Goal: Task Accomplishment & Management: Use online tool/utility

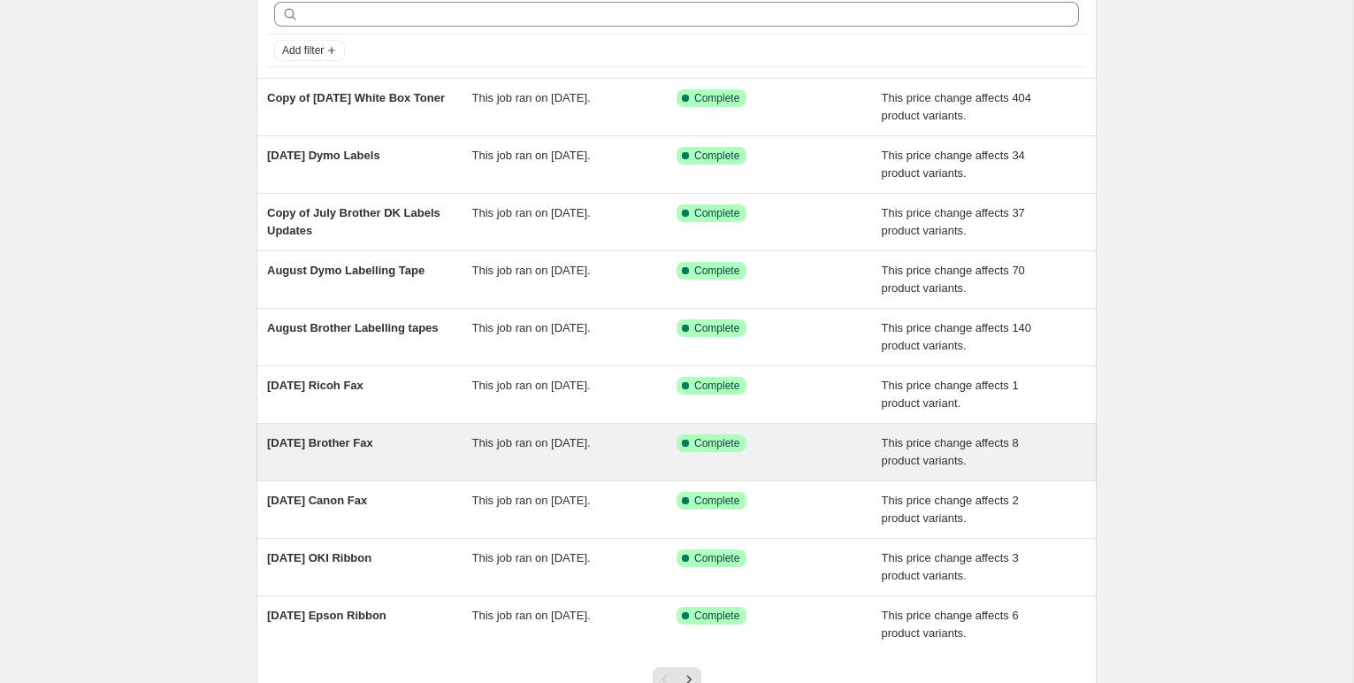
scroll to position [85, 0]
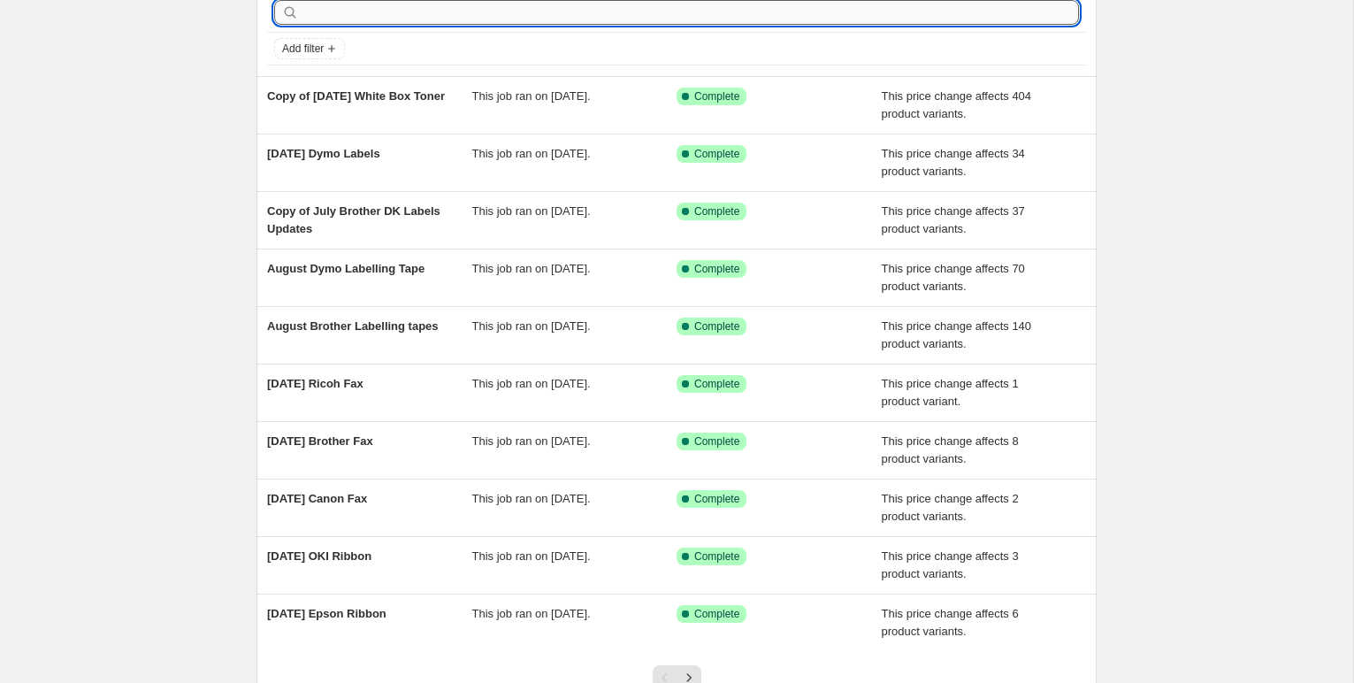
click at [334, 17] on input "text" at bounding box center [690, 12] width 776 height 25
type input "brother"
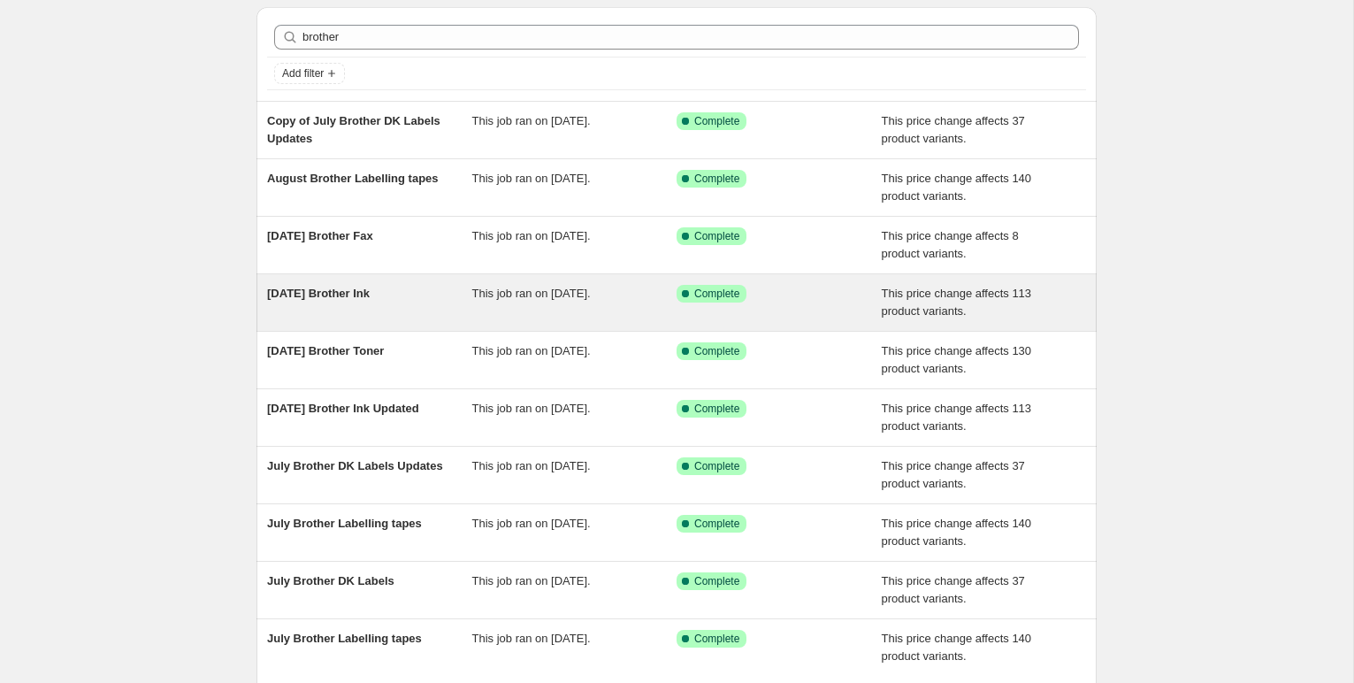
scroll to position [65, 0]
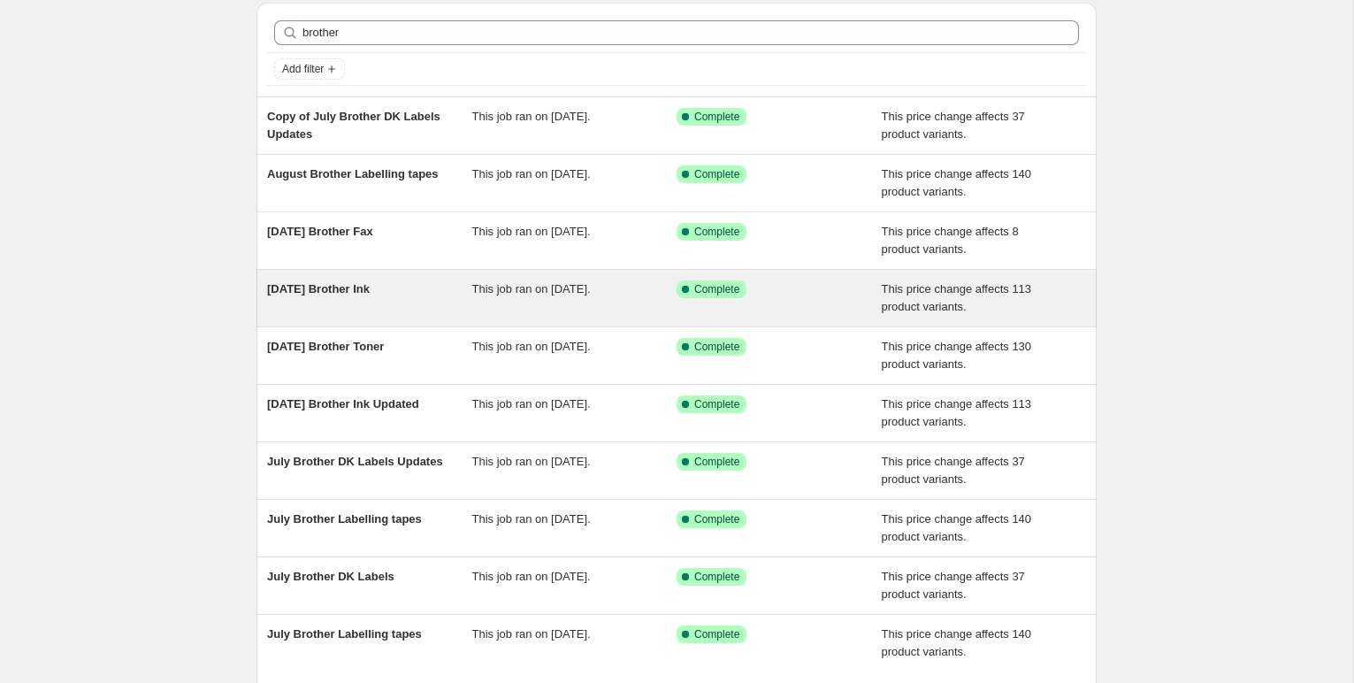
click at [365, 289] on span "[DATE] Brother Ink" at bounding box center [318, 288] width 103 height 13
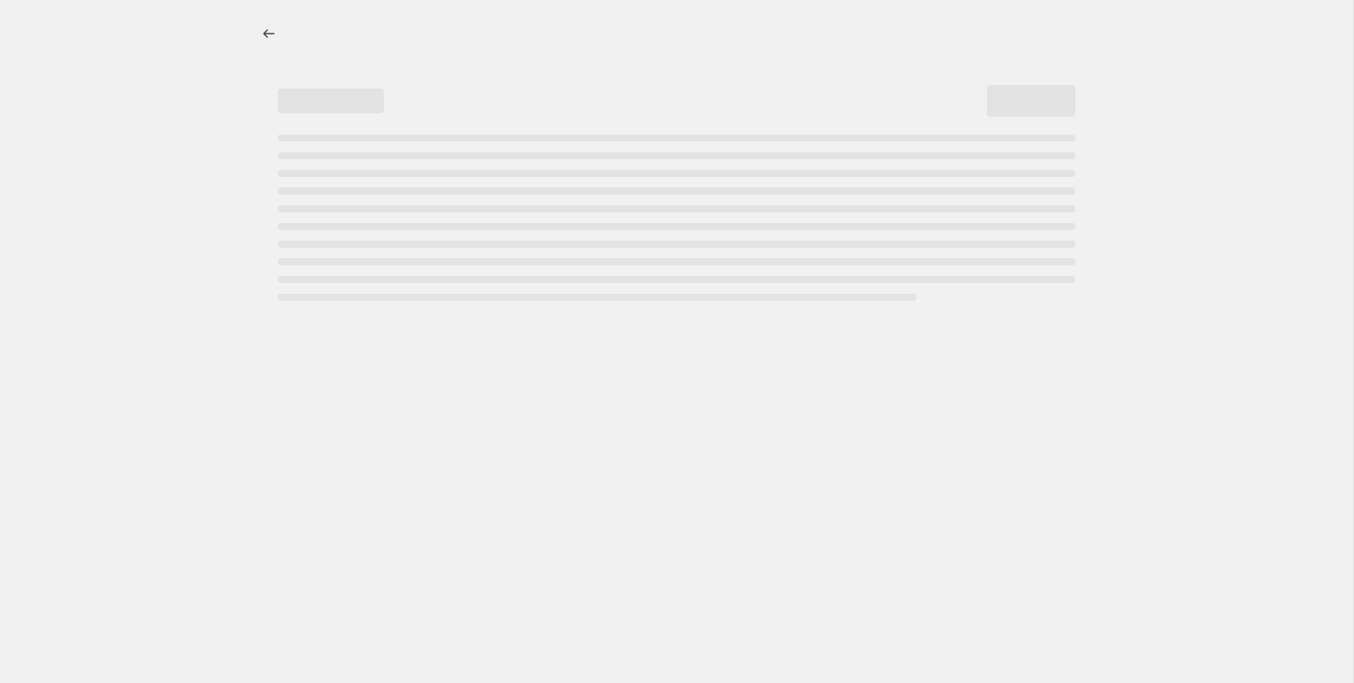
select select "pc"
select select "remove"
select select "collection"
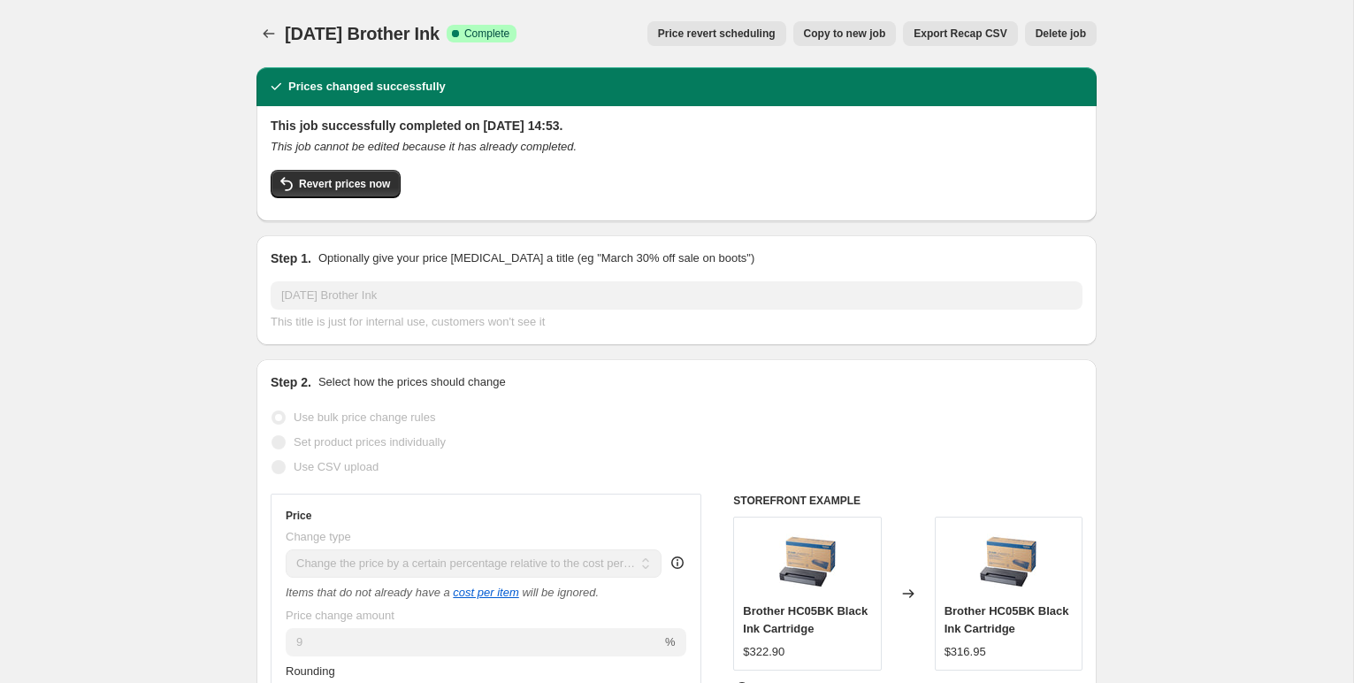
click at [844, 35] on span "Copy to new job" at bounding box center [845, 34] width 82 height 14
select select "pc"
select select "remove"
select select "collection"
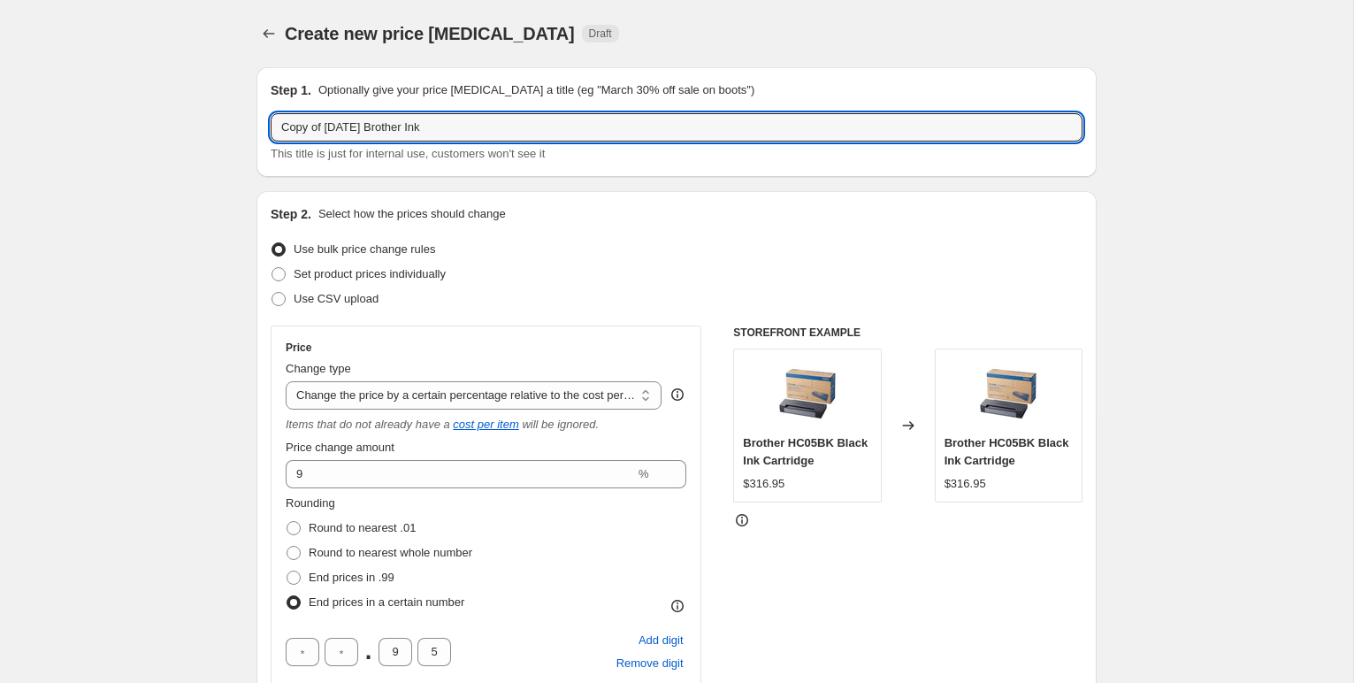
drag, startPoint x: 364, startPoint y: 130, endPoint x: 264, endPoint y: 120, distance: 100.4
click at [265, 122] on div "Step 1. Optionally give your price [MEDICAL_DATA] a title (eg "March 30% off sa…" at bounding box center [676, 122] width 840 height 110
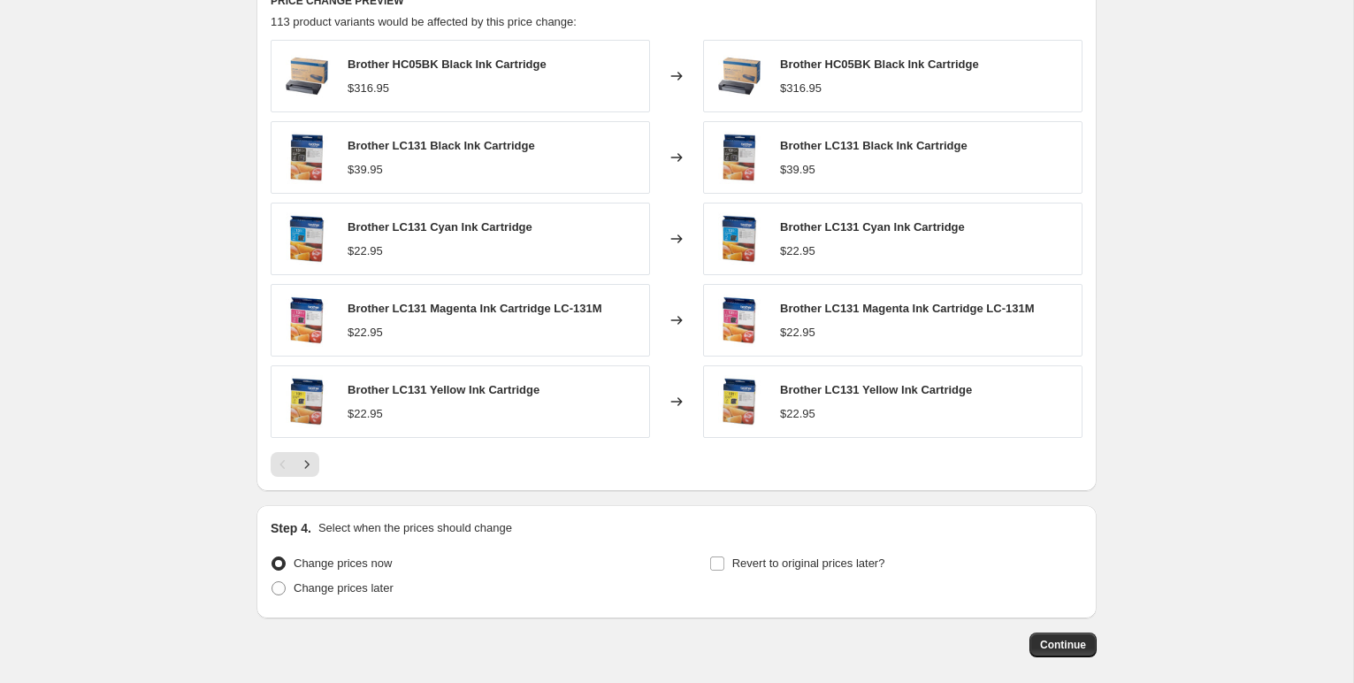
scroll to position [1409, 0]
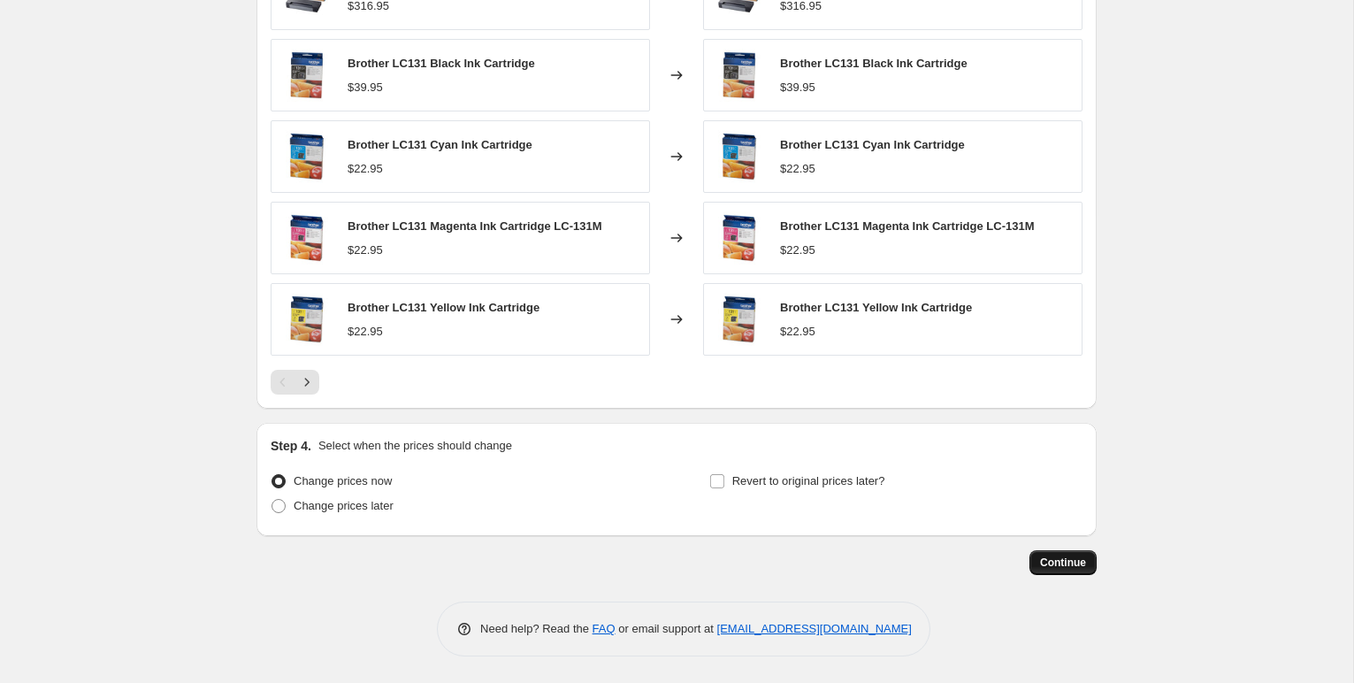
type input "[DATE] Brother Ink"
click at [1067, 561] on span "Continue" at bounding box center [1063, 562] width 46 height 14
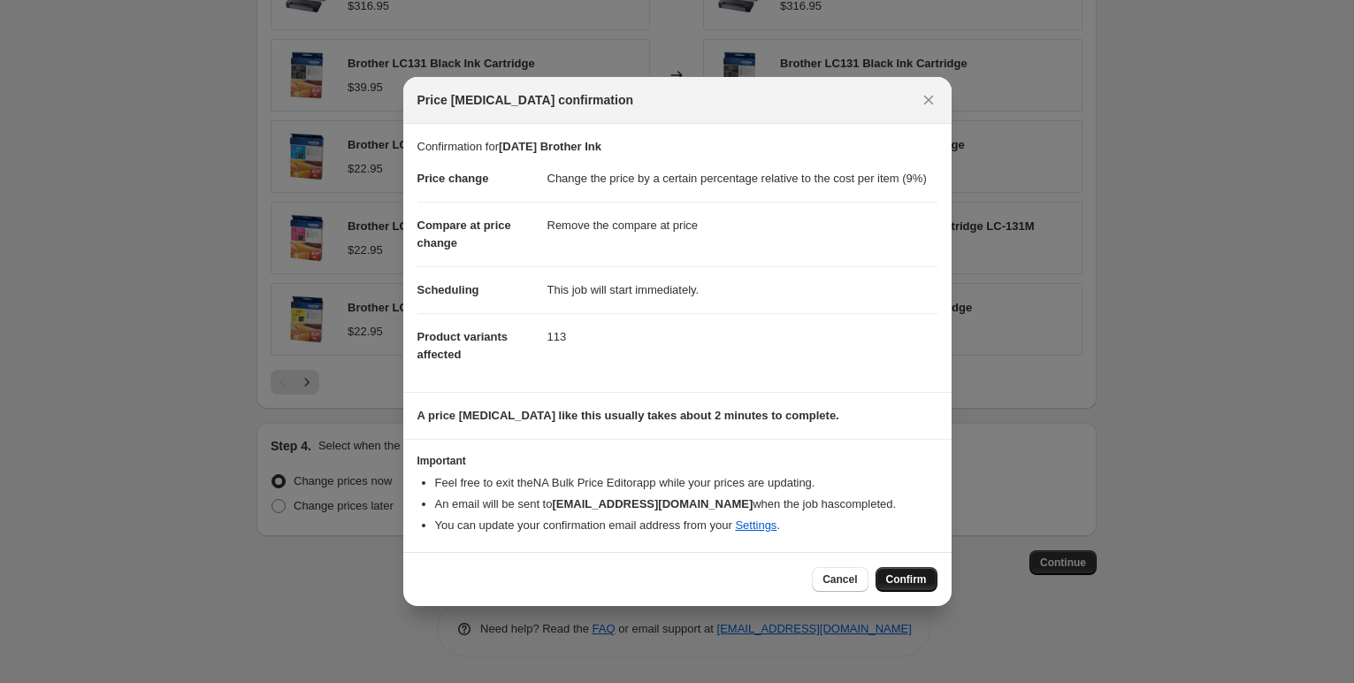
click at [896, 586] on span "Confirm" at bounding box center [906, 579] width 41 height 14
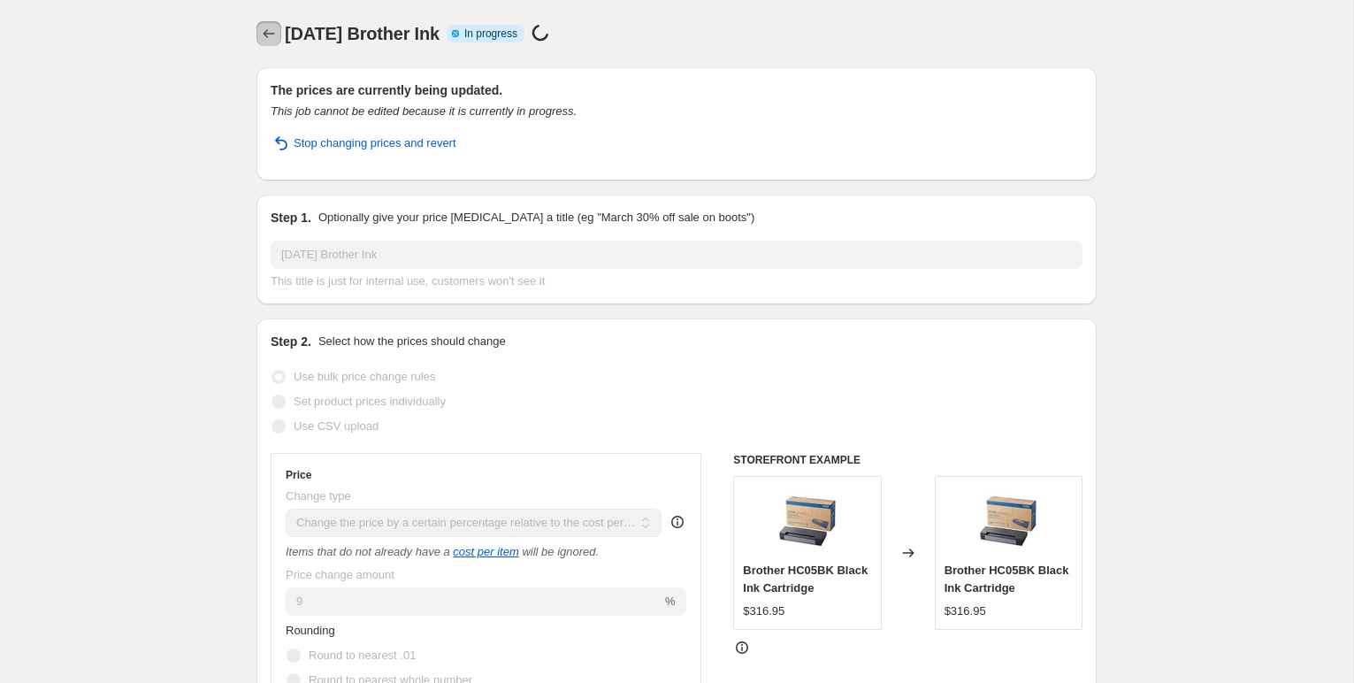
click at [271, 32] on icon "Price change jobs" at bounding box center [269, 34] width 18 height 18
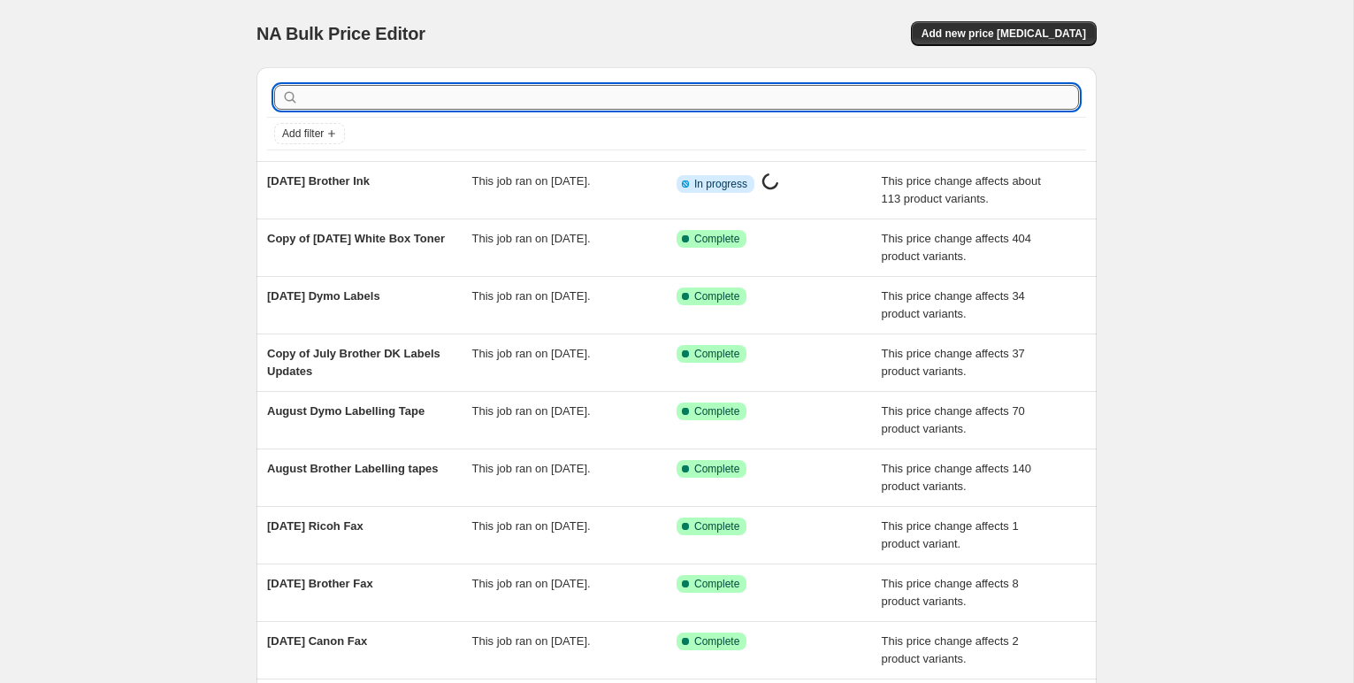
click at [334, 97] on input "text" at bounding box center [690, 97] width 776 height 25
type input "Epson"
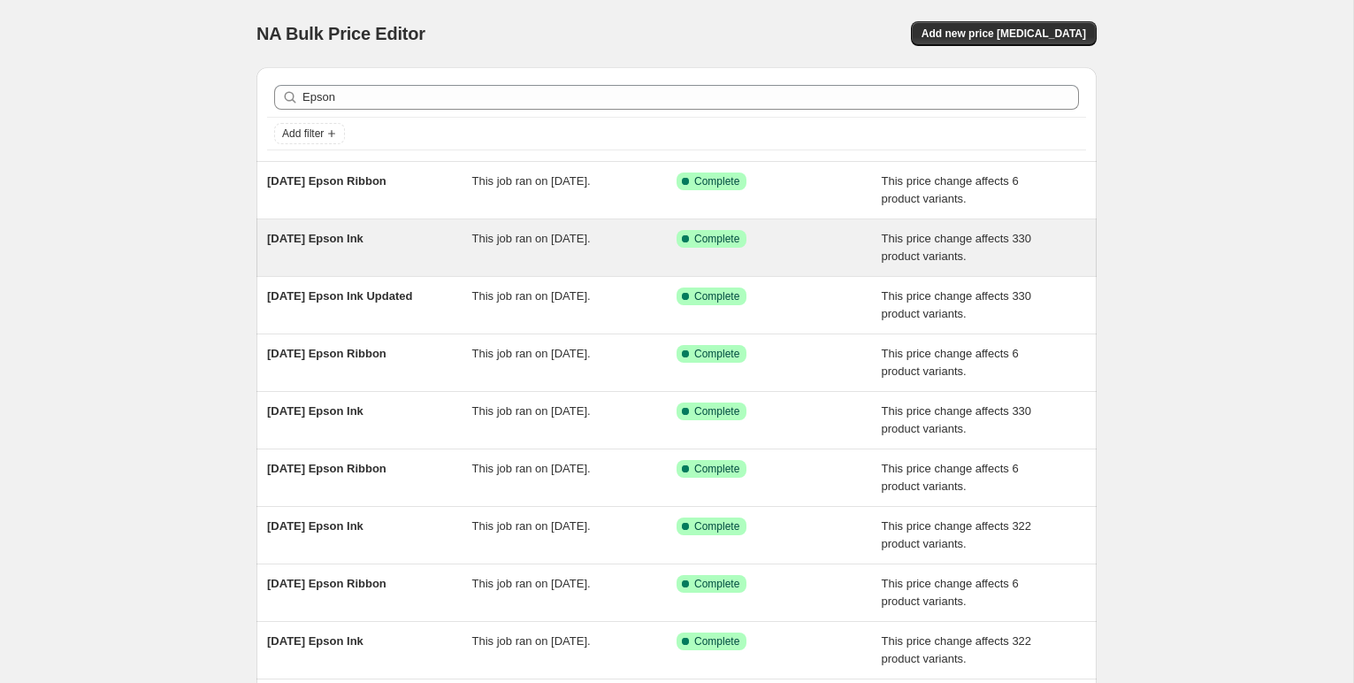
click at [363, 235] on span "[DATE] Epson Ink" at bounding box center [315, 238] width 96 height 13
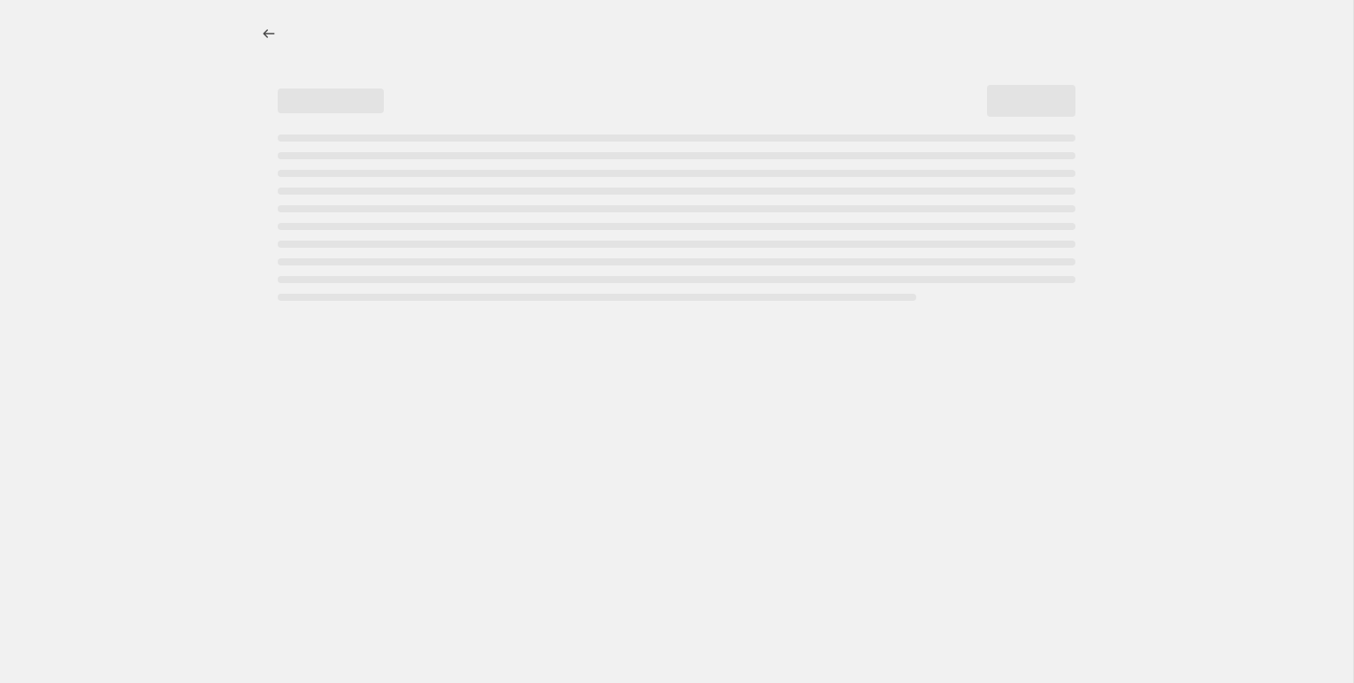
select select "pc"
select select "remove"
select select "collection"
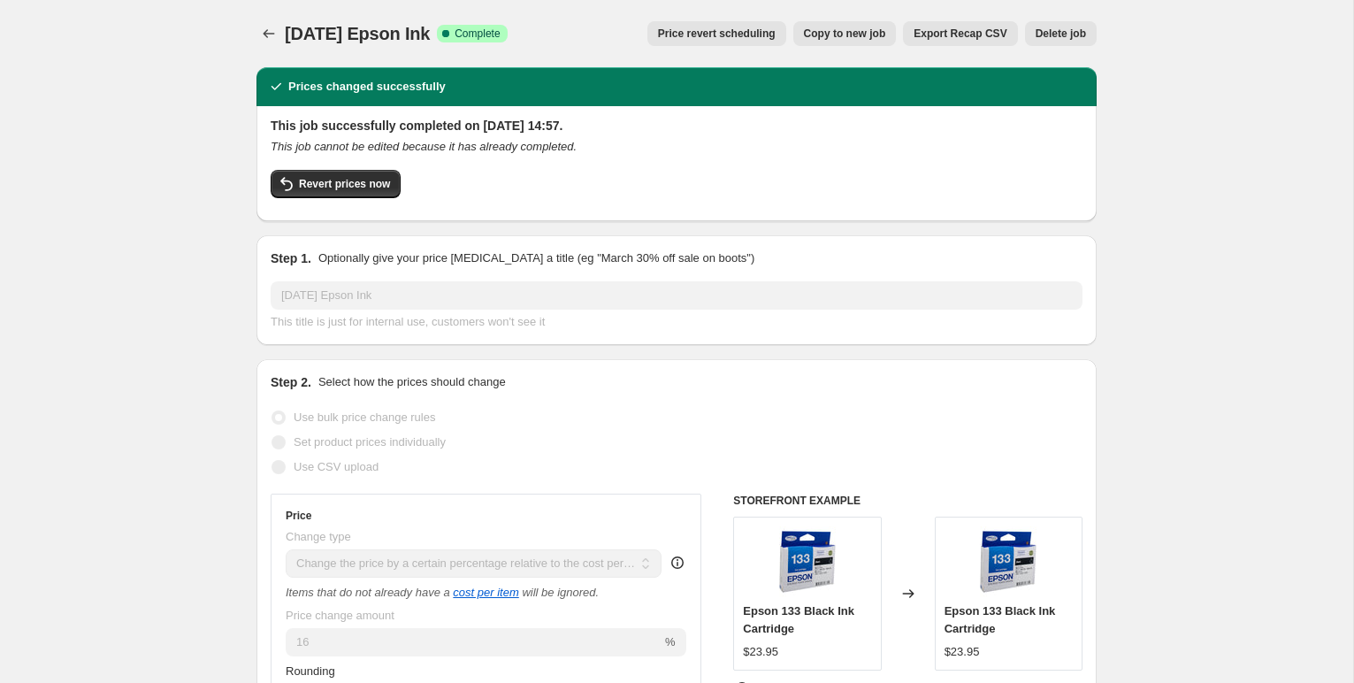
click at [832, 28] on span "Copy to new job" at bounding box center [845, 34] width 82 height 14
select select "pc"
select select "remove"
select select "collection"
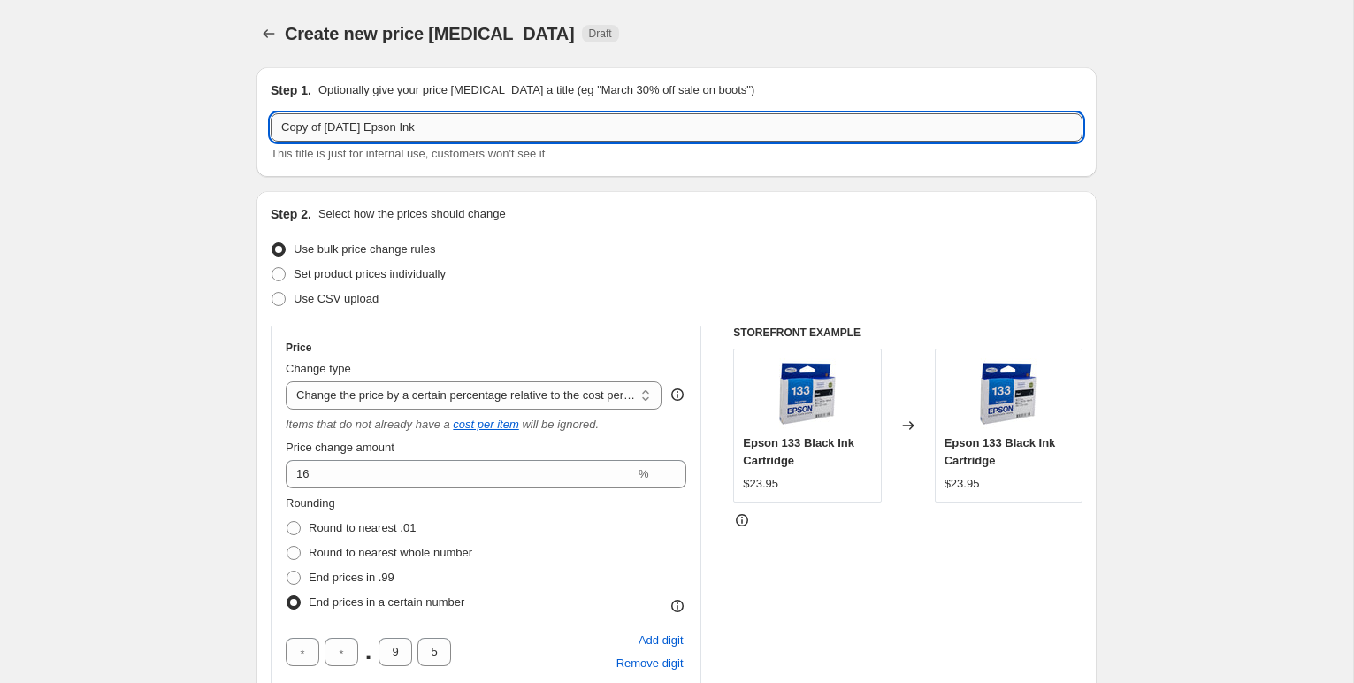
drag, startPoint x: 364, startPoint y: 127, endPoint x: 271, endPoint y: 120, distance: 93.1
click at [271, 120] on input "Copy of [DATE] Epson Ink" at bounding box center [677, 127] width 812 height 28
type input "[DATE] Epson Ink"
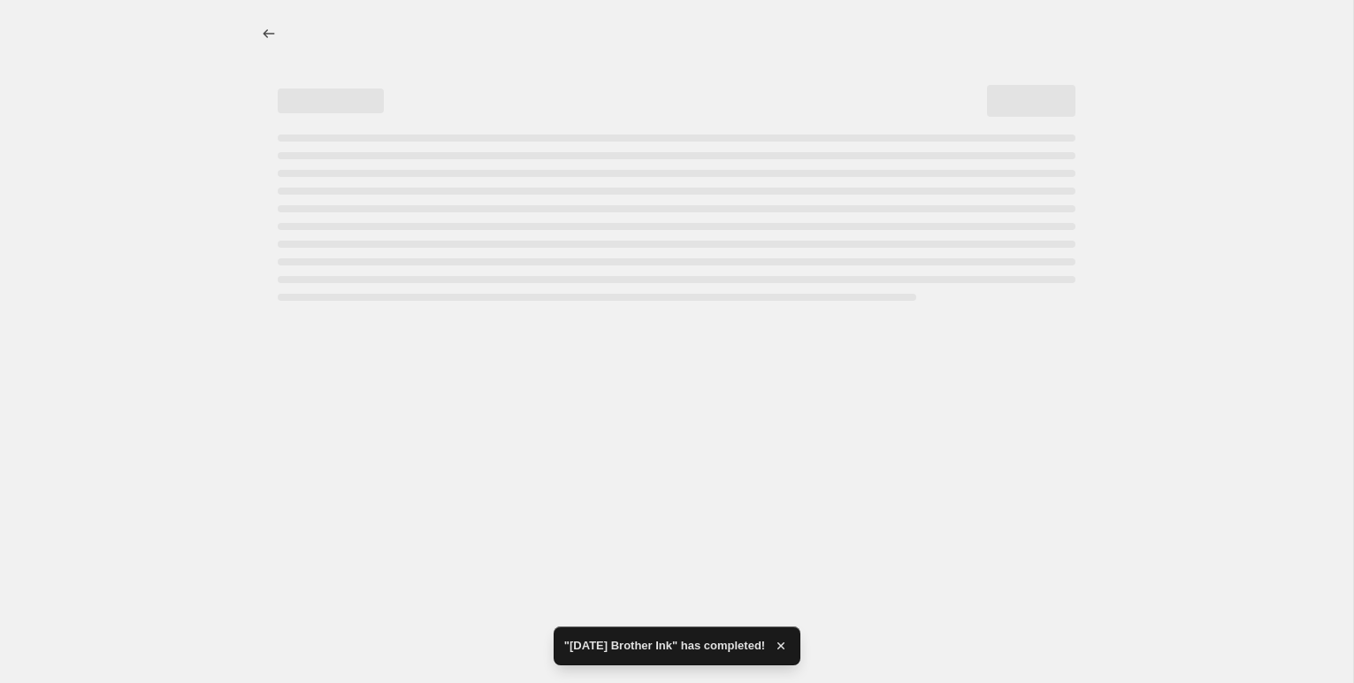
select select "pc"
select select "remove"
select select "collection"
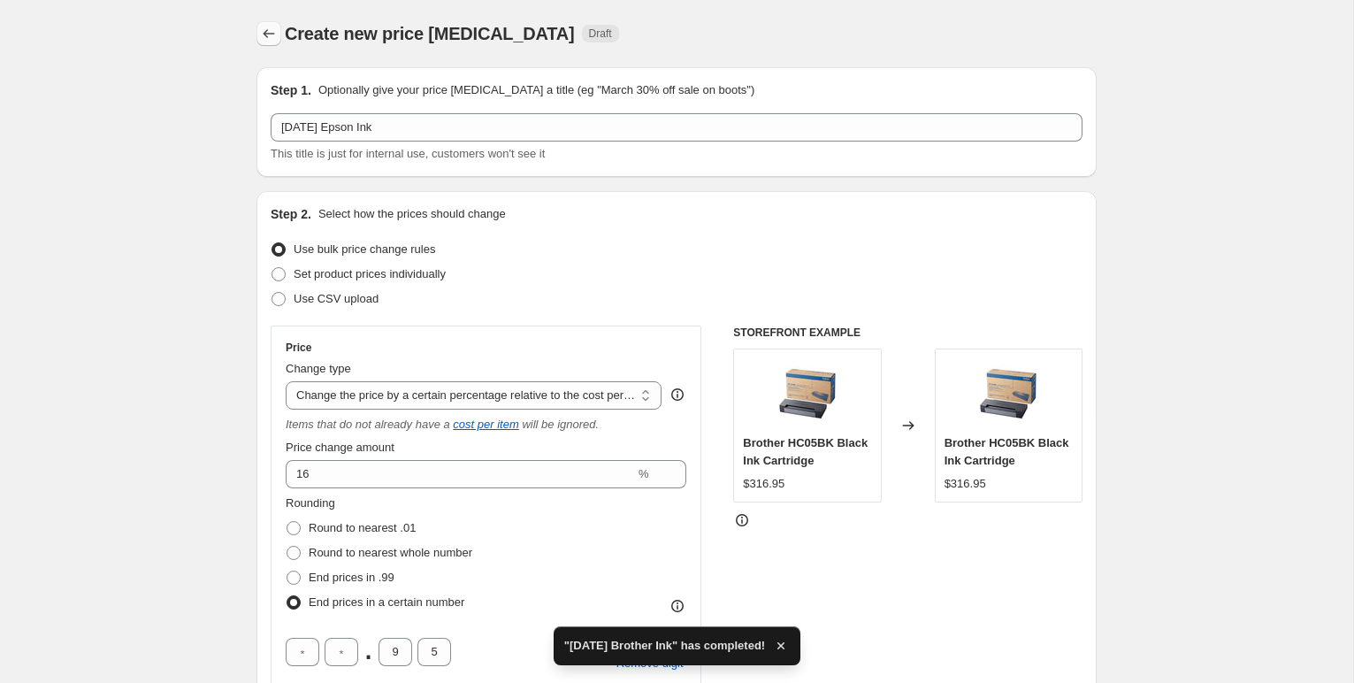
click at [265, 29] on icon "Price change jobs" at bounding box center [269, 34] width 18 height 18
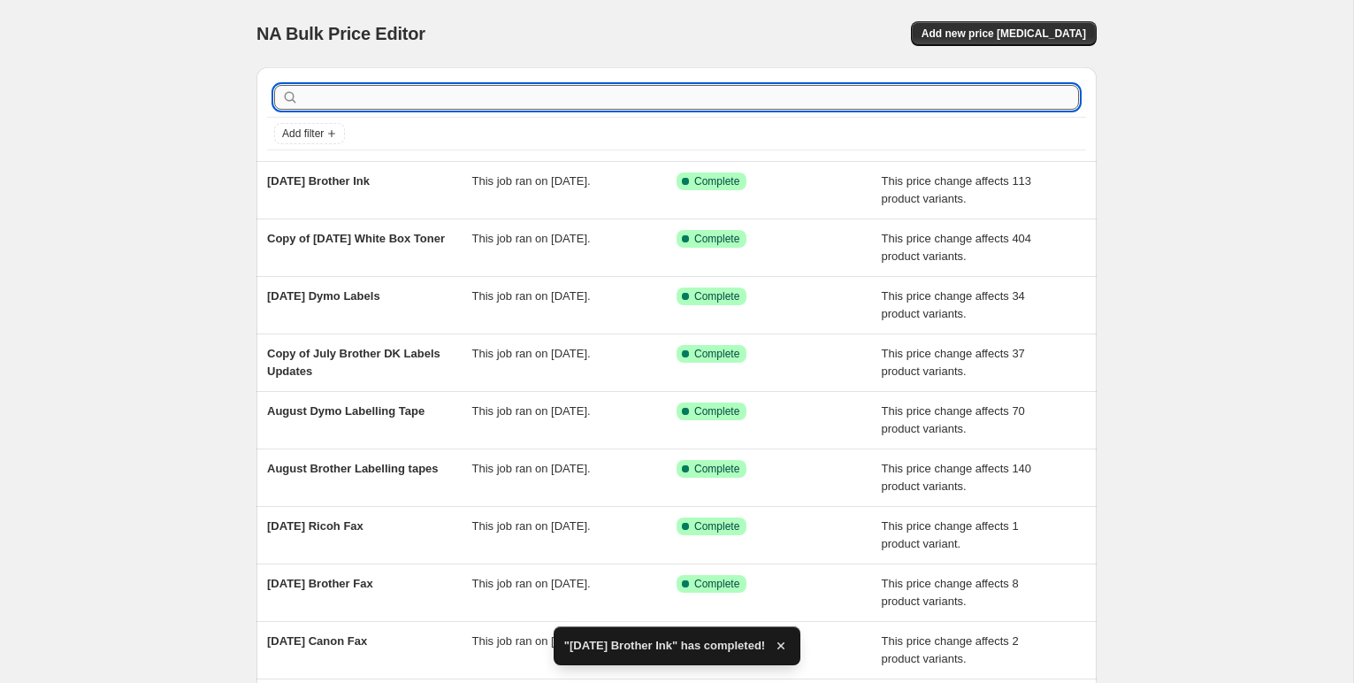
click at [343, 93] on input "text" at bounding box center [690, 97] width 776 height 25
type input "epson"
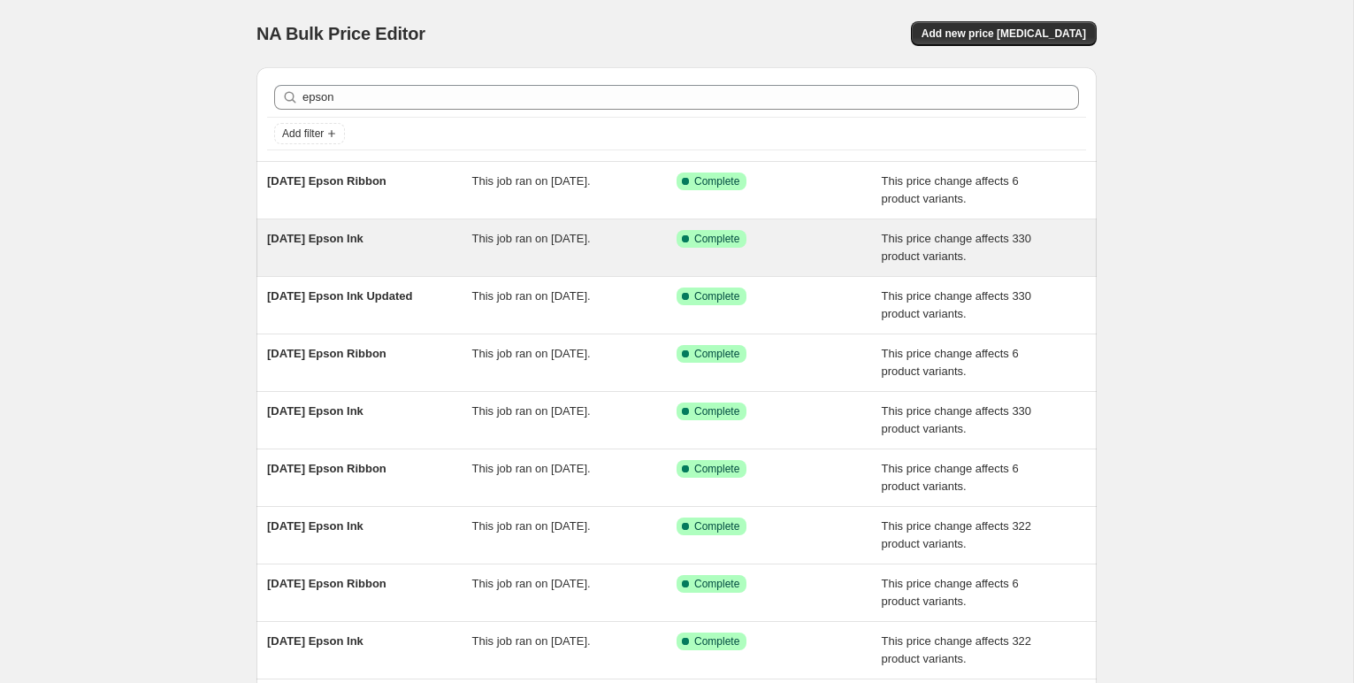
click at [363, 240] on span "[DATE] Epson Ink" at bounding box center [315, 238] width 96 height 13
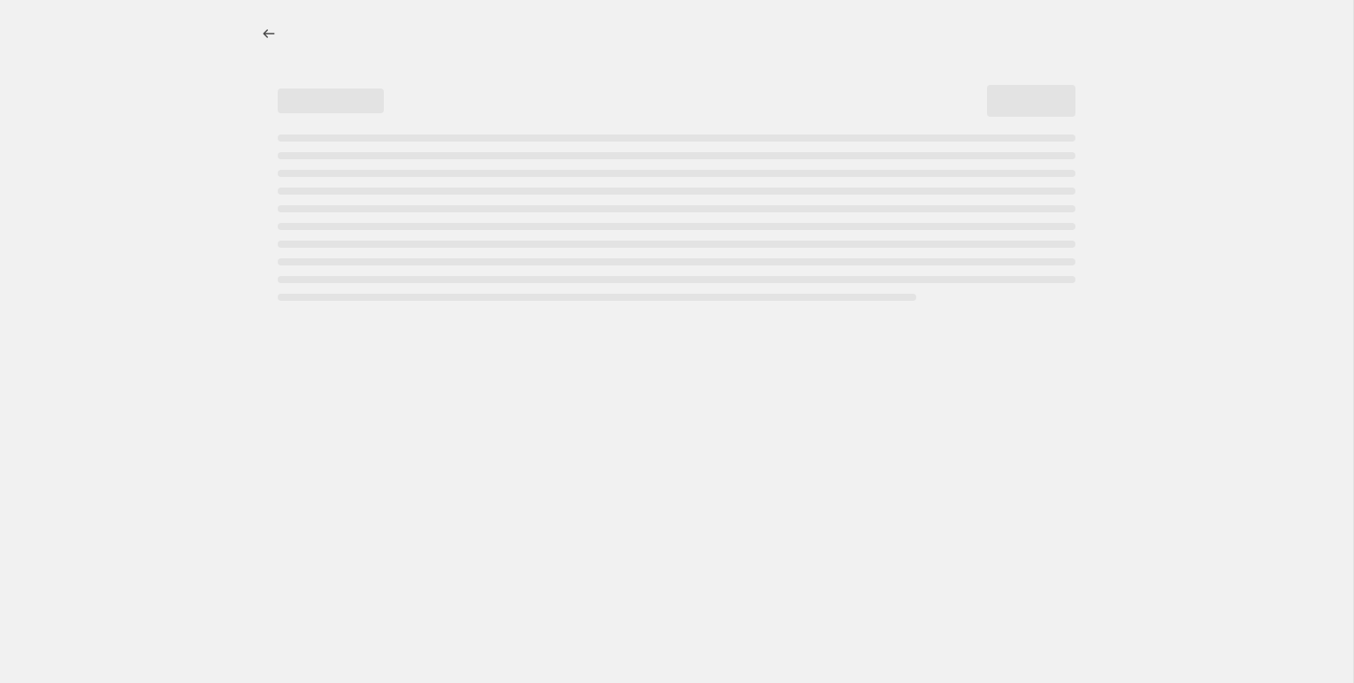
select select "pc"
select select "remove"
select select "collection"
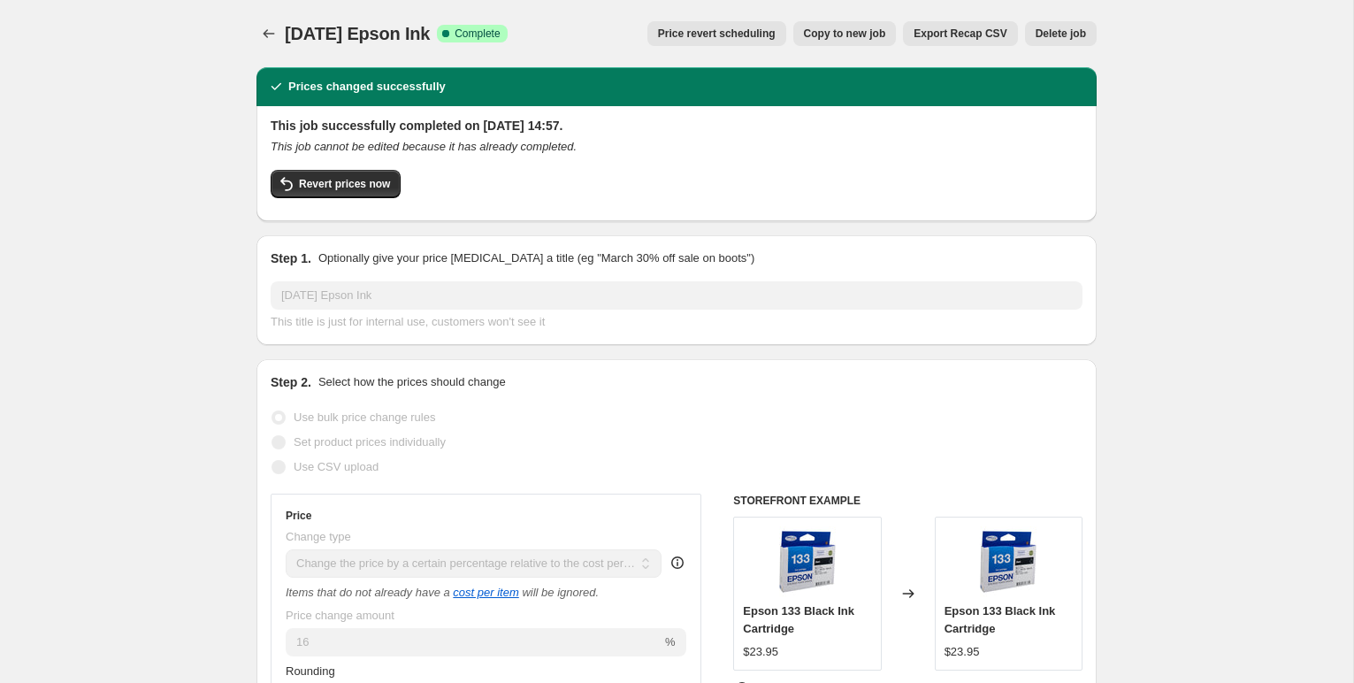
click at [845, 21] on button "Copy to new job" at bounding box center [844, 33] width 103 height 25
select select "pc"
select select "remove"
select select "collection"
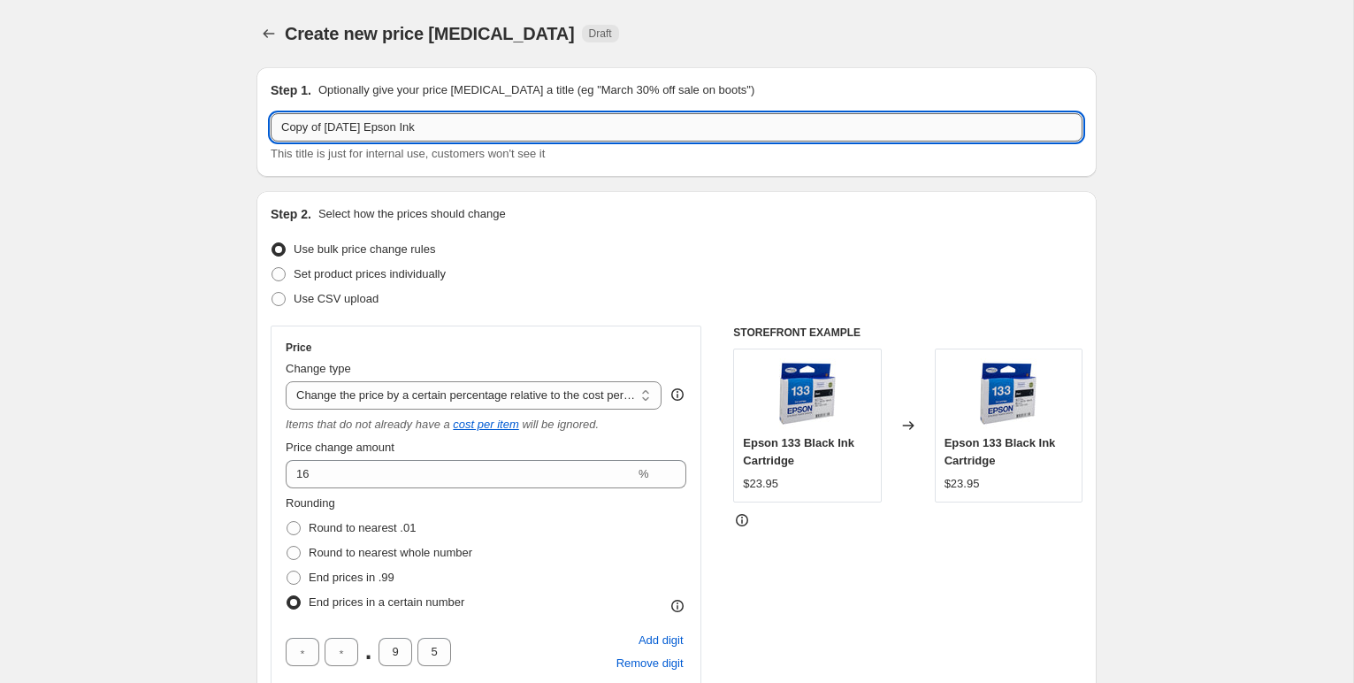
drag, startPoint x: 364, startPoint y: 131, endPoint x: 270, endPoint y: 126, distance: 94.8
click at [268, 126] on div "Step 1. Optionally give your price [MEDICAL_DATA] a title (eg "March 30% off sa…" at bounding box center [676, 122] width 840 height 110
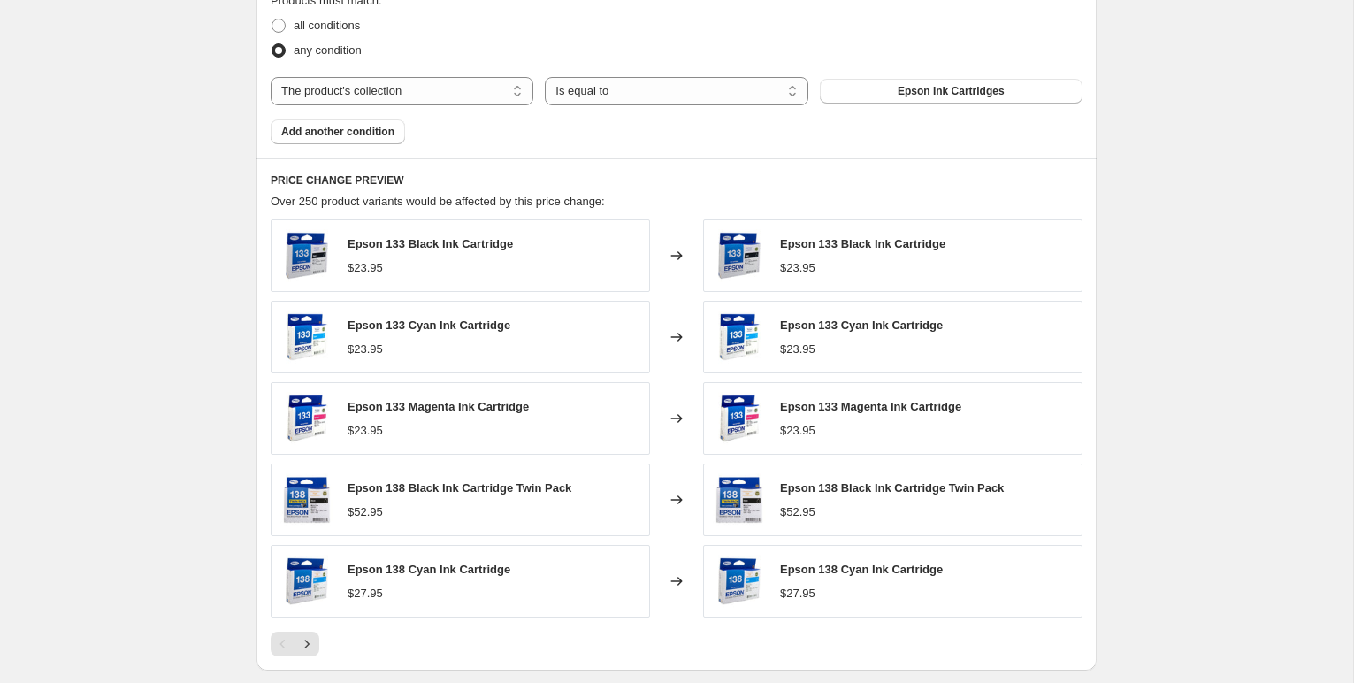
scroll to position [1409, 0]
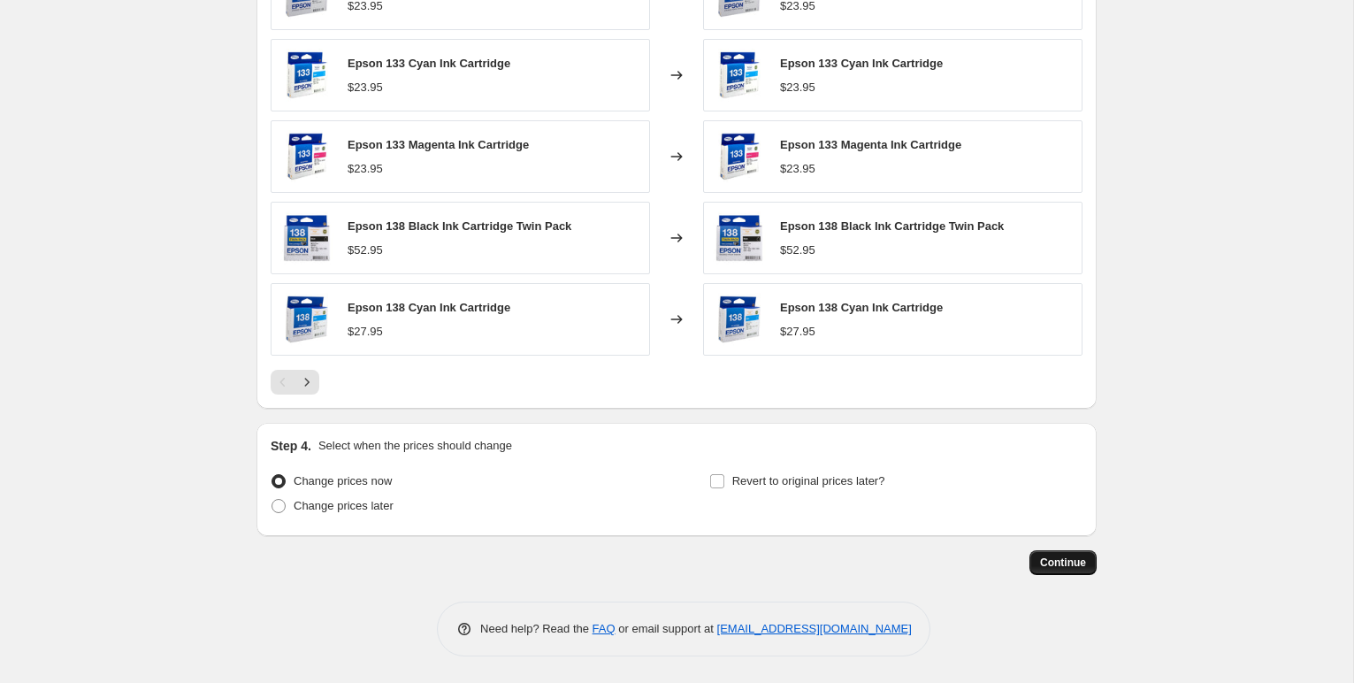
type input "[DATE] Epson Ink"
click at [1067, 559] on span "Continue" at bounding box center [1063, 562] width 46 height 14
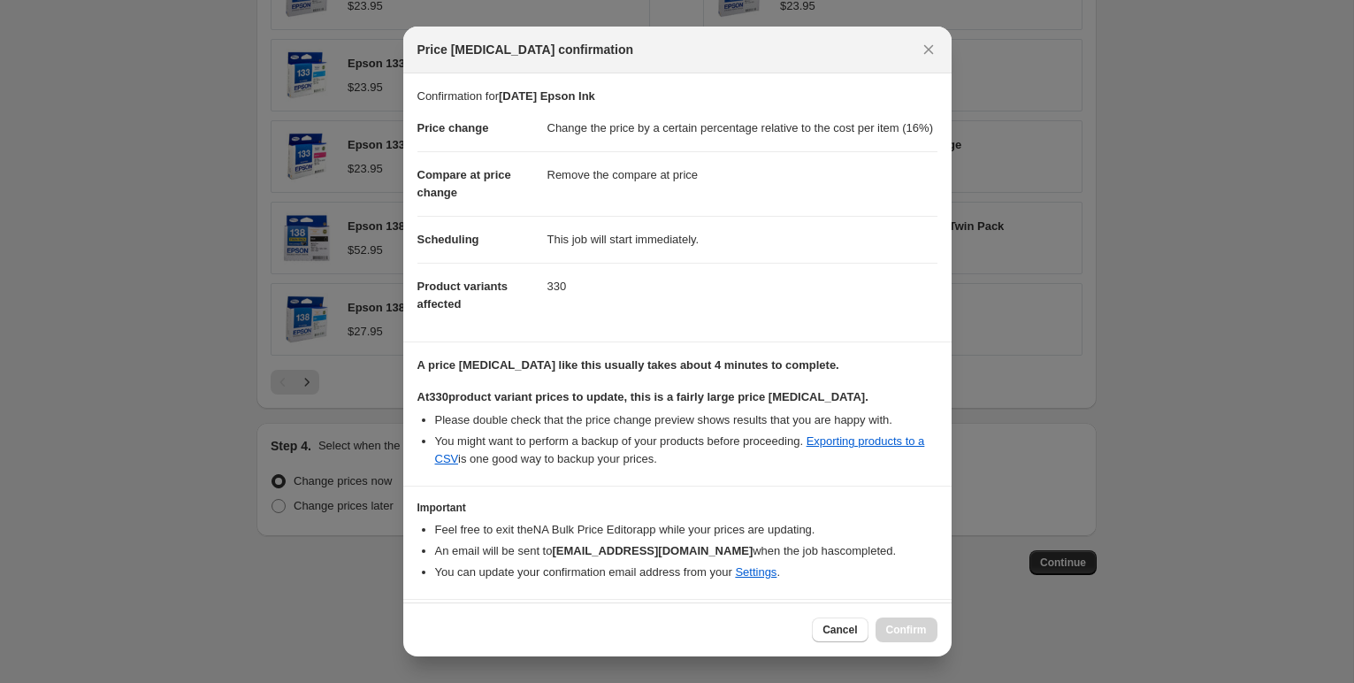
scroll to position [68, 0]
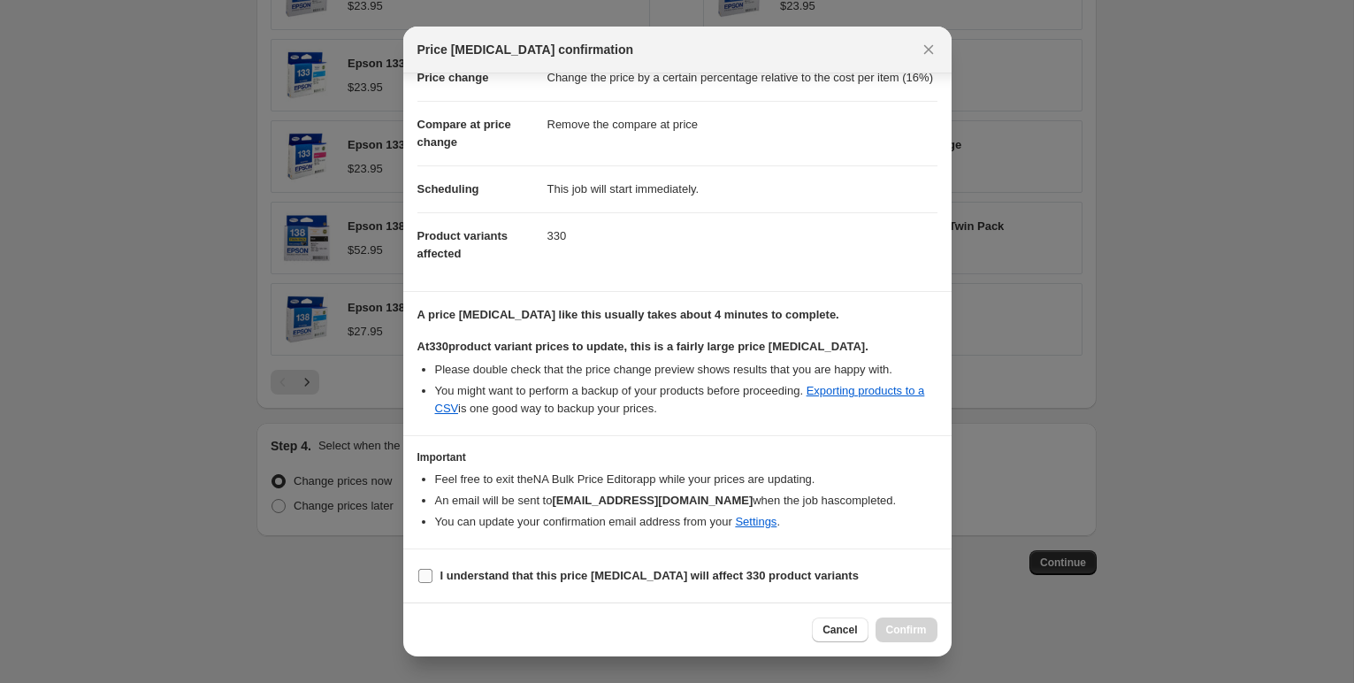
click at [426, 569] on input "I understand that this price [MEDICAL_DATA] will affect 330 product variants" at bounding box center [425, 576] width 14 height 14
checkbox input "true"
click at [917, 625] on span "Confirm" at bounding box center [906, 629] width 41 height 14
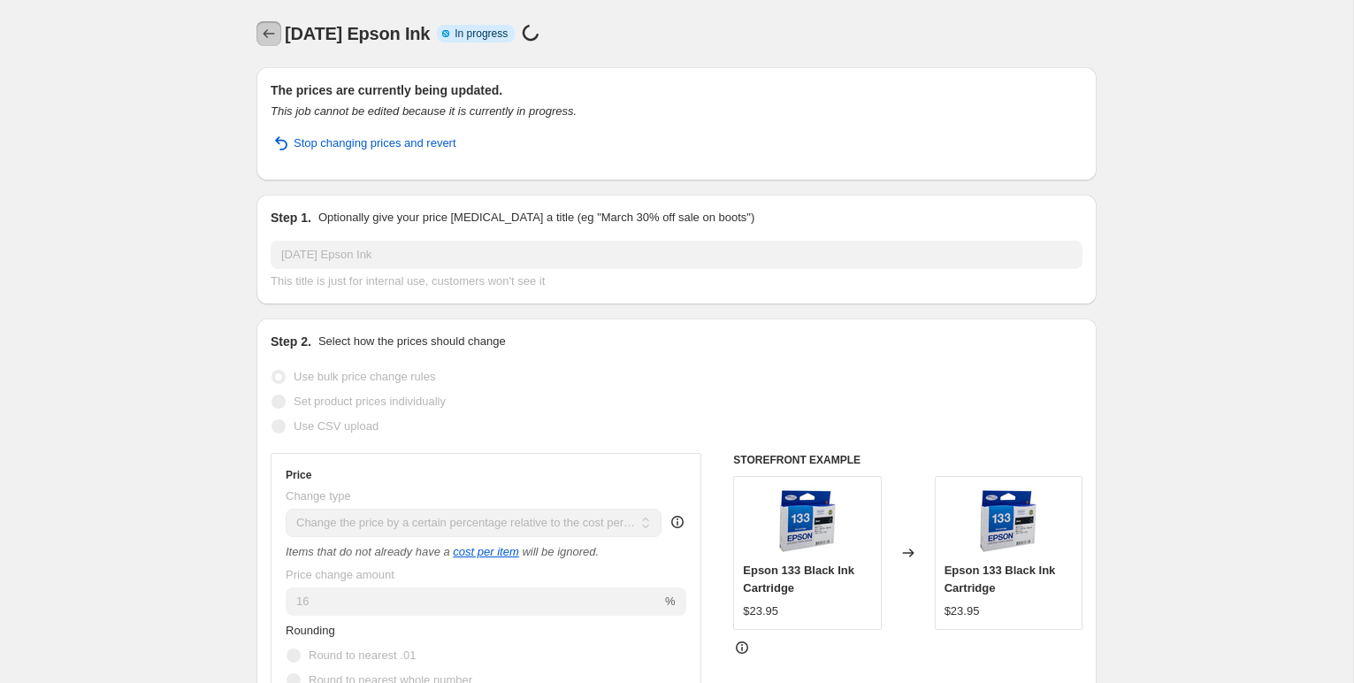
click at [268, 31] on icon "Price change jobs" at bounding box center [269, 34] width 18 height 18
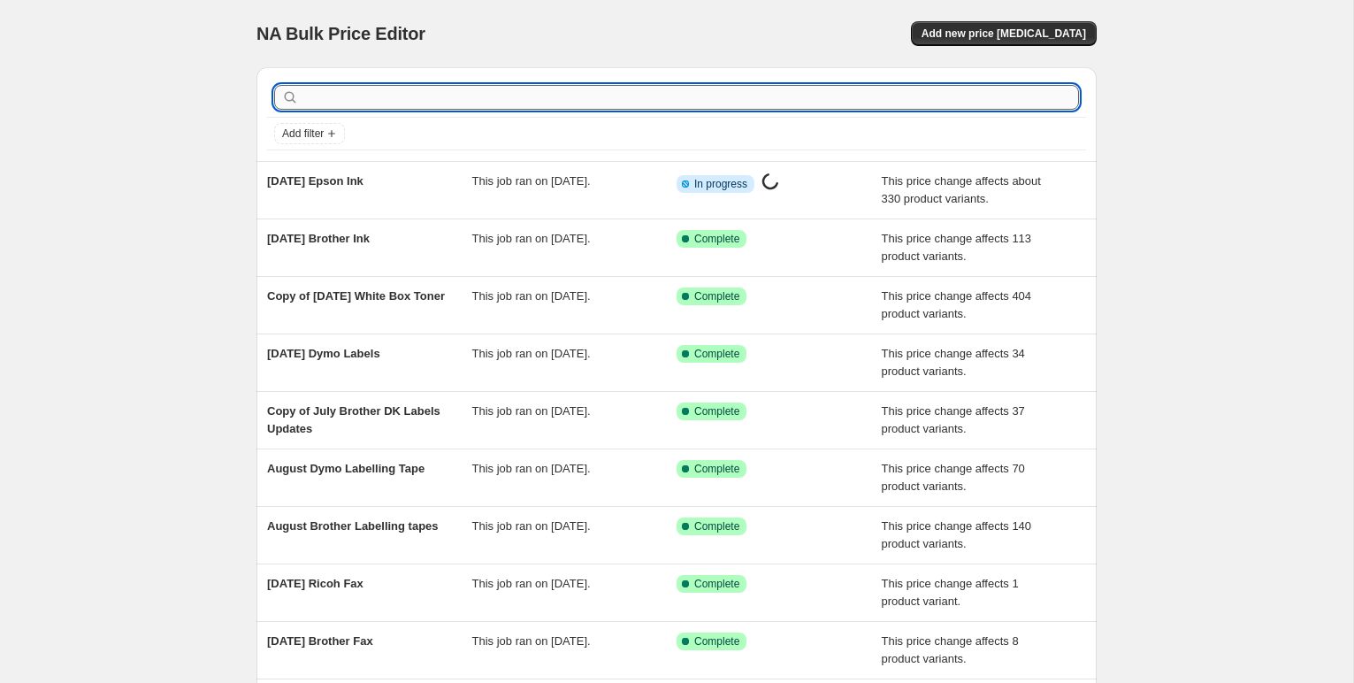
click at [465, 86] on input "text" at bounding box center [690, 97] width 776 height 25
type input "caon"
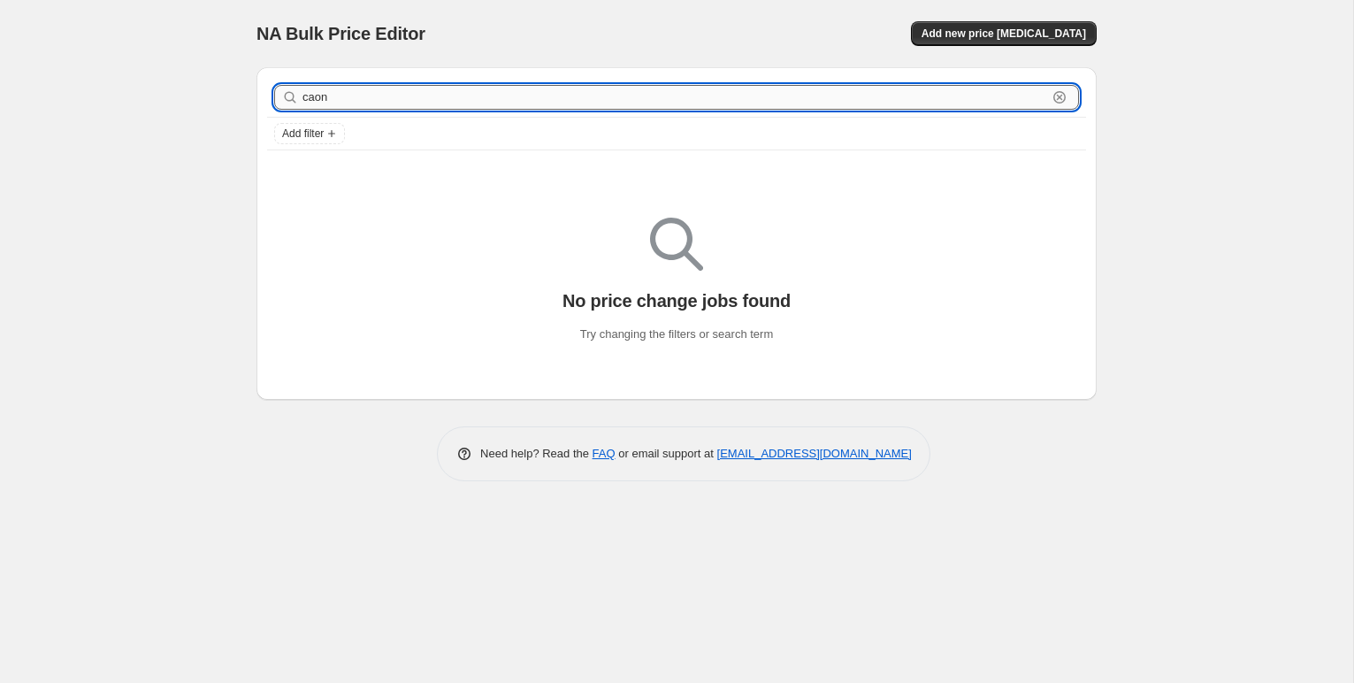
click at [363, 98] on input "caon" at bounding box center [674, 97] width 744 height 25
type input "canon"
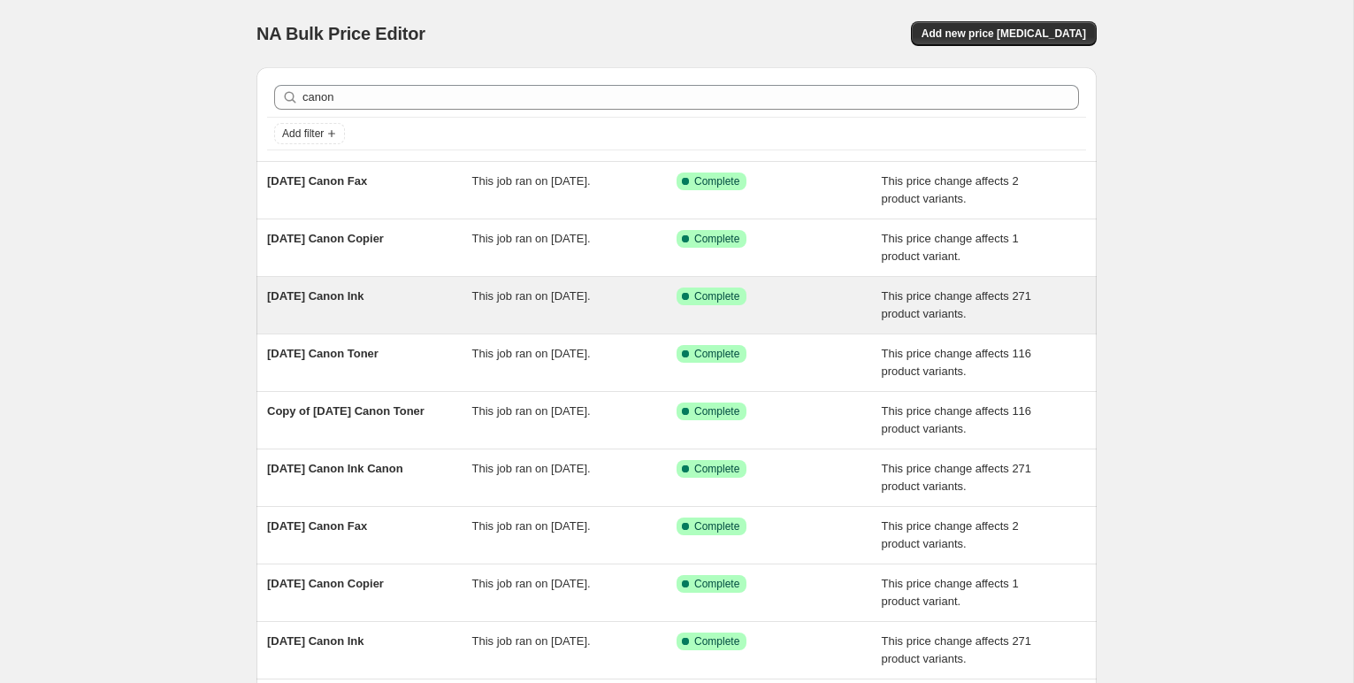
click at [364, 294] on span "[DATE] Canon Ink" at bounding box center [315, 295] width 97 height 13
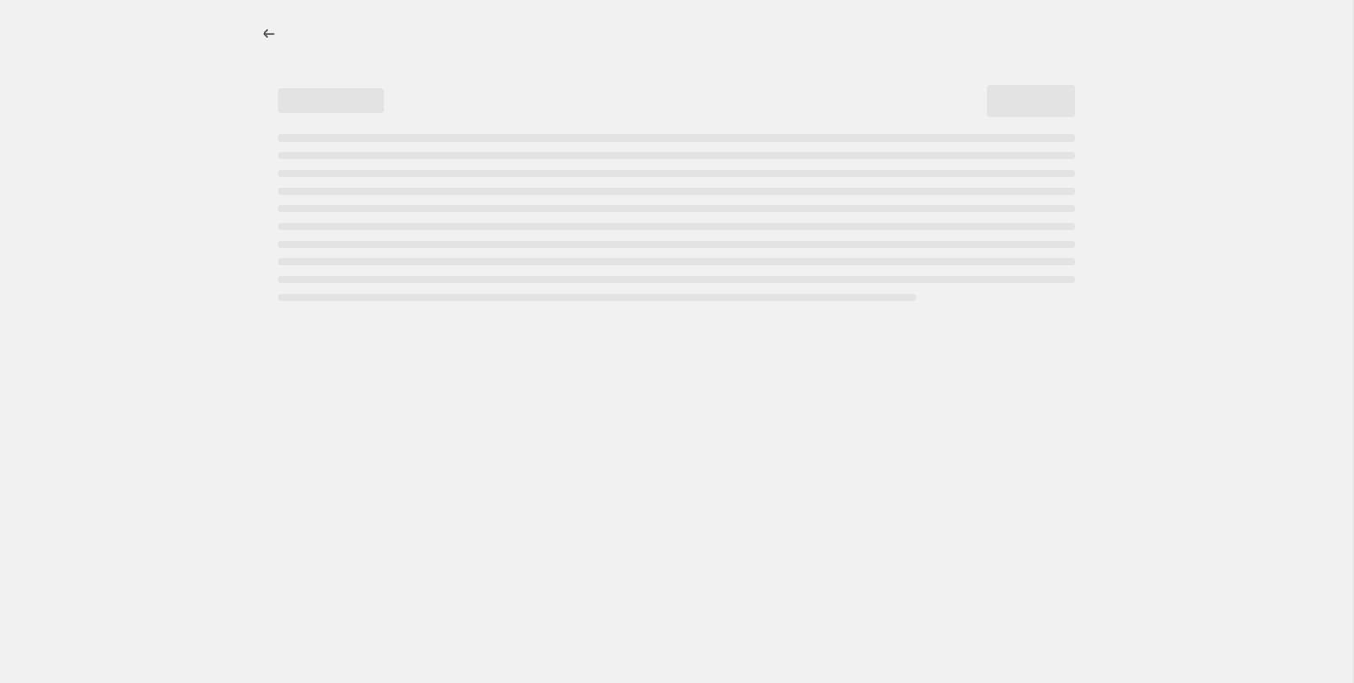
select select "pc"
select select "remove"
select select "collection"
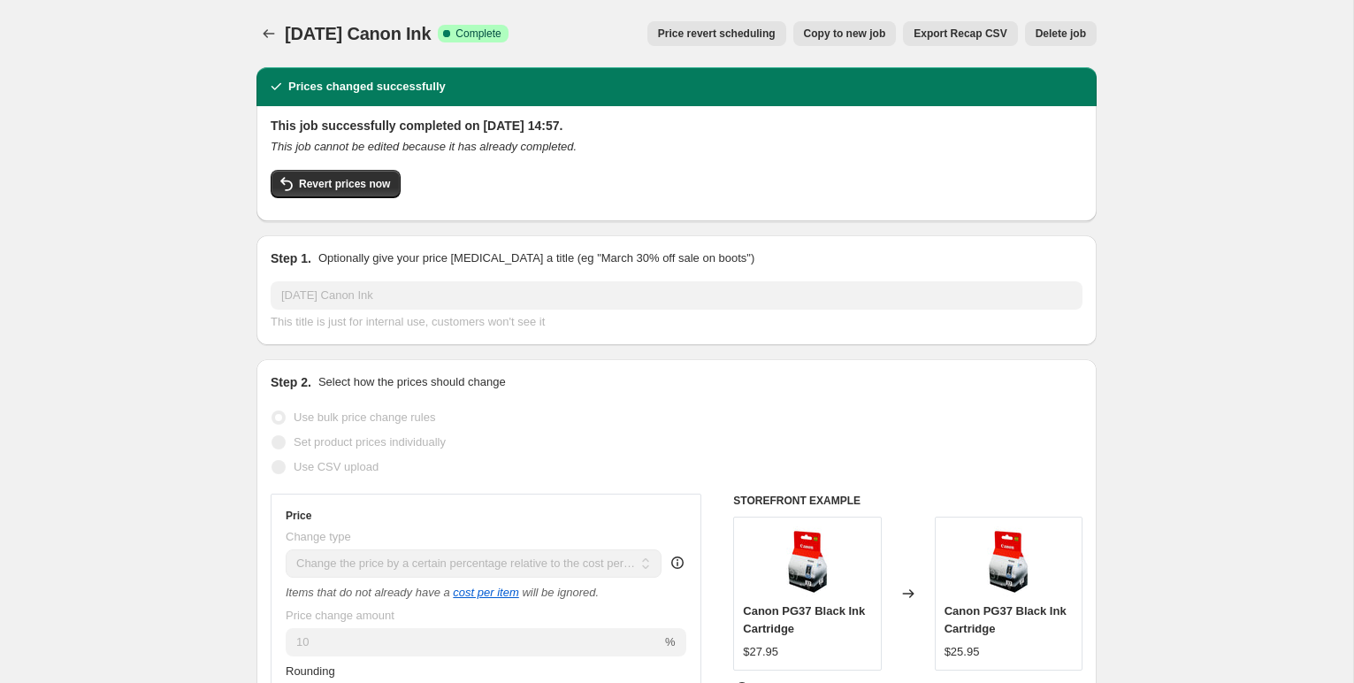
click at [842, 34] on span "Copy to new job" at bounding box center [845, 34] width 82 height 14
select select "pc"
select select "remove"
select select "collection"
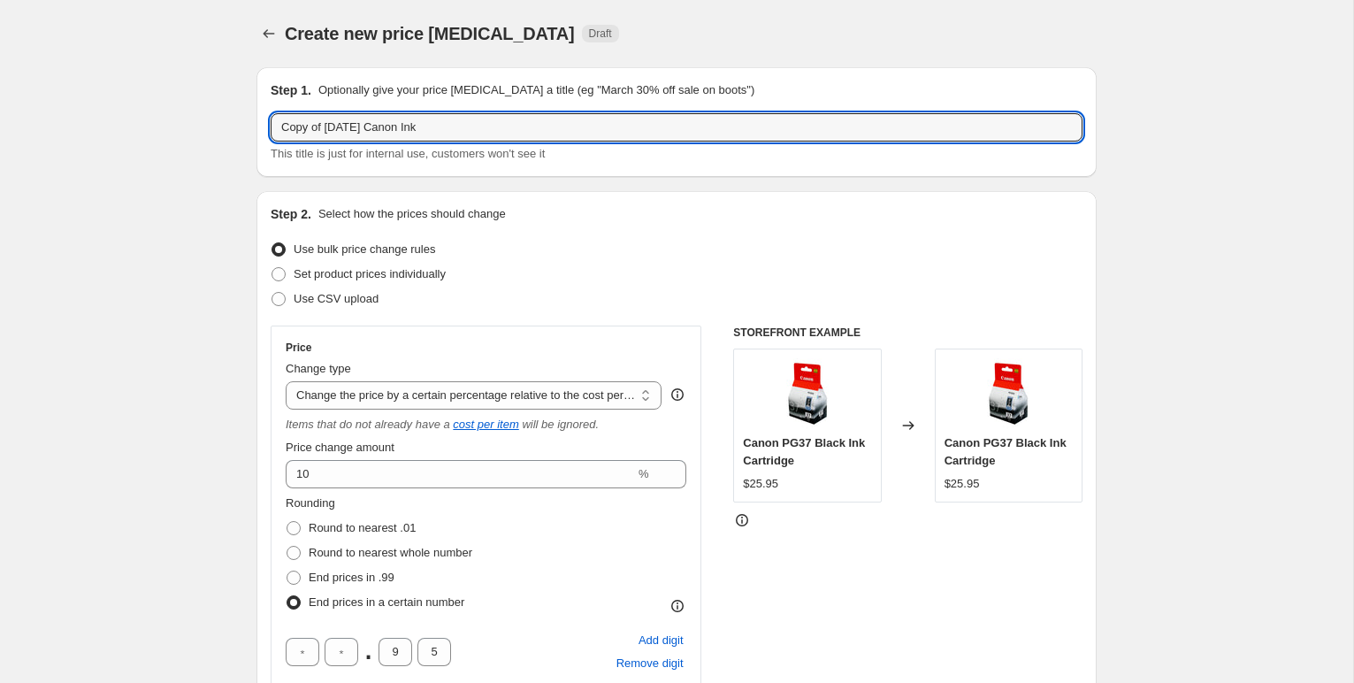
drag, startPoint x: 366, startPoint y: 125, endPoint x: 236, endPoint y: 126, distance: 130.0
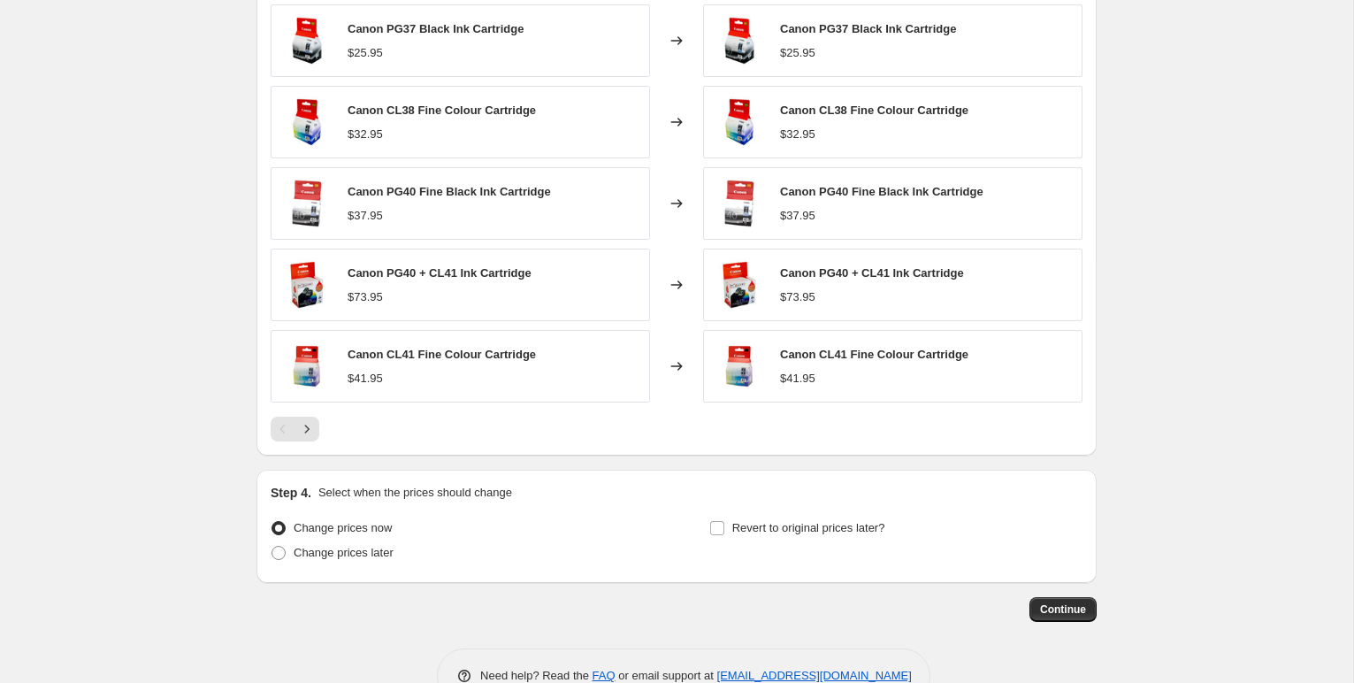
scroll to position [1409, 0]
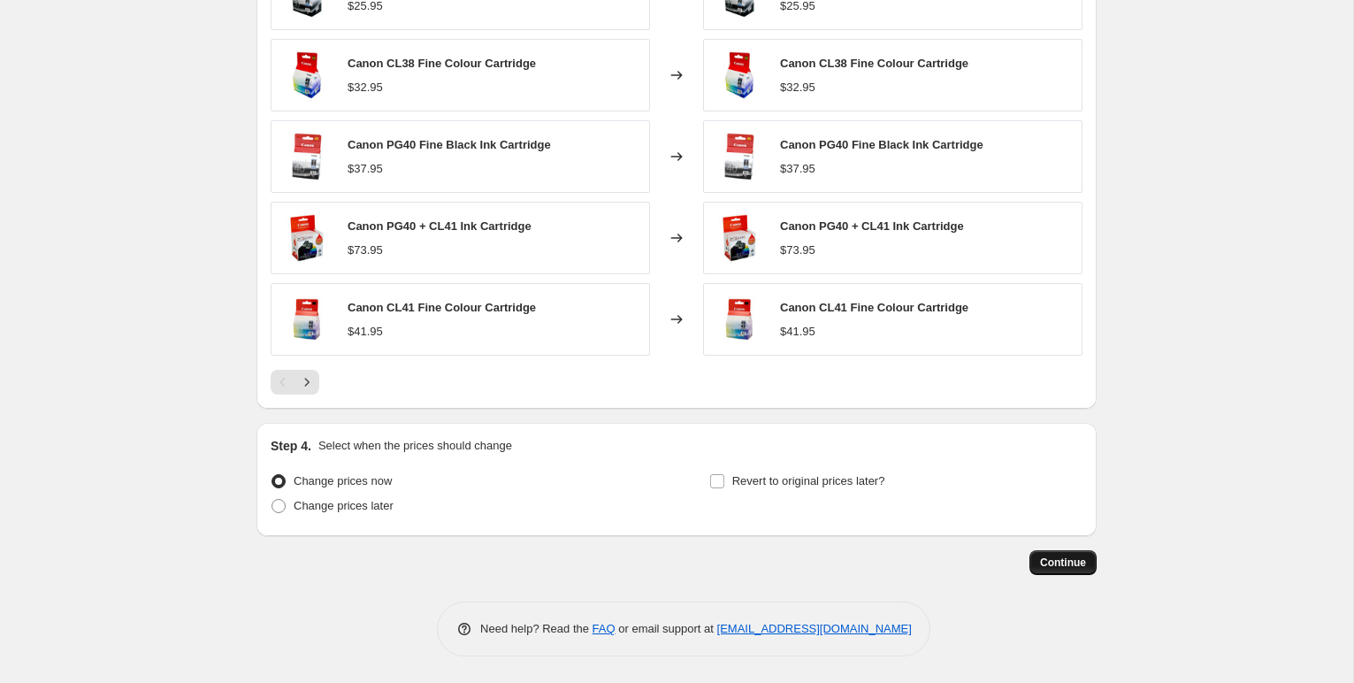
type input "[DATE] Canon Ink"
click at [1053, 561] on span "Continue" at bounding box center [1063, 562] width 46 height 14
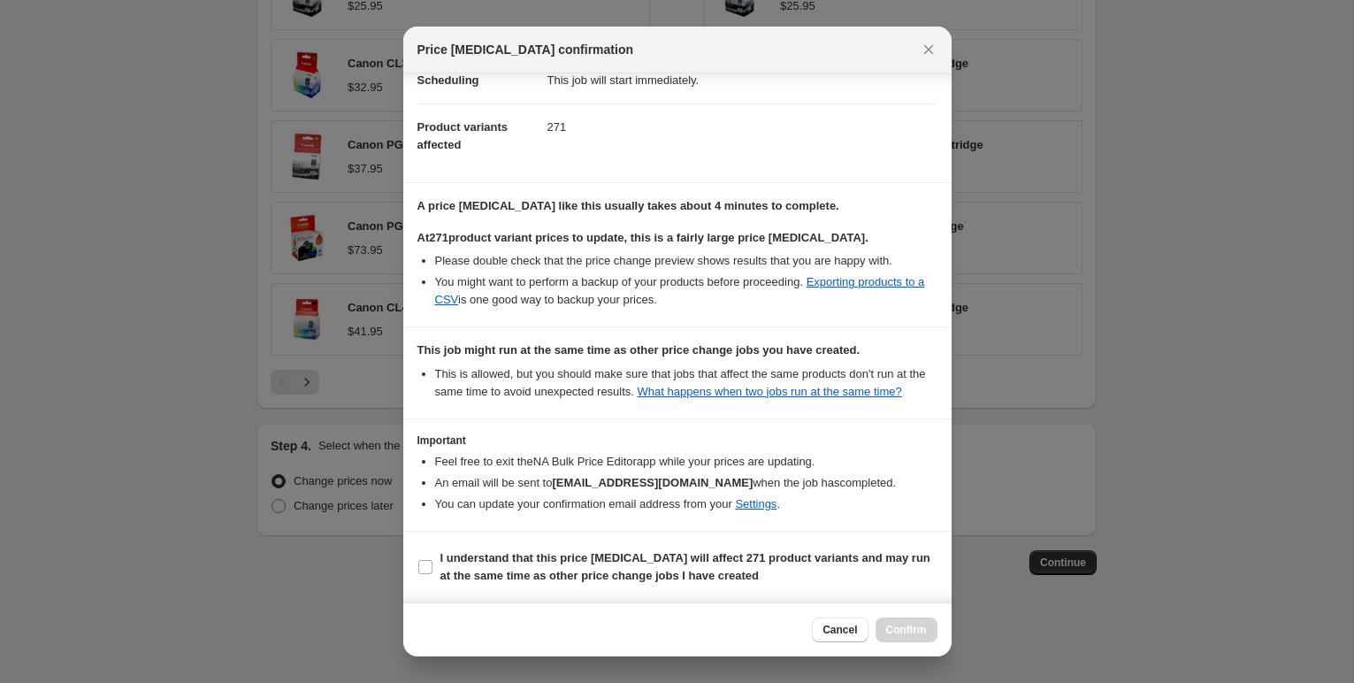
scroll to position [195, 0]
click at [426, 563] on input "I understand that this price [MEDICAL_DATA] will affect 271 product variants an…" at bounding box center [425, 567] width 14 height 14
checkbox input "true"
click at [917, 631] on span "Confirm" at bounding box center [906, 629] width 41 height 14
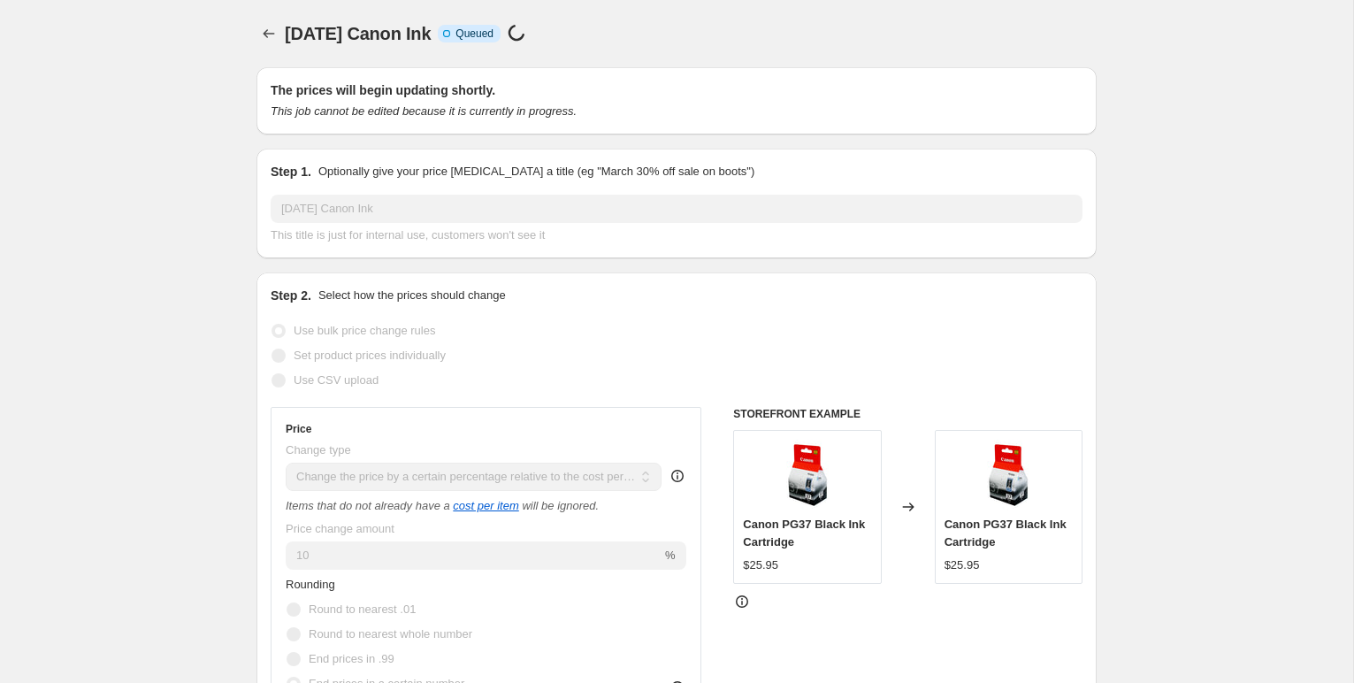
scroll to position [1409, 0]
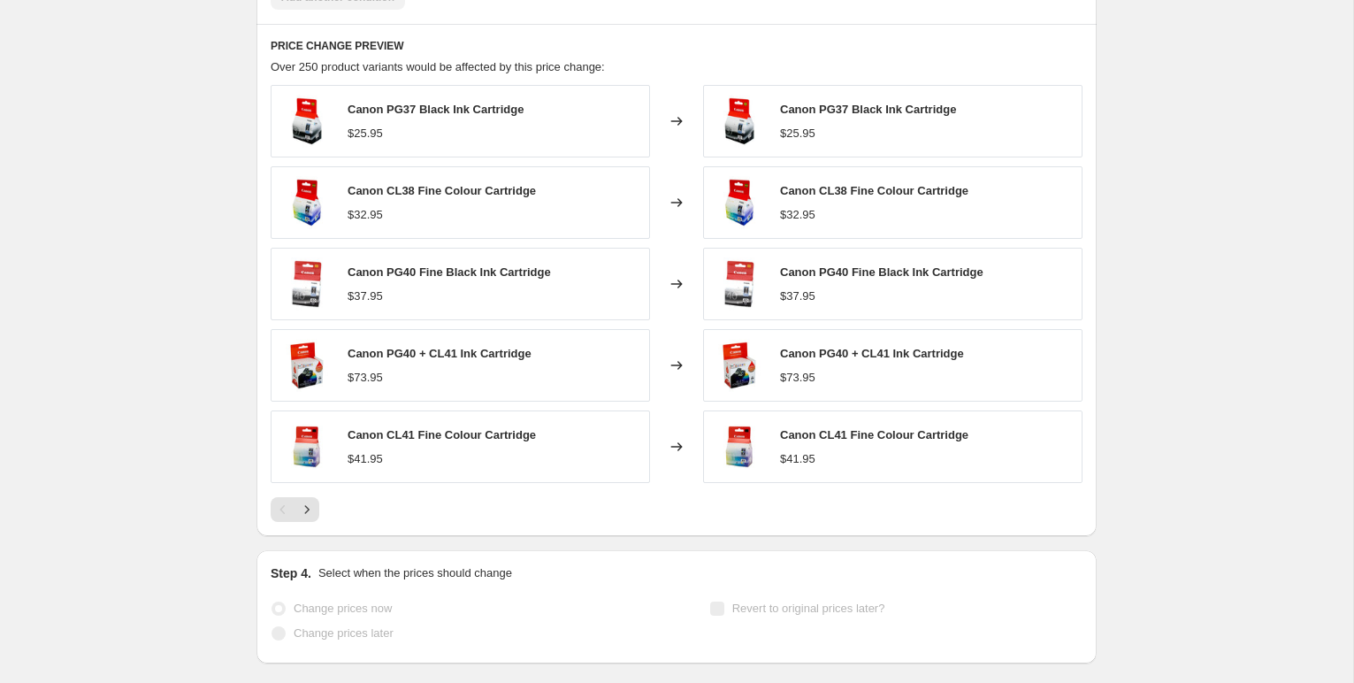
select select "pc"
select select "remove"
select select "collection"
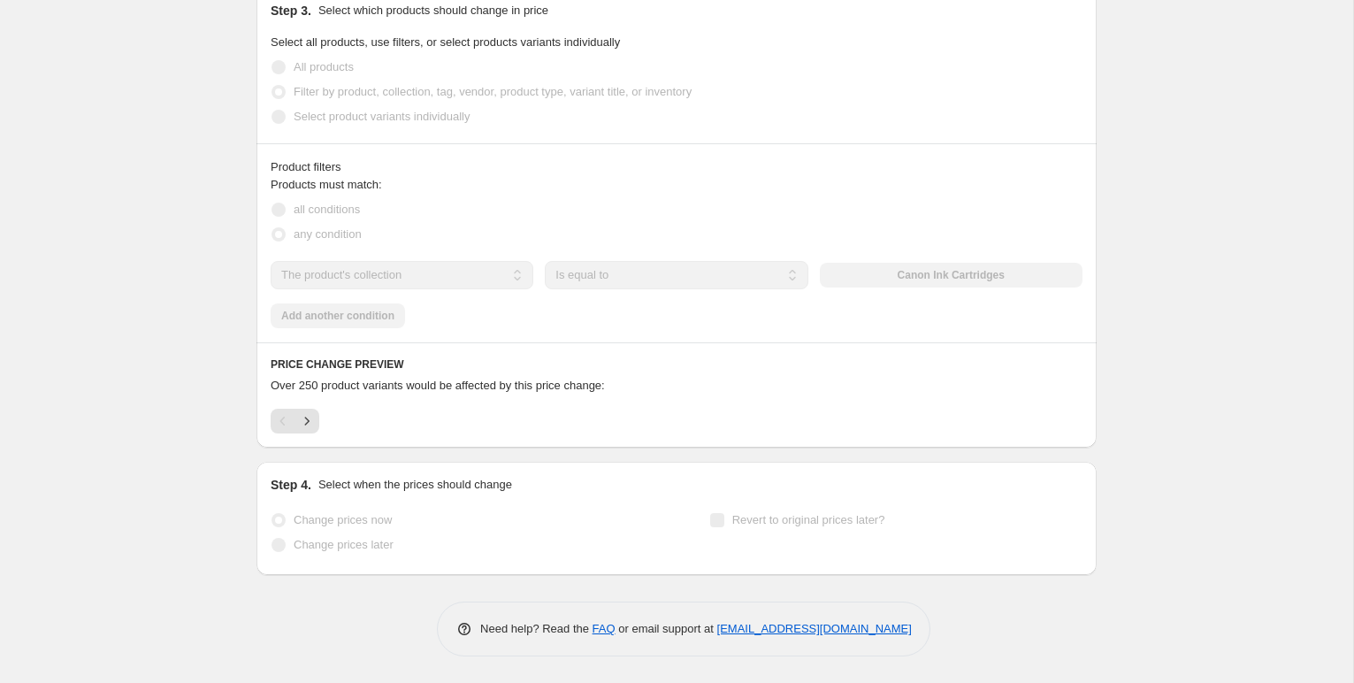
scroll to position [0, 0]
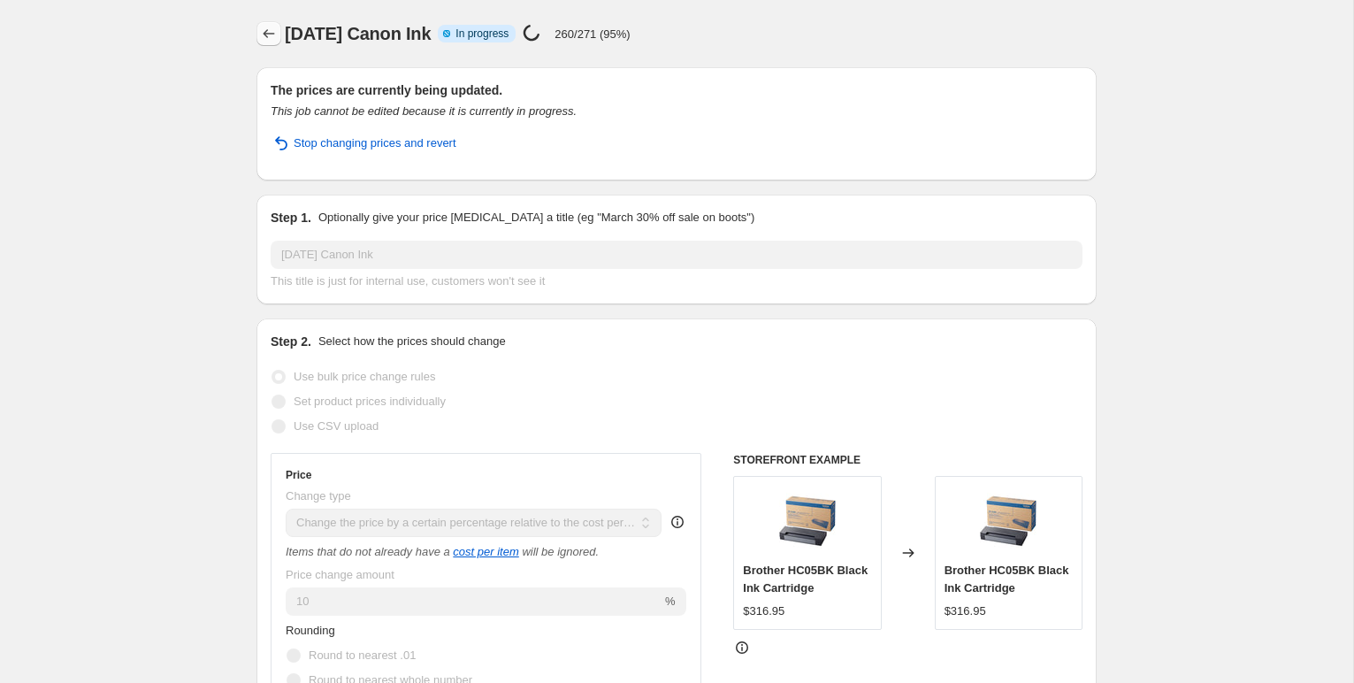
click at [261, 35] on icon "Price change jobs" at bounding box center [269, 34] width 18 height 18
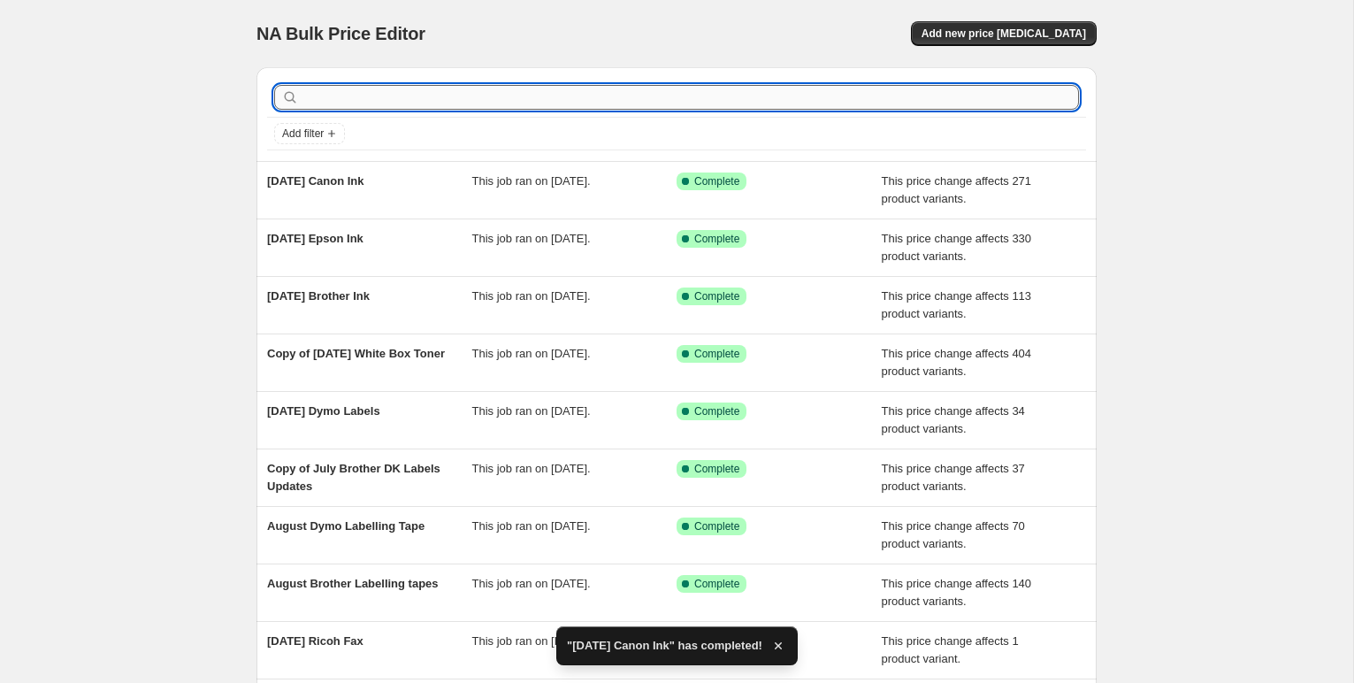
click at [355, 99] on input "text" at bounding box center [690, 97] width 776 height 25
type input "hp"
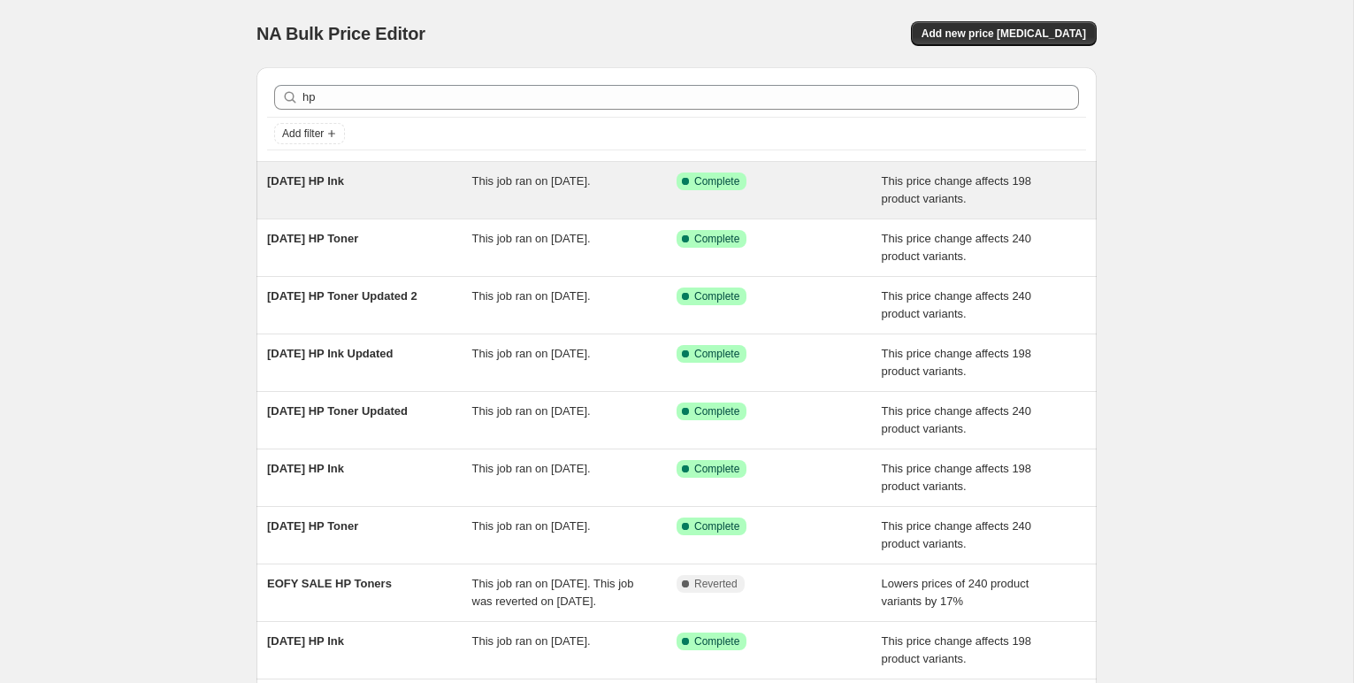
click at [344, 179] on span "[DATE] HP Ink" at bounding box center [305, 180] width 77 height 13
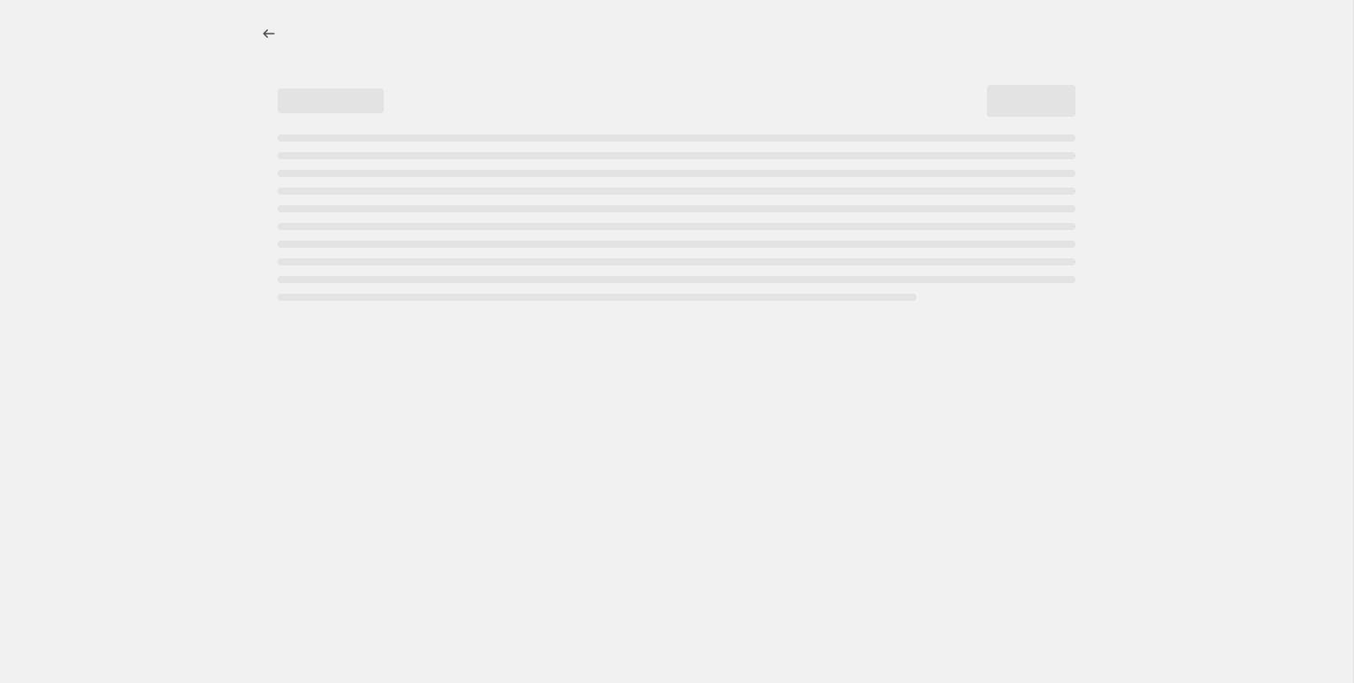
select select "pc"
select select "remove"
select select "collection"
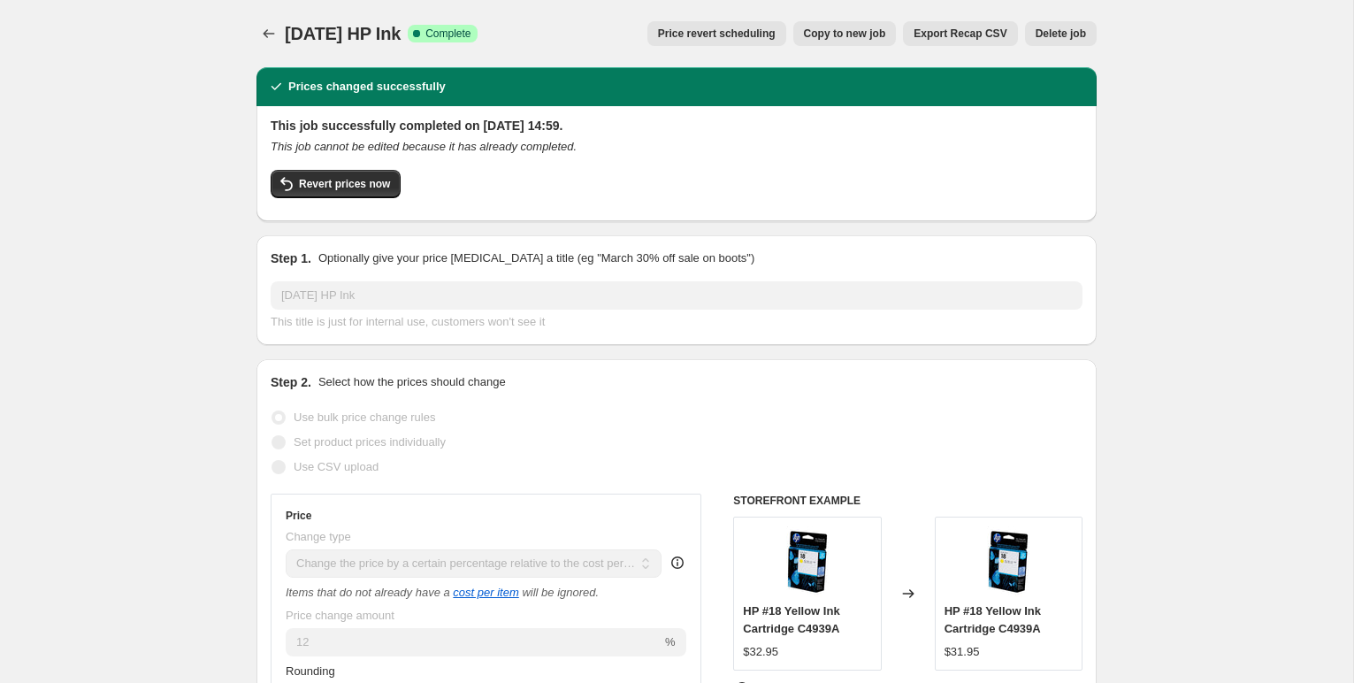
click at [813, 39] on span "Copy to new job" at bounding box center [845, 34] width 82 height 14
select select "pc"
select select "remove"
select select "collection"
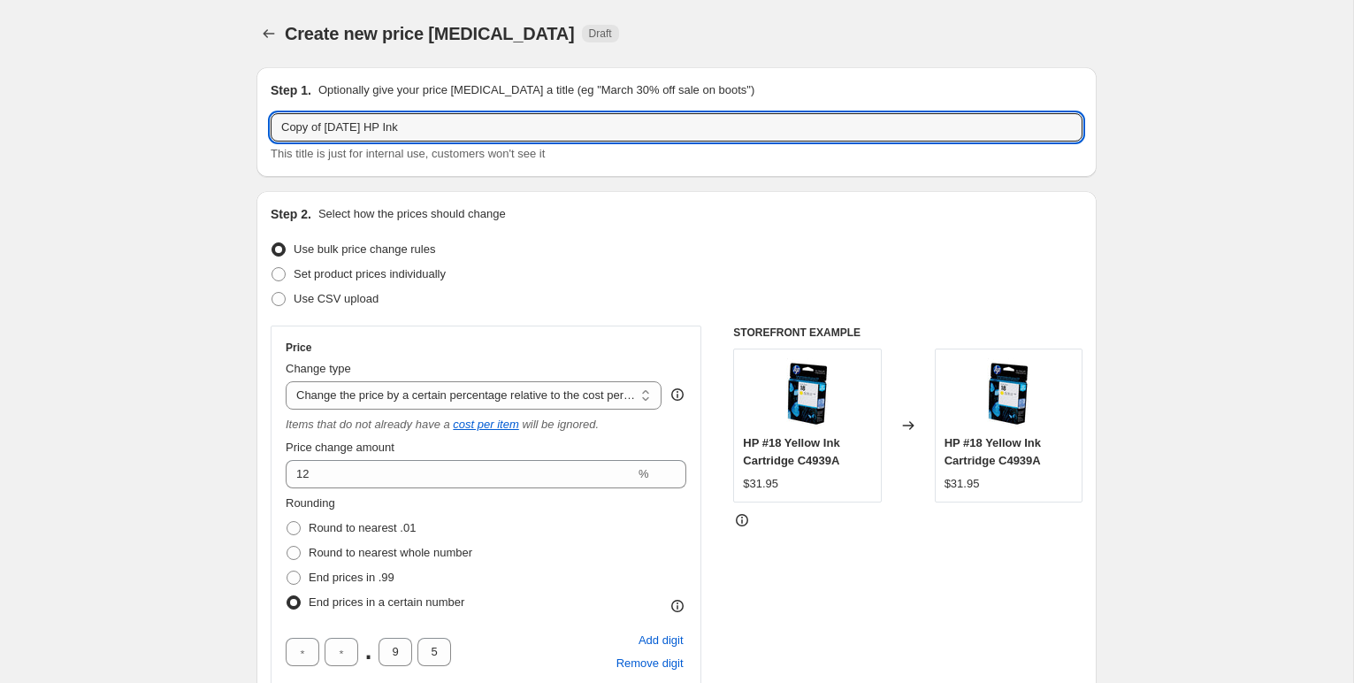
drag, startPoint x: 365, startPoint y: 129, endPoint x: 225, endPoint y: 120, distance: 140.9
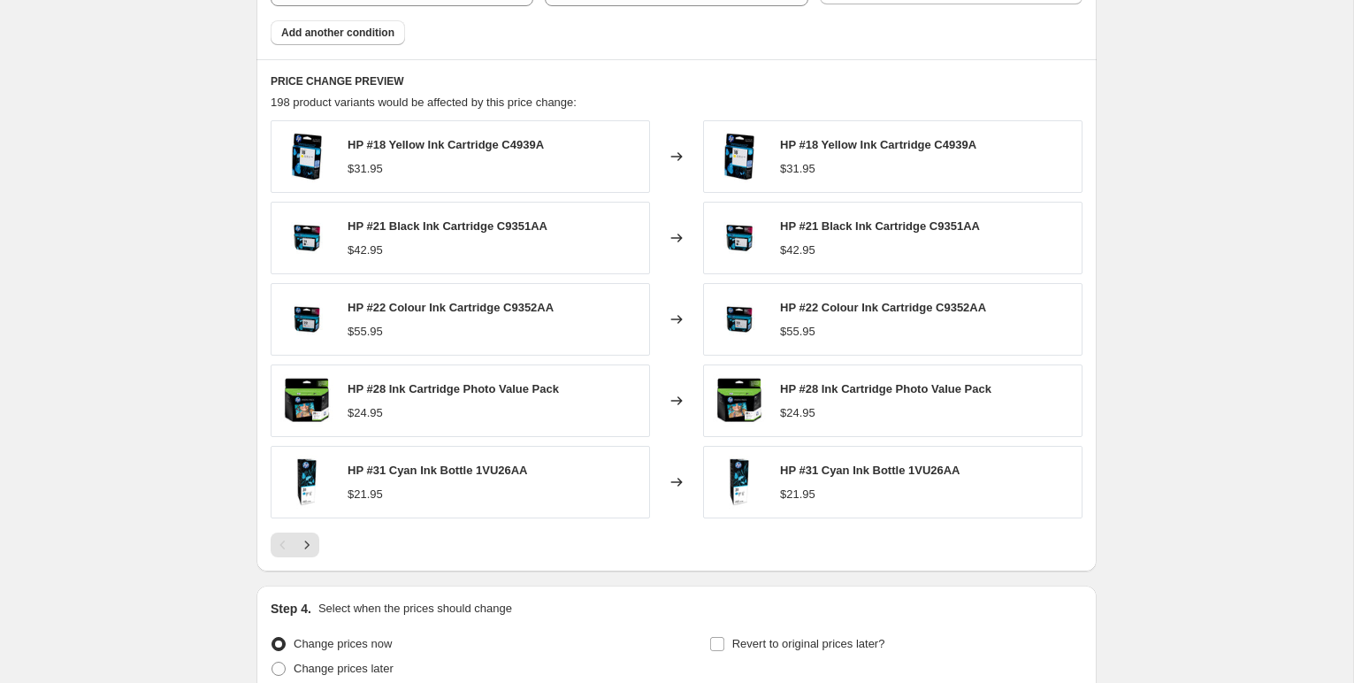
scroll to position [1409, 0]
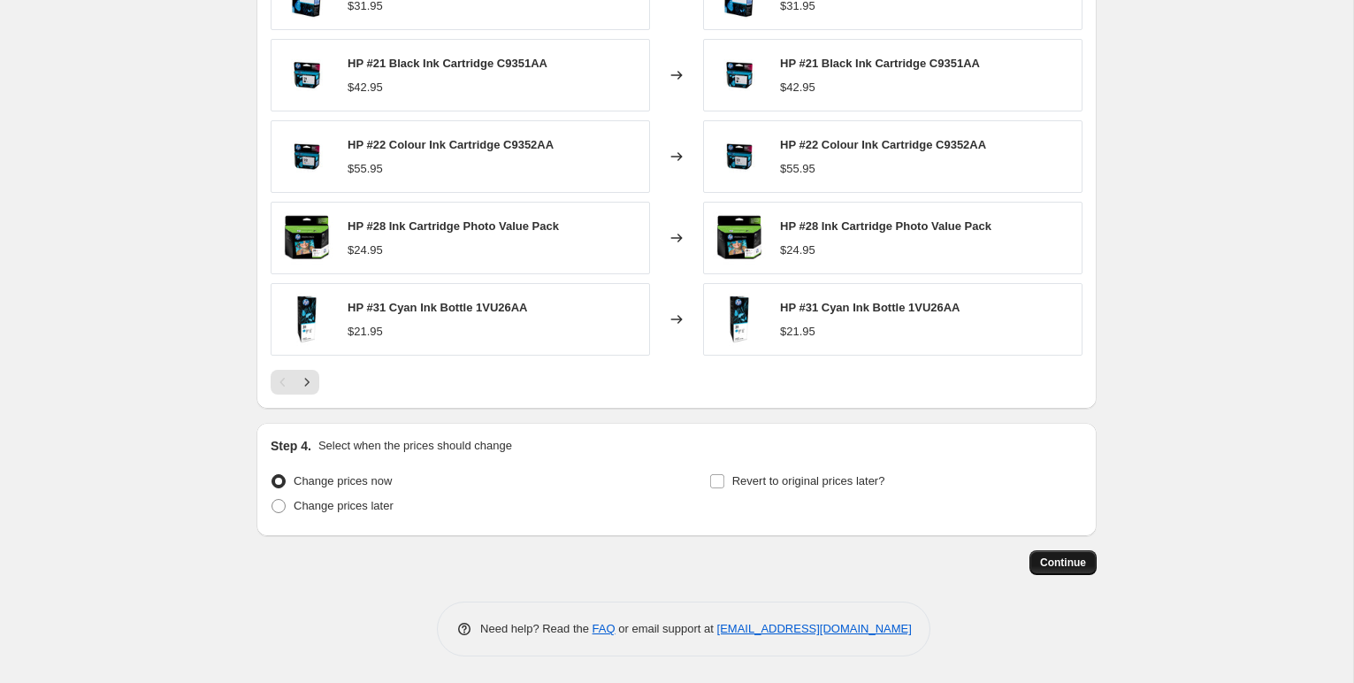
type input "[DATE] HP Ink"
click at [1076, 561] on span "Continue" at bounding box center [1063, 562] width 46 height 14
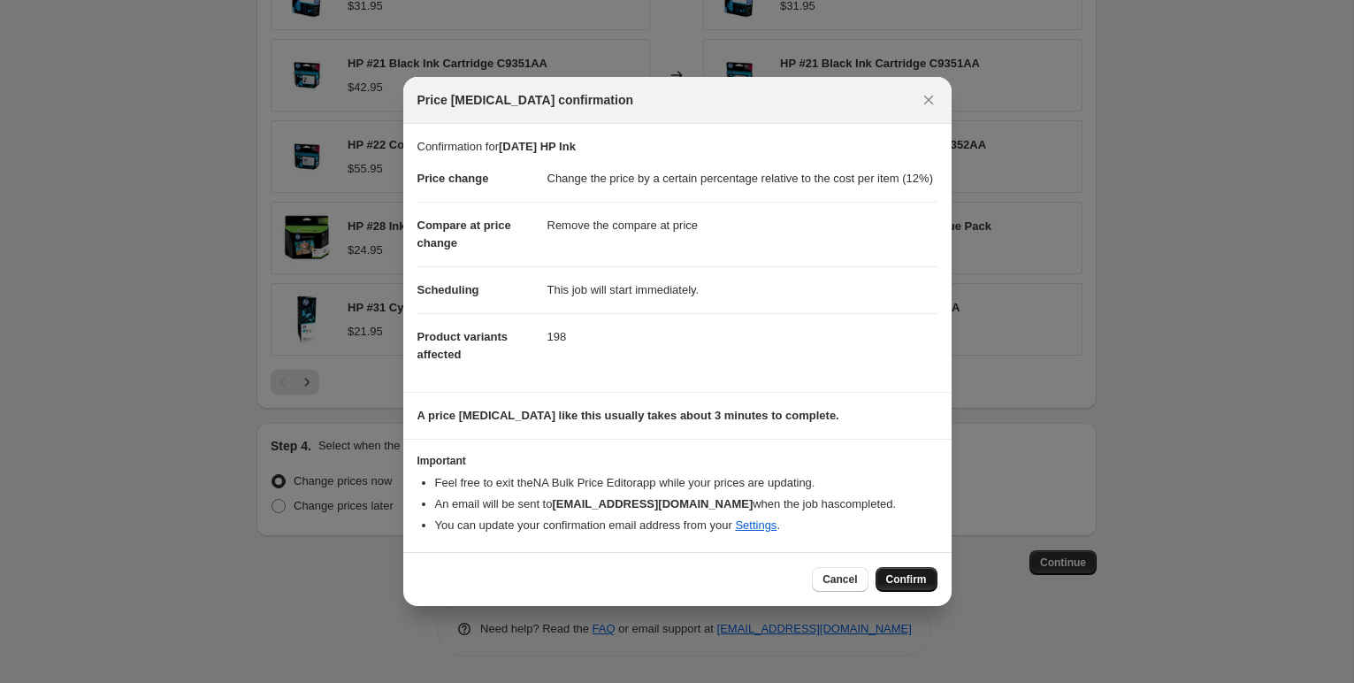
click at [902, 586] on span "Confirm" at bounding box center [906, 579] width 41 height 14
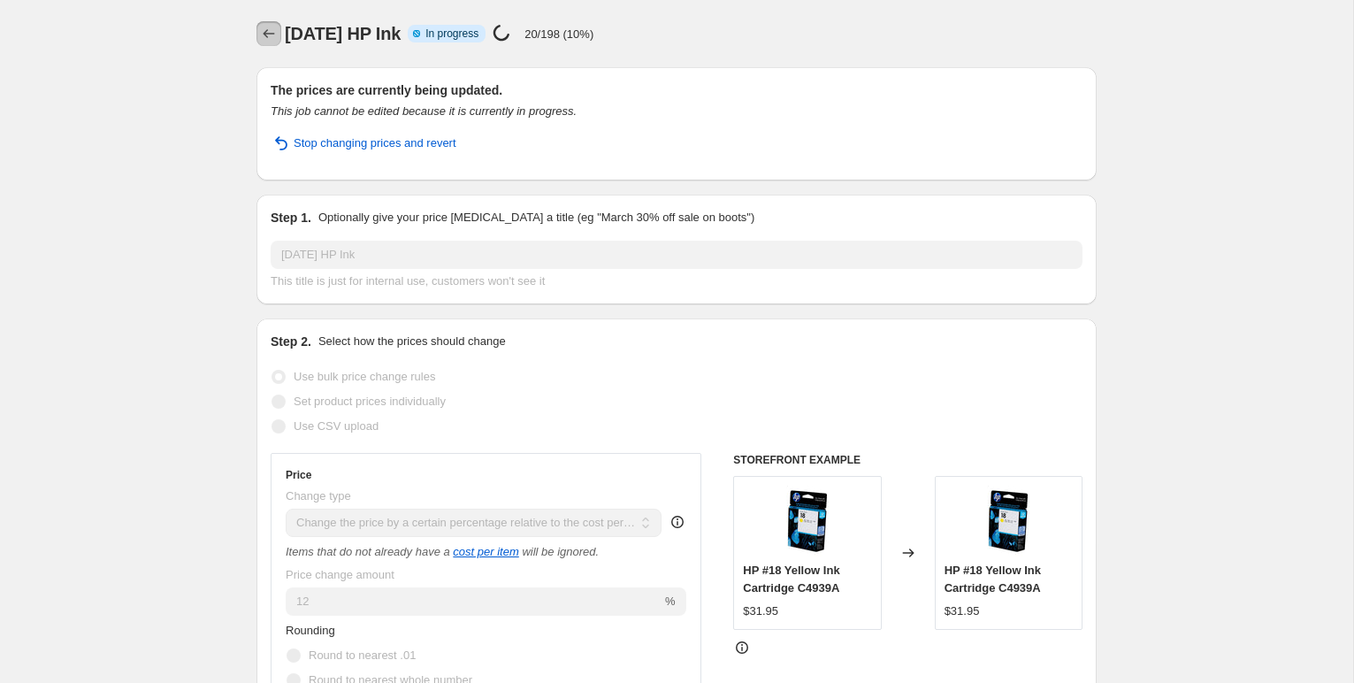
click at [268, 33] on icon "Price change jobs" at bounding box center [269, 34] width 18 height 18
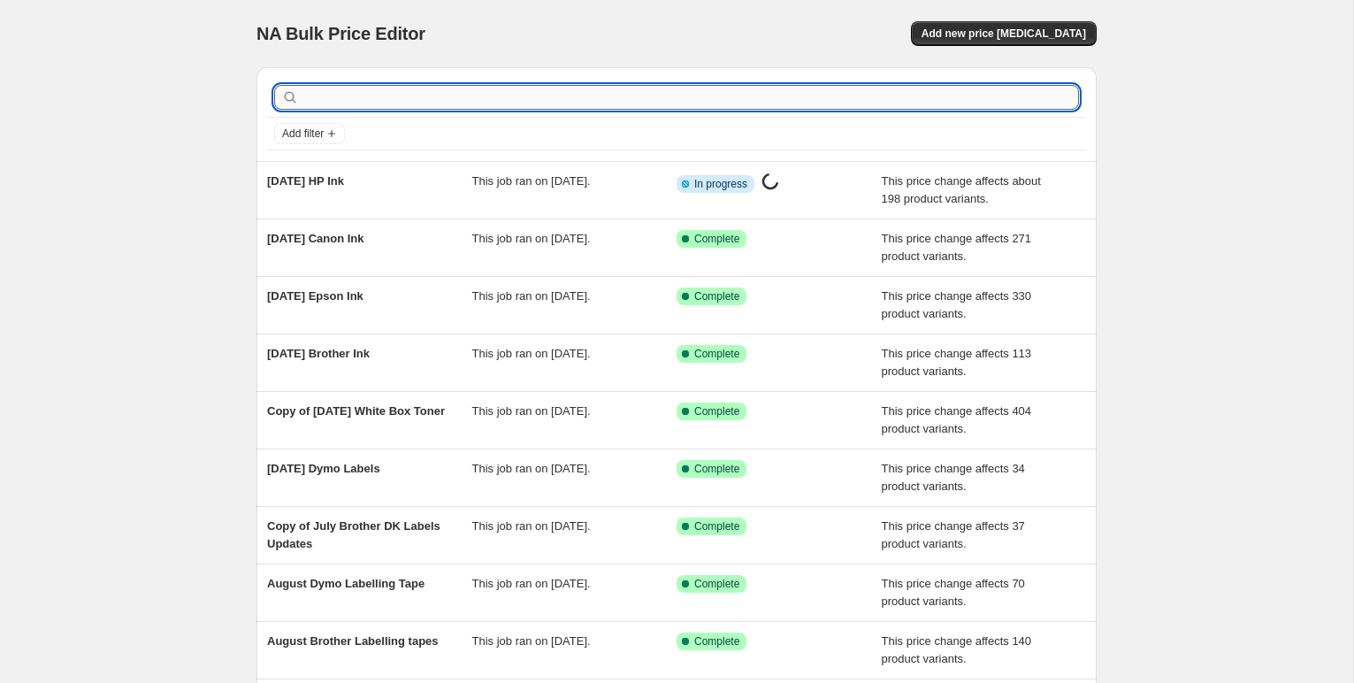
click at [408, 96] on input "text" at bounding box center [690, 97] width 776 height 25
type input "ric"
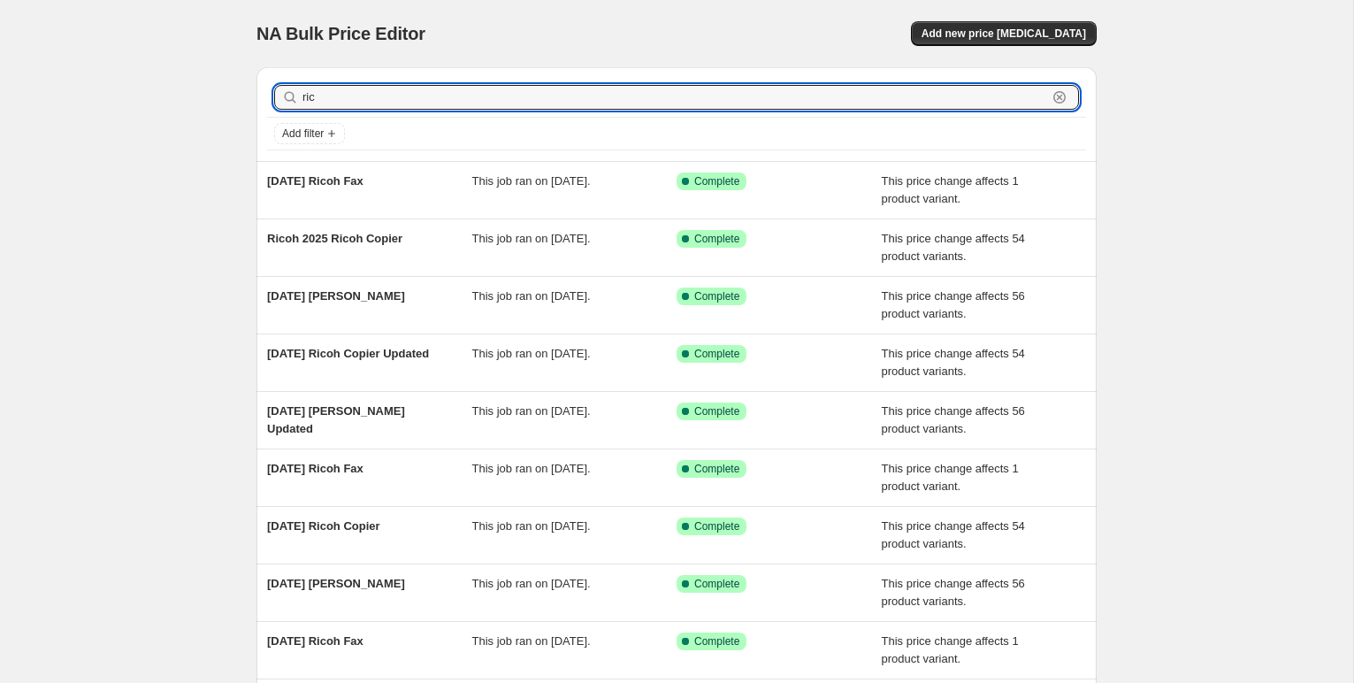
drag, startPoint x: 297, startPoint y: 96, endPoint x: 279, endPoint y: 95, distance: 18.6
click at [279, 95] on div "[PERSON_NAME]" at bounding box center [676, 97] width 805 height 25
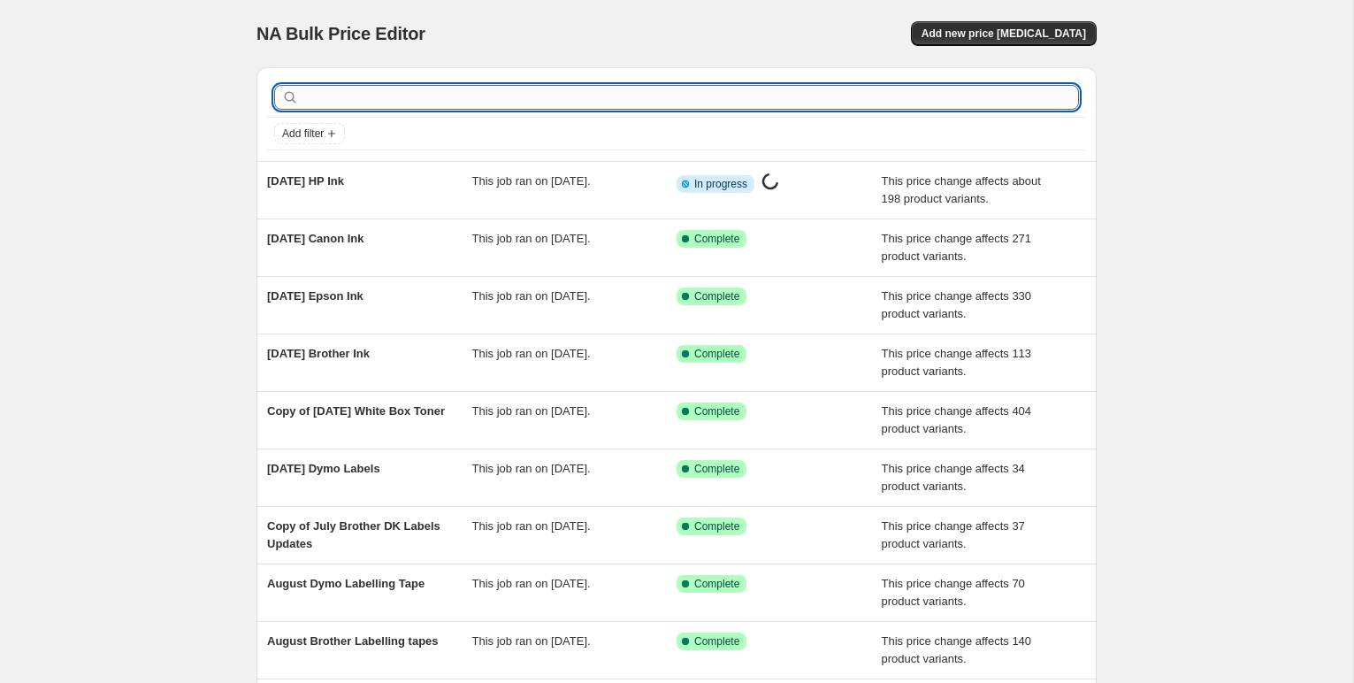
click at [332, 103] on input "text" at bounding box center [690, 97] width 776 height 25
type input "brother"
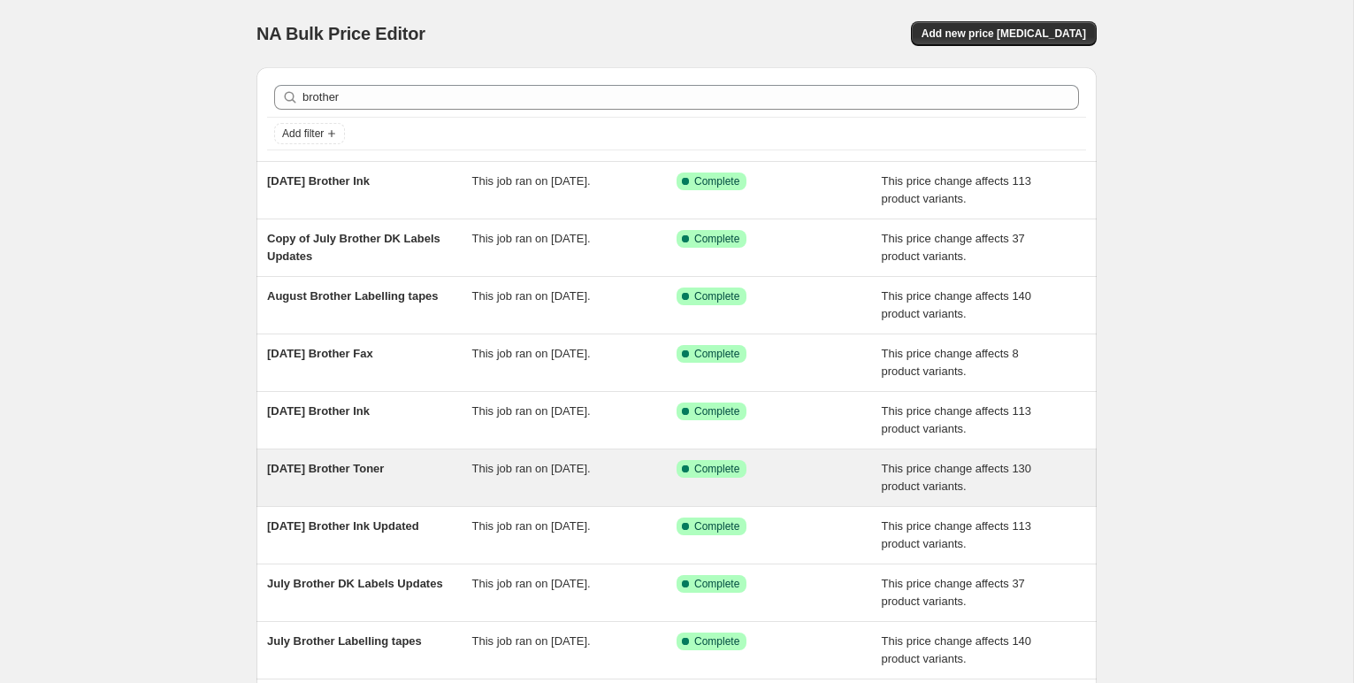
click at [384, 463] on span "[DATE] Brother Toner" at bounding box center [325, 468] width 117 height 13
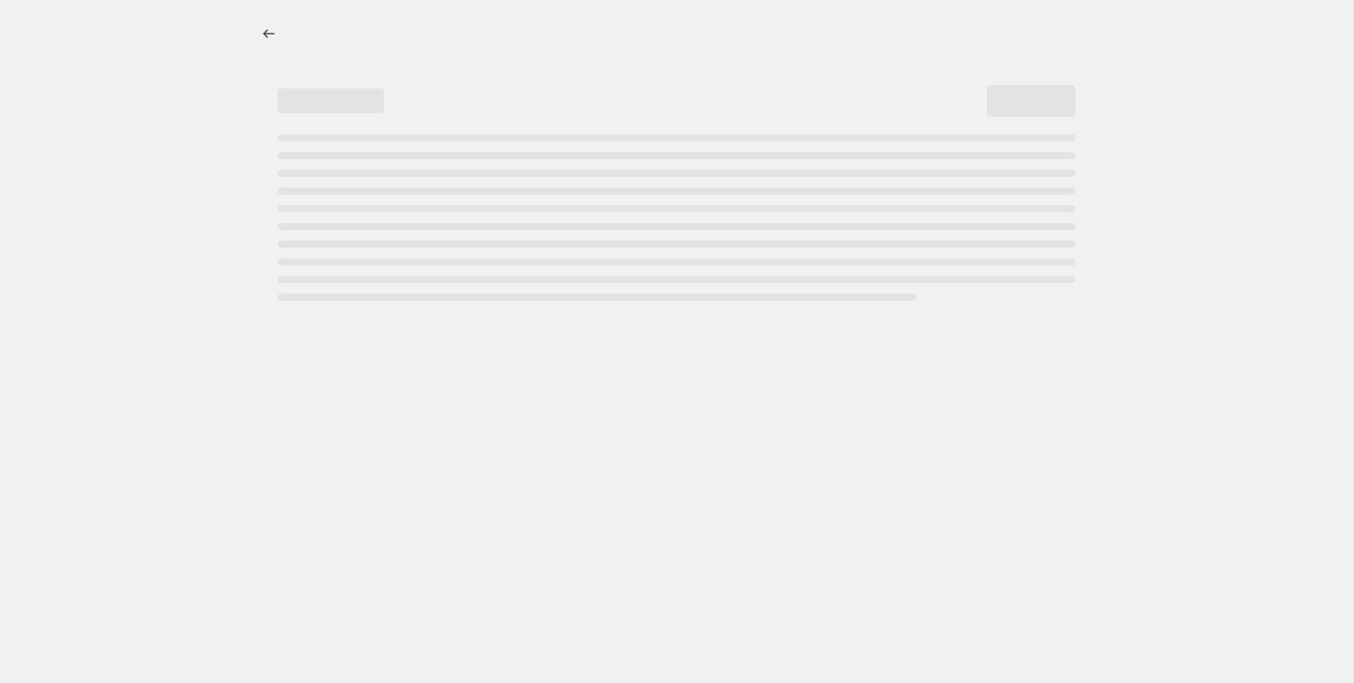
select select "pc"
select select "remove"
select select "collection"
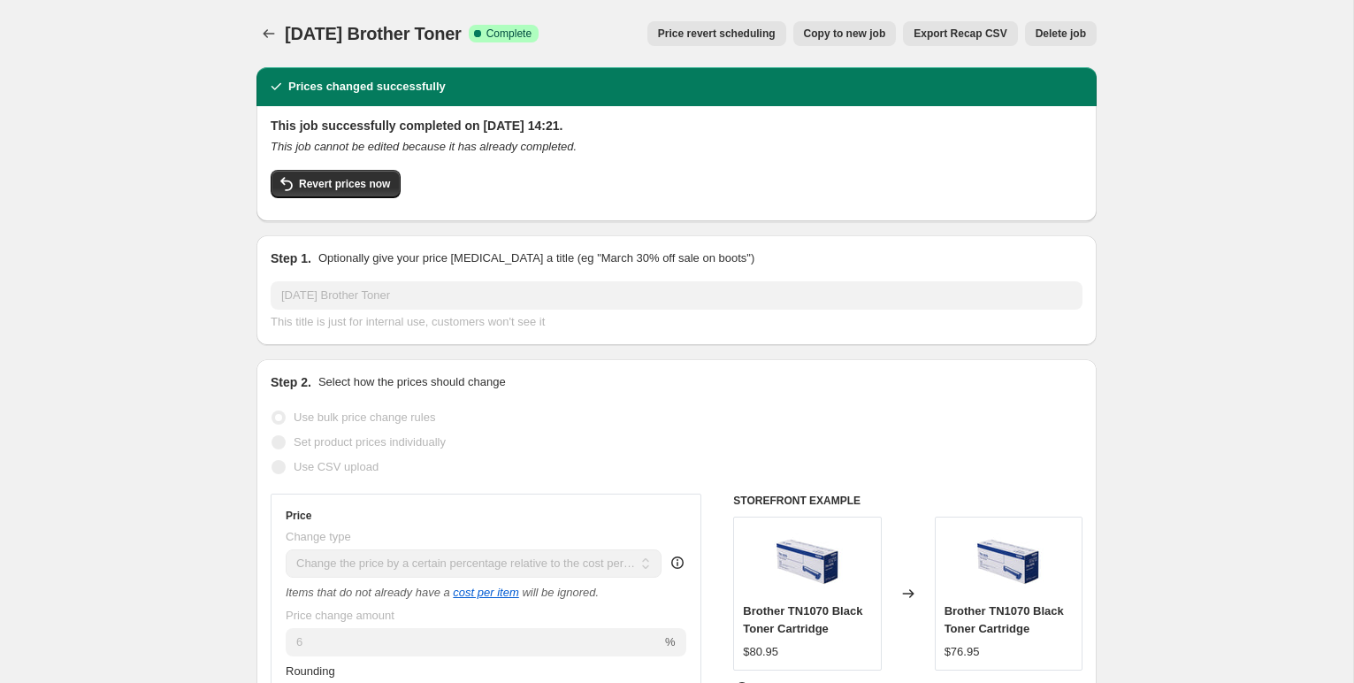
click at [819, 34] on span "Copy to new job" at bounding box center [845, 34] width 82 height 14
select select "pc"
select select "remove"
select select "collection"
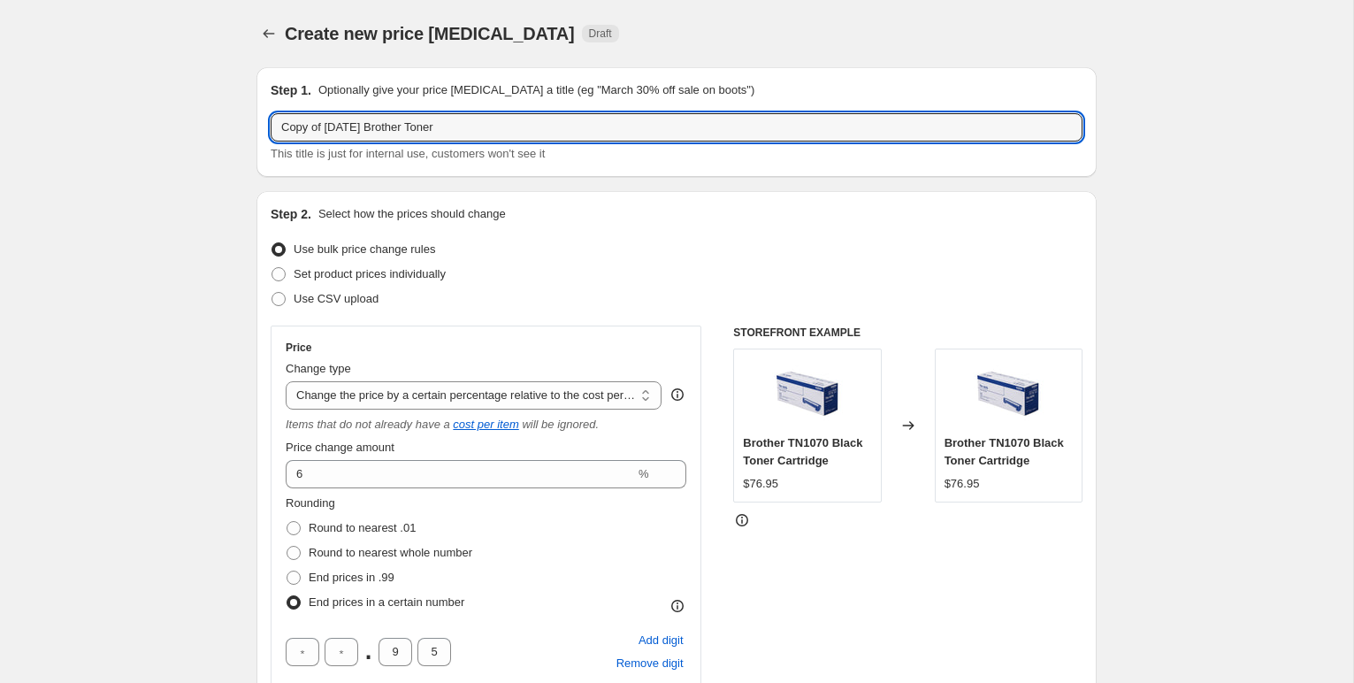
drag, startPoint x: 365, startPoint y: 126, endPoint x: 231, endPoint y: 119, distance: 134.5
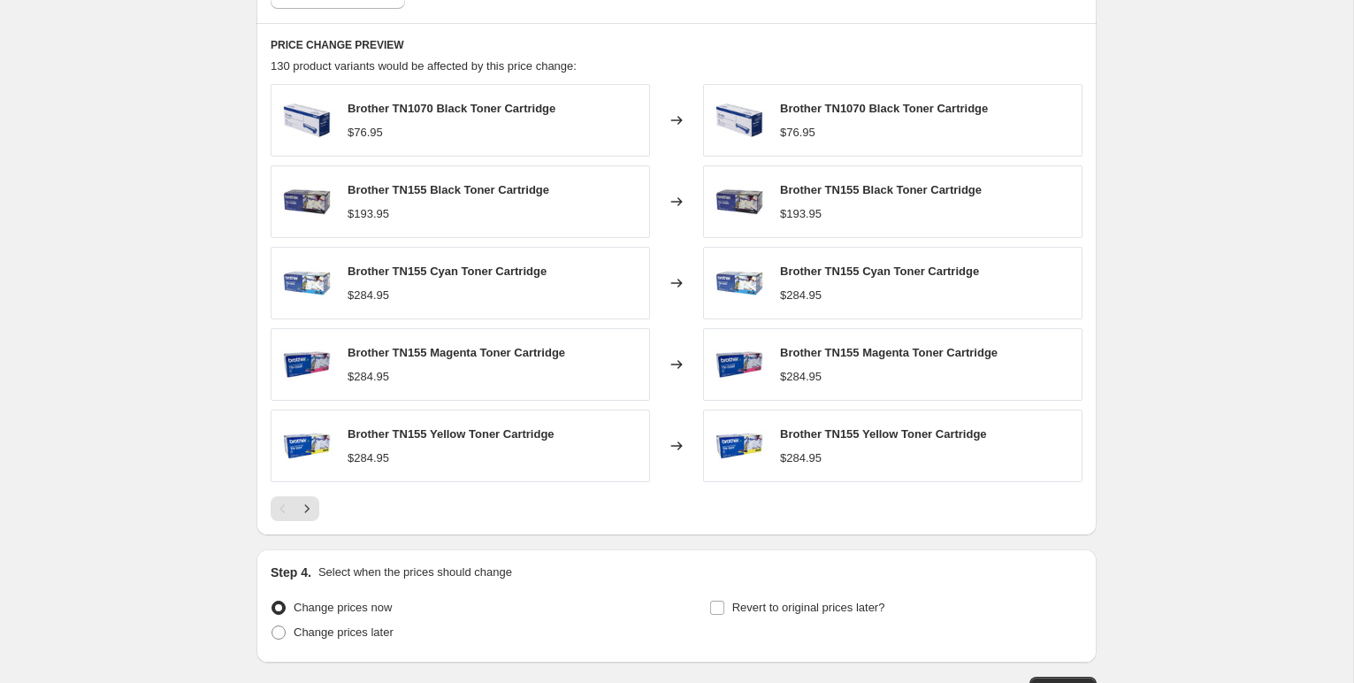
scroll to position [1409, 0]
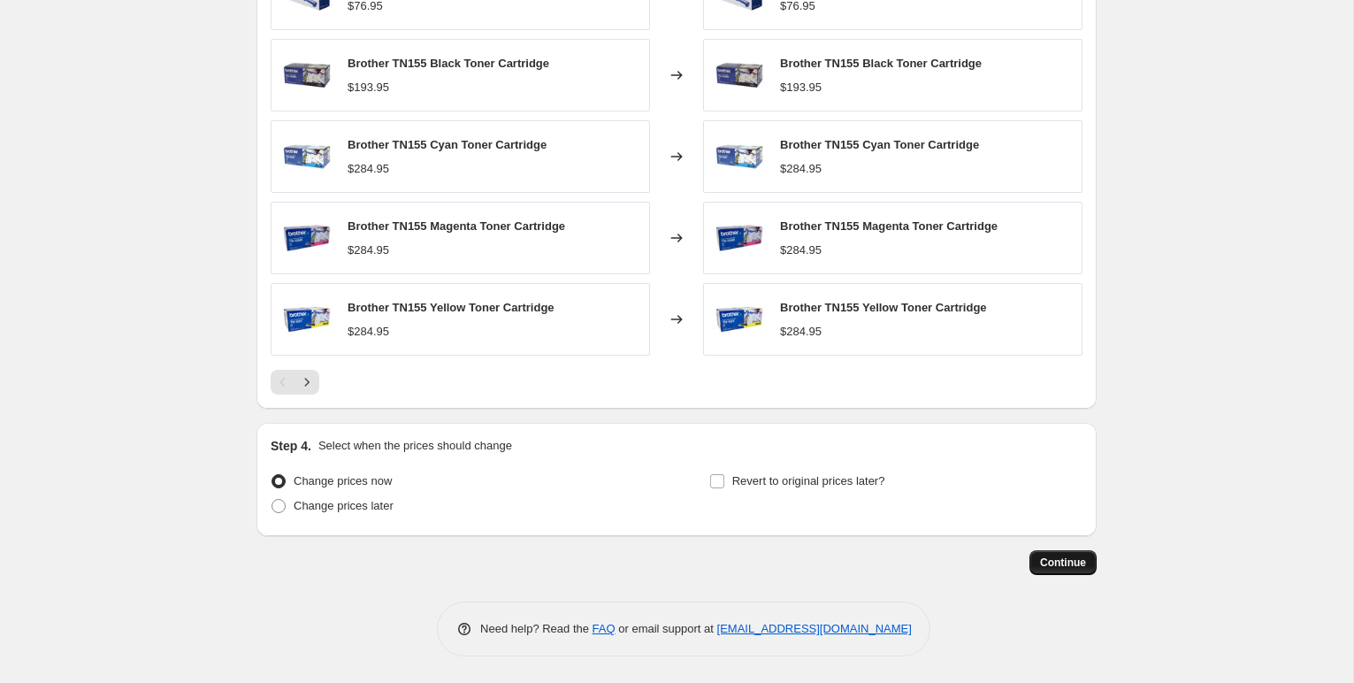
type input "[DATE] Brother Toner"
click at [1051, 568] on span "Continue" at bounding box center [1063, 562] width 46 height 14
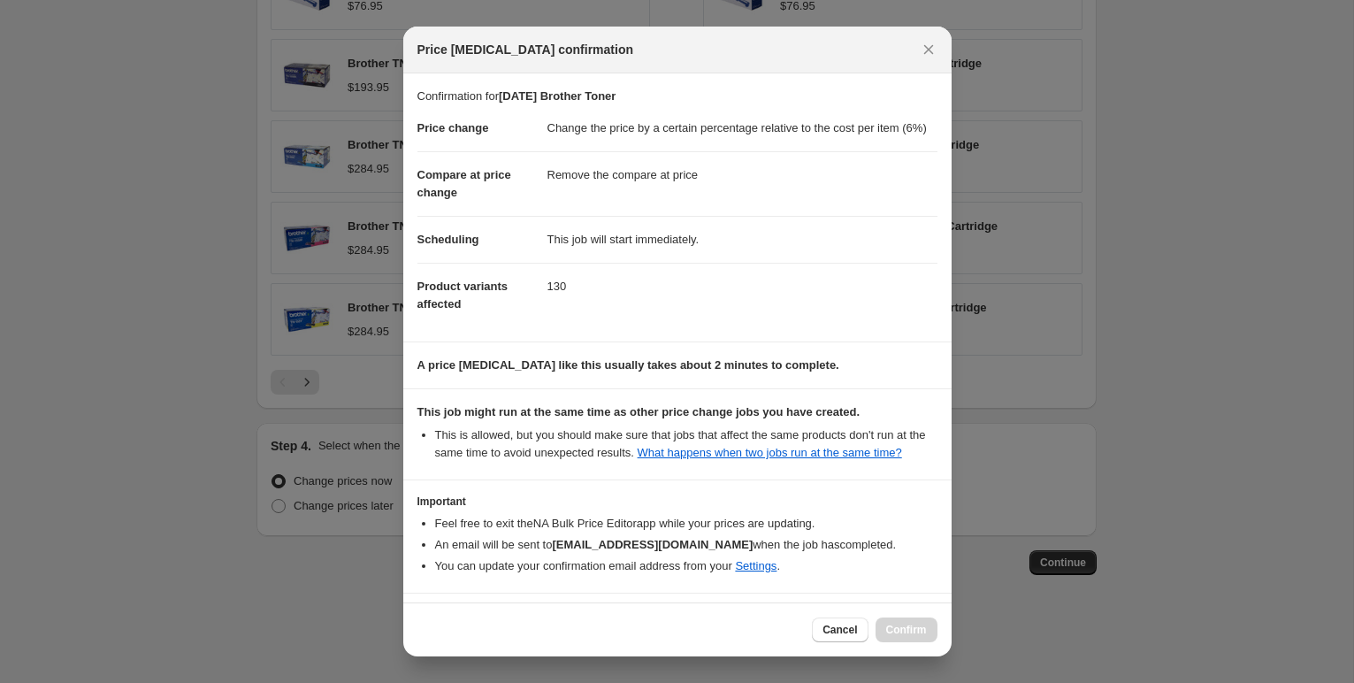
scroll to position [97, 0]
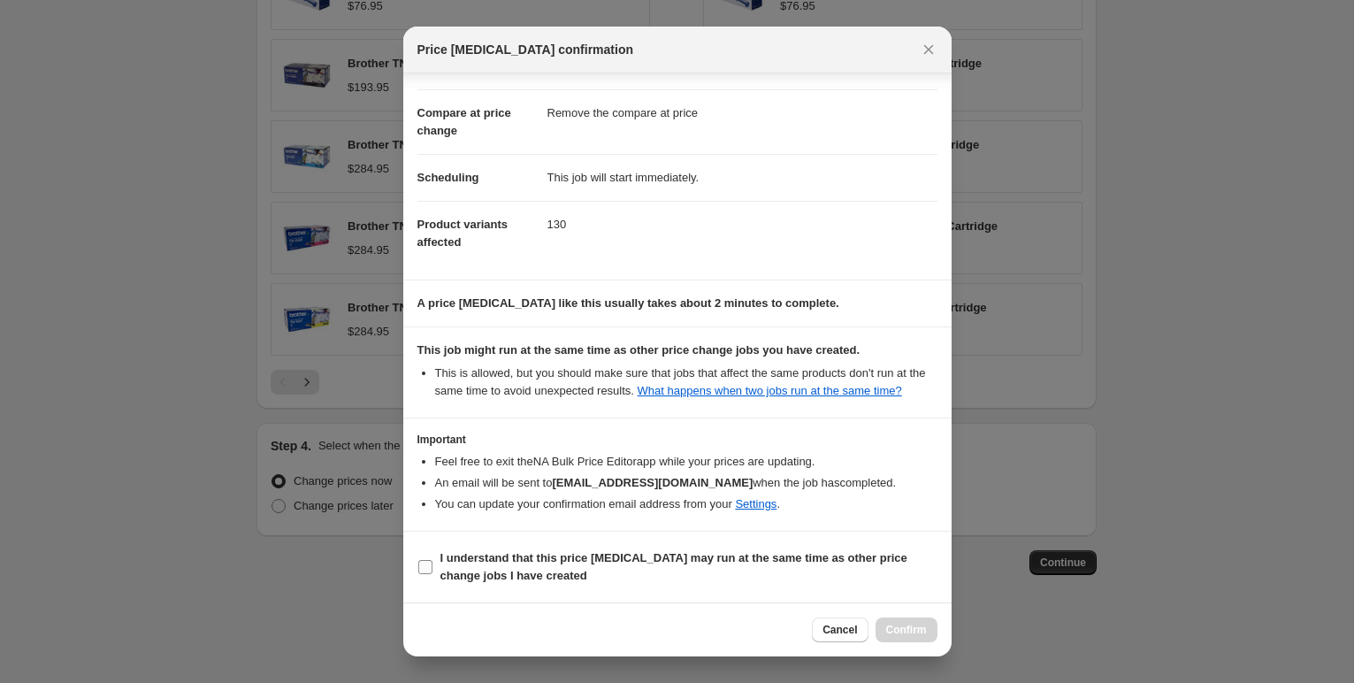
click at [429, 568] on input "I understand that this price [MEDICAL_DATA] may run at the same time as other p…" at bounding box center [425, 567] width 14 height 14
checkbox input "true"
click at [912, 627] on span "Confirm" at bounding box center [906, 629] width 41 height 14
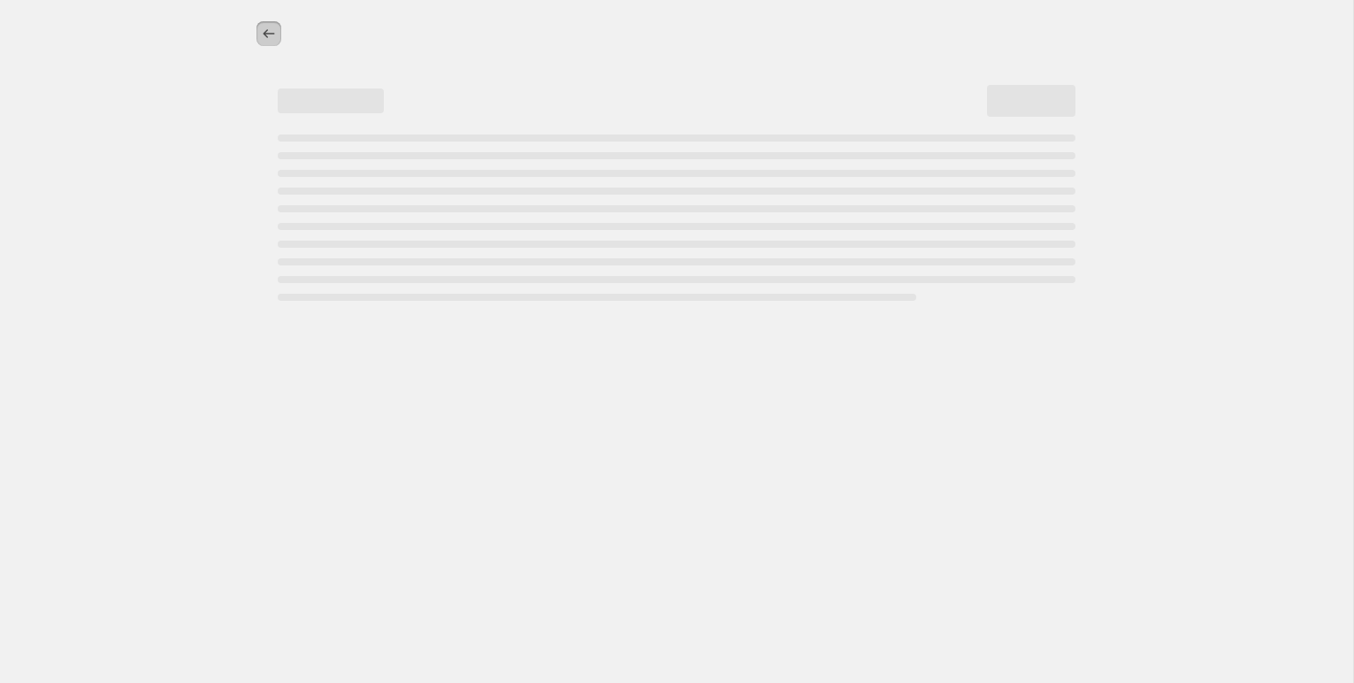
click at [256, 34] on button "Price change jobs" at bounding box center [268, 33] width 25 height 25
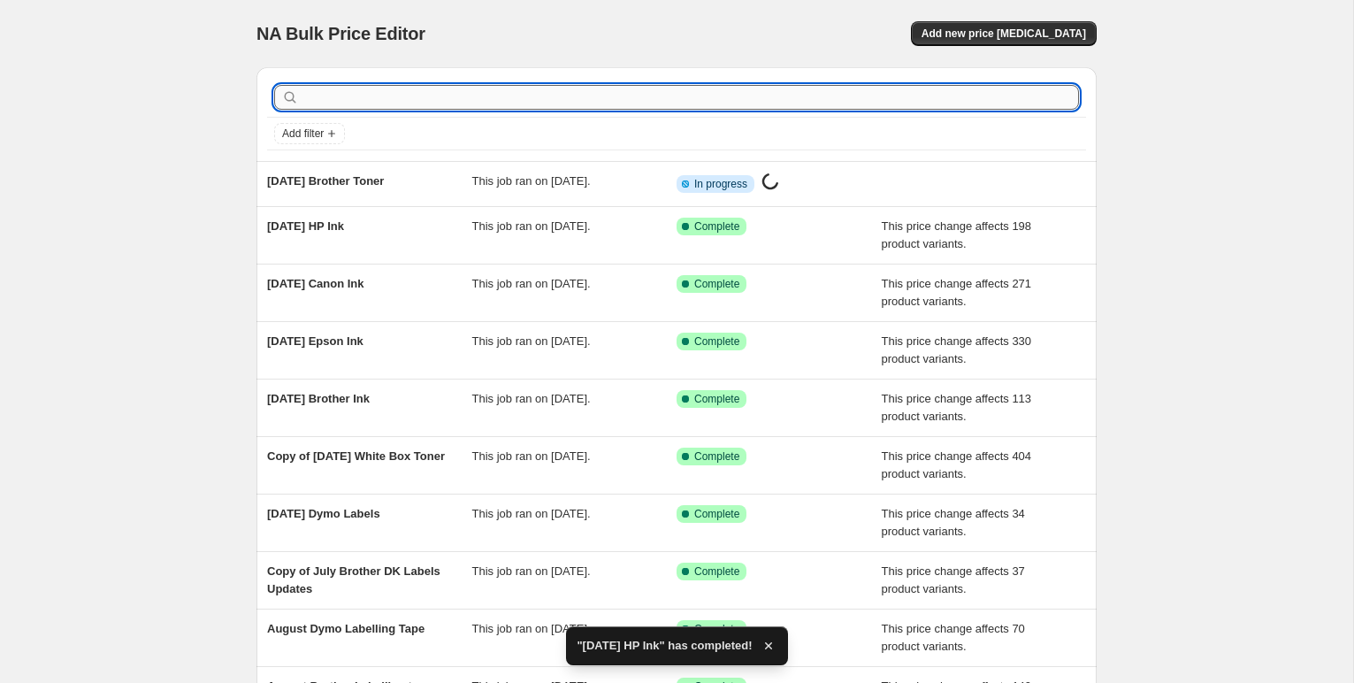
click at [383, 103] on input "text" at bounding box center [690, 97] width 776 height 25
type input "Canon"
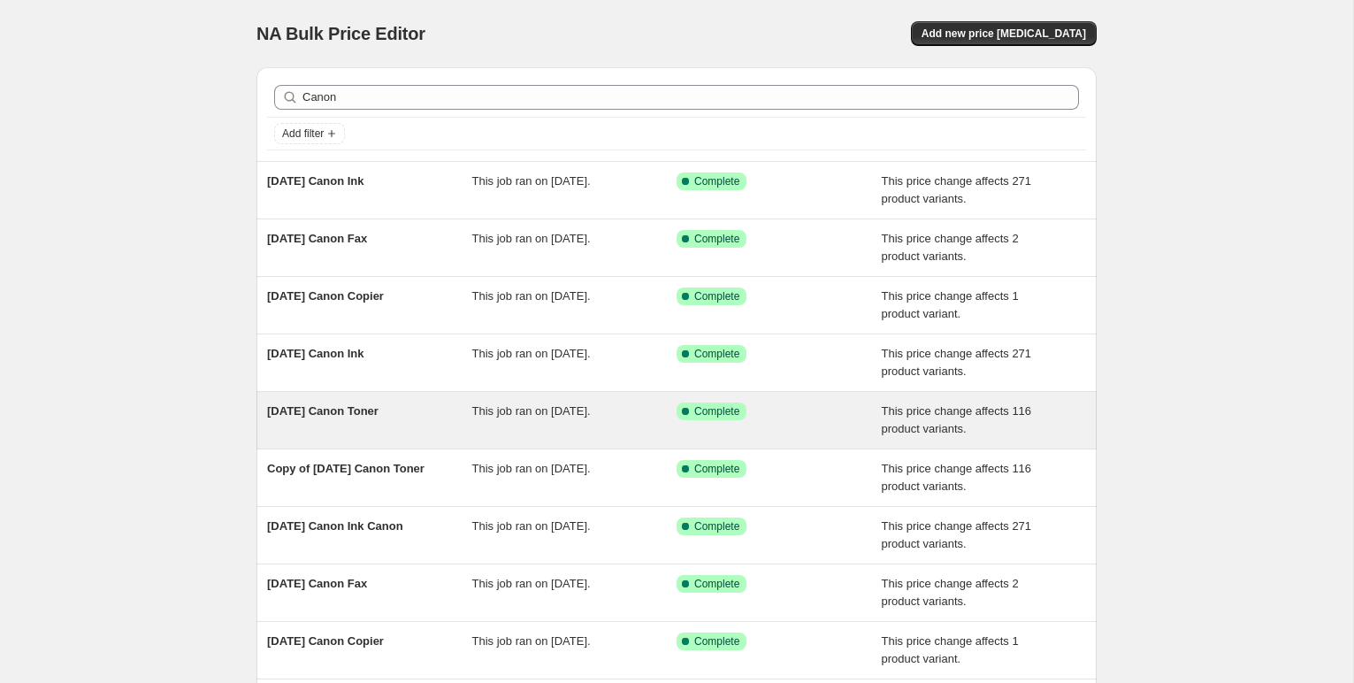
click at [378, 410] on span "[DATE] Canon Toner" at bounding box center [322, 410] width 111 height 13
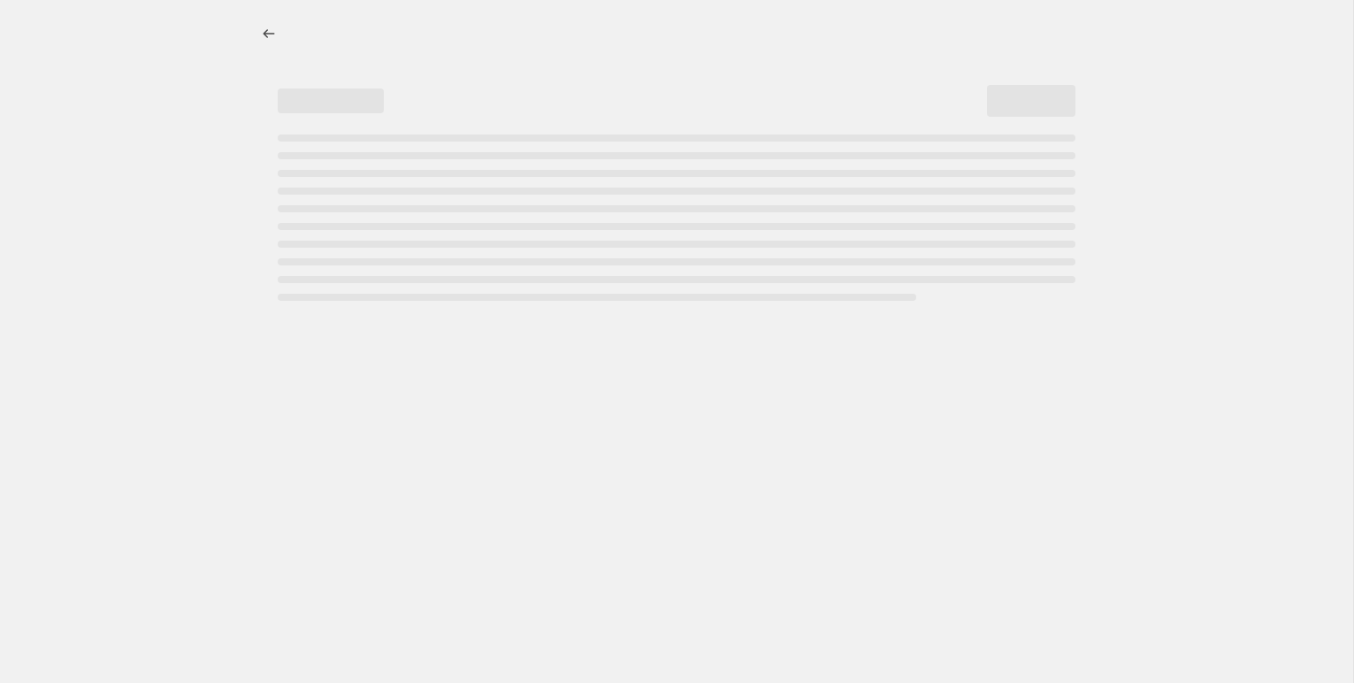
select select "pc"
select select "remove"
select select "collection"
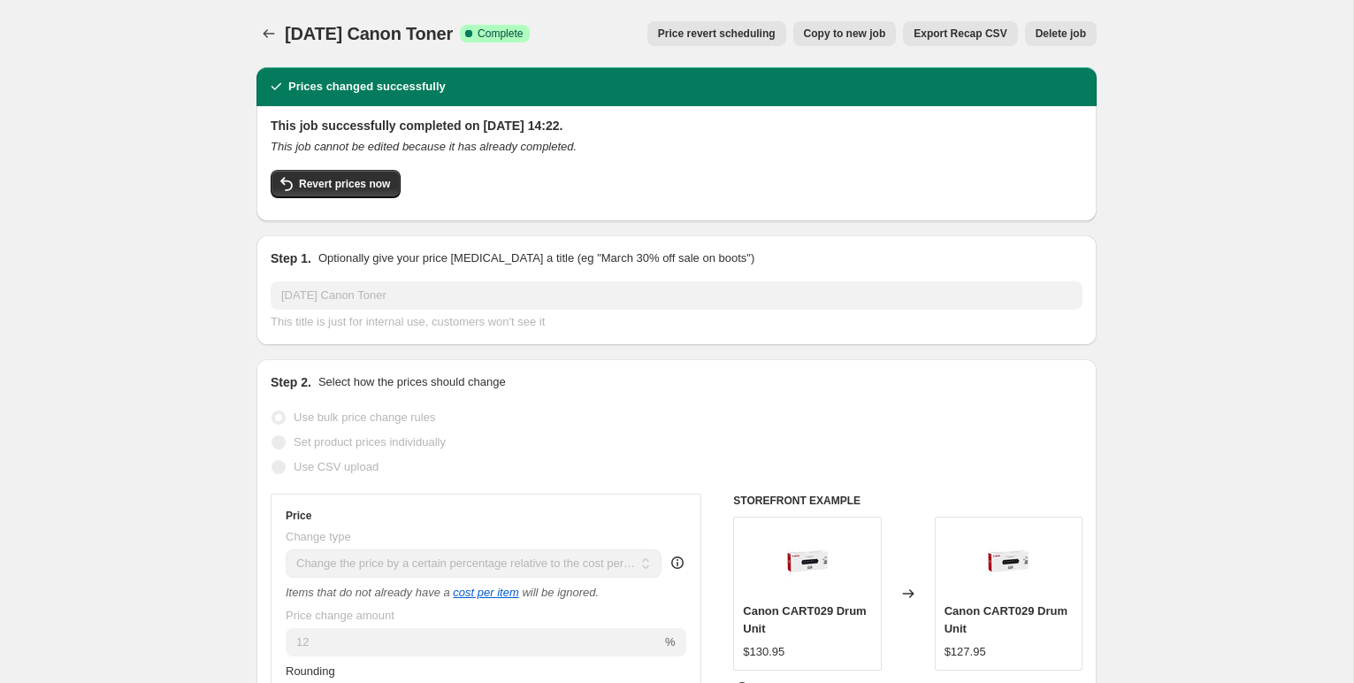
click at [851, 28] on span "Copy to new job" at bounding box center [845, 34] width 82 height 14
select select "pc"
select select "remove"
select select "collection"
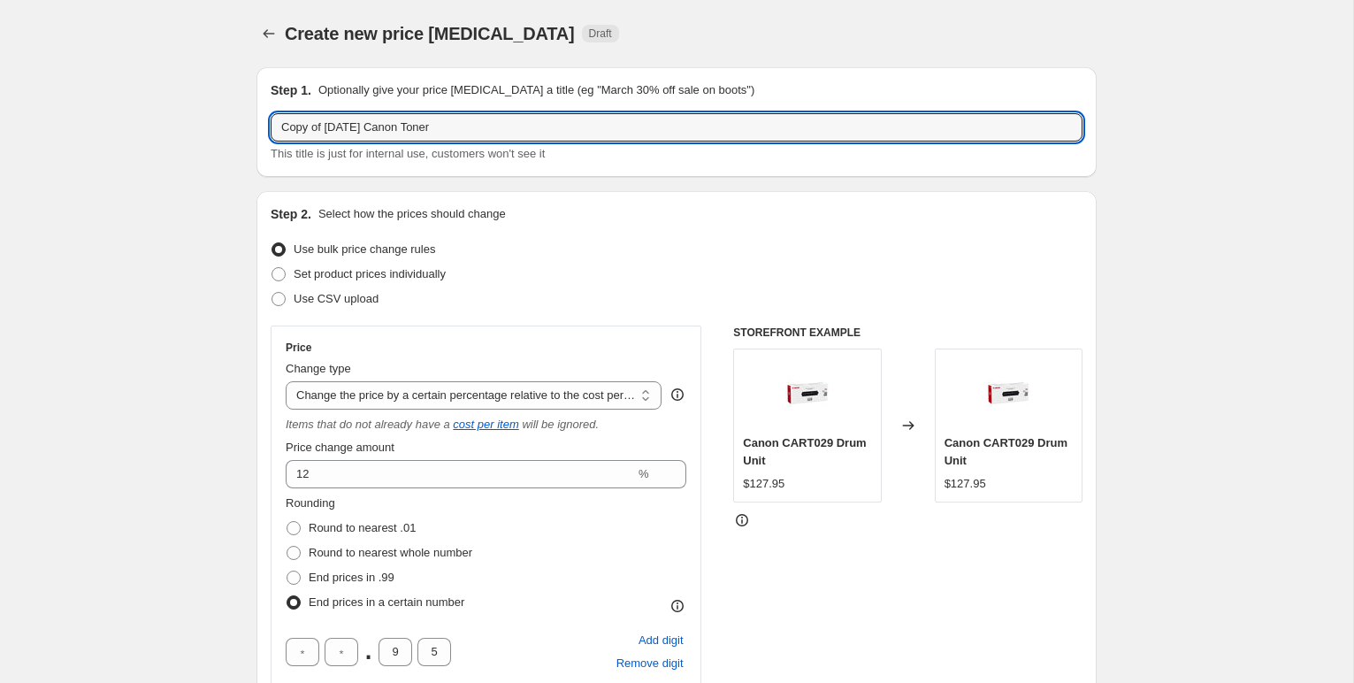
drag, startPoint x: 364, startPoint y: 128, endPoint x: 234, endPoint y: 126, distance: 130.0
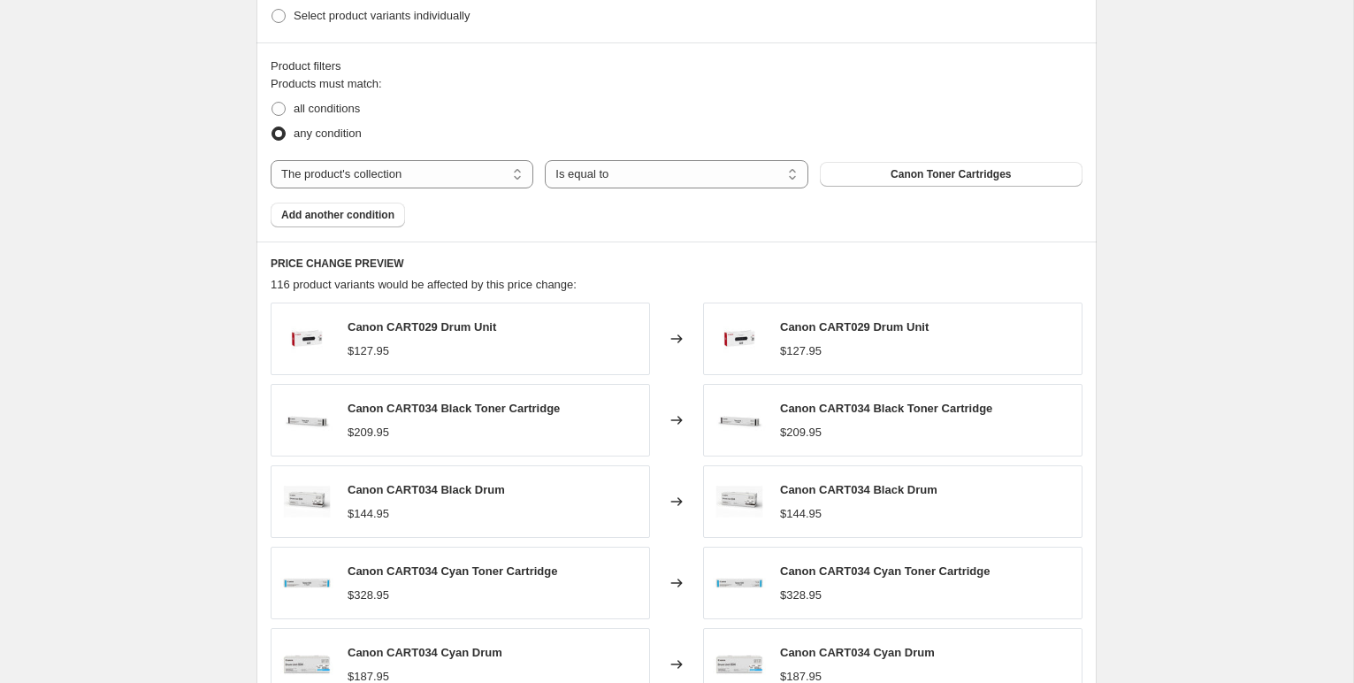
scroll to position [1409, 0]
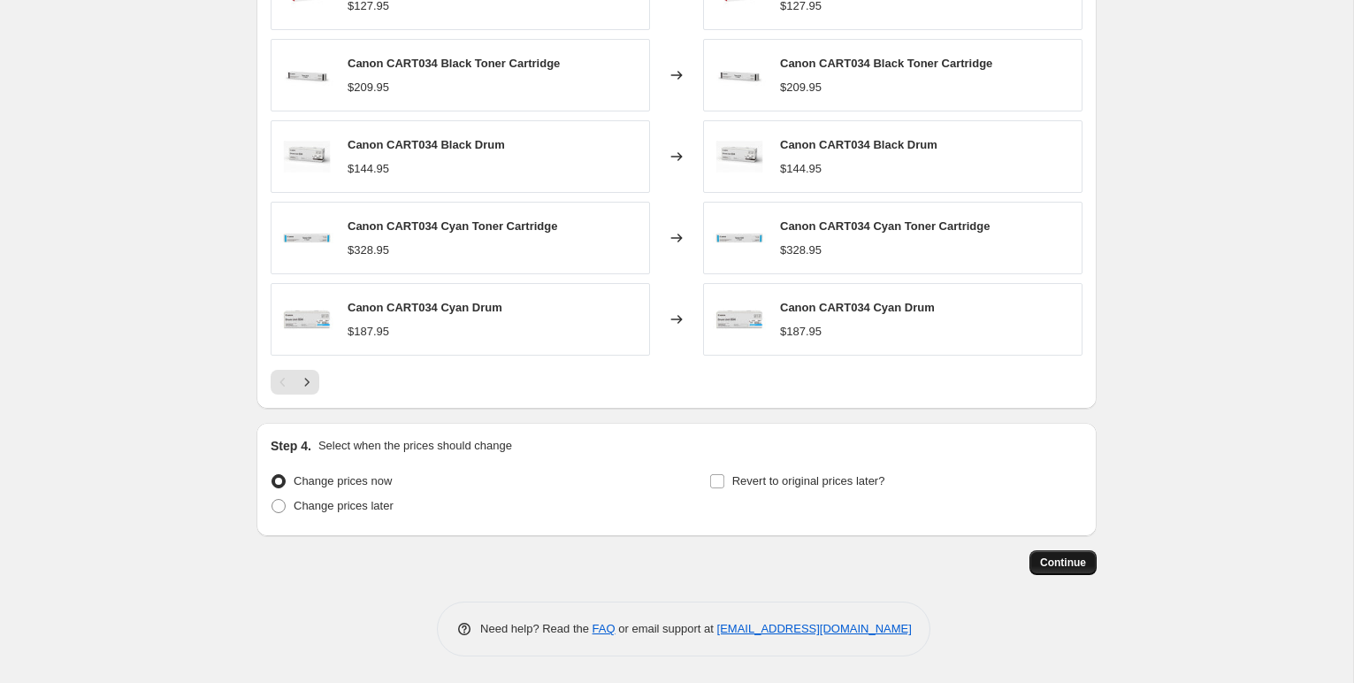
type input "[DATE] Canon Toner"
click at [1071, 561] on span "Continue" at bounding box center [1063, 562] width 46 height 14
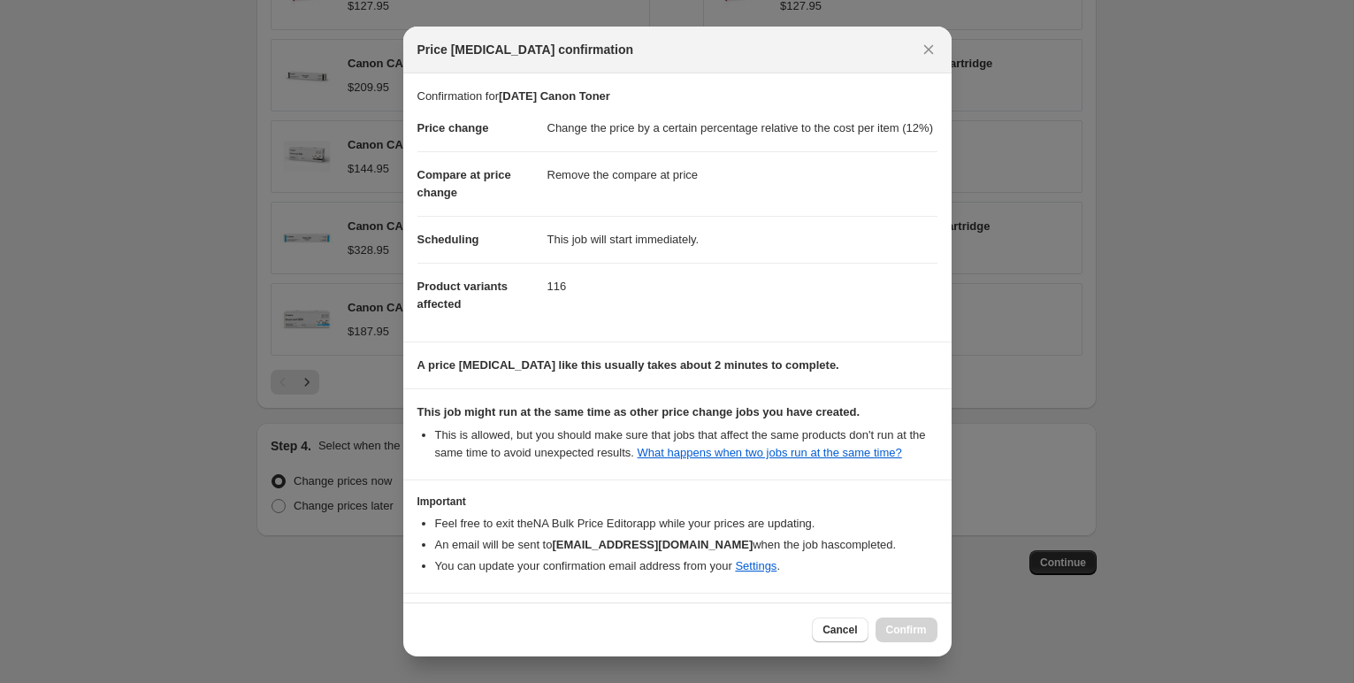
scroll to position [97, 0]
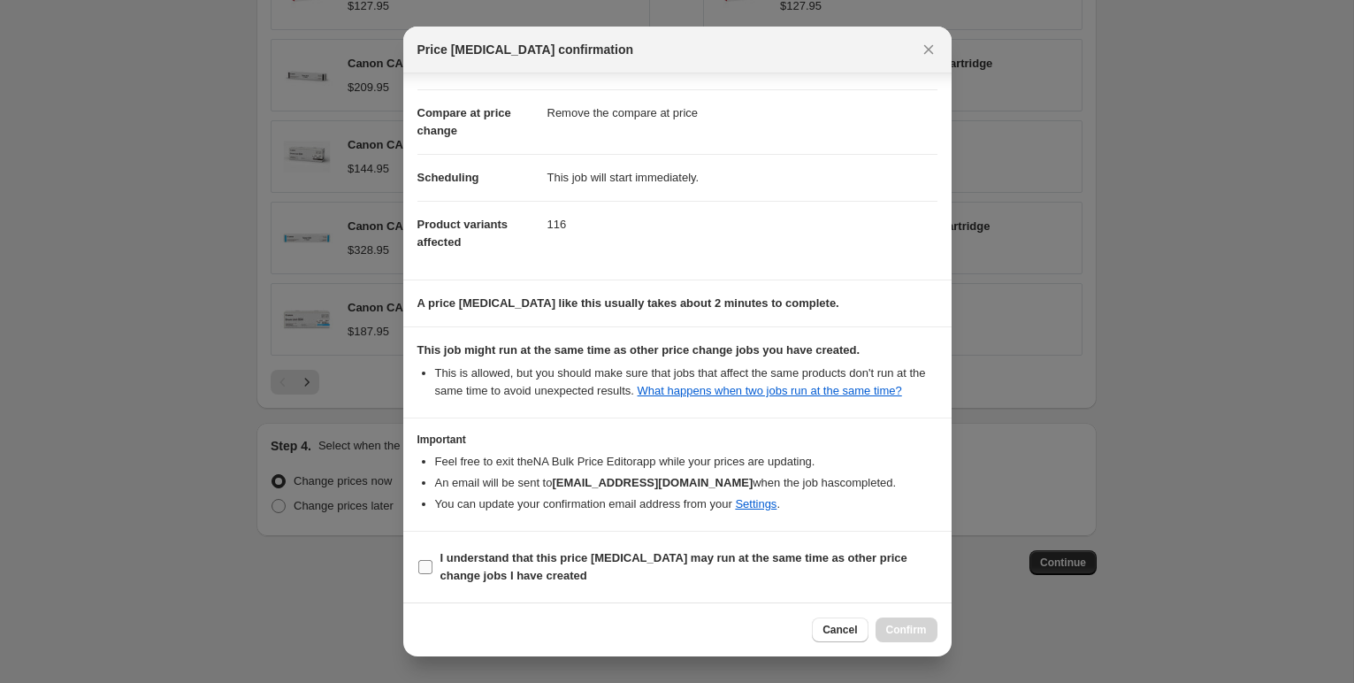
click at [431, 565] on input "I understand that this price [MEDICAL_DATA] may run at the same time as other p…" at bounding box center [425, 567] width 14 height 14
checkbox input "true"
click at [917, 630] on span "Confirm" at bounding box center [906, 629] width 41 height 14
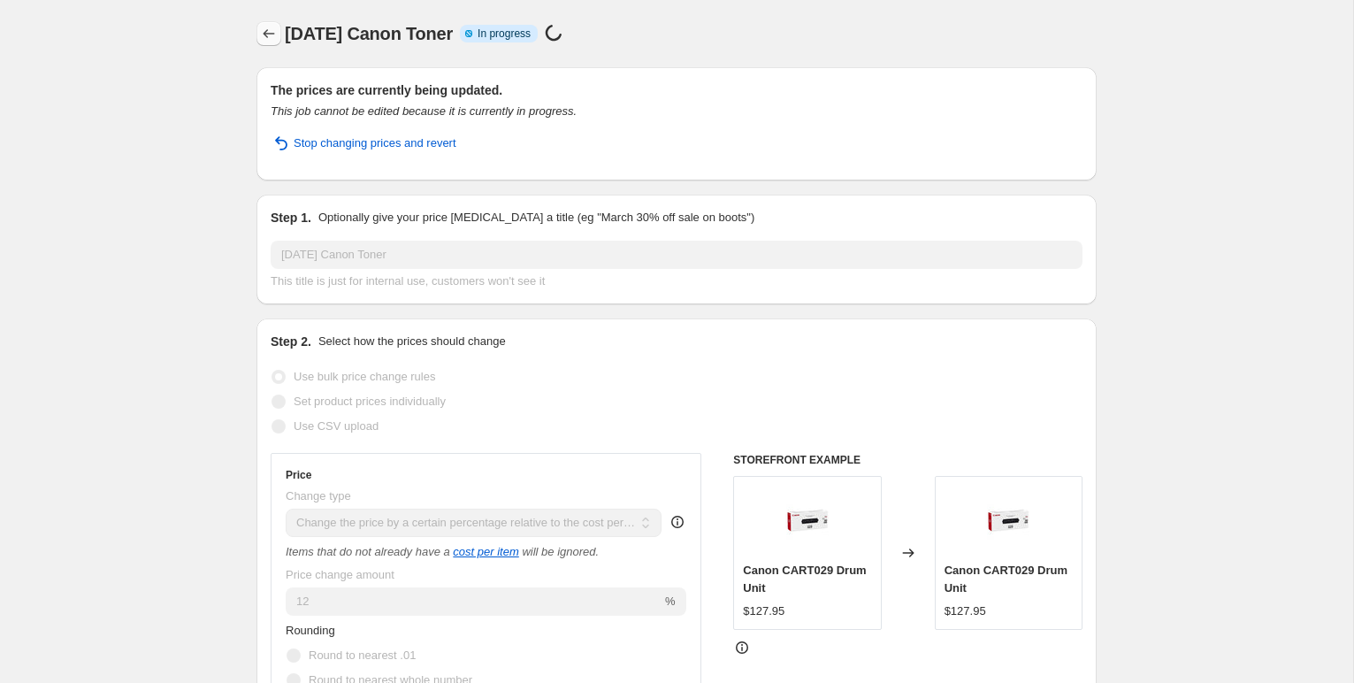
click at [263, 36] on icon "Price change jobs" at bounding box center [269, 34] width 18 height 18
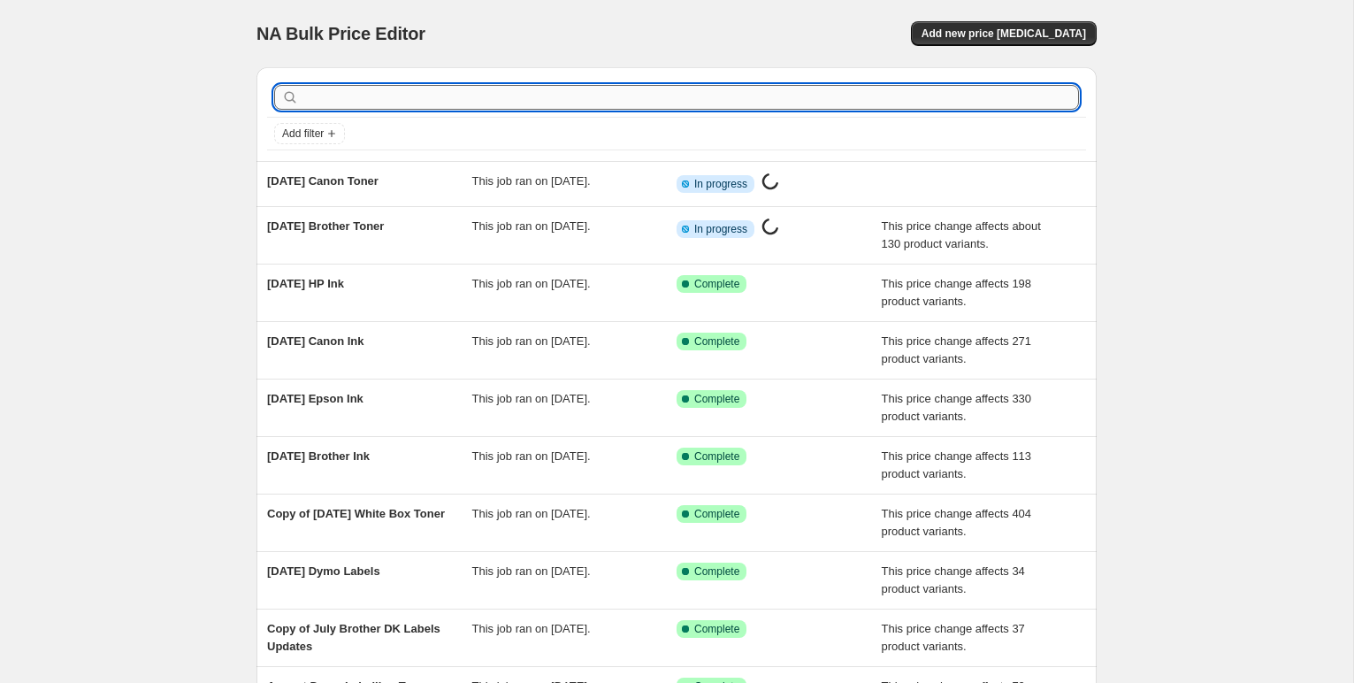
click at [332, 93] on input "text" at bounding box center [690, 97] width 776 height 25
type input "fuji toner"
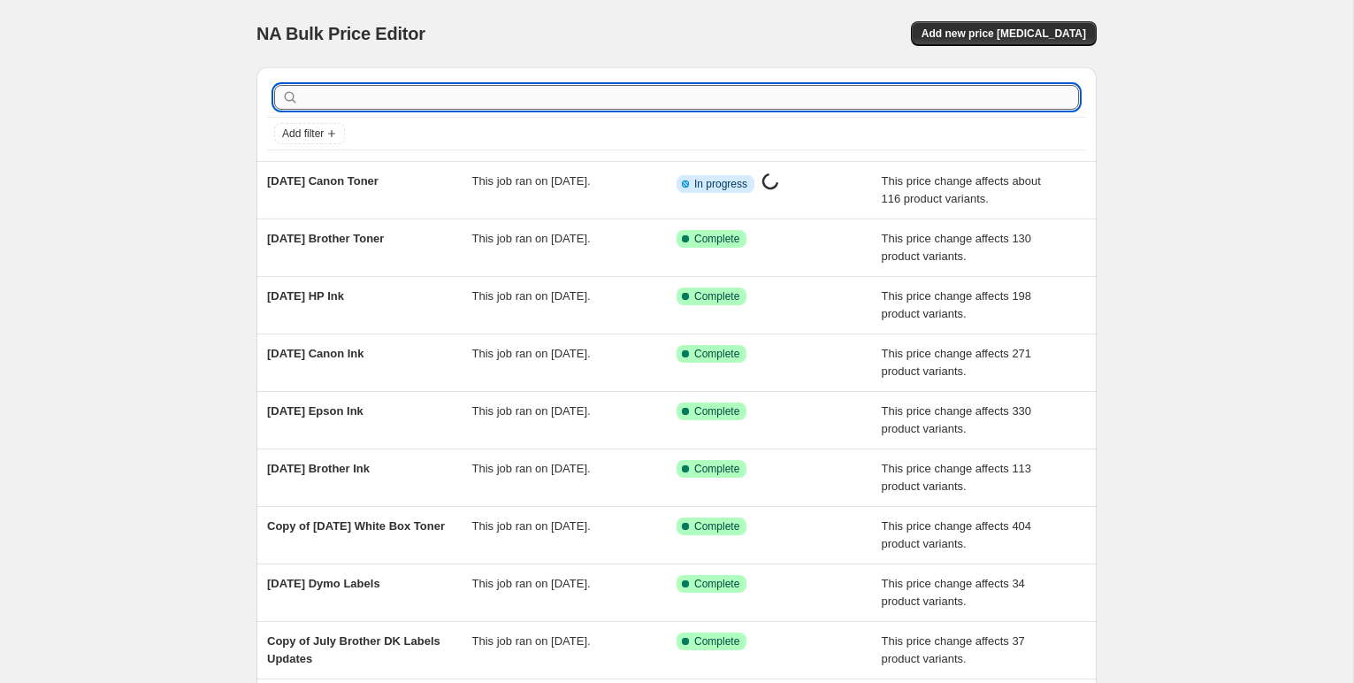
click at [322, 93] on input "text" at bounding box center [690, 97] width 776 height 25
type input "fuji to"
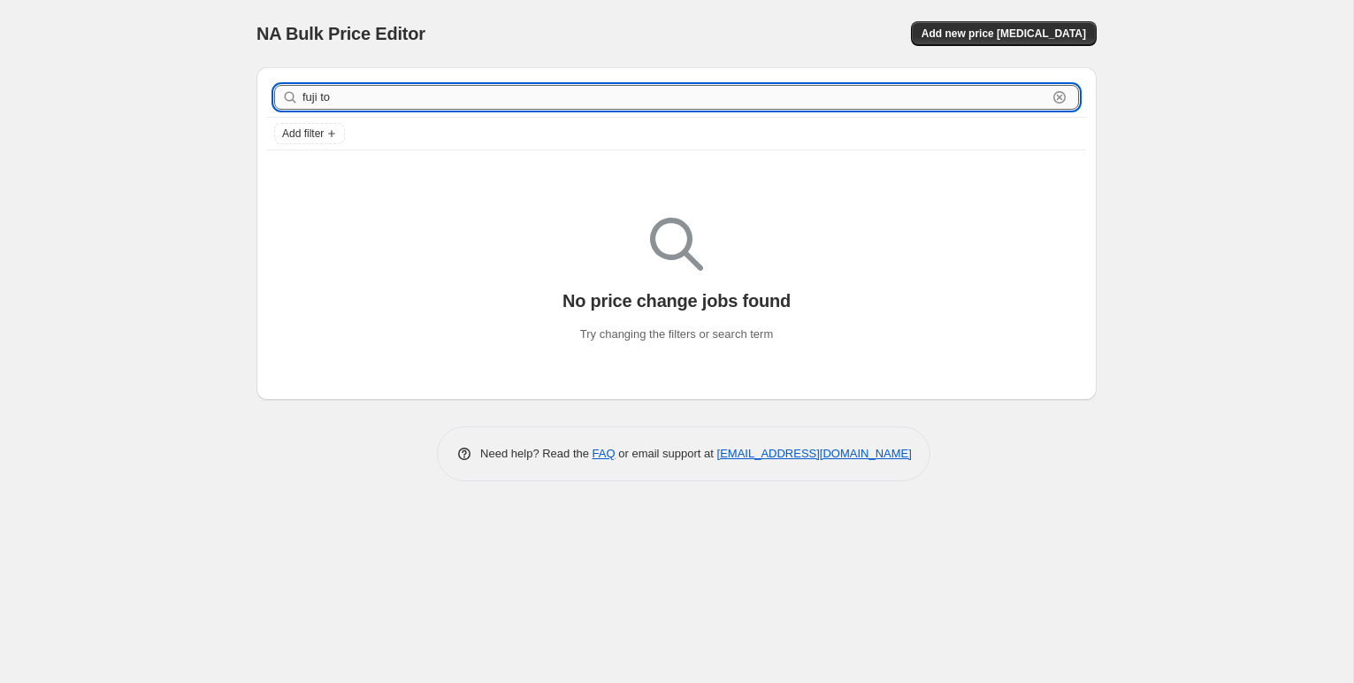
click at [345, 100] on input "fuji to" at bounding box center [674, 97] width 744 height 25
type input "fuji"
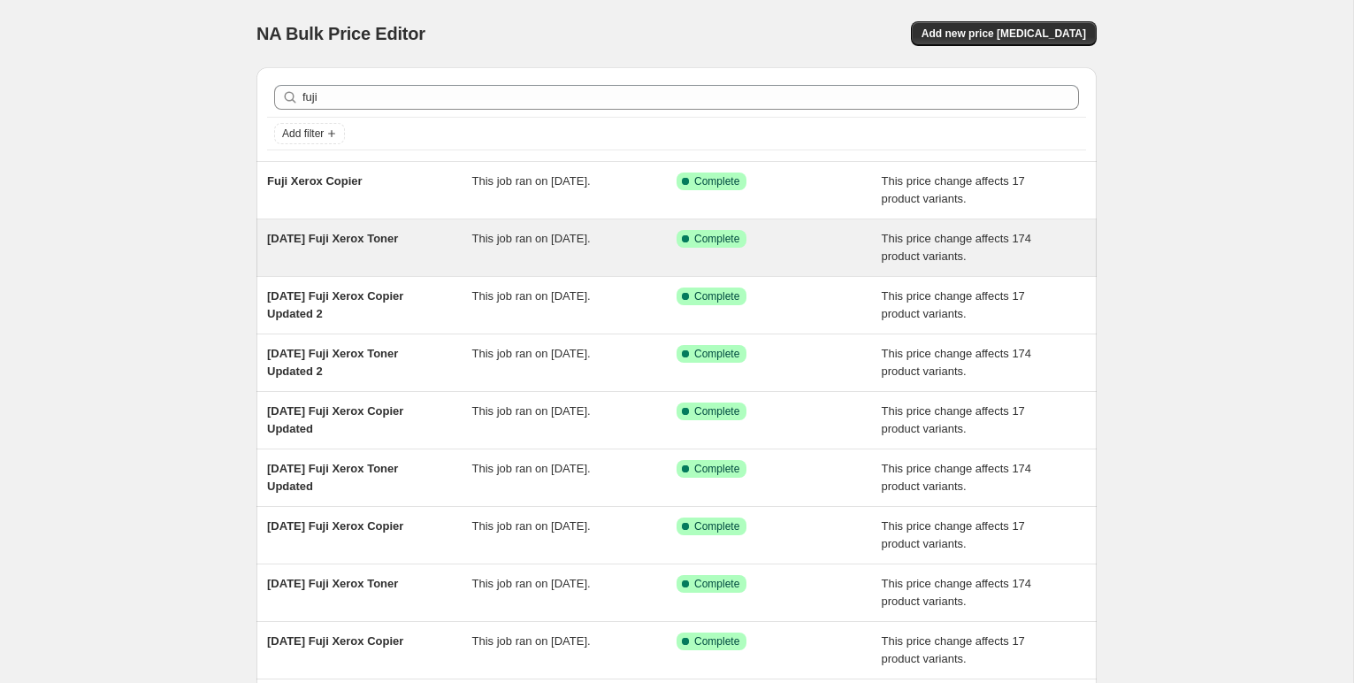
click at [346, 238] on span "[DATE] Fuji Xerox Toner" at bounding box center [332, 238] width 131 height 13
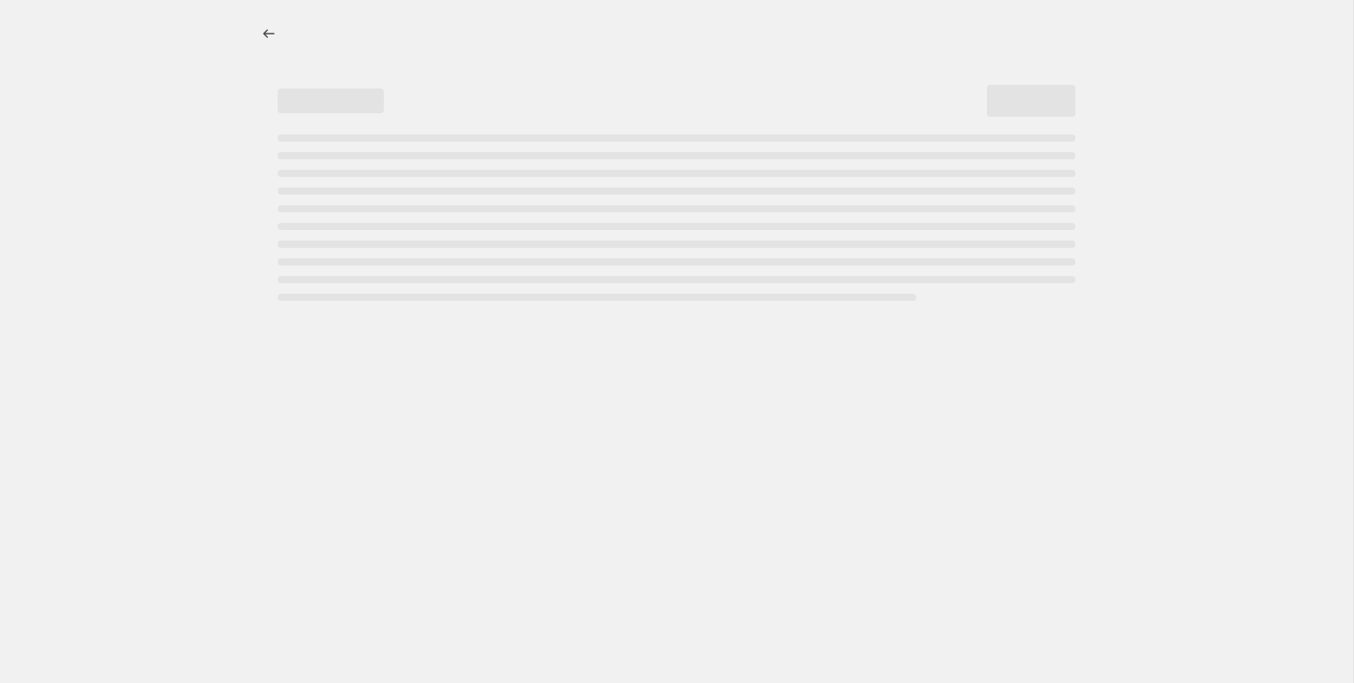
select select "pc"
select select "remove"
select select "collection"
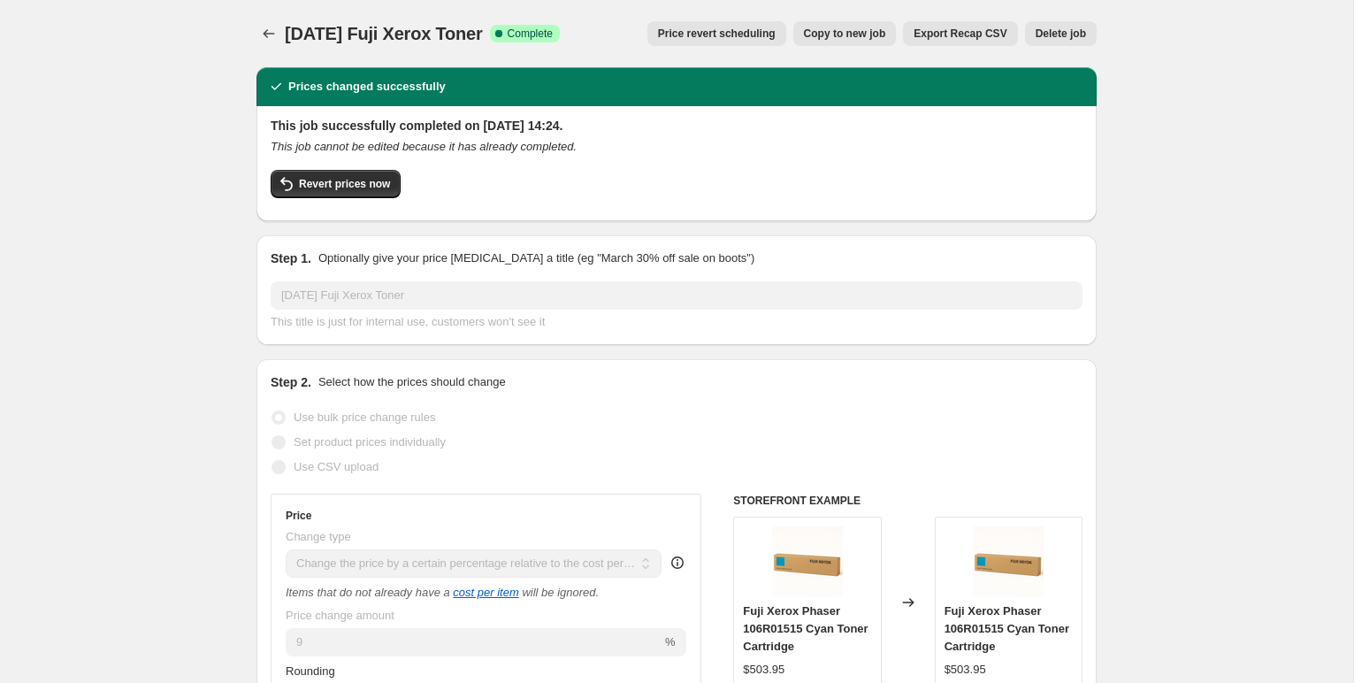
click at [852, 34] on span "Copy to new job" at bounding box center [845, 34] width 82 height 14
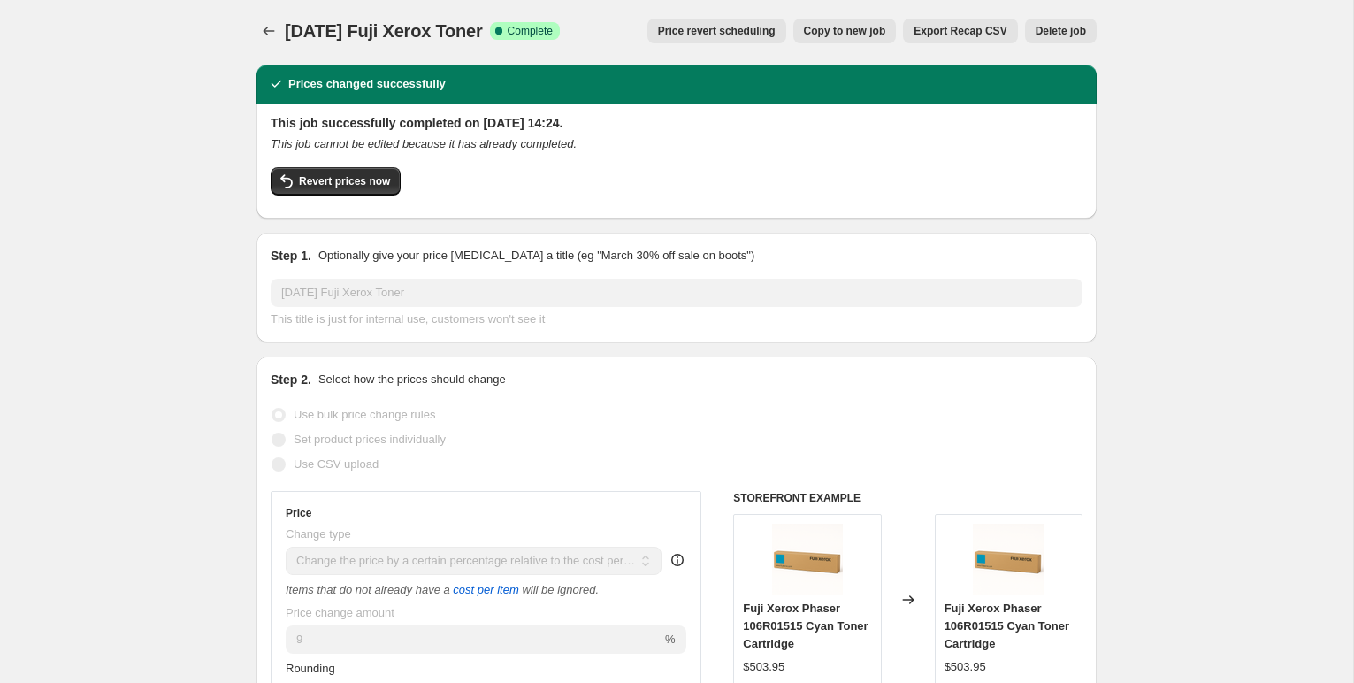
select select "pc"
select select "remove"
select select "collection"
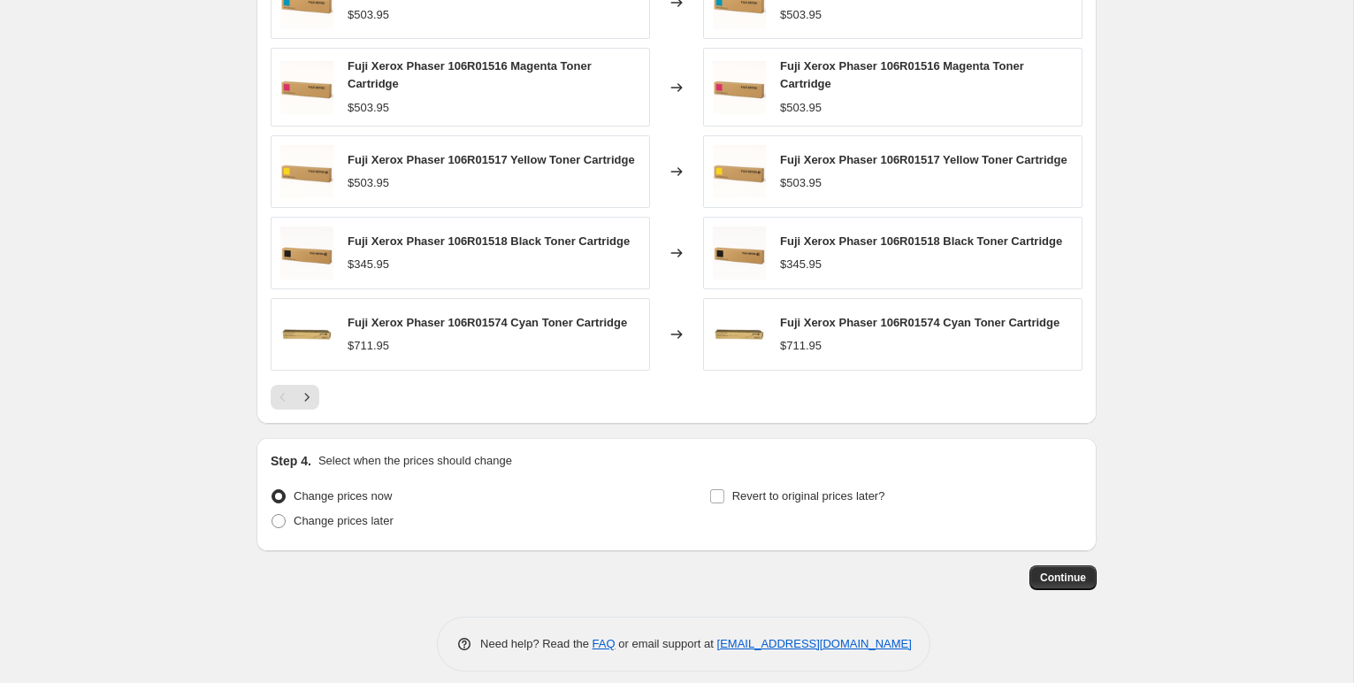
scroll to position [1401, 0]
click at [1045, 575] on button "Continue" at bounding box center [1062, 576] width 67 height 25
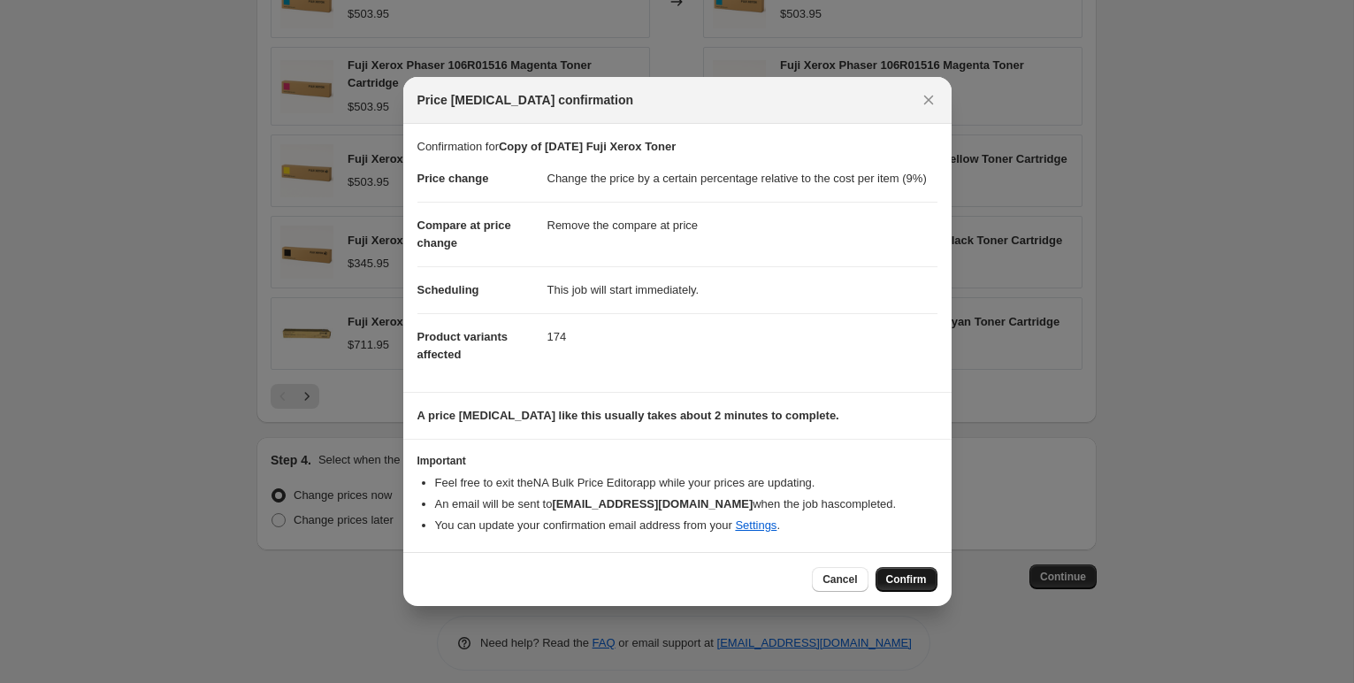
click at [904, 586] on span "Confirm" at bounding box center [906, 579] width 41 height 14
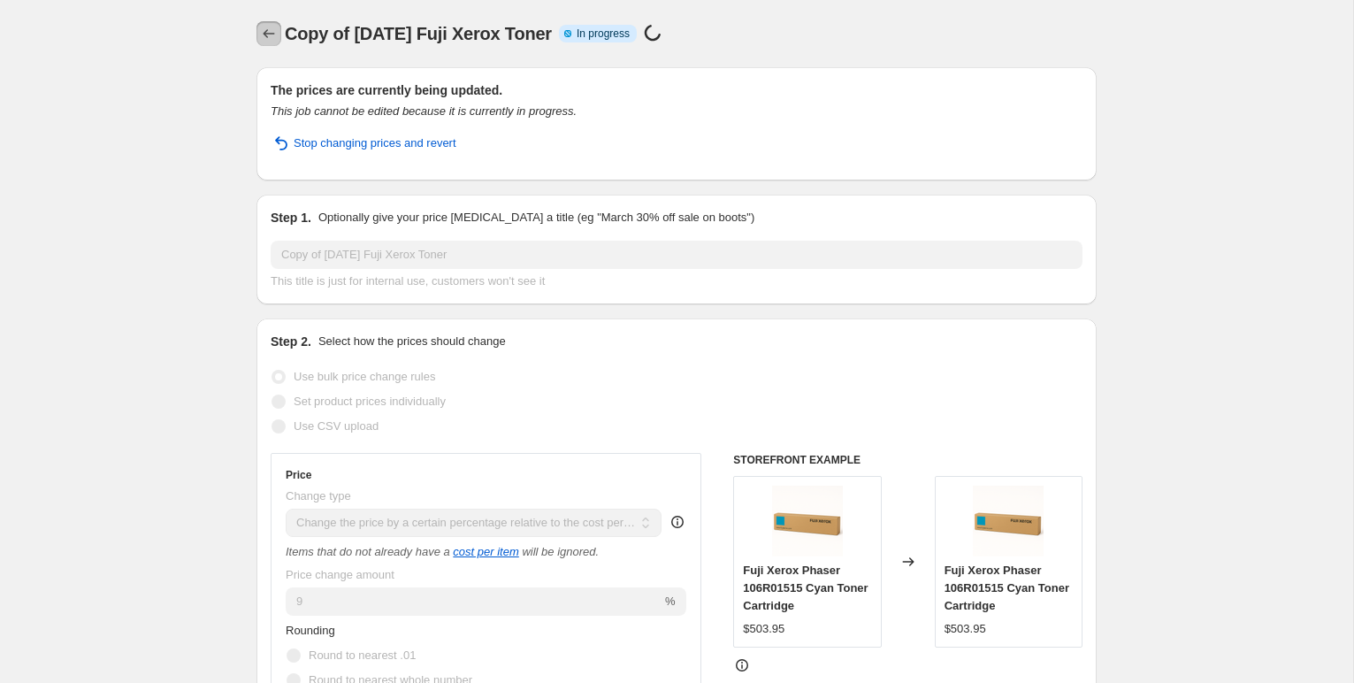
click at [271, 38] on icon "Price change jobs" at bounding box center [269, 34] width 18 height 18
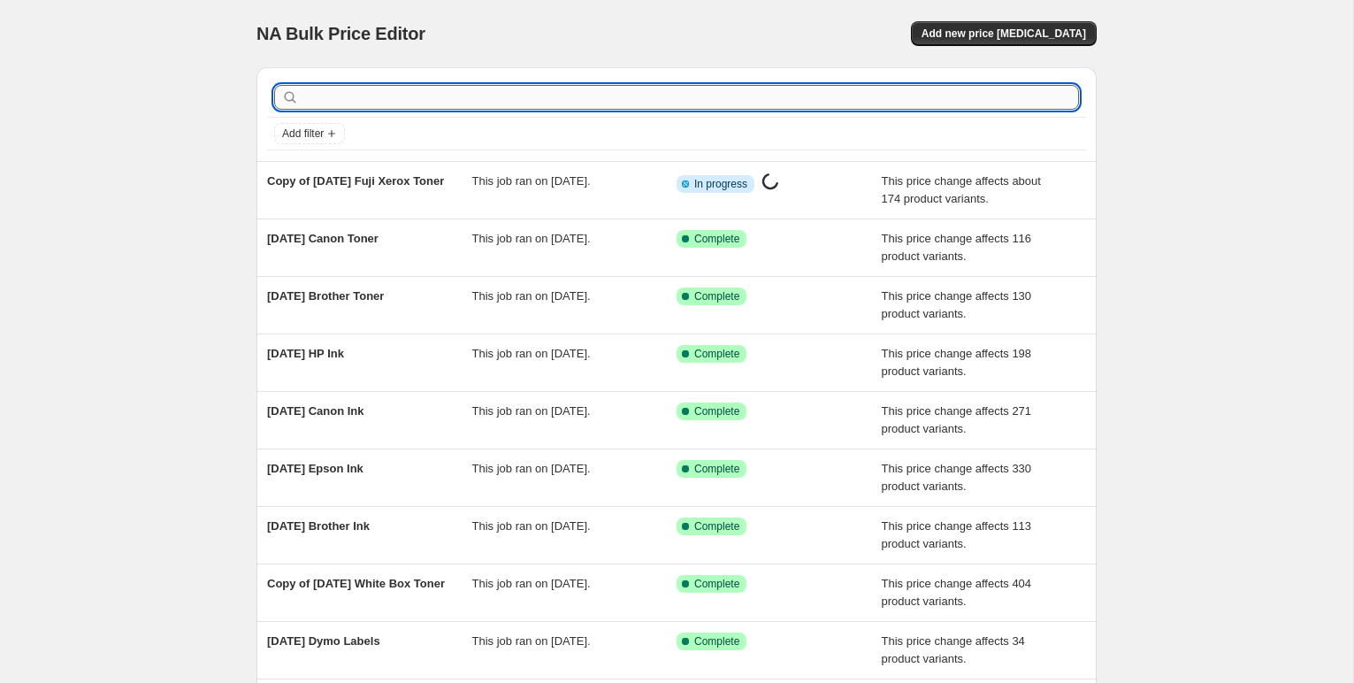
click at [339, 91] on input "text" at bounding box center [690, 97] width 776 height 25
type input "hp toner"
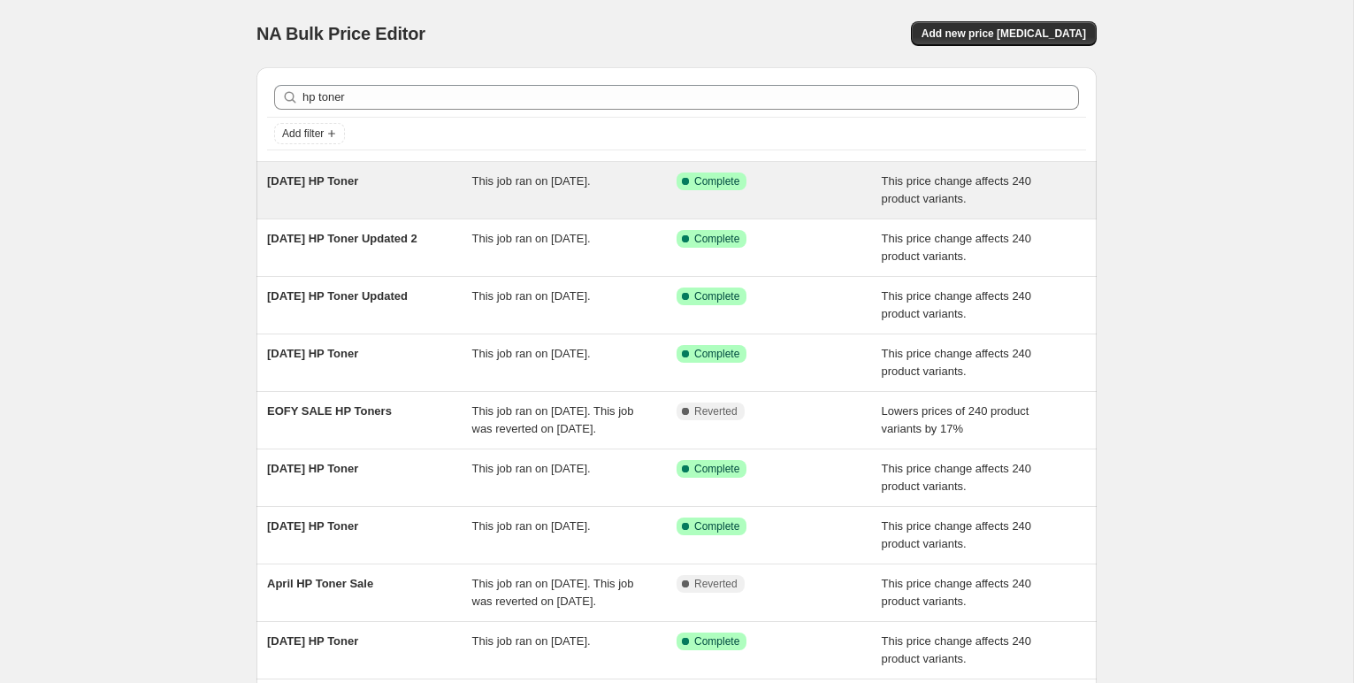
click at [342, 179] on span "[DATE] HP Toner" at bounding box center [312, 180] width 91 height 13
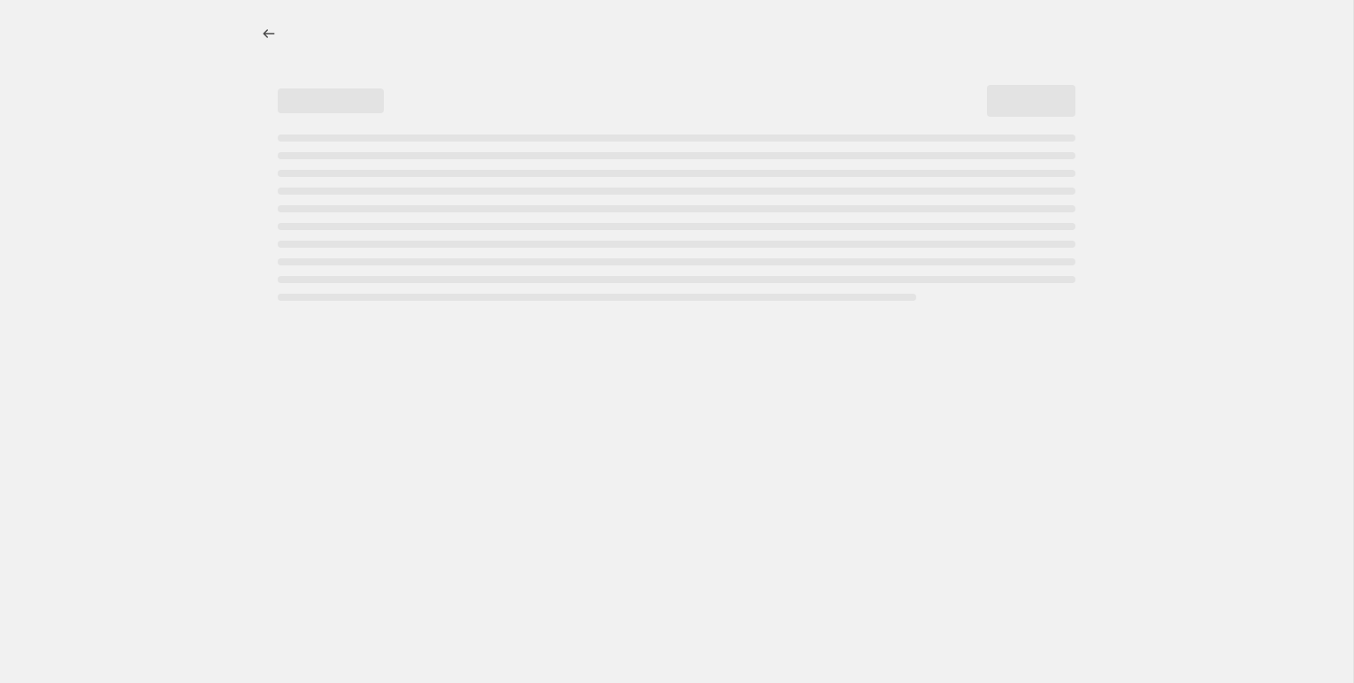
select select "pc"
select select "remove"
select select "collection"
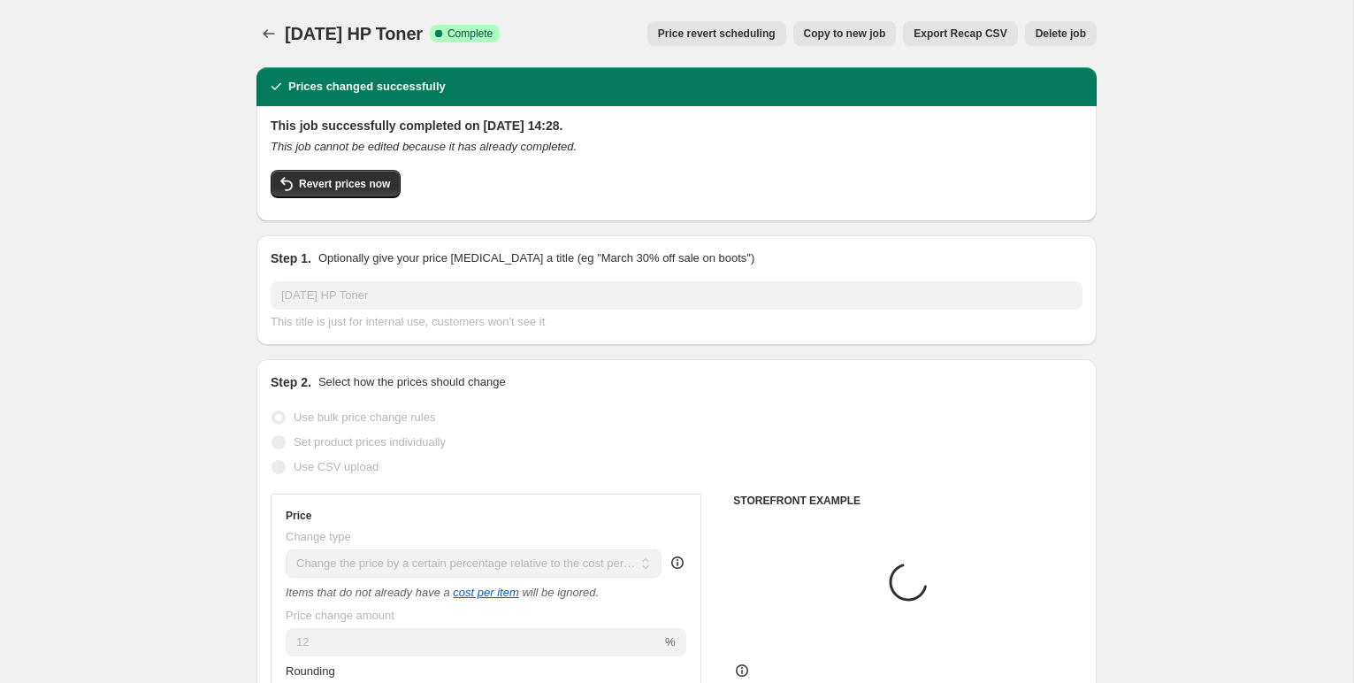
click at [837, 19] on div "[DATE] HP Toner. This page is ready [DATE] HP Toner Success Complete Complete P…" at bounding box center [676, 33] width 840 height 67
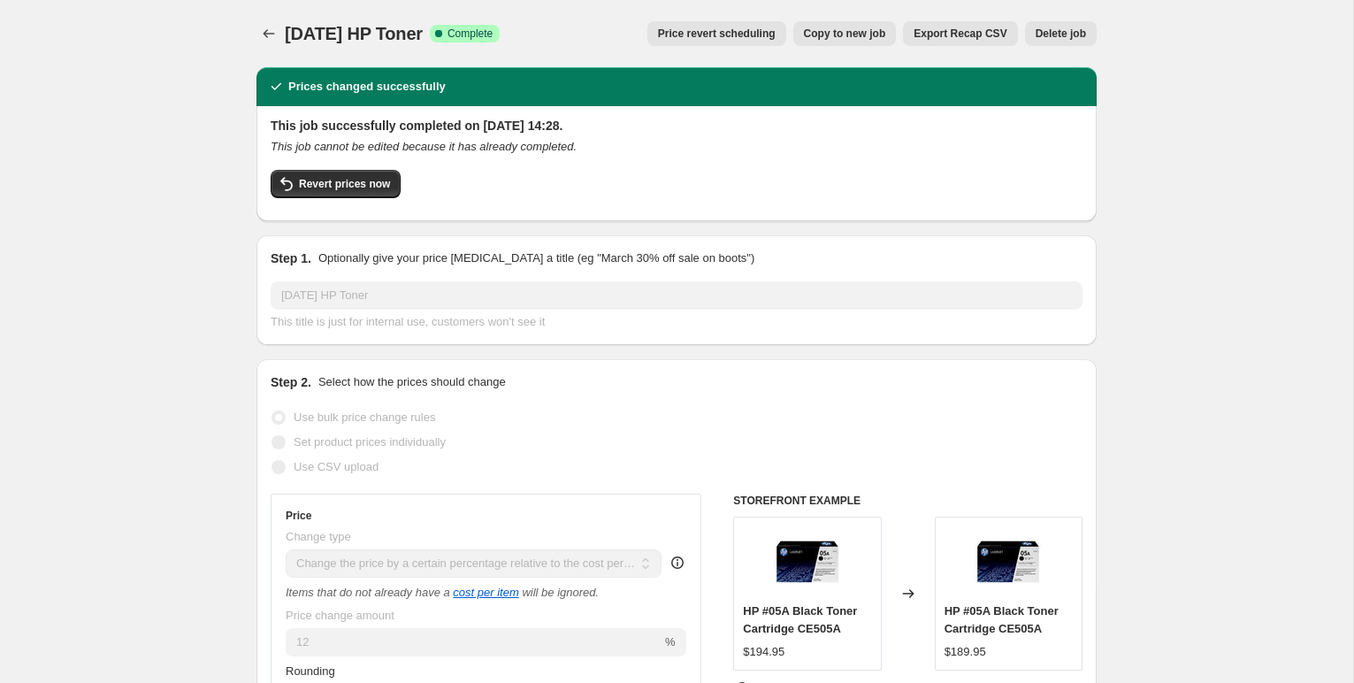
click at [838, 28] on span "Copy to new job" at bounding box center [845, 34] width 82 height 14
select select "pc"
select select "remove"
select select "collection"
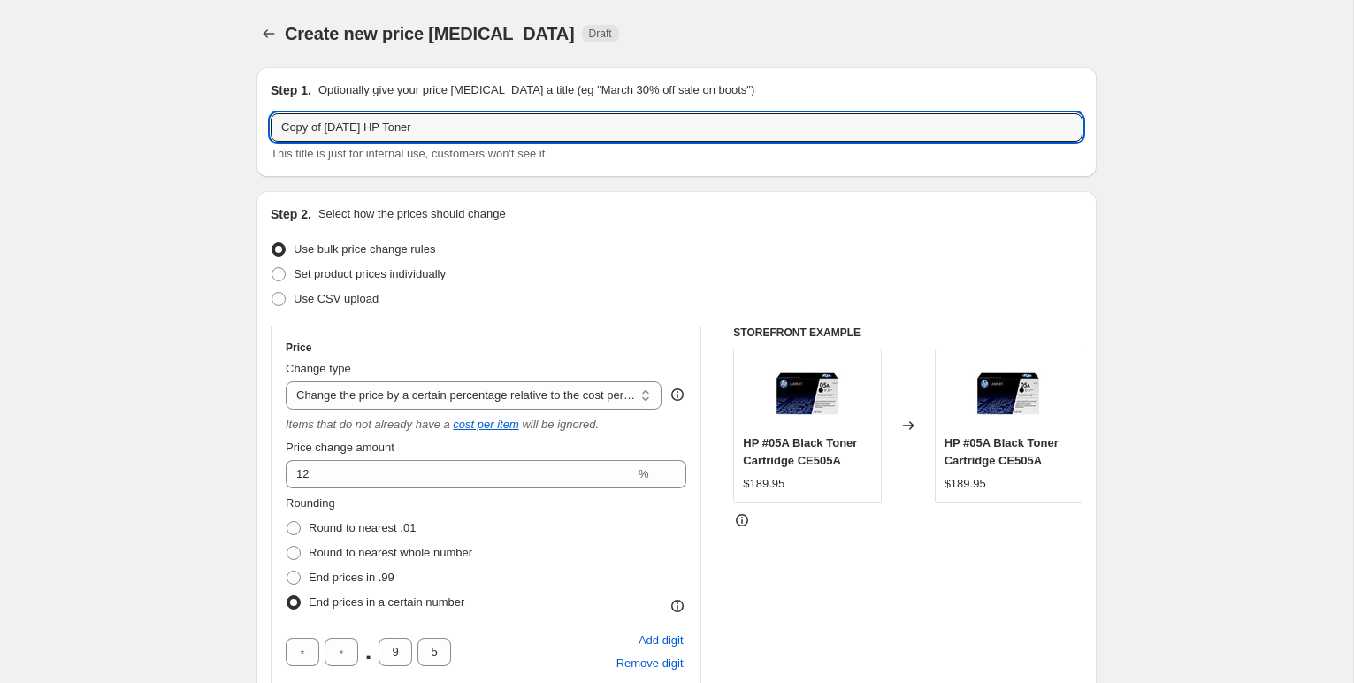
drag, startPoint x: 363, startPoint y: 130, endPoint x: 263, endPoint y: 128, distance: 99.9
click at [263, 128] on div "Step 1. Optionally give your price [MEDICAL_DATA] a title (eg "March 30% off sa…" at bounding box center [676, 122] width 840 height 110
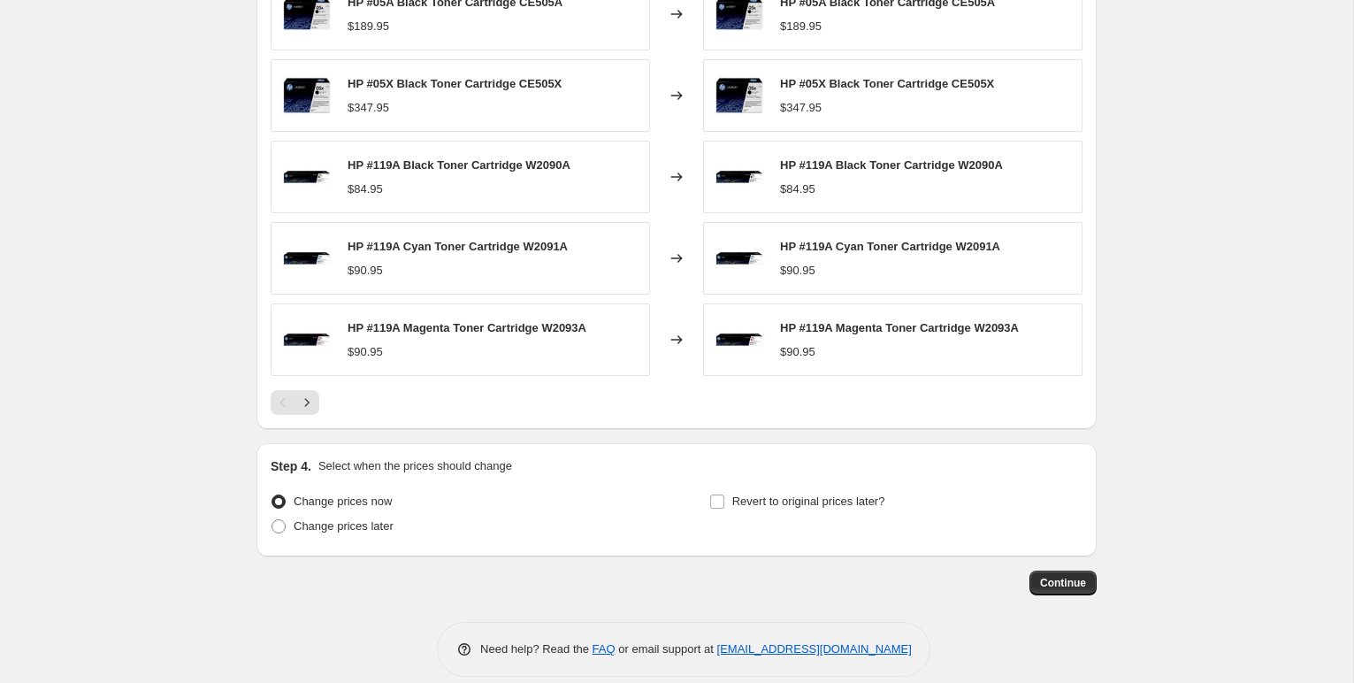
scroll to position [1409, 0]
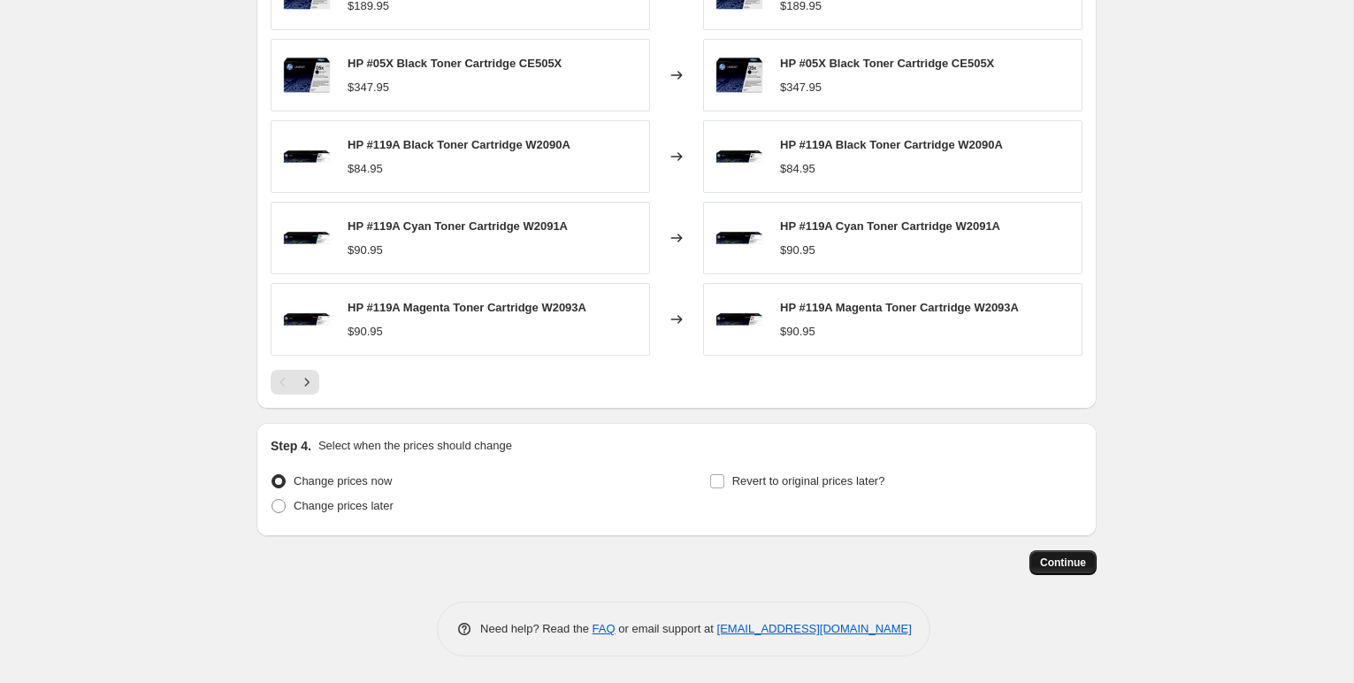
type input "[DATE] HP Toner"
click at [1042, 558] on span "Continue" at bounding box center [1063, 562] width 46 height 14
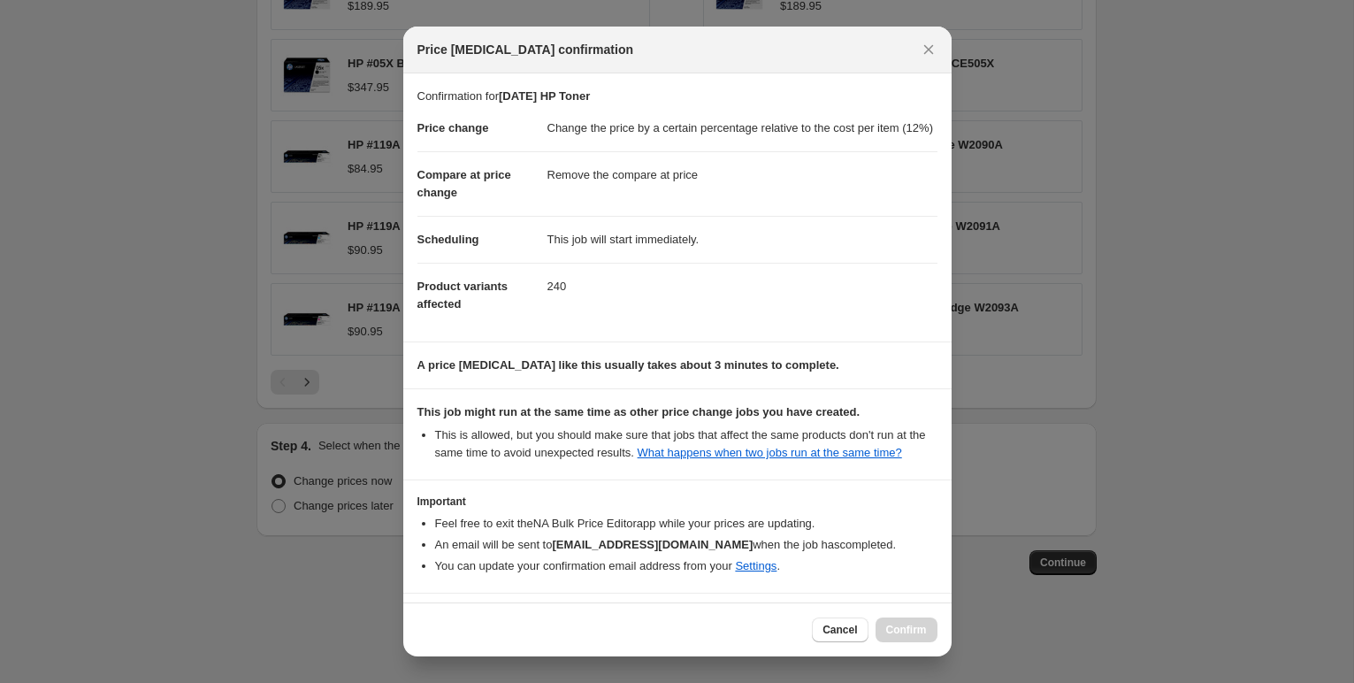
scroll to position [97, 0]
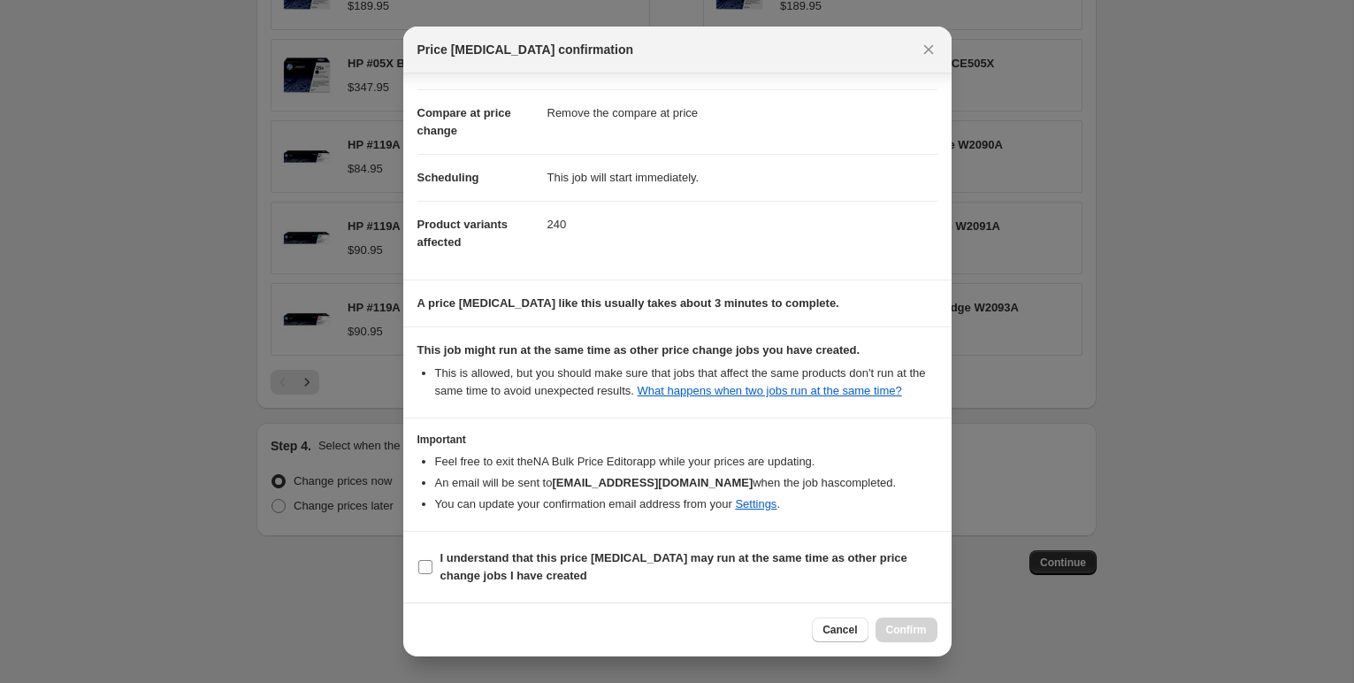
click at [425, 563] on input "I understand that this price [MEDICAL_DATA] may run at the same time as other p…" at bounding box center [425, 567] width 14 height 14
checkbox input "true"
click at [905, 628] on span "Confirm" at bounding box center [906, 629] width 41 height 14
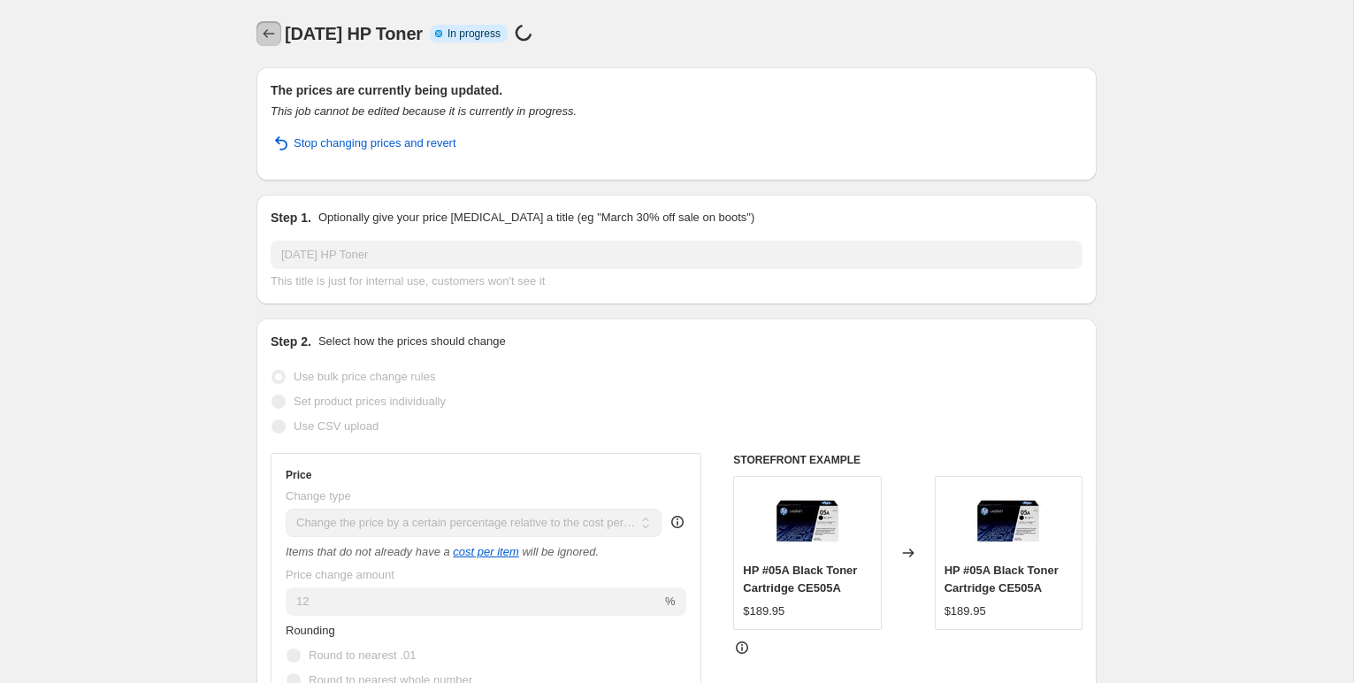
click at [278, 26] on button "Price change jobs" at bounding box center [268, 33] width 25 height 25
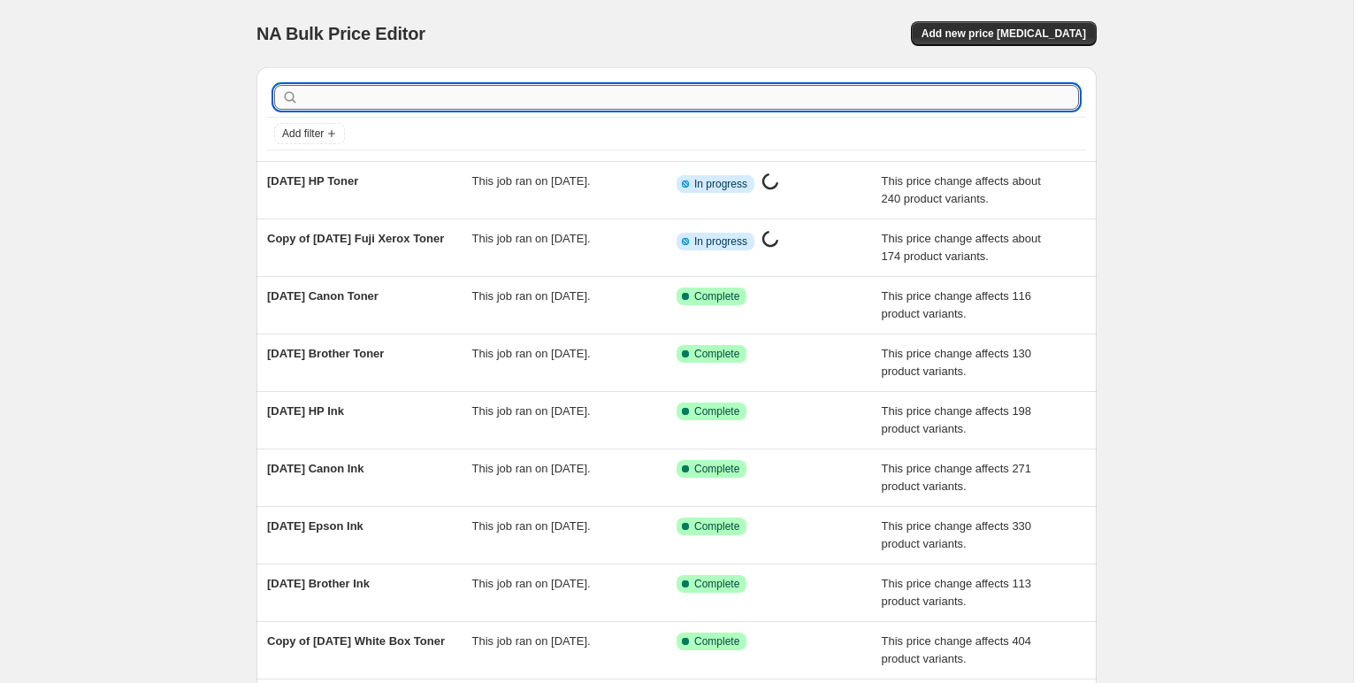
click at [334, 95] on input "text" at bounding box center [690, 97] width 776 height 25
type input "kyocer"
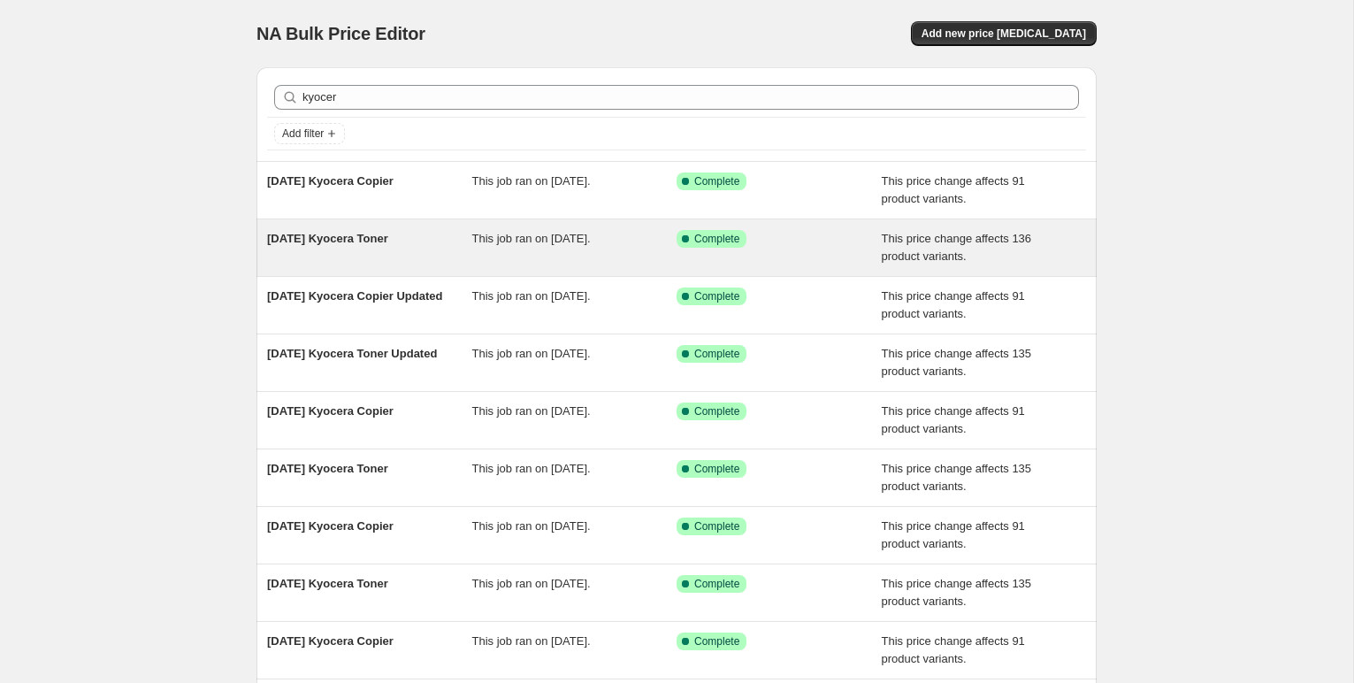
click at [365, 235] on span "[DATE] Kyocera Toner" at bounding box center [327, 238] width 121 height 13
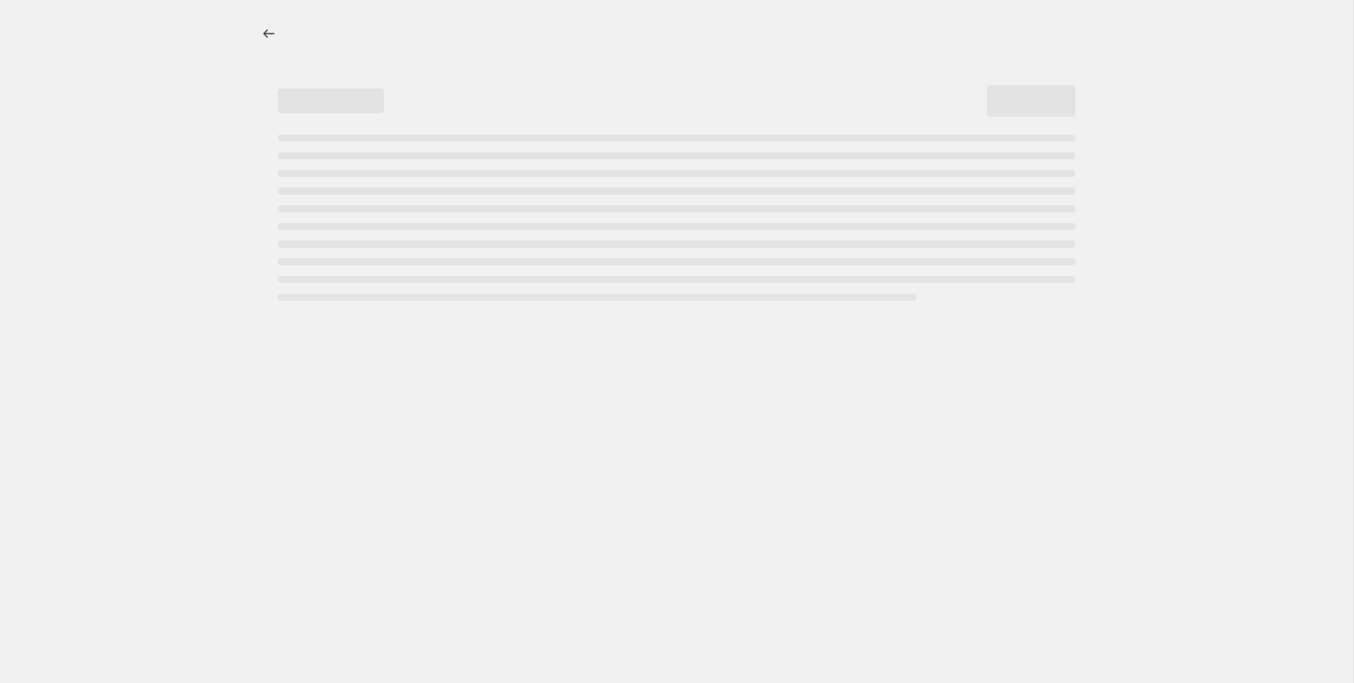
select select "pc"
select select "remove"
select select "collection"
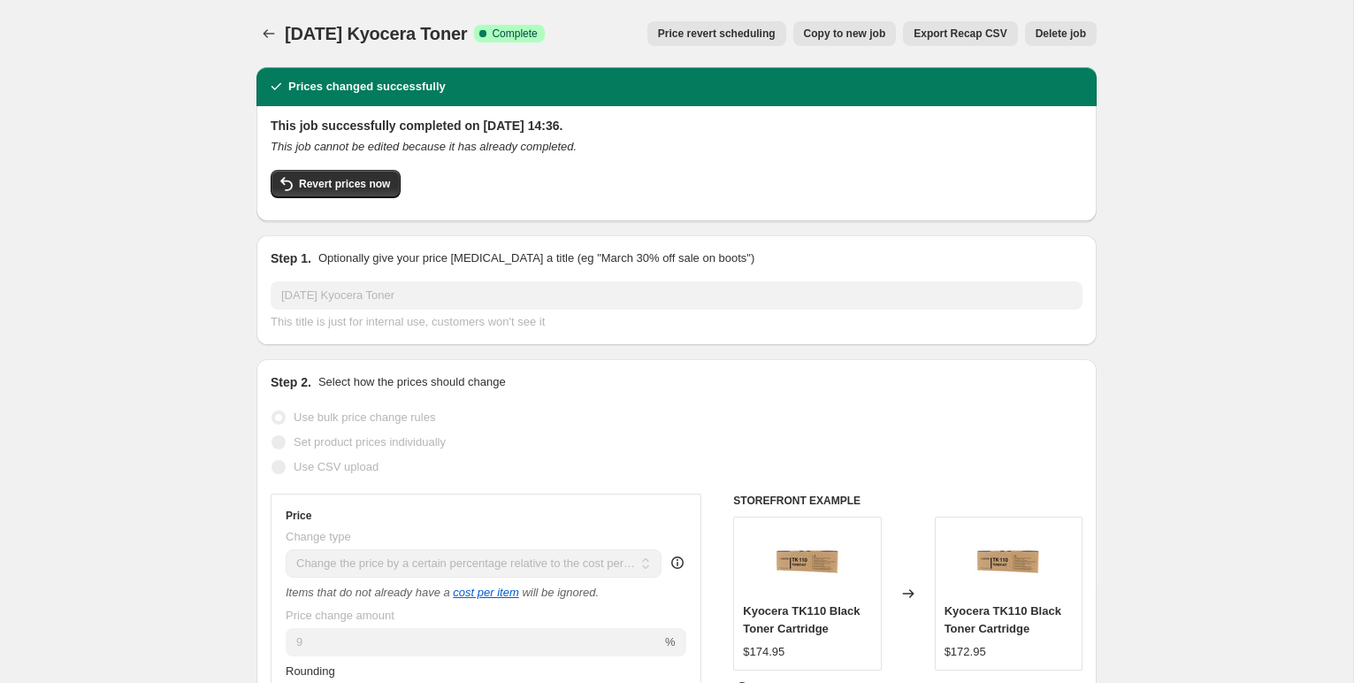
click at [818, 27] on span "Copy to new job" at bounding box center [845, 34] width 82 height 14
select select "pc"
select select "remove"
select select "collection"
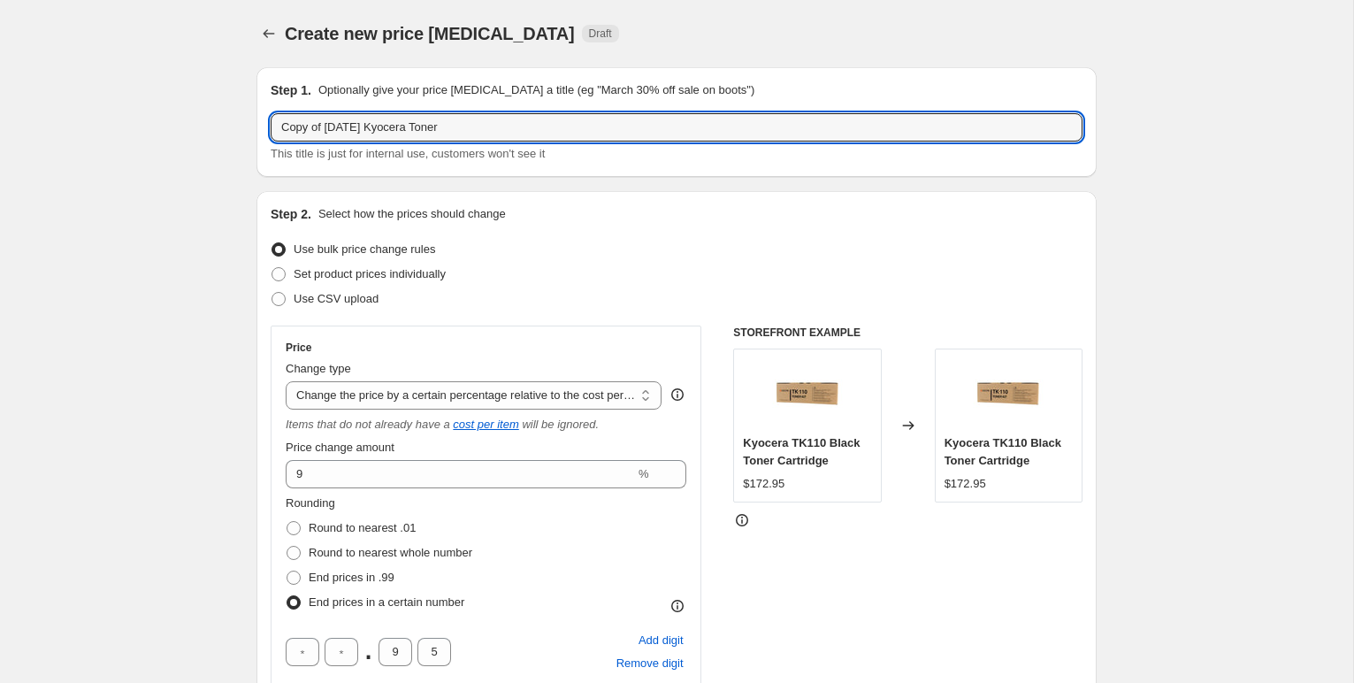
drag, startPoint x: 363, startPoint y: 127, endPoint x: 209, endPoint y: 129, distance: 154.7
type input "[DATE] Kyocera Toner"
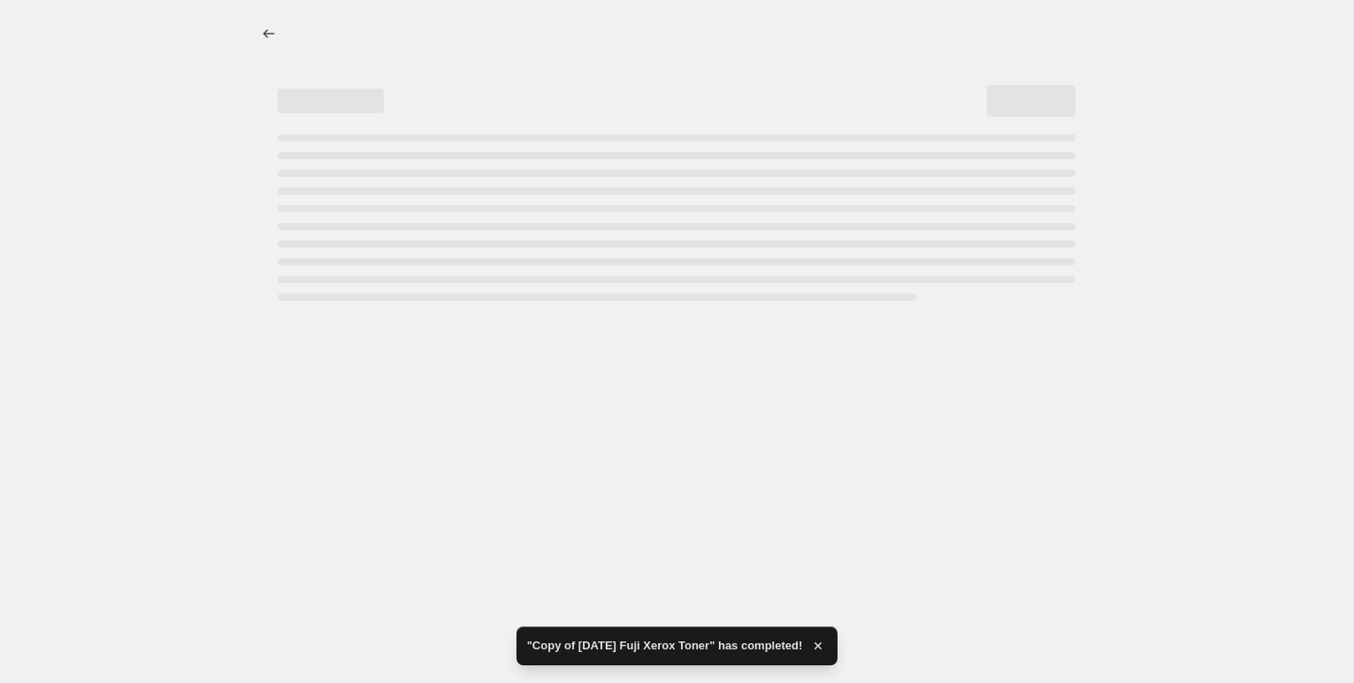
select select "pc"
select select "remove"
select select "collection"
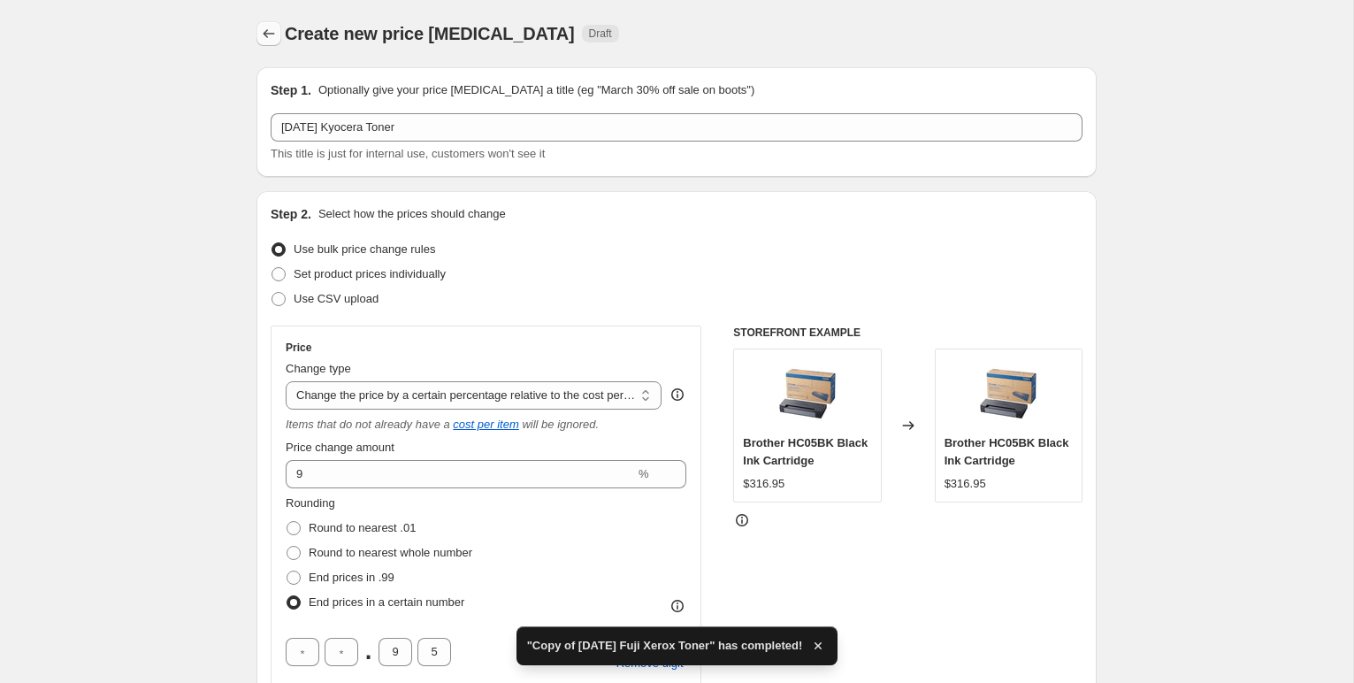
click at [265, 34] on icon "Price change jobs" at bounding box center [269, 34] width 18 height 18
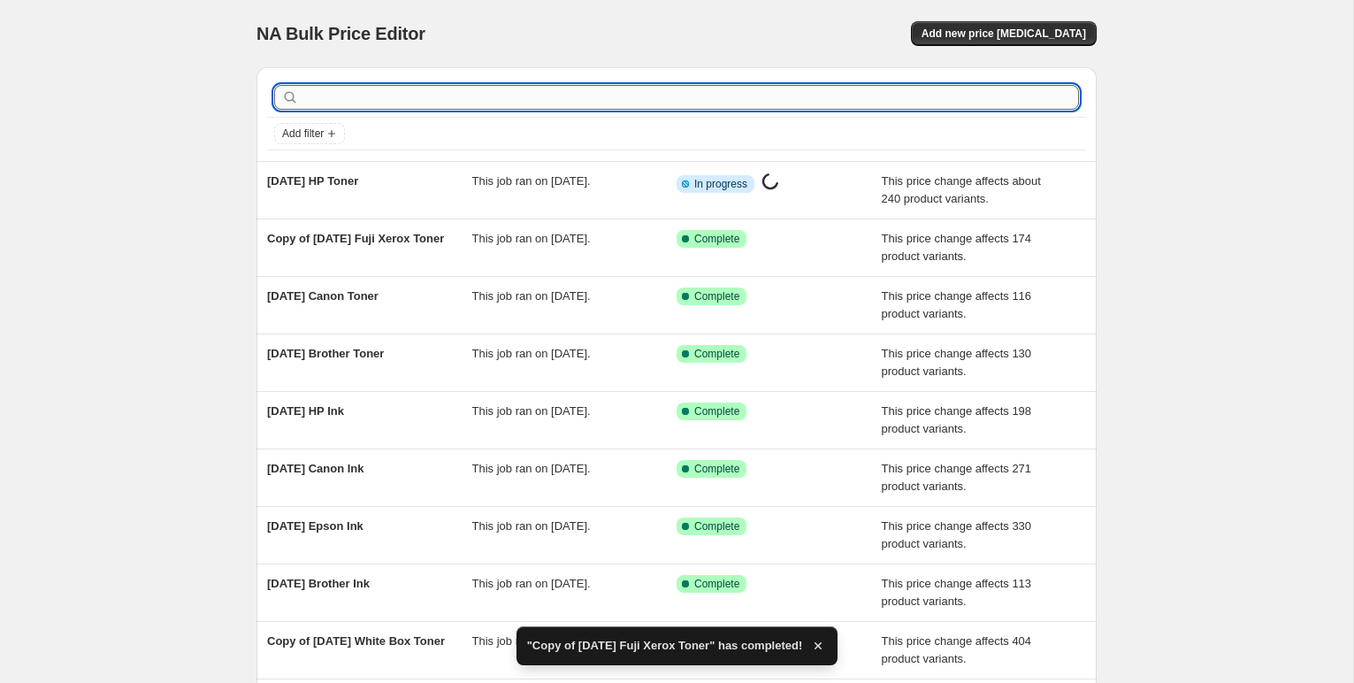
click at [316, 99] on input "text" at bounding box center [690, 97] width 776 height 25
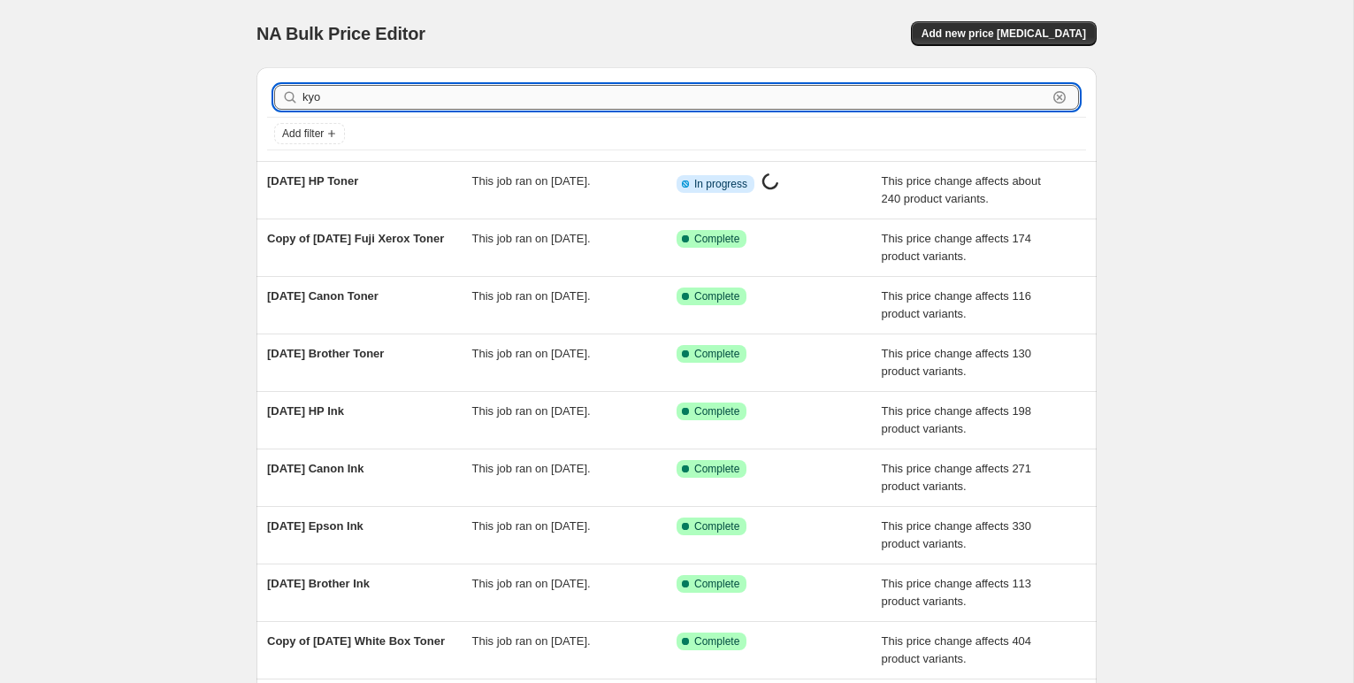
type input "kyoc"
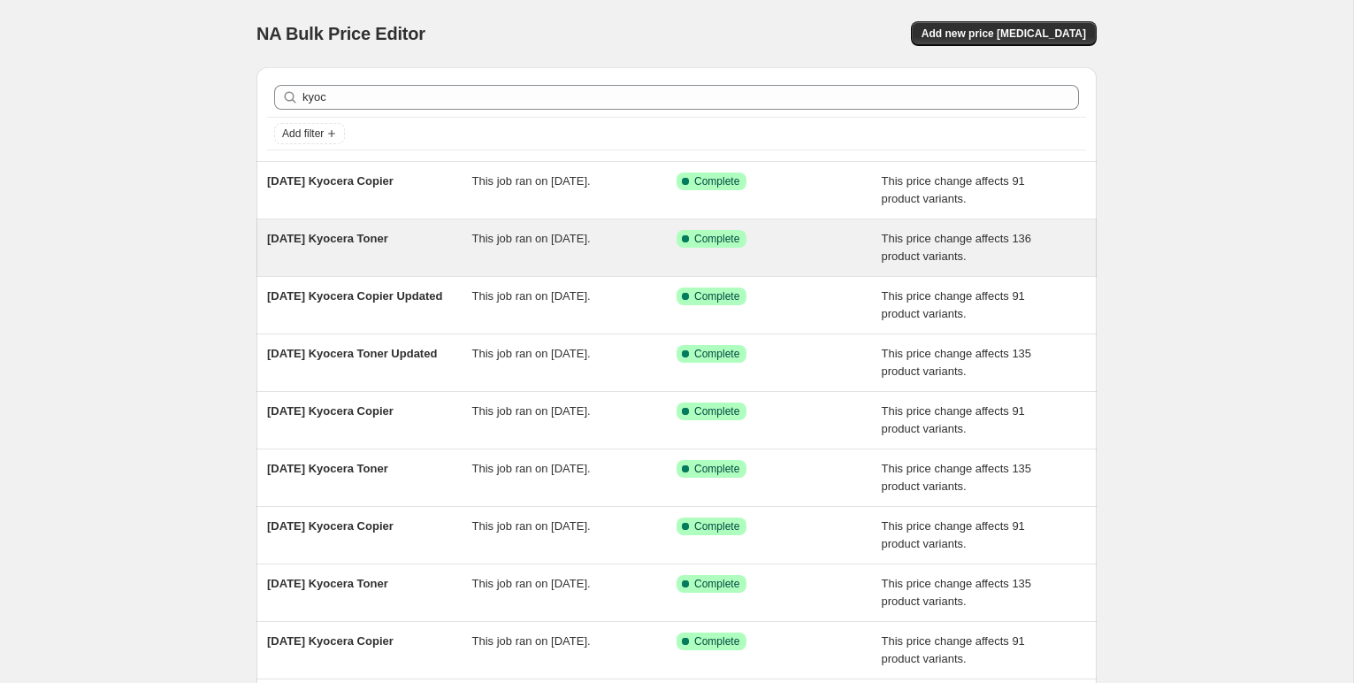
click at [368, 234] on span "[DATE] Kyocera Toner" at bounding box center [327, 238] width 121 height 13
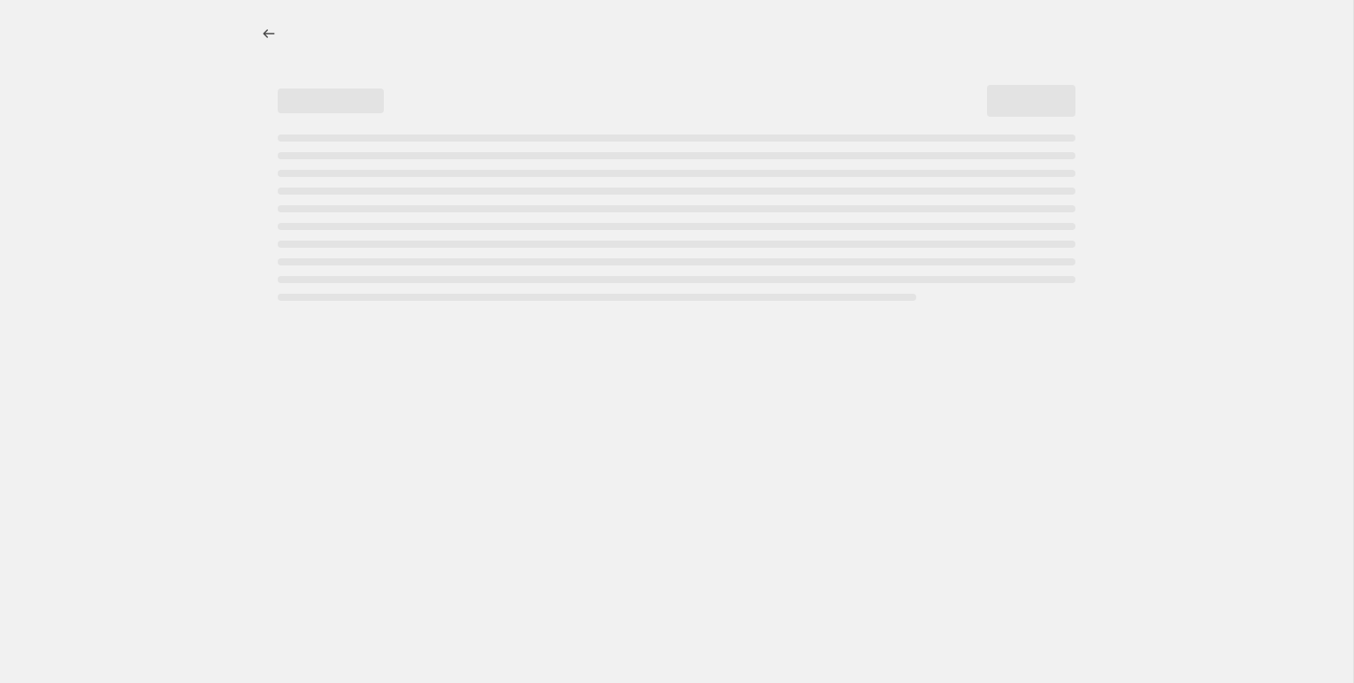
select select "pc"
select select "remove"
select select "collection"
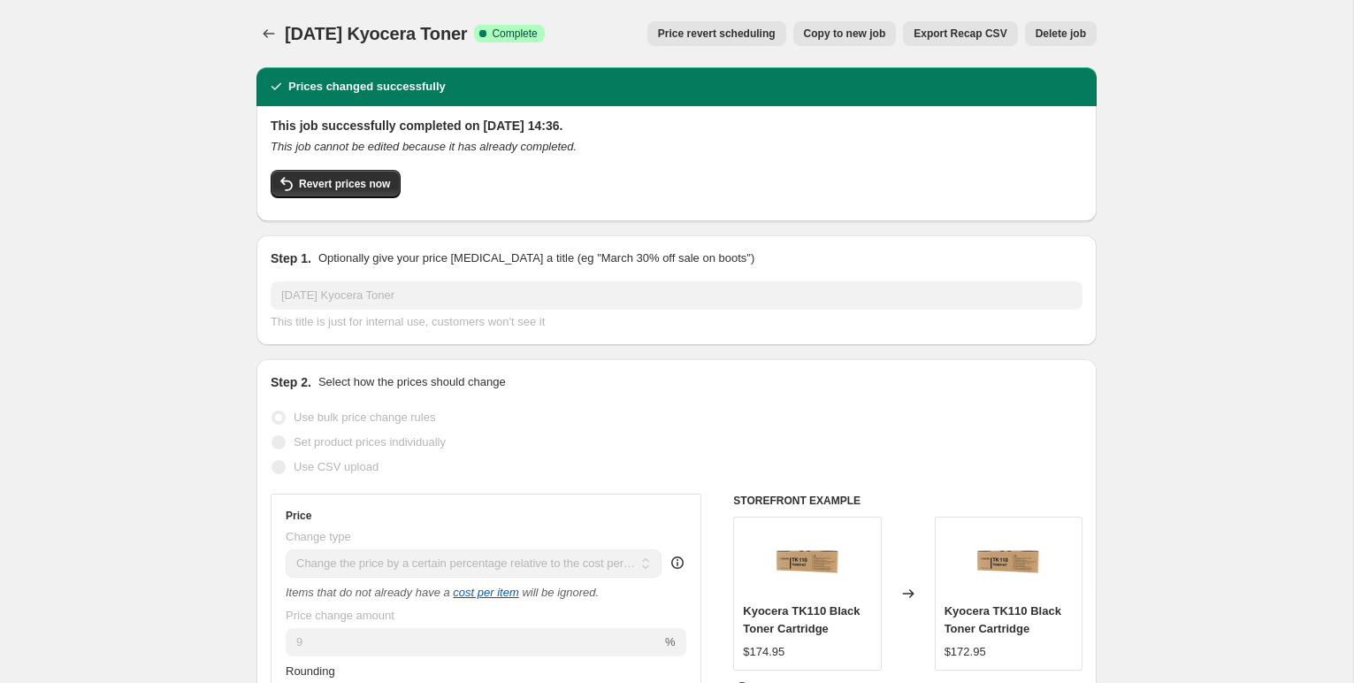
click at [860, 24] on button "Copy to new job" at bounding box center [844, 33] width 103 height 25
select select "pc"
select select "remove"
select select "collection"
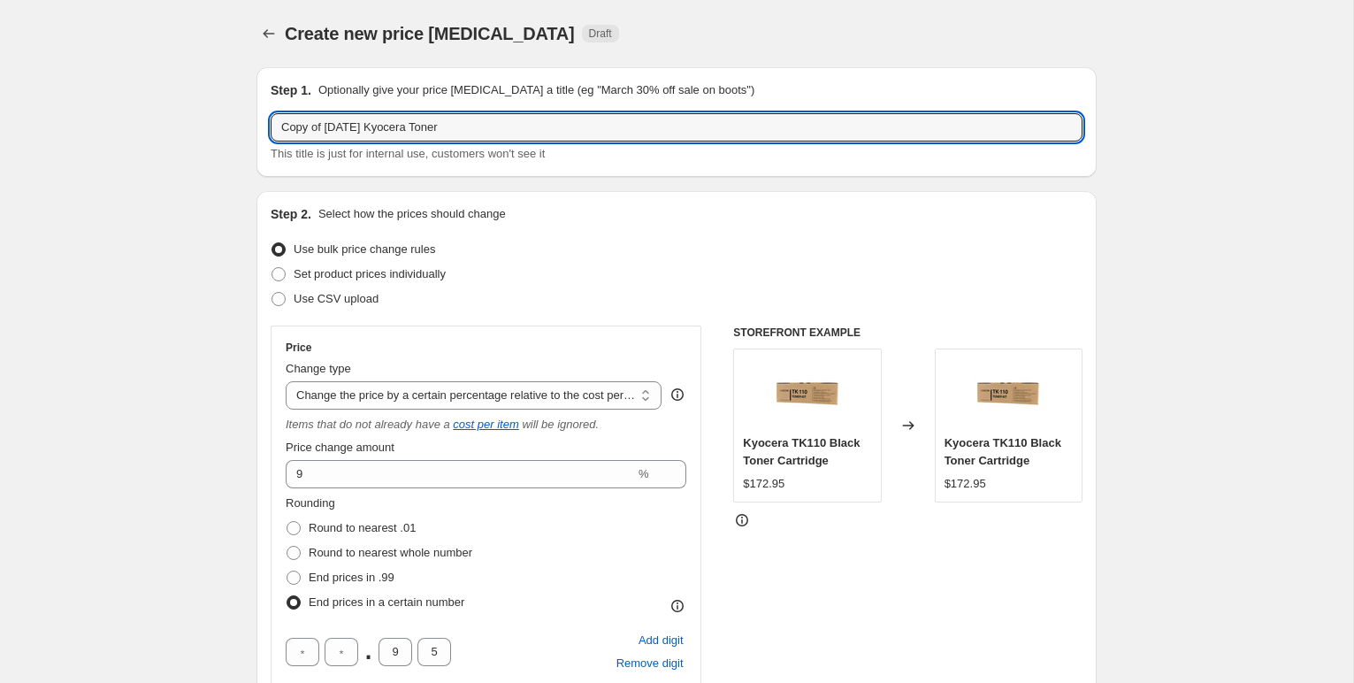
drag, startPoint x: 366, startPoint y: 129, endPoint x: 232, endPoint y: 122, distance: 134.6
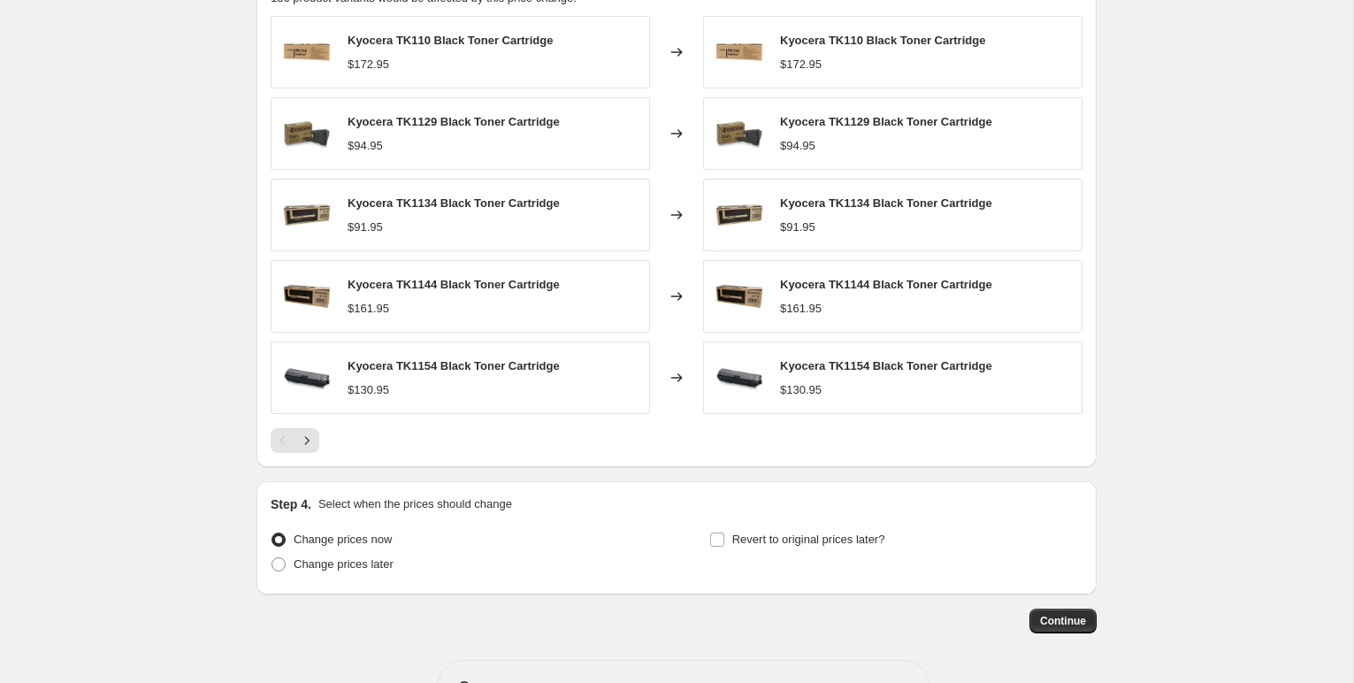
scroll to position [1409, 0]
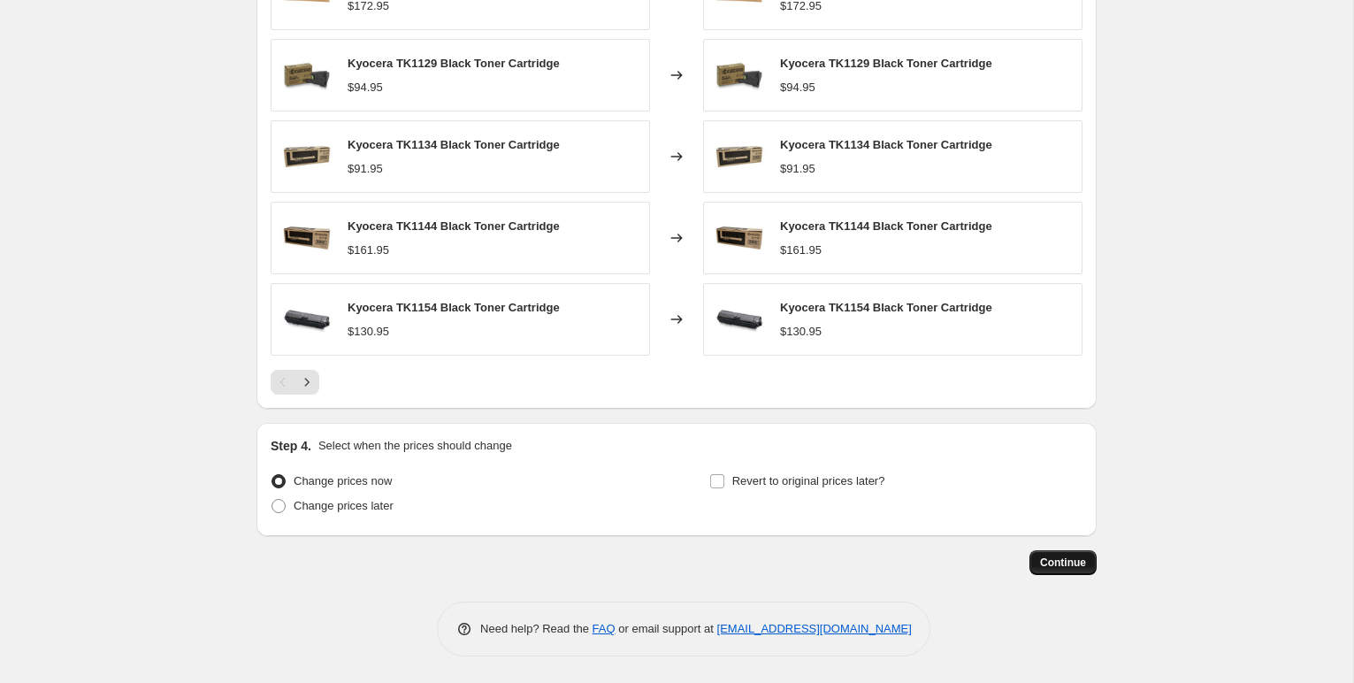
type input "[DATE] Kyocera Toner"
click at [1050, 559] on span "Continue" at bounding box center [1063, 562] width 46 height 14
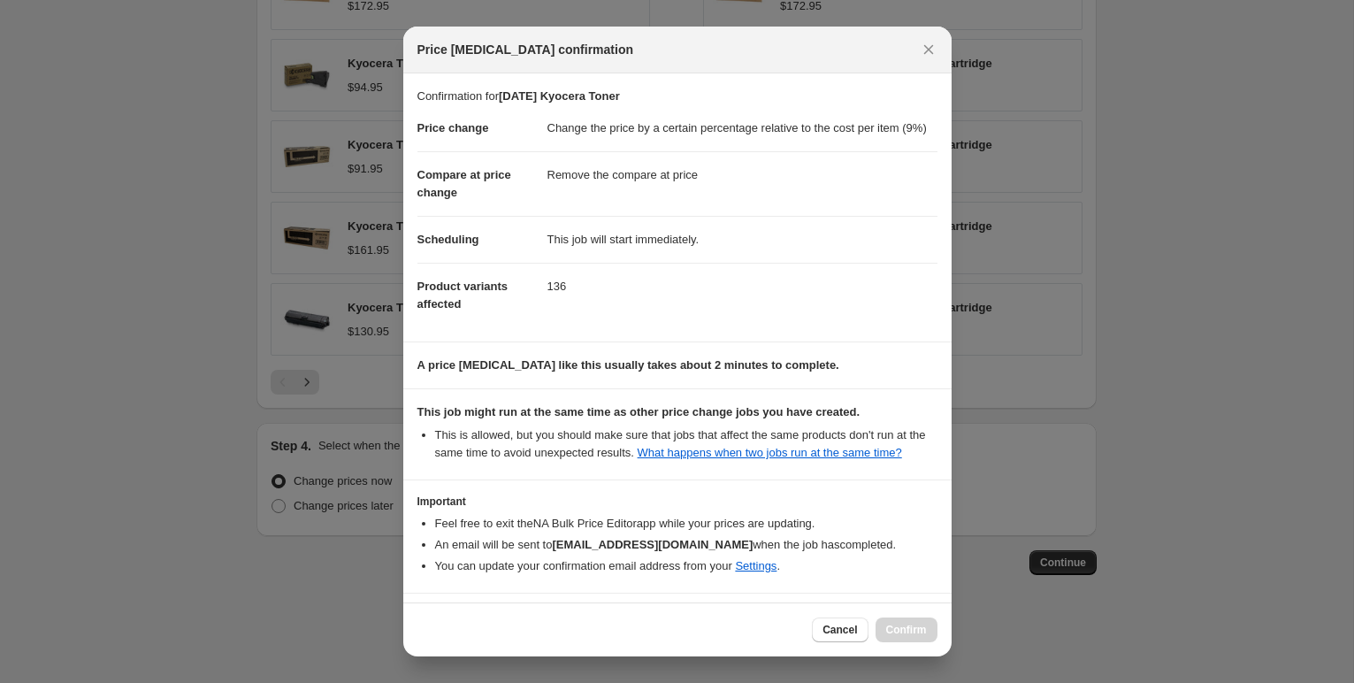
scroll to position [97, 0]
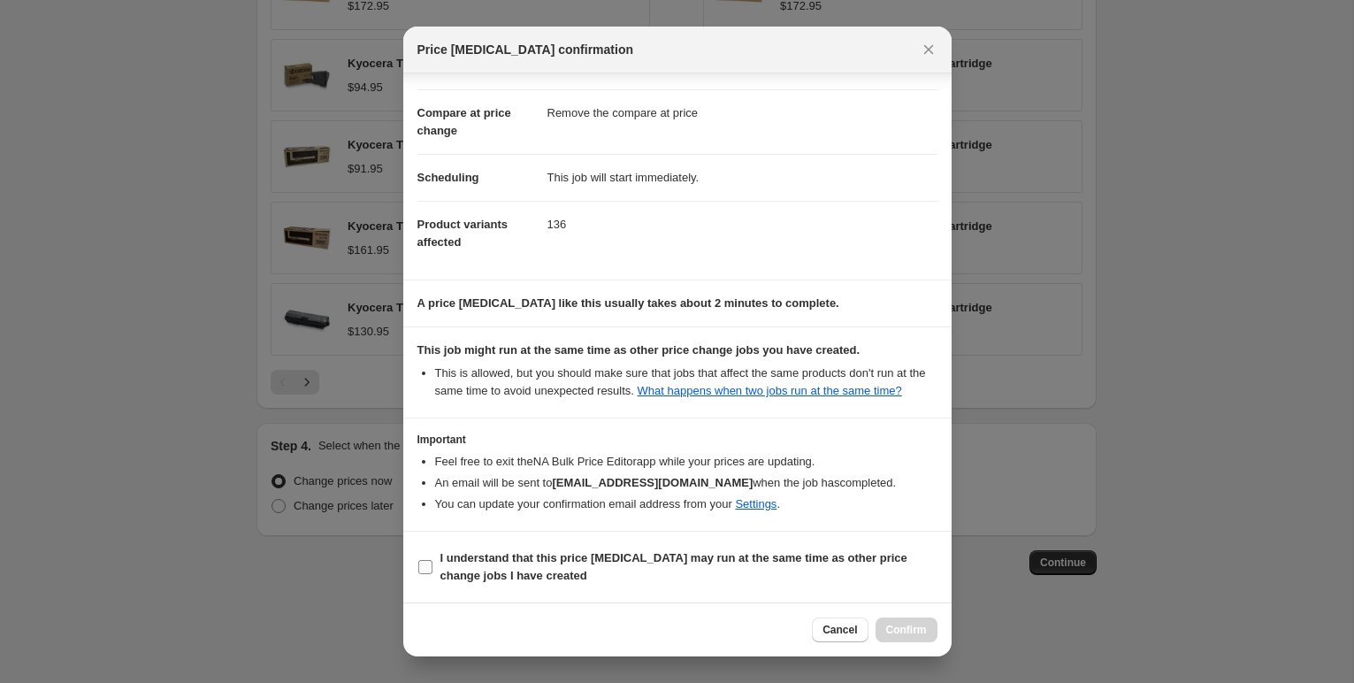
click at [423, 562] on input "I understand that this price [MEDICAL_DATA] may run at the same time as other p…" at bounding box center [425, 567] width 14 height 14
checkbox input "true"
click at [920, 625] on span "Confirm" at bounding box center [906, 629] width 41 height 14
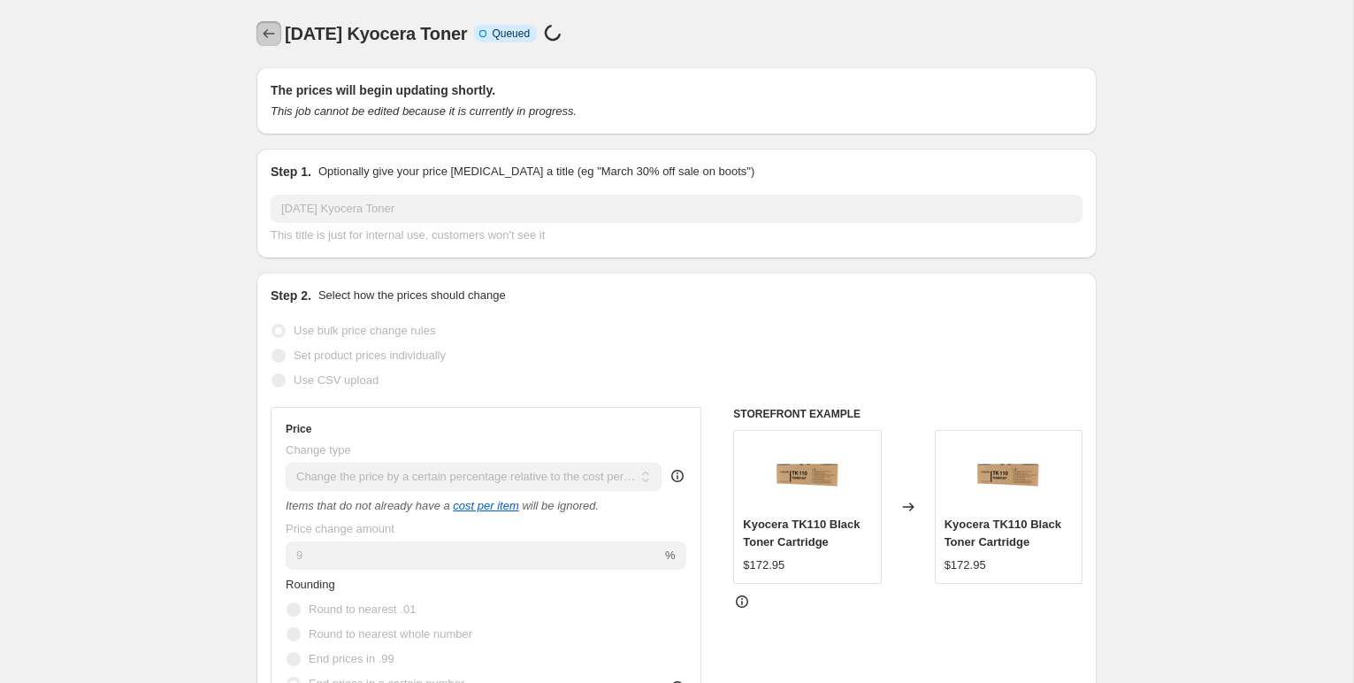
click at [270, 35] on icon "Price change jobs" at bounding box center [269, 34] width 18 height 18
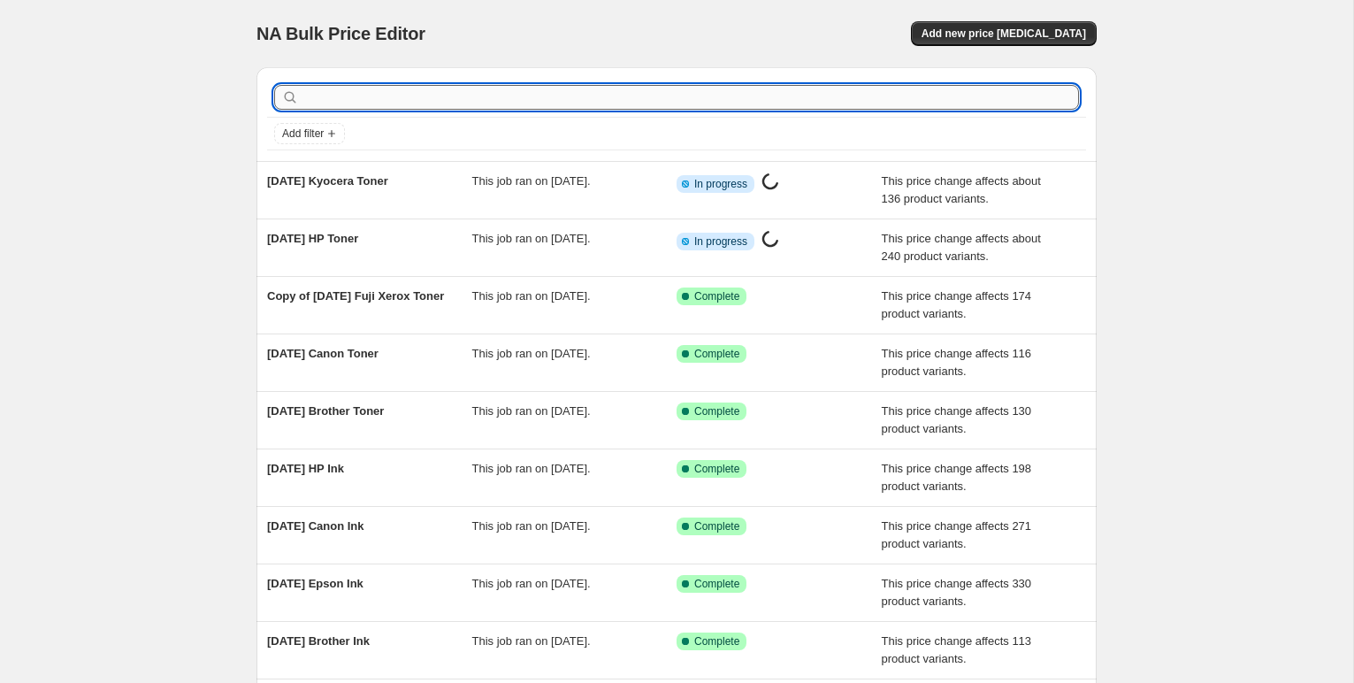
click at [342, 96] on input "text" at bounding box center [690, 97] width 776 height 25
type input "lexmar"
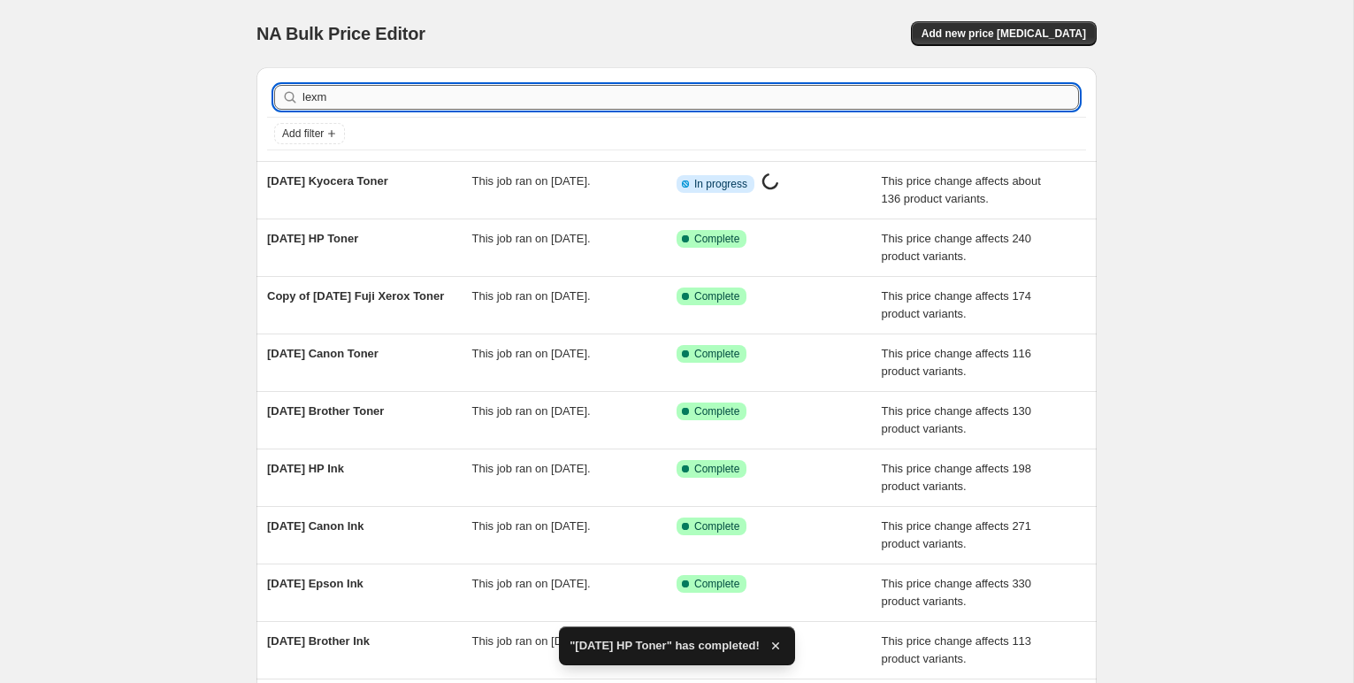
type input "lexma"
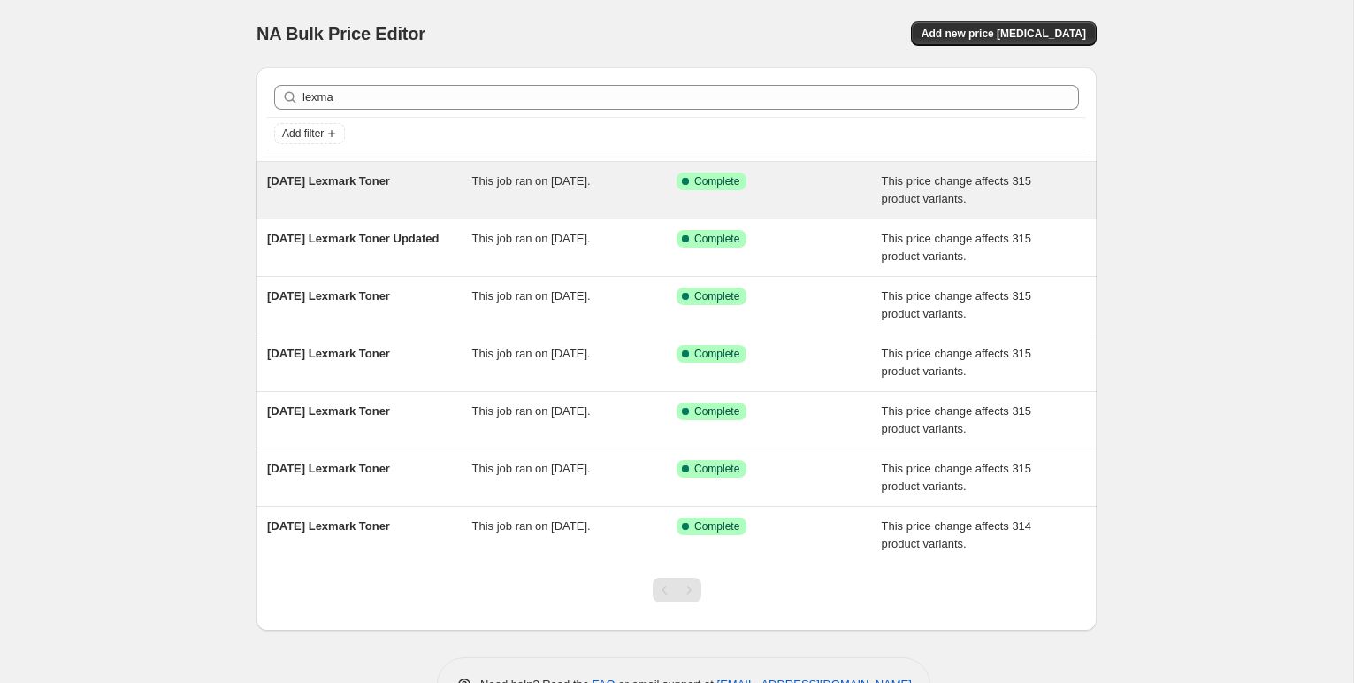
click at [385, 178] on span "[DATE] Lexmark Toner" at bounding box center [328, 180] width 123 height 13
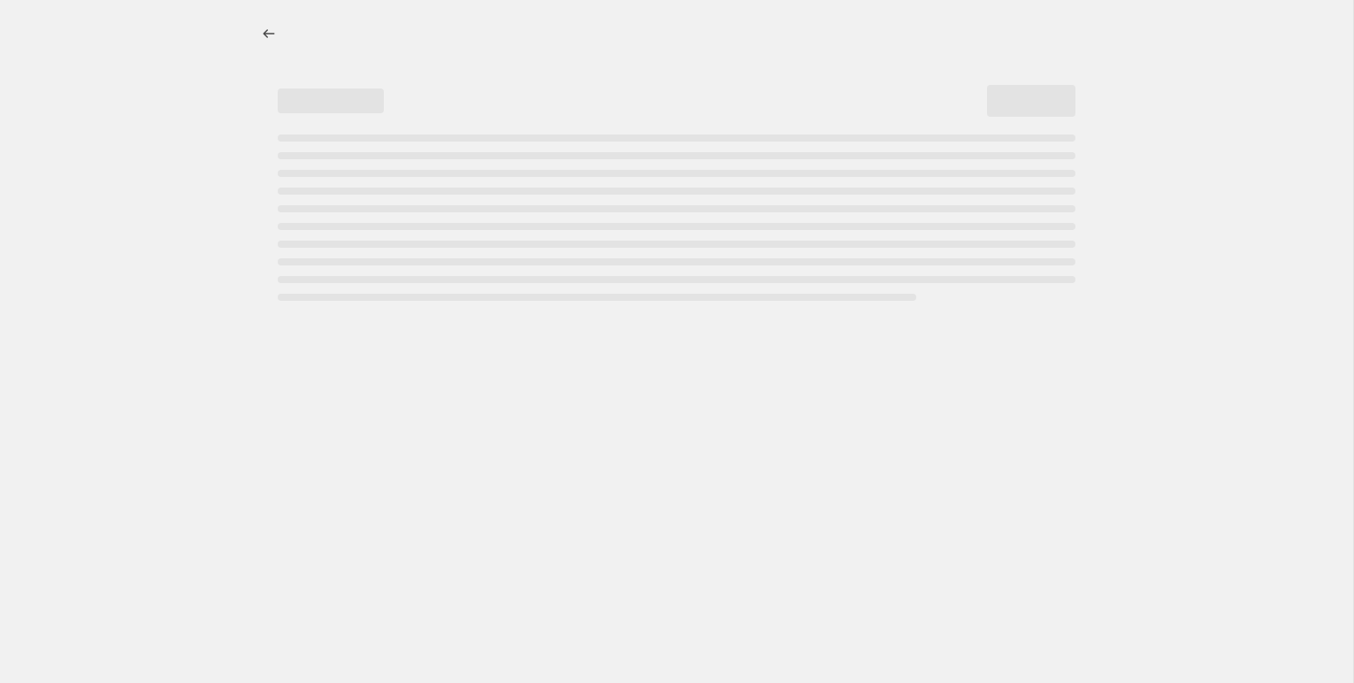
select select "pc"
select select "remove"
select select "collection"
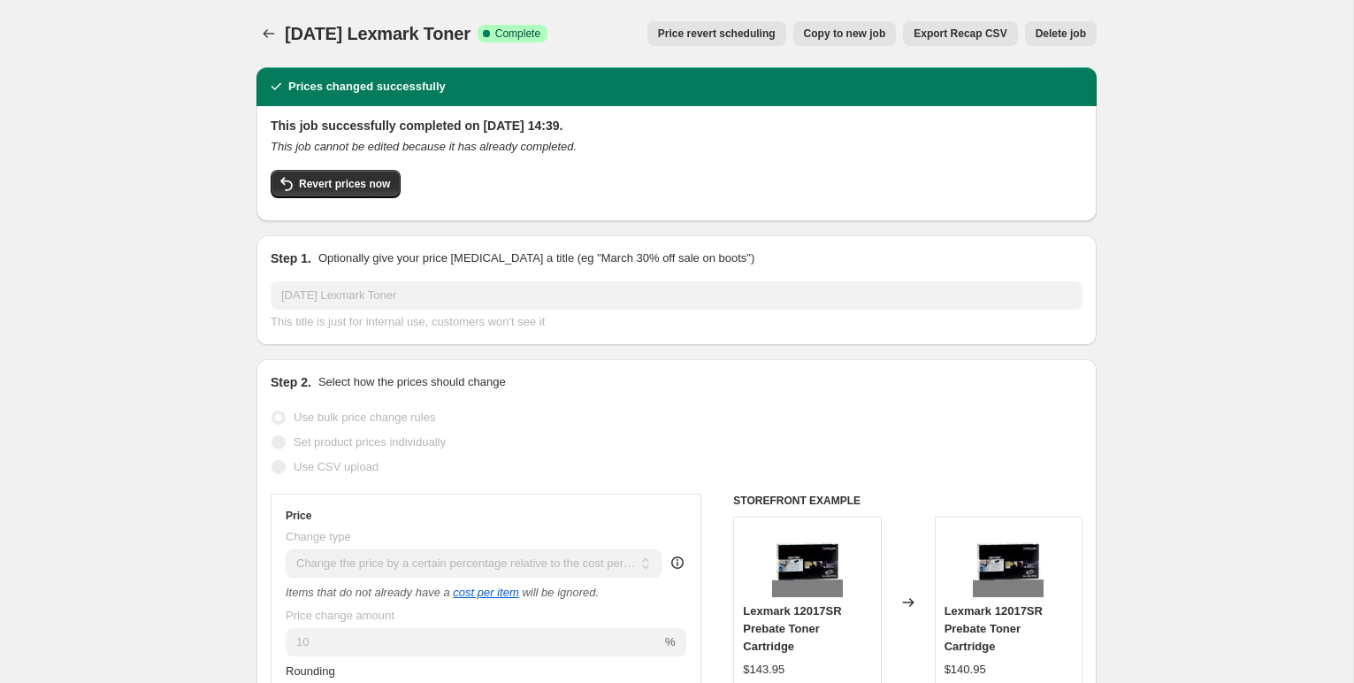
click at [844, 30] on span "Copy to new job" at bounding box center [845, 34] width 82 height 14
select select "pc"
select select "remove"
select select "collection"
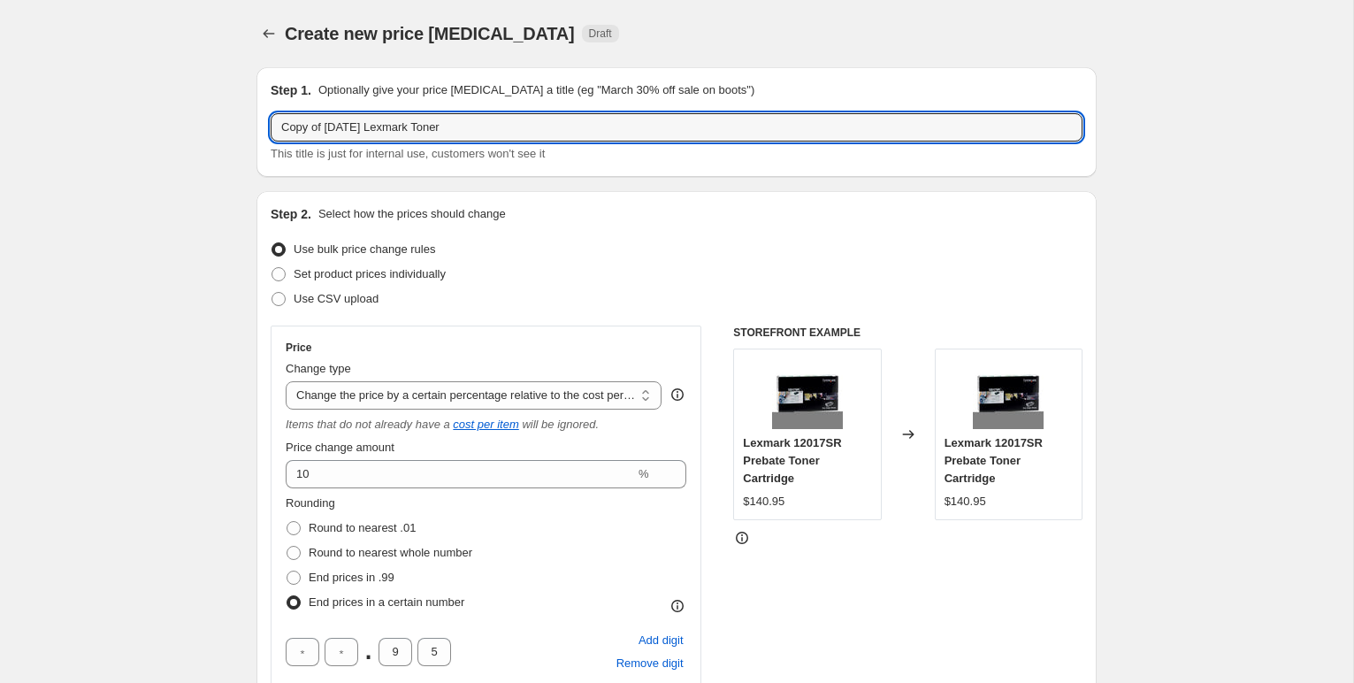
drag, startPoint x: 364, startPoint y: 126, endPoint x: 213, endPoint y: 124, distance: 151.2
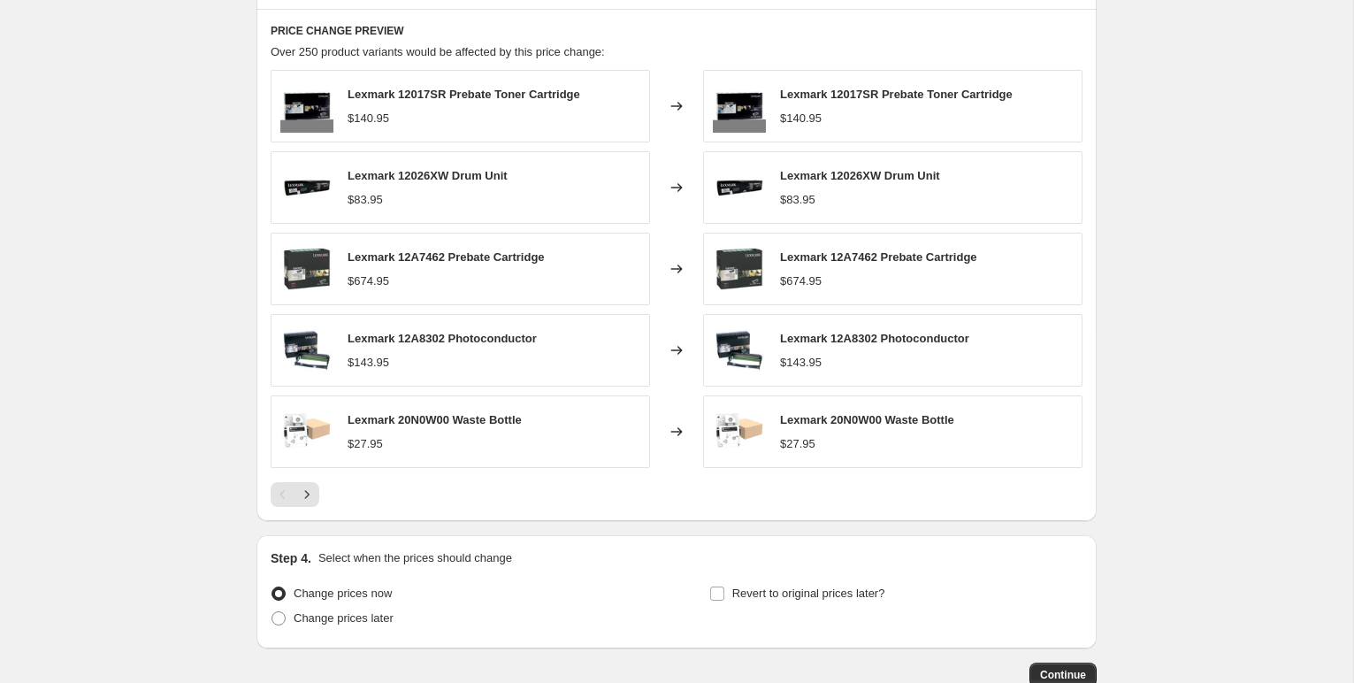
scroll to position [1409, 0]
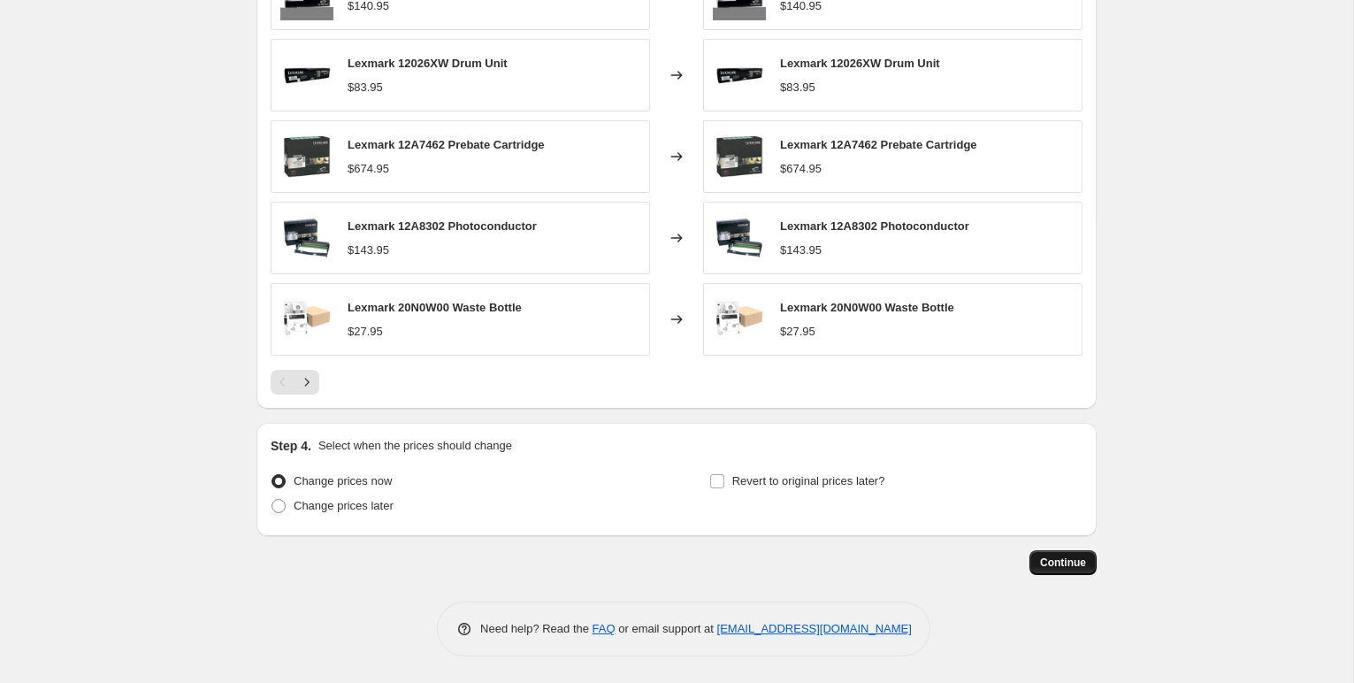
type input "[DATE] Lexmark Toner"
click at [1045, 557] on span "Continue" at bounding box center [1063, 562] width 46 height 14
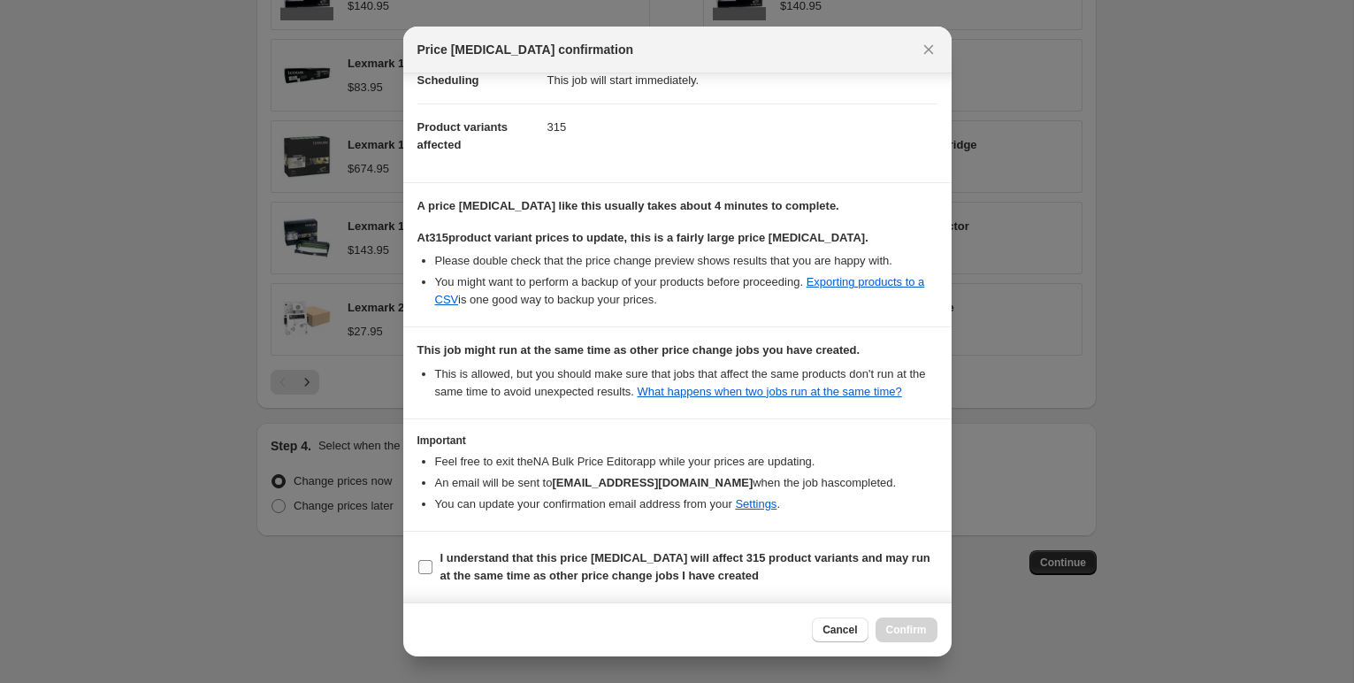
scroll to position [186, 0]
click at [428, 571] on input "I understand that this price [MEDICAL_DATA] will affect 315 product variants an…" at bounding box center [425, 567] width 14 height 14
checkbox input "true"
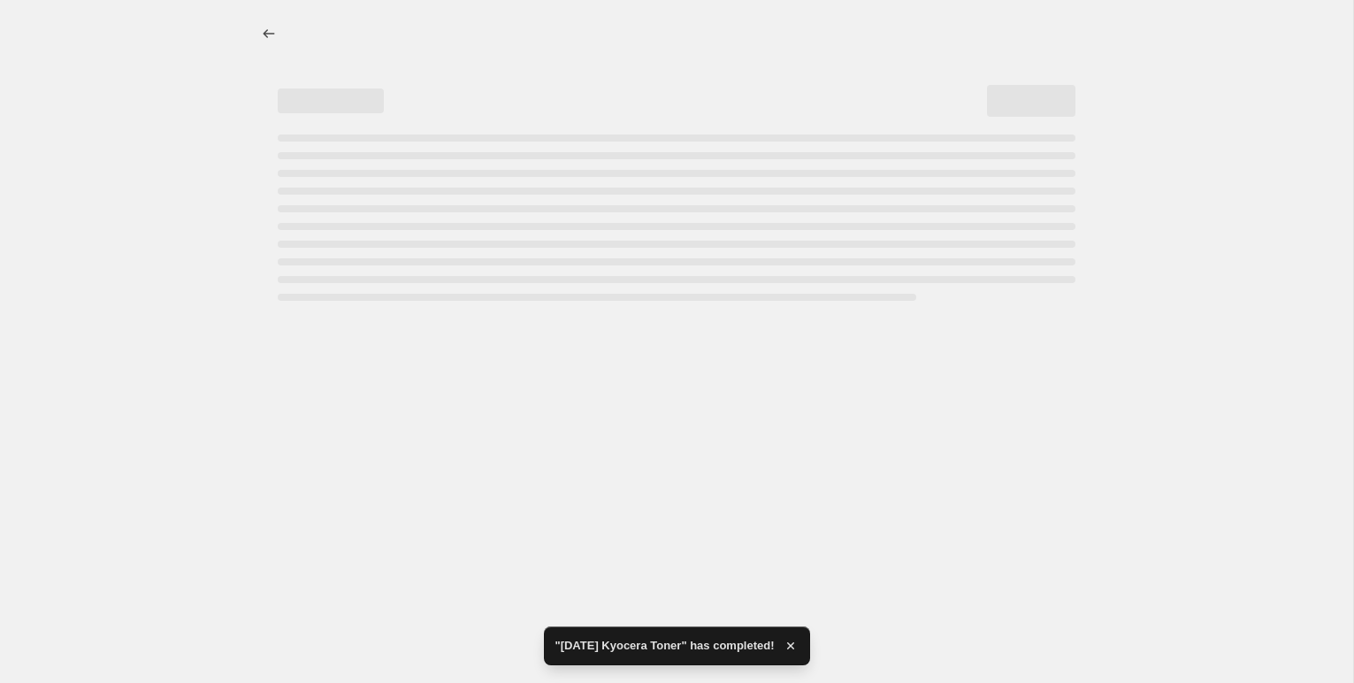
select select "pc"
select select "remove"
select select "collection"
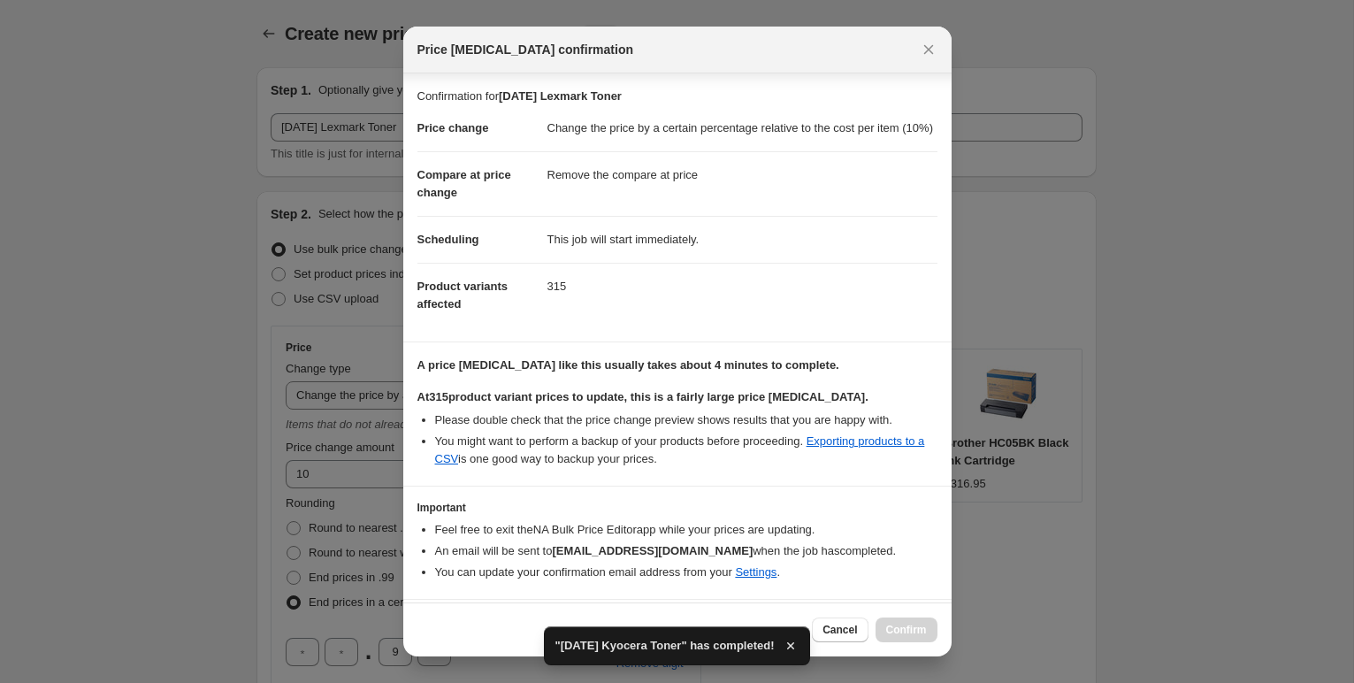
scroll to position [68, 0]
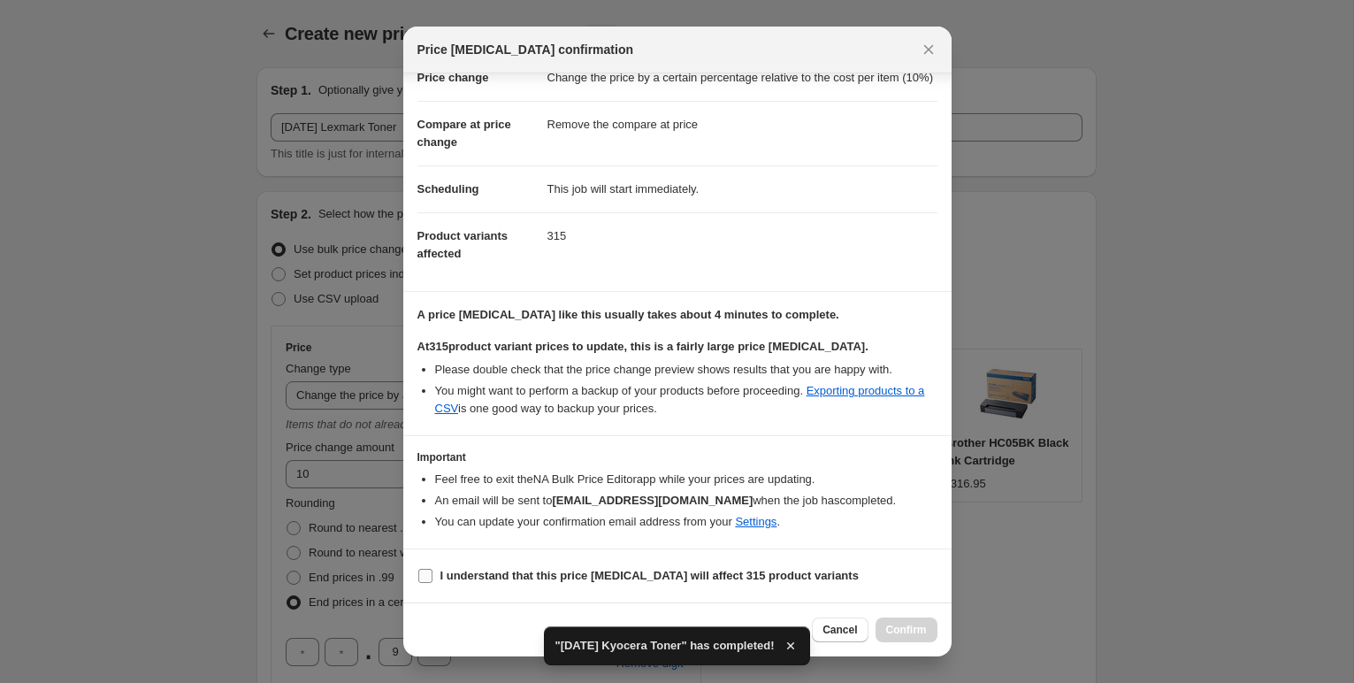
click at [422, 576] on input "I understand that this price [MEDICAL_DATA] will affect 315 product variants" at bounding box center [425, 576] width 14 height 14
checkbox input "true"
click at [904, 622] on span "Confirm" at bounding box center [906, 629] width 41 height 14
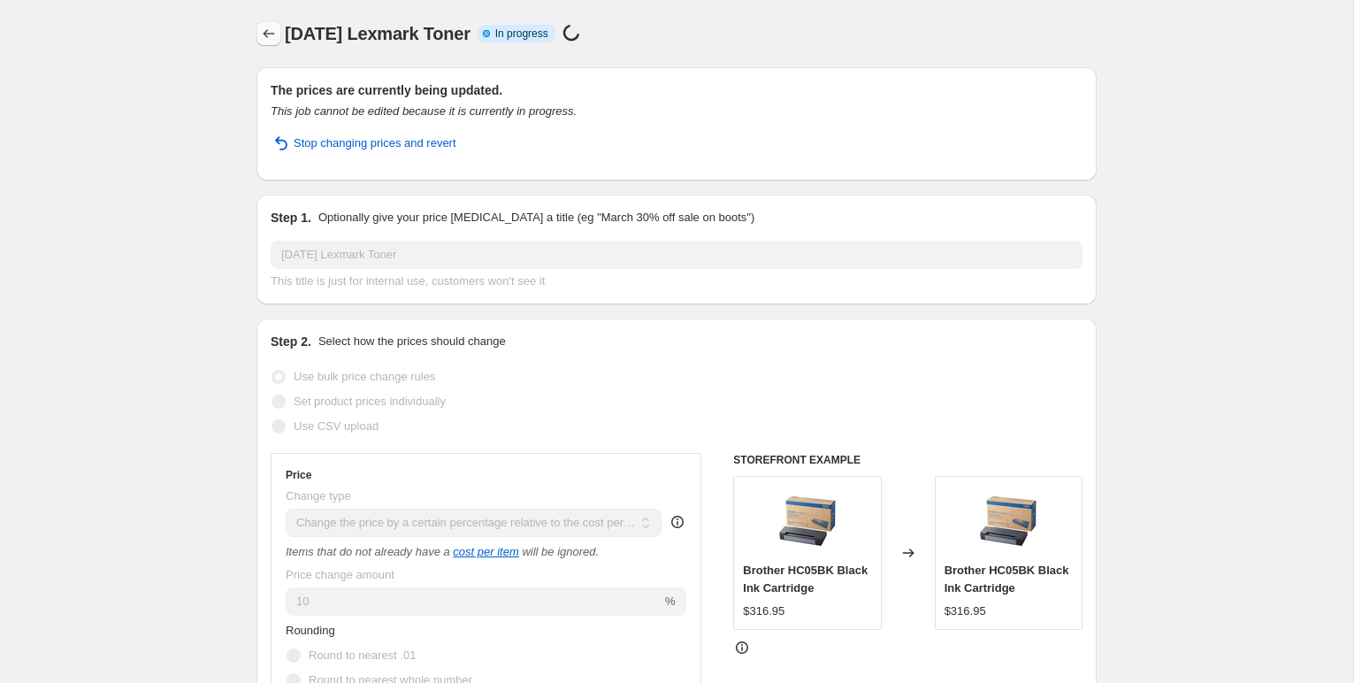
click at [265, 34] on icon "Price change jobs" at bounding box center [269, 34] width 18 height 18
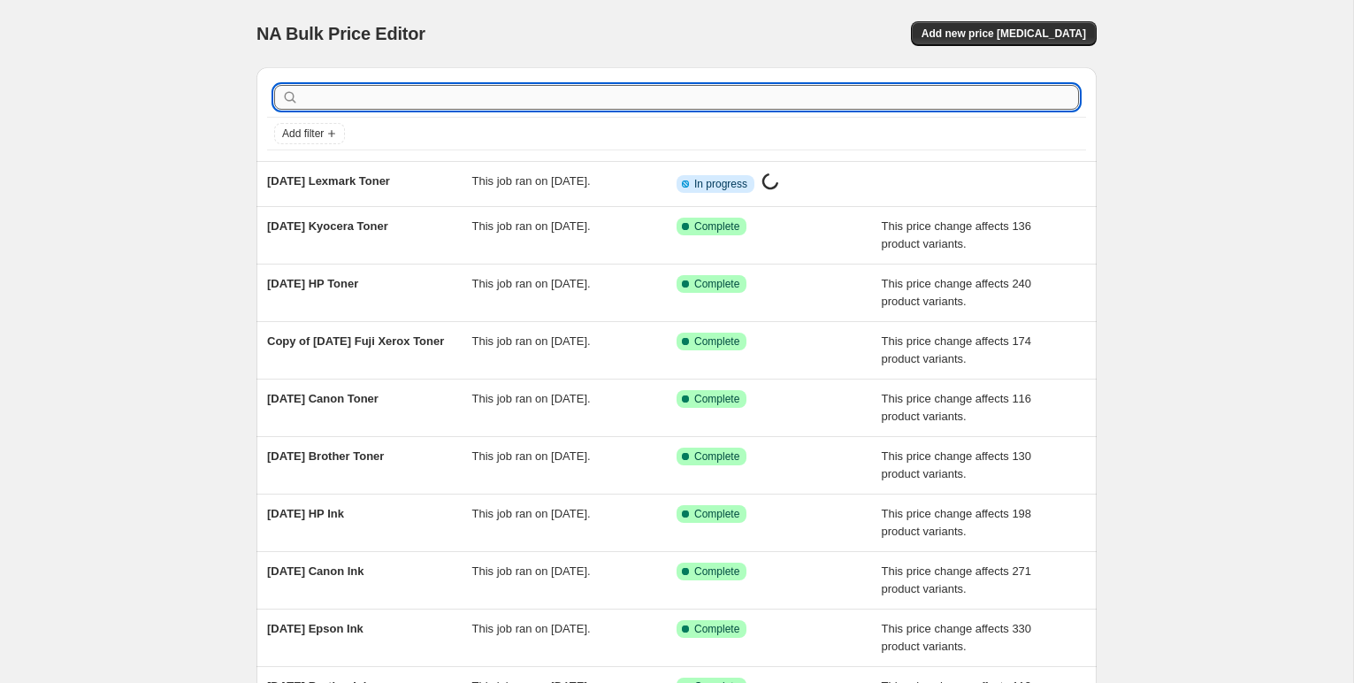
click at [338, 100] on input "text" at bounding box center [690, 97] width 776 height 25
type input "oki"
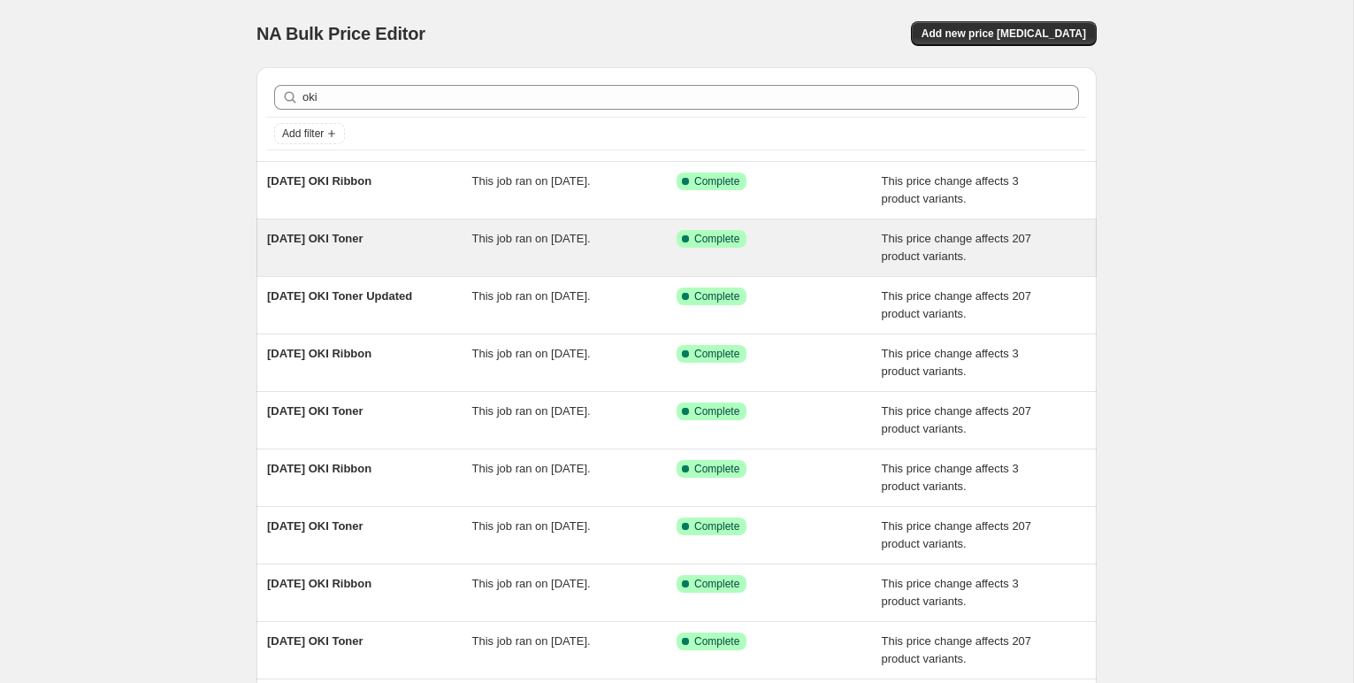
click at [363, 239] on span "[DATE] OKI Toner" at bounding box center [315, 238] width 96 height 13
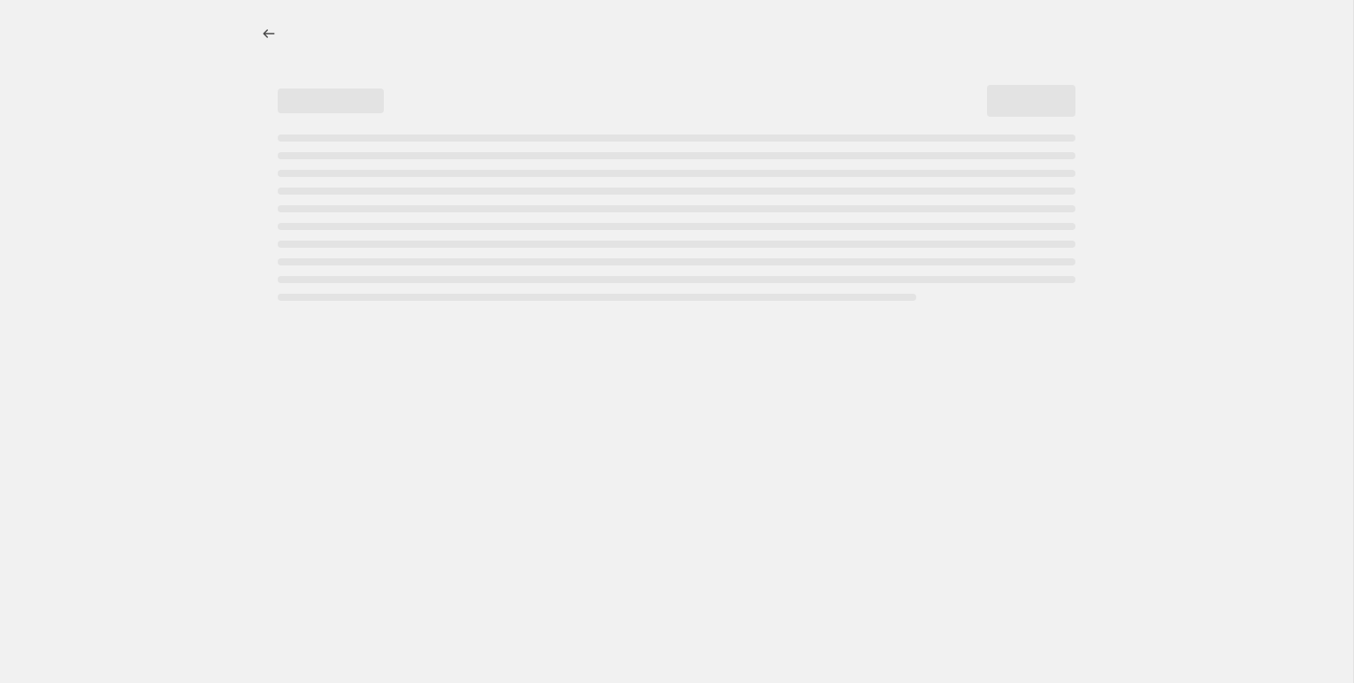
select select "pc"
select select "remove"
select select "collection"
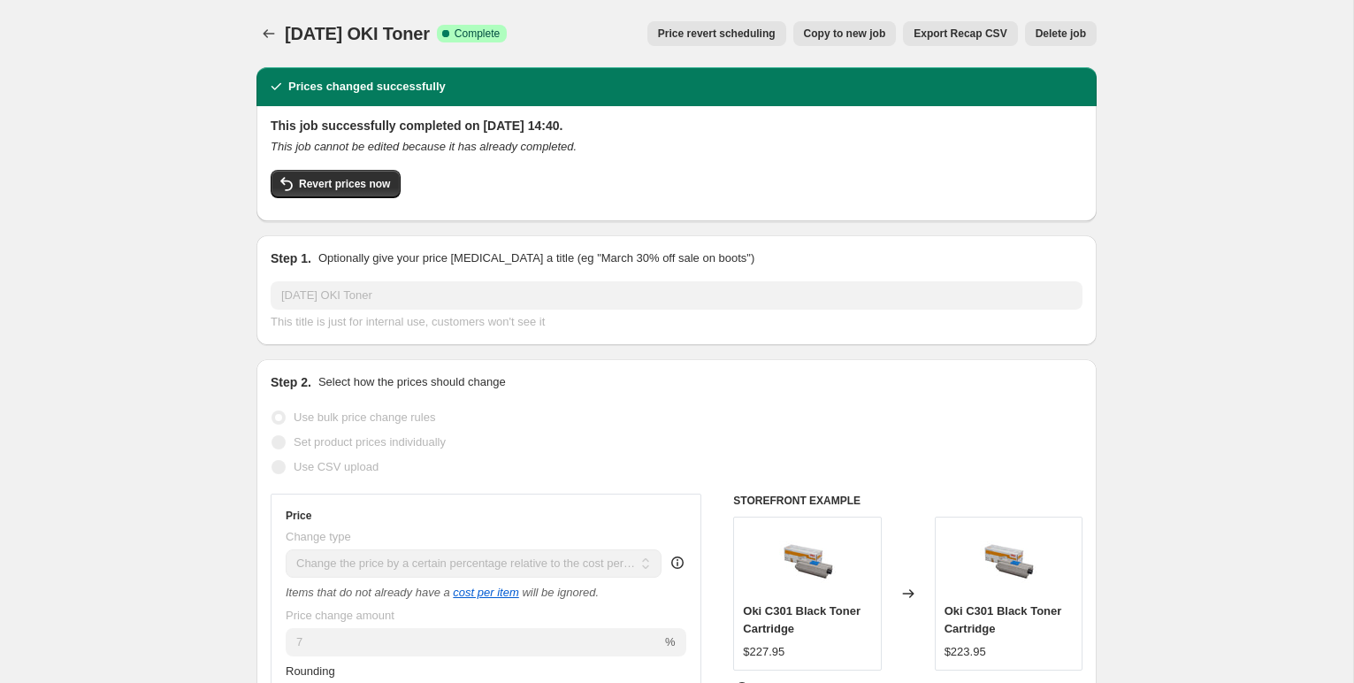
click at [815, 35] on span "Copy to new job" at bounding box center [845, 34] width 82 height 14
select select "pc"
select select "remove"
select select "collection"
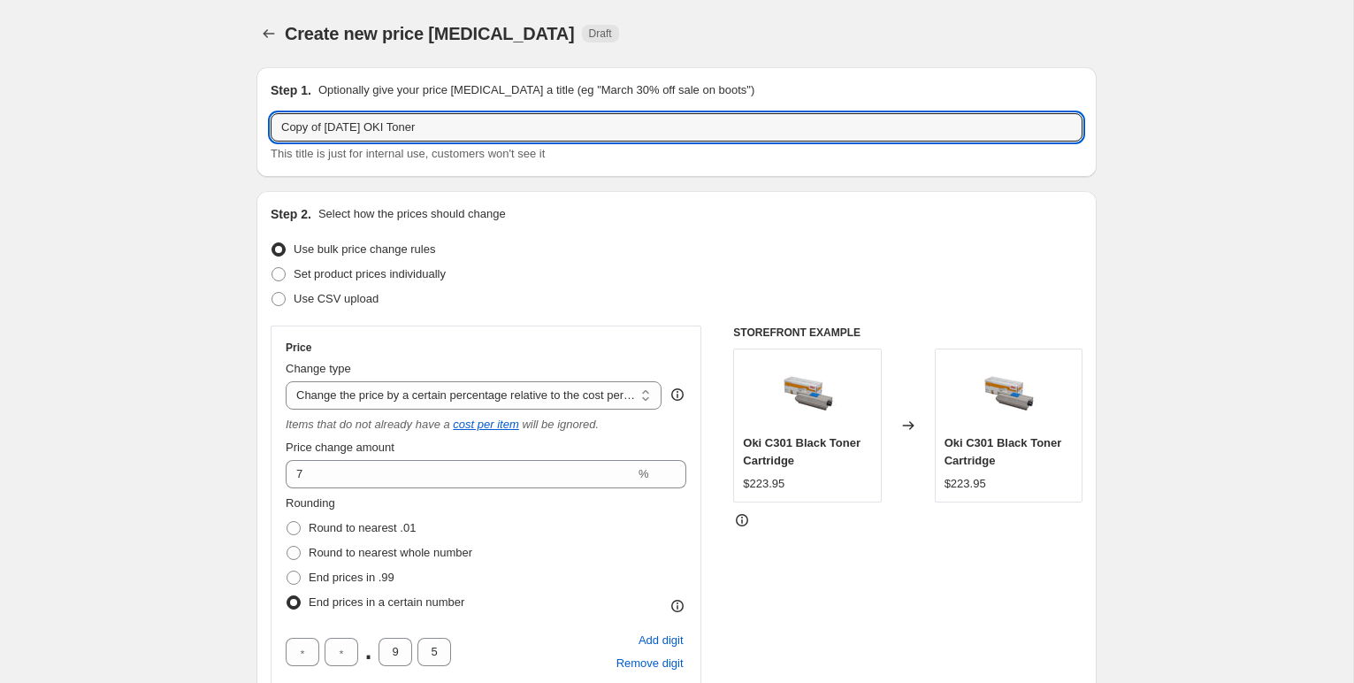
drag, startPoint x: 363, startPoint y: 127, endPoint x: 221, endPoint y: 101, distance: 144.8
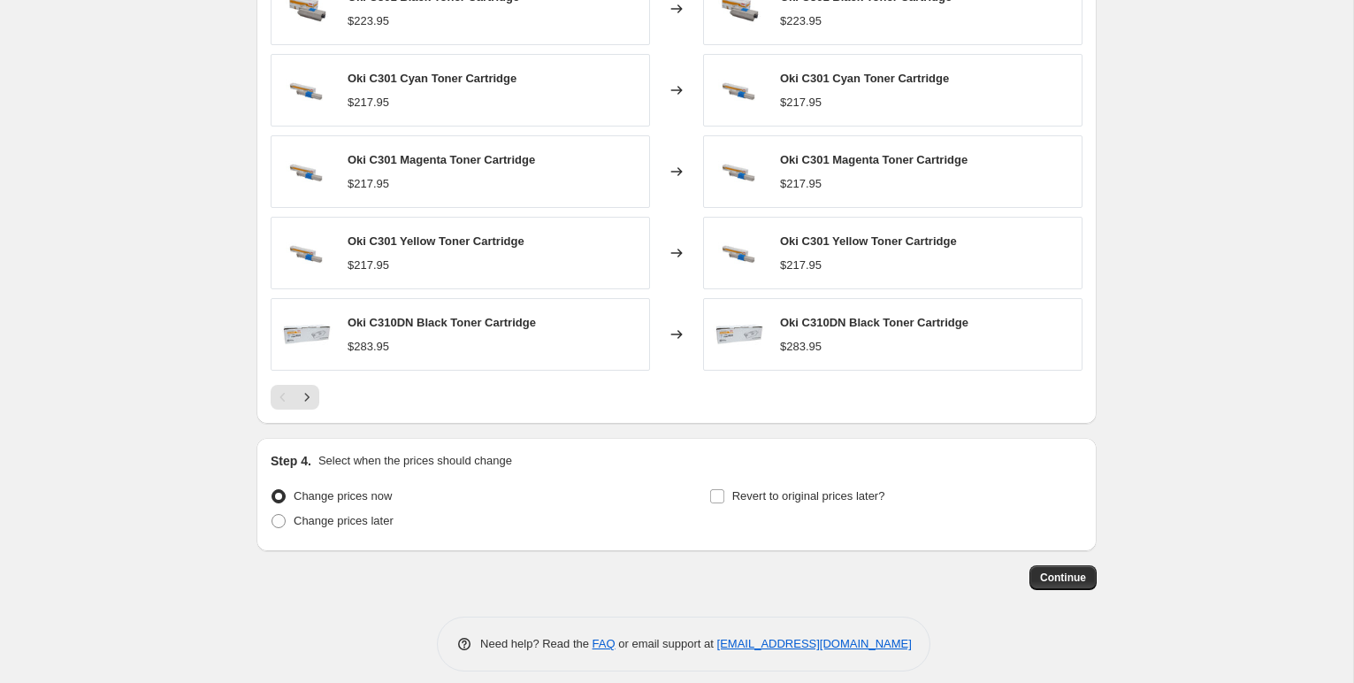
scroll to position [1409, 0]
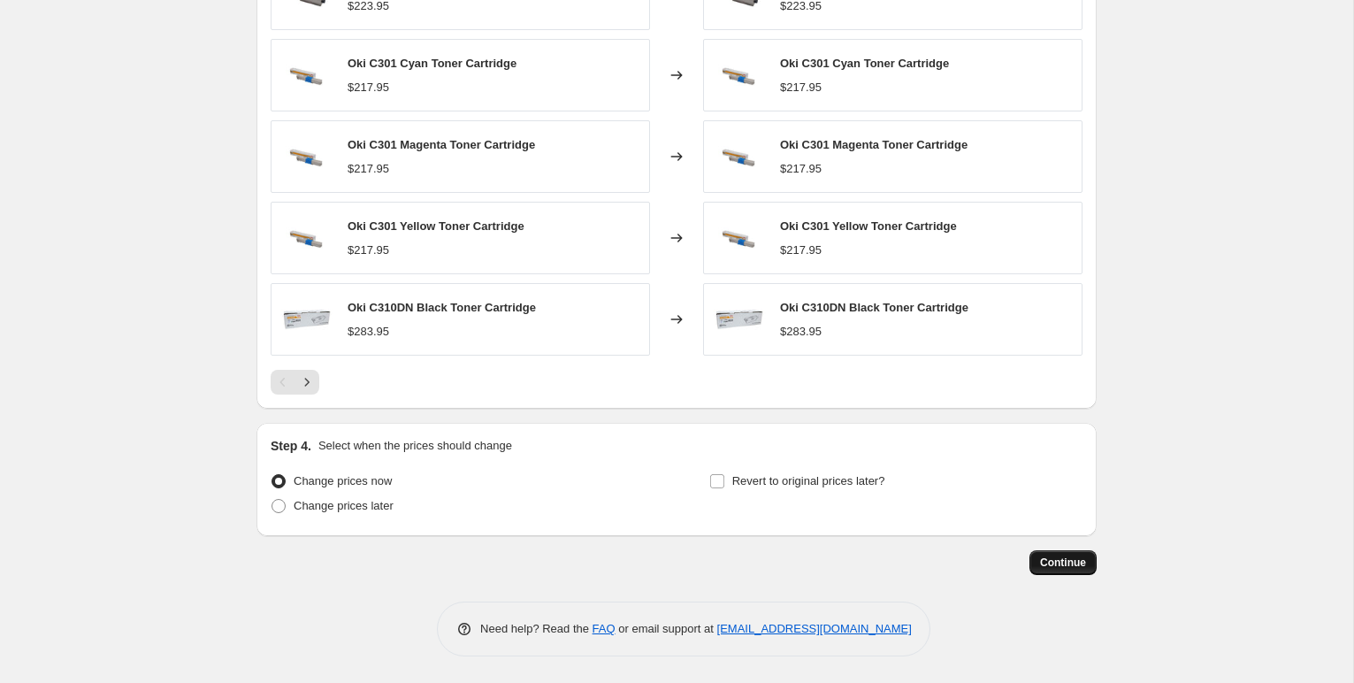
type input "[DATE] OKI Toner"
click at [1061, 560] on span "Continue" at bounding box center [1063, 562] width 46 height 14
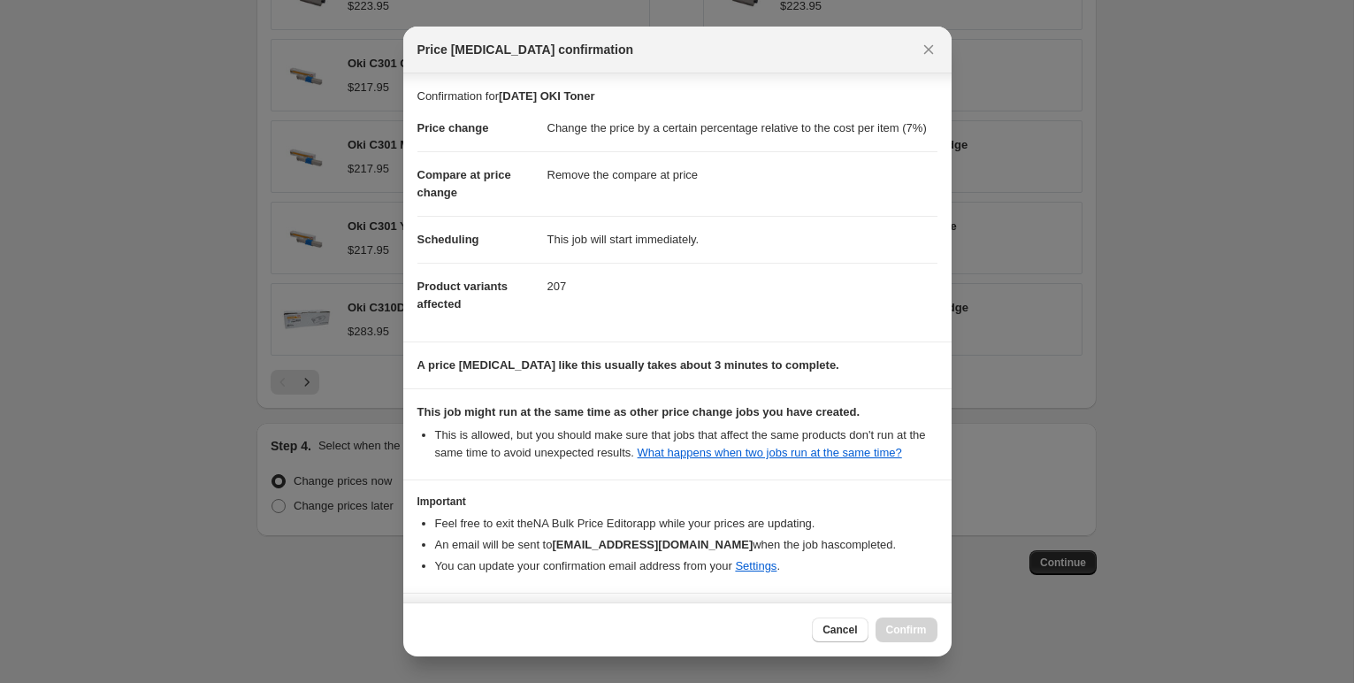
scroll to position [97, 0]
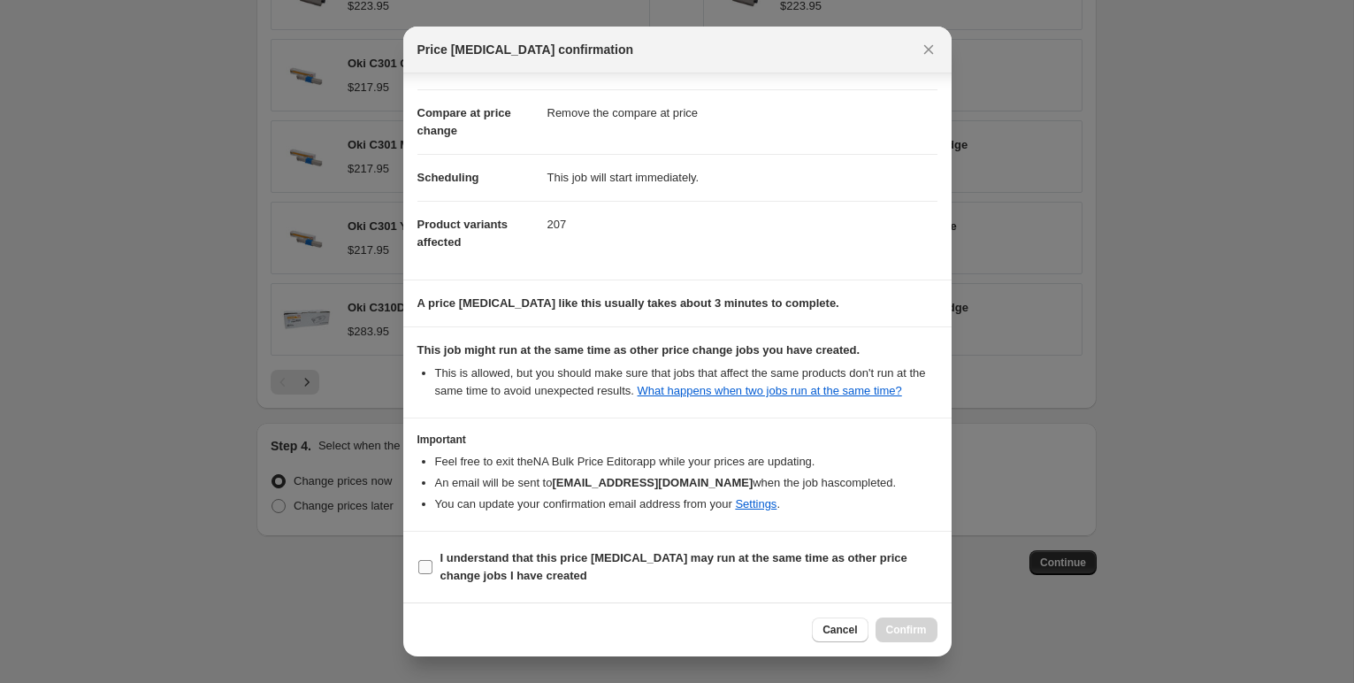
click at [427, 571] on input "I understand that this price [MEDICAL_DATA] may run at the same time as other p…" at bounding box center [425, 567] width 14 height 14
checkbox input "true"
click at [907, 630] on span "Confirm" at bounding box center [906, 629] width 41 height 14
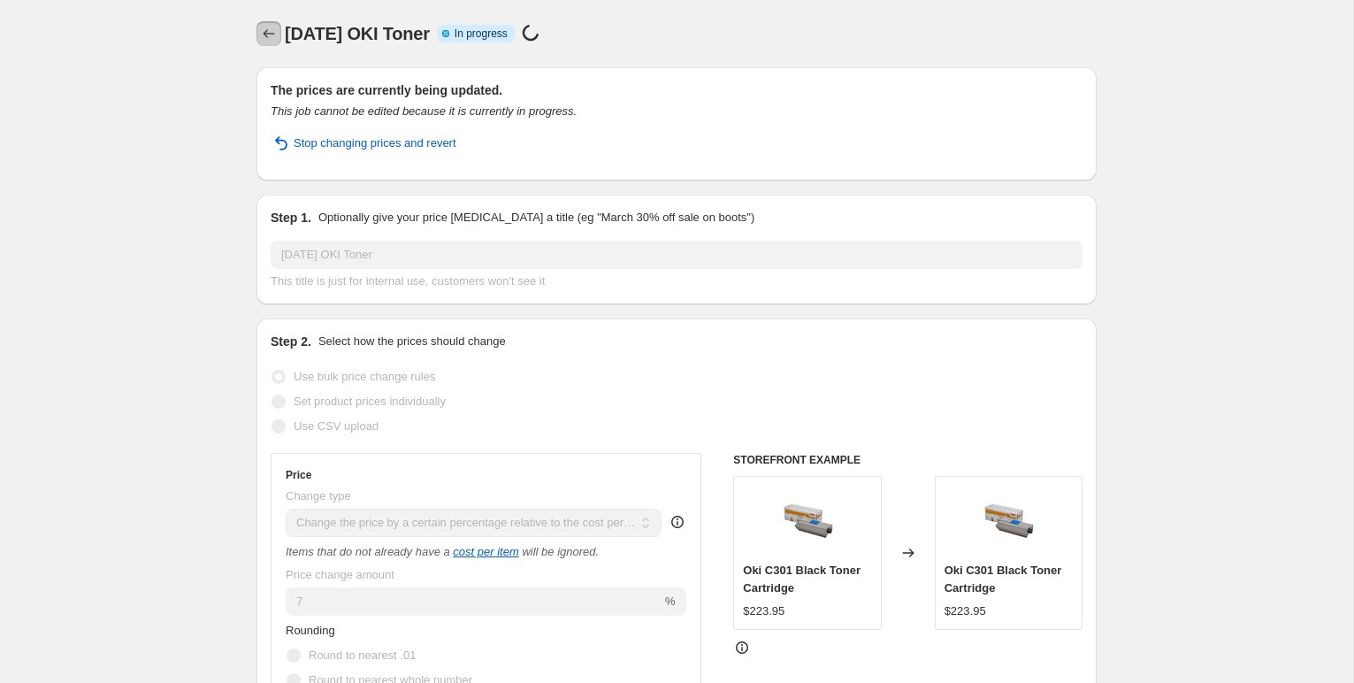
click at [265, 29] on icon "Price change jobs" at bounding box center [269, 34] width 18 height 18
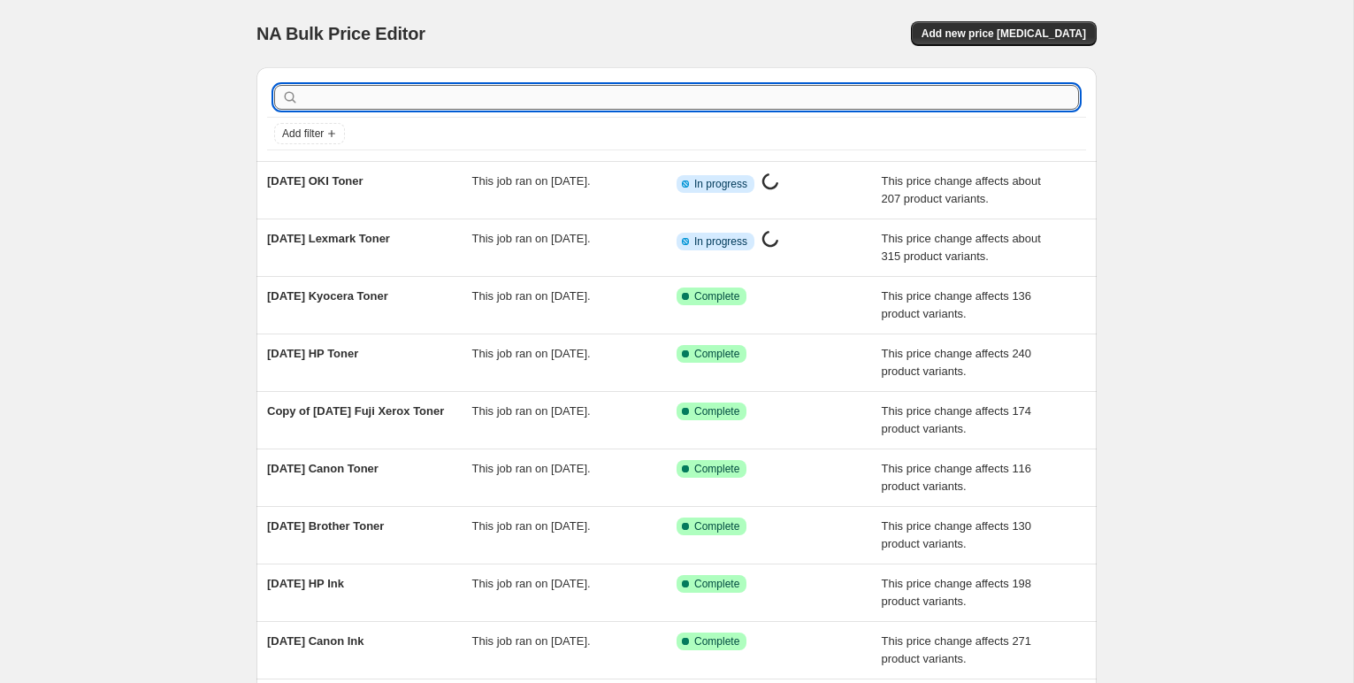
click at [358, 97] on input "text" at bounding box center [690, 97] width 776 height 25
type input "rico"
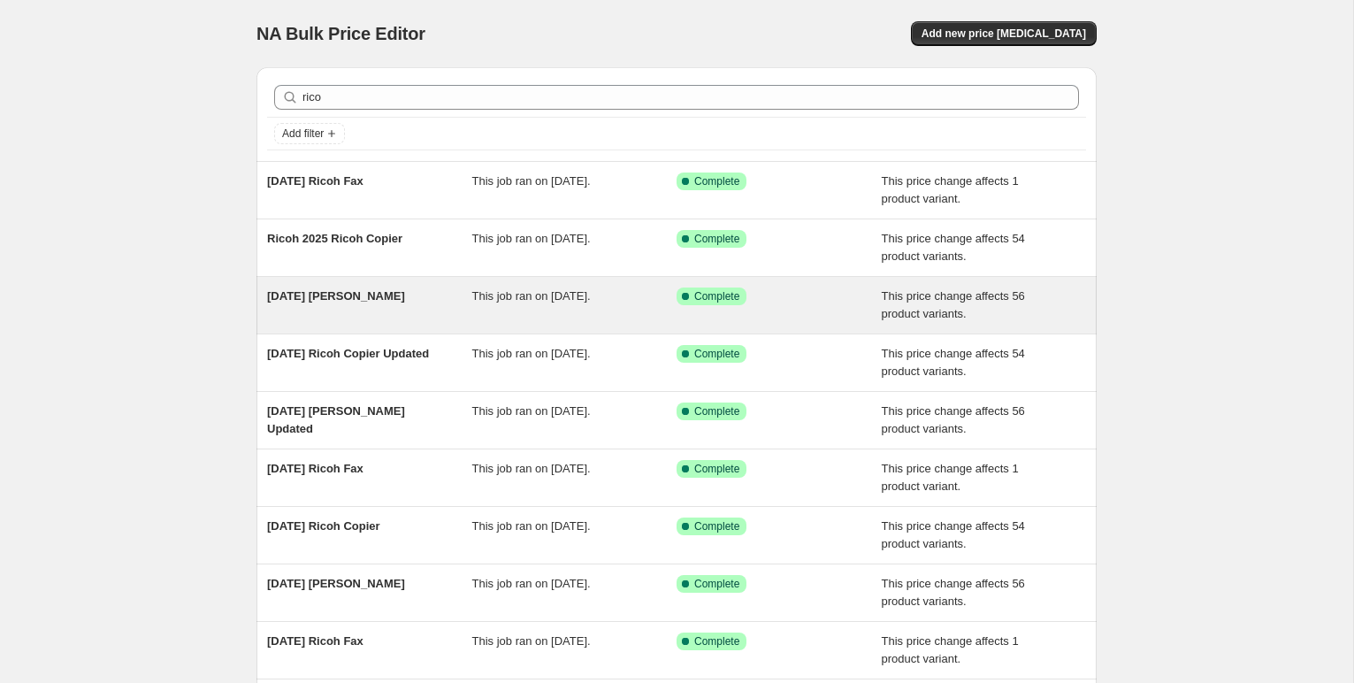
click at [384, 299] on span "[DATE] [PERSON_NAME]" at bounding box center [336, 295] width 138 height 13
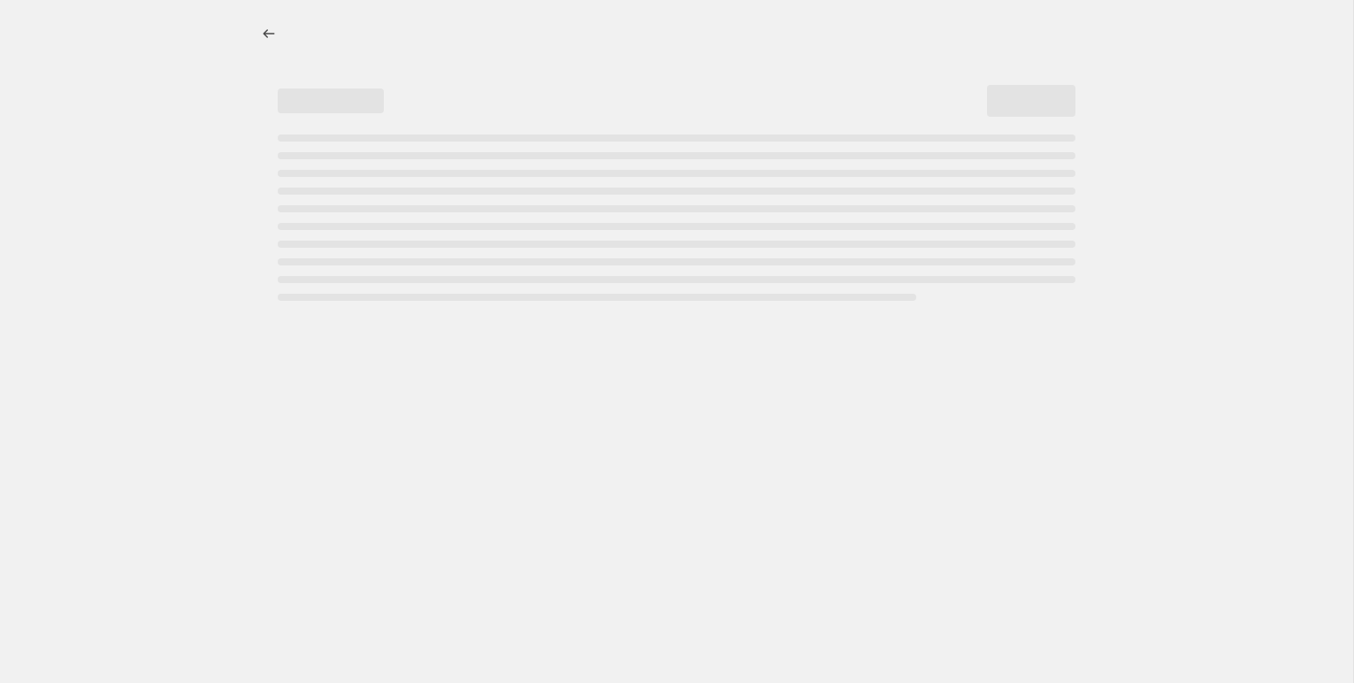
select select "pc"
select select "remove"
select select "collection"
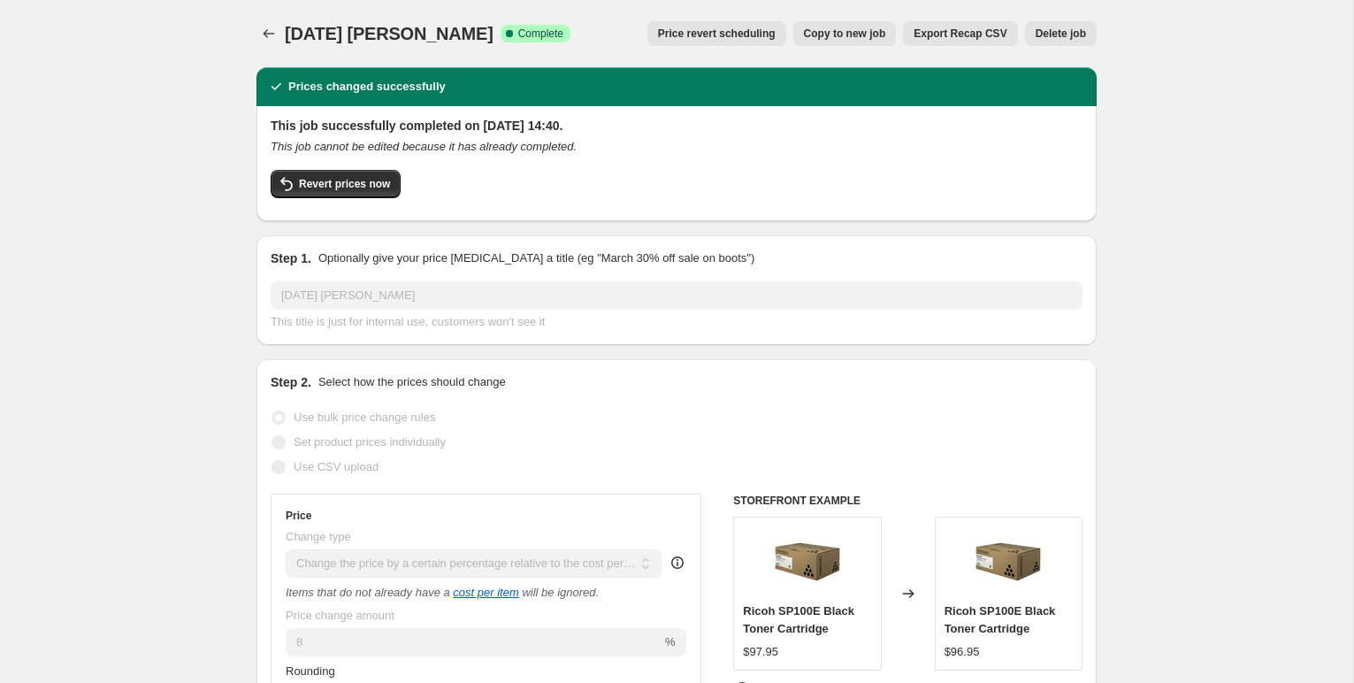
click at [836, 42] on button "Copy to new job" at bounding box center [844, 33] width 103 height 25
select select "pc"
select select "remove"
select select "collection"
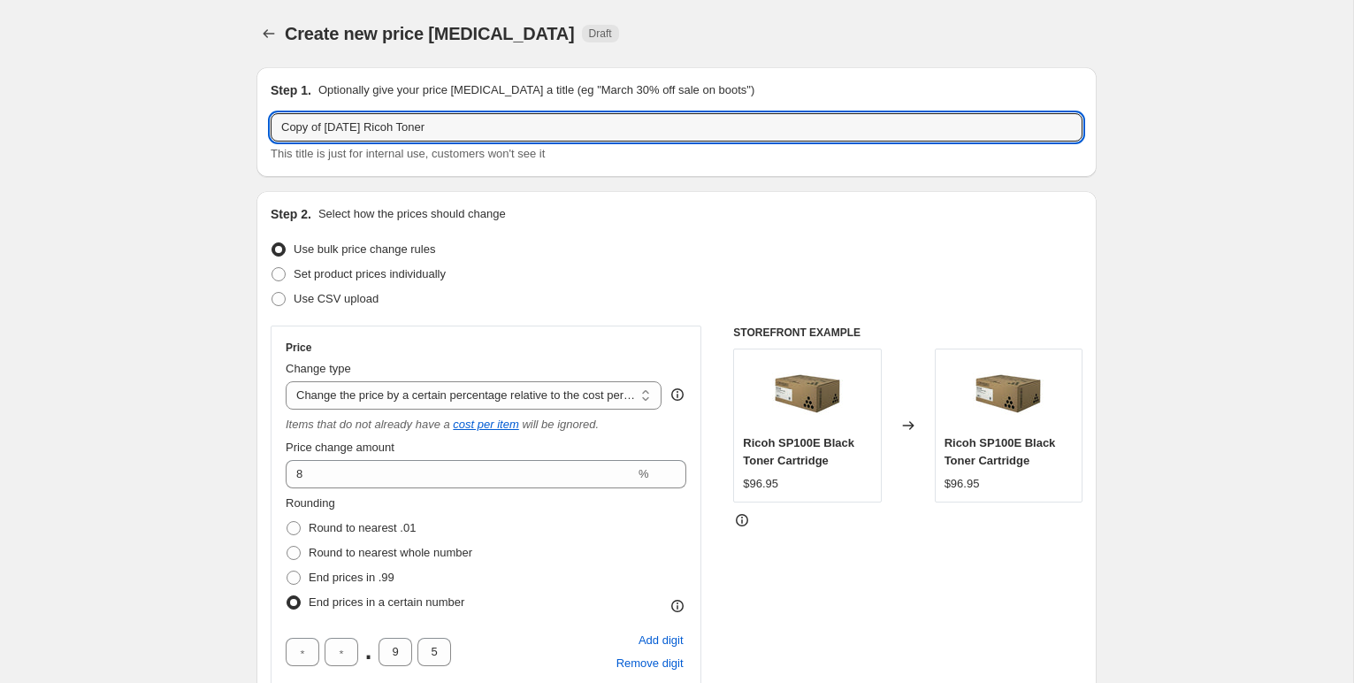
drag, startPoint x: 363, startPoint y: 131, endPoint x: 226, endPoint y: 131, distance: 137.0
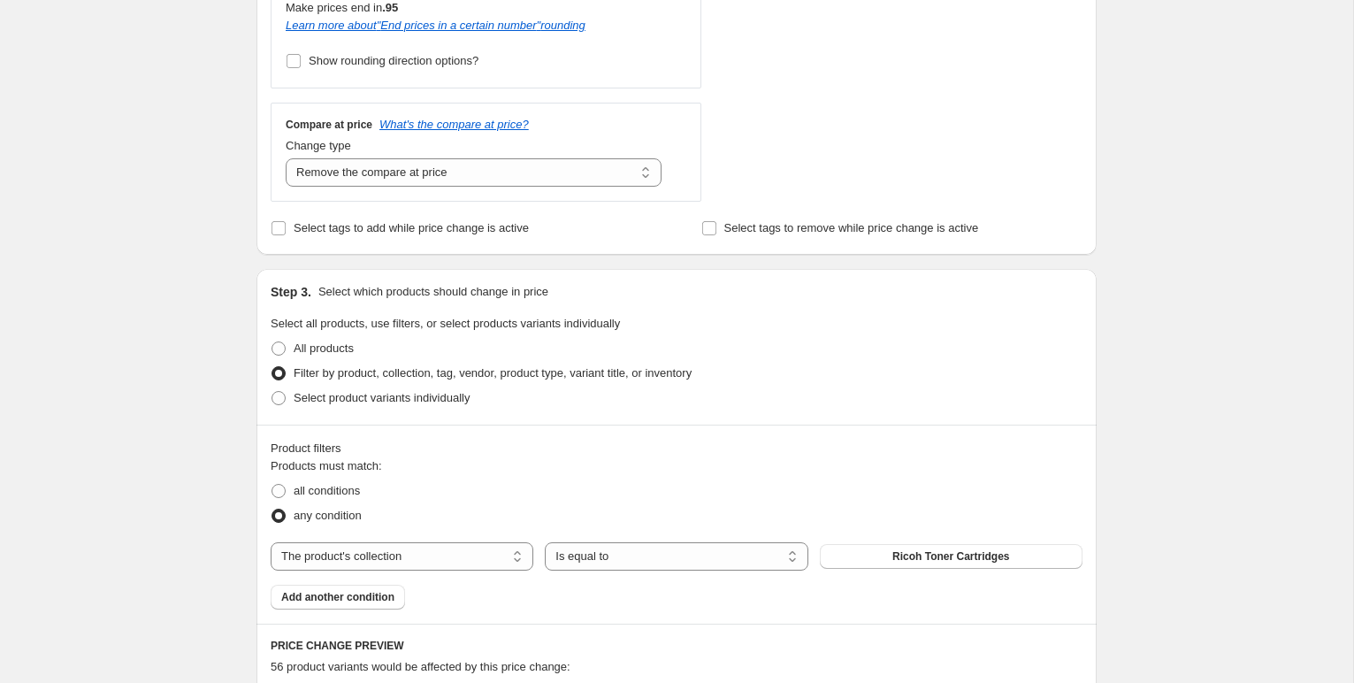
scroll to position [1409, 0]
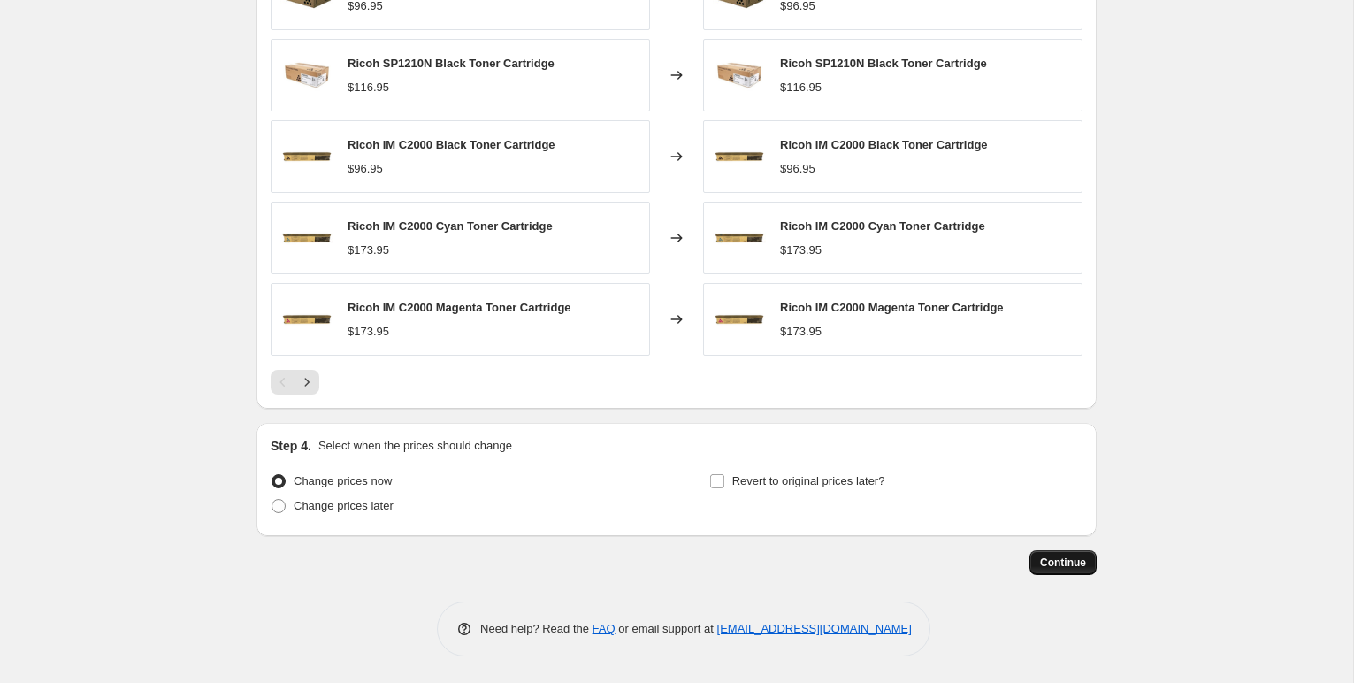
type input "[DATE] Ricoh Toner"
click at [1056, 555] on span "Continue" at bounding box center [1063, 562] width 46 height 14
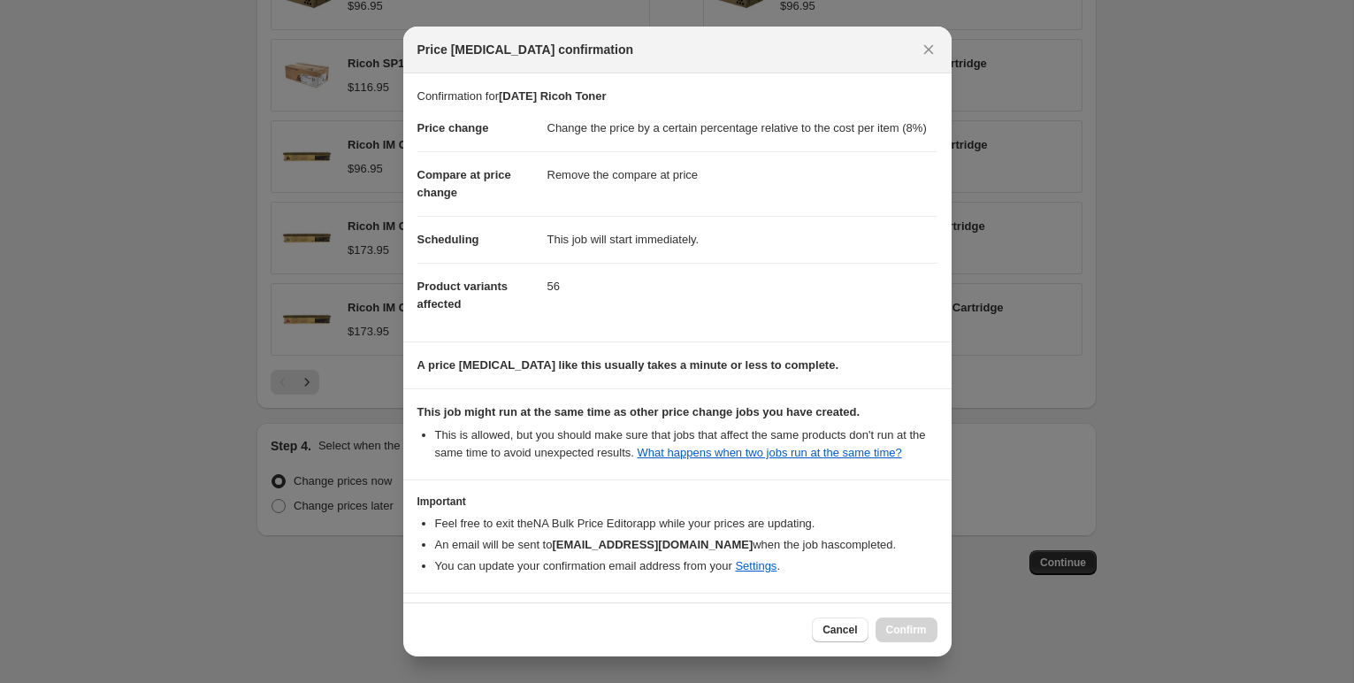
scroll to position [97, 0]
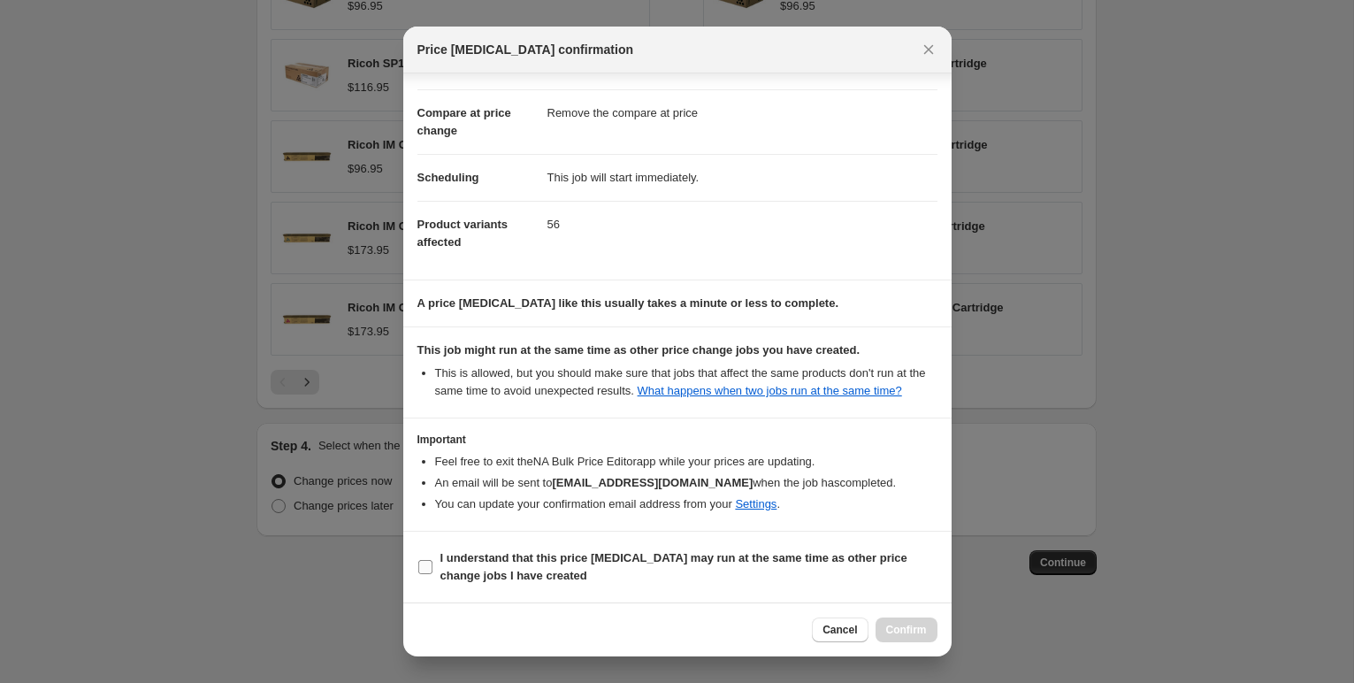
click at [426, 565] on input "I understand that this price [MEDICAL_DATA] may run at the same time as other p…" at bounding box center [425, 567] width 14 height 14
checkbox input "true"
click at [905, 630] on span "Confirm" at bounding box center [906, 629] width 41 height 14
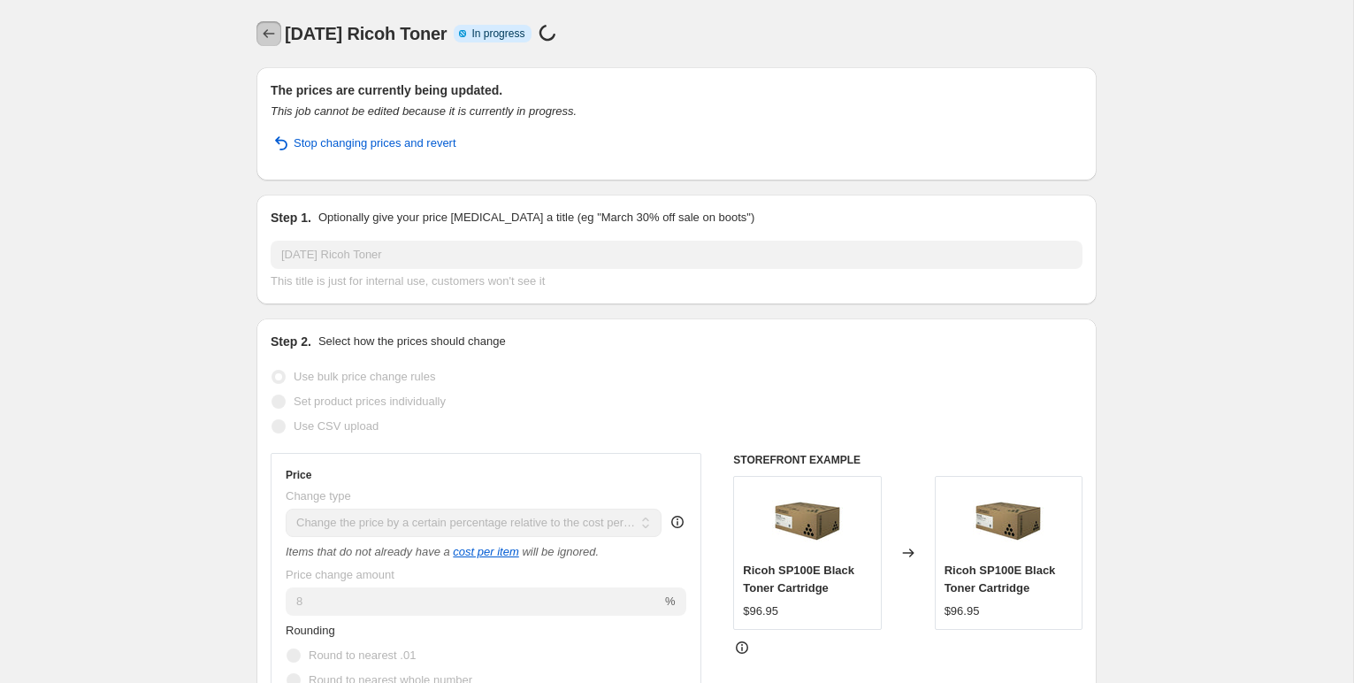
click at [265, 34] on icon "Price change jobs" at bounding box center [269, 34] width 18 height 18
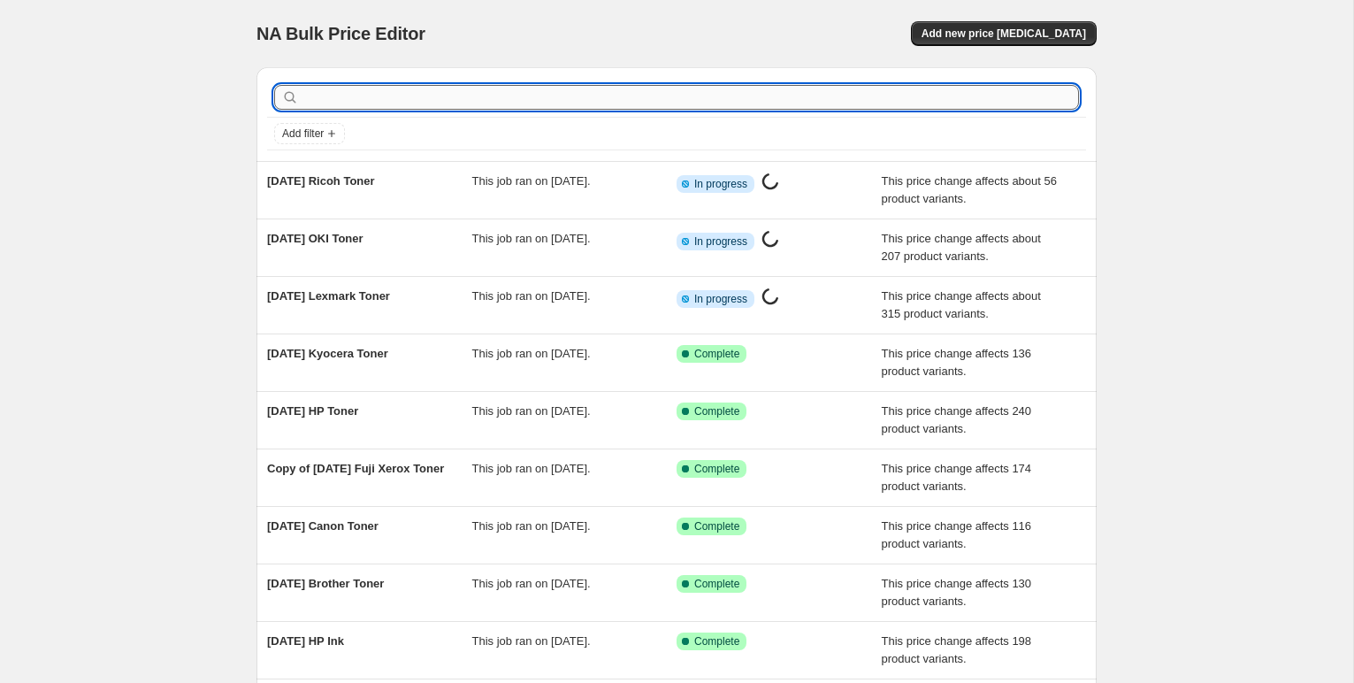
click at [379, 93] on input "text" at bounding box center [690, 97] width 776 height 25
type input "[PERSON_NAME]"
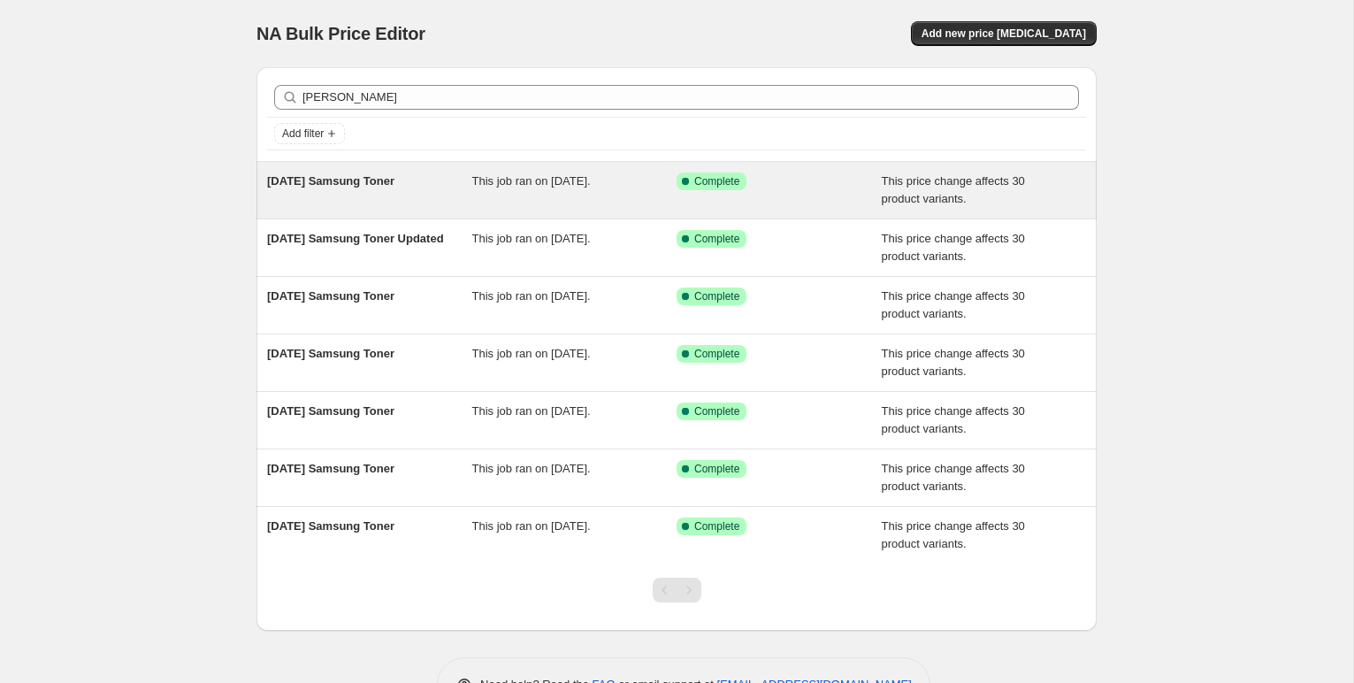
click at [380, 183] on span "[DATE] Samsung Toner" at bounding box center [330, 180] width 127 height 13
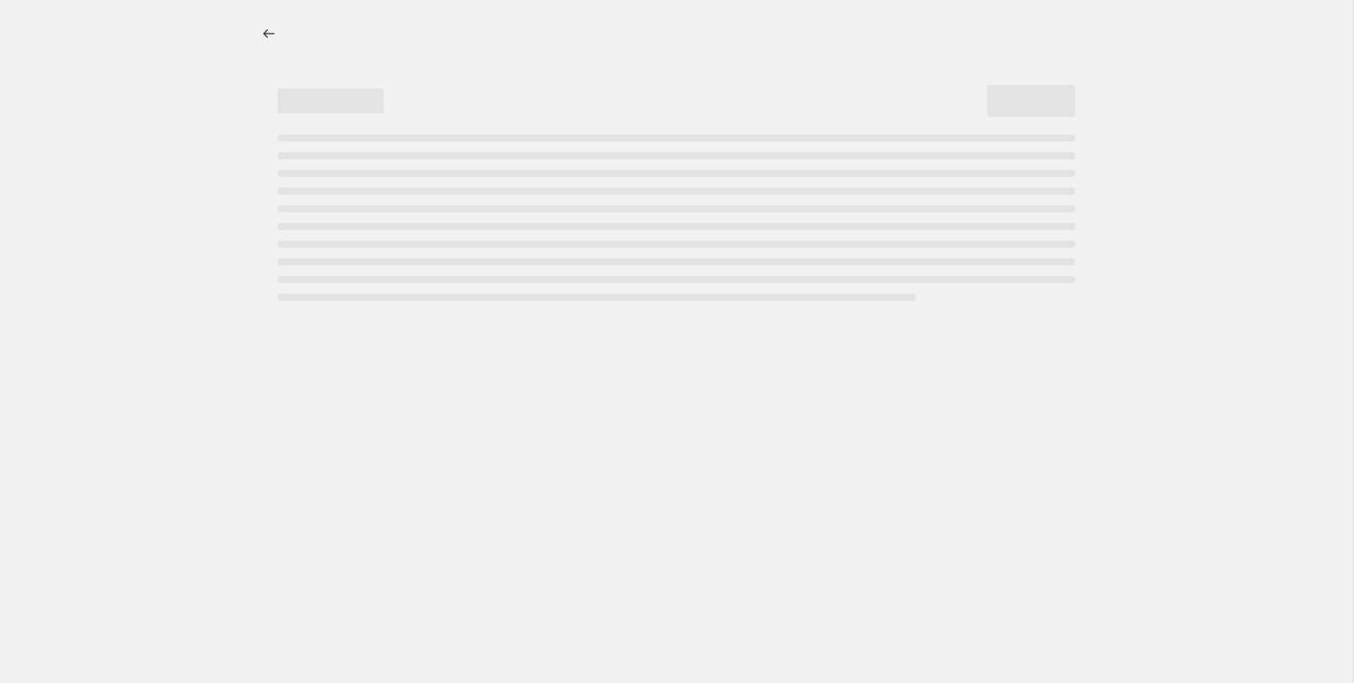
select select "pc"
select select "remove"
select select "collection"
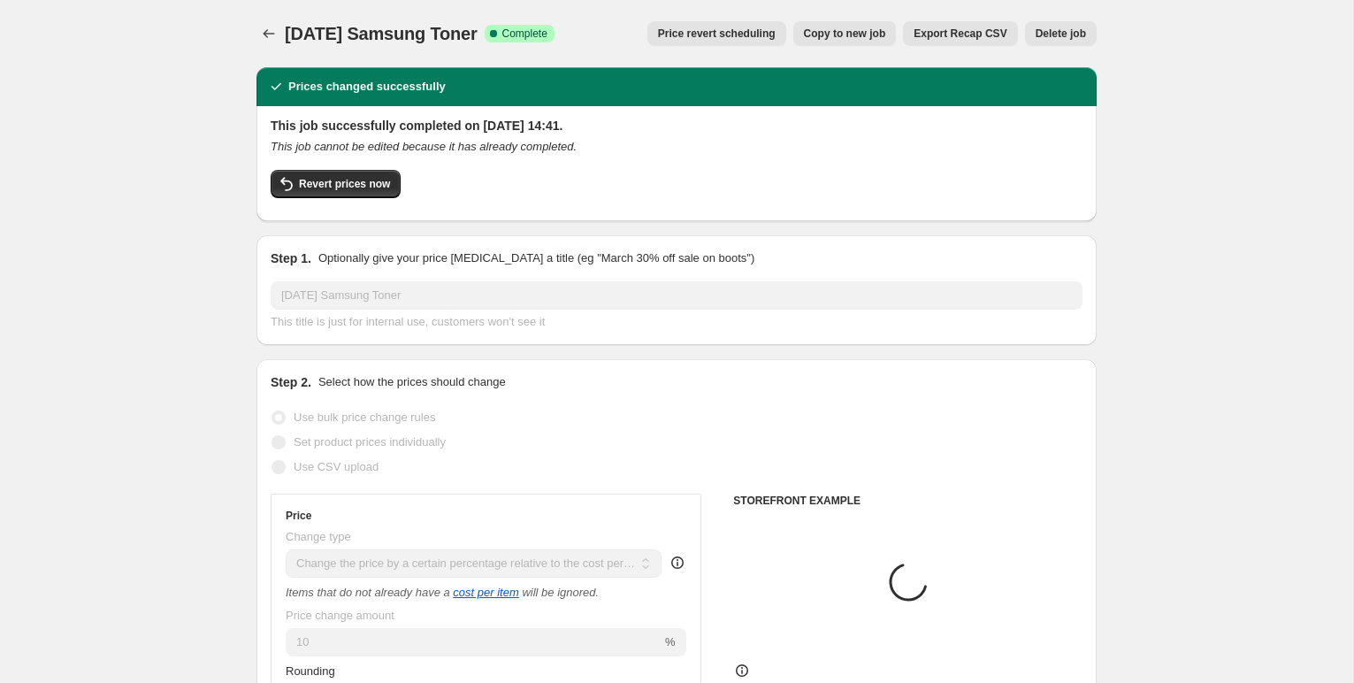
click at [824, 30] on span "Copy to new job" at bounding box center [845, 34] width 82 height 14
select select "pc"
select select "remove"
select select "collection"
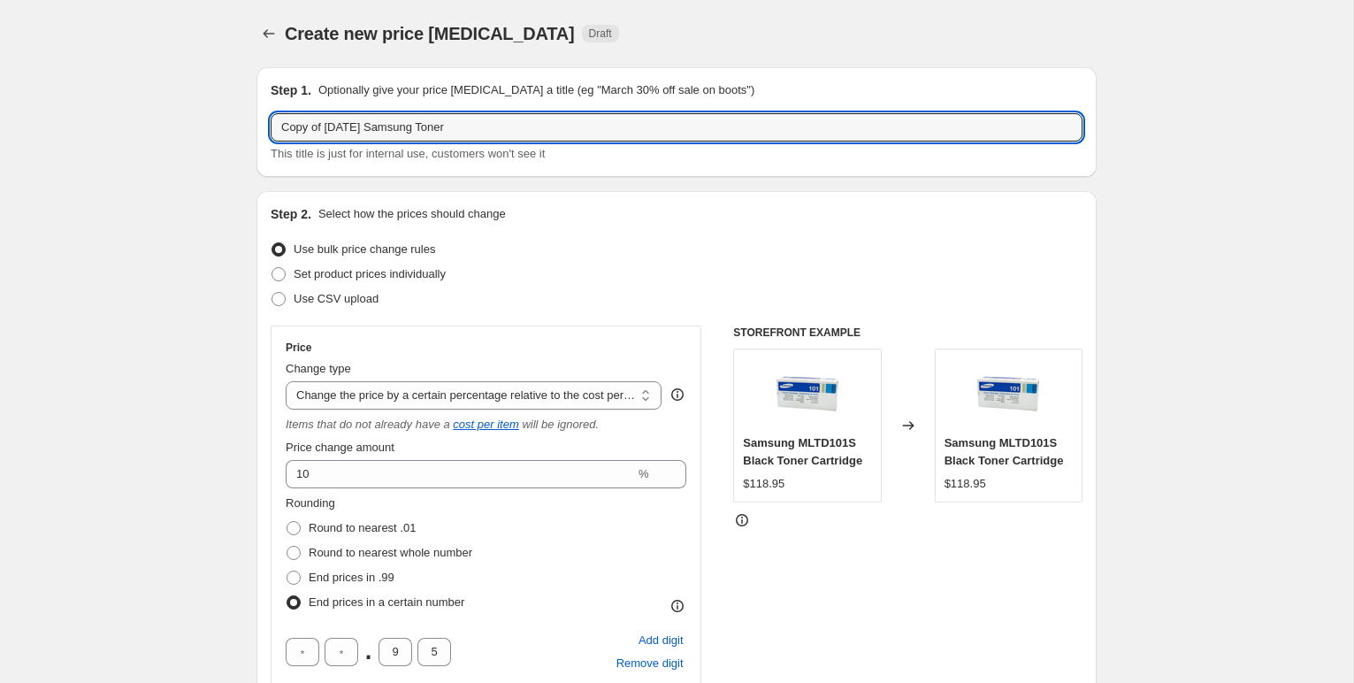
drag, startPoint x: 364, startPoint y: 129, endPoint x: 181, endPoint y: 110, distance: 184.1
type input "[DATE] Samsung Toner"
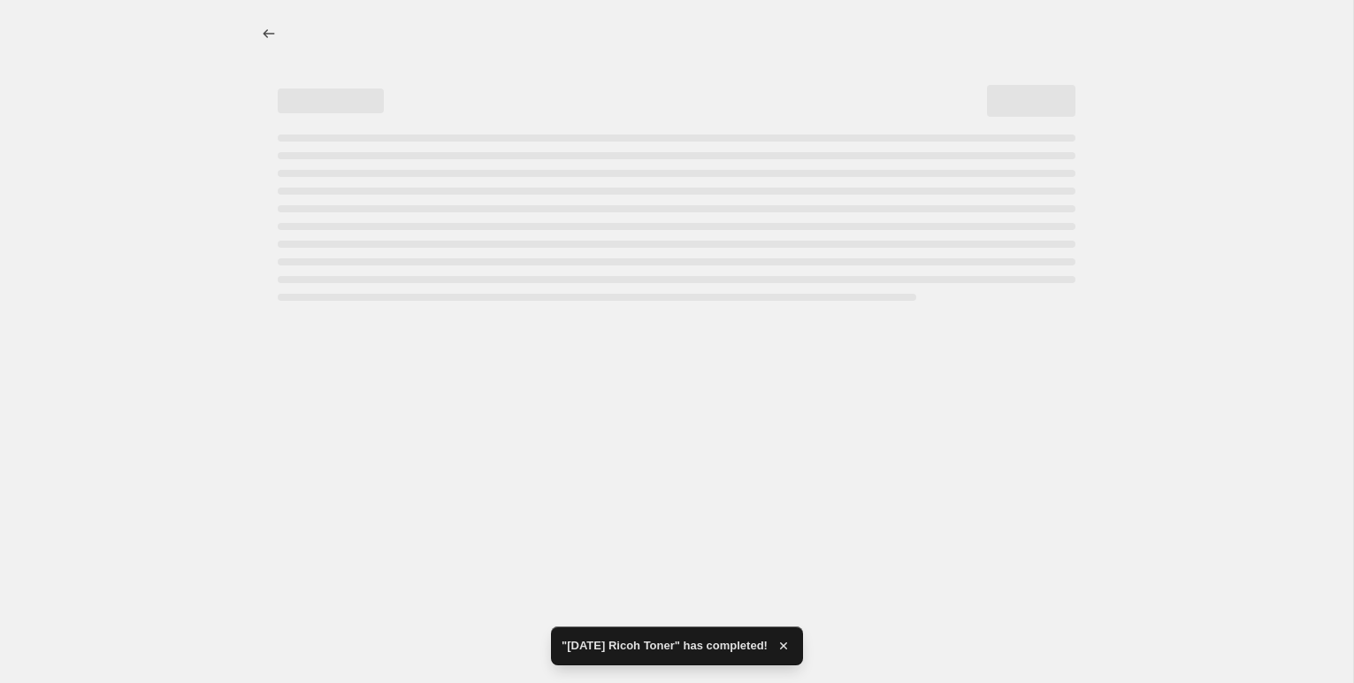
select select "pc"
select select "remove"
select select "collection"
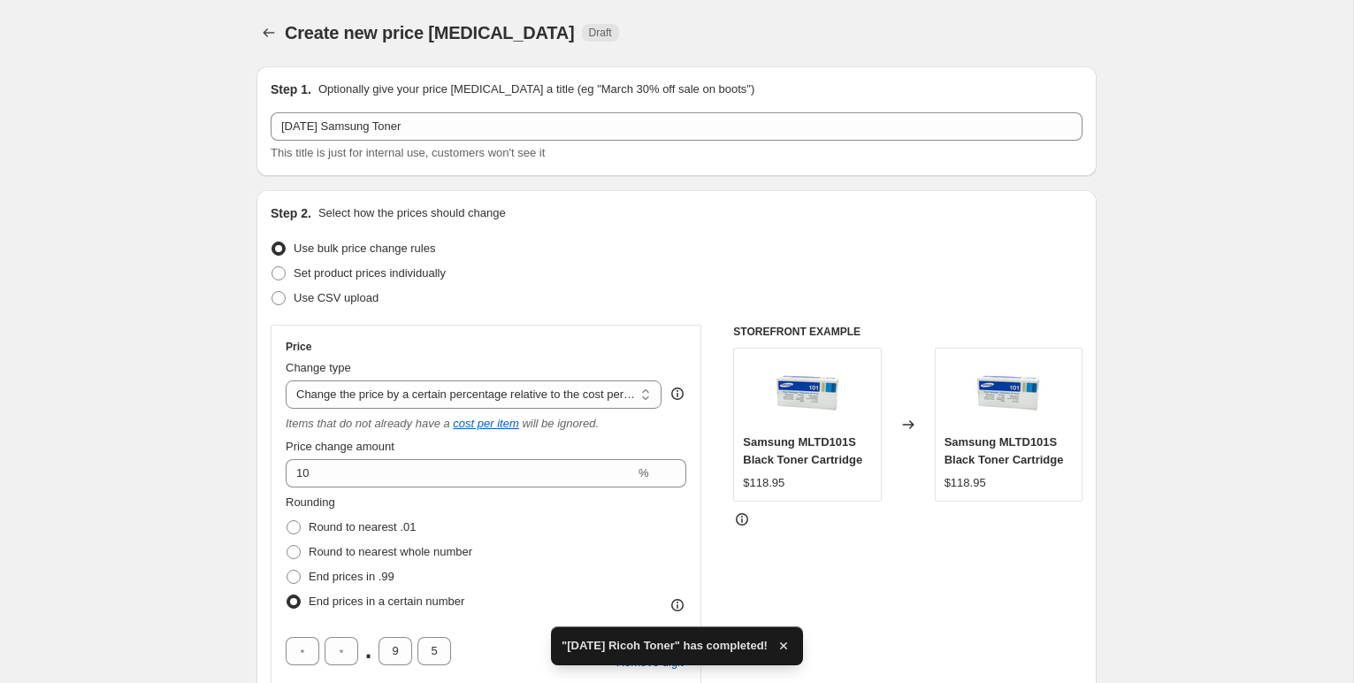
scroll to position [1003, 0]
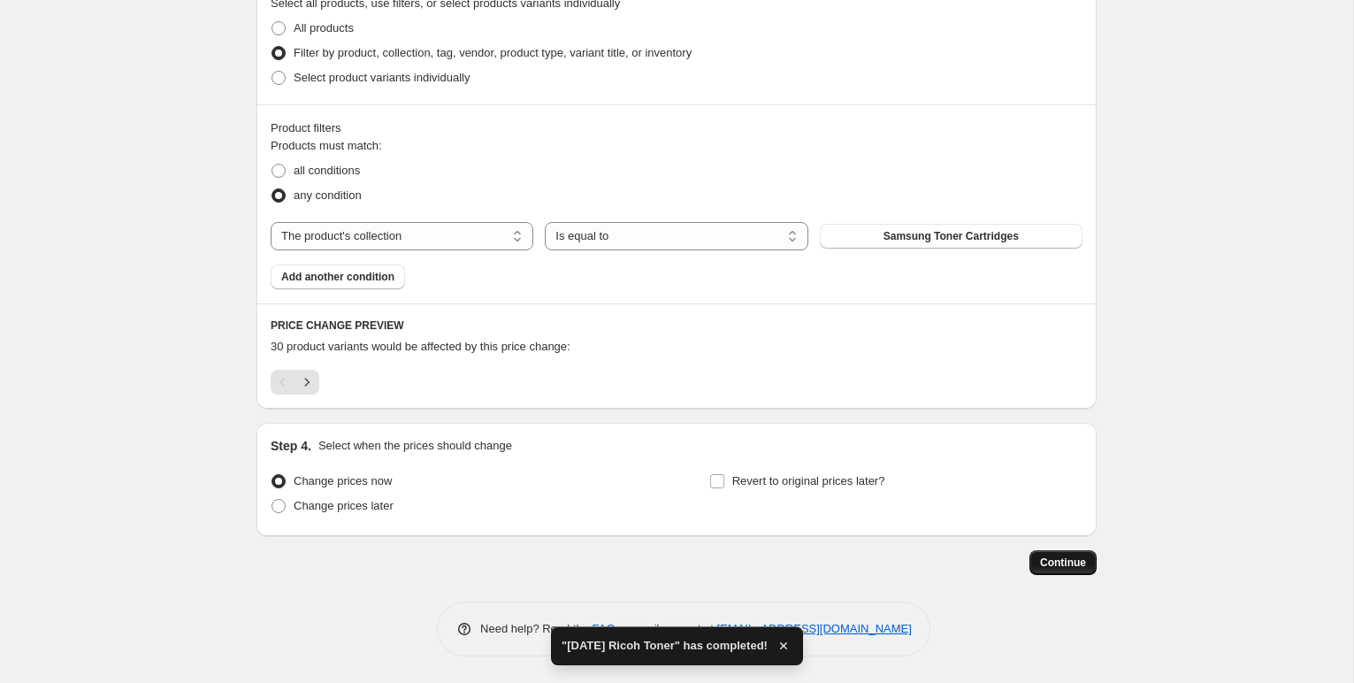
click at [1065, 561] on span "Continue" at bounding box center [1063, 562] width 46 height 14
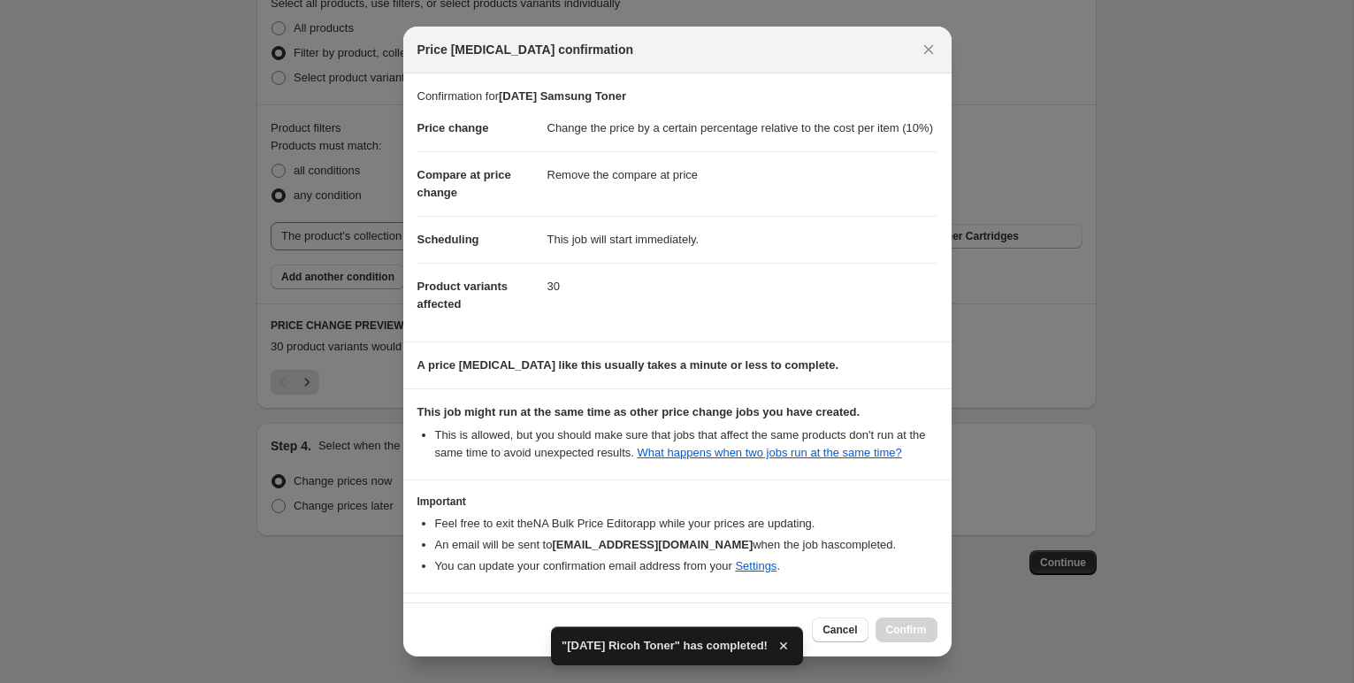
scroll to position [97, 0]
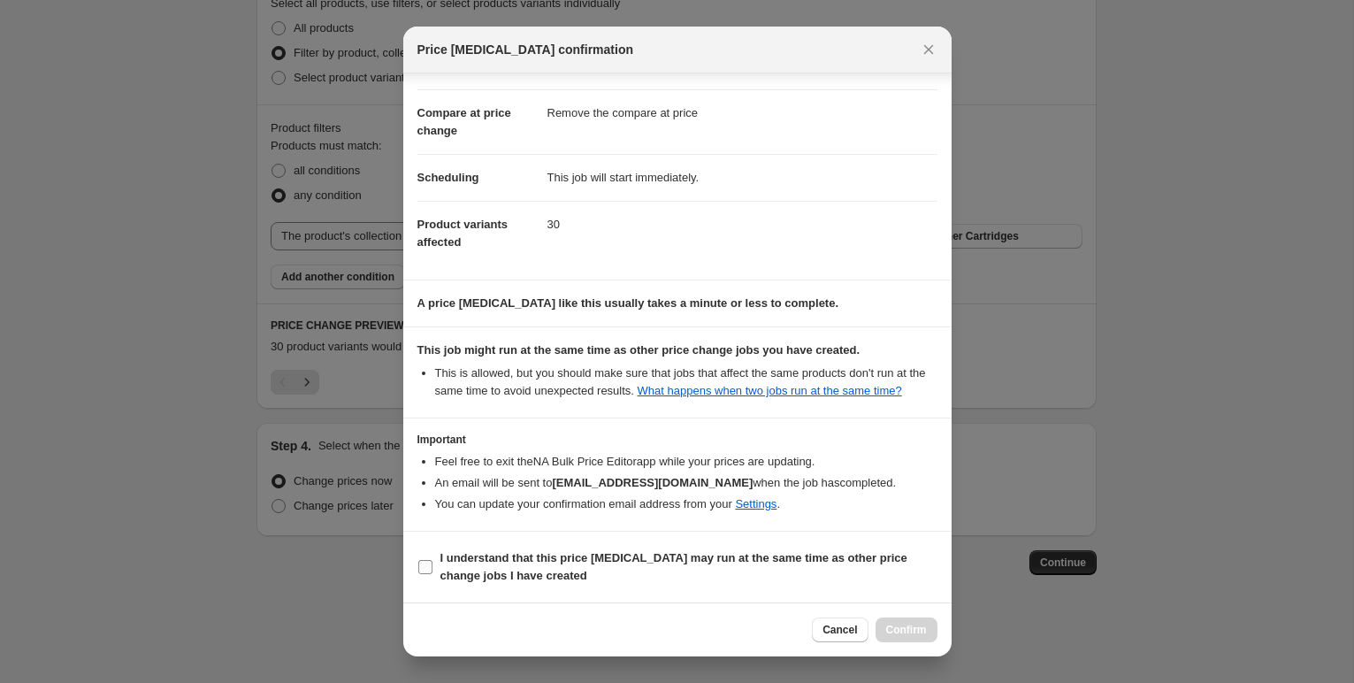
click at [431, 563] on input "I understand that this price [MEDICAL_DATA] may run at the same time as other p…" at bounding box center [425, 567] width 14 height 14
checkbox input "true"
click at [908, 629] on span "Confirm" at bounding box center [906, 629] width 41 height 14
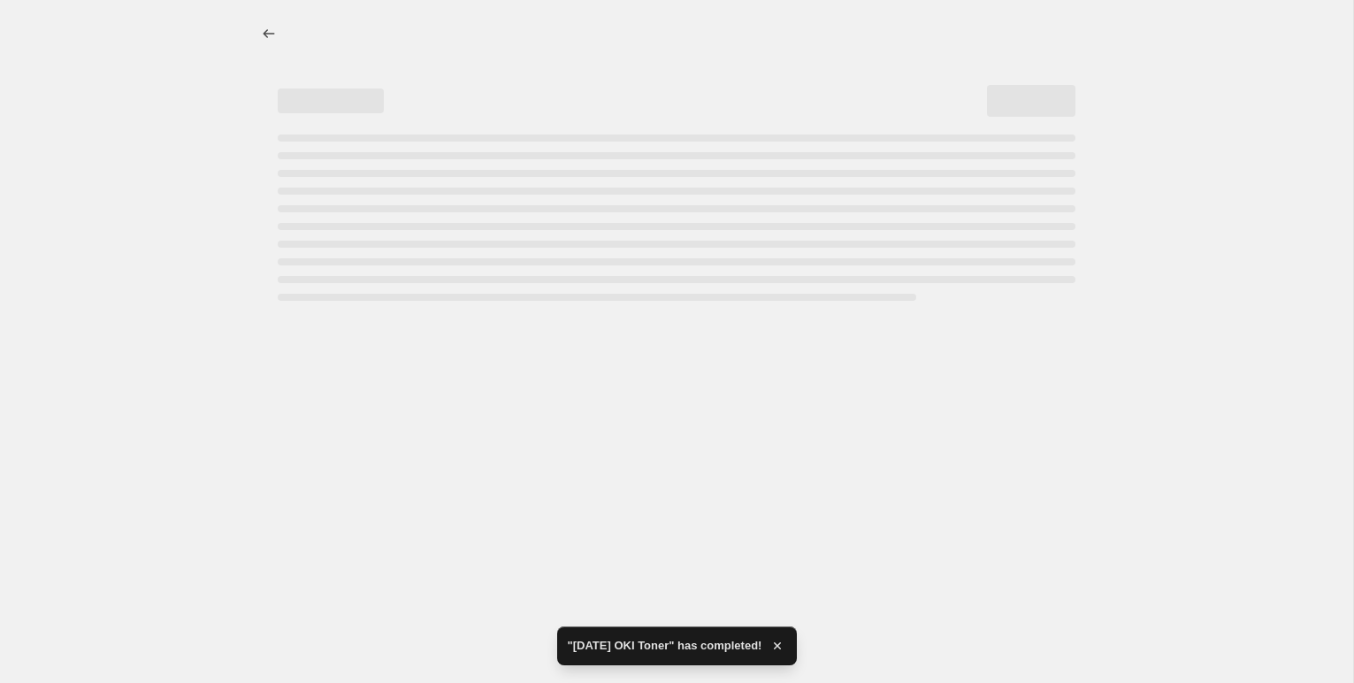
select select "pc"
select select "remove"
select select "collection"
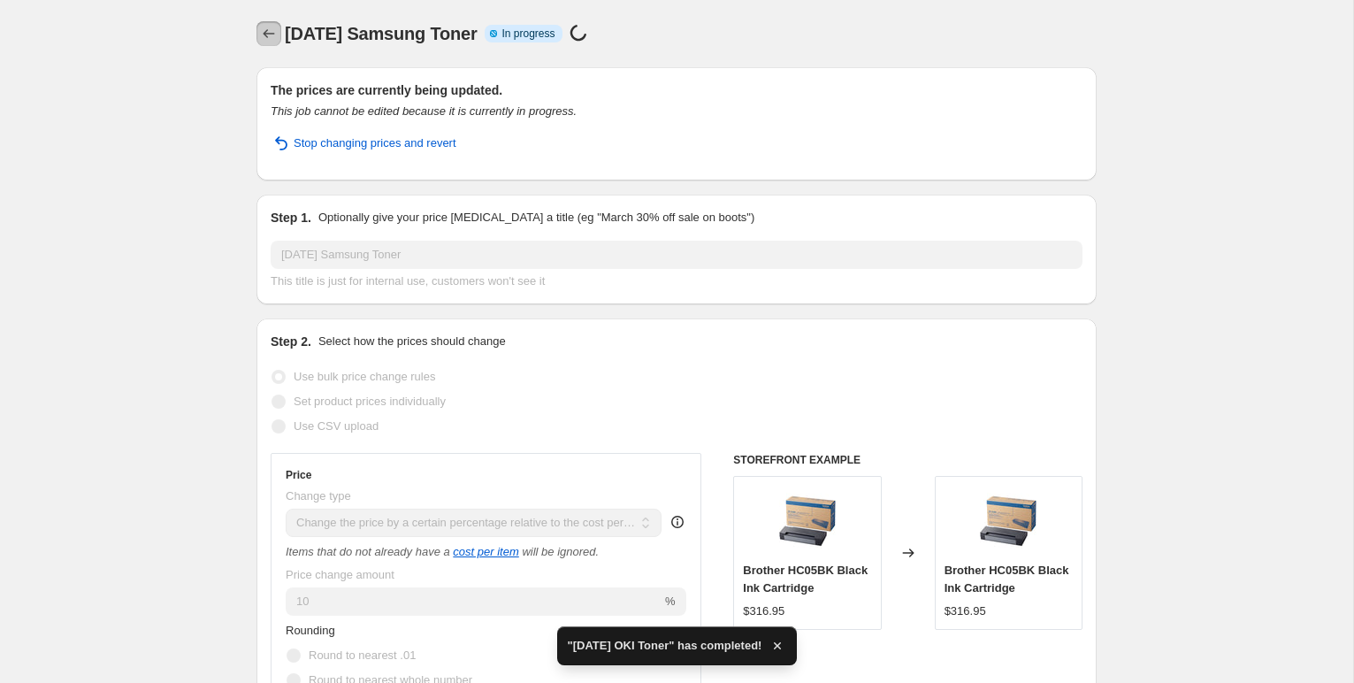
click at [269, 36] on icon "Price change jobs" at bounding box center [269, 34] width 18 height 18
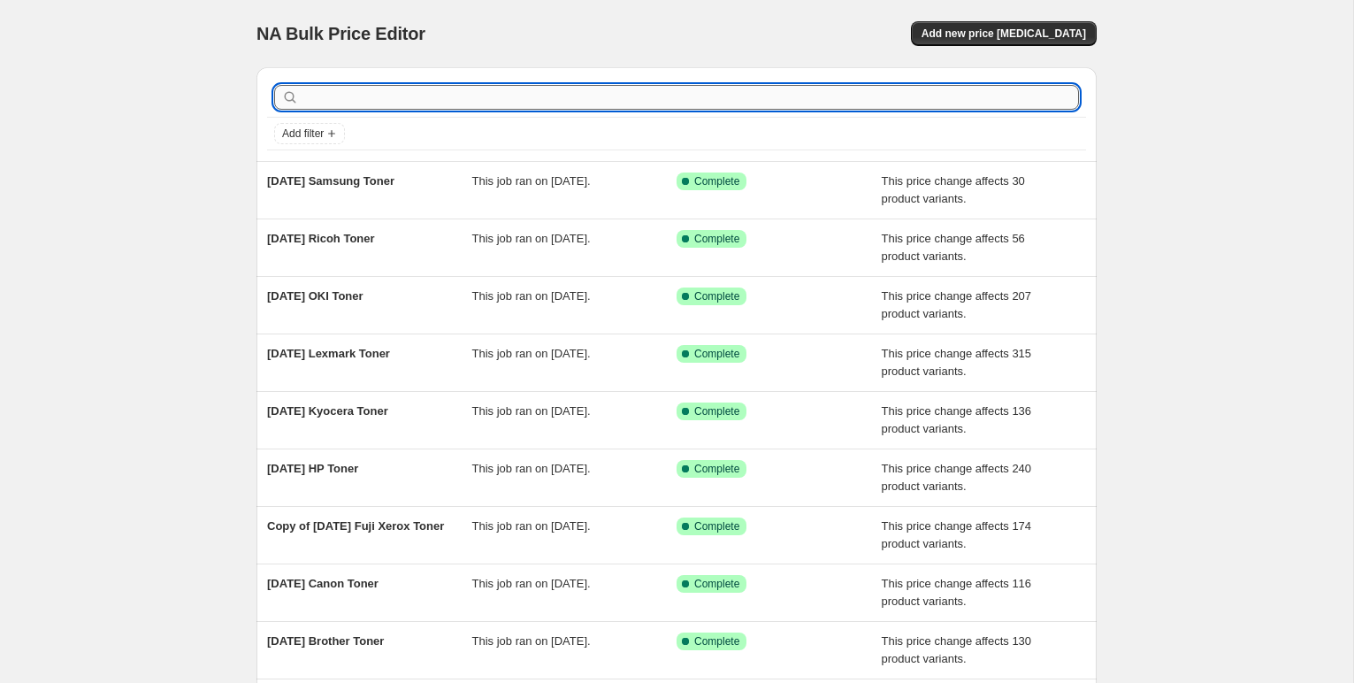
click at [407, 86] on input "text" at bounding box center [690, 97] width 776 height 25
click at [312, 85] on input "text" at bounding box center [690, 97] width 776 height 25
type input "tosh"
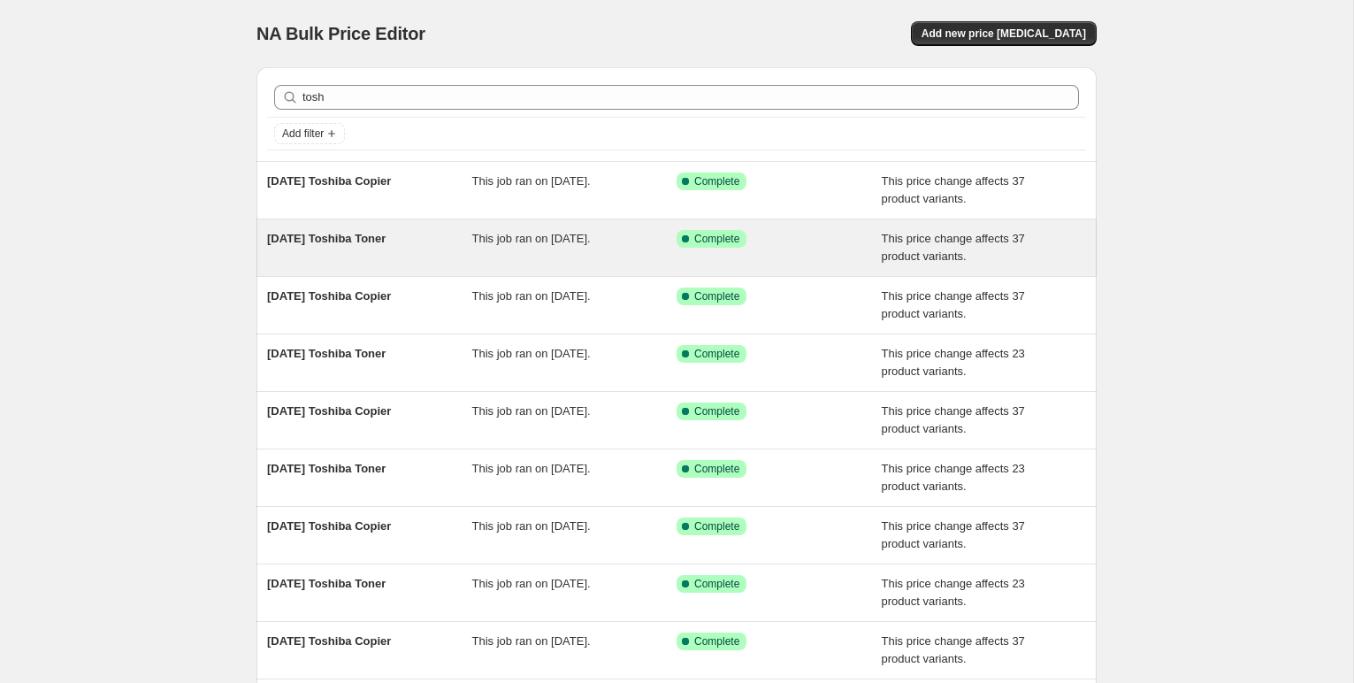
click at [385, 238] on span "[DATE] Toshiba Toner" at bounding box center [326, 238] width 118 height 13
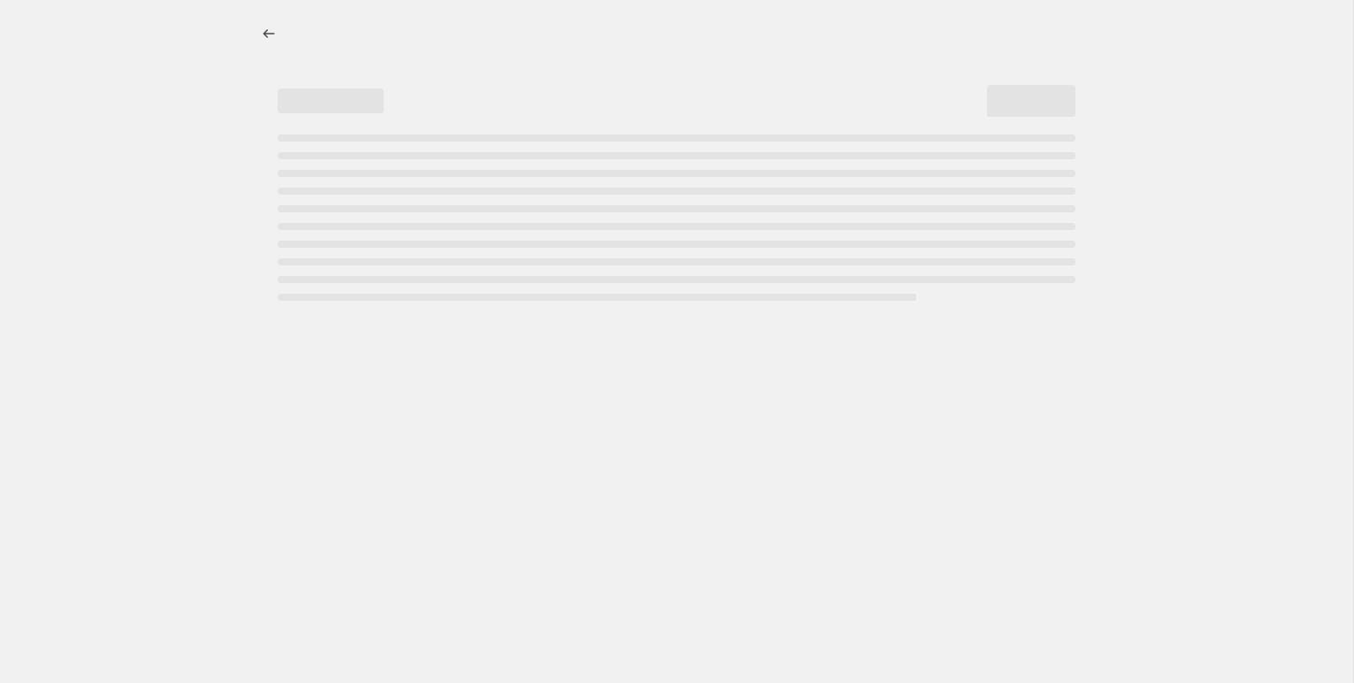
select select "pc"
select select "remove"
select select "collection"
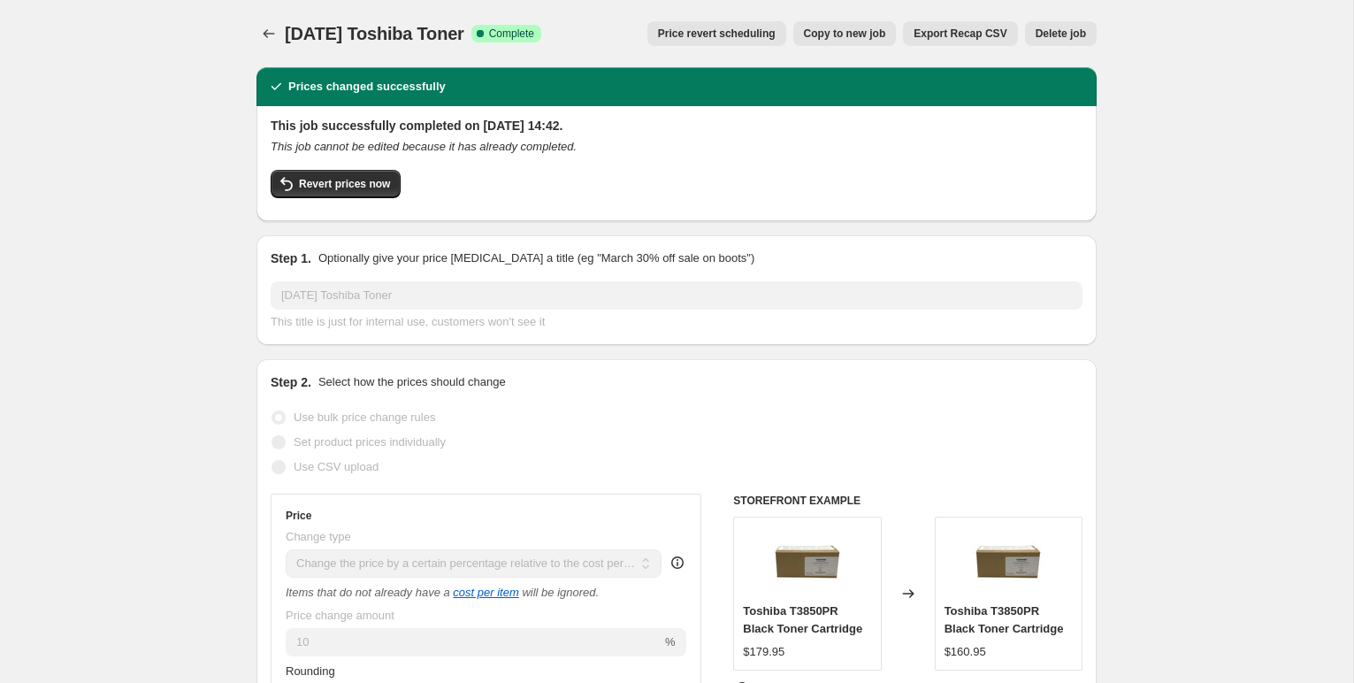
click at [822, 29] on span "Copy to new job" at bounding box center [845, 34] width 82 height 14
select select "pc"
select select "remove"
select select "collection"
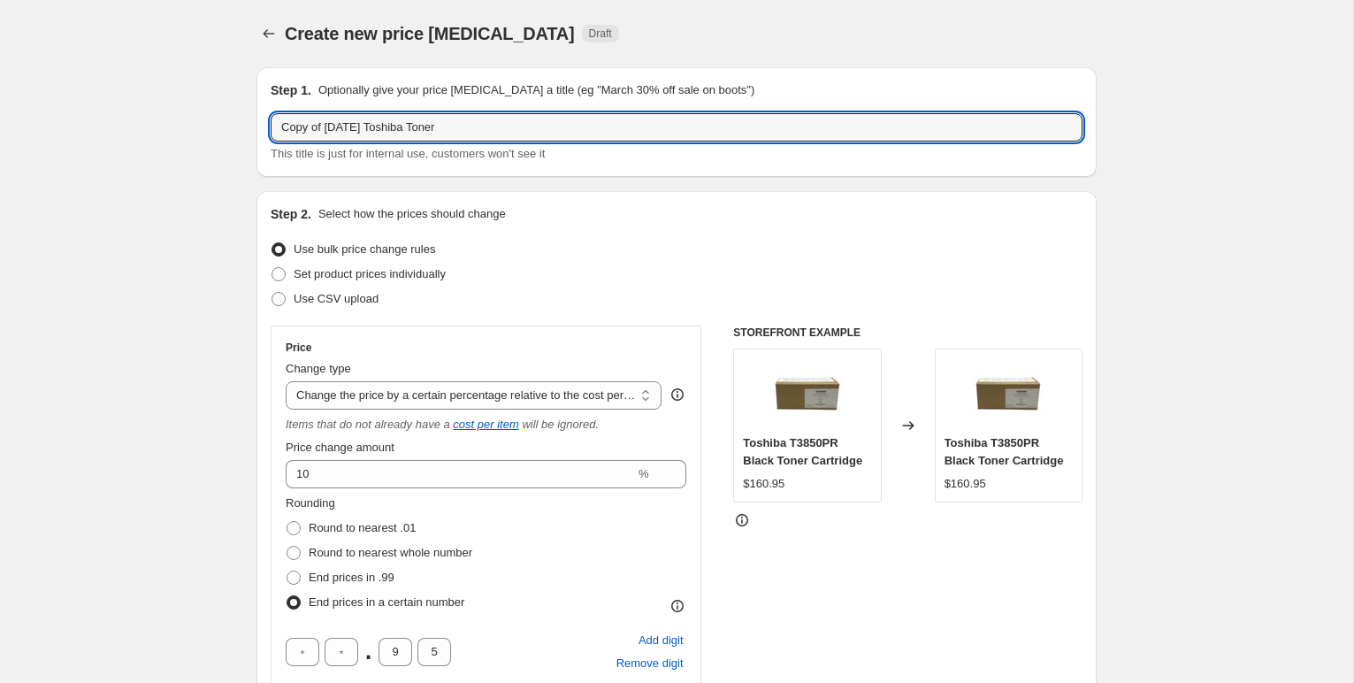
drag, startPoint x: 364, startPoint y: 126, endPoint x: 208, endPoint y: 120, distance: 156.6
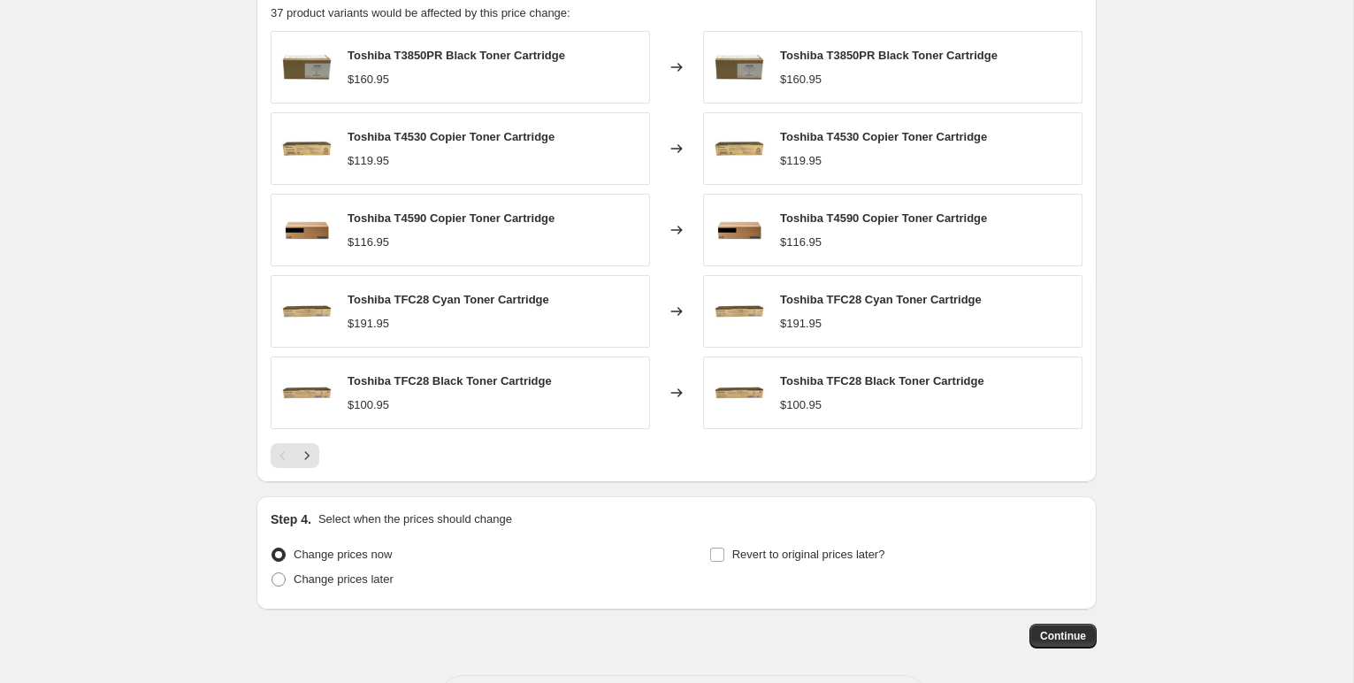
scroll to position [1409, 0]
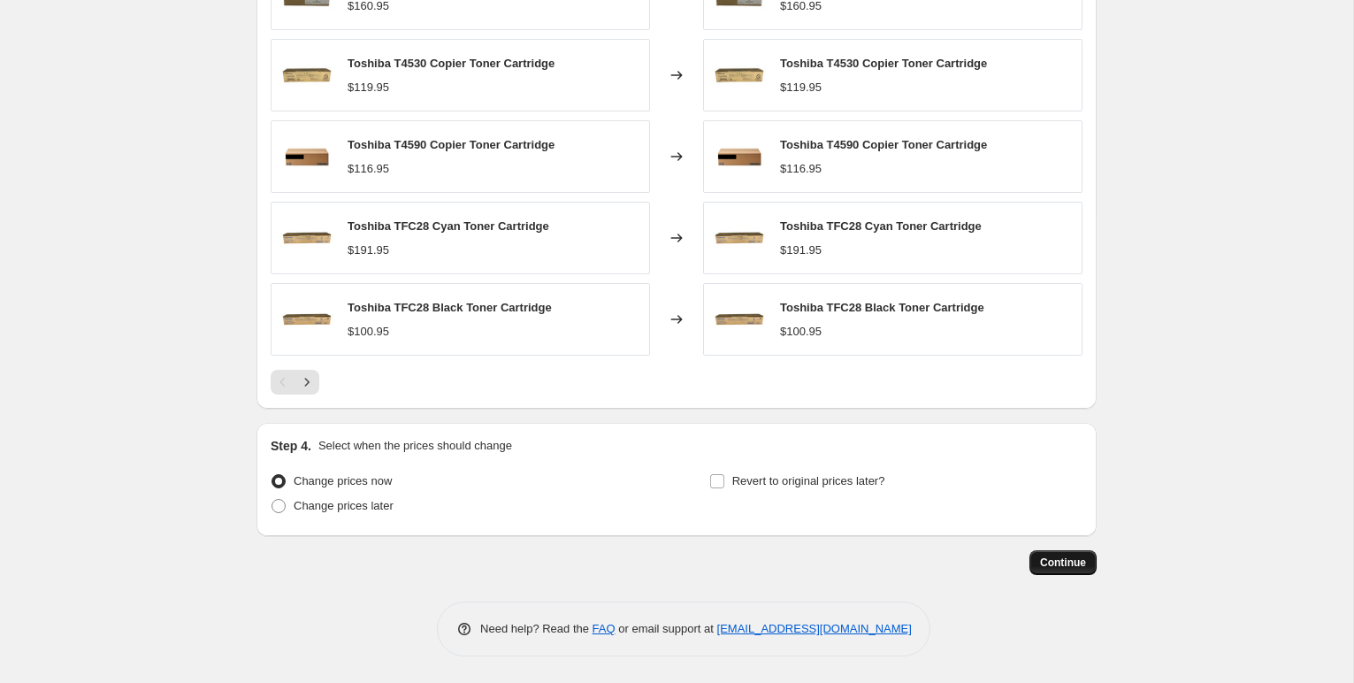
type input "[DATE] Toshiba Toner"
click at [1058, 559] on span "Continue" at bounding box center [1063, 562] width 46 height 14
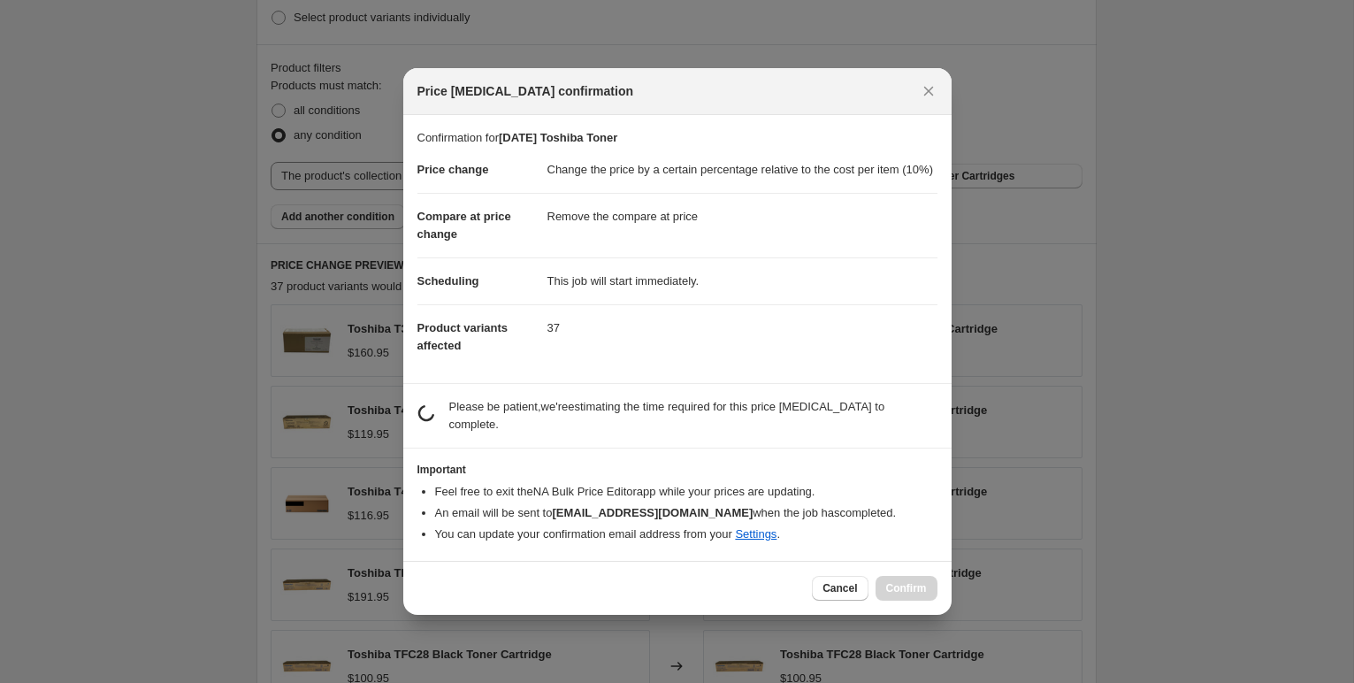
scroll to position [0, 0]
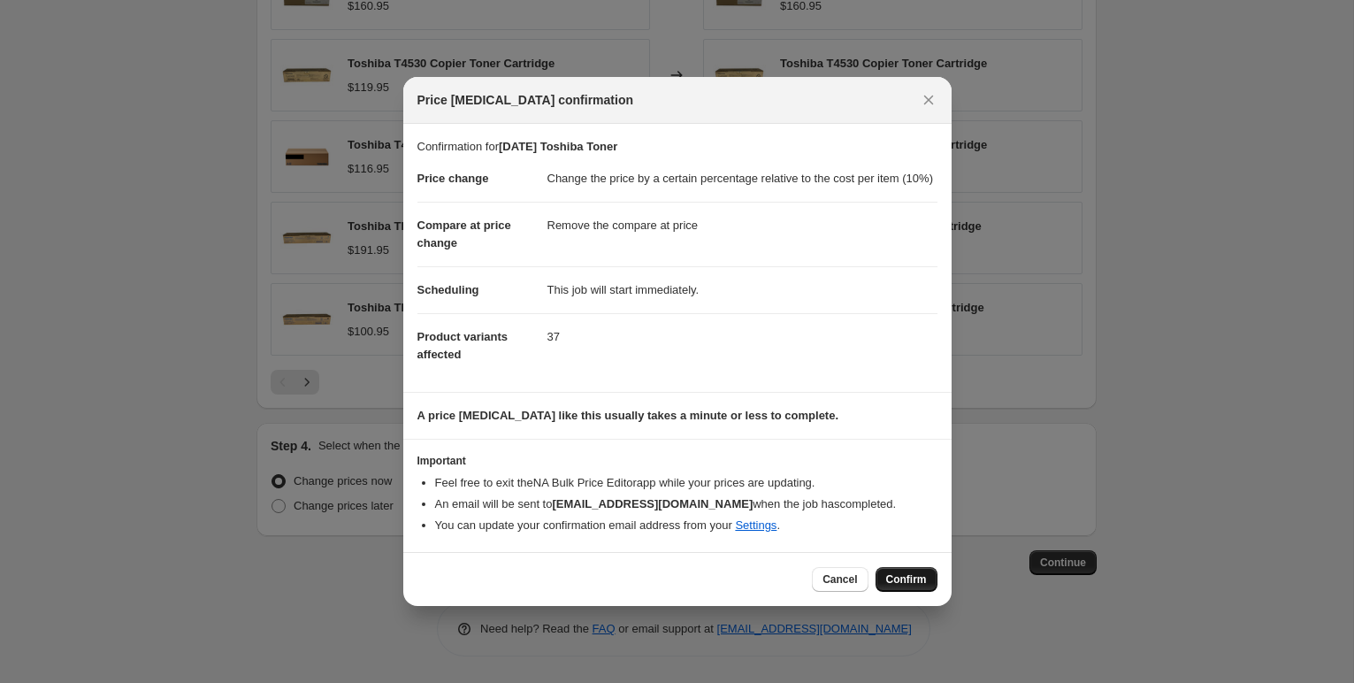
click at [904, 584] on span "Confirm" at bounding box center [906, 579] width 41 height 14
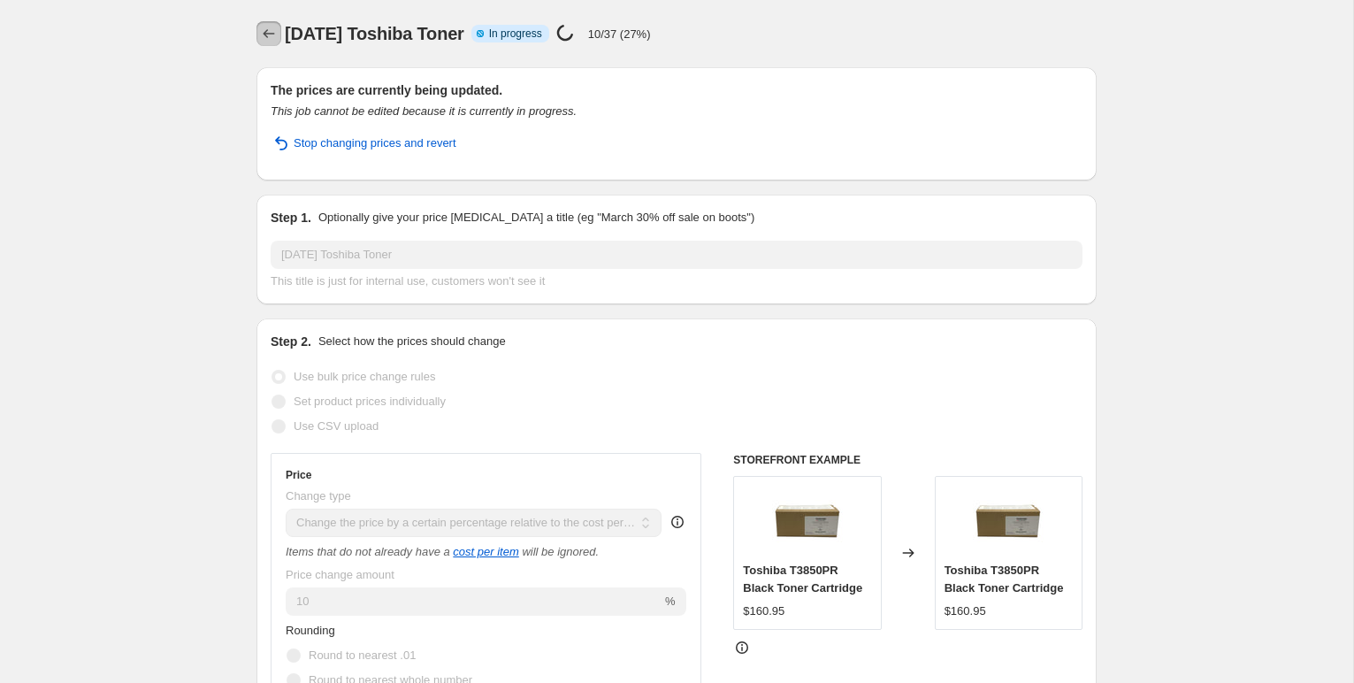
click at [267, 38] on icon "Price change jobs" at bounding box center [269, 34] width 18 height 18
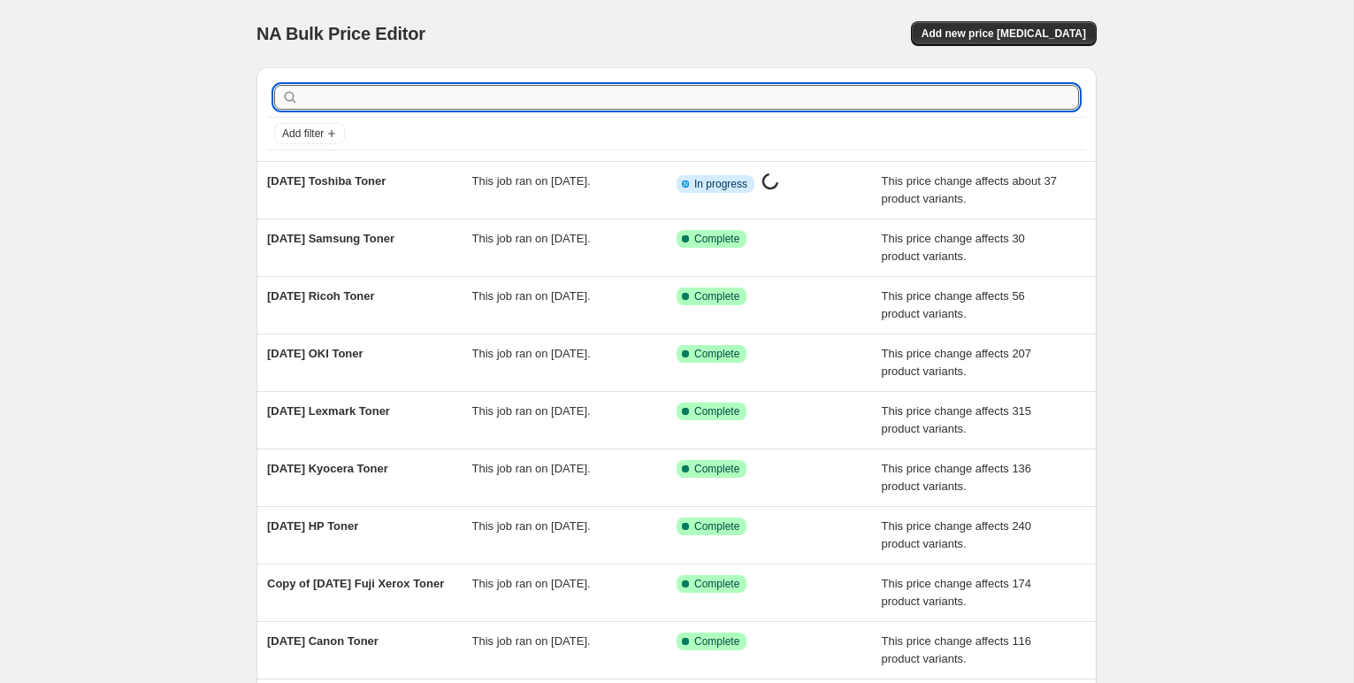
click at [322, 92] on input "text" at bounding box center [690, 97] width 776 height 25
type input "white"
click at [373, 106] on input "text" at bounding box center [690, 97] width 776 height 25
type input "white"
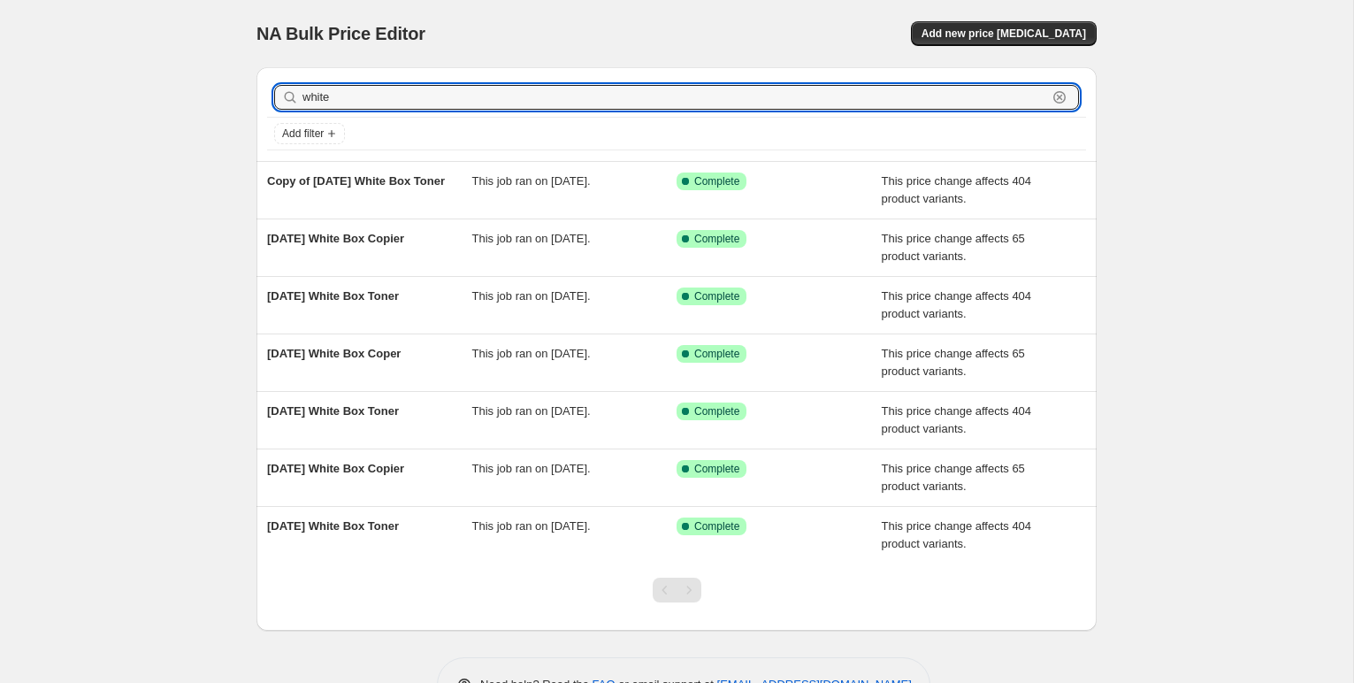
drag, startPoint x: 327, startPoint y: 98, endPoint x: 244, endPoint y: 94, distance: 83.2
click at [244, 94] on div "white Clear Add filter Copy of [DATE] White Box Toner This job ran on [DATE]. S…" at bounding box center [669, 341] width 854 height 577
type input "compat"
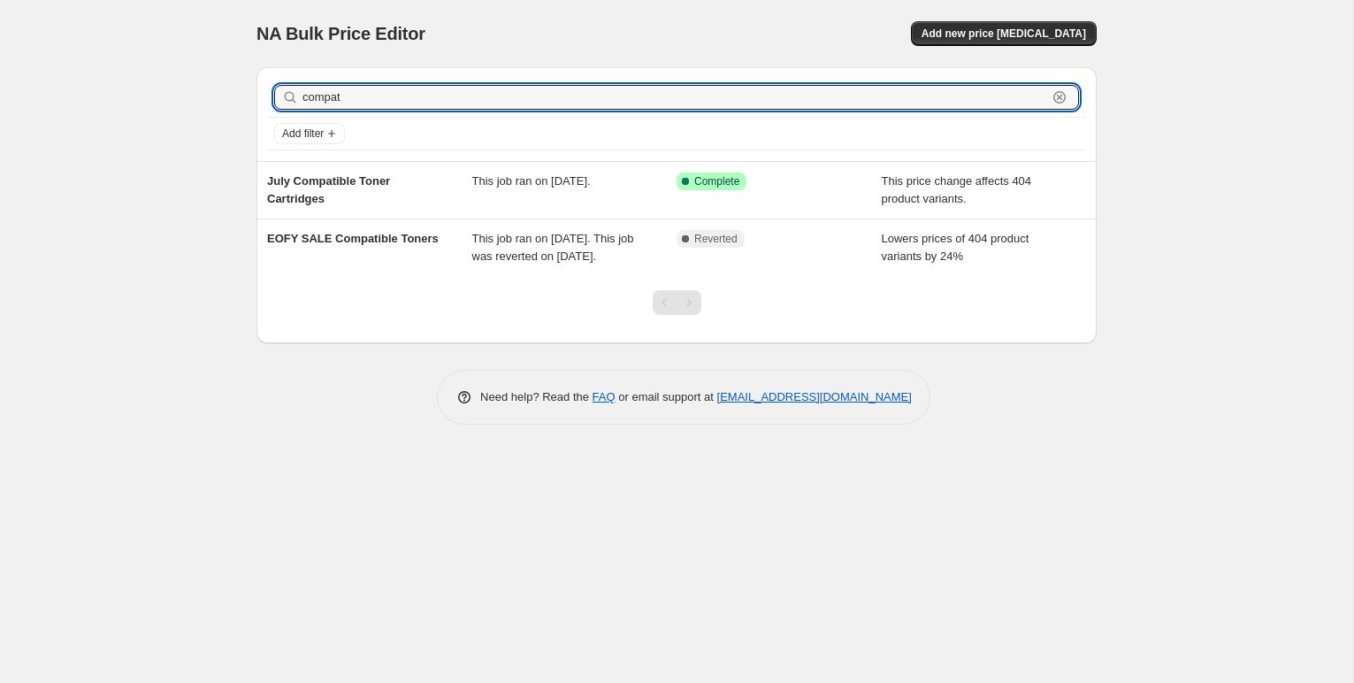
drag, startPoint x: 331, startPoint y: 98, endPoint x: 297, endPoint y: 97, distance: 33.6
click at [297, 97] on div "compat Clear" at bounding box center [676, 97] width 805 height 25
type input "augus"
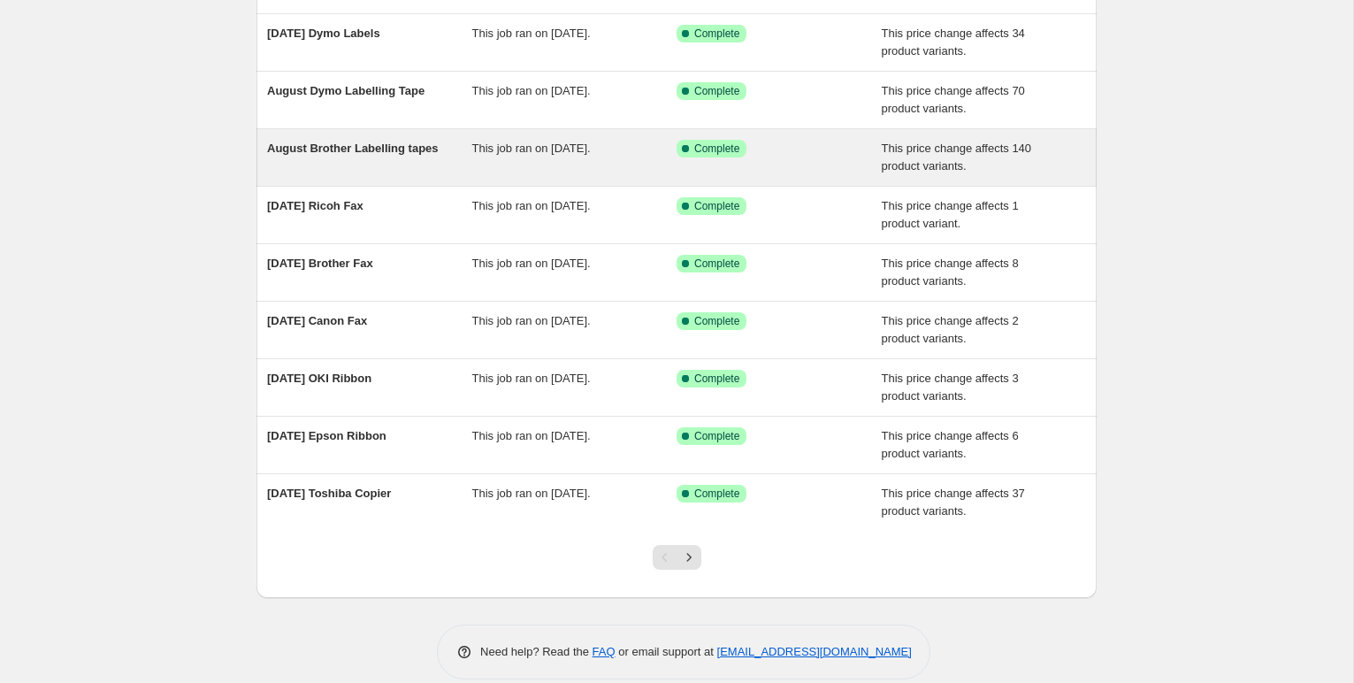
scroll to position [228, 0]
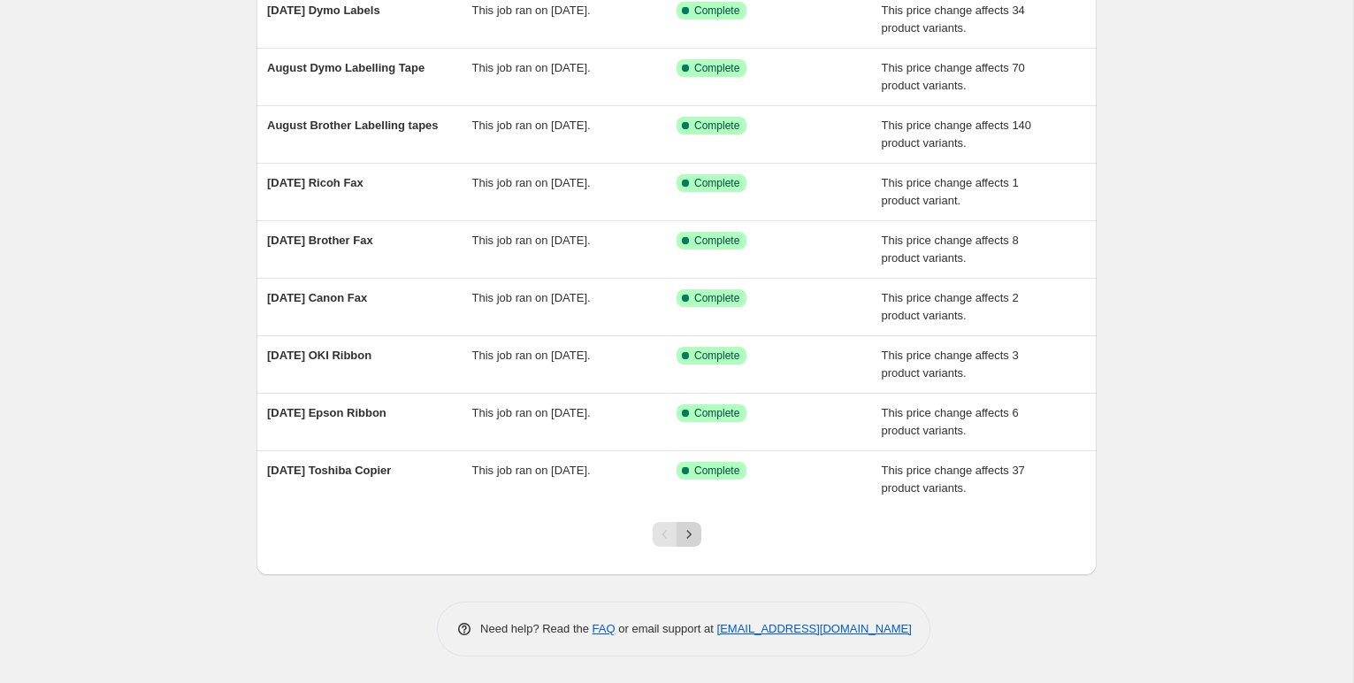
click at [693, 531] on icon "Next" at bounding box center [689, 534] width 18 height 18
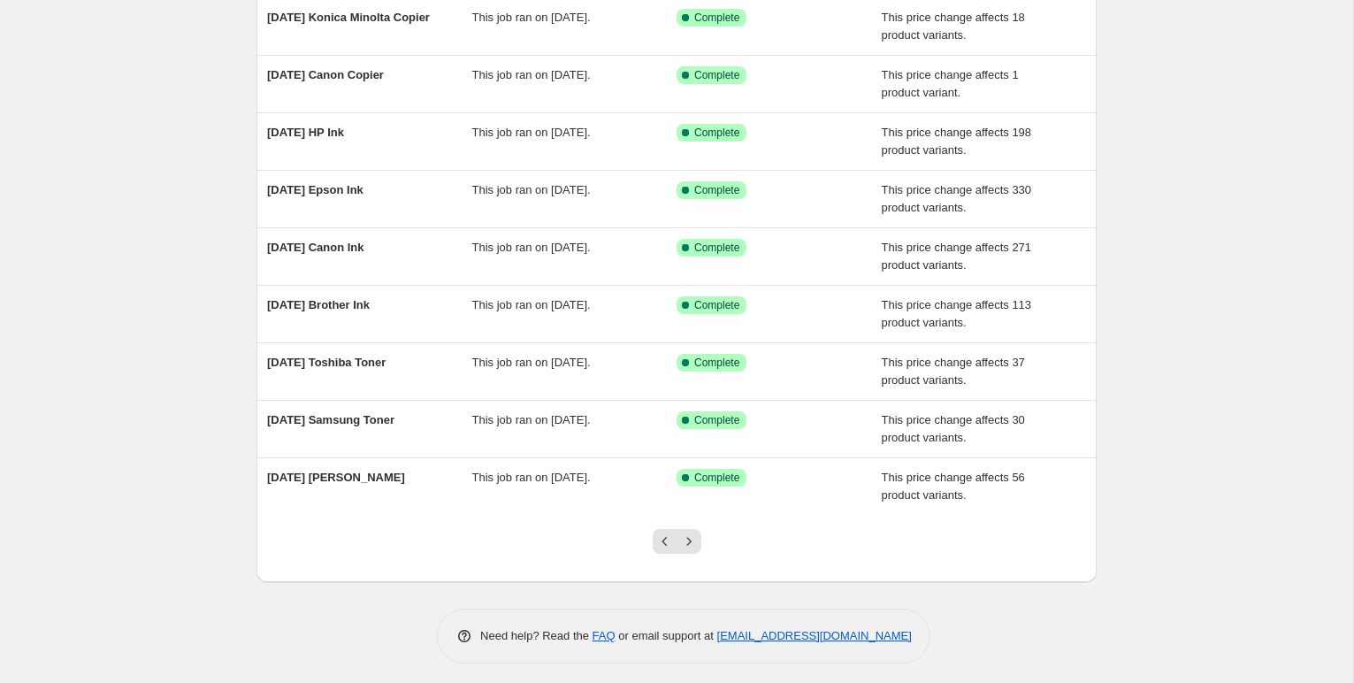
scroll to position [225, 0]
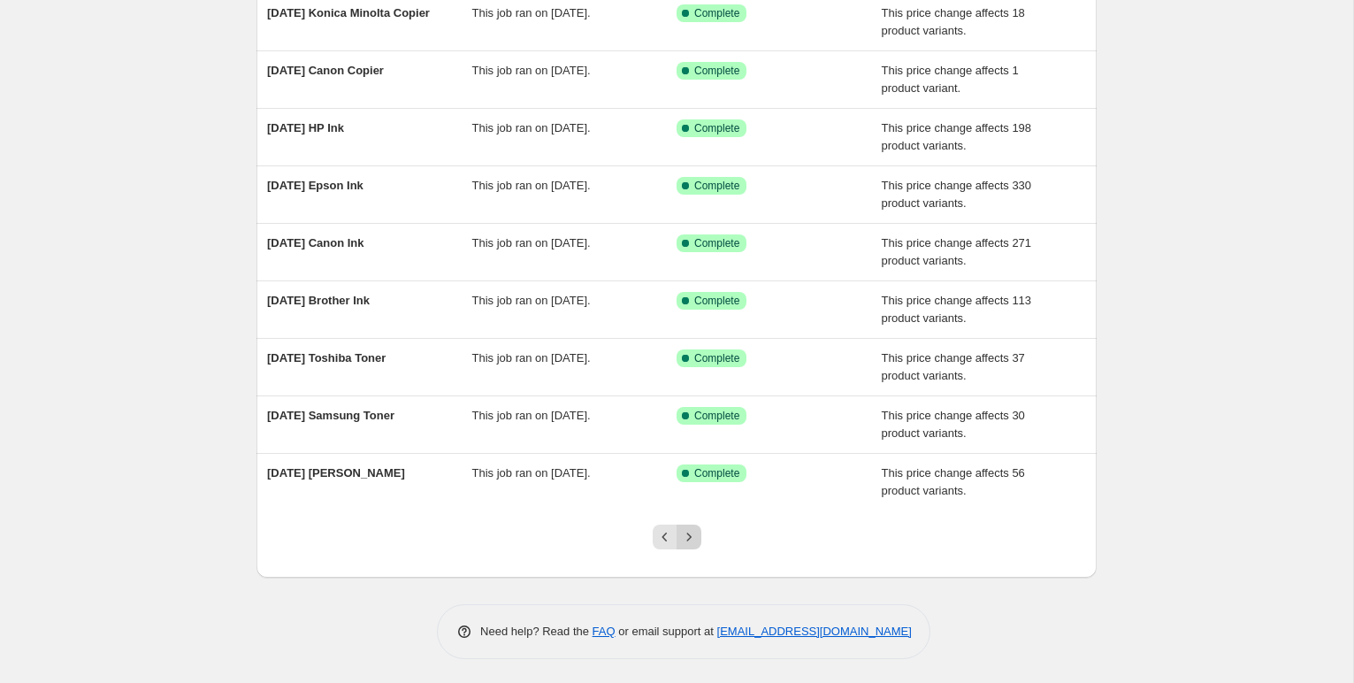
click at [687, 536] on icon "Next" at bounding box center [689, 537] width 18 height 18
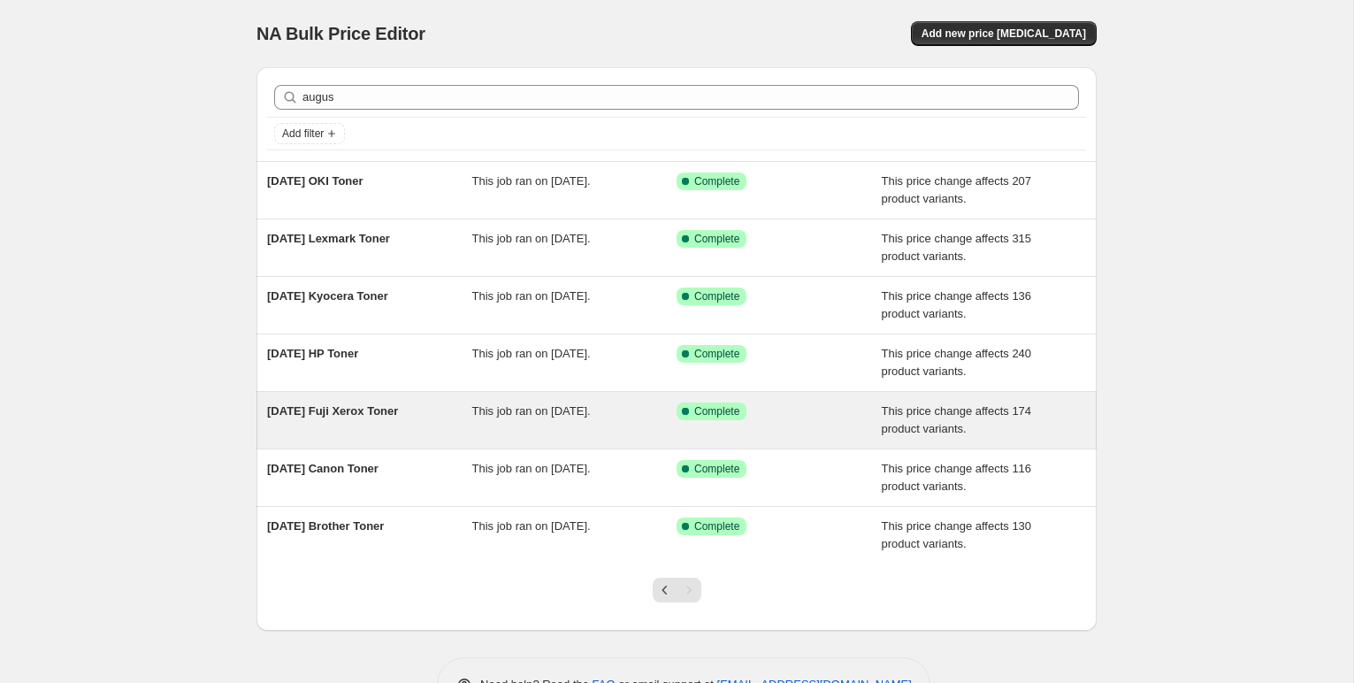
scroll to position [56, 0]
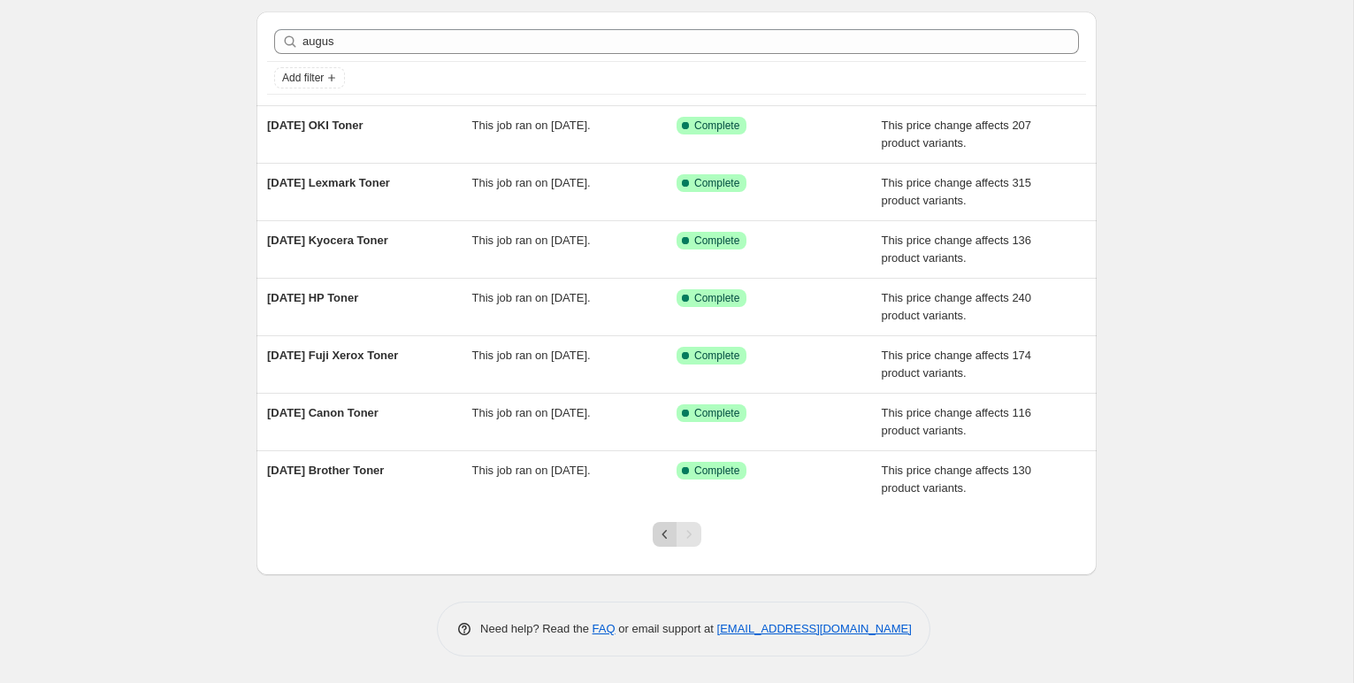
click at [663, 535] on icon "Previous" at bounding box center [665, 534] width 18 height 18
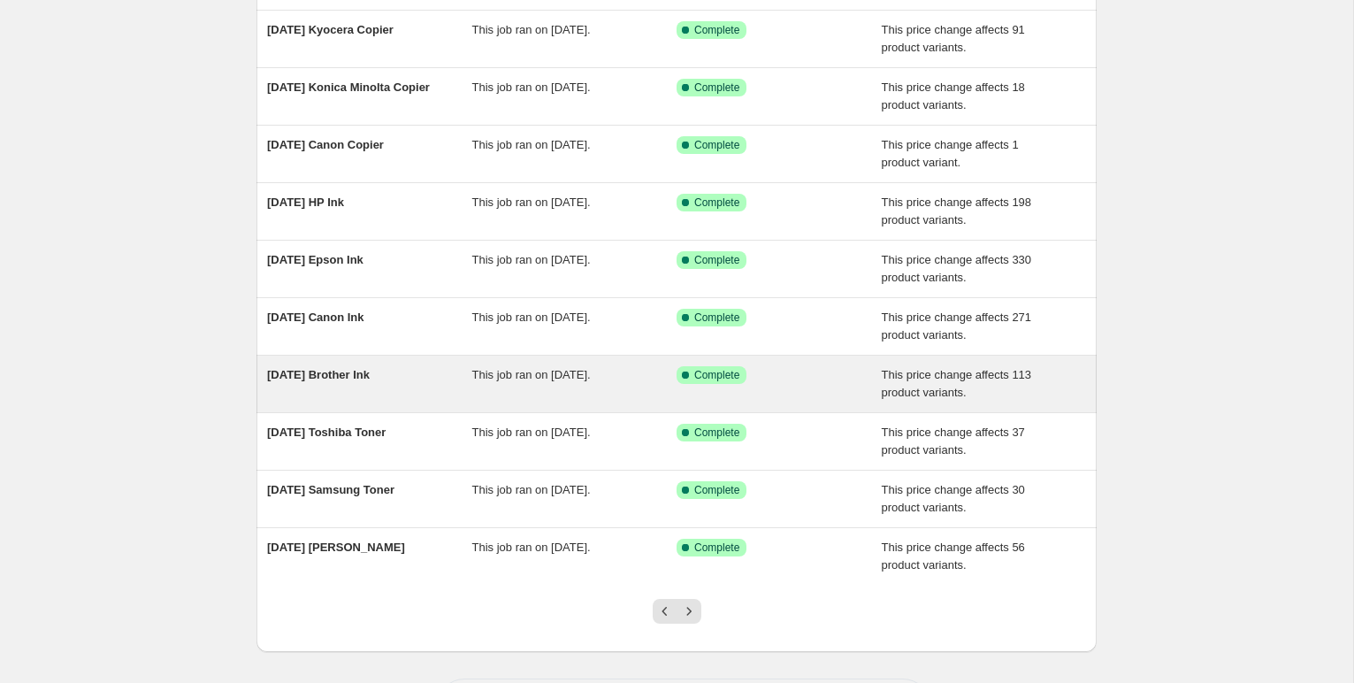
scroll to position [157, 0]
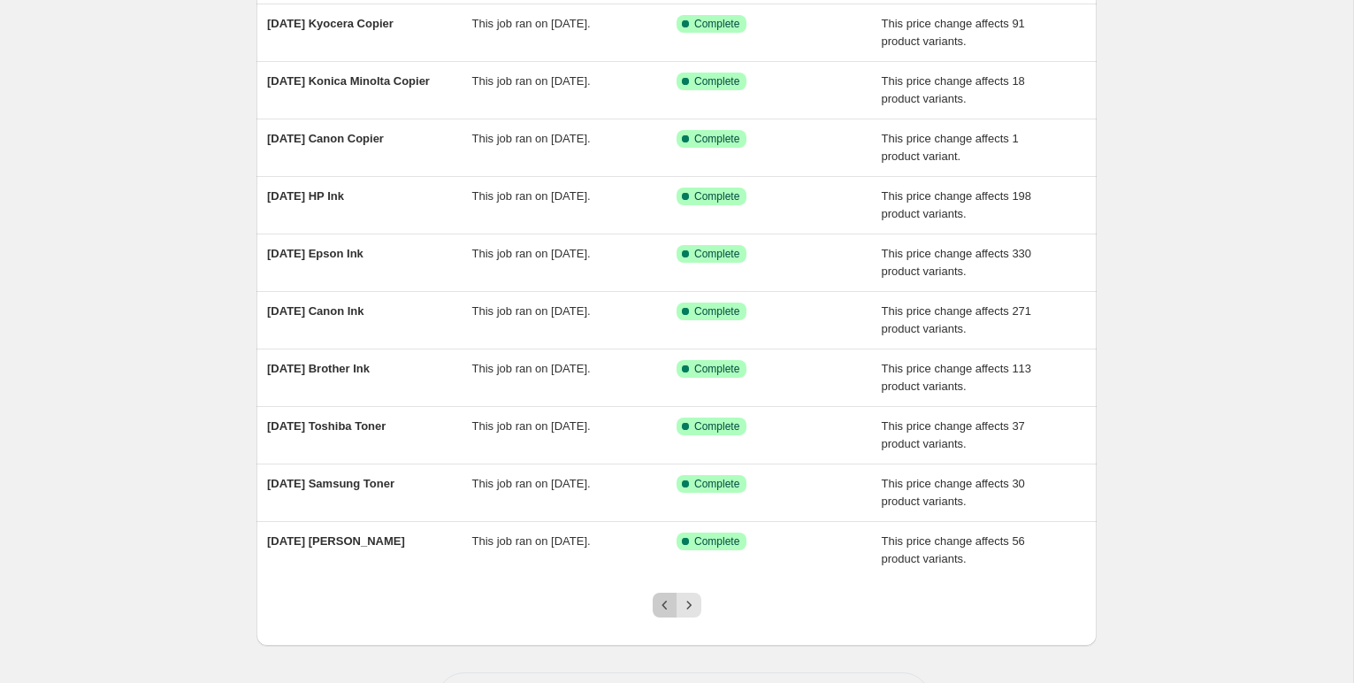
click at [668, 599] on icon "Previous" at bounding box center [665, 605] width 18 height 18
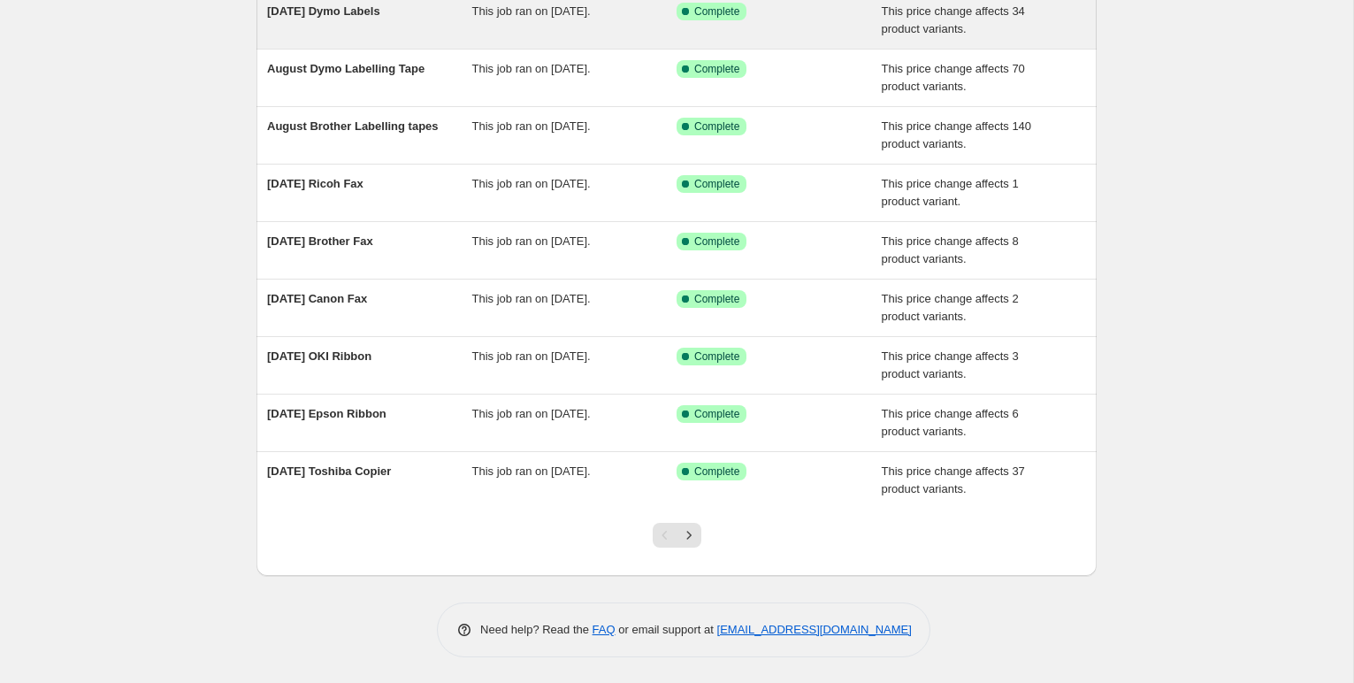
scroll to position [0, 0]
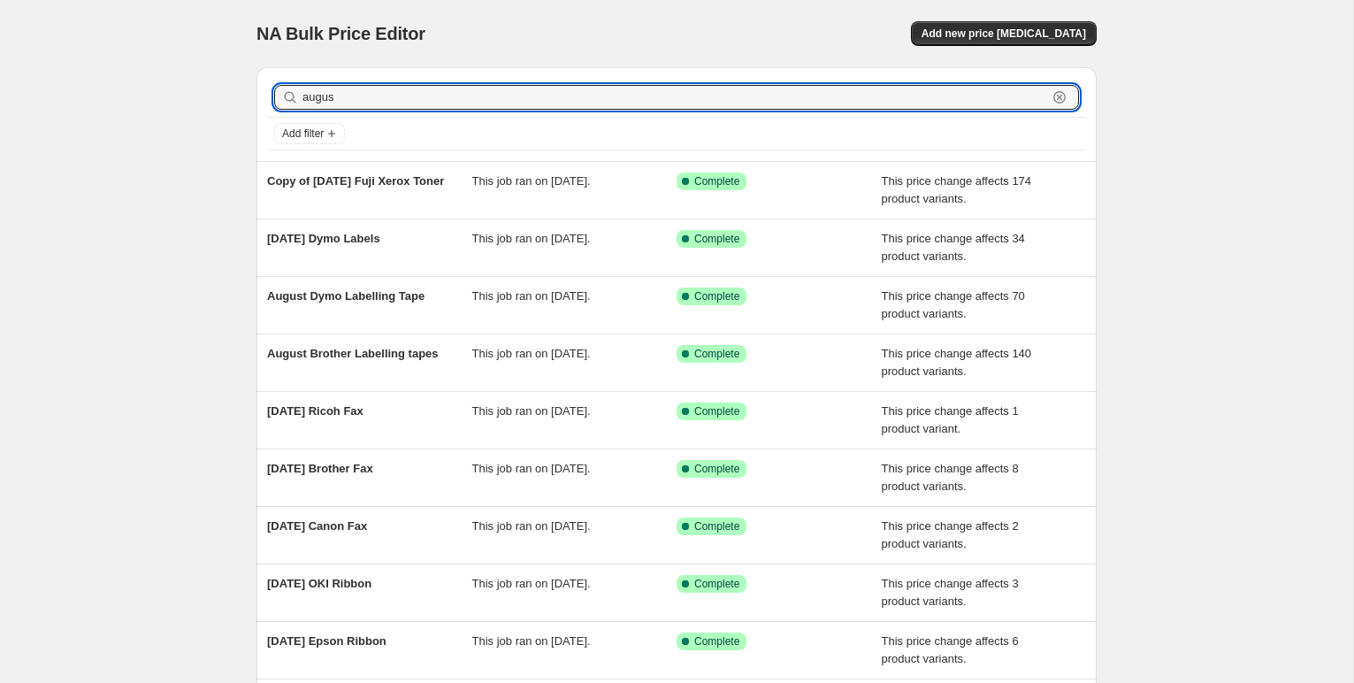
drag, startPoint x: 339, startPoint y: 101, endPoint x: 195, endPoint y: 91, distance: 143.6
click at [199, 95] on div "NA Bulk Price Editor. This page is ready NA Bulk Price Editor Add new price [ME…" at bounding box center [676, 455] width 1353 height 911
type input "jluy"
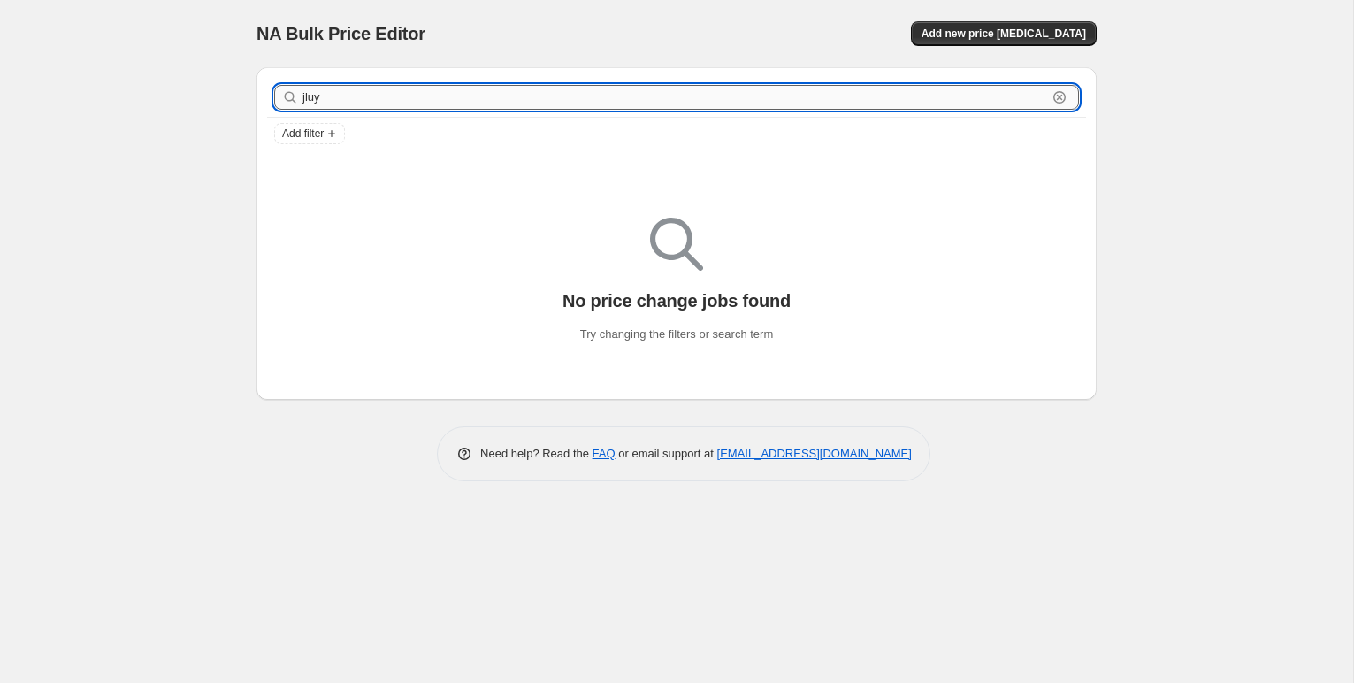
click at [354, 99] on input "jluy" at bounding box center [674, 97] width 744 height 25
type input "july"
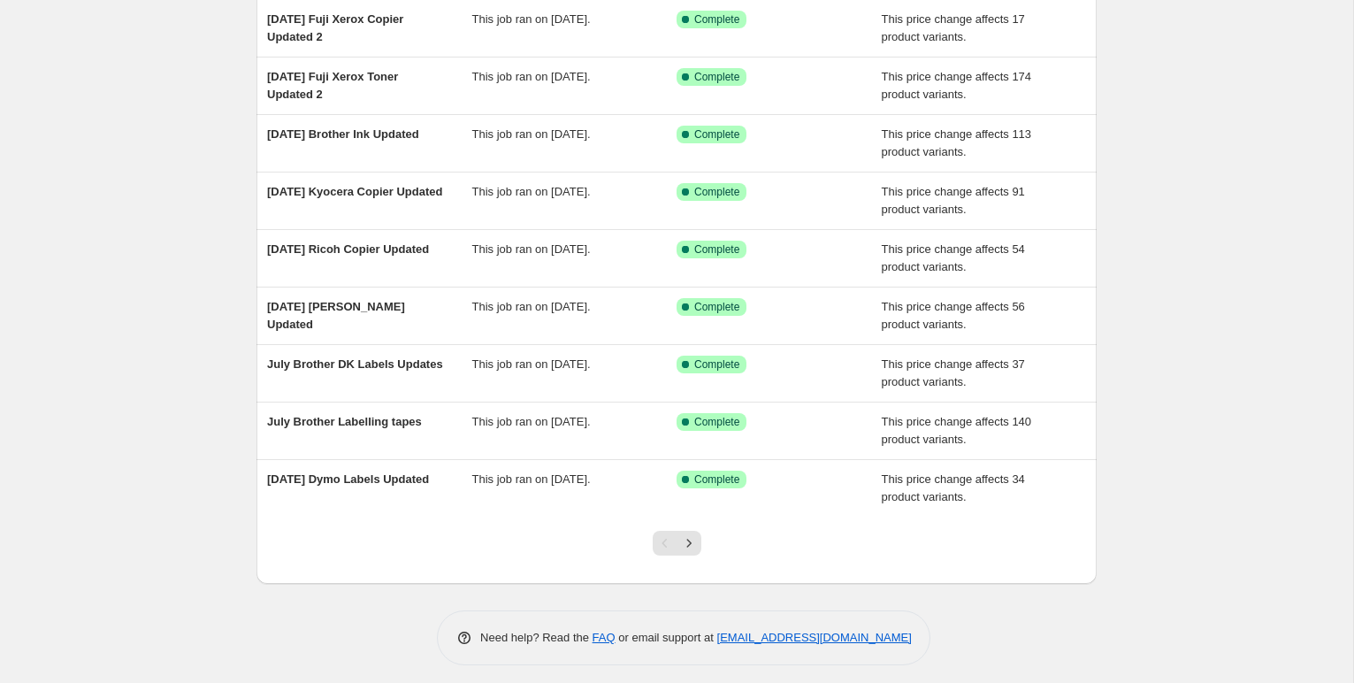
scroll to position [224, 0]
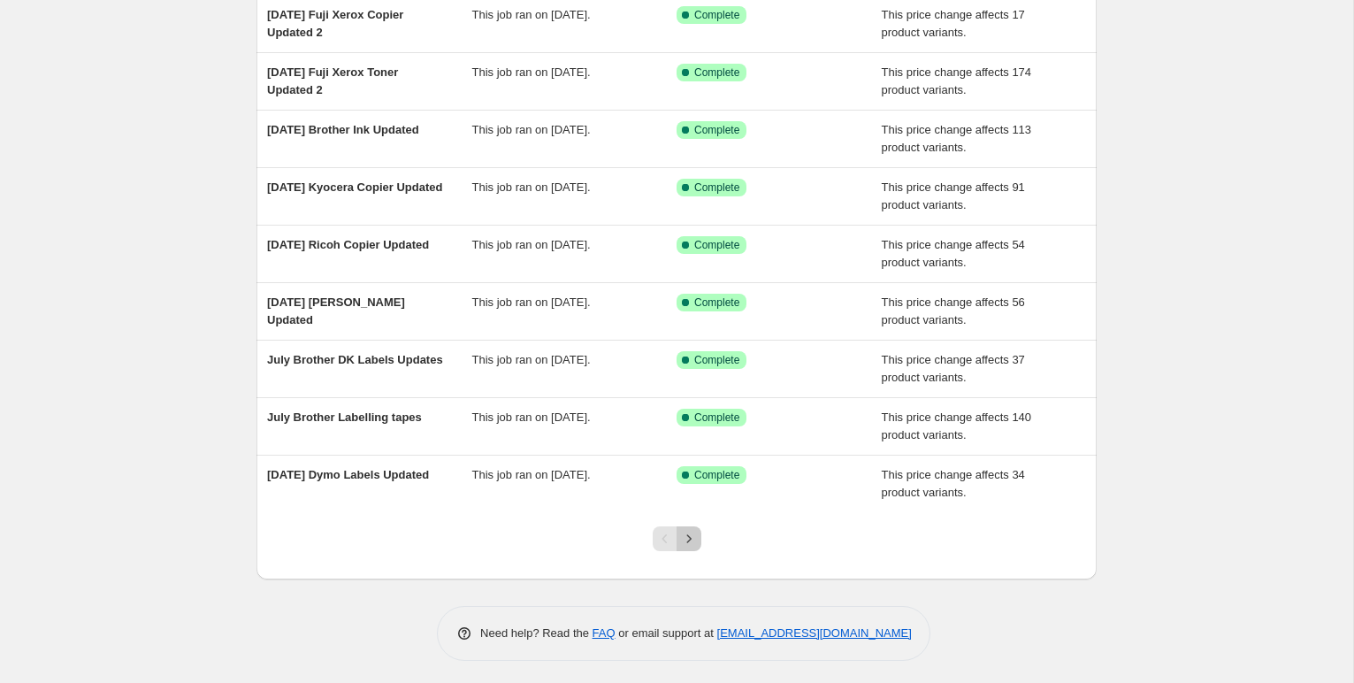
click at [688, 540] on icon "Next" at bounding box center [688, 538] width 4 height 8
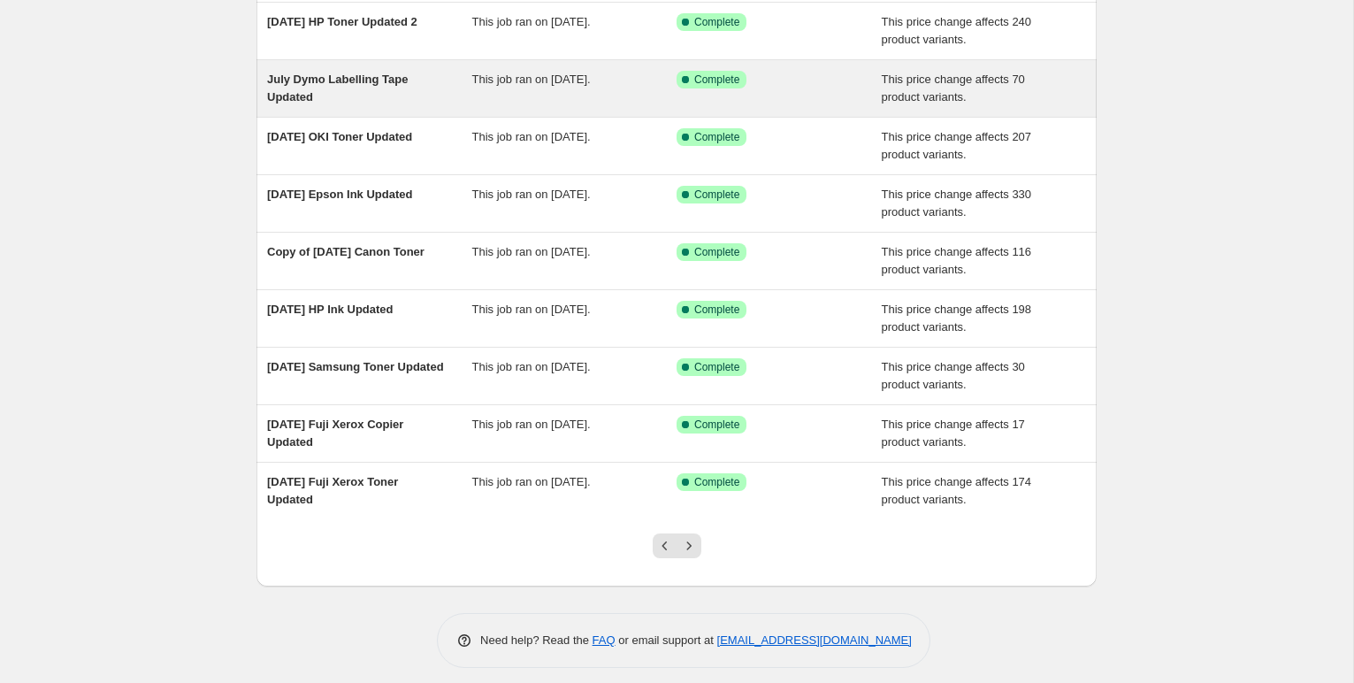
scroll to position [228, 0]
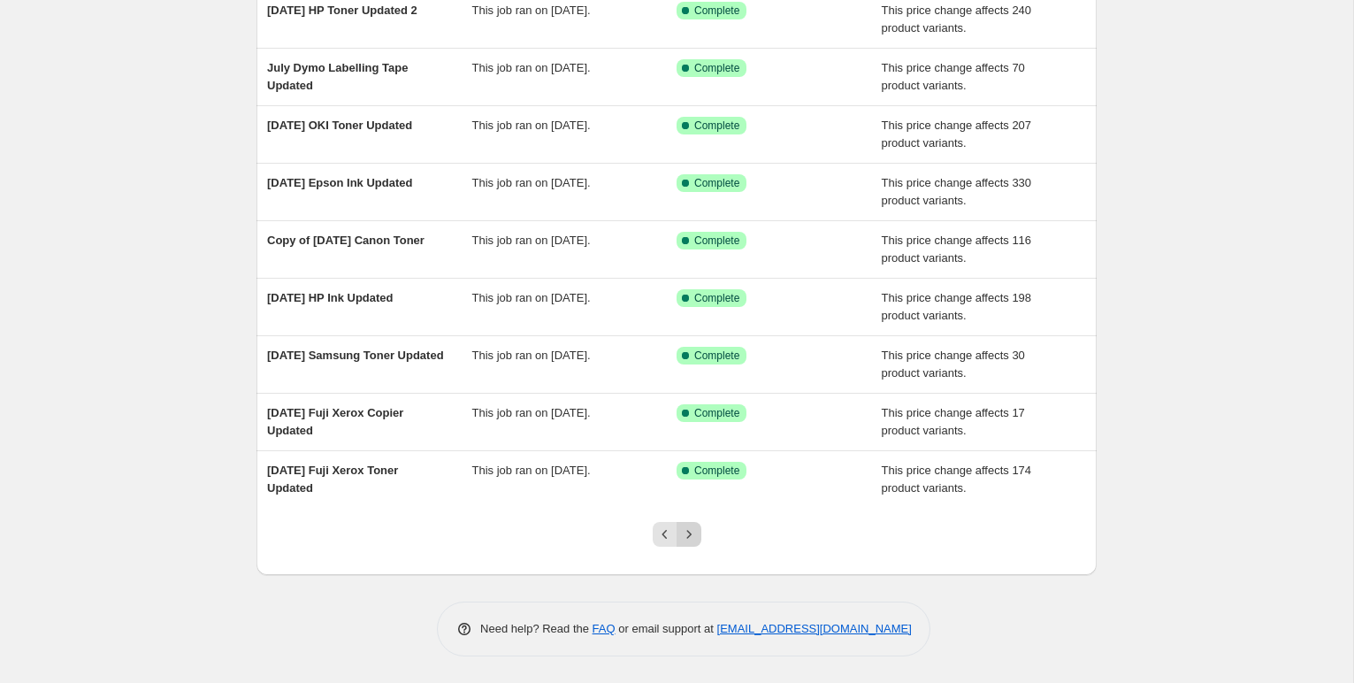
click at [684, 528] on icon "Next" at bounding box center [689, 534] width 18 height 18
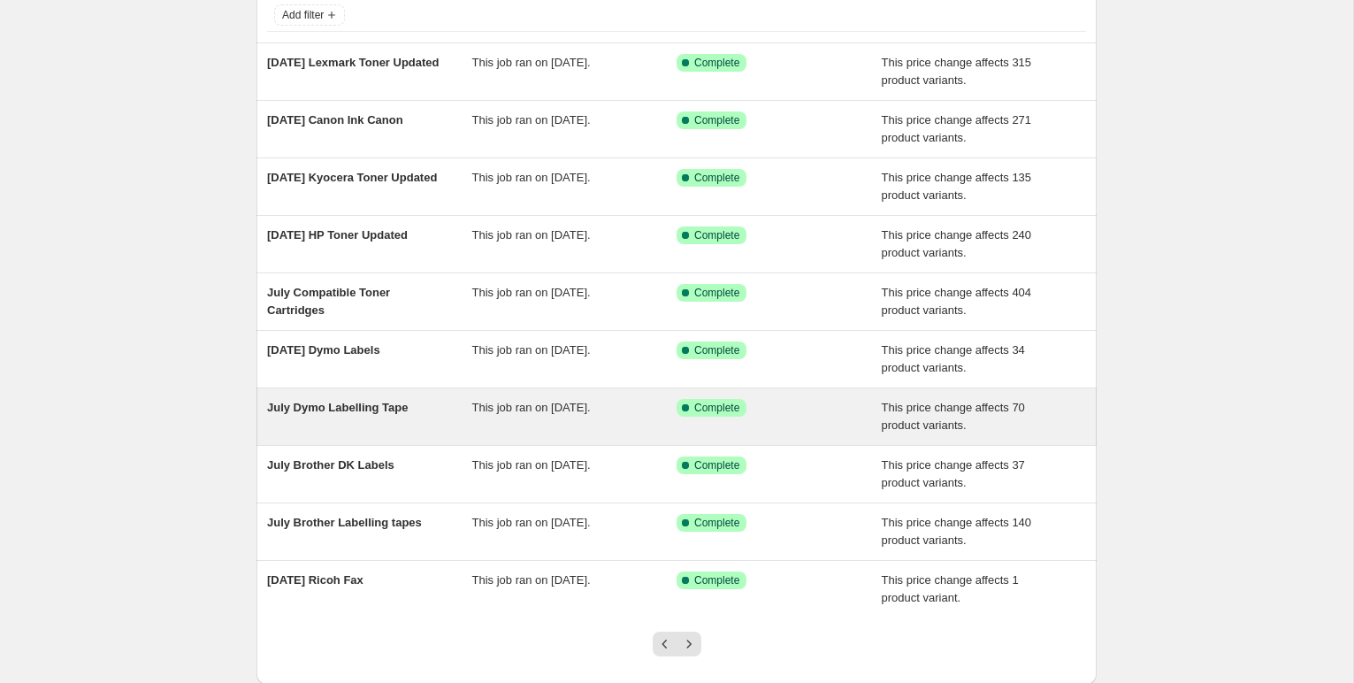
scroll to position [120, 0]
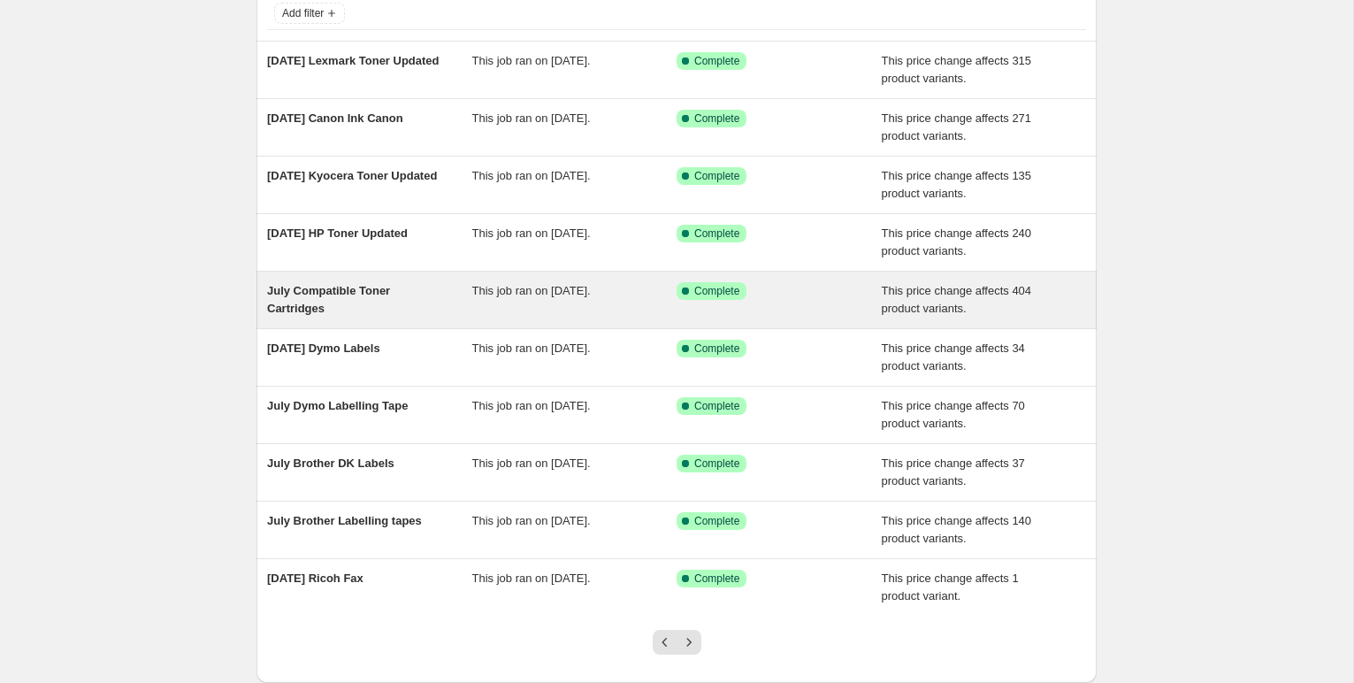
click at [343, 287] on span "July Compatible Toner Cartridges" at bounding box center [328, 299] width 123 height 31
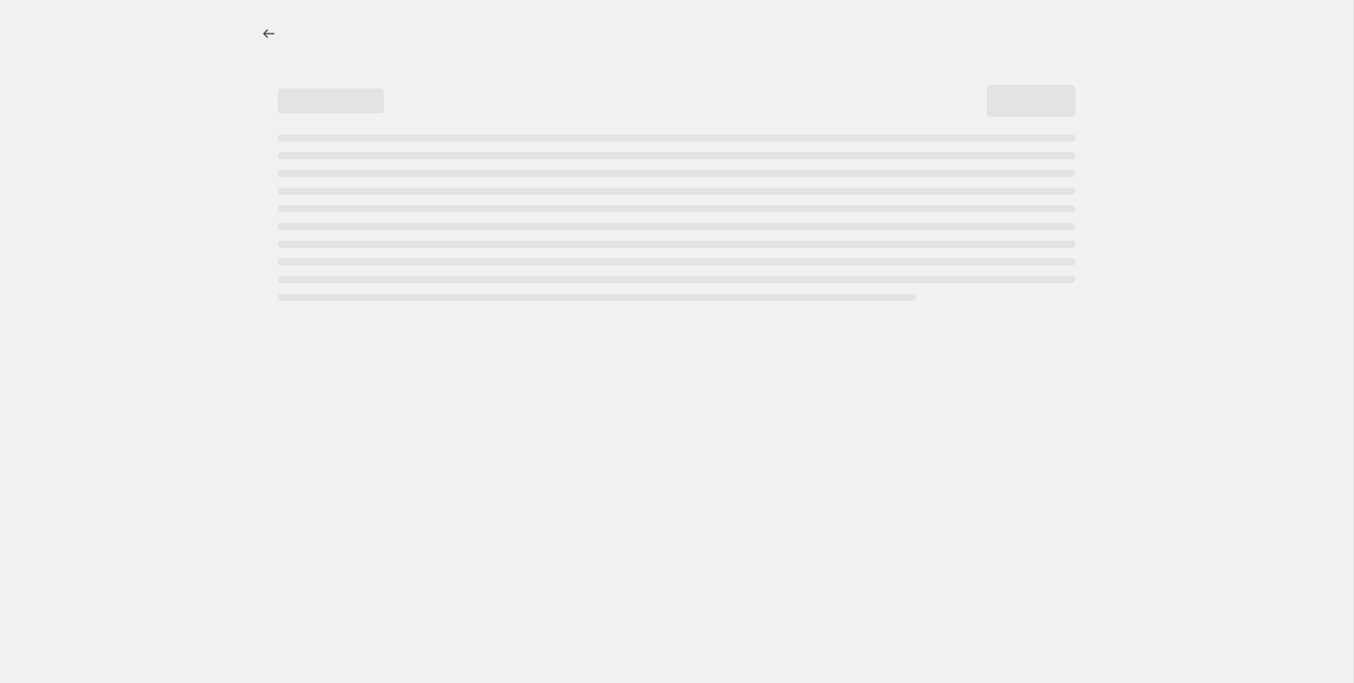
select select "pc"
select select "collection"
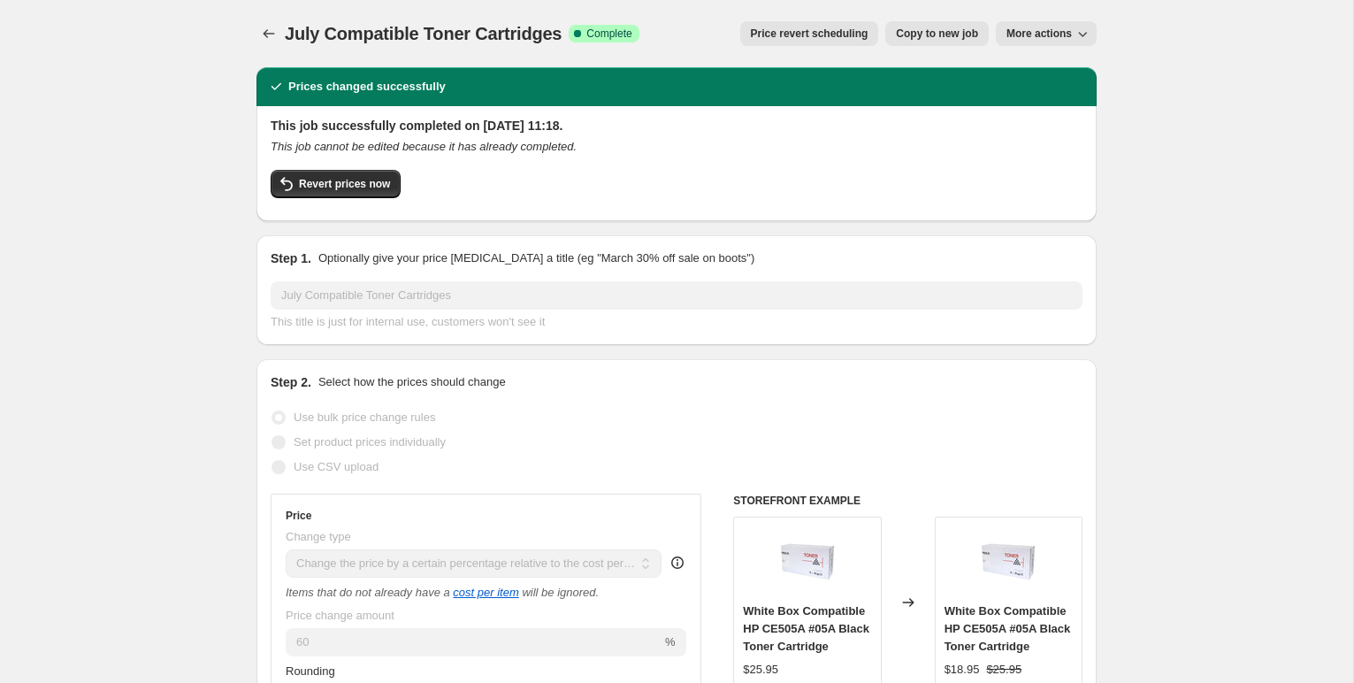
click at [920, 32] on span "Copy to new job" at bounding box center [937, 34] width 82 height 14
select select "pc"
select select "collection"
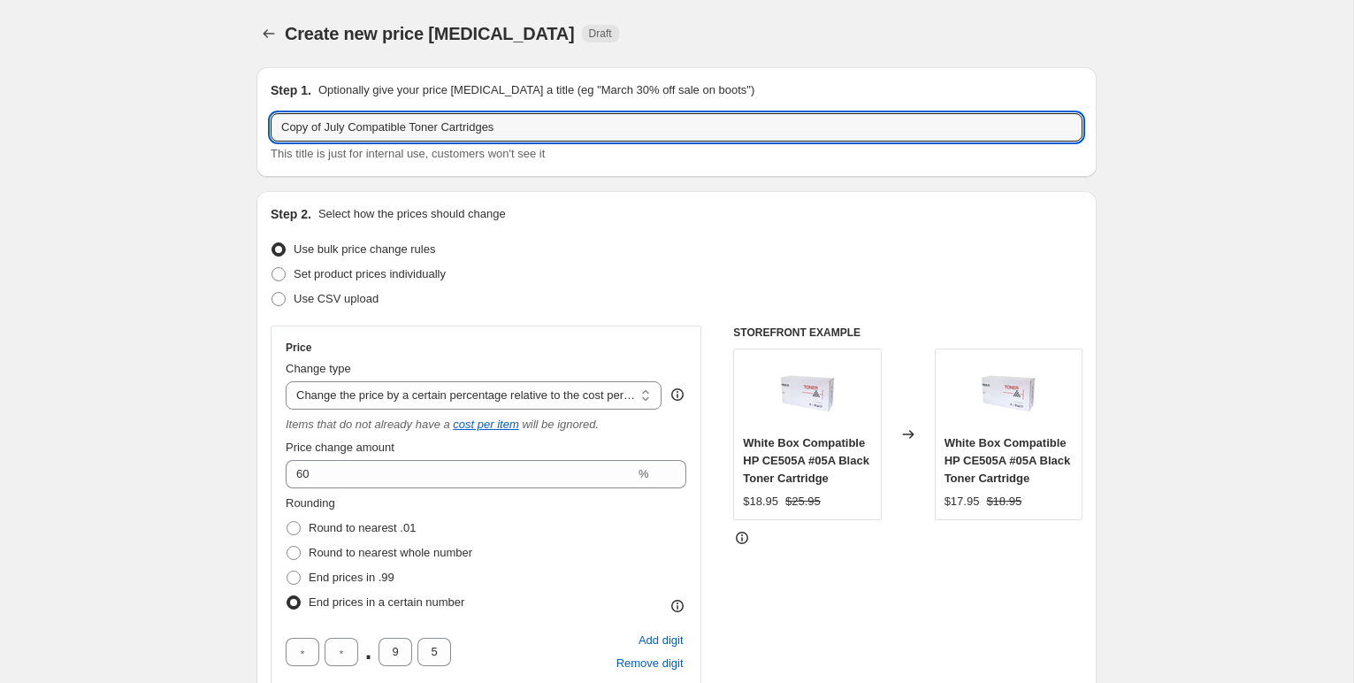
drag, startPoint x: 348, startPoint y: 127, endPoint x: 227, endPoint y: 124, distance: 121.2
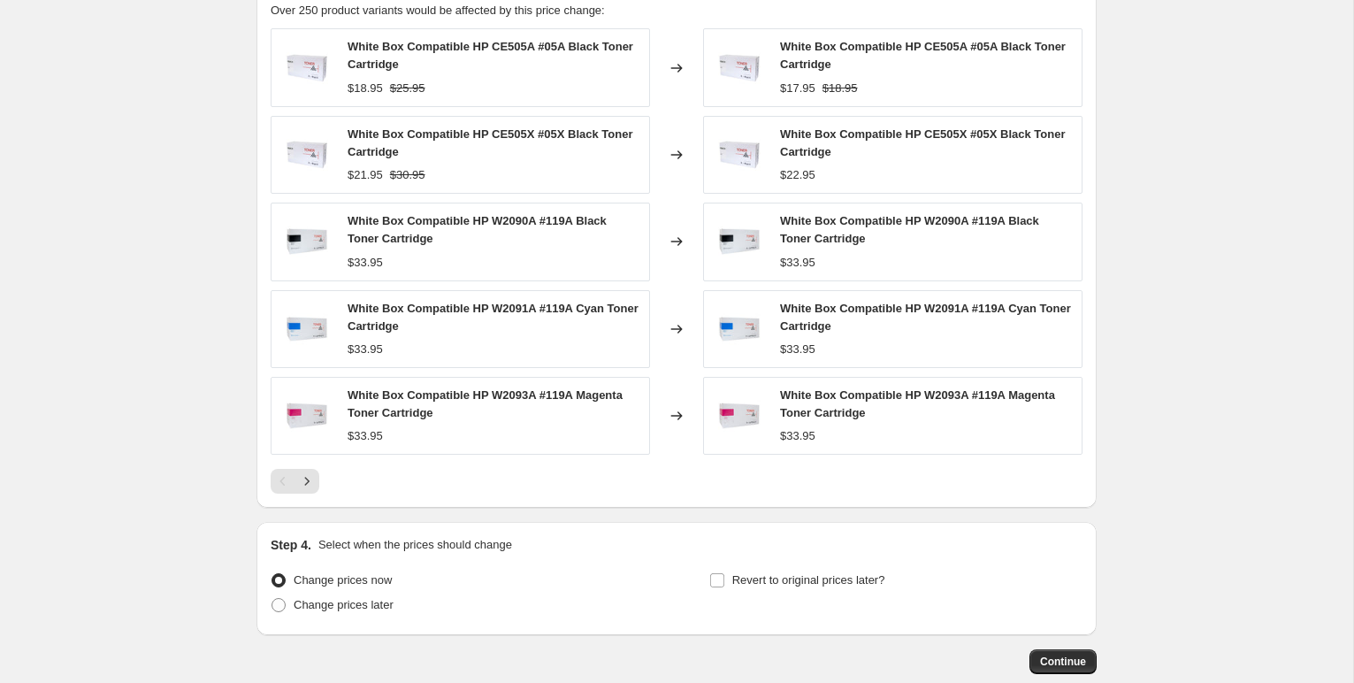
scroll to position [1340, 0]
type input "Sept Compatible Toner Cartridges"
click at [307, 484] on icon "Next" at bounding box center [307, 480] width 18 height 18
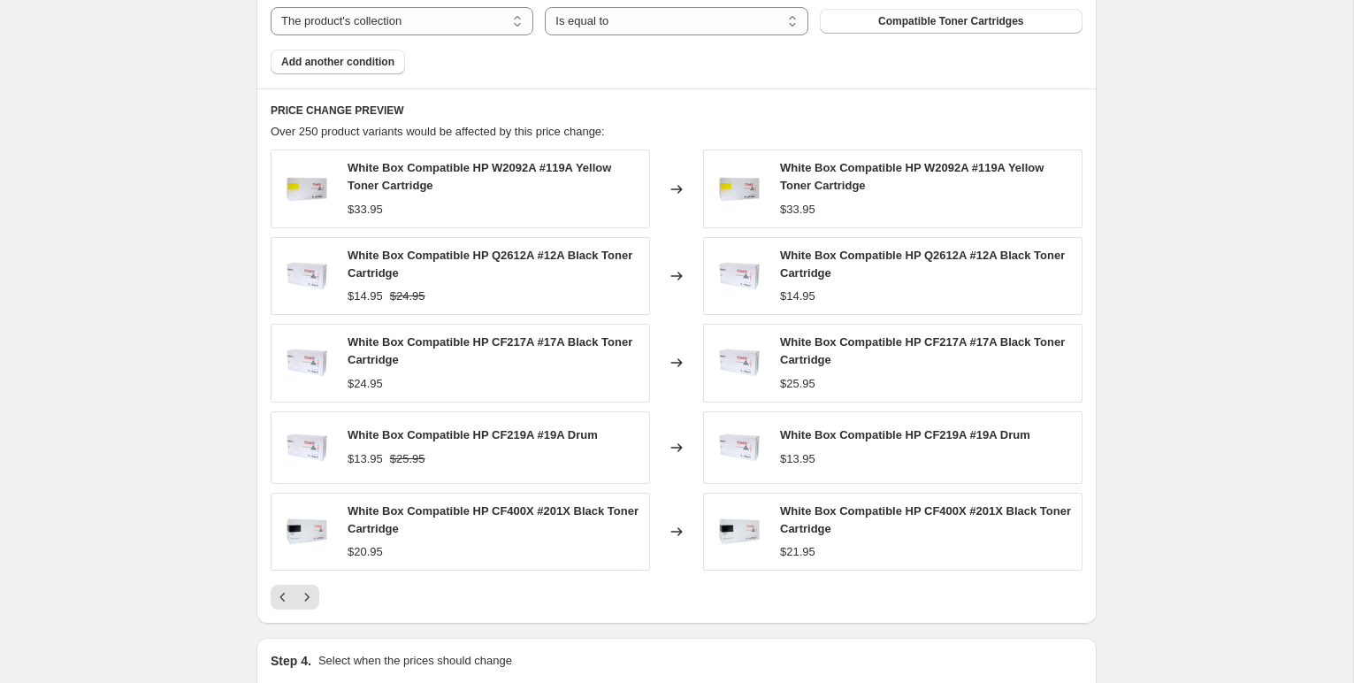
scroll to position [1214, 0]
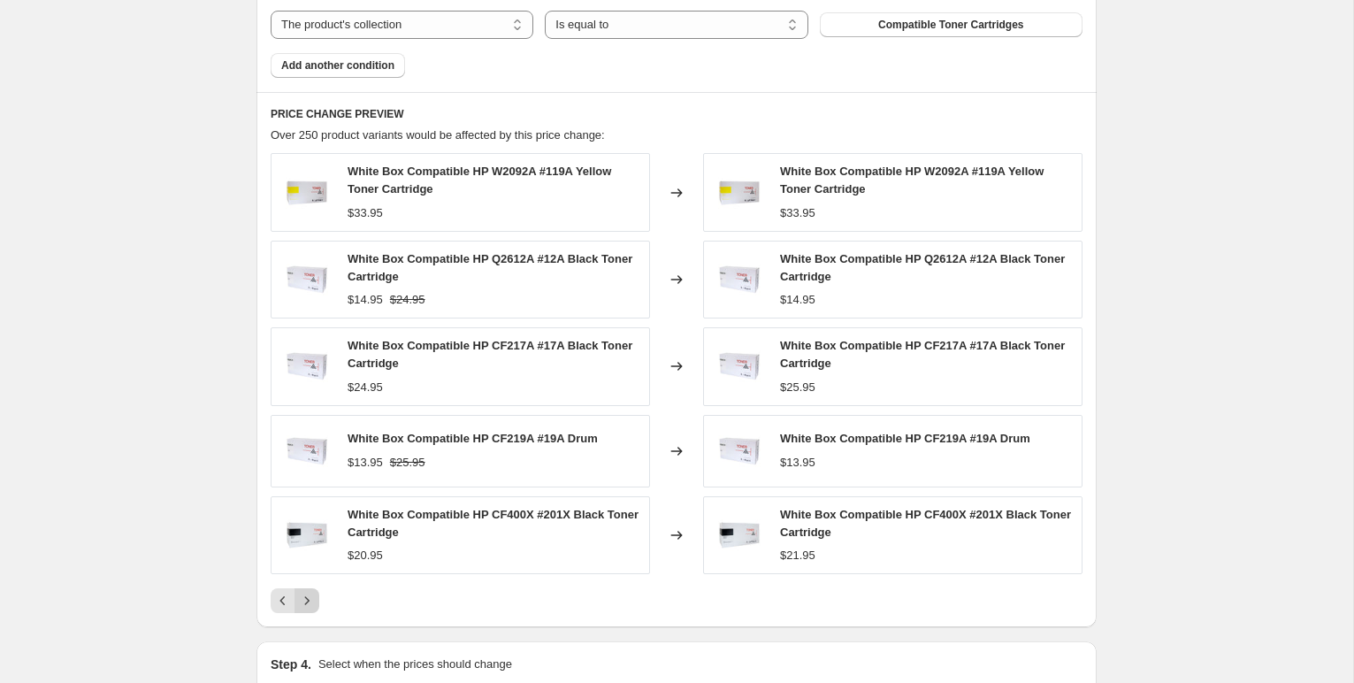
click at [313, 595] on icon "Next" at bounding box center [307, 601] width 18 height 18
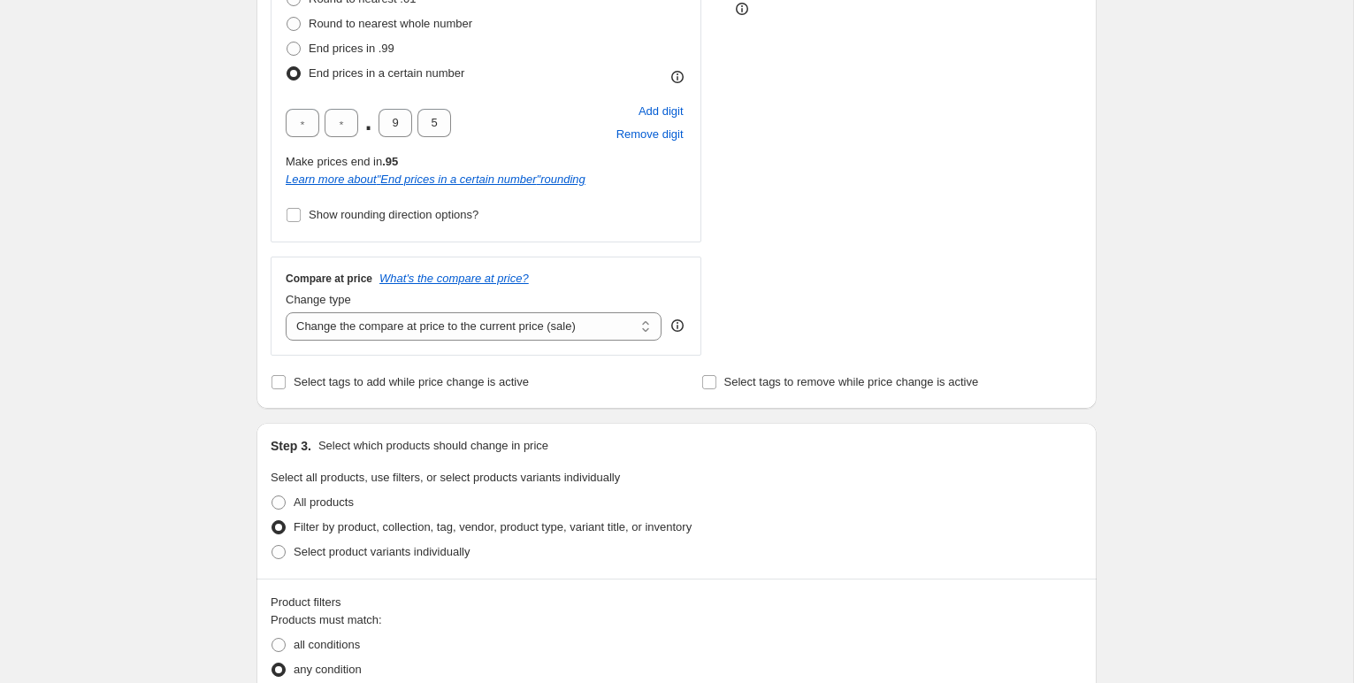
scroll to position [0, 0]
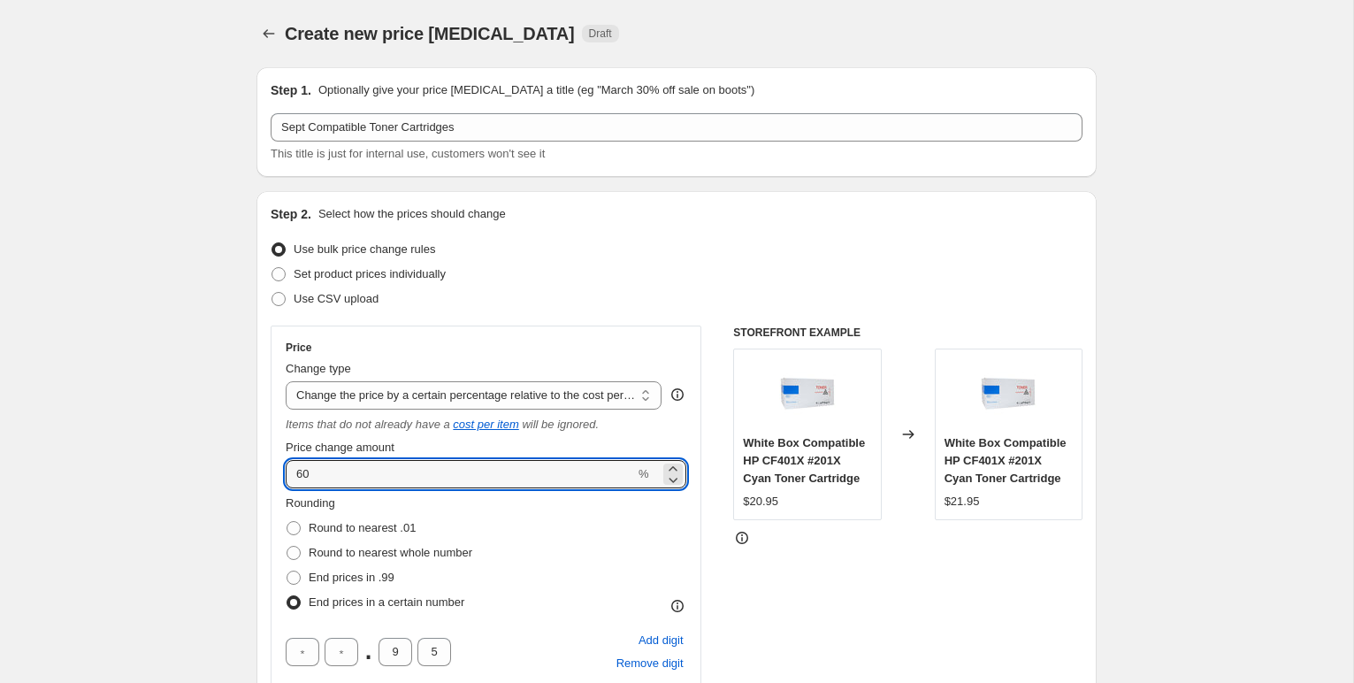
drag, startPoint x: 322, startPoint y: 474, endPoint x: 277, endPoint y: 473, distance: 45.1
click at [277, 473] on div "Price Change type Change the price to a certain amount Change the price by a ce…" at bounding box center [486, 548] width 431 height 446
type input "55"
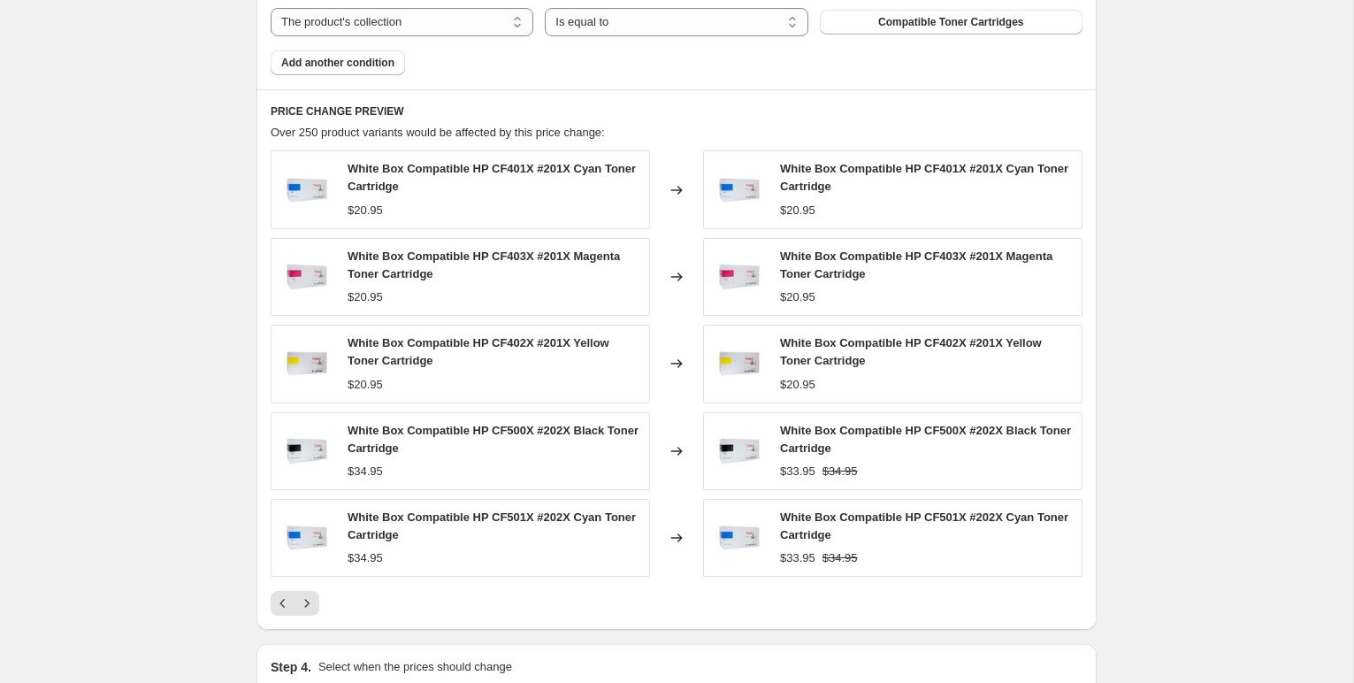
scroll to position [1214, 0]
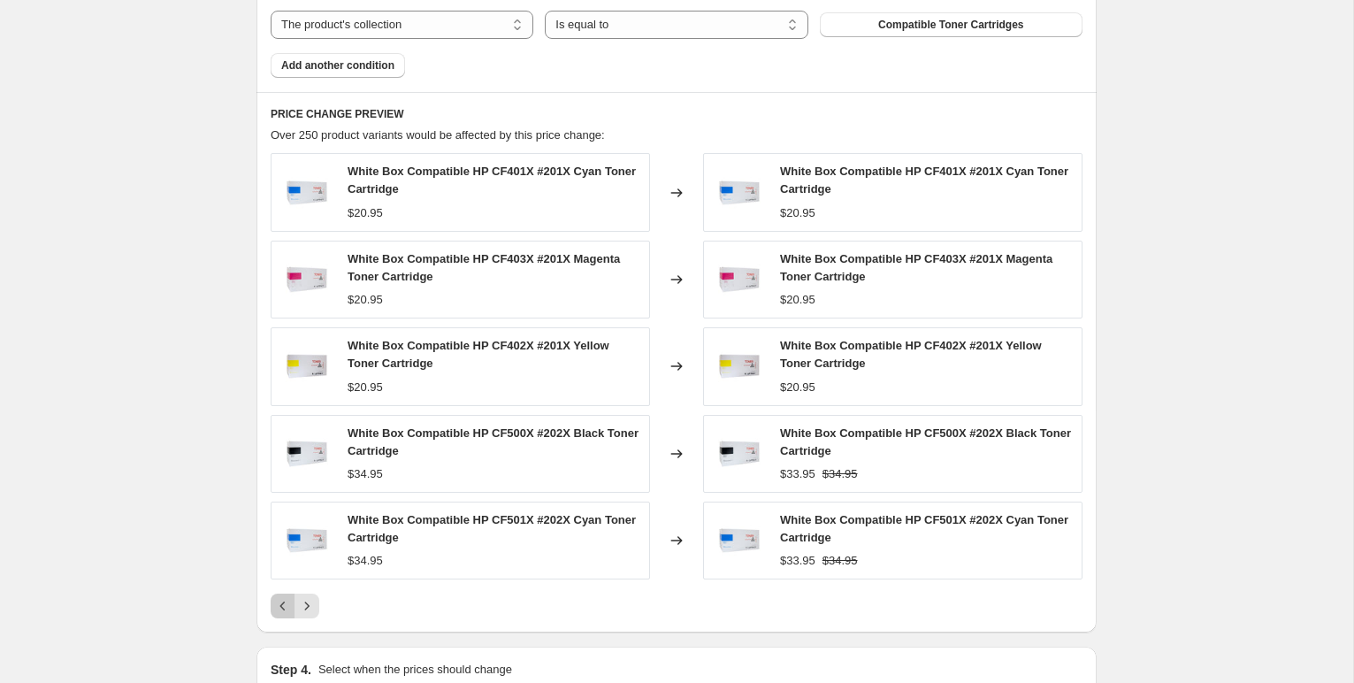
click at [280, 606] on icon "Previous" at bounding box center [282, 605] width 5 height 9
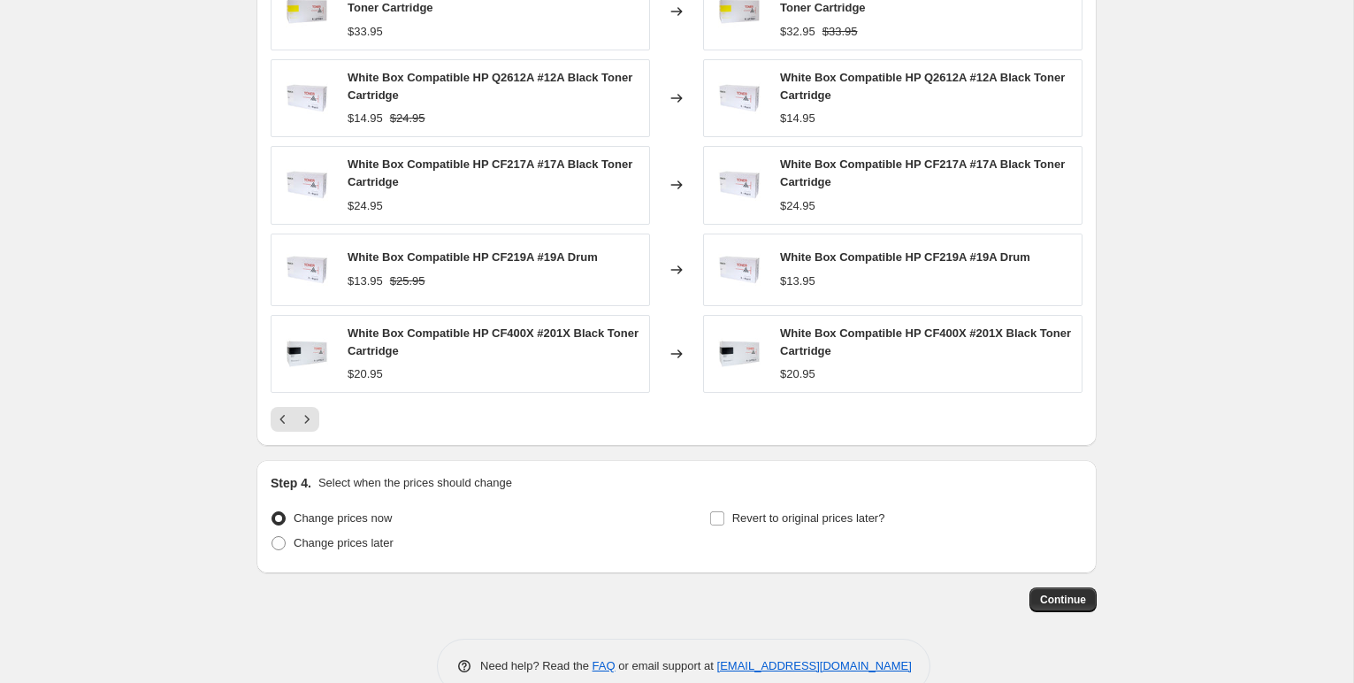
scroll to position [1399, 0]
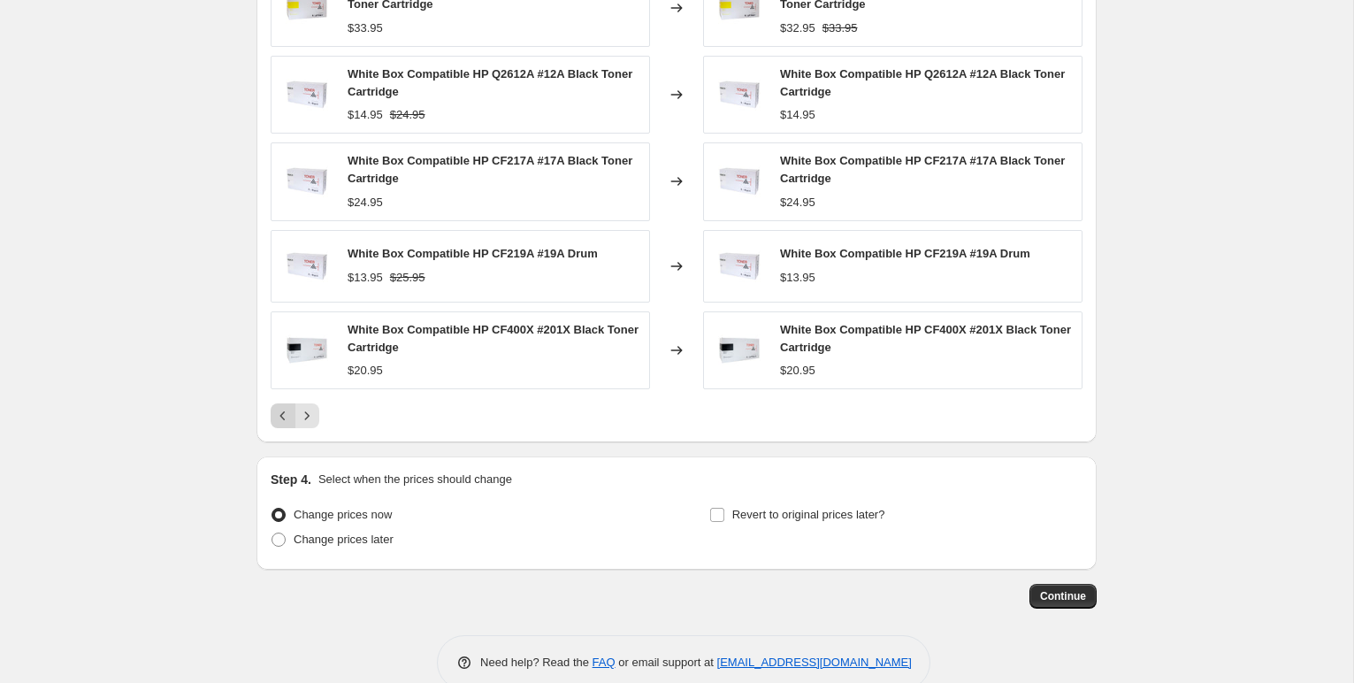
click at [288, 421] on icon "Previous" at bounding box center [283, 416] width 18 height 18
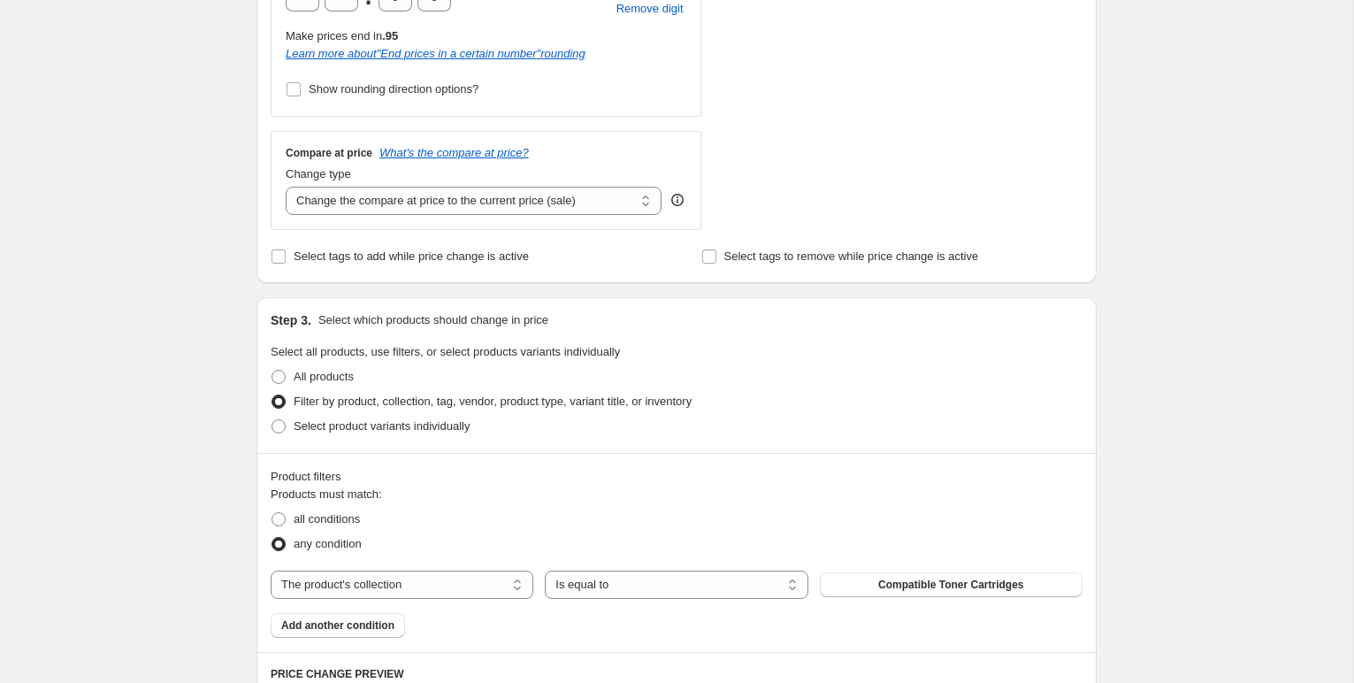
scroll to position [653, 0]
click at [400, 208] on select "Change the compare at price to the current price (sale) Change the compare at p…" at bounding box center [474, 202] width 376 height 28
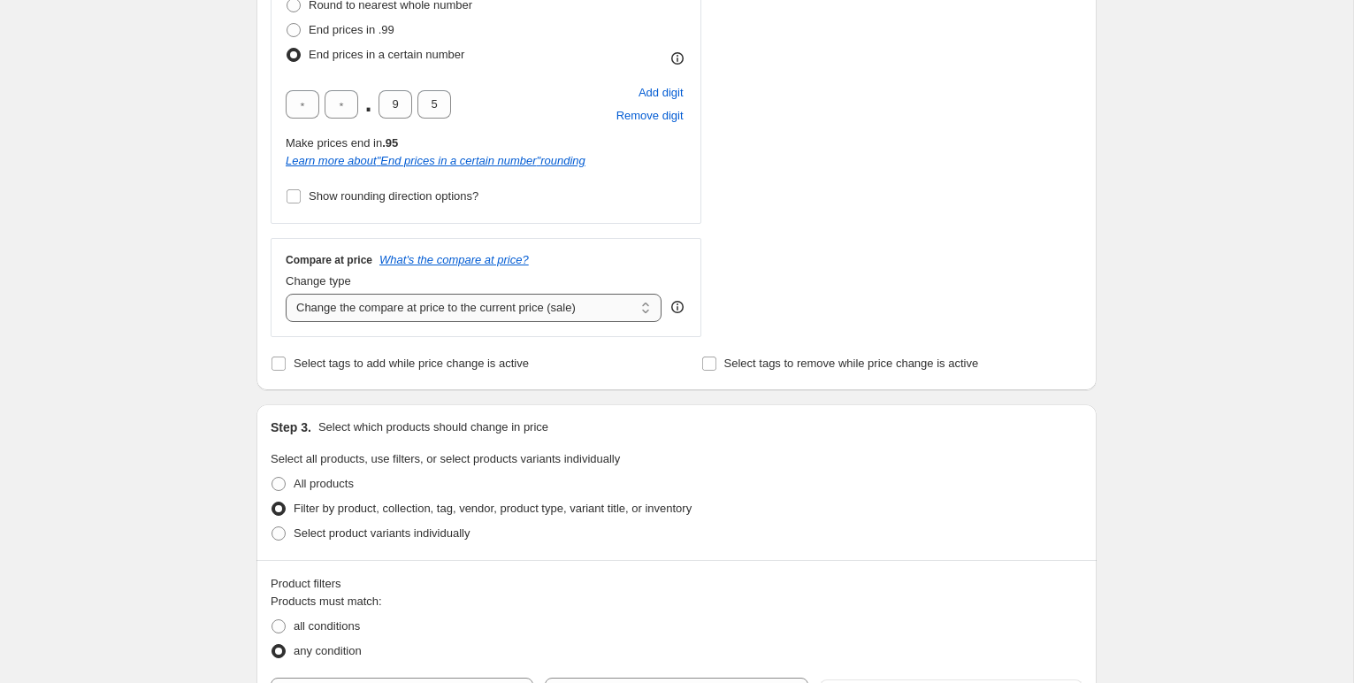
scroll to position [557, 0]
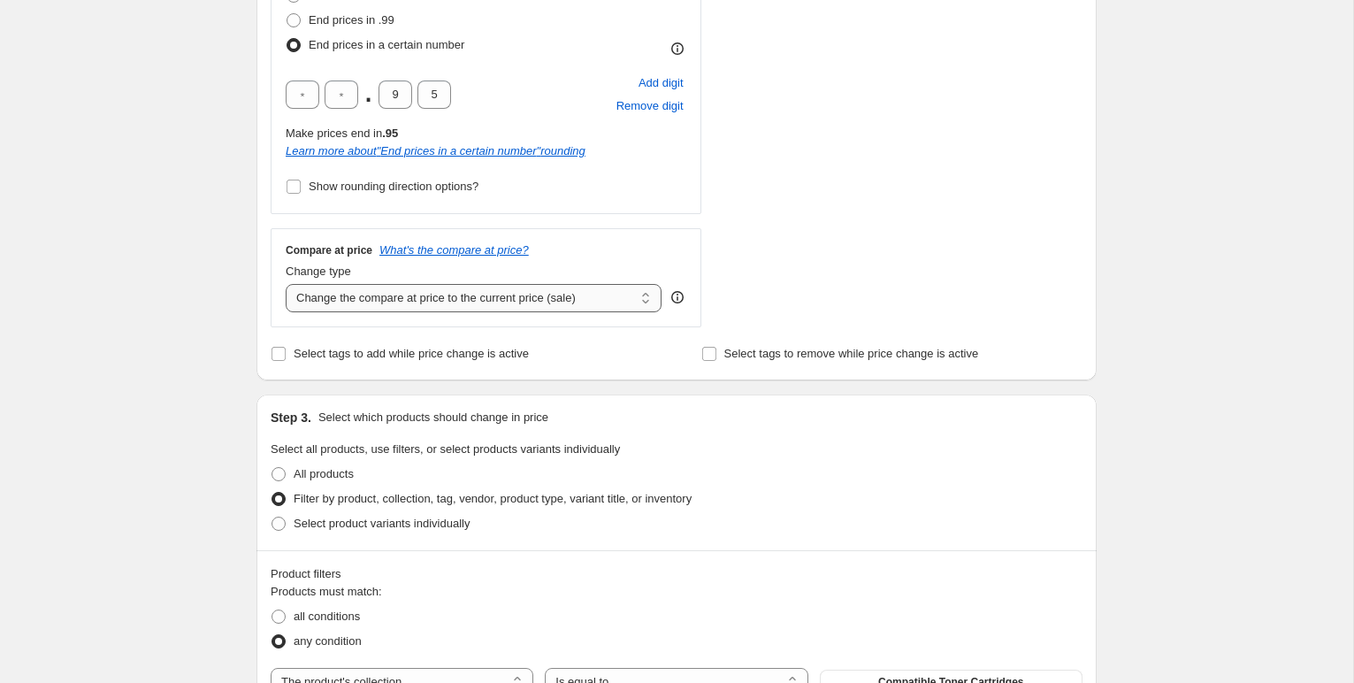
click at [332, 301] on select "Change the compare at price to the current price (sale) Change the compare at p…" at bounding box center [474, 298] width 376 height 28
select select "percentage"
click at [286, 284] on select "Change the compare at price to the current price (sale) Change the compare at p…" at bounding box center [474, 298] width 376 height 28
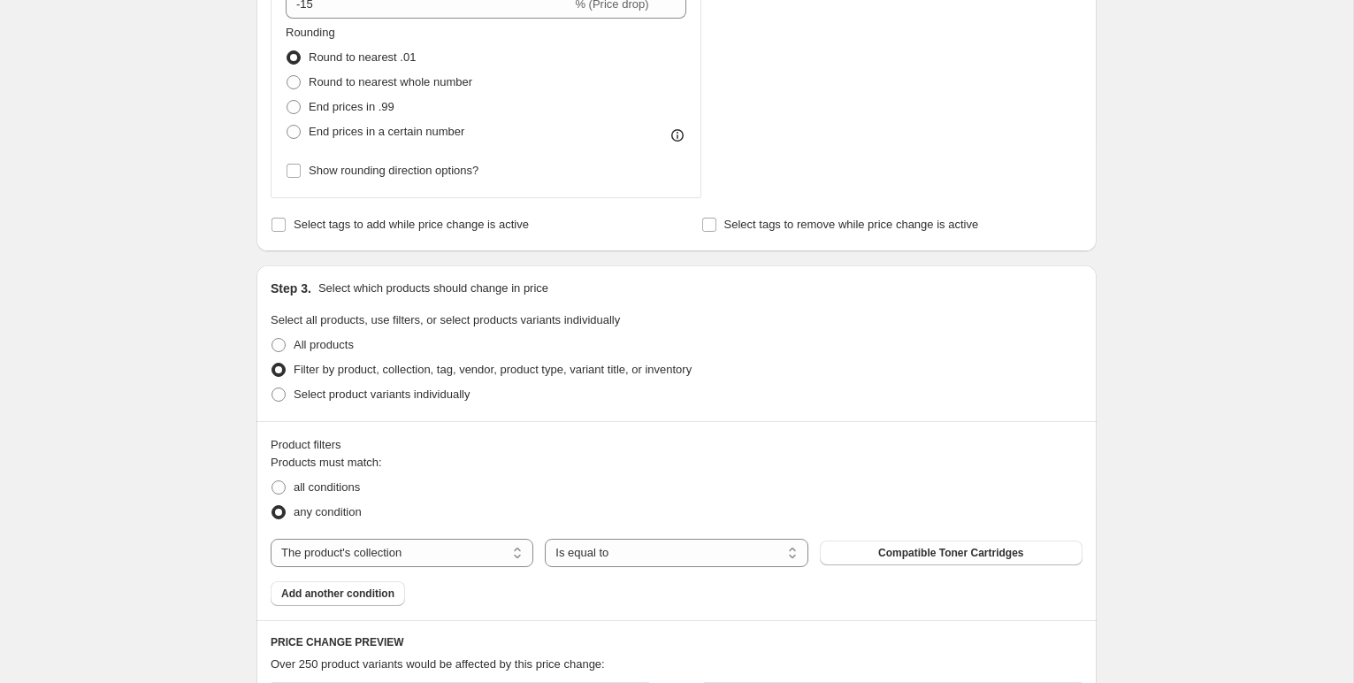
scroll to position [856, 0]
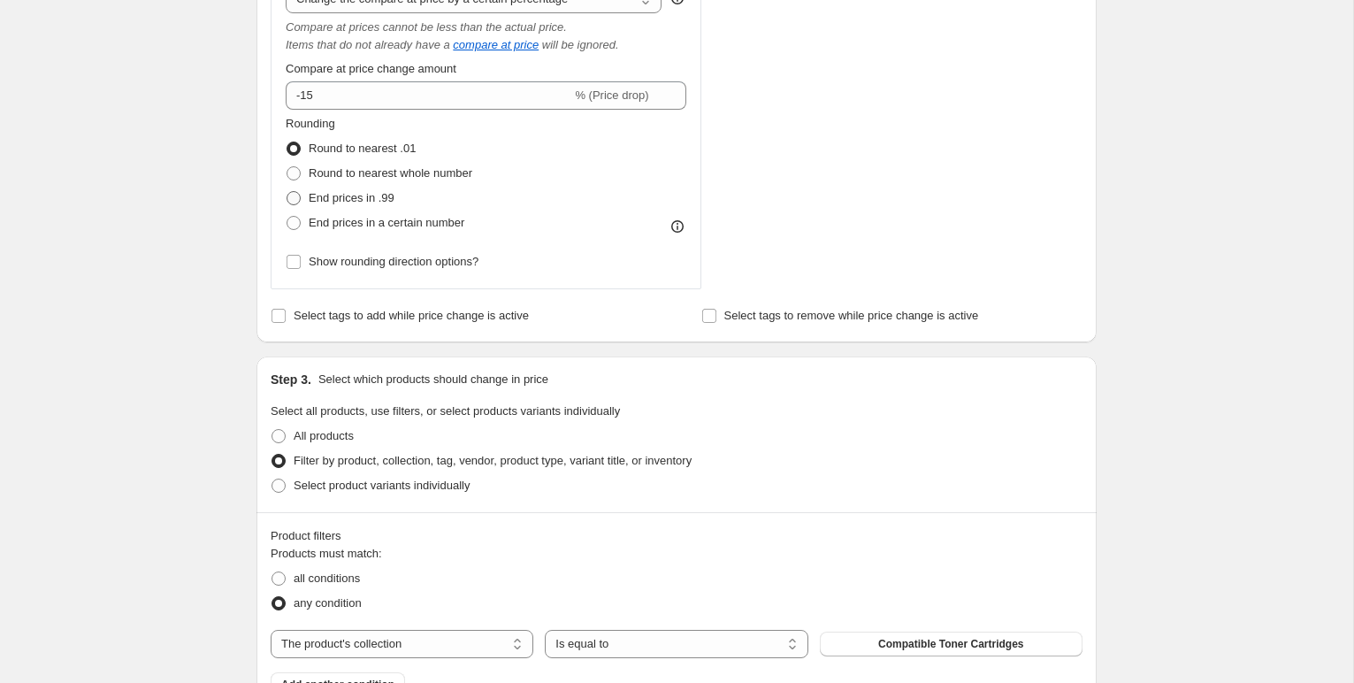
click at [294, 197] on span at bounding box center [293, 198] width 14 height 14
click at [287, 192] on input "End prices in .99" at bounding box center [286, 191] width 1 height 1
radio input "true"
click at [292, 224] on span at bounding box center [293, 223] width 14 height 14
click at [287, 217] on input "End prices in a certain number" at bounding box center [286, 216] width 1 height 1
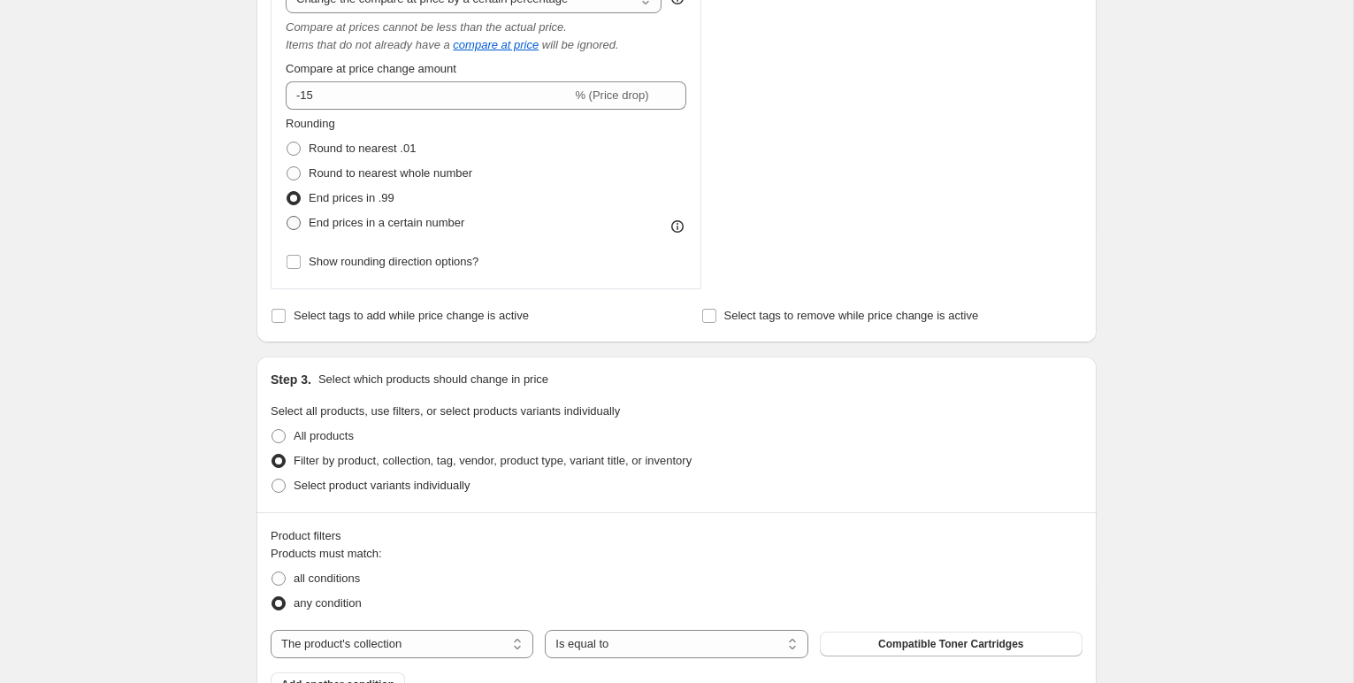
radio input "true"
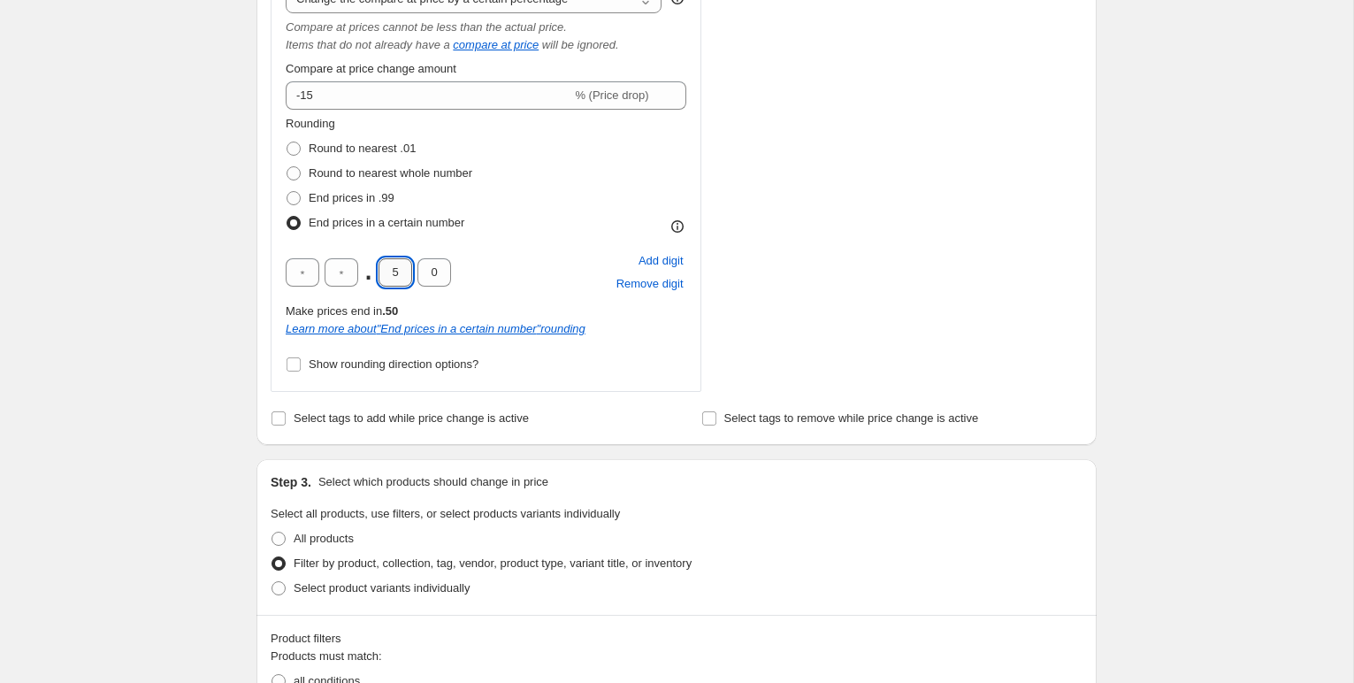
drag, startPoint x: 399, startPoint y: 269, endPoint x: 376, endPoint y: 268, distance: 23.0
click at [378, 268] on input "5" at bounding box center [395, 272] width 34 height 28
type input "9"
drag, startPoint x: 439, startPoint y: 277, endPoint x: 421, endPoint y: 276, distance: 17.7
click at [421, 274] on input "5" at bounding box center [434, 272] width 34 height 28
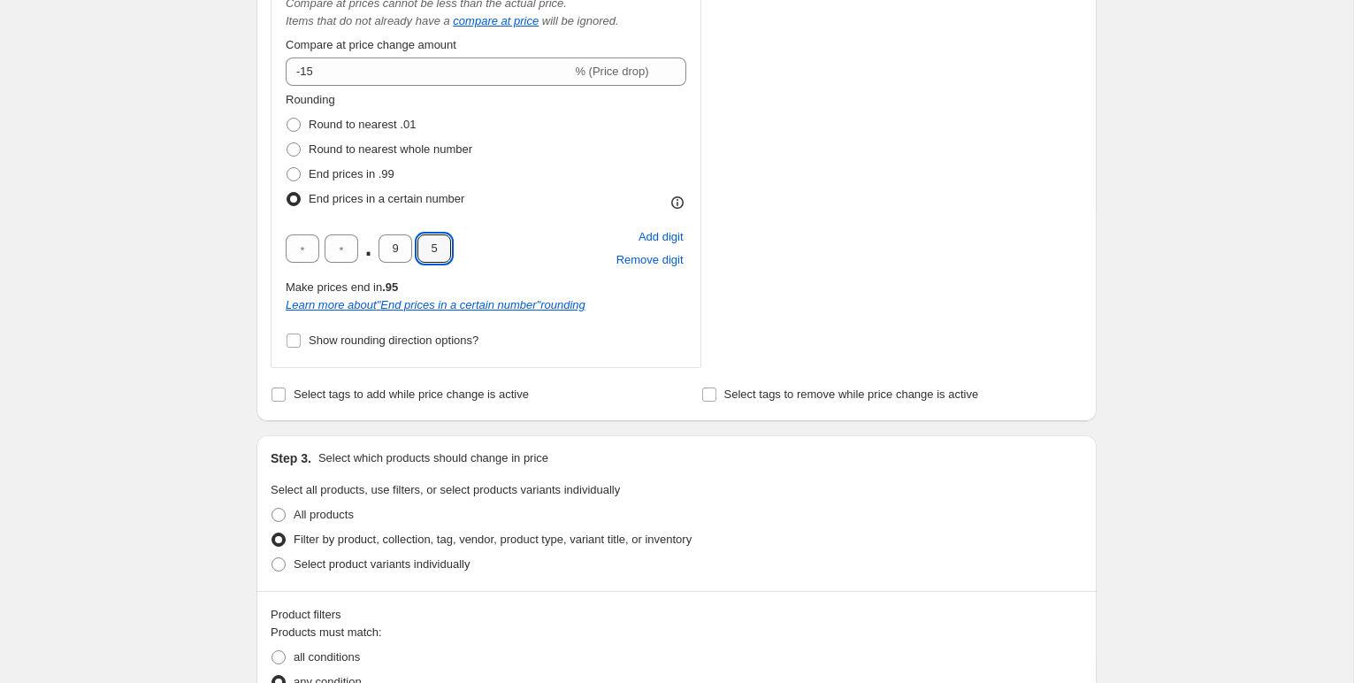
scroll to position [882, 0]
type input "5"
click at [216, 271] on div "Create new price [MEDICAL_DATA]. This page is ready Create new price [MEDICAL_D…" at bounding box center [676, 360] width 1353 height 2484
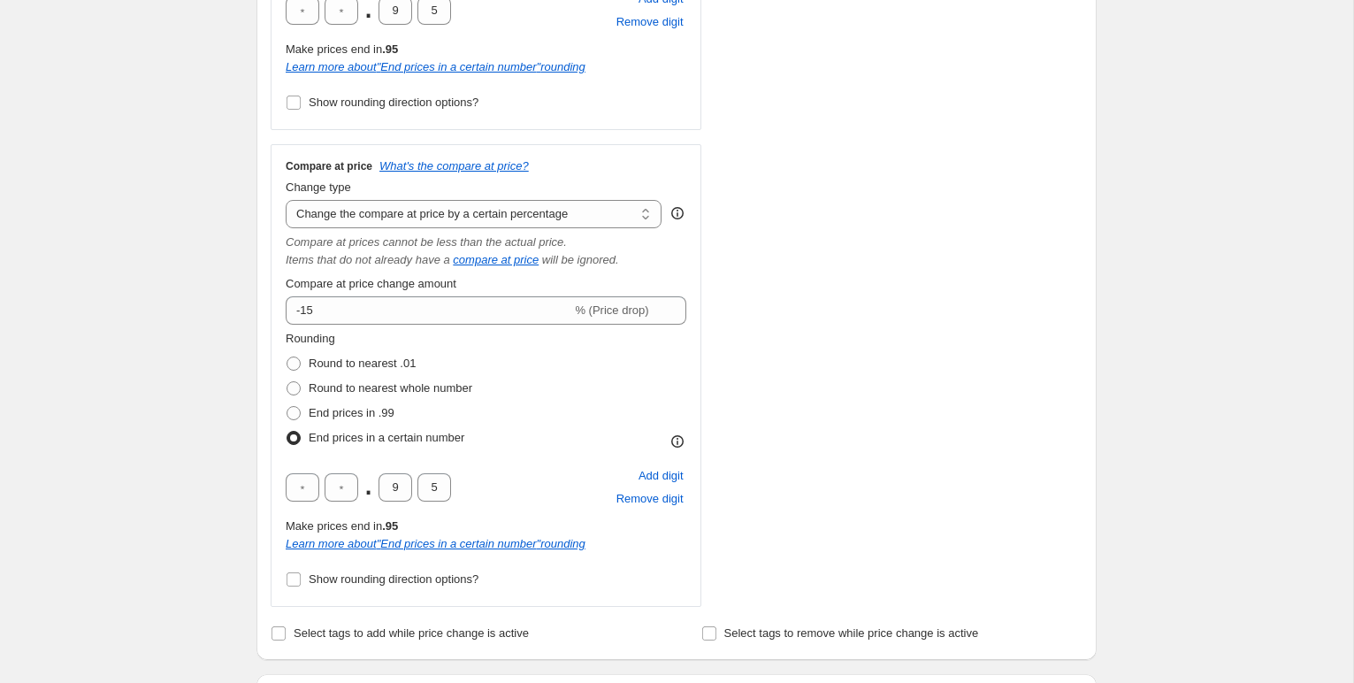
scroll to position [472, 0]
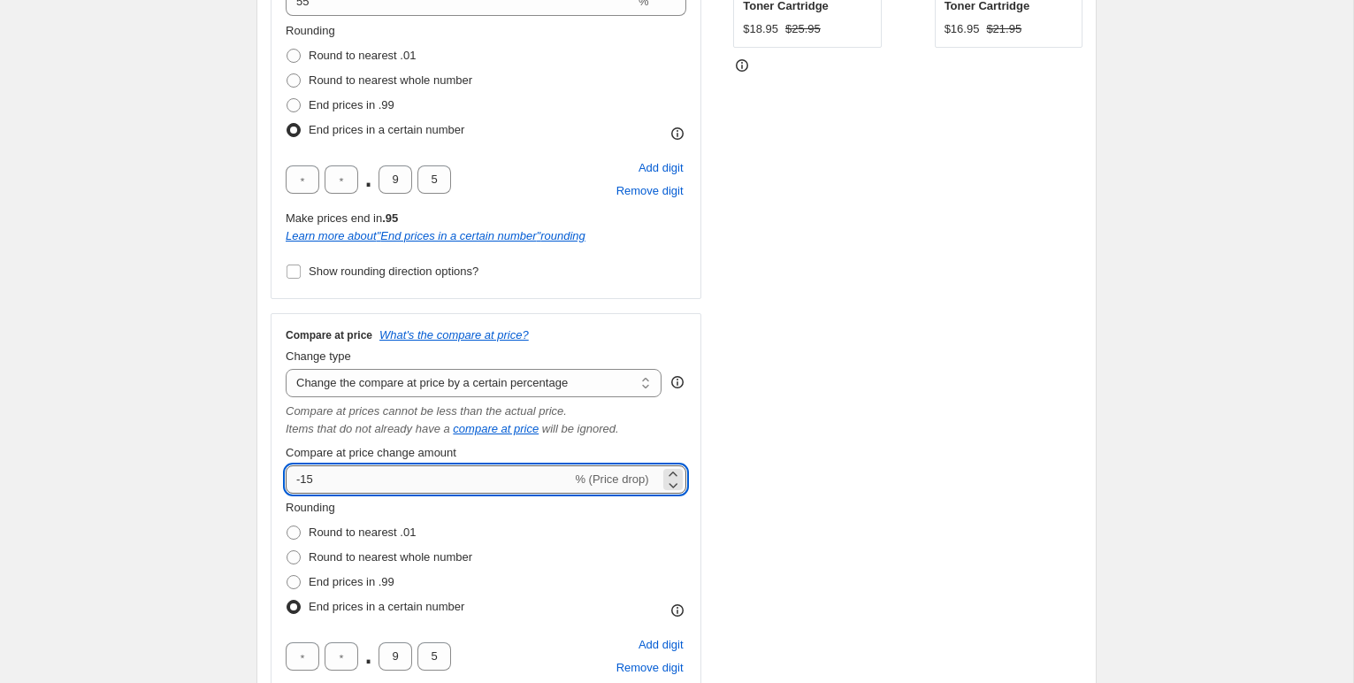
click at [324, 473] on input "-15" at bounding box center [429, 479] width 286 height 28
click at [673, 472] on icon at bounding box center [672, 473] width 8 height 4
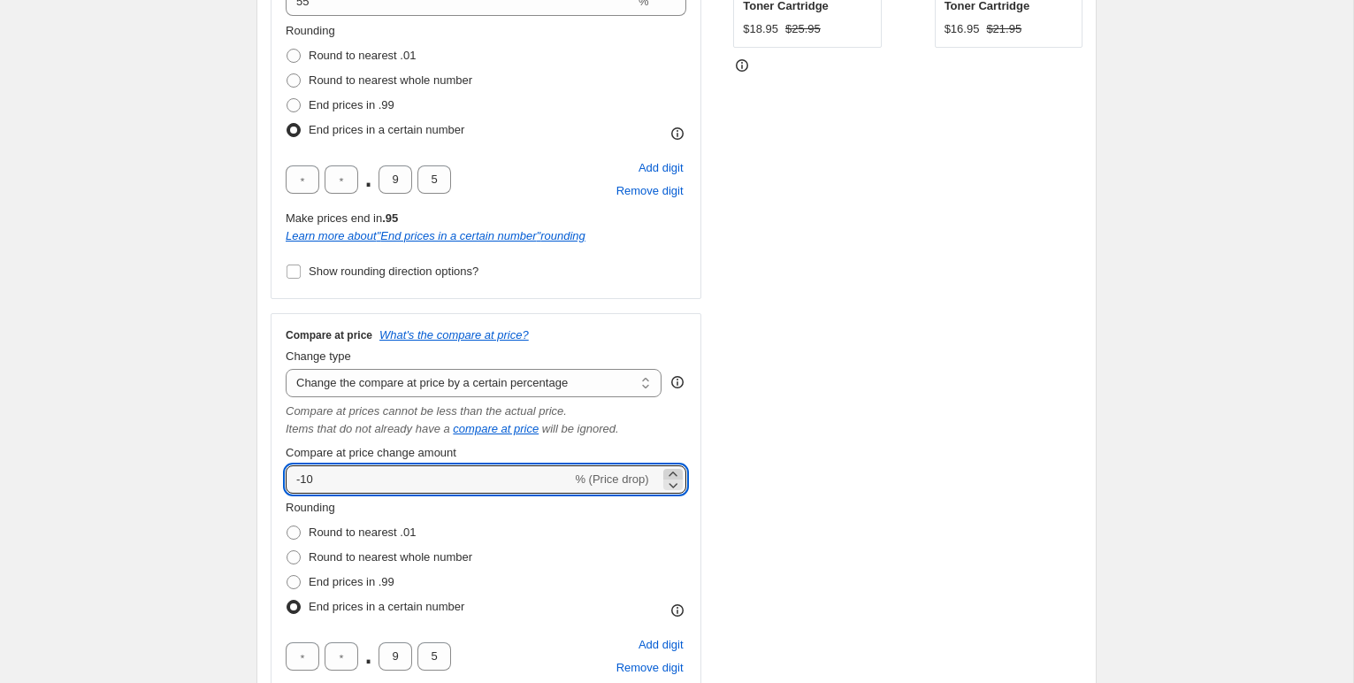
click at [673, 472] on icon at bounding box center [672, 473] width 8 height 4
drag, startPoint x: 322, startPoint y: 479, endPoint x: 295, endPoint y: 478, distance: 26.5
click at [295, 478] on input "-9" at bounding box center [429, 479] width 286 height 28
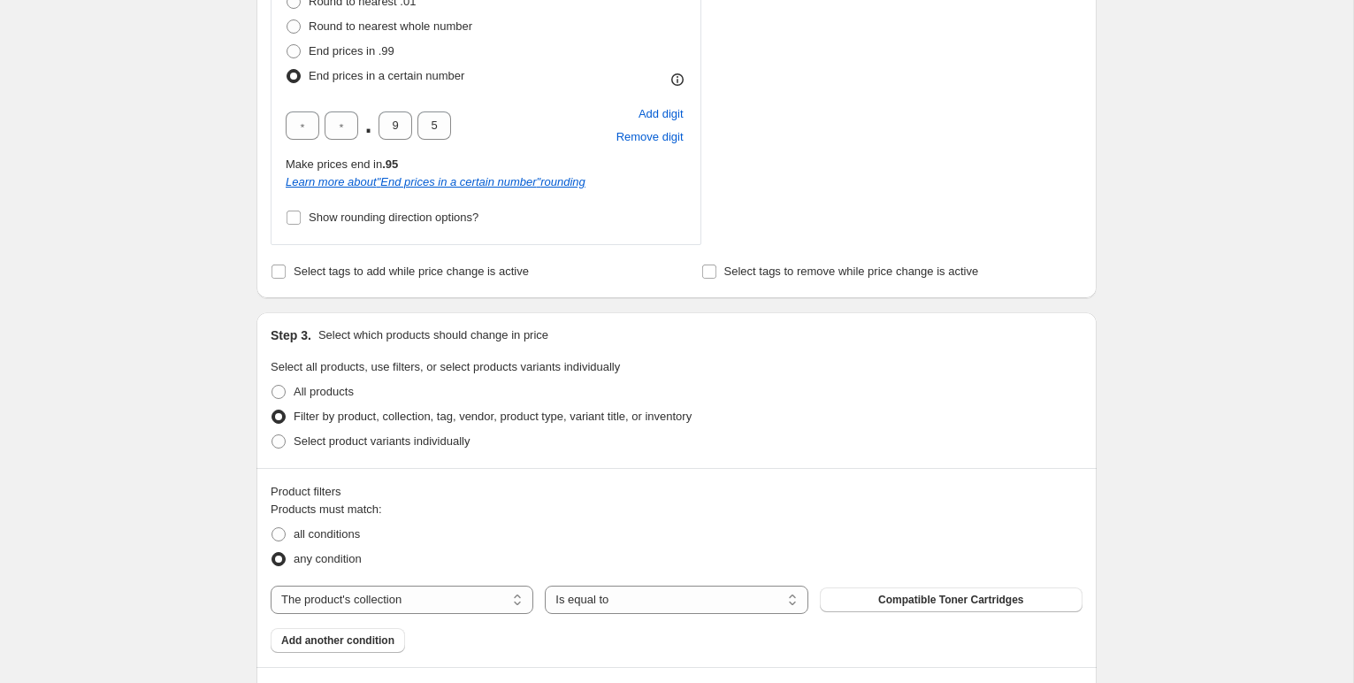
scroll to position [798, 0]
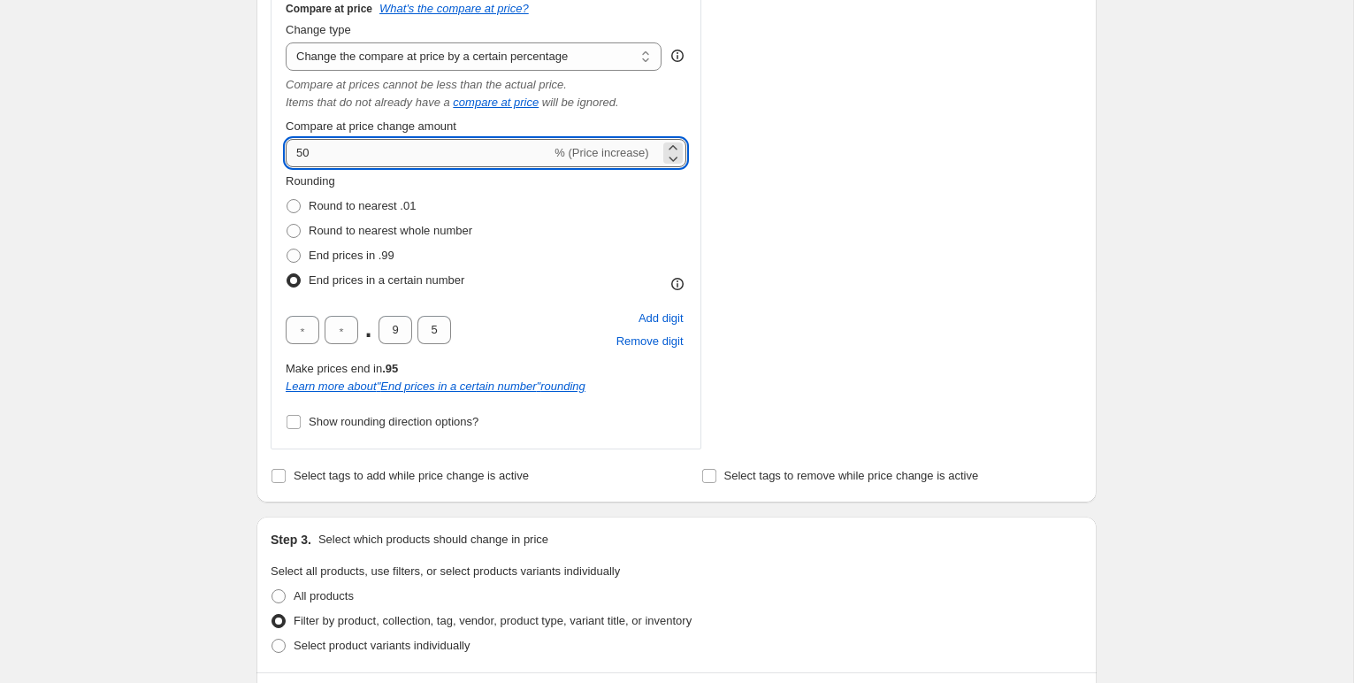
drag, startPoint x: 318, startPoint y: 154, endPoint x: 290, endPoint y: 158, distance: 28.6
click at [293, 156] on input "50" at bounding box center [418, 153] width 265 height 28
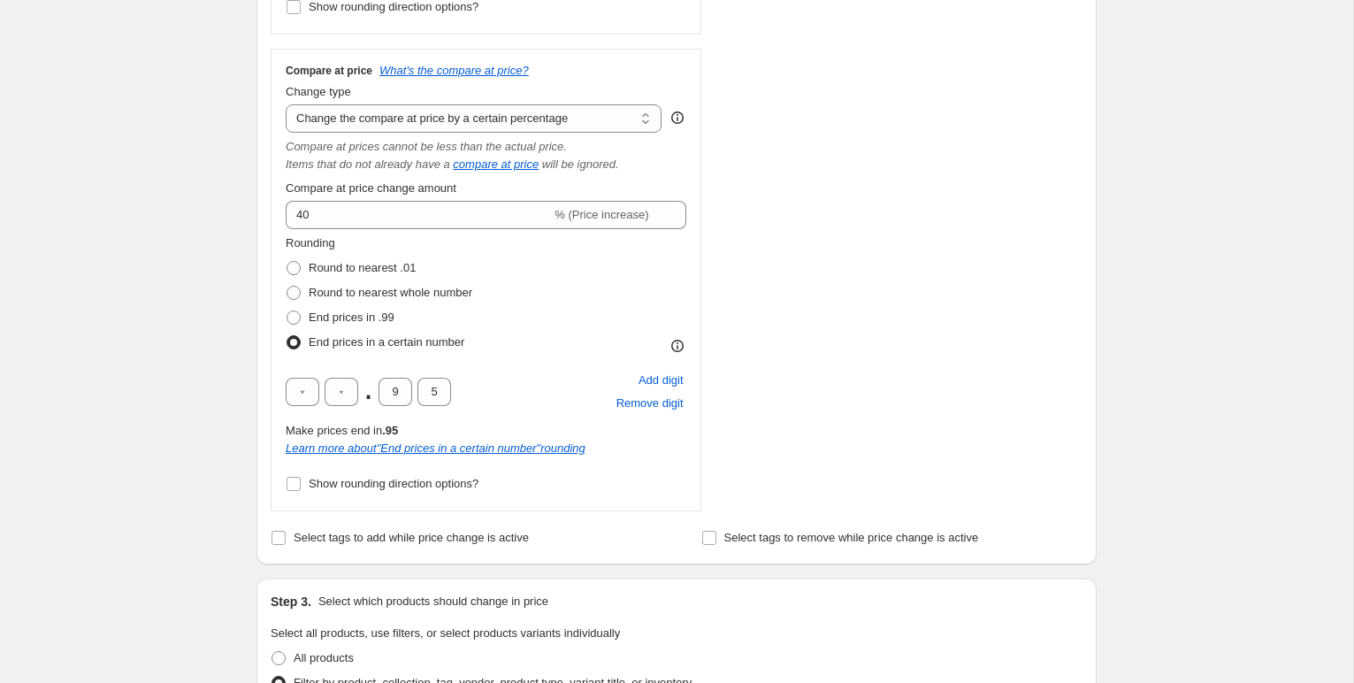
scroll to position [711, 0]
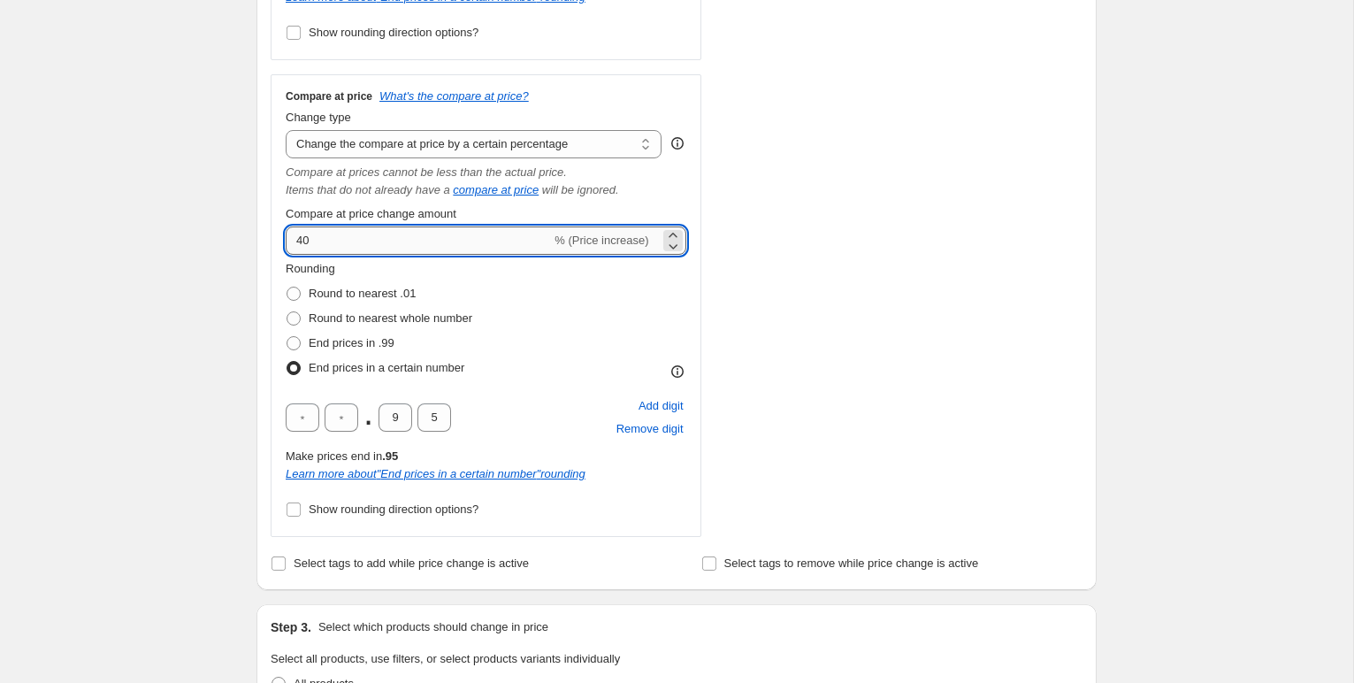
drag, startPoint x: 317, startPoint y: 244, endPoint x: 288, endPoint y: 243, distance: 29.2
click at [288, 243] on input "40" at bounding box center [418, 240] width 265 height 28
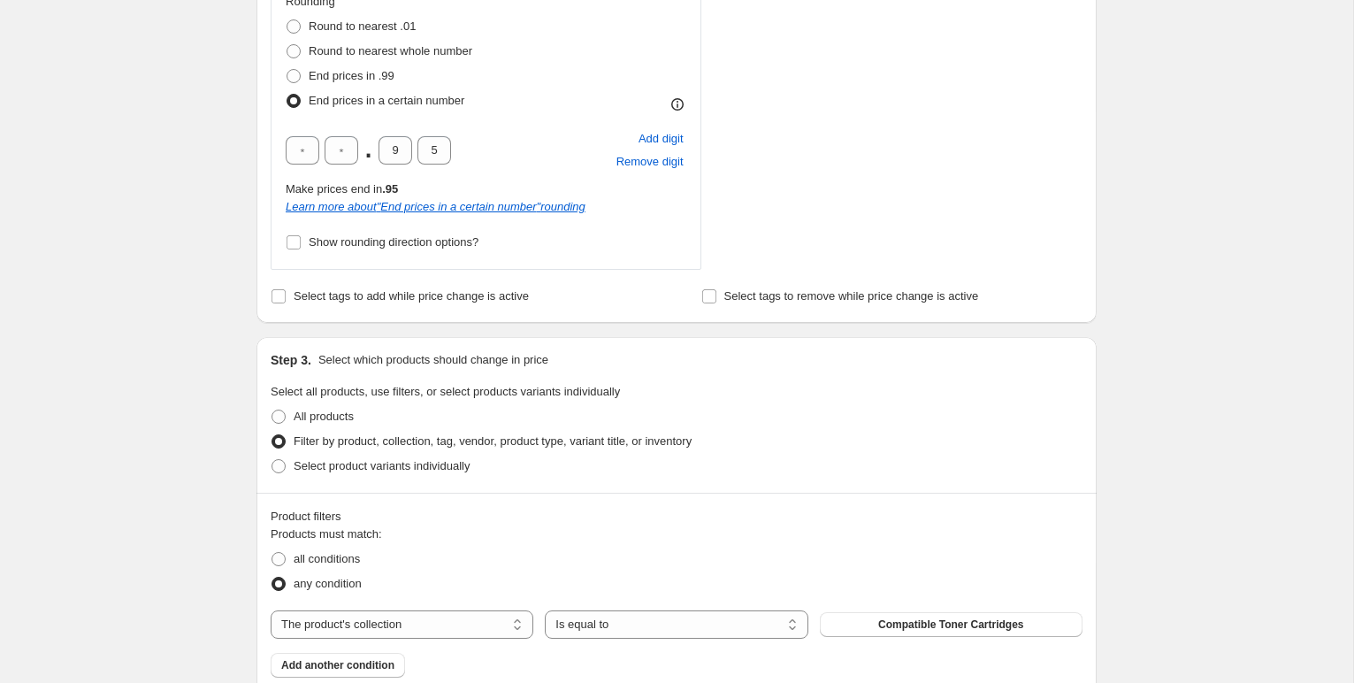
scroll to position [323, 0]
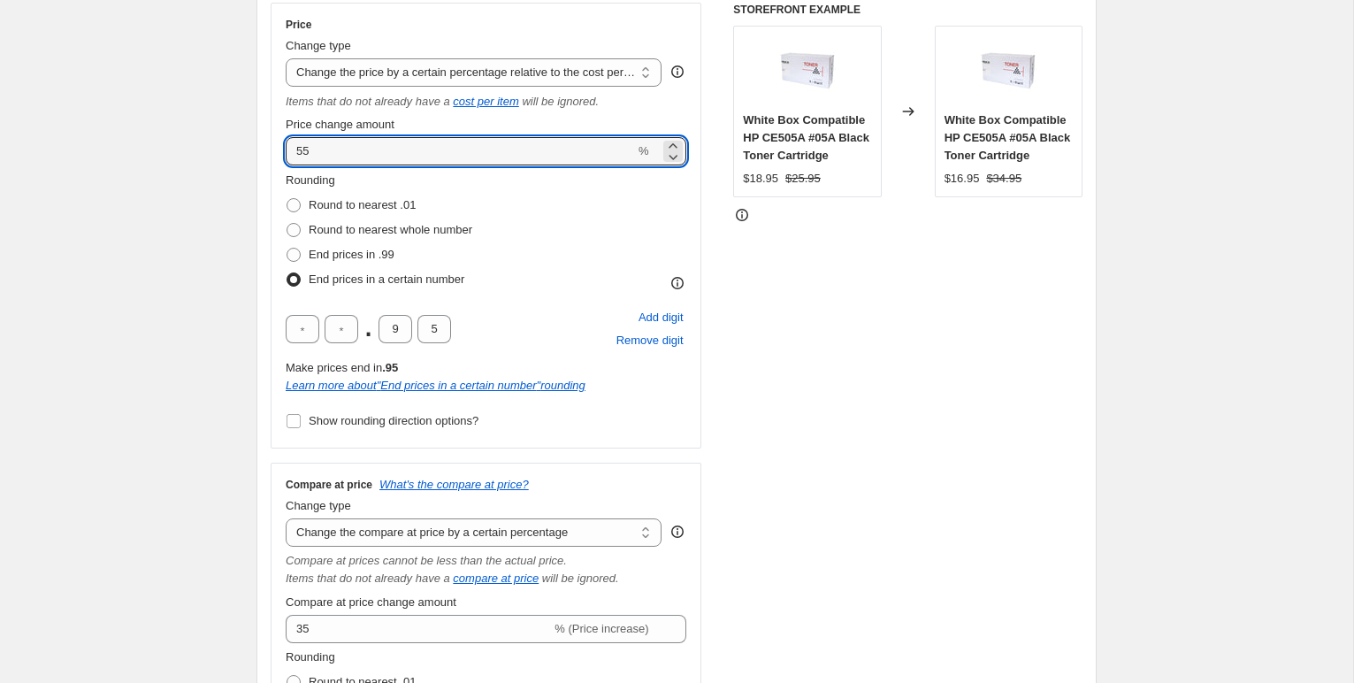
drag, startPoint x: 317, startPoint y: 153, endPoint x: 282, endPoint y: 151, distance: 34.5
click at [282, 151] on div "Price Change type Change the price to a certain amount Change the price by a ce…" at bounding box center [486, 226] width 431 height 446
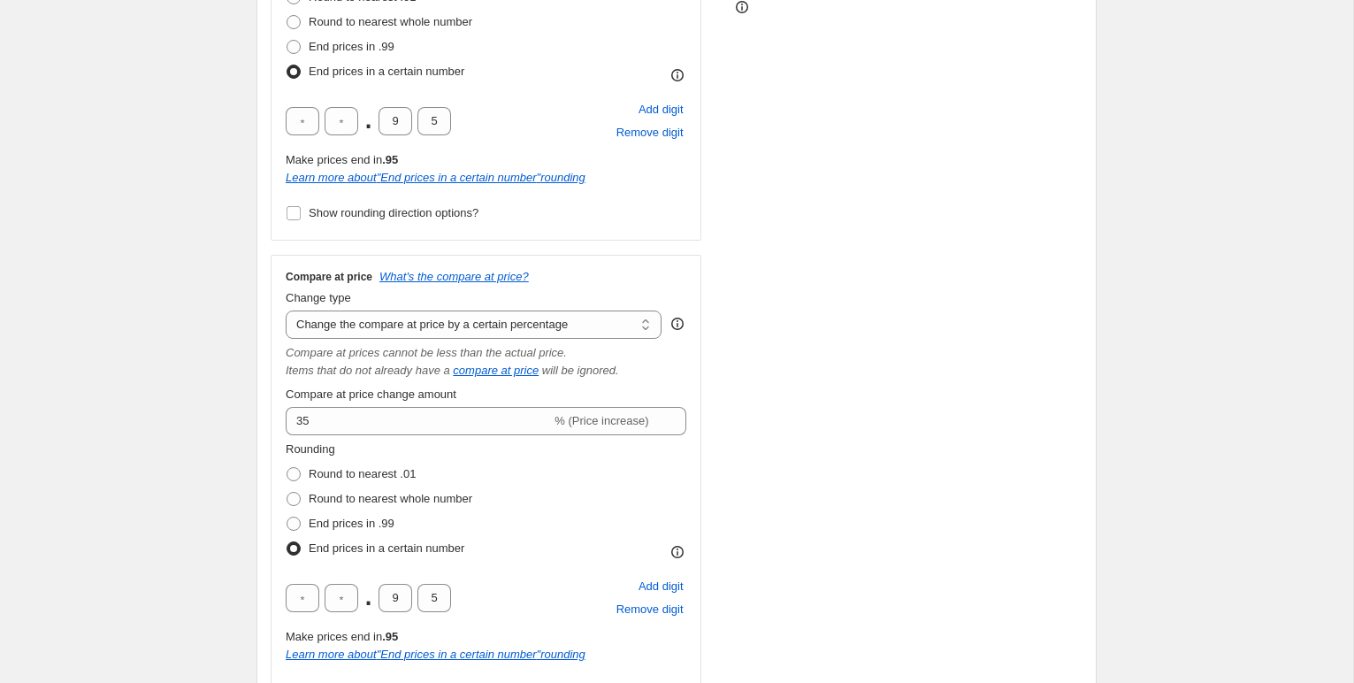
scroll to position [544, 0]
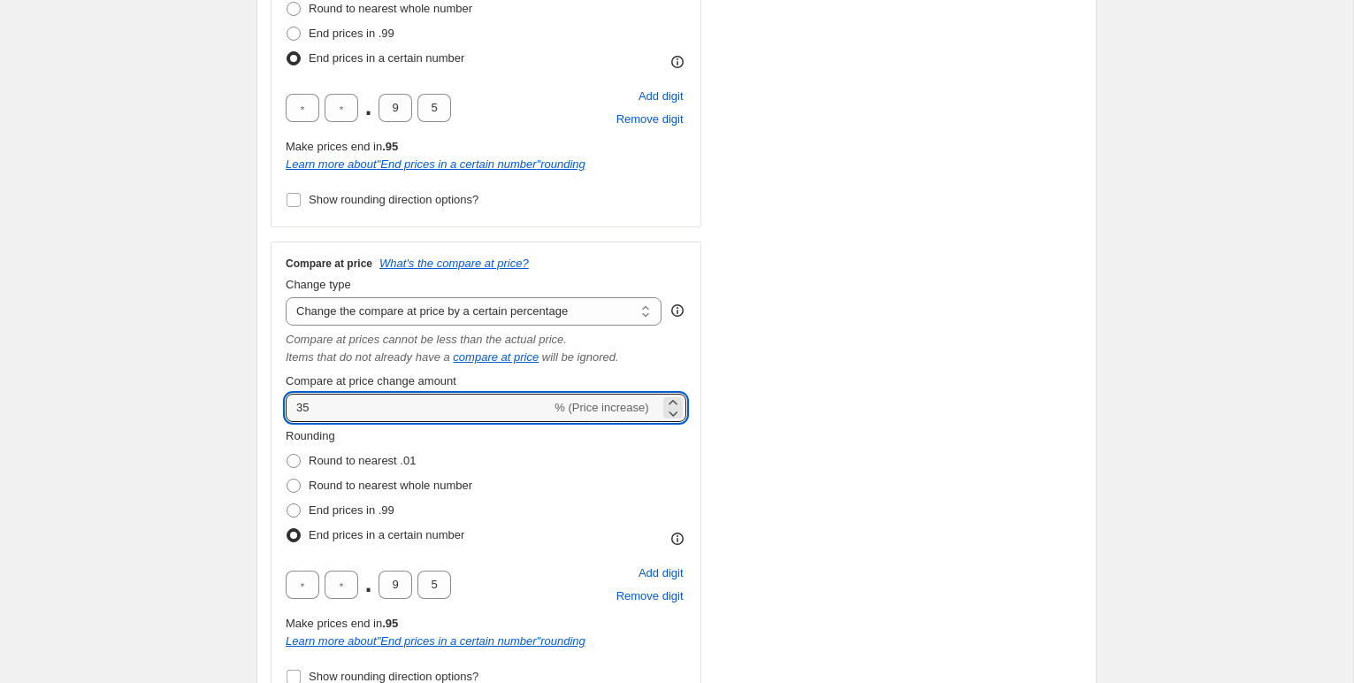
drag, startPoint x: 317, startPoint y: 407, endPoint x: 274, endPoint y: 404, distance: 43.4
click at [274, 404] on div "Compare at price What's the compare at price? Change type Change the compare at…" at bounding box center [486, 472] width 431 height 463
type input "25"
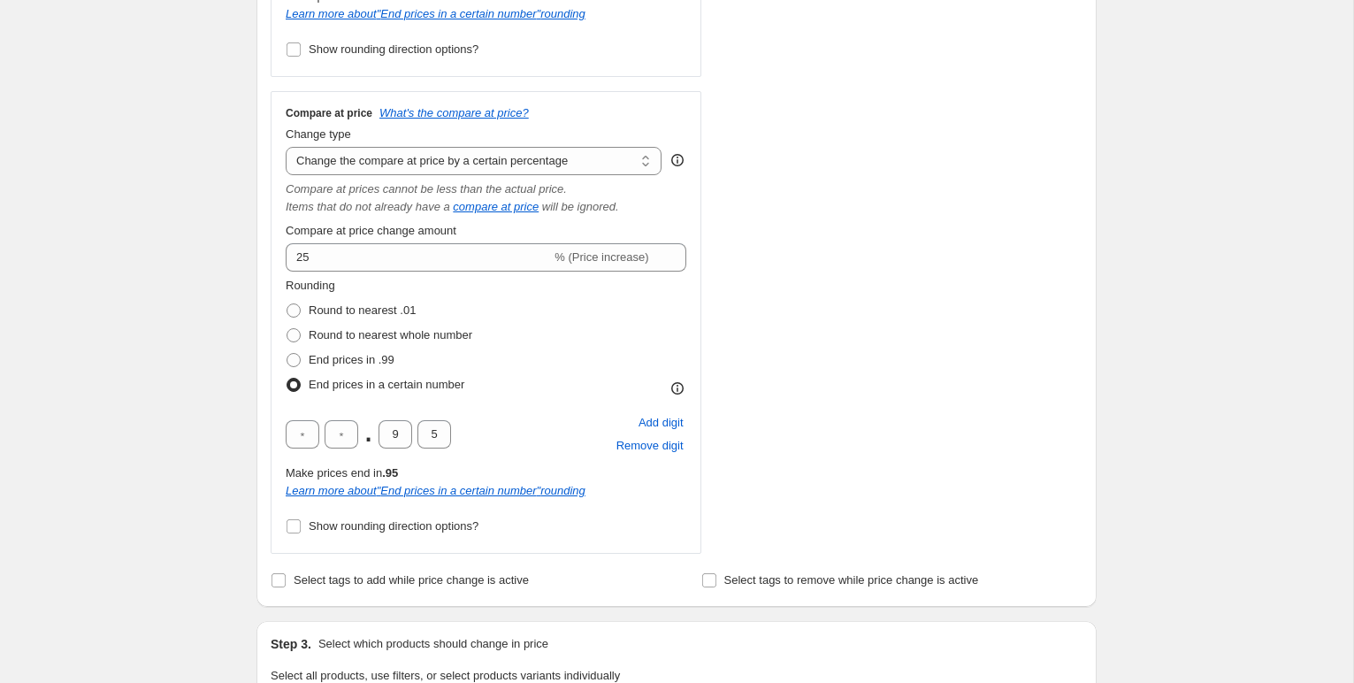
scroll to position [593, 0]
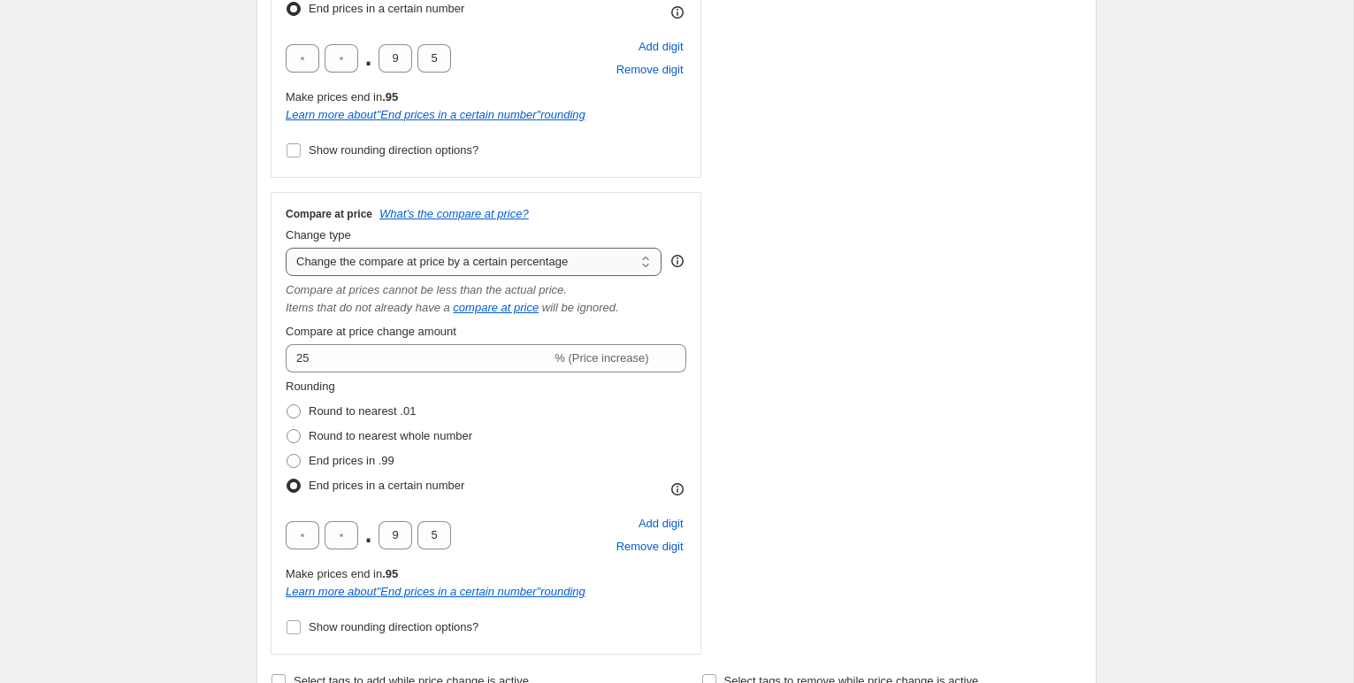
click at [332, 268] on select "Change the compare at price to the current price (sale) Change the compare at p…" at bounding box center [474, 262] width 376 height 28
select select "no_change"
click at [286, 248] on select "Change the compare at price to the current price (sale) Change the compare at p…" at bounding box center [474, 262] width 376 height 28
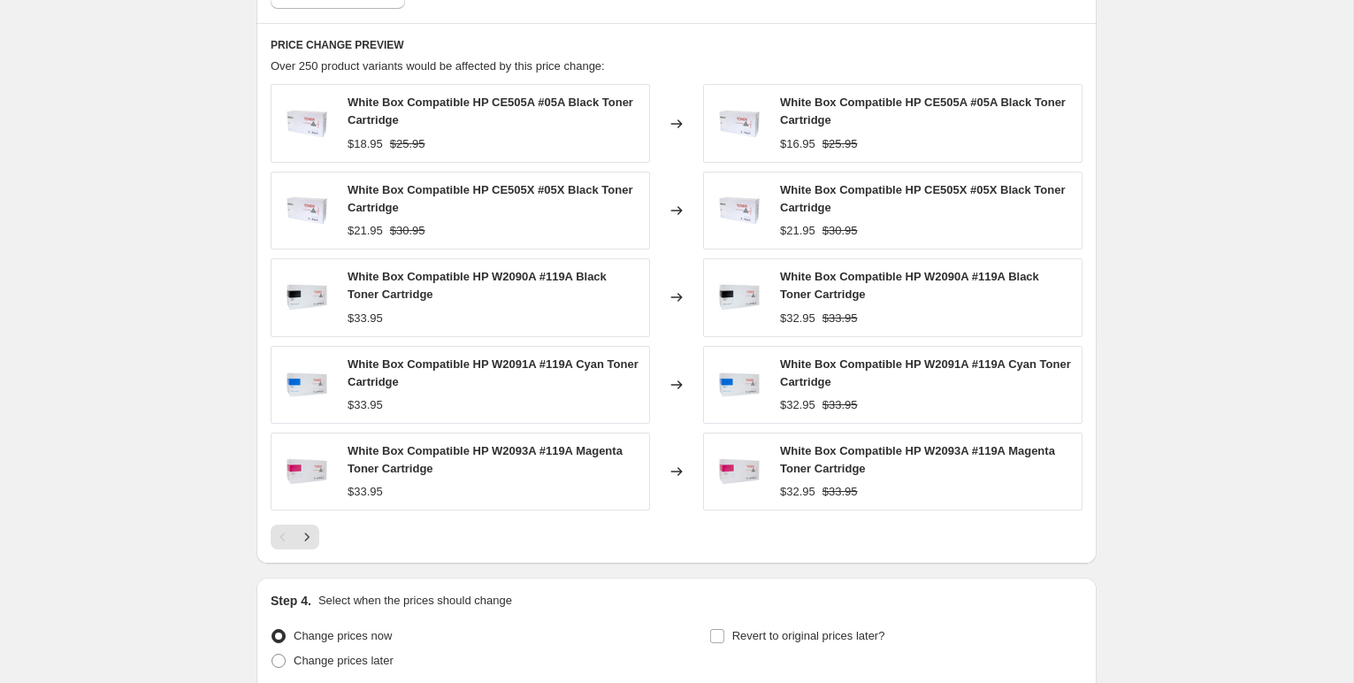
scroll to position [1285, 0]
click at [306, 535] on icon "Next" at bounding box center [307, 535] width 18 height 18
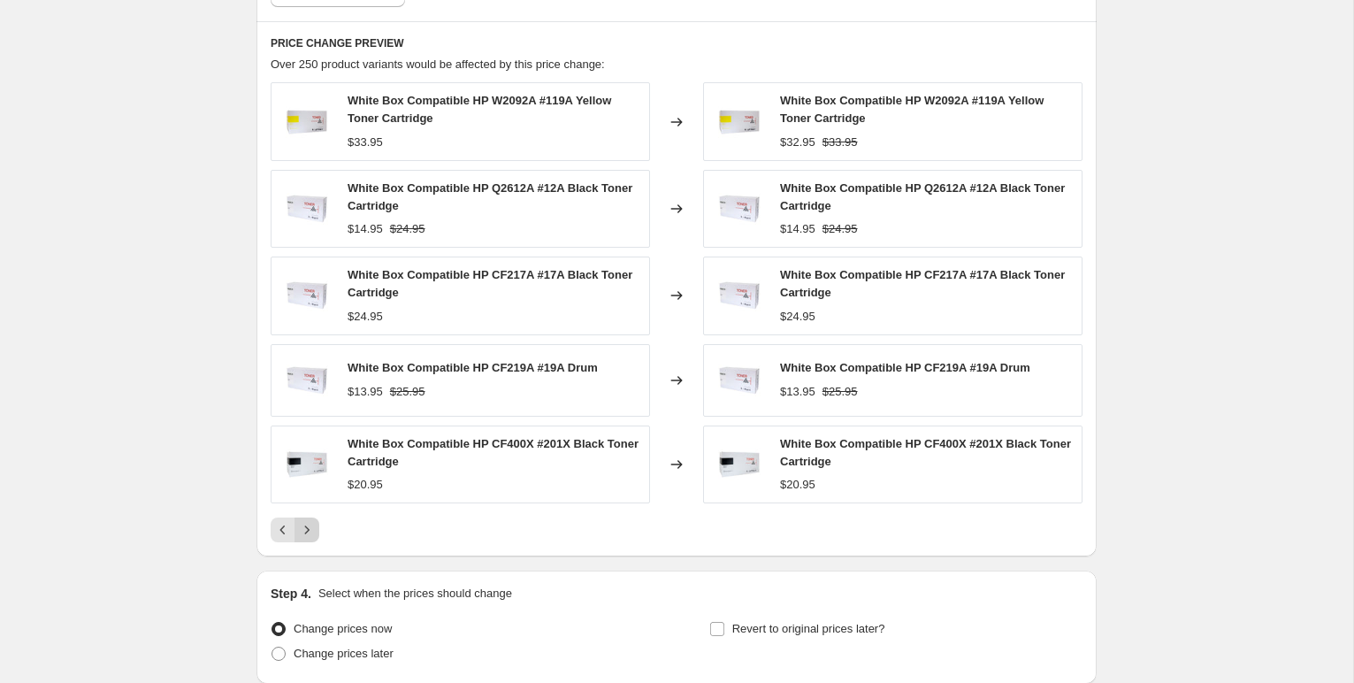
click at [301, 533] on icon "Next" at bounding box center [307, 530] width 18 height 18
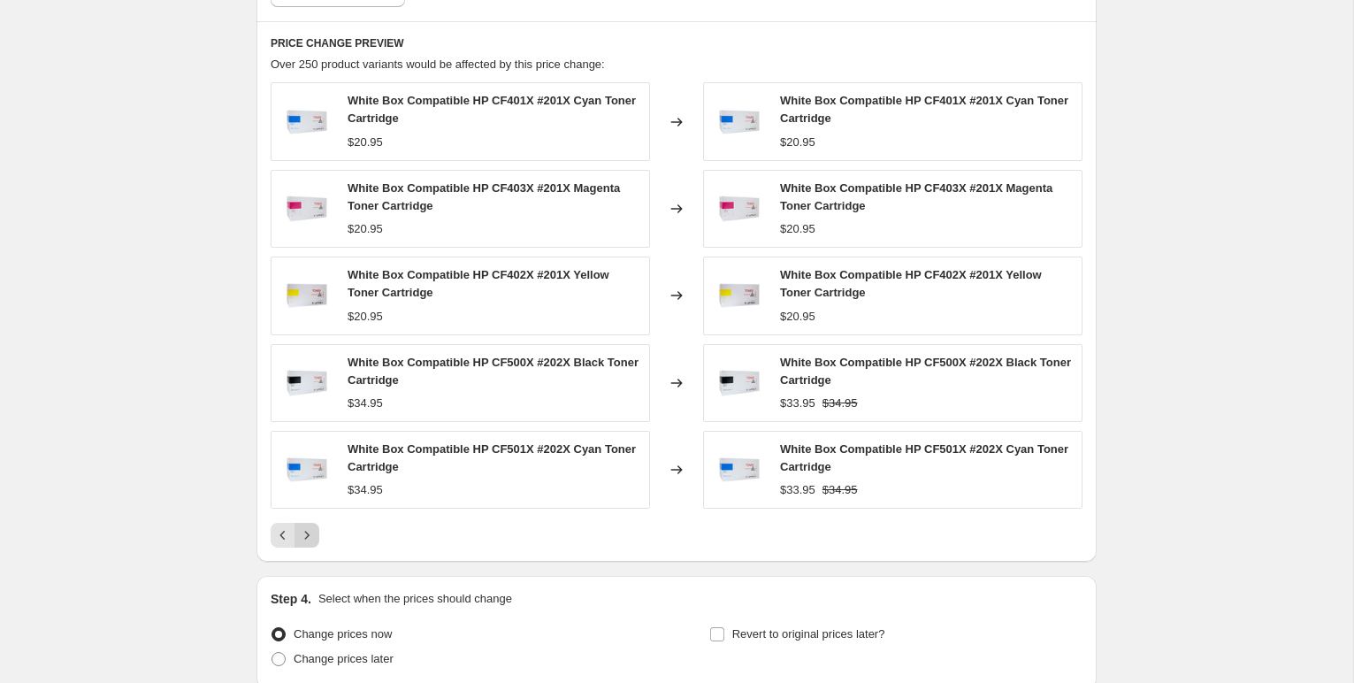
click at [304, 538] on icon "Next" at bounding box center [307, 535] width 18 height 18
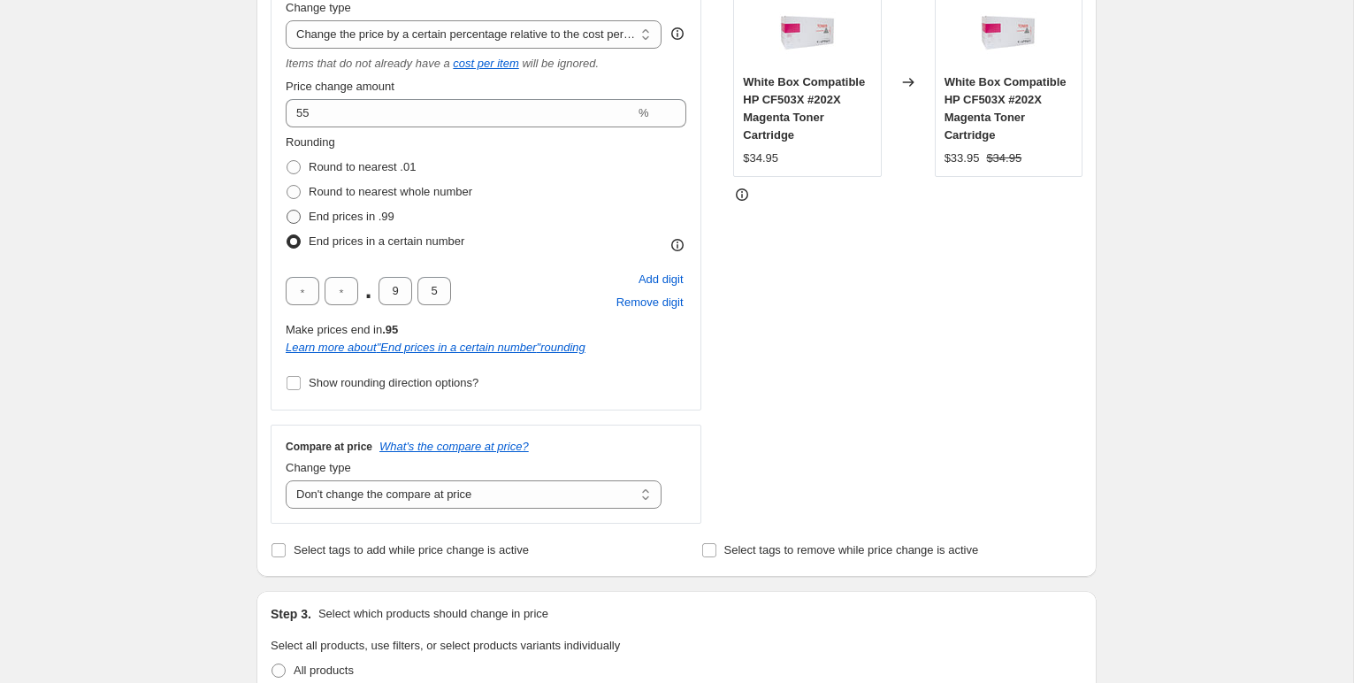
scroll to position [334, 0]
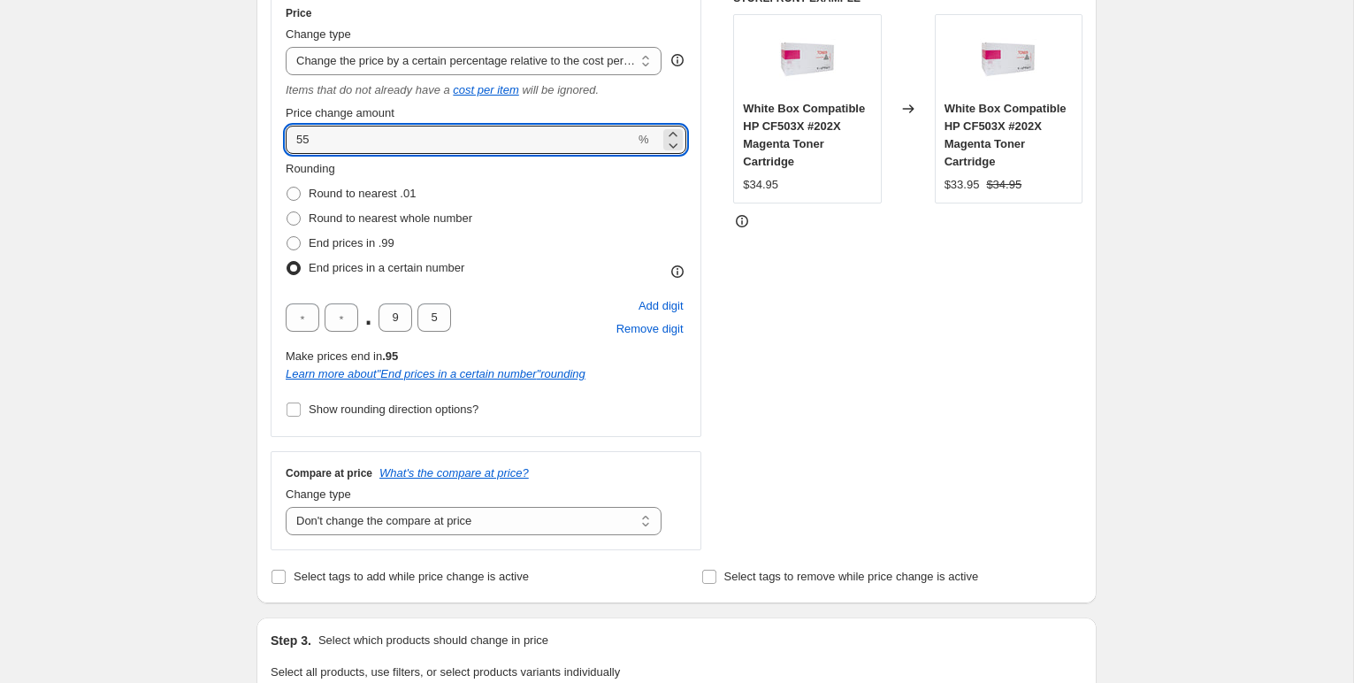
drag, startPoint x: 319, startPoint y: 143, endPoint x: 271, endPoint y: 141, distance: 48.7
click at [271, 141] on div "Price Change type Change the price to a certain amount Change the price by a ce…" at bounding box center [486, 214] width 431 height 446
type input "60"
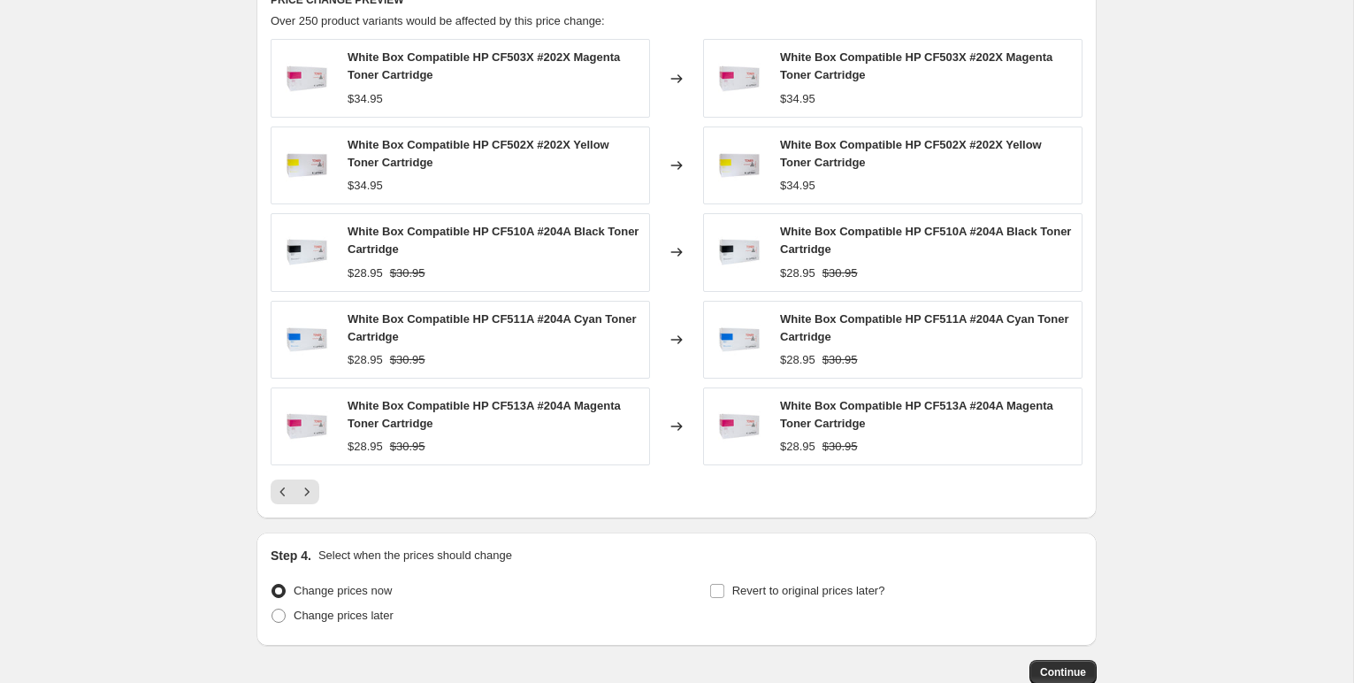
scroll to position [1329, 0]
click at [302, 492] on icon "Next" at bounding box center [307, 491] width 18 height 18
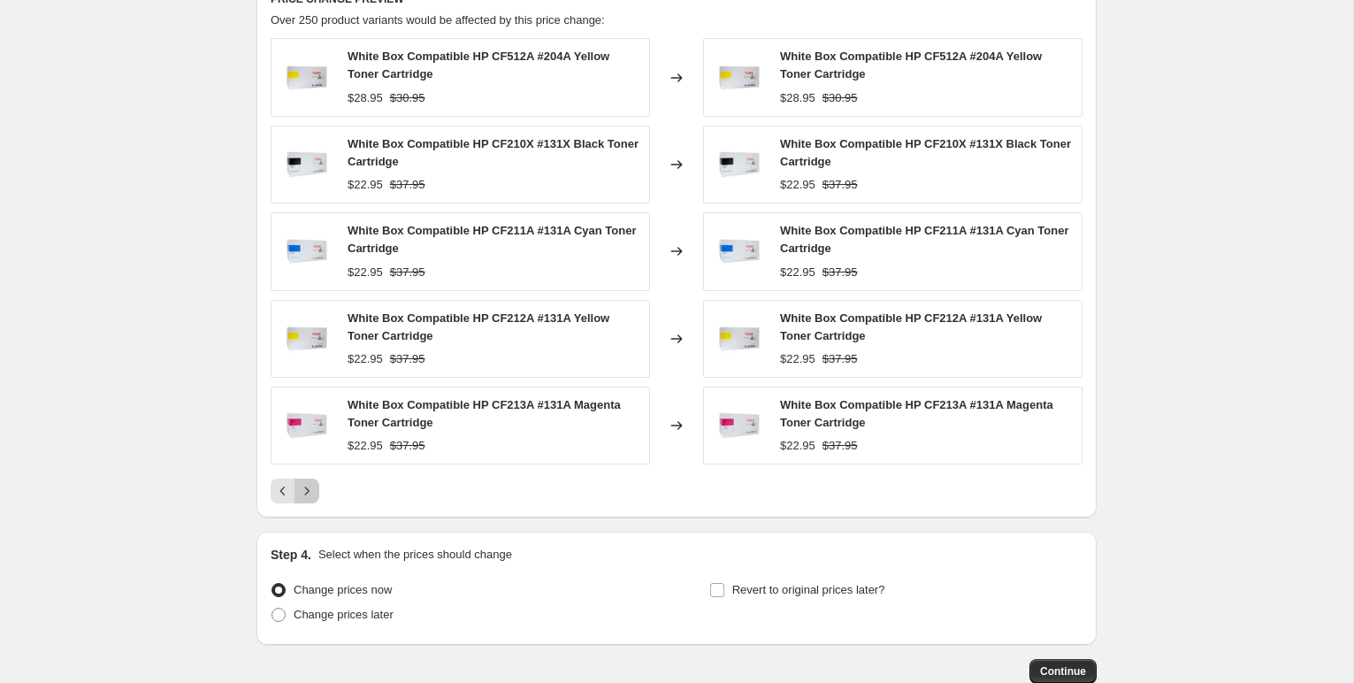
click at [304, 492] on icon "Next" at bounding box center [307, 491] width 18 height 18
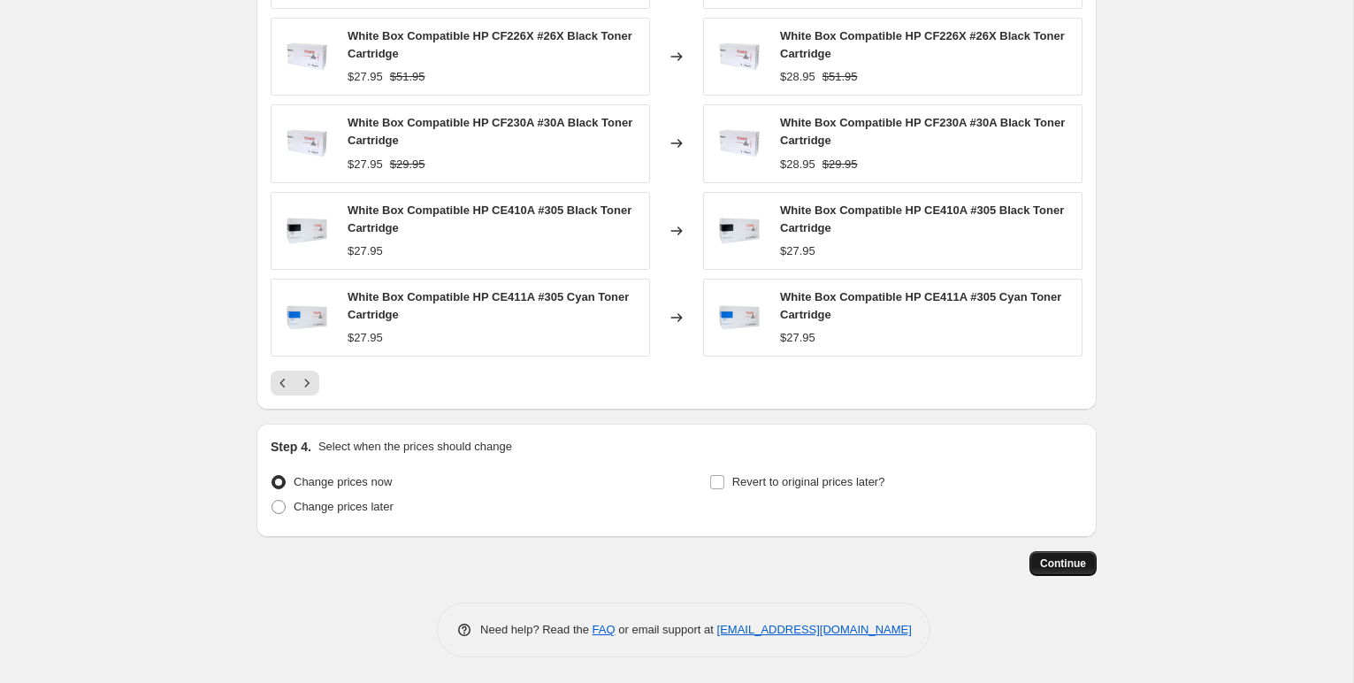
scroll to position [1436, 0]
click at [1058, 563] on span "Continue" at bounding box center [1063, 564] width 46 height 14
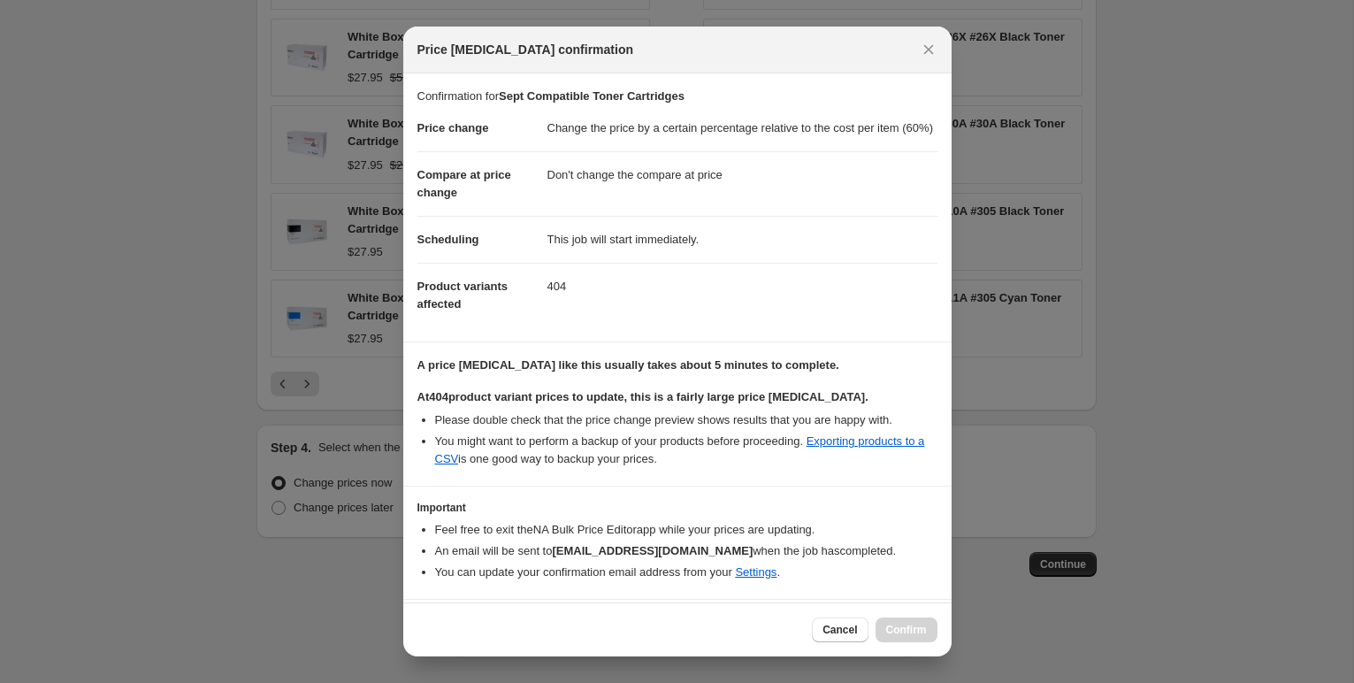
scroll to position [68, 0]
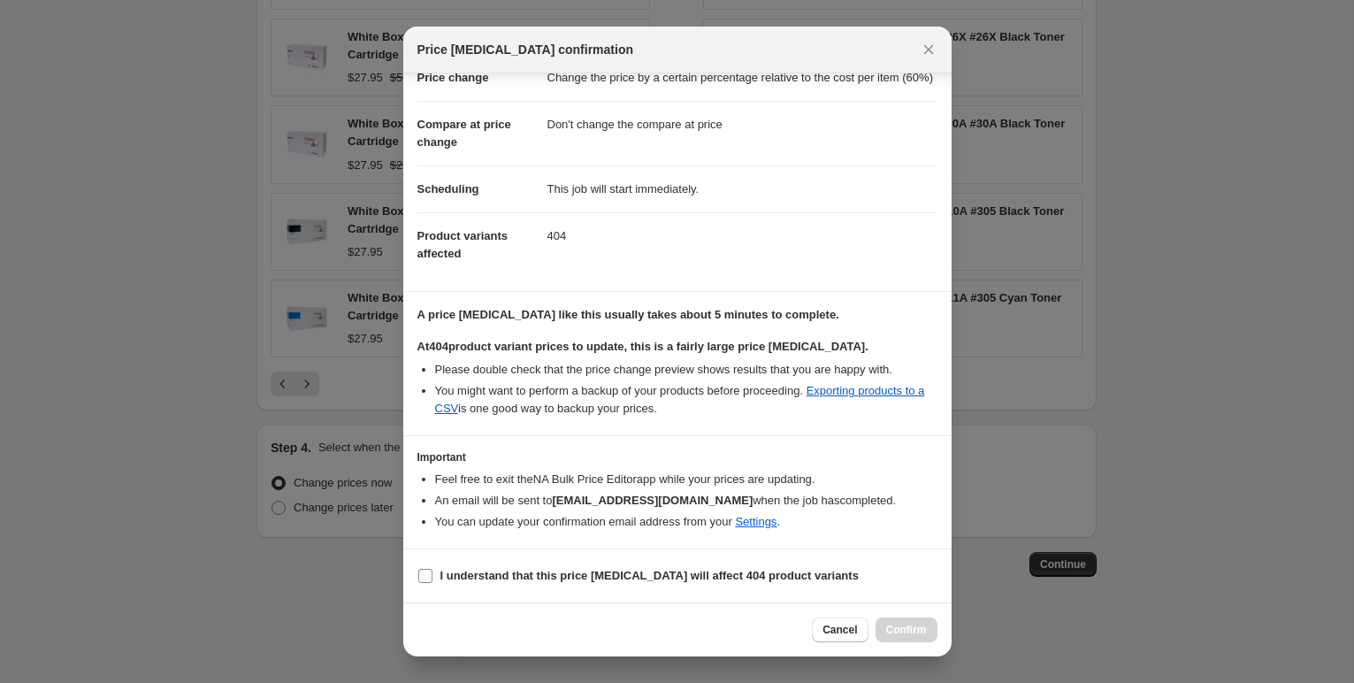
click at [427, 579] on input "I understand that this price [MEDICAL_DATA] will affect 404 product variants" at bounding box center [425, 576] width 14 height 14
checkbox input "true"
click at [919, 632] on span "Confirm" at bounding box center [906, 629] width 41 height 14
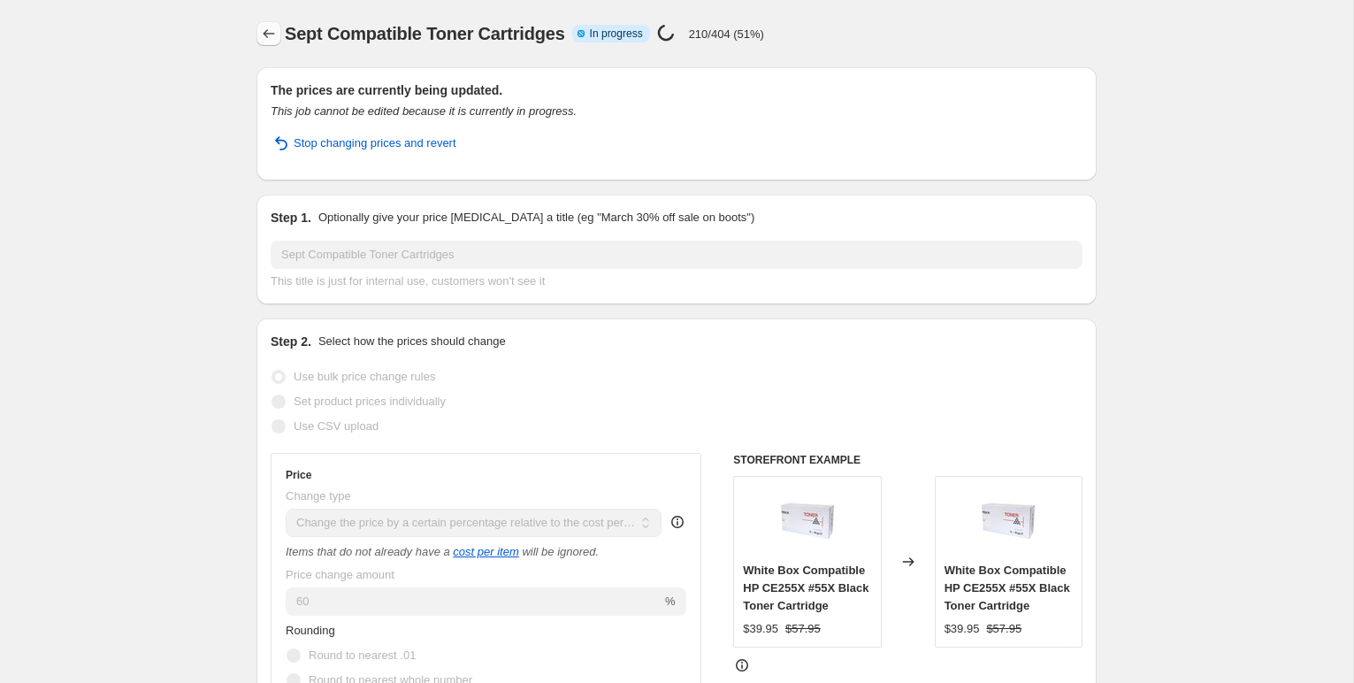
click at [264, 35] on icon "Price change jobs" at bounding box center [269, 34] width 18 height 18
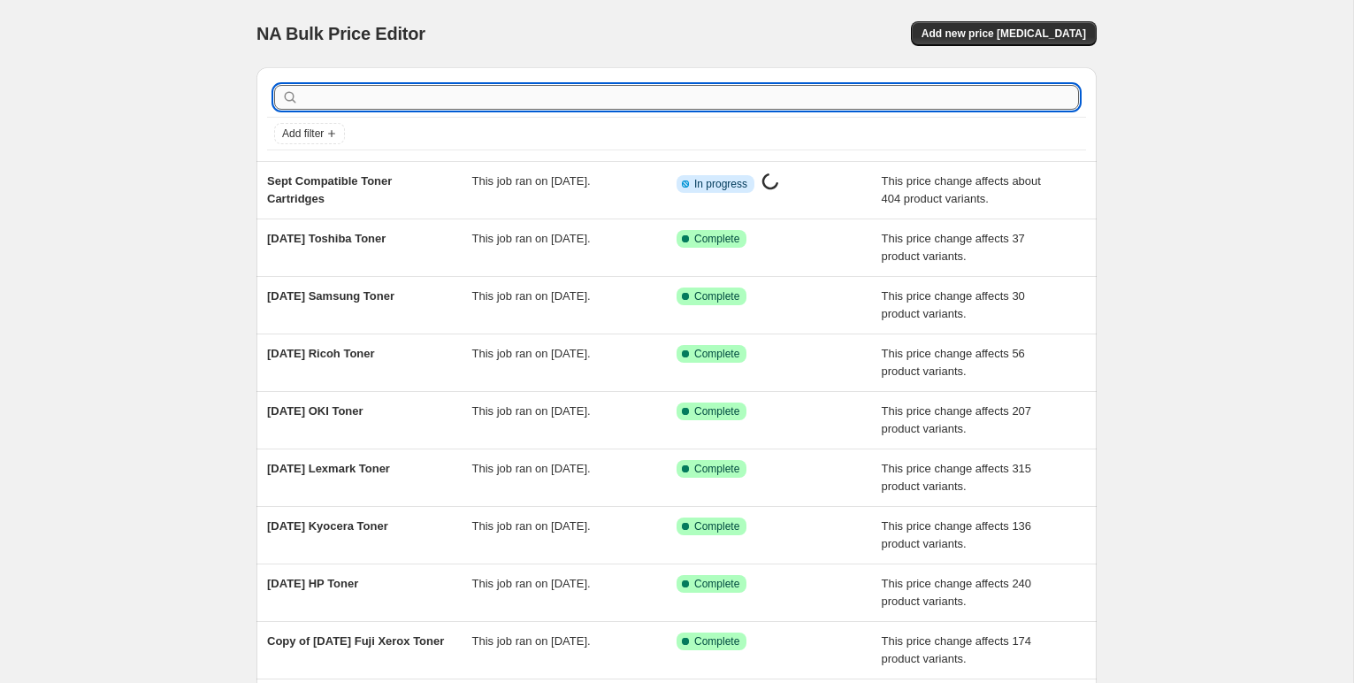
click at [429, 95] on input "text" at bounding box center [690, 97] width 776 height 25
type input "canon"
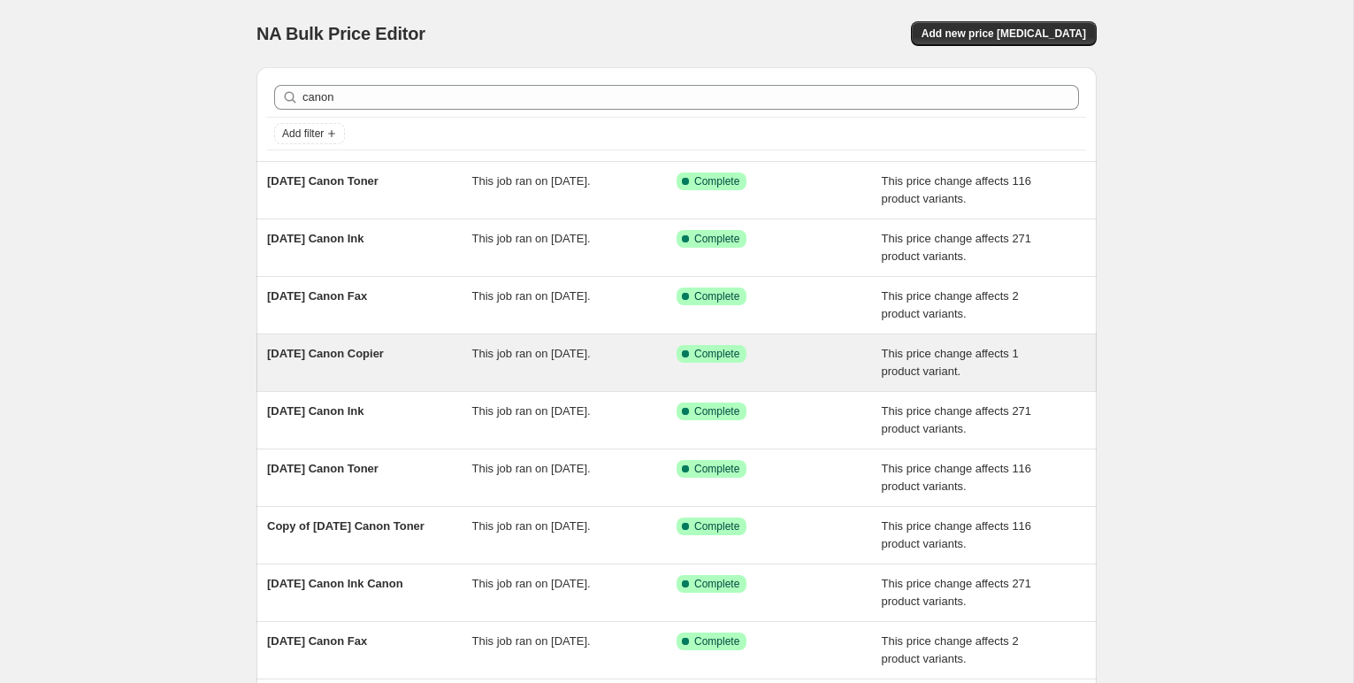
click at [384, 355] on span "[DATE] Canon Copier" at bounding box center [325, 353] width 117 height 13
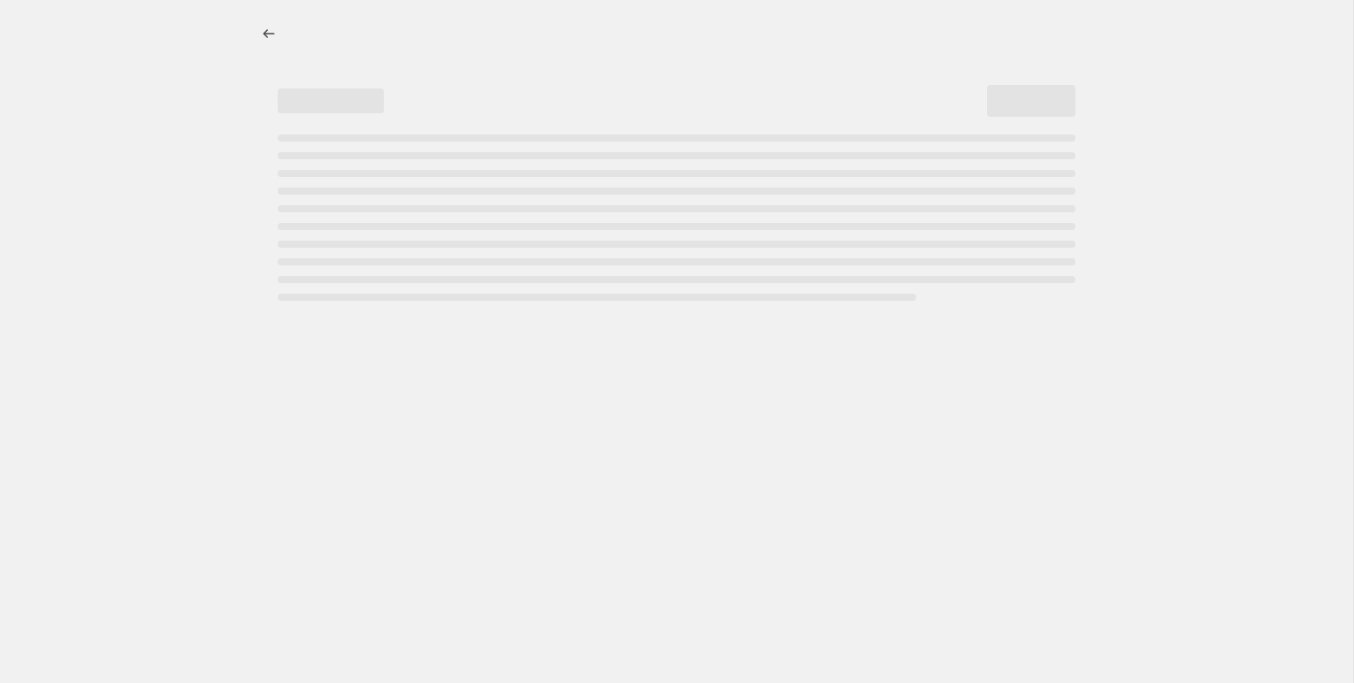
select select "pc"
select select "remove"
select select "collection"
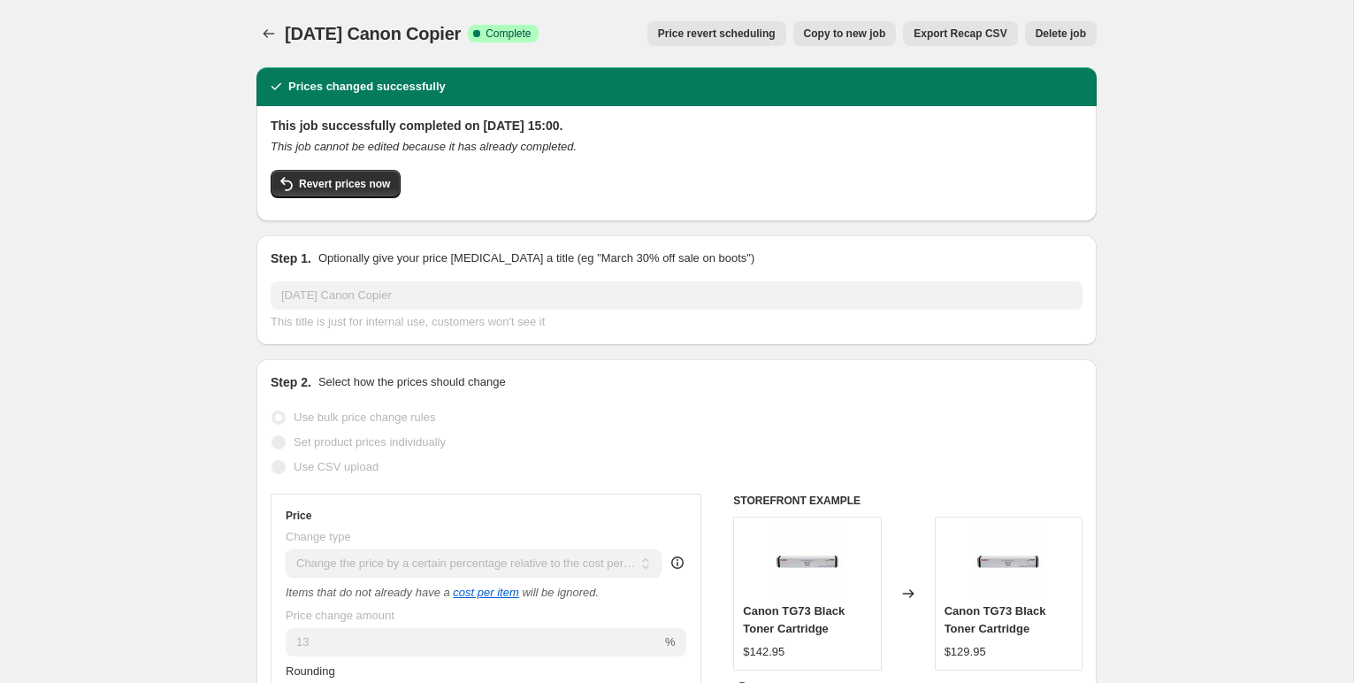
click at [848, 32] on span "Copy to new job" at bounding box center [845, 34] width 82 height 14
select select "pc"
select select "remove"
select select "collection"
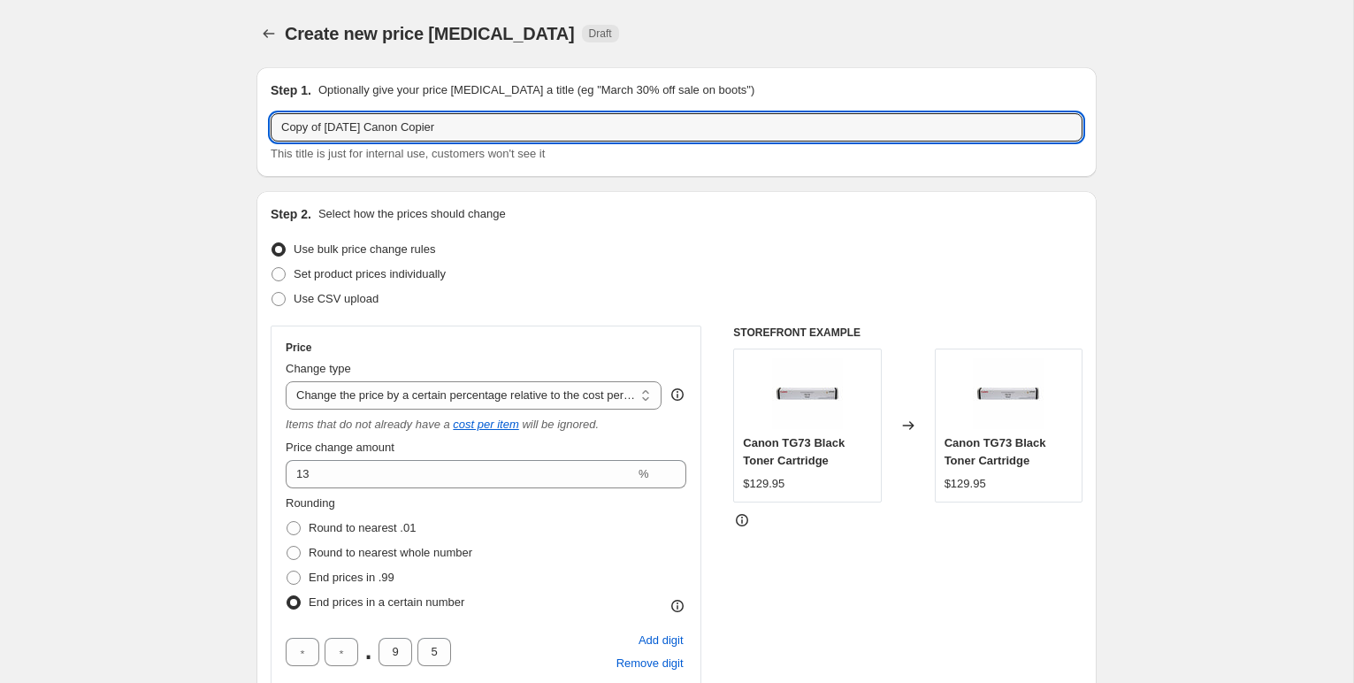
drag, startPoint x: 364, startPoint y: 128, endPoint x: 267, endPoint y: 126, distance: 97.3
click at [267, 126] on div "Step 1. Optionally give your price [MEDICAL_DATA] a title (eg "March 30% off sa…" at bounding box center [676, 122] width 840 height 110
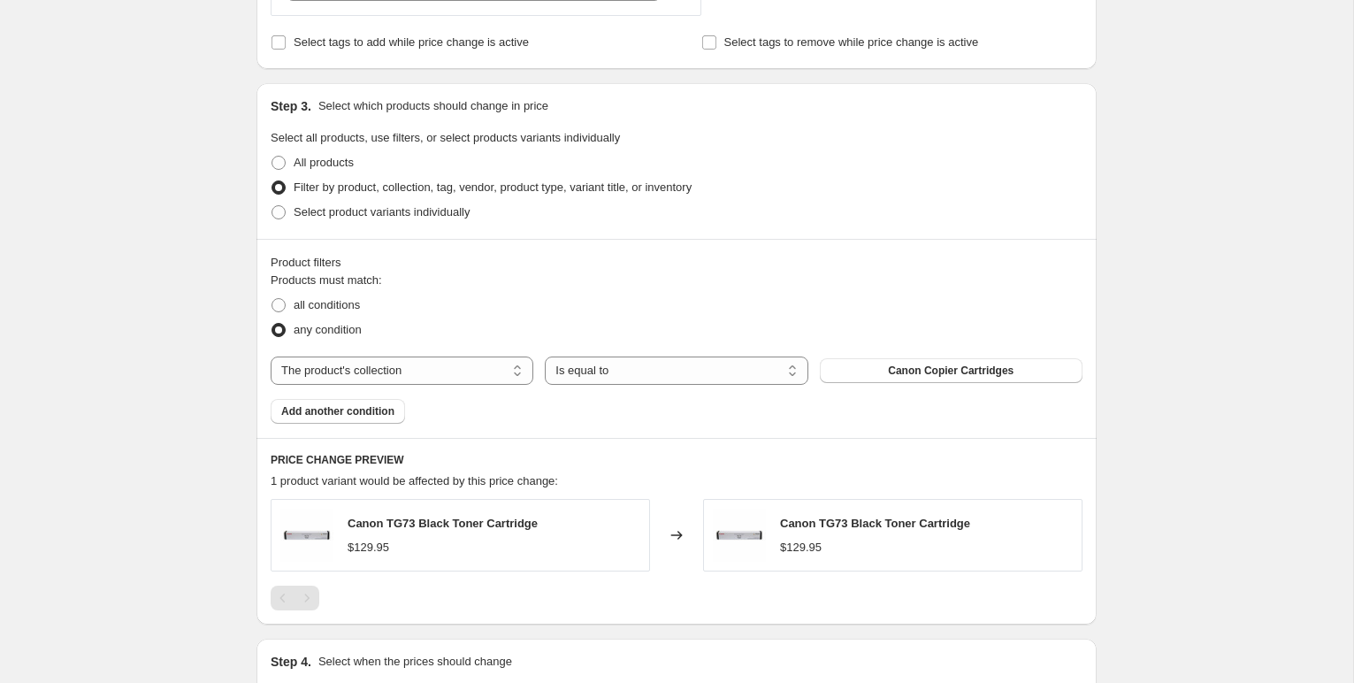
scroll to position [1084, 0]
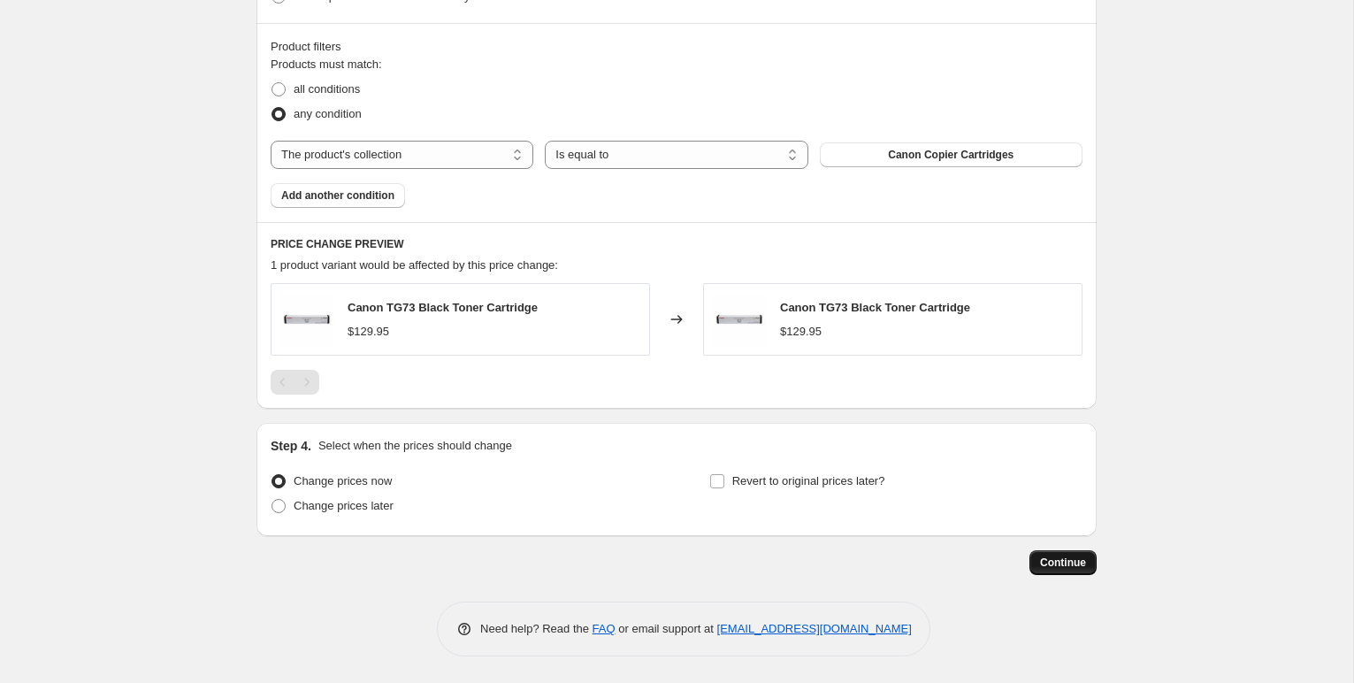
type input "[DATE] Canon Copier"
click at [1072, 560] on span "Continue" at bounding box center [1063, 562] width 46 height 14
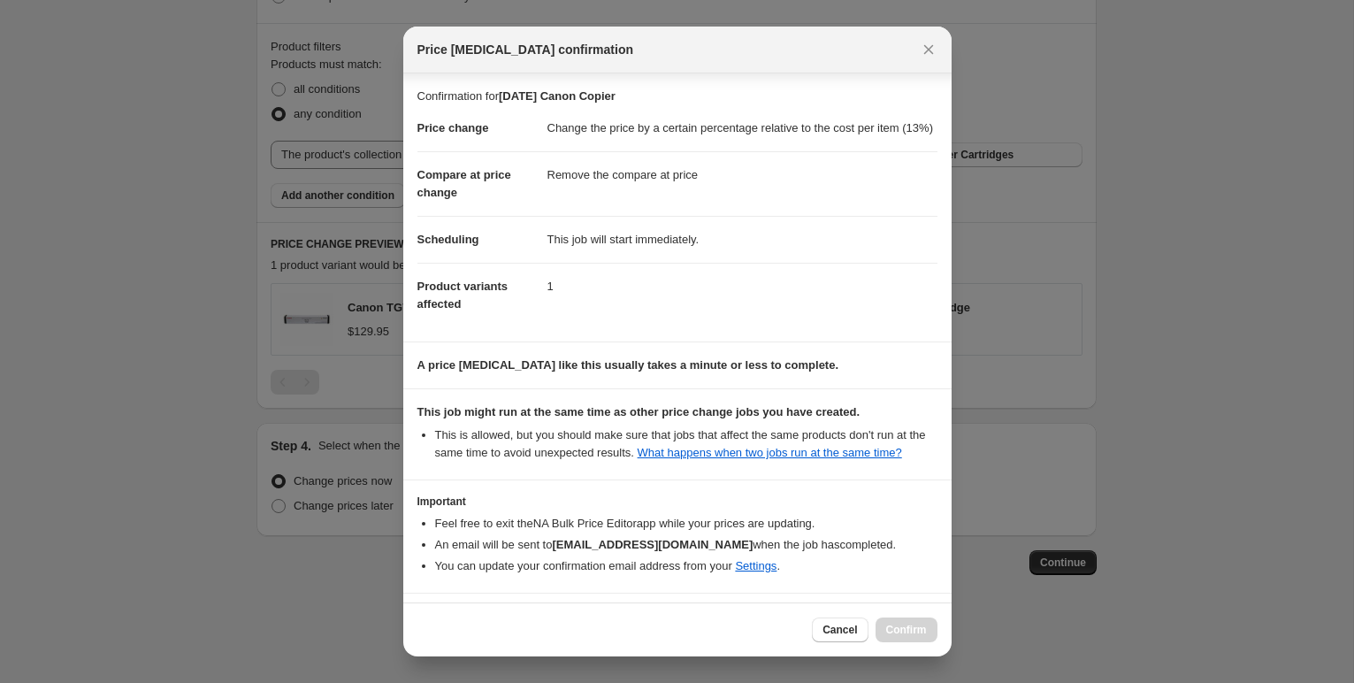
scroll to position [97, 0]
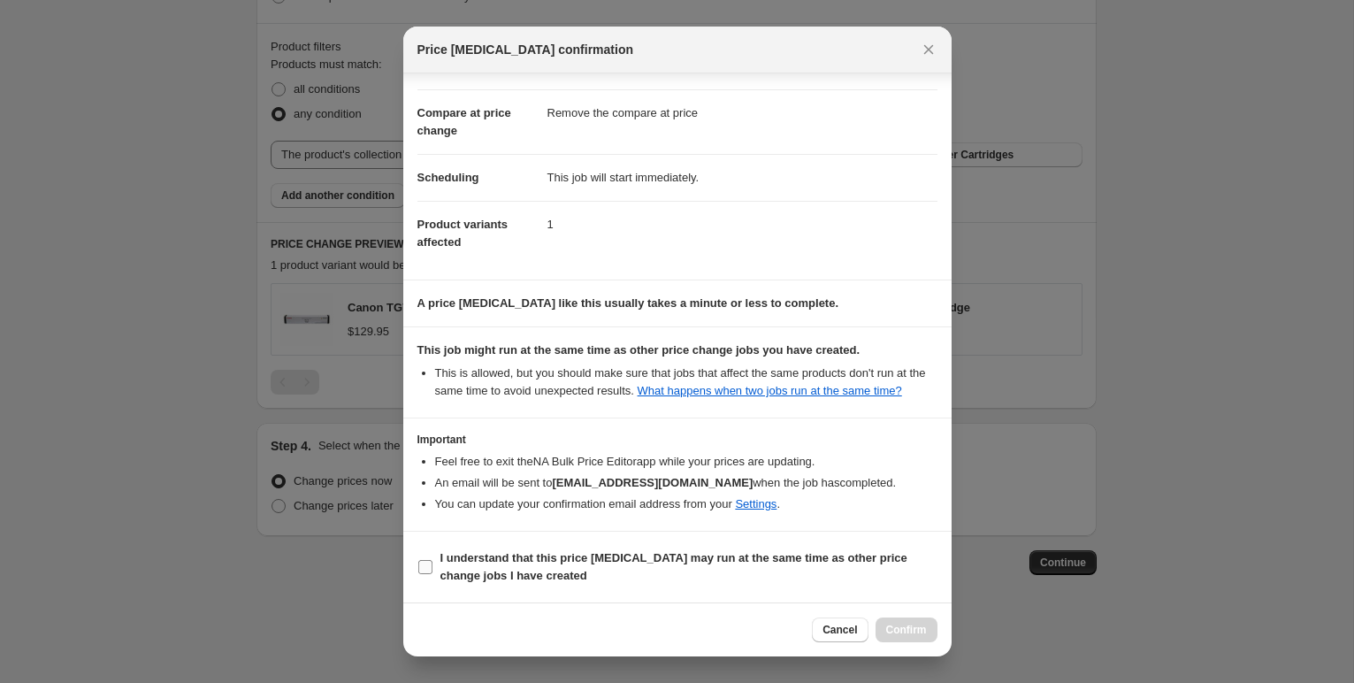
click at [420, 562] on input "I understand that this price [MEDICAL_DATA] may run at the same time as other p…" at bounding box center [425, 567] width 14 height 14
checkbox input "true"
click at [916, 627] on span "Confirm" at bounding box center [906, 629] width 41 height 14
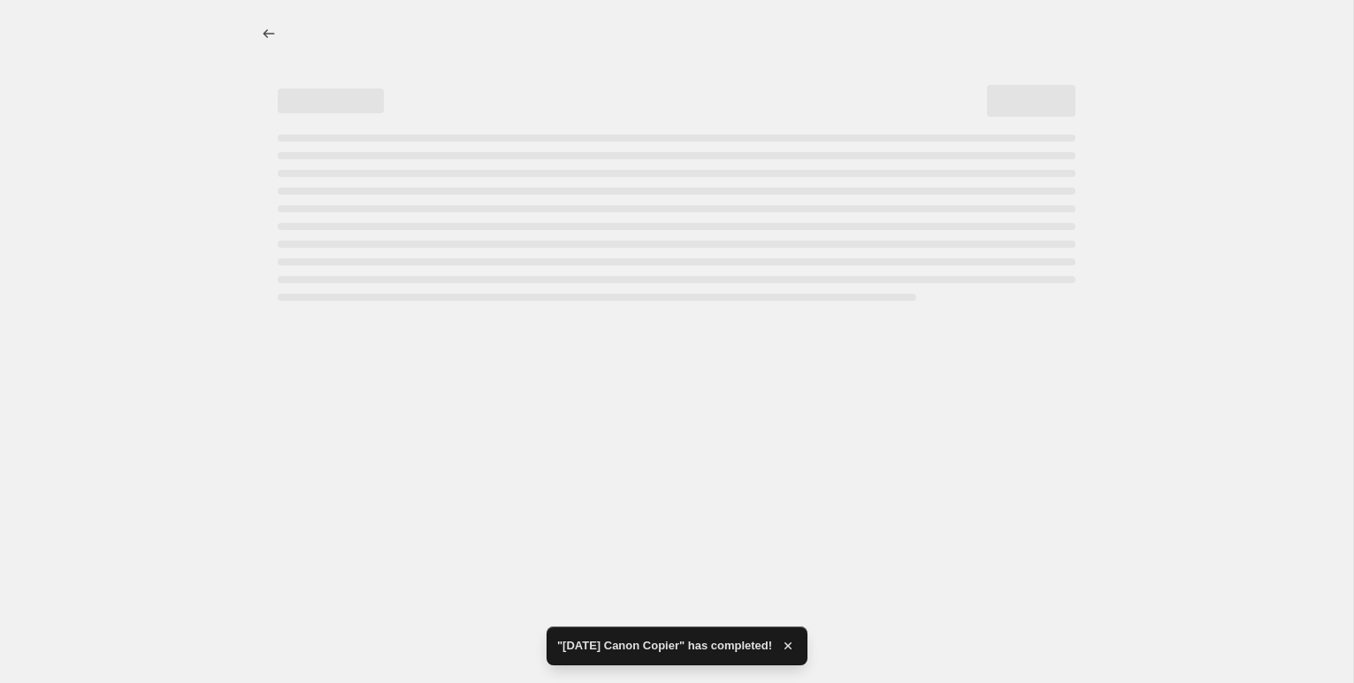
select select "pc"
select select "remove"
select select "collection"
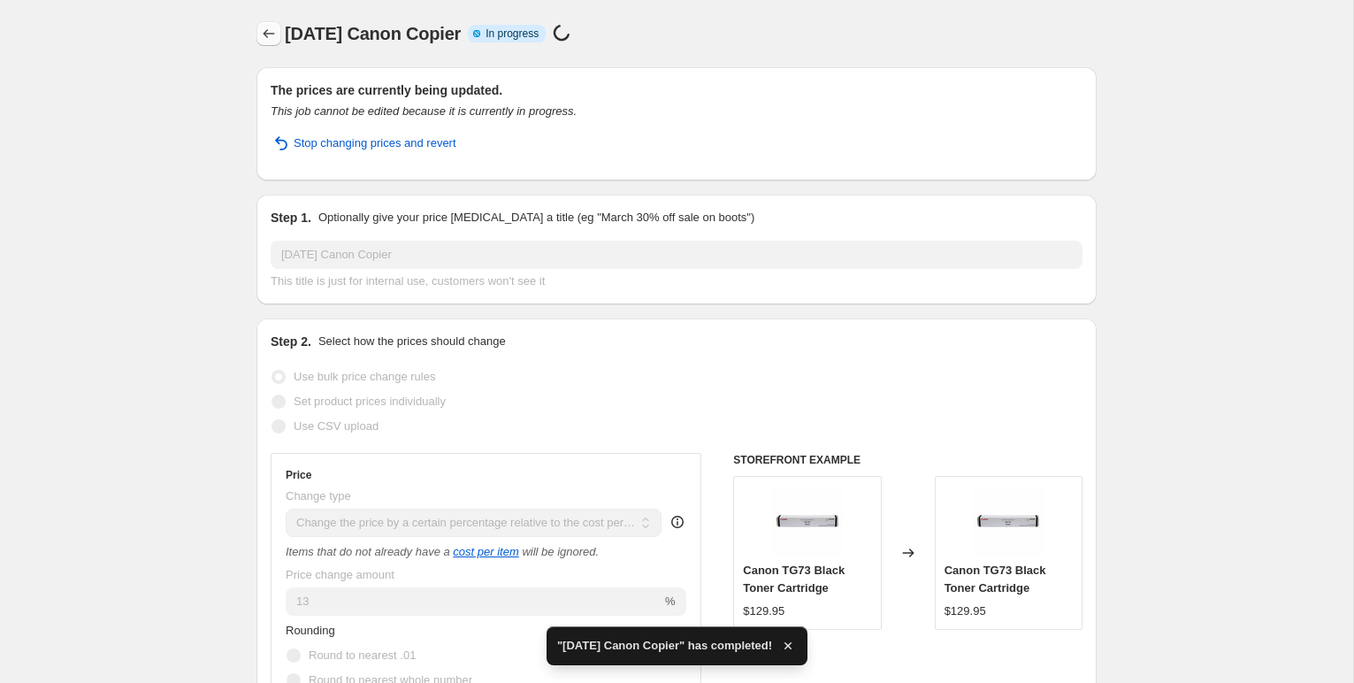
click at [273, 37] on icon "Price change jobs" at bounding box center [269, 34] width 18 height 18
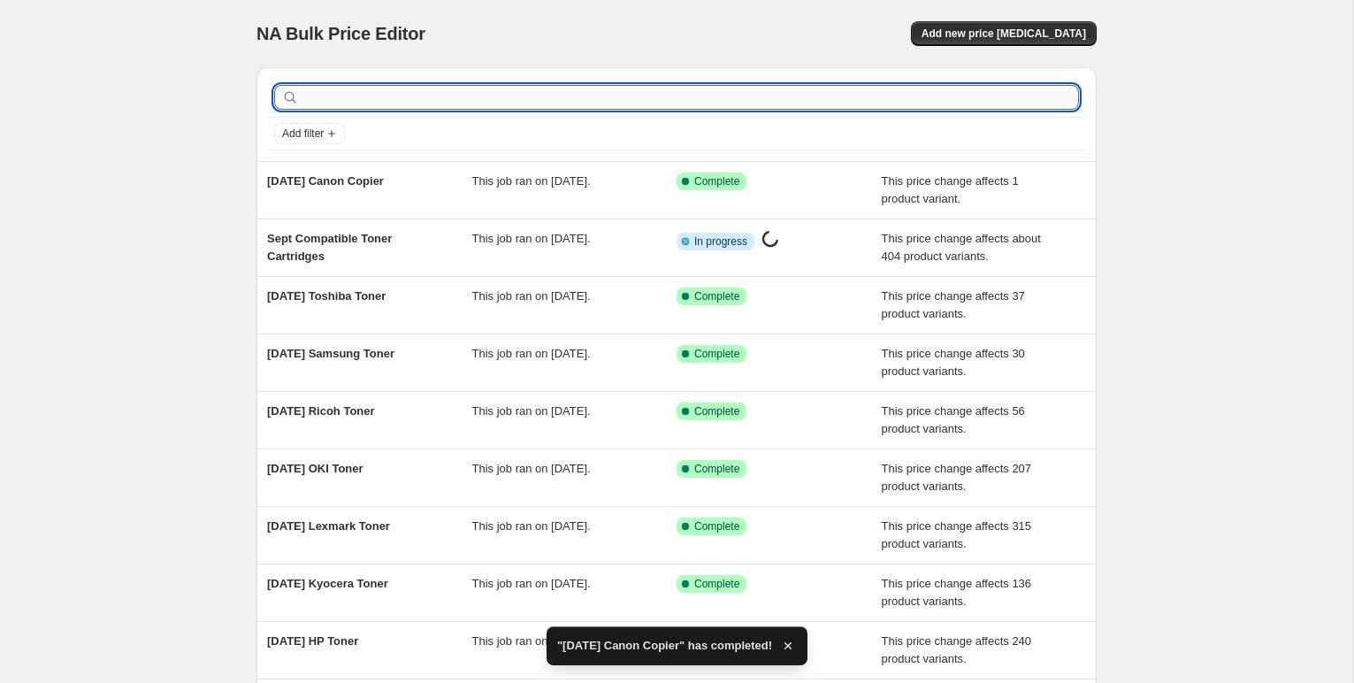
click at [333, 96] on input "text" at bounding box center [690, 97] width 776 height 25
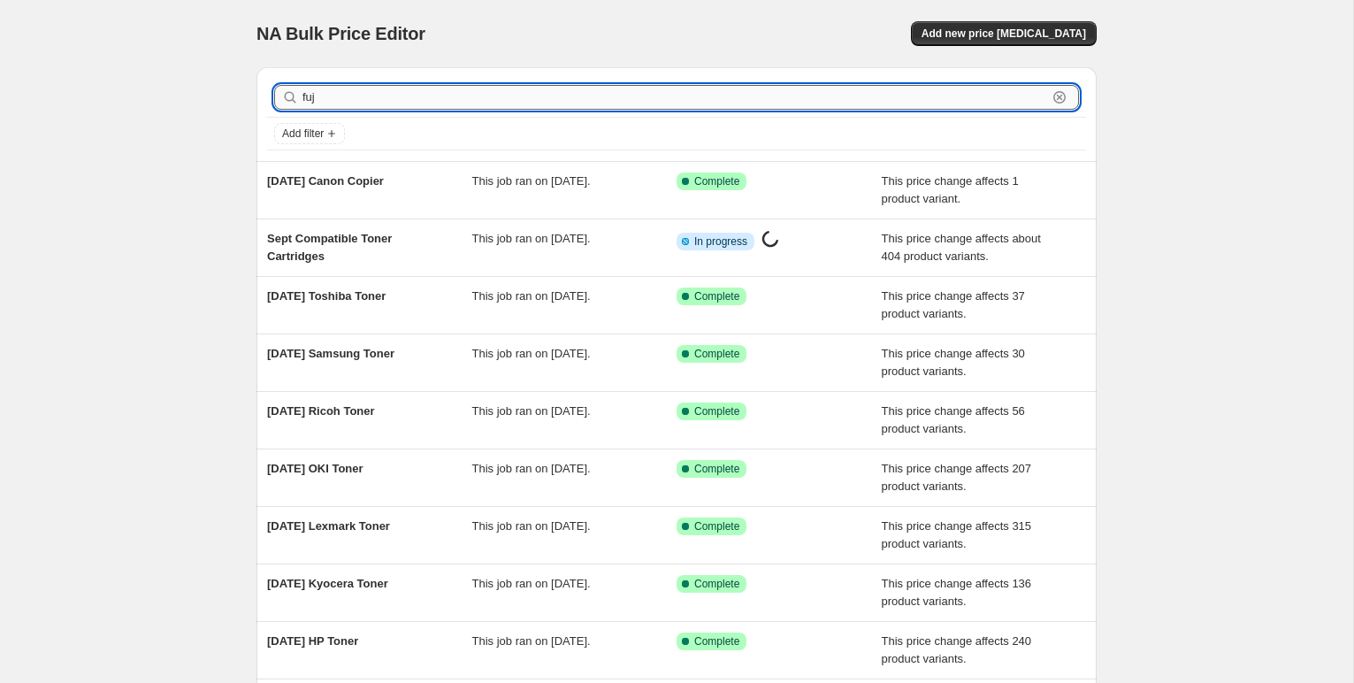
type input "fuji"
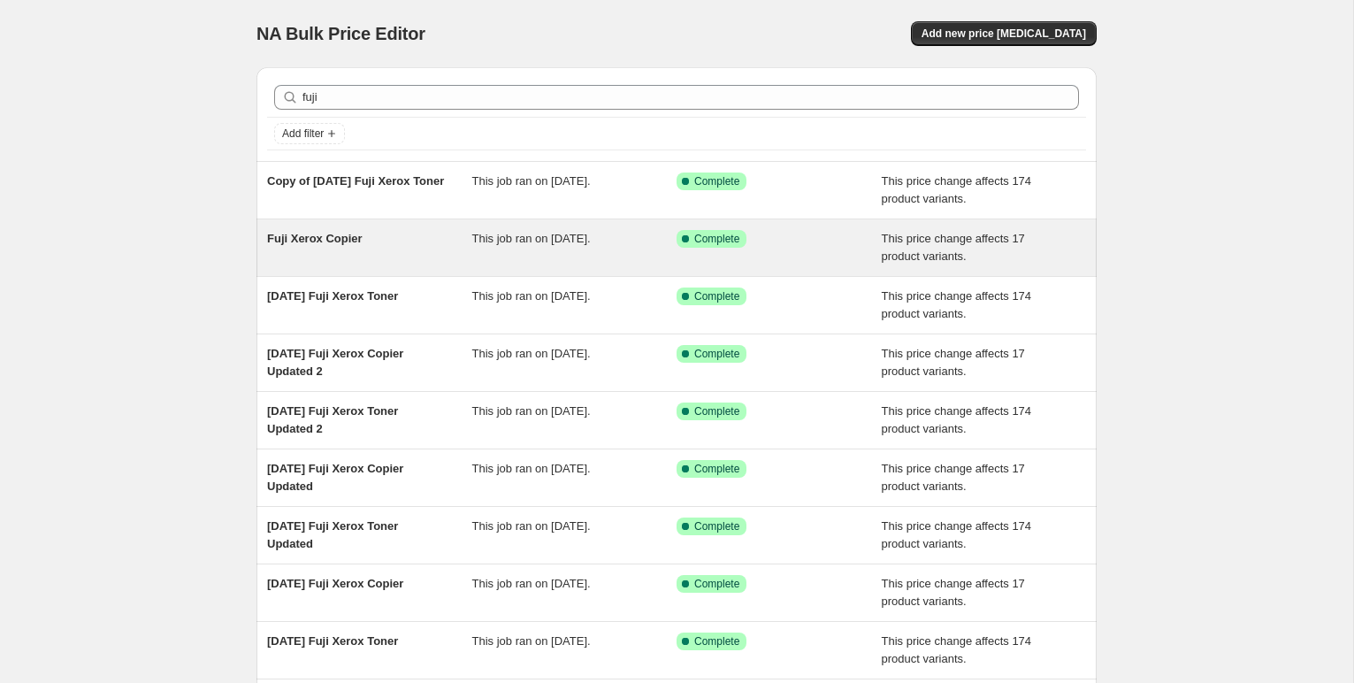
click at [342, 241] on span "Fuji Xerox Copier" at bounding box center [314, 238] width 95 height 13
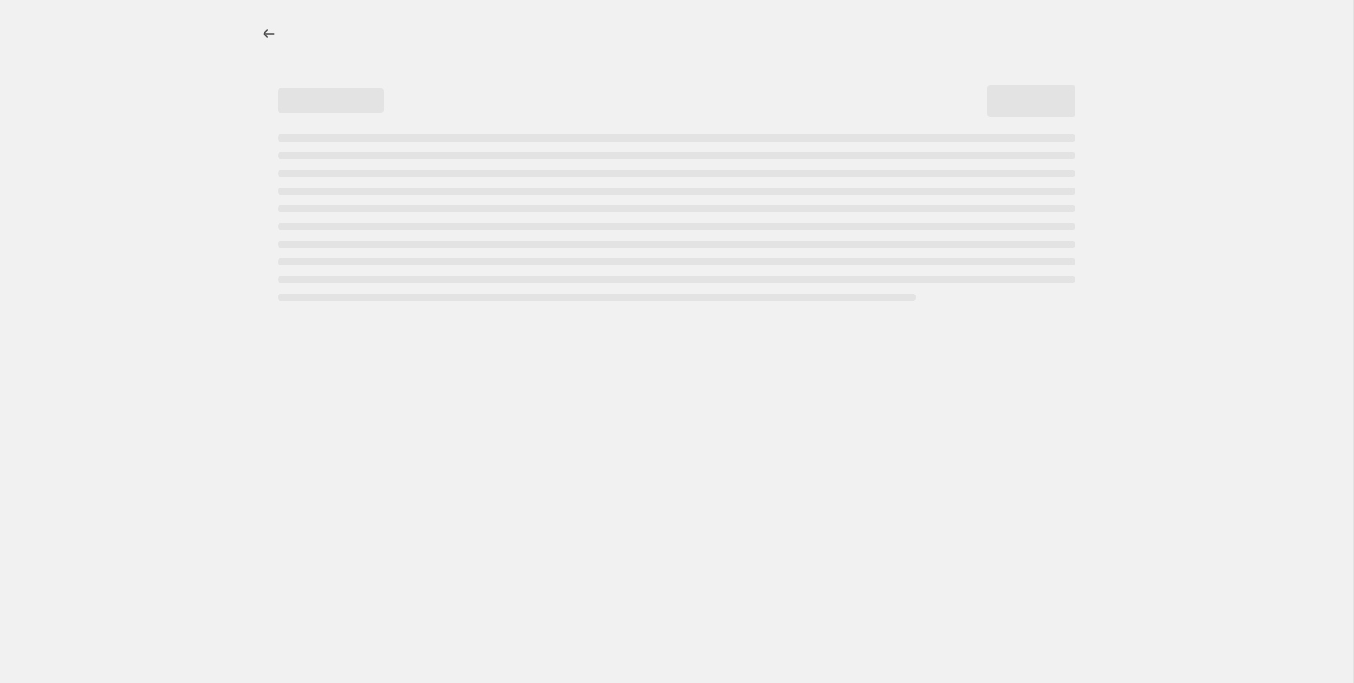
select select "pc"
select select "remove"
select select "collection"
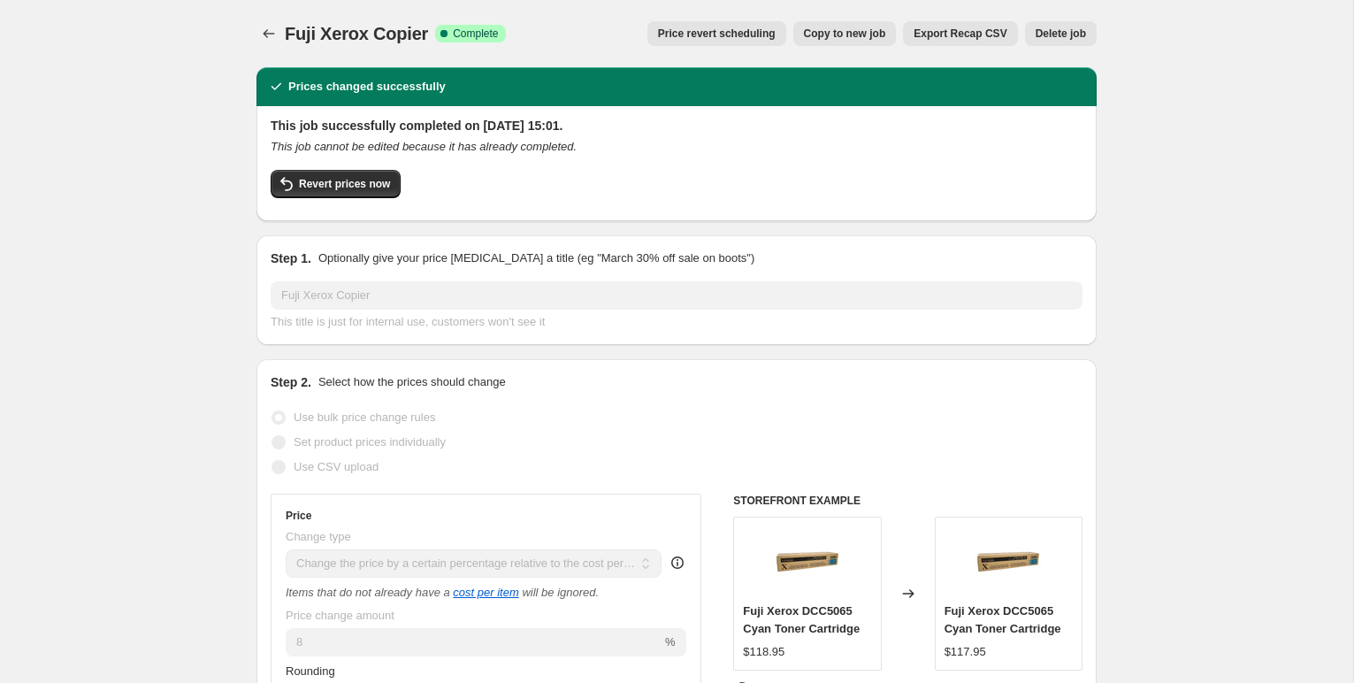
click at [827, 29] on span "Copy to new job" at bounding box center [845, 34] width 82 height 14
select select "pc"
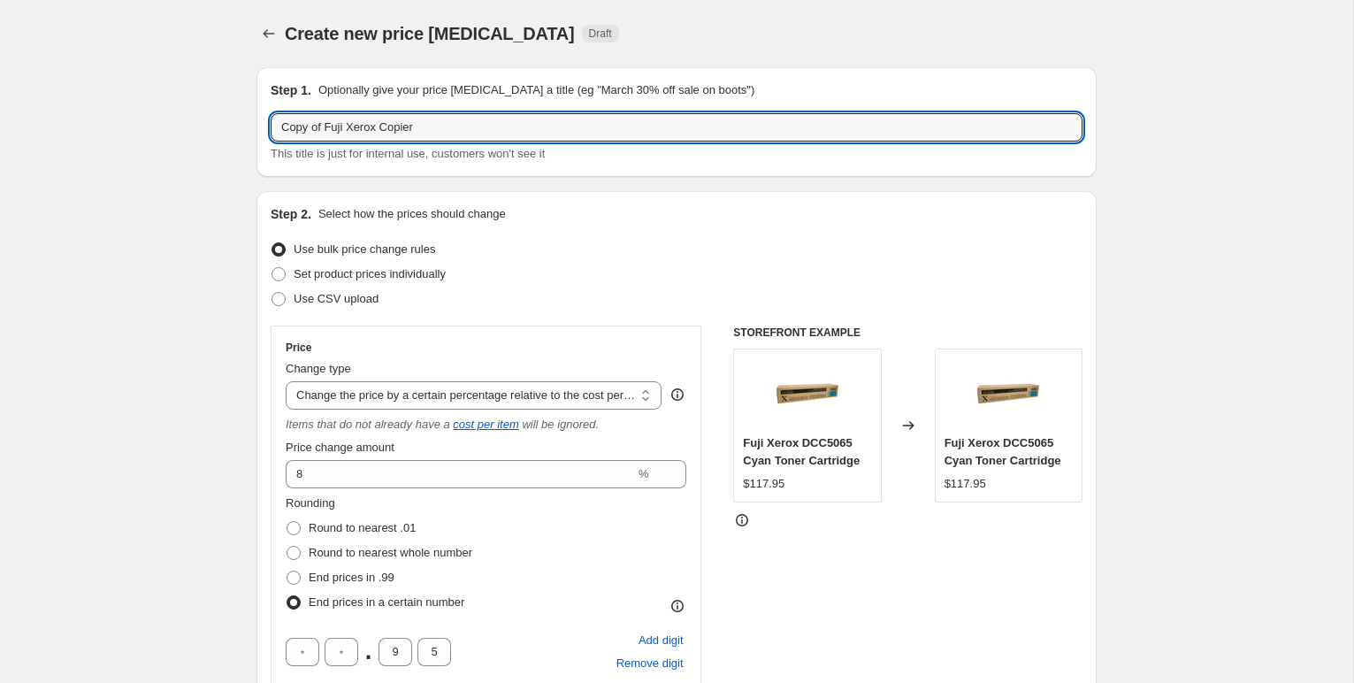
drag, startPoint x: 319, startPoint y: 127, endPoint x: 244, endPoint y: 128, distance: 75.2
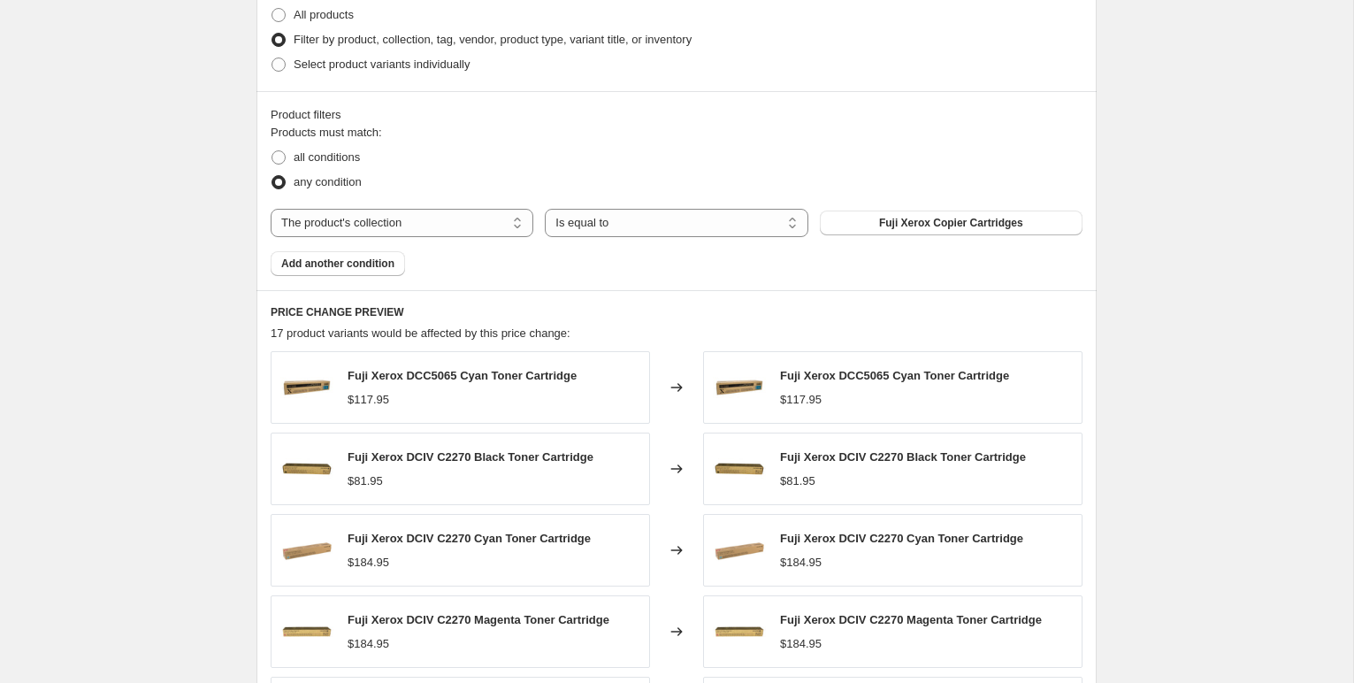
scroll to position [1409, 0]
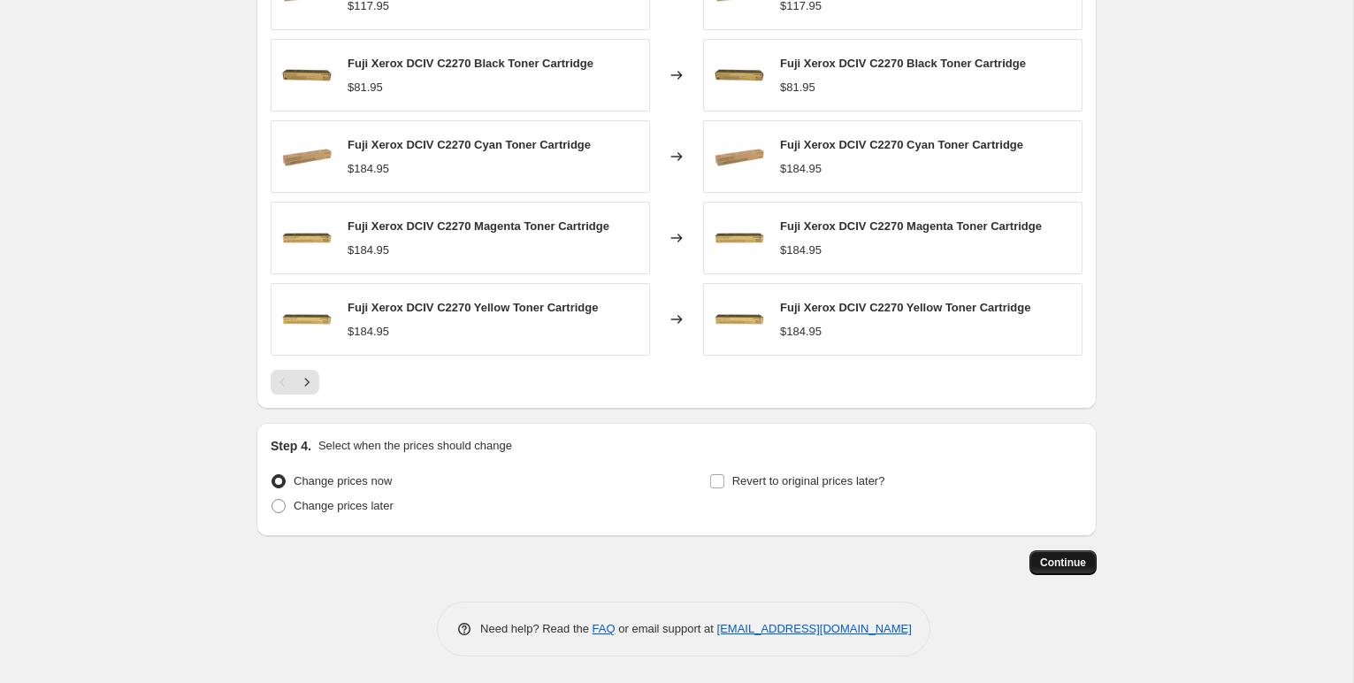
click at [1067, 561] on span "Continue" at bounding box center [1063, 562] width 46 height 14
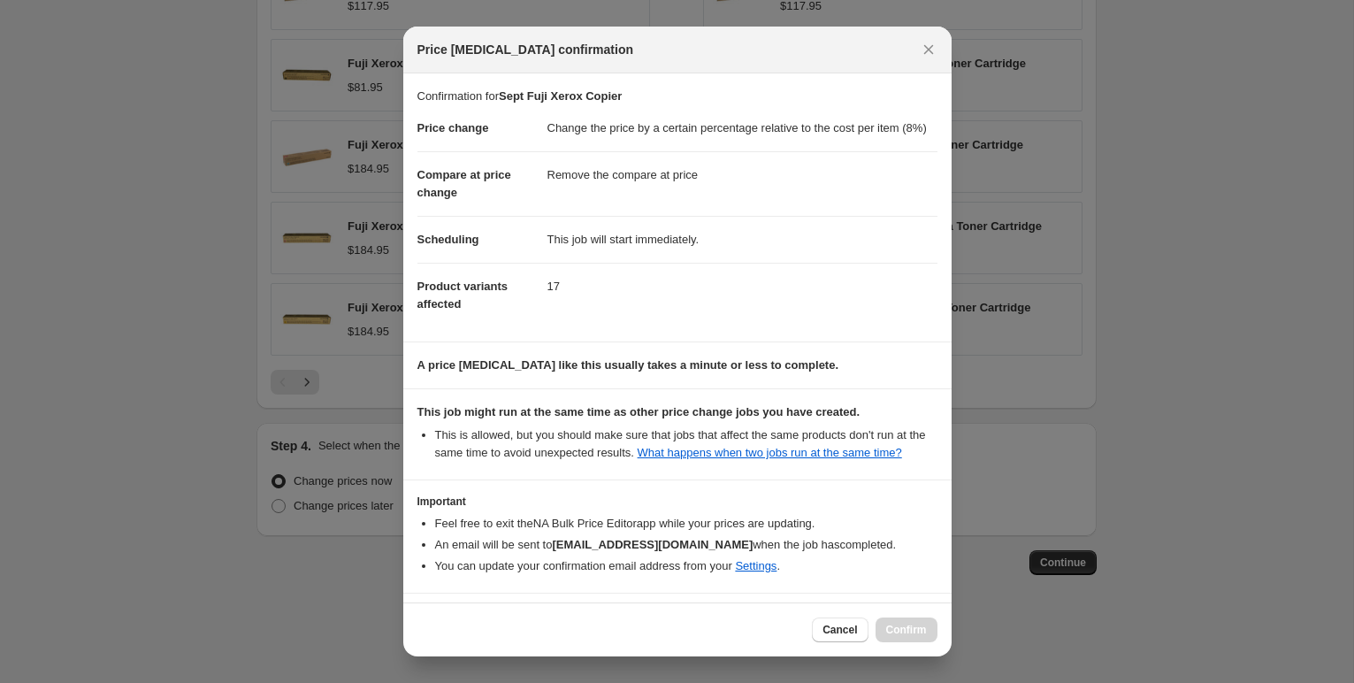
scroll to position [97, 0]
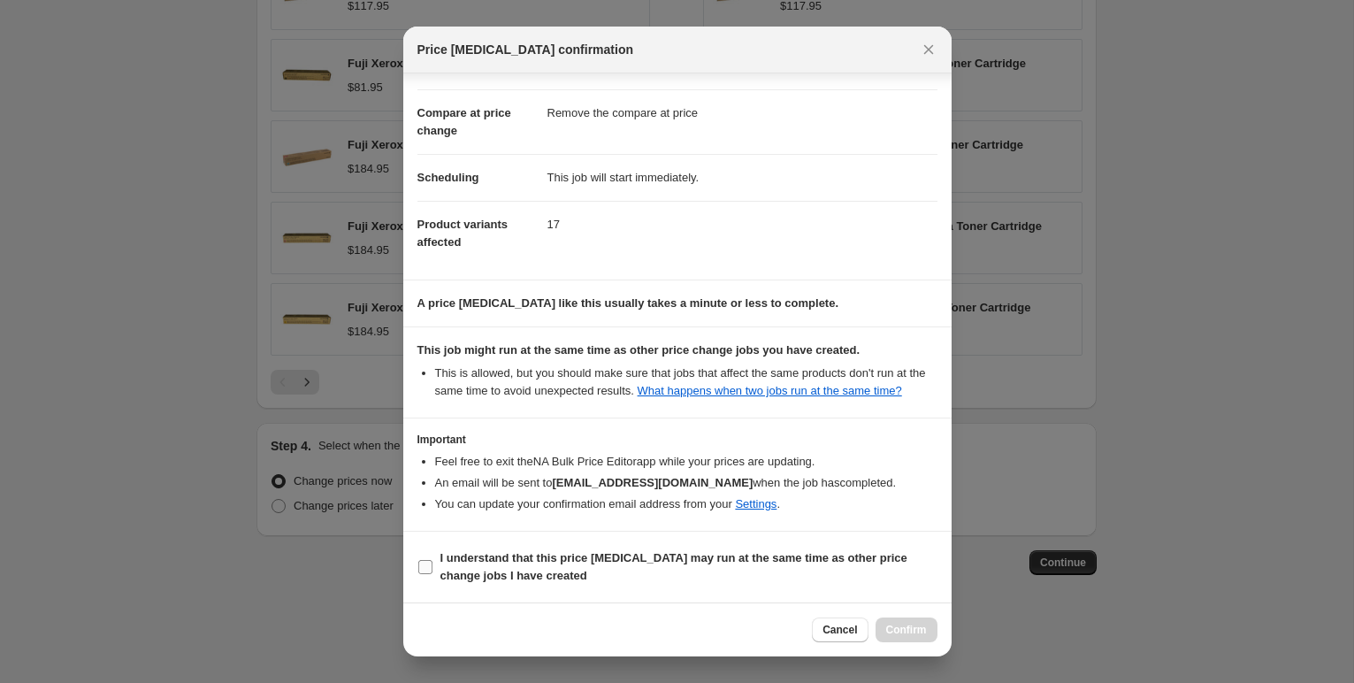
click at [428, 565] on input "I understand that this price [MEDICAL_DATA] may run at the same time as other p…" at bounding box center [425, 567] width 14 height 14
click at [904, 623] on span "Confirm" at bounding box center [906, 629] width 41 height 14
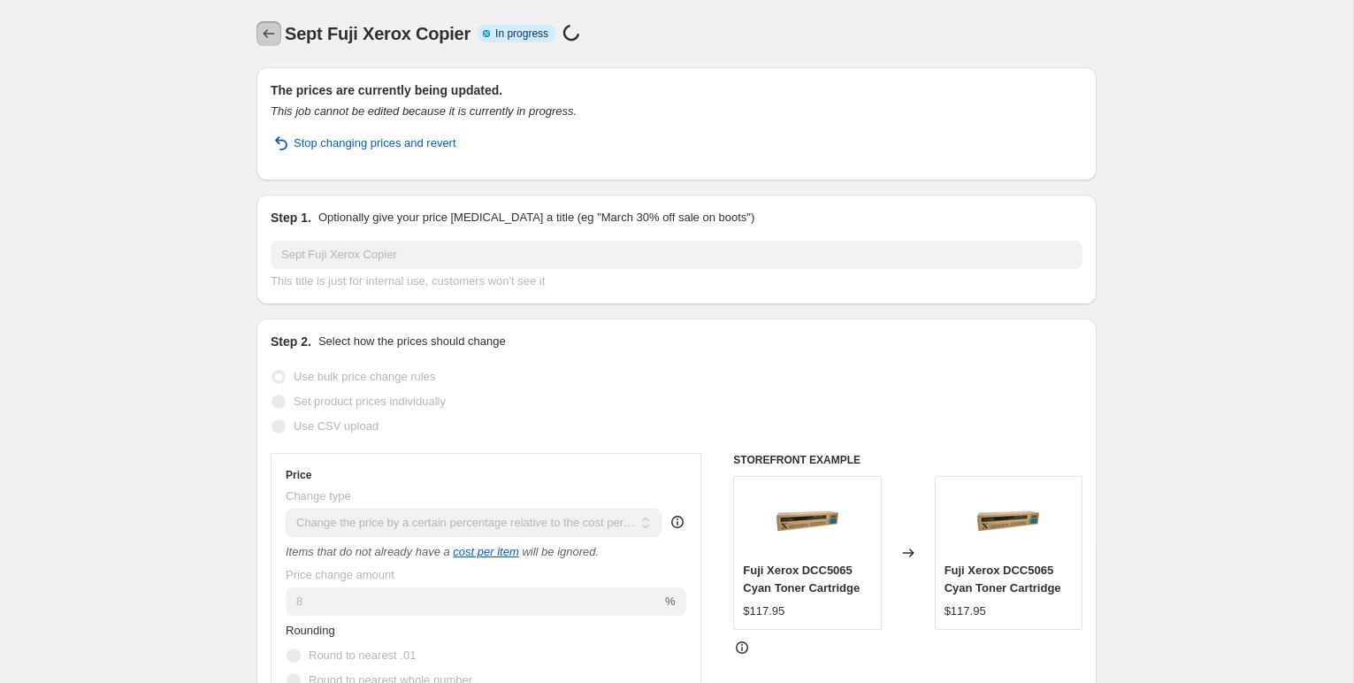
click at [269, 27] on icon "Price change jobs" at bounding box center [269, 34] width 18 height 18
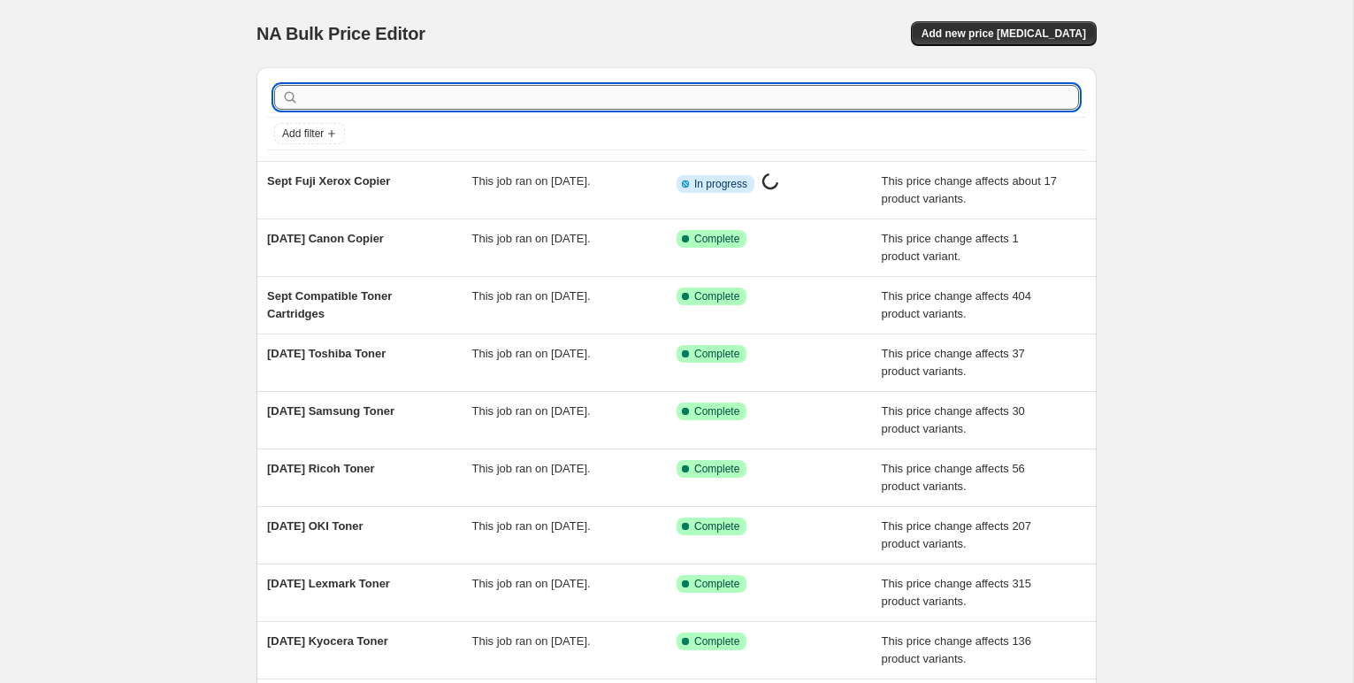
click at [424, 94] on input "text" at bounding box center [690, 97] width 776 height 25
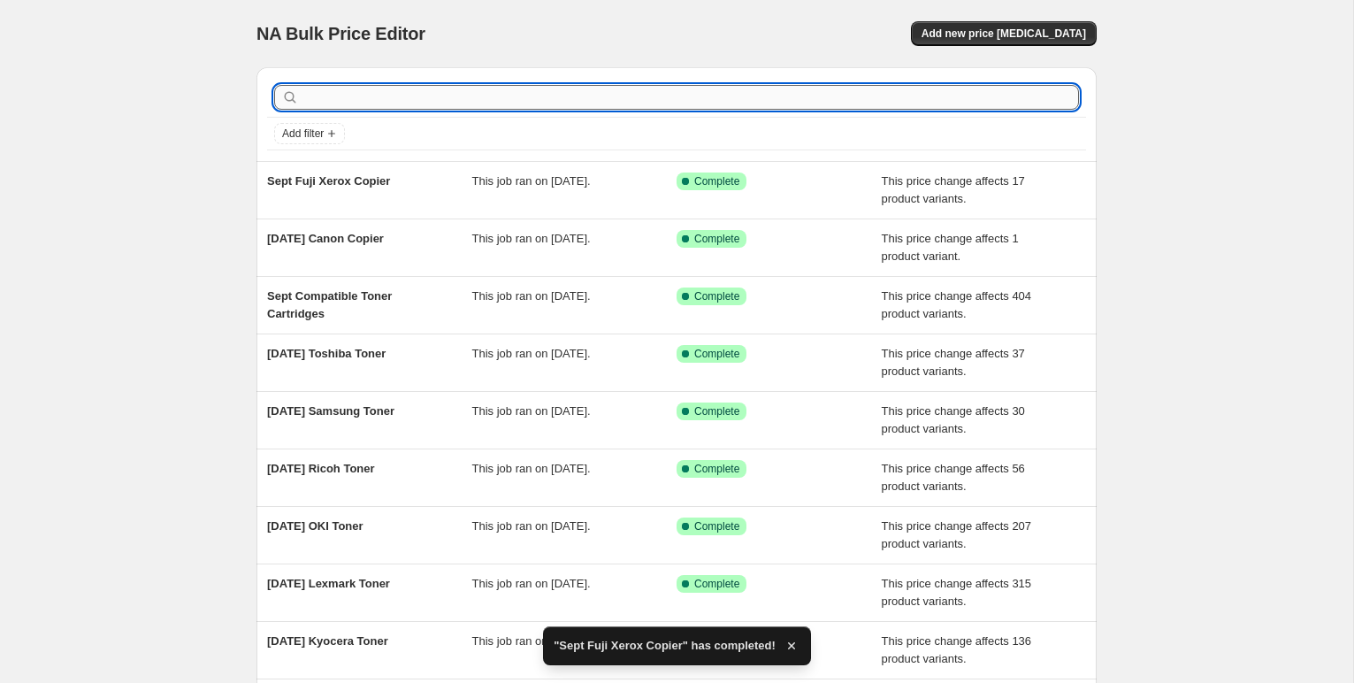
click at [332, 95] on input "text" at bounding box center [690, 97] width 776 height 25
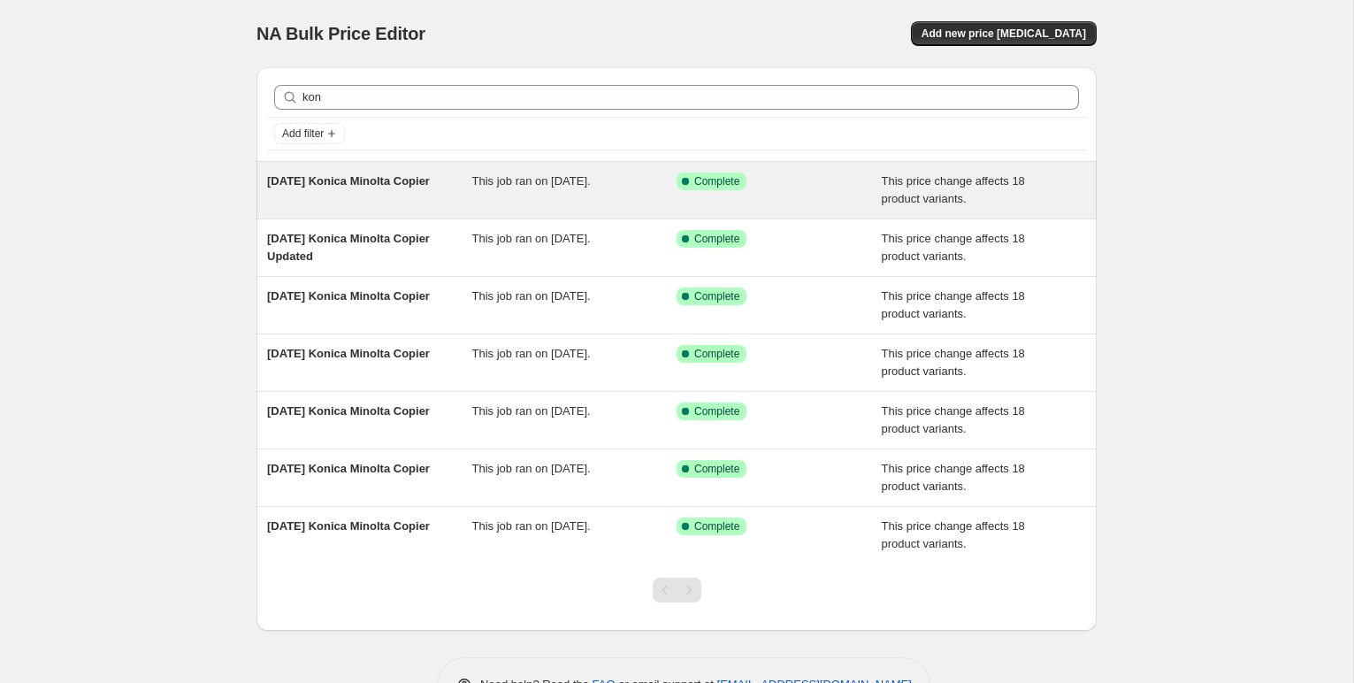
click at [356, 181] on span "[DATE] Konica Minolta Copier" at bounding box center [348, 180] width 163 height 13
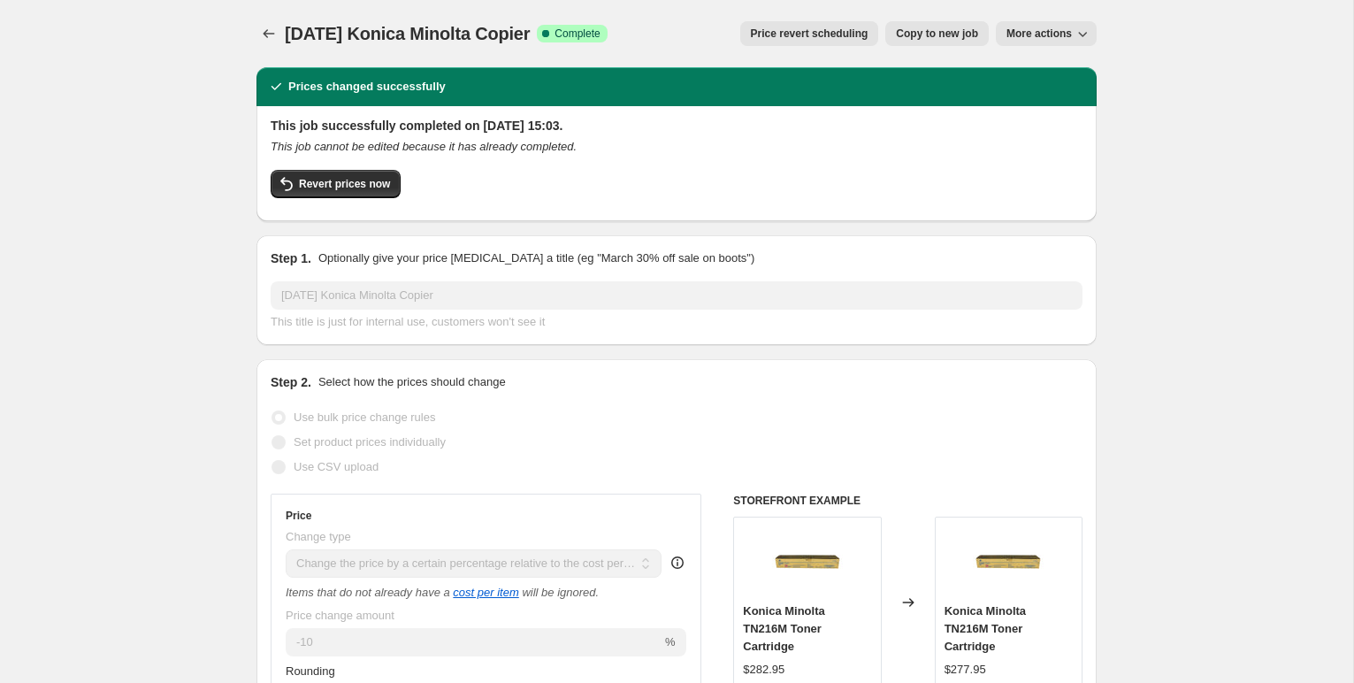
click at [903, 32] on span "Copy to new job" at bounding box center [937, 34] width 82 height 14
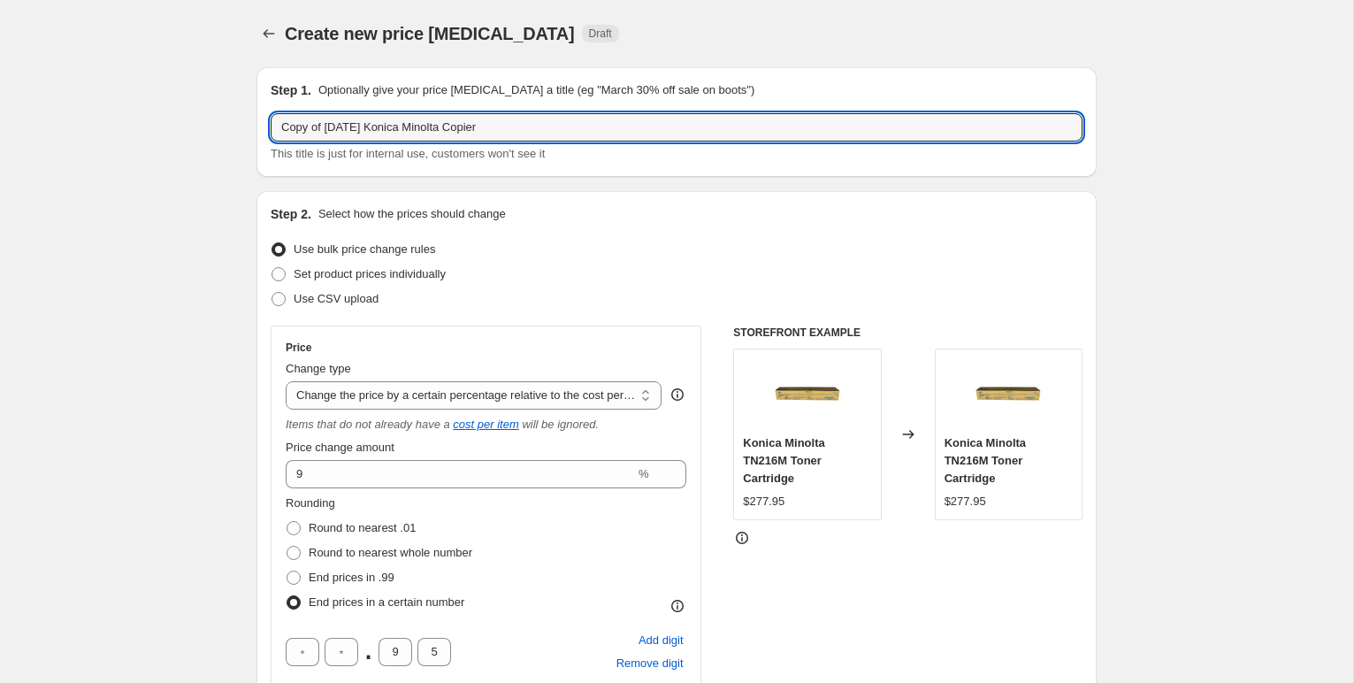
drag, startPoint x: 364, startPoint y: 126, endPoint x: 200, endPoint y: 104, distance: 165.9
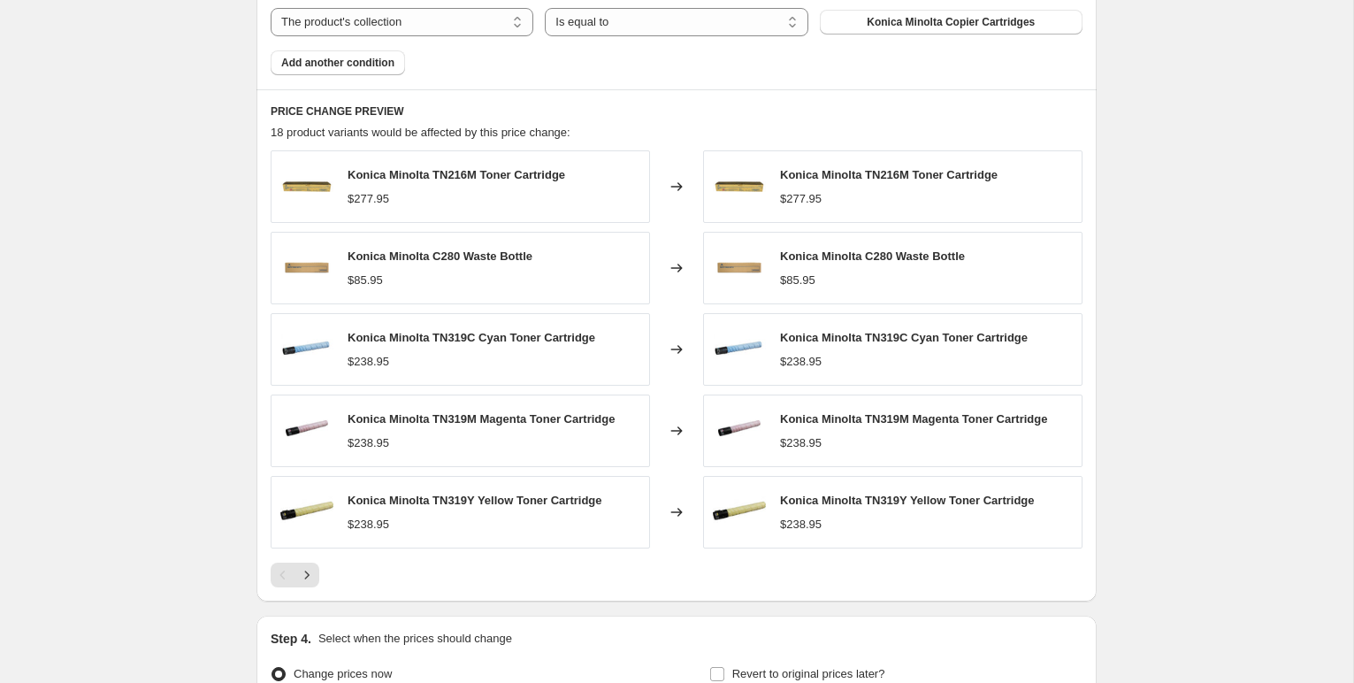
scroll to position [1218, 0]
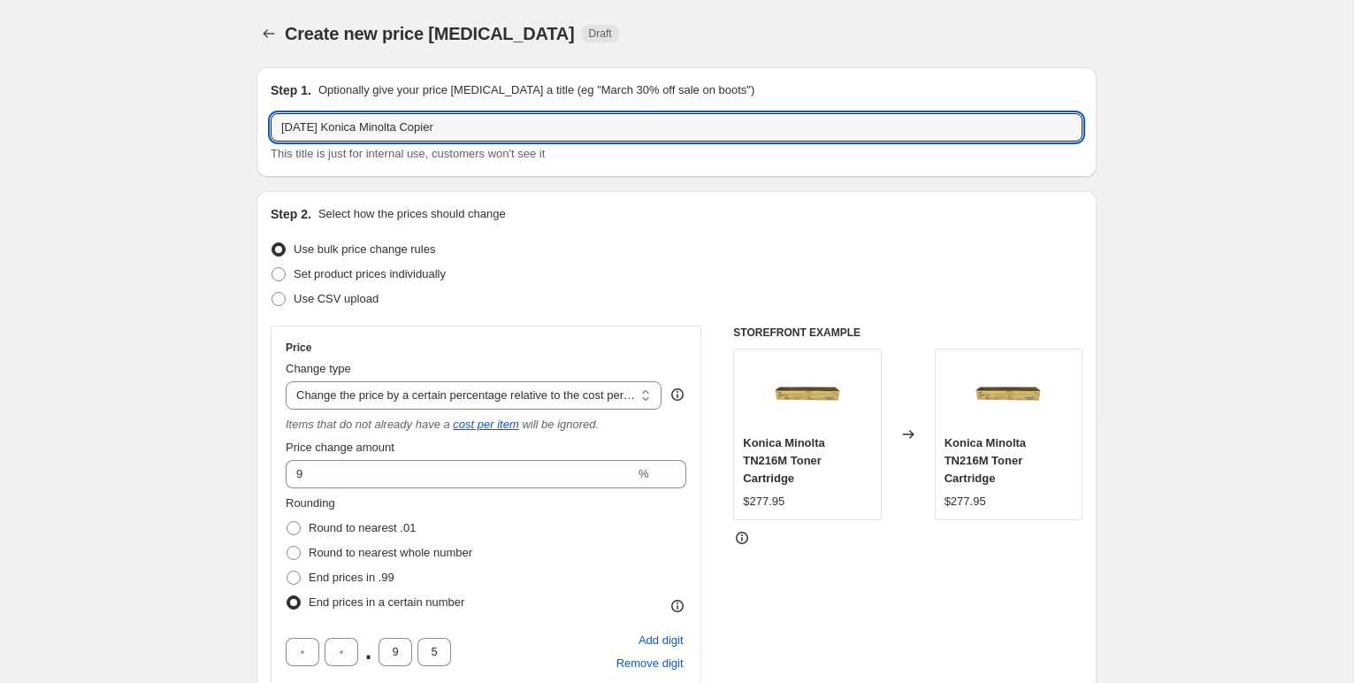
select select "pc"
select select "remove"
select select "collection"
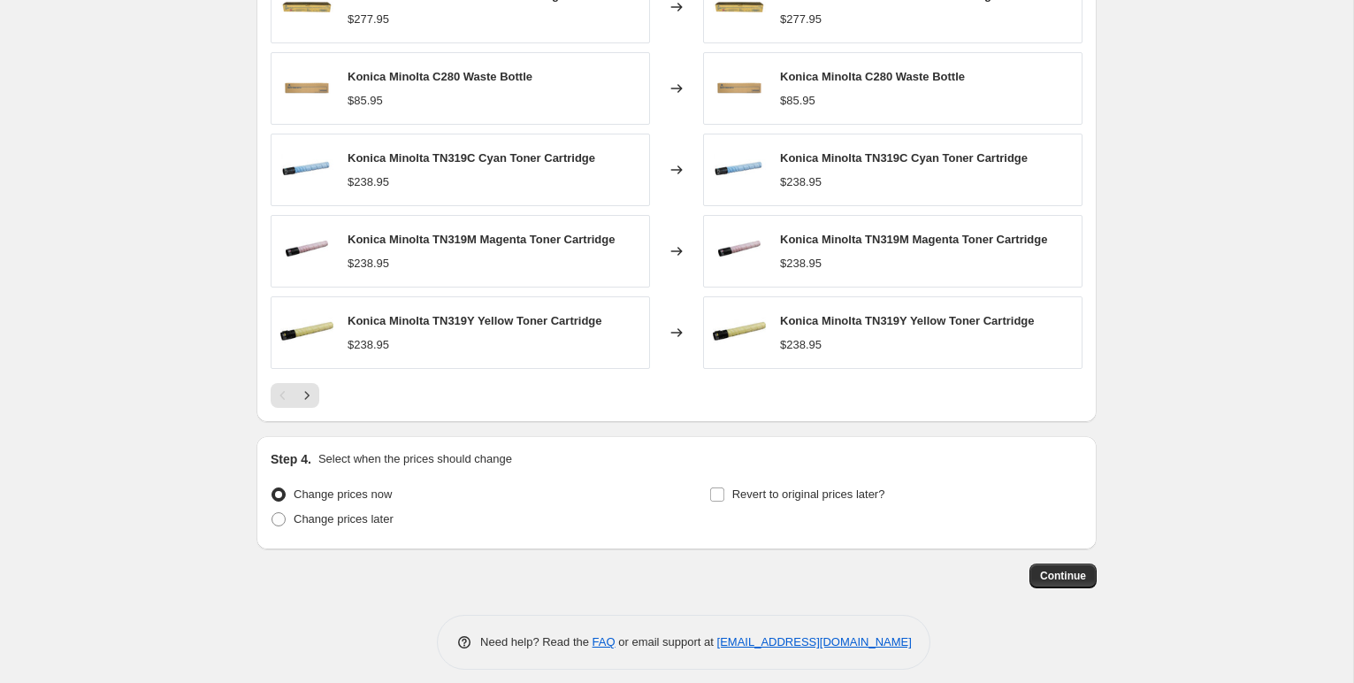
scroll to position [1409, 0]
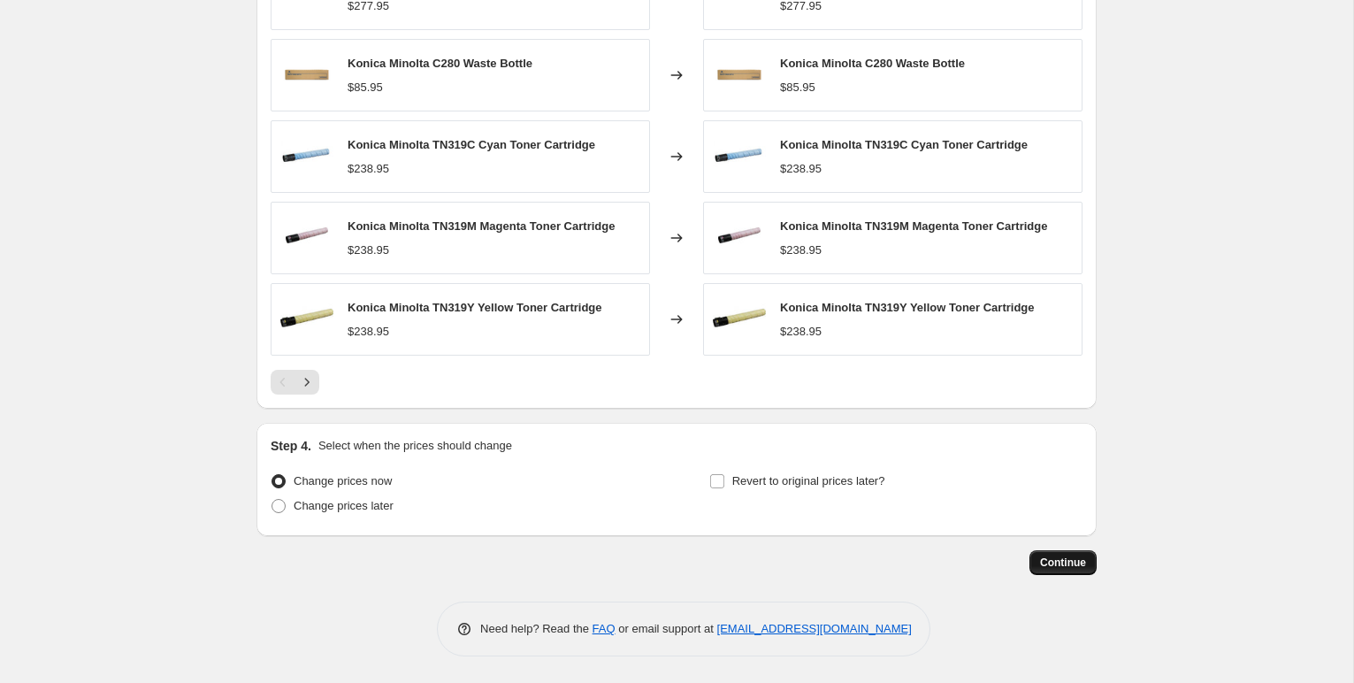
type input "Sept 2025 Konica Minolta Copier"
click at [1053, 560] on span "Continue" at bounding box center [1063, 562] width 46 height 14
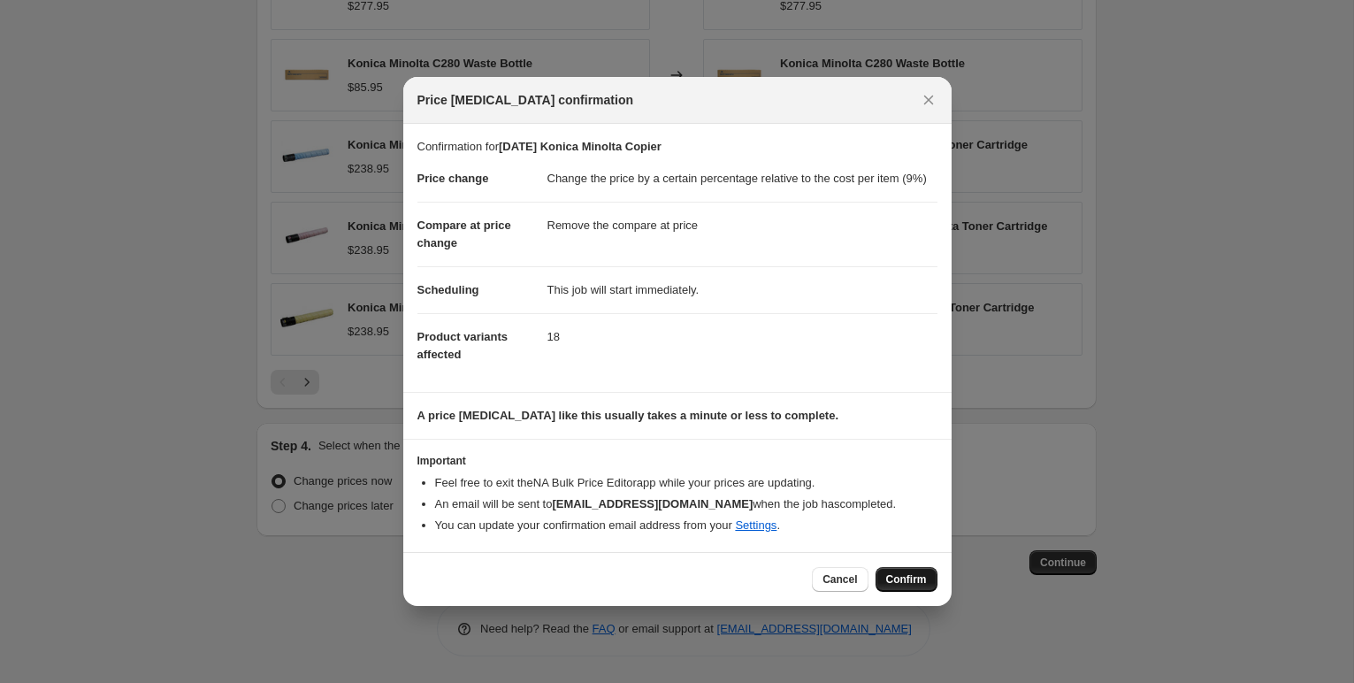
click at [895, 582] on span "Confirm" at bounding box center [906, 579] width 41 height 14
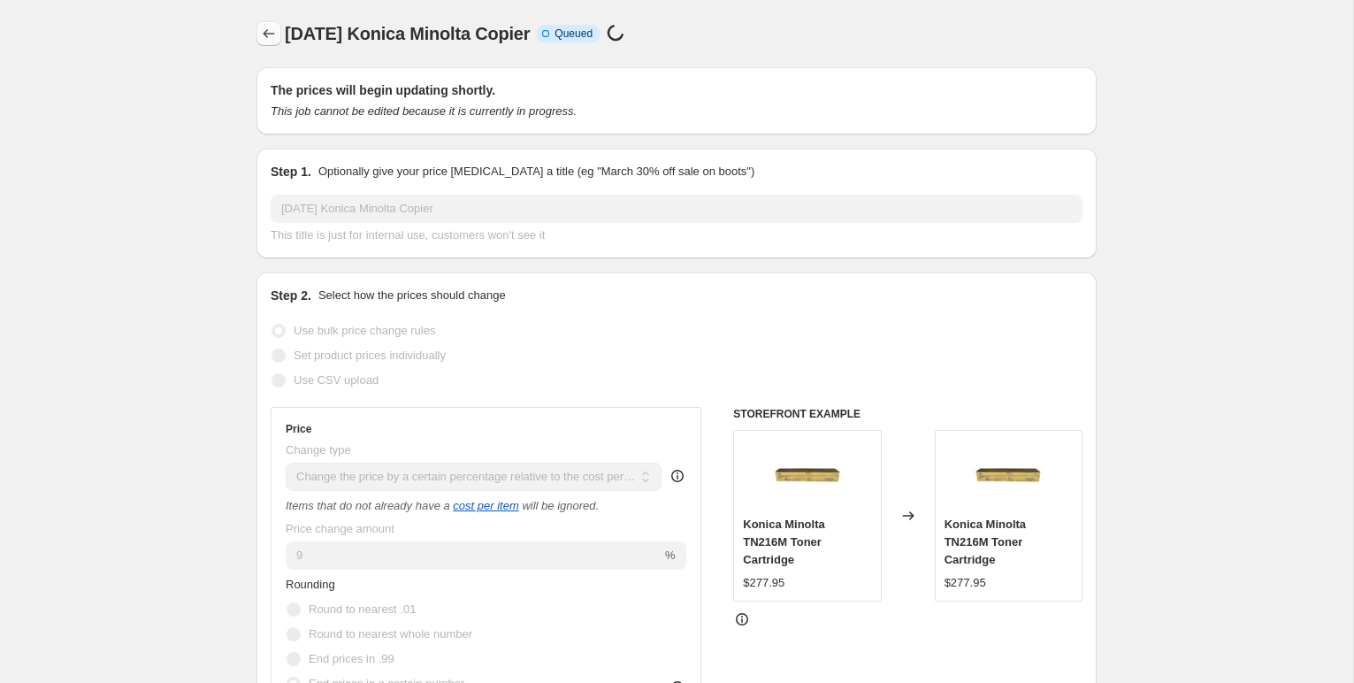
click at [272, 31] on icon "Price change jobs" at bounding box center [269, 34] width 18 height 18
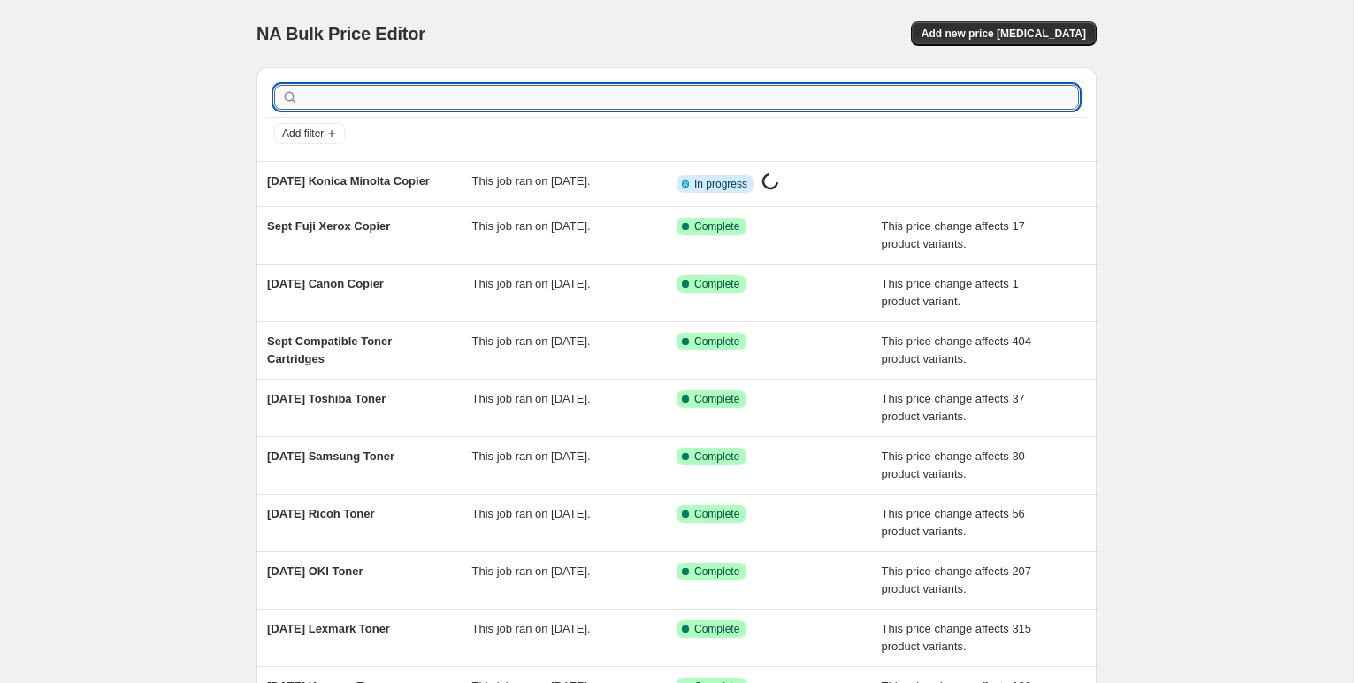
click at [431, 94] on input "text" at bounding box center [690, 97] width 776 height 25
type input "kyoc"
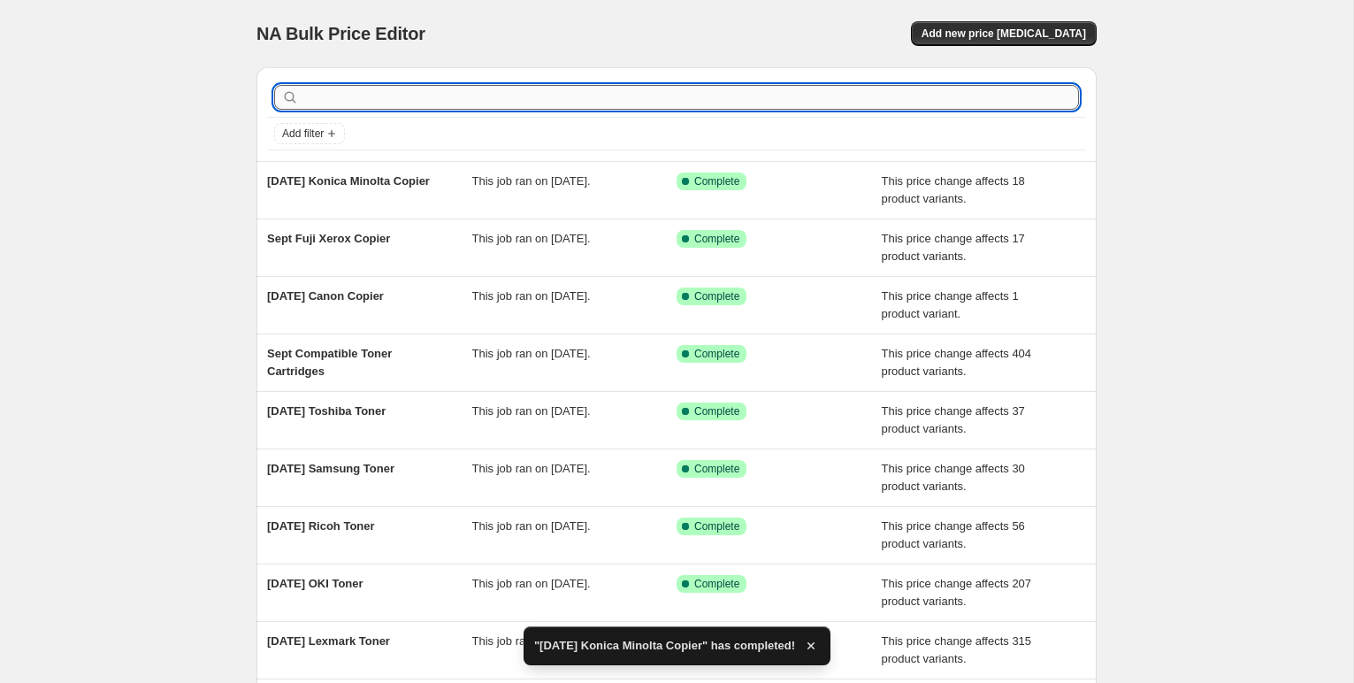
click at [332, 99] on input "text" at bounding box center [690, 97] width 776 height 25
type input "kyoc"
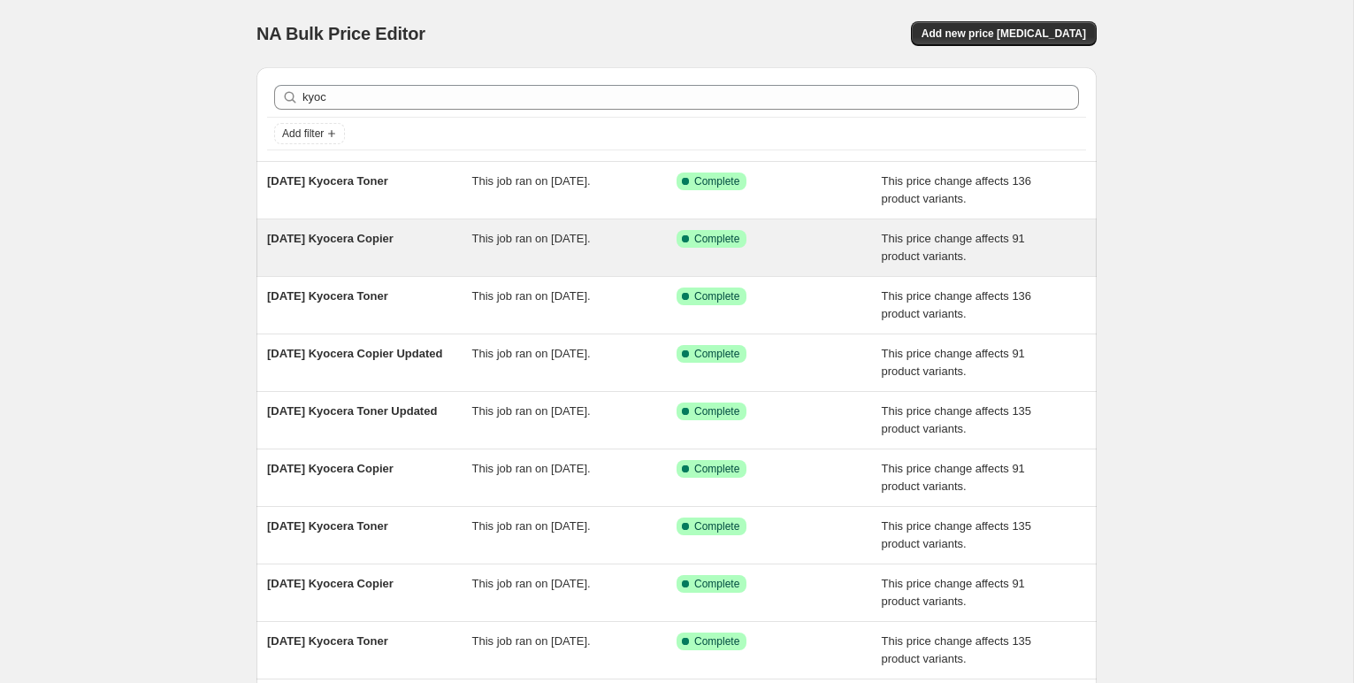
click at [391, 234] on span "[DATE] Kyocera Copier" at bounding box center [330, 238] width 126 height 13
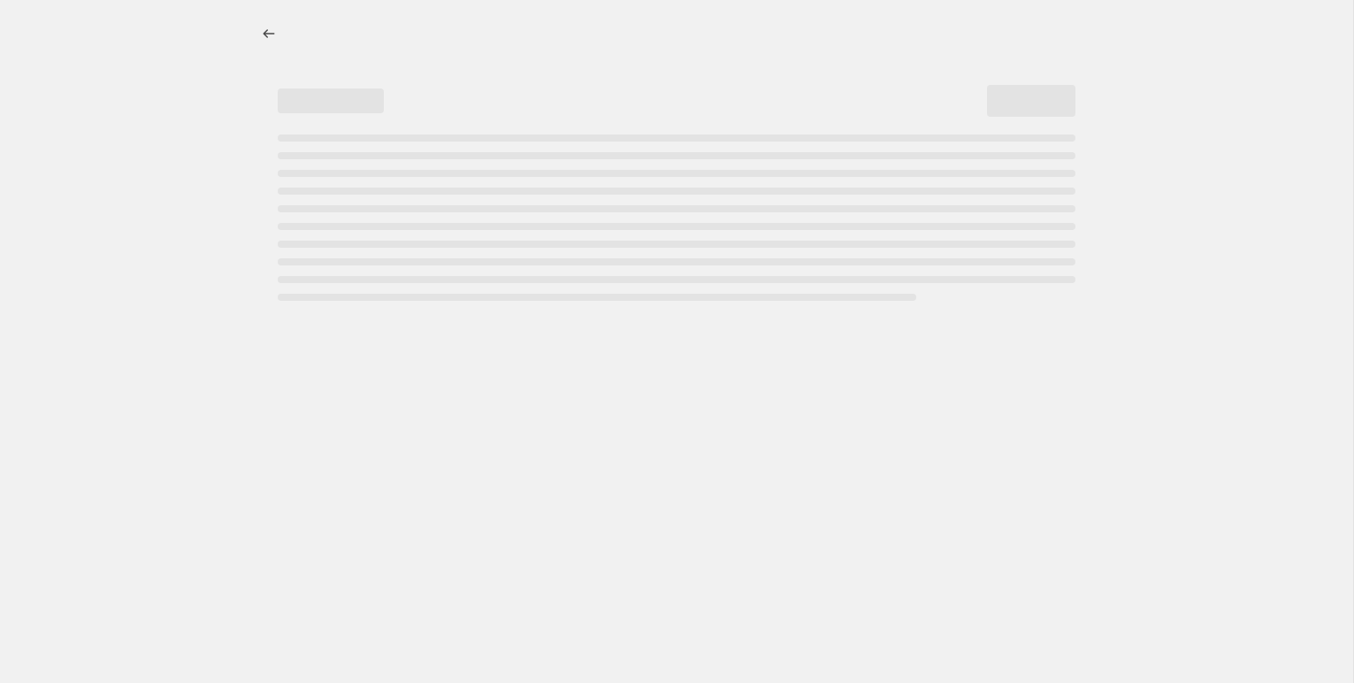
select select "pc"
select select "remove"
select select "collection"
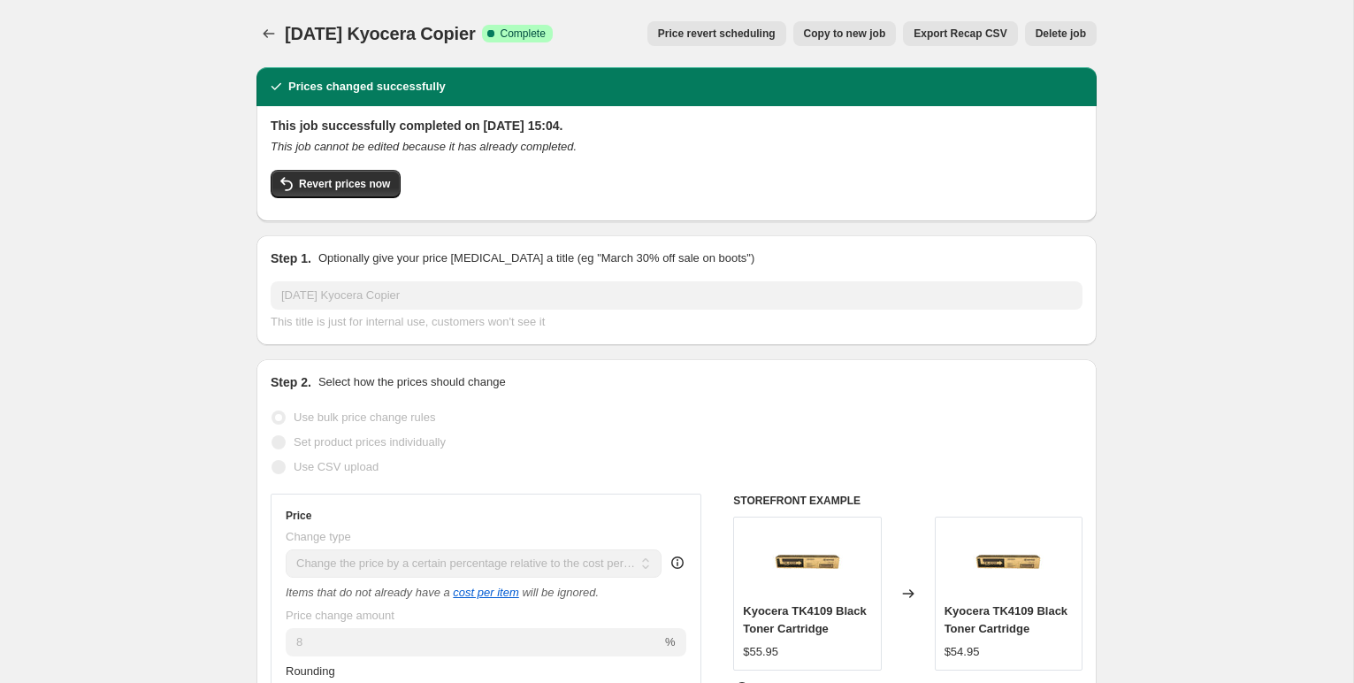
click at [866, 29] on span "Copy to new job" at bounding box center [845, 34] width 82 height 14
select select "pc"
select select "remove"
select select "collection"
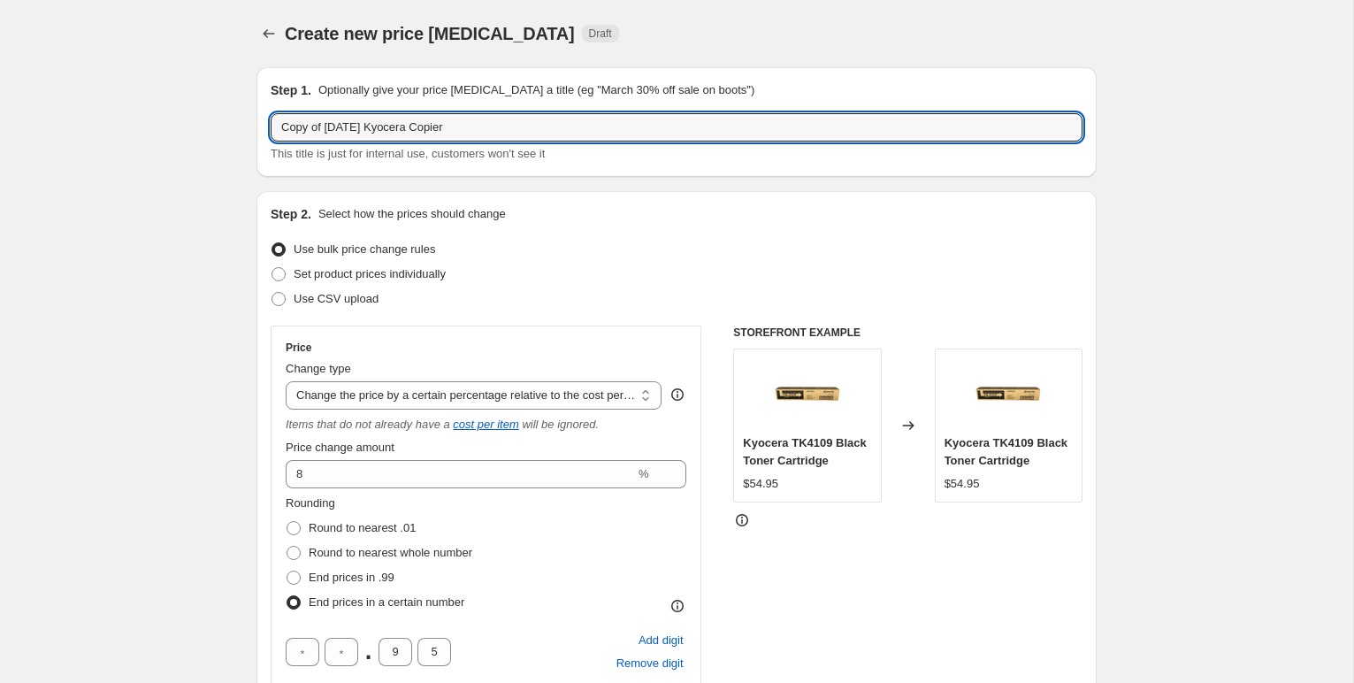
drag, startPoint x: 320, startPoint y: 126, endPoint x: 240, endPoint y: 125, distance: 80.5
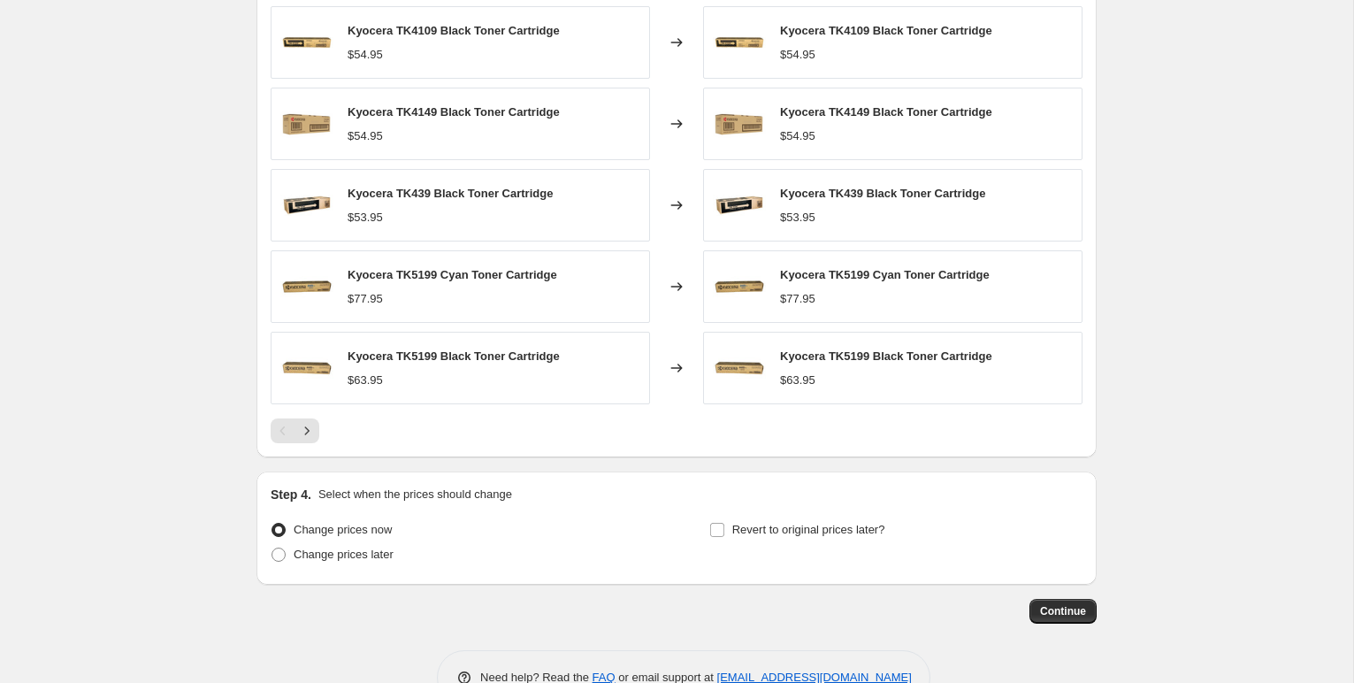
scroll to position [1409, 0]
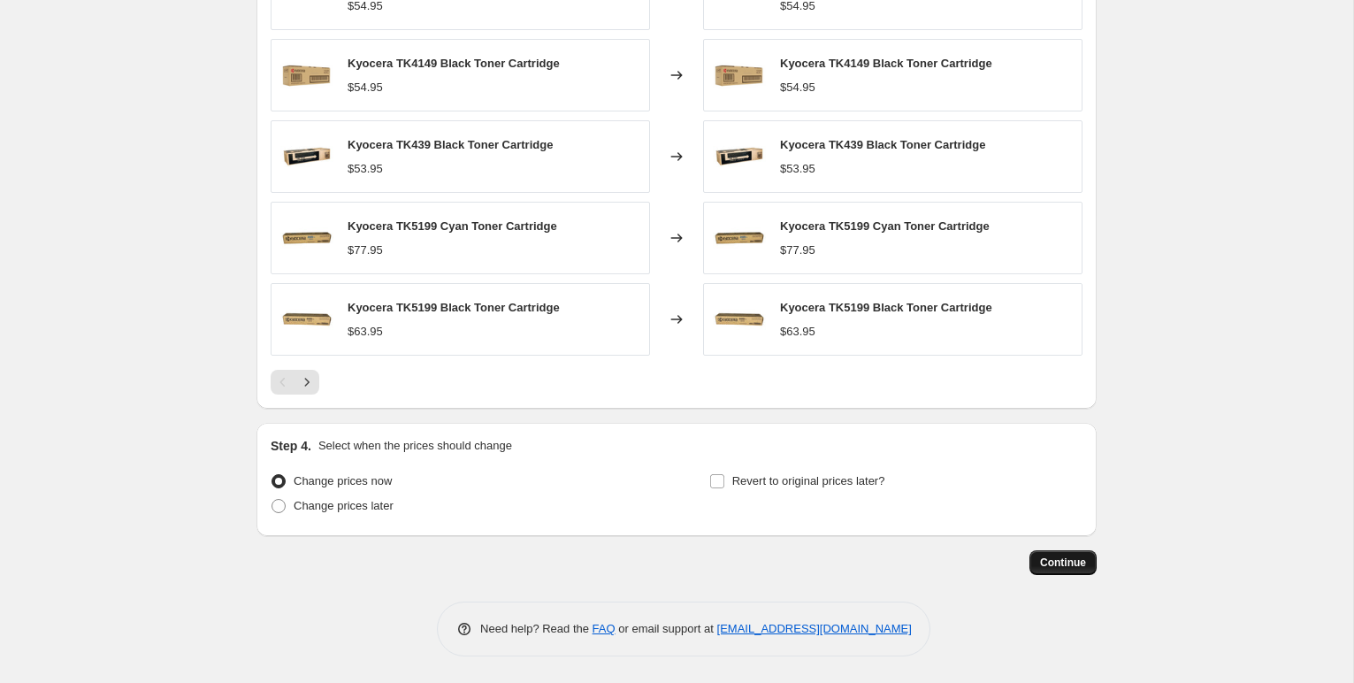
type input "Sept 2025 Kyocera Copier"
click at [1079, 561] on span "Continue" at bounding box center [1063, 562] width 46 height 14
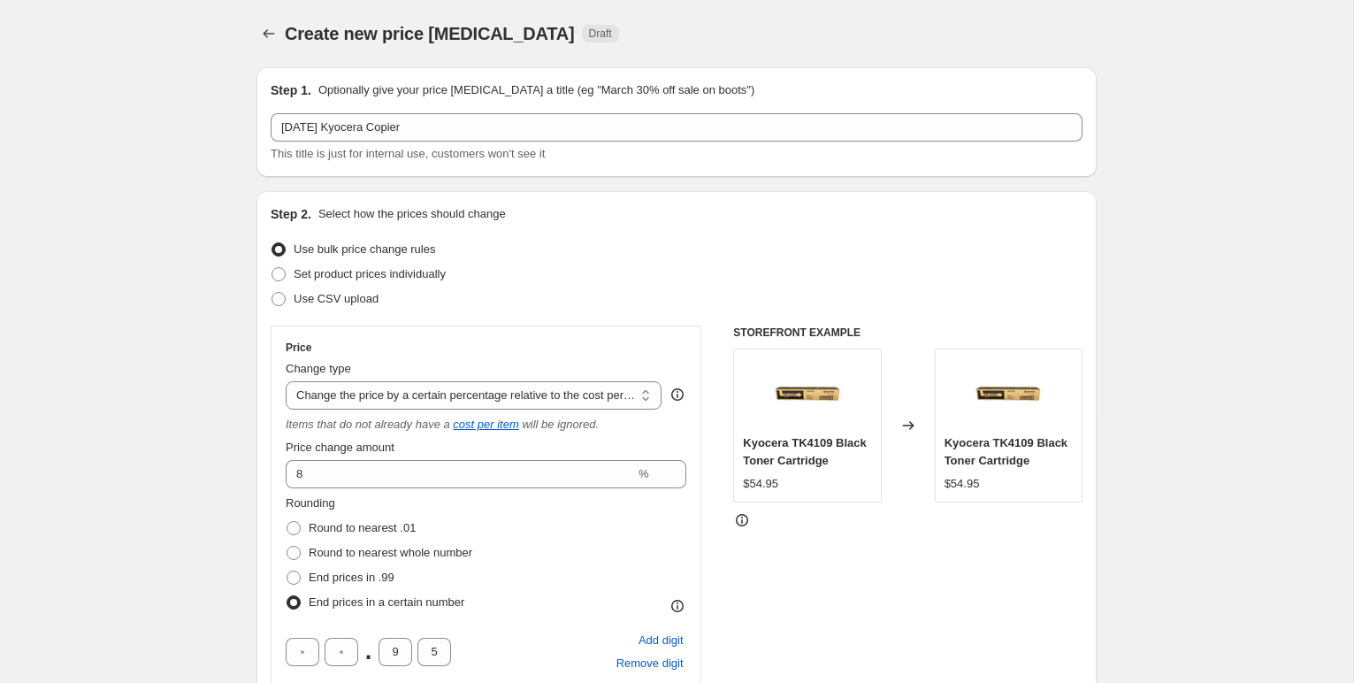
scroll to position [1406, 0]
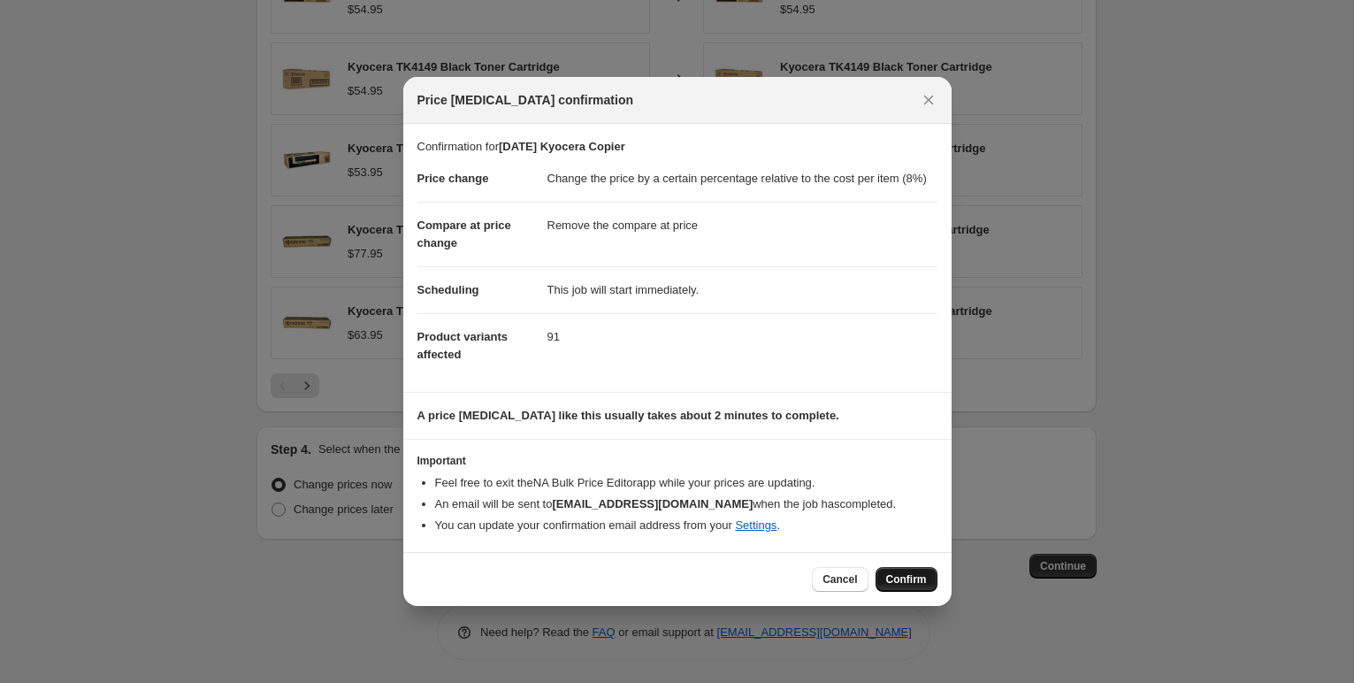
click at [903, 584] on span "Confirm" at bounding box center [906, 579] width 41 height 14
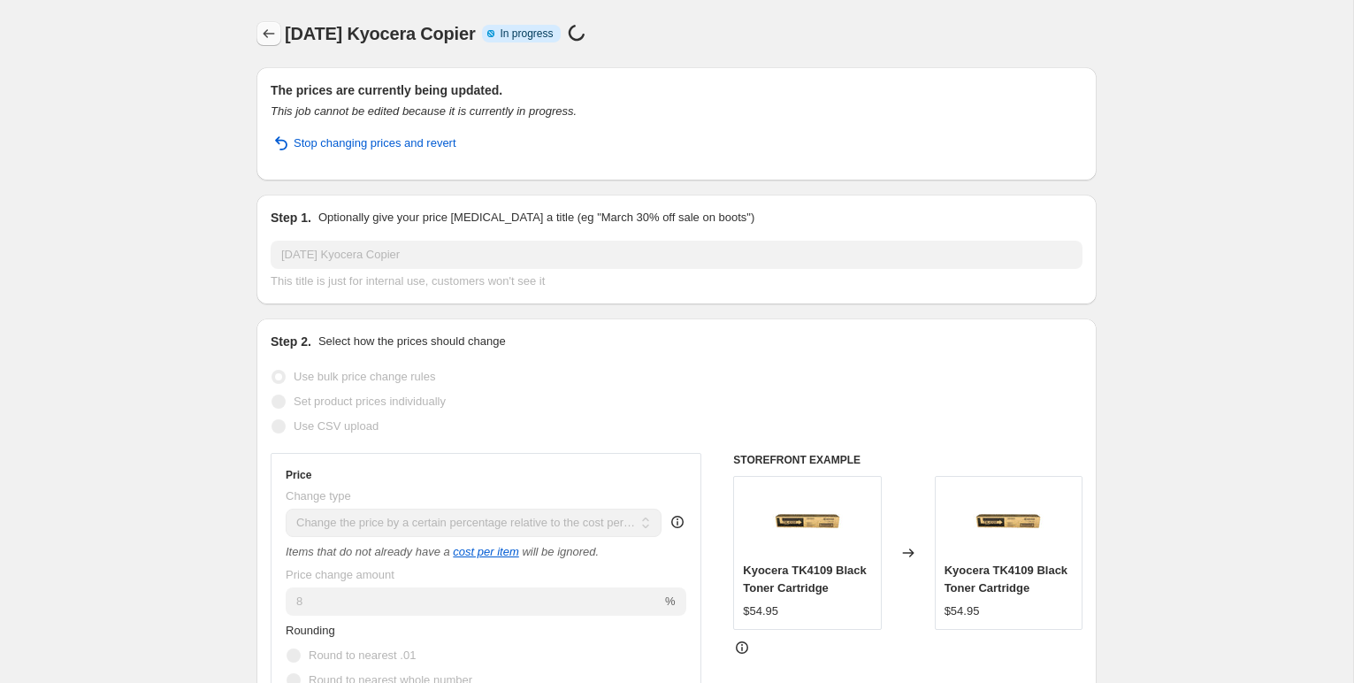
click at [266, 42] on icon "Price change jobs" at bounding box center [269, 34] width 18 height 18
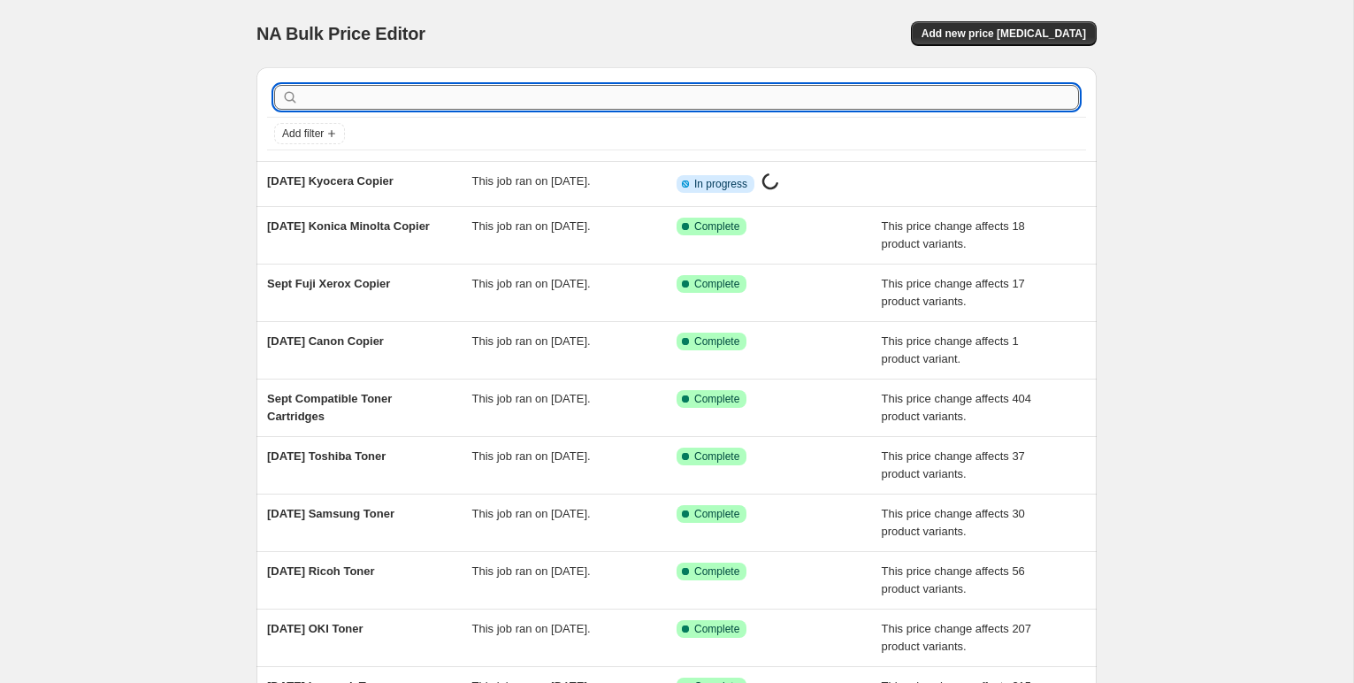
click at [337, 99] on input "text" at bounding box center [690, 97] width 776 height 25
type input "rico"
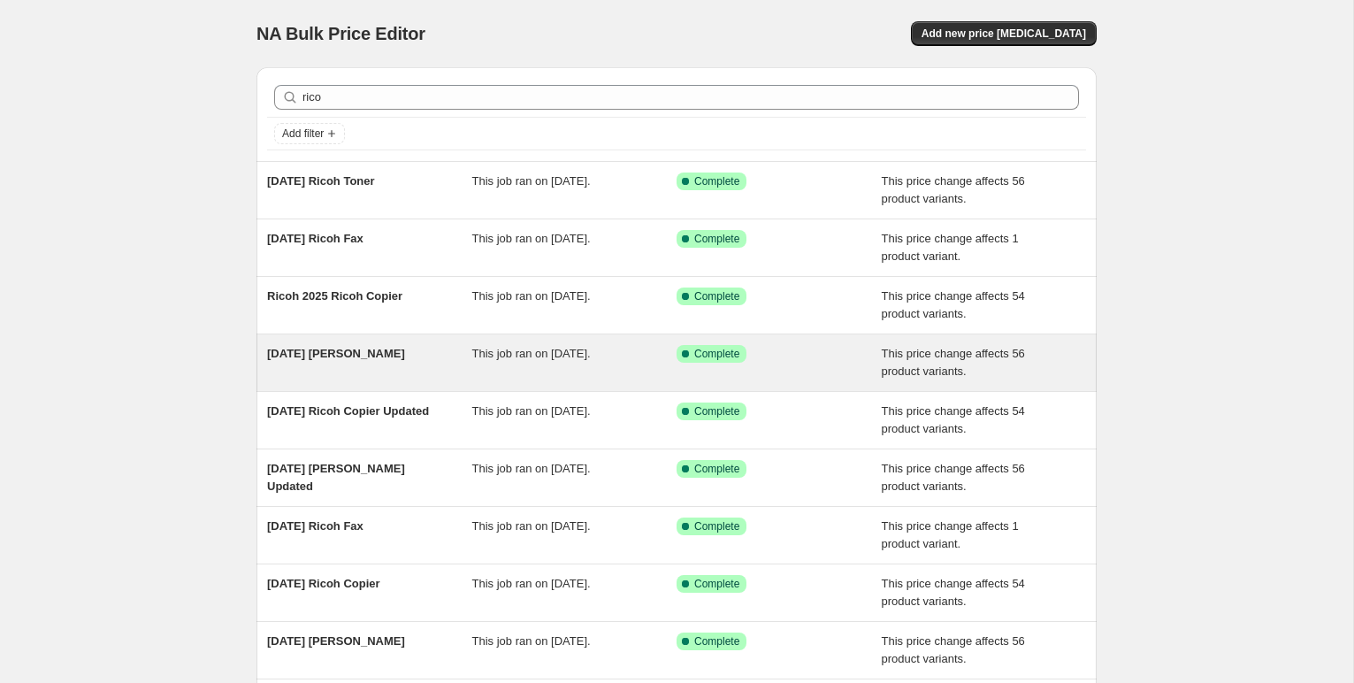
click at [355, 355] on span "[DATE] [PERSON_NAME]" at bounding box center [336, 353] width 138 height 13
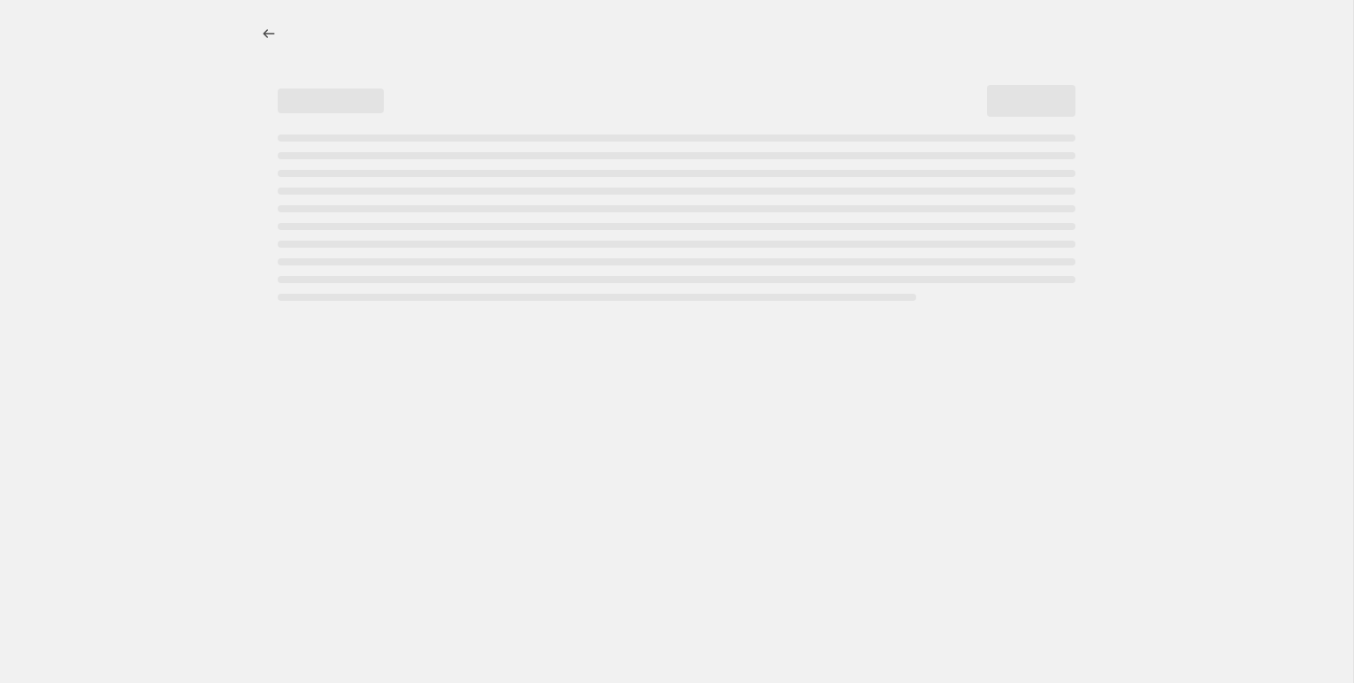
select select "pc"
select select "remove"
select select "collection"
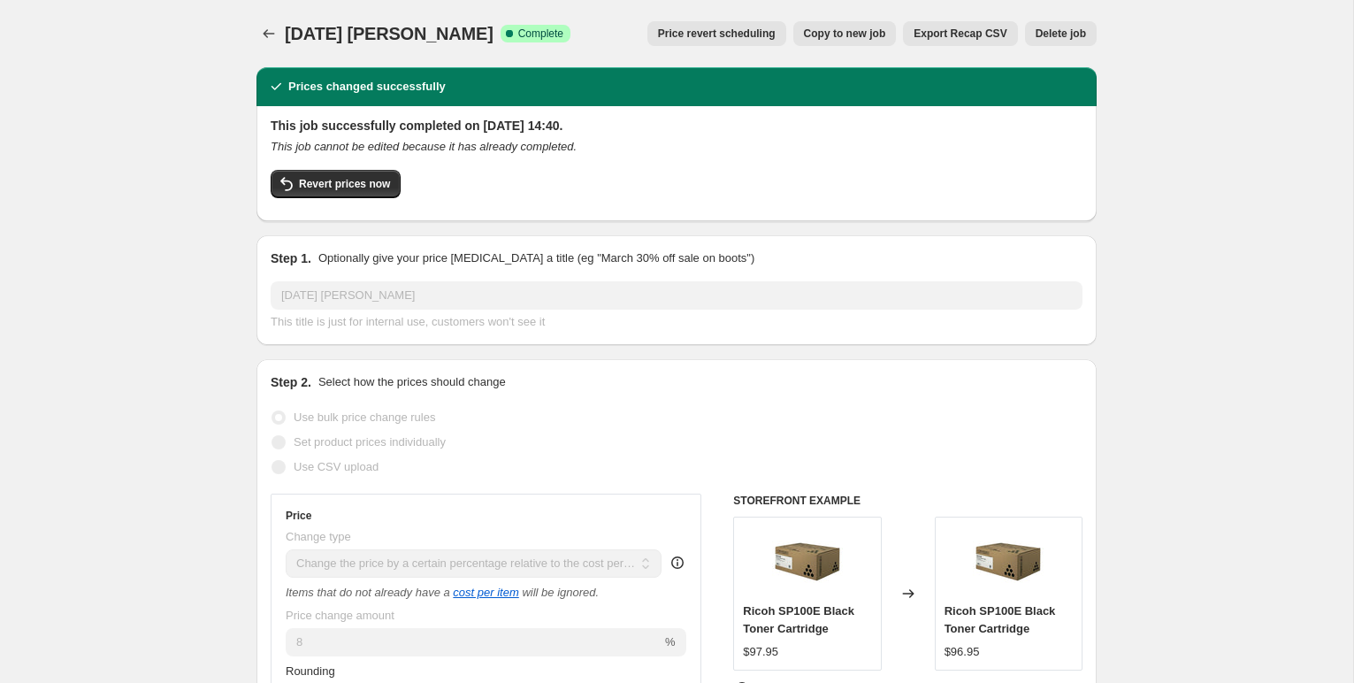
click at [836, 31] on span "Copy to new job" at bounding box center [845, 34] width 82 height 14
select select "pc"
select select "remove"
select select "collection"
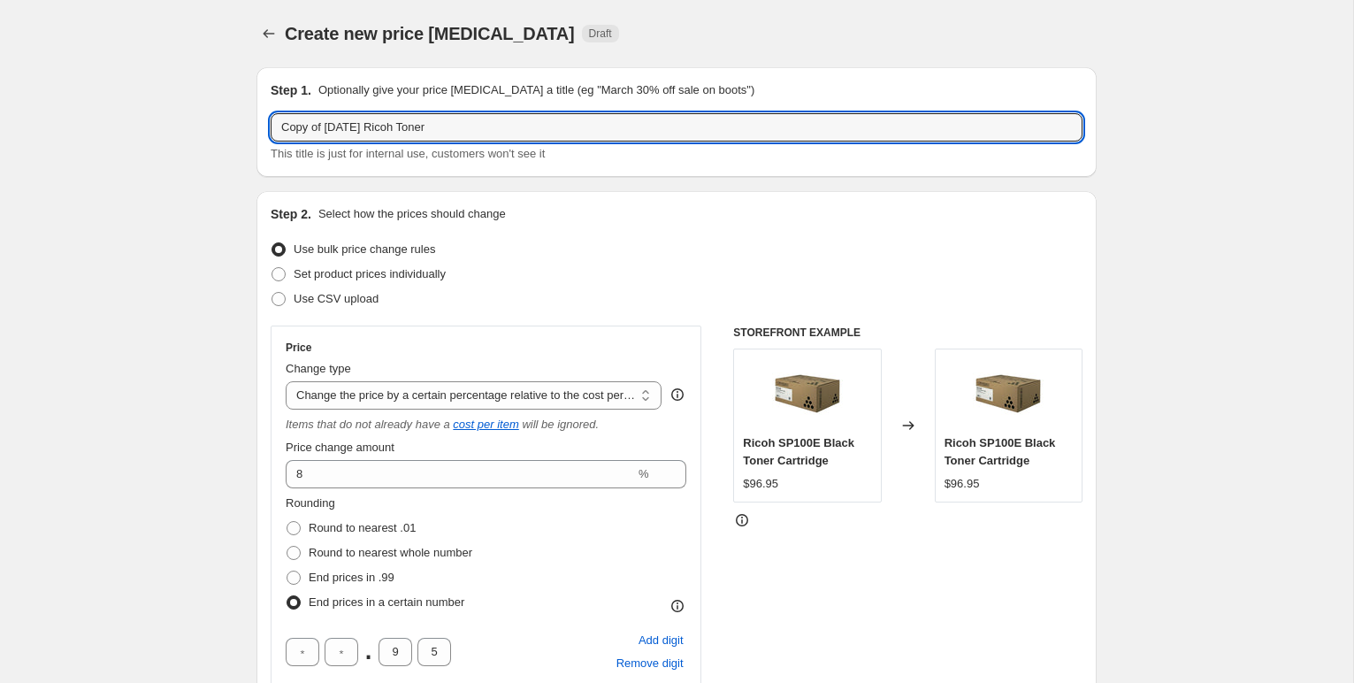
drag, startPoint x: 363, startPoint y: 124, endPoint x: 257, endPoint y: 126, distance: 106.1
click at [258, 126] on div "Step 1. Optionally give your price change job a title (eg "March 30% off sale o…" at bounding box center [676, 122] width 840 height 110
type input "[DATE] Ricoh Toner"
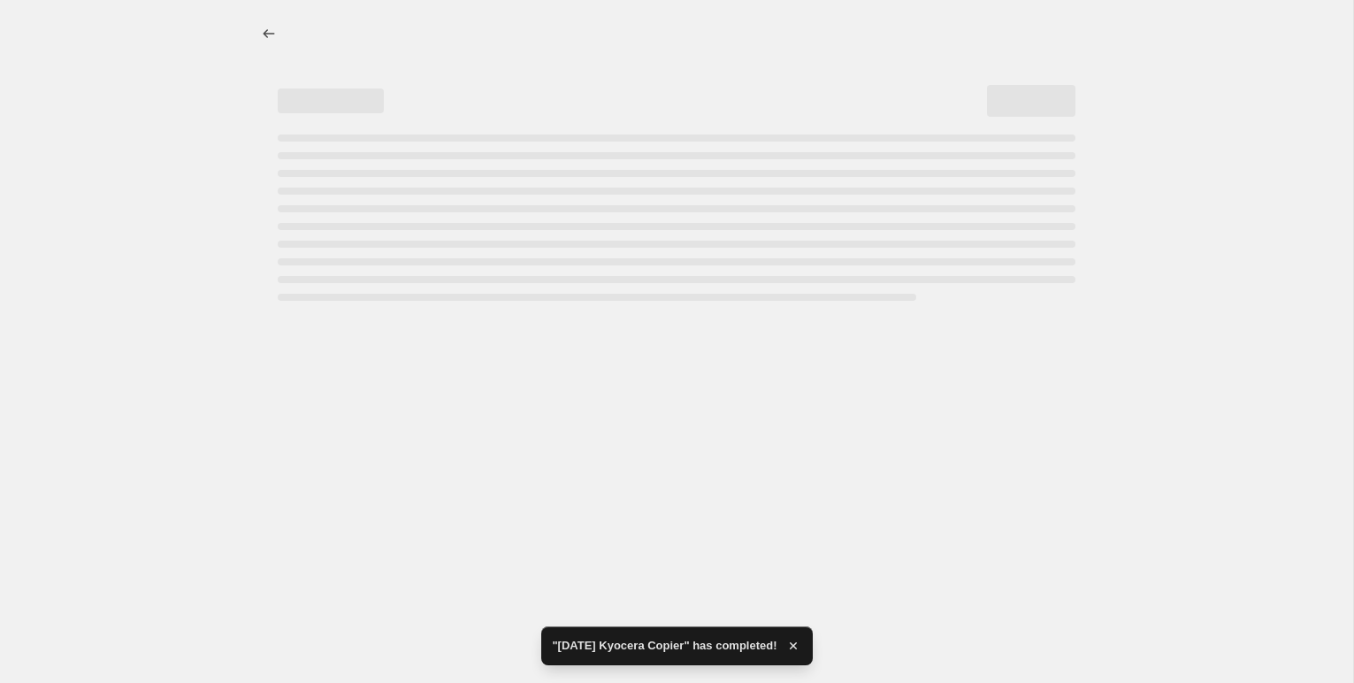
select select "pc"
select select "remove"
select select "collection"
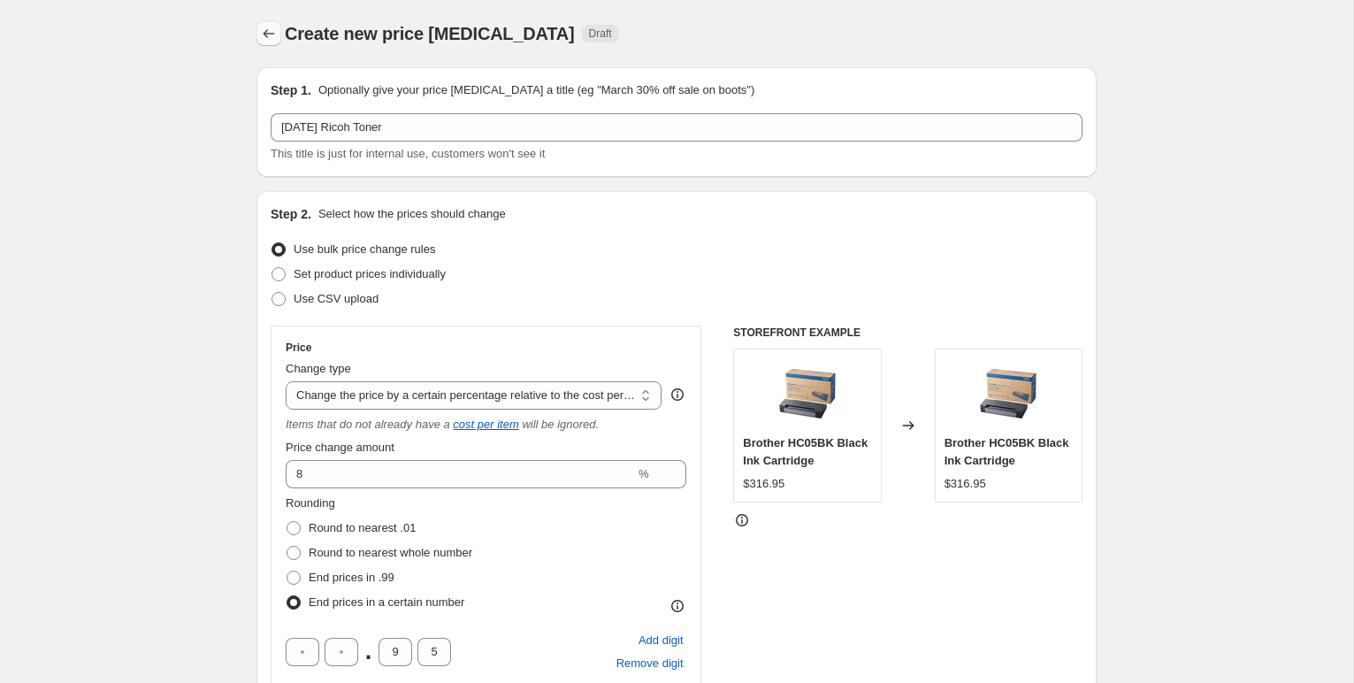
click at [269, 33] on icon "Price change jobs" at bounding box center [269, 34] width 18 height 18
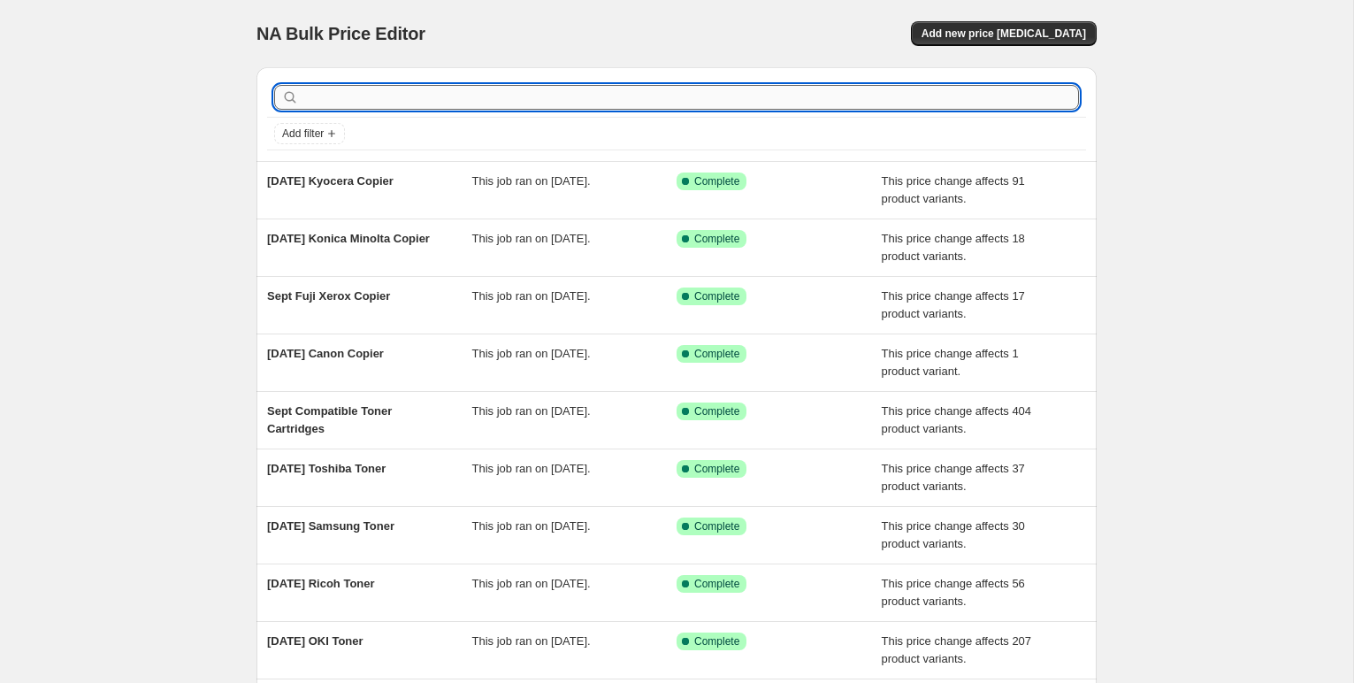
click at [331, 96] on input "text" at bounding box center [690, 97] width 776 height 25
type input "ric"
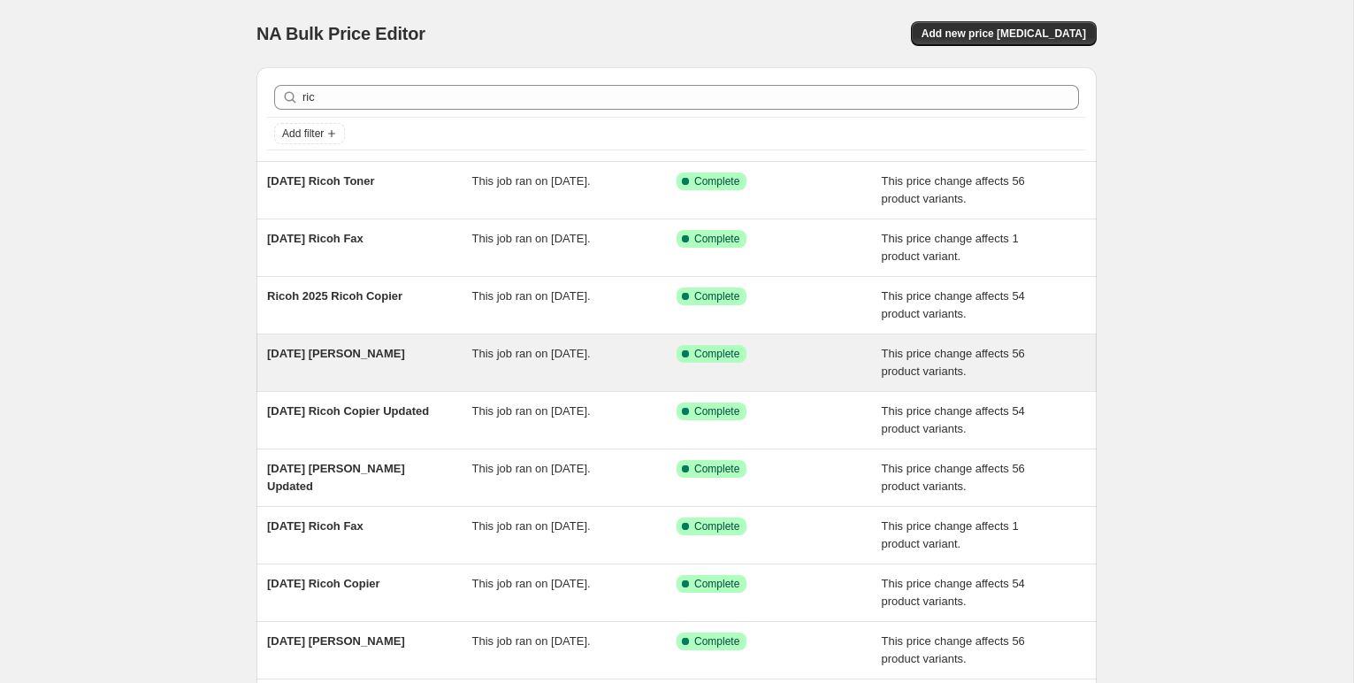
click at [378, 350] on span "[DATE] [PERSON_NAME]" at bounding box center [336, 353] width 138 height 13
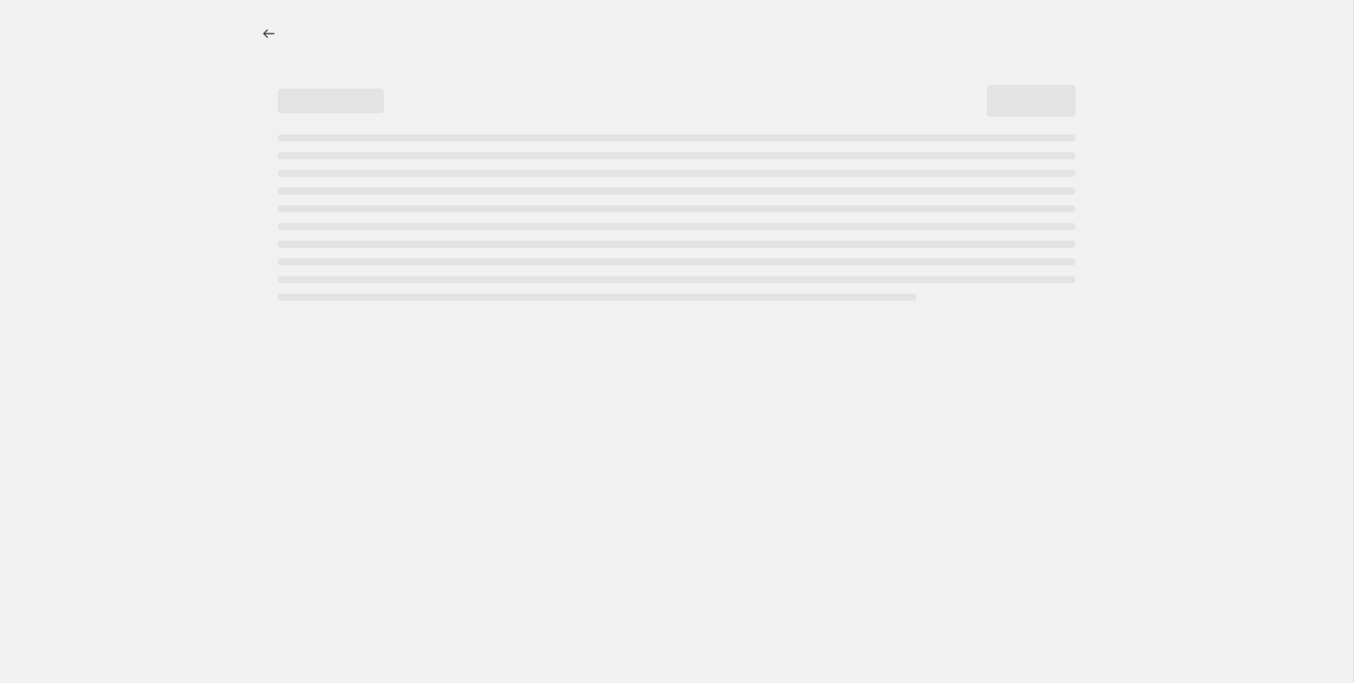
select select "pc"
select select "remove"
select select "collection"
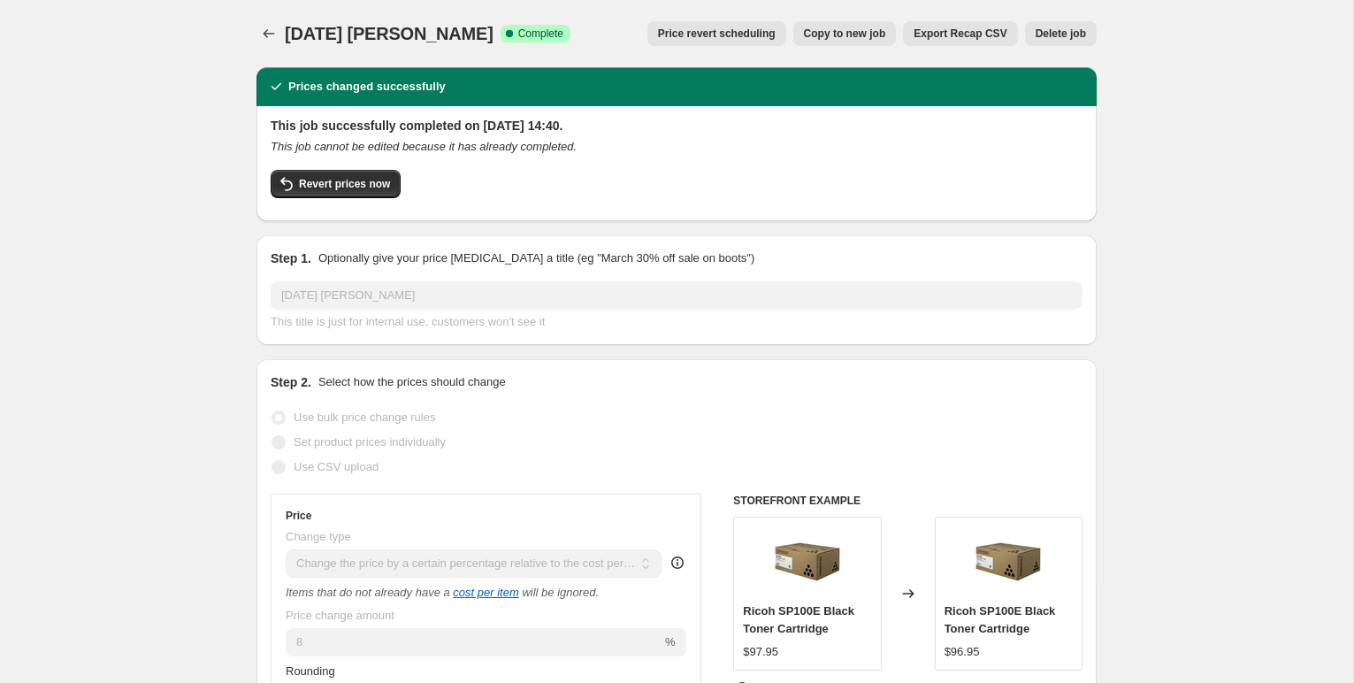
click at [826, 34] on span "Copy to new job" at bounding box center [845, 34] width 82 height 14
select select "pc"
select select "remove"
select select "collection"
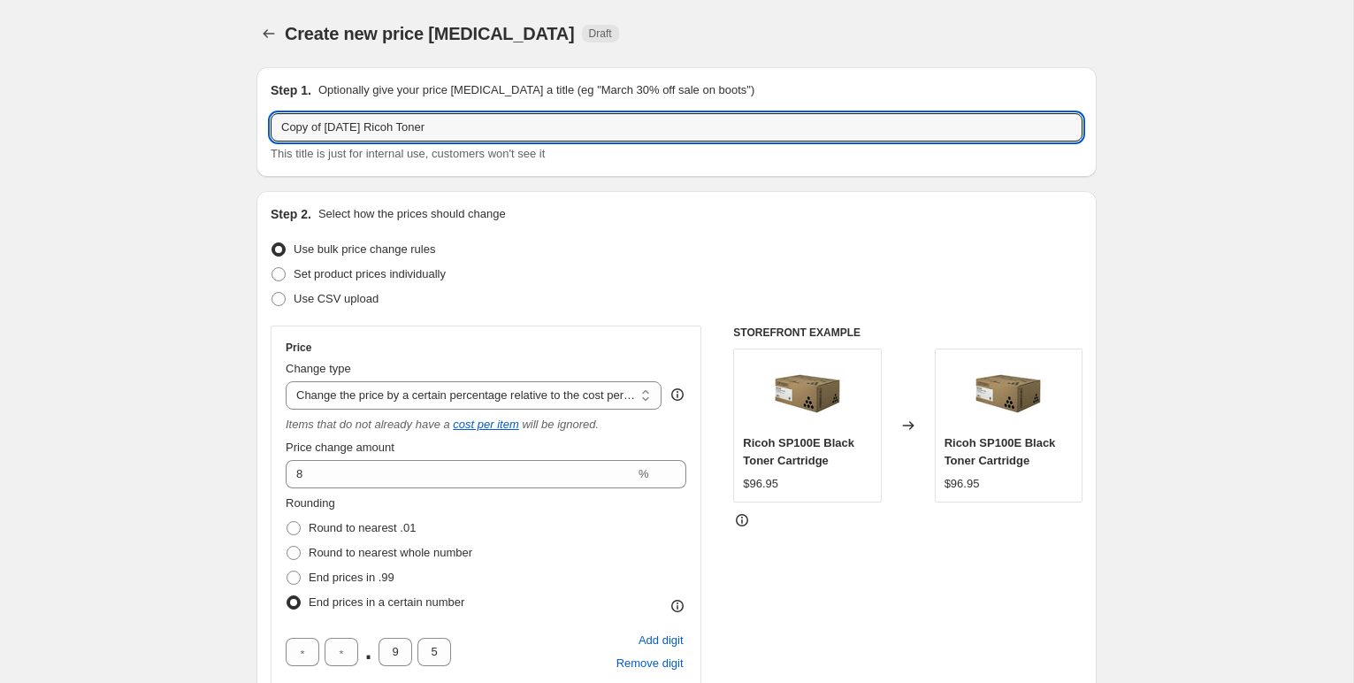
drag, startPoint x: 364, startPoint y: 129, endPoint x: 217, endPoint y: 118, distance: 148.0
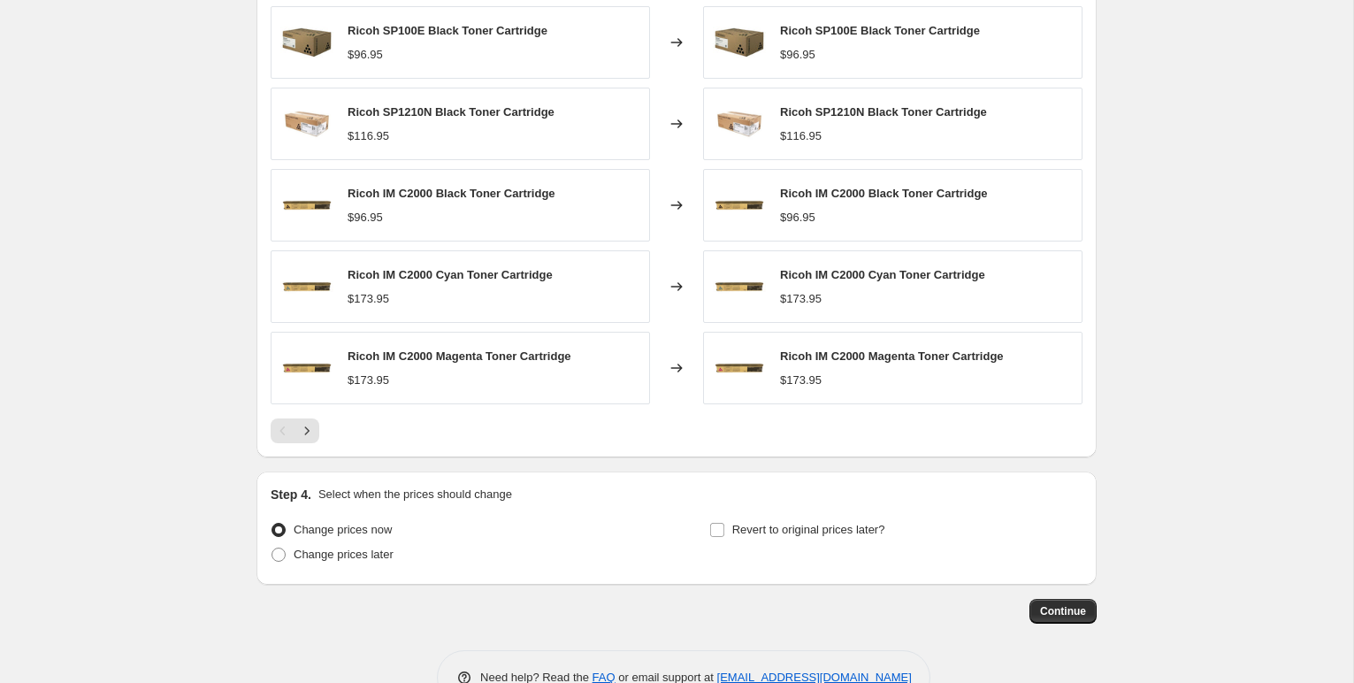
scroll to position [1409, 0]
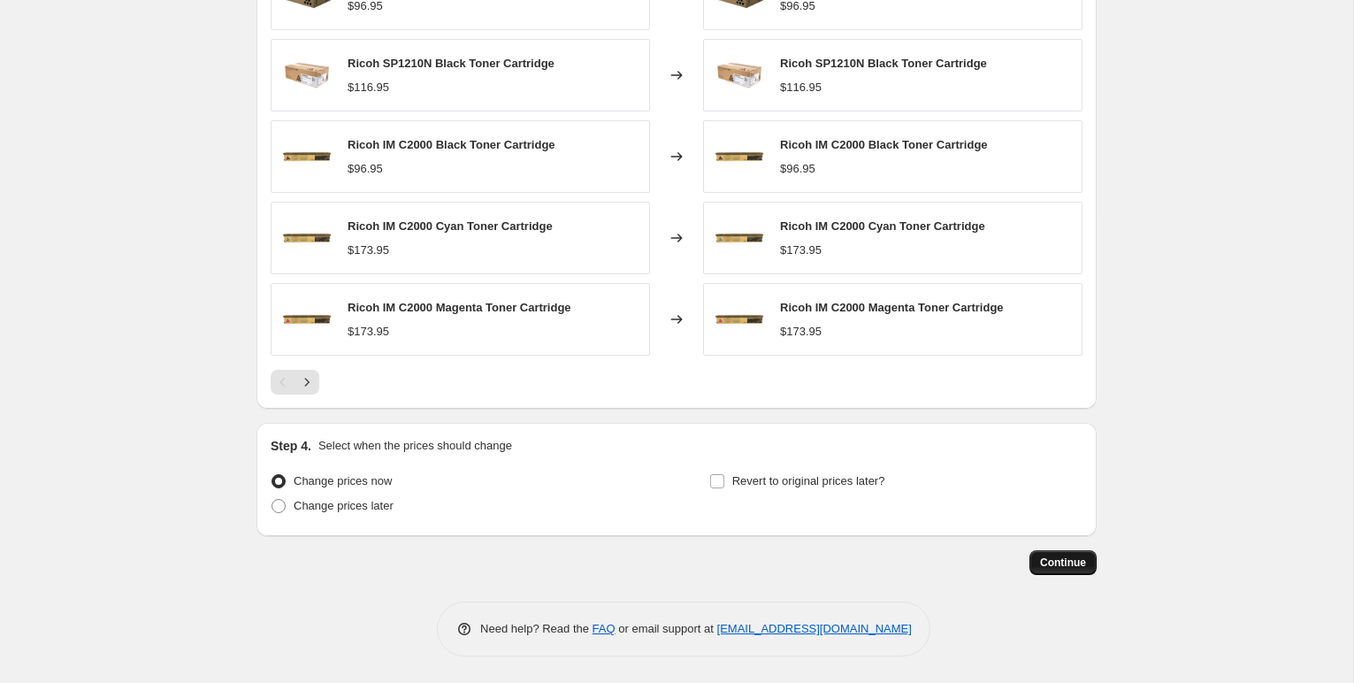
type input "[DATE] Ricoh Toner"
click at [1053, 557] on span "Continue" at bounding box center [1063, 562] width 46 height 14
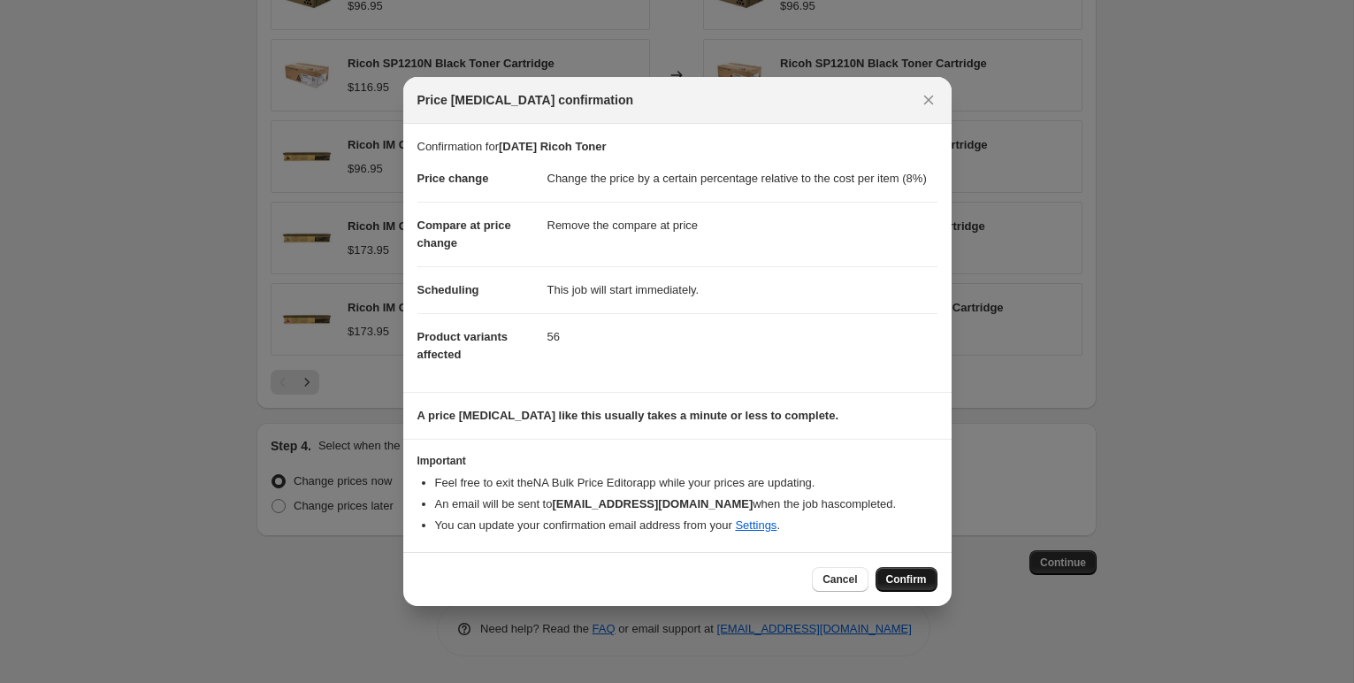
click at [900, 584] on span "Confirm" at bounding box center [906, 579] width 41 height 14
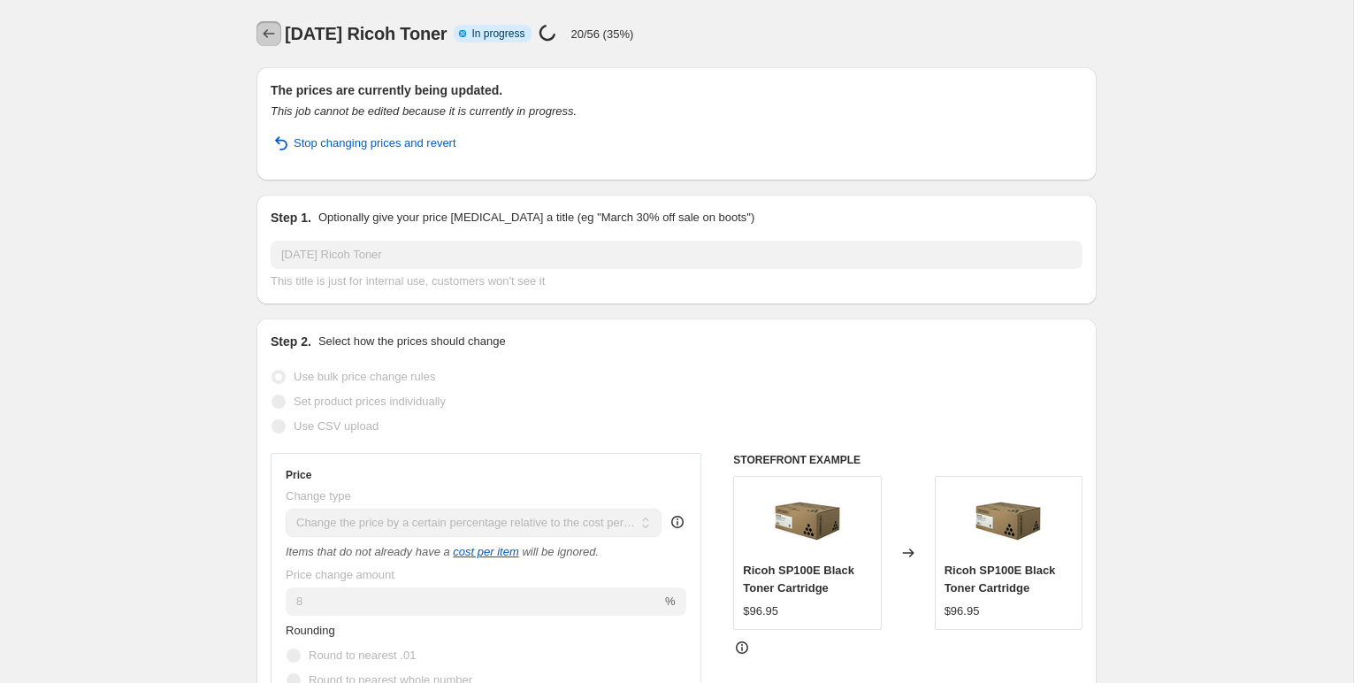
click at [264, 29] on icon "Price change jobs" at bounding box center [269, 34] width 18 height 18
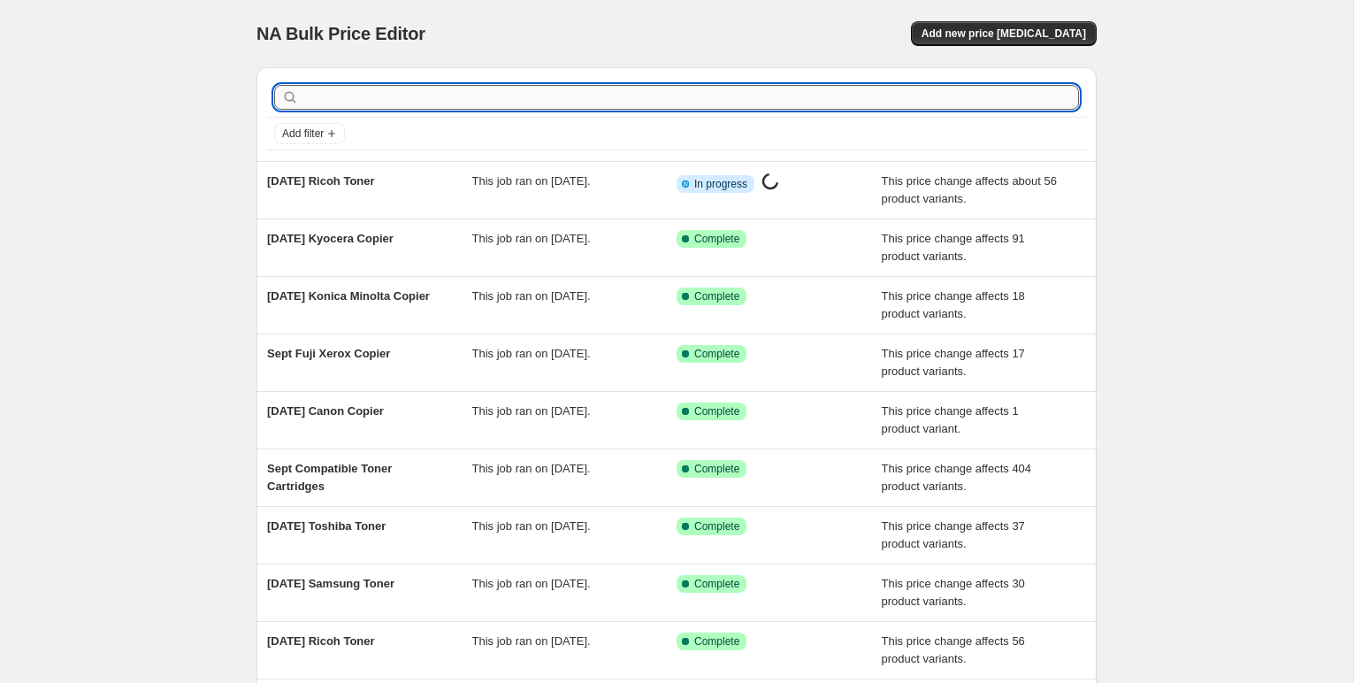
click at [373, 96] on input "text" at bounding box center [690, 97] width 776 height 25
type input "tos"
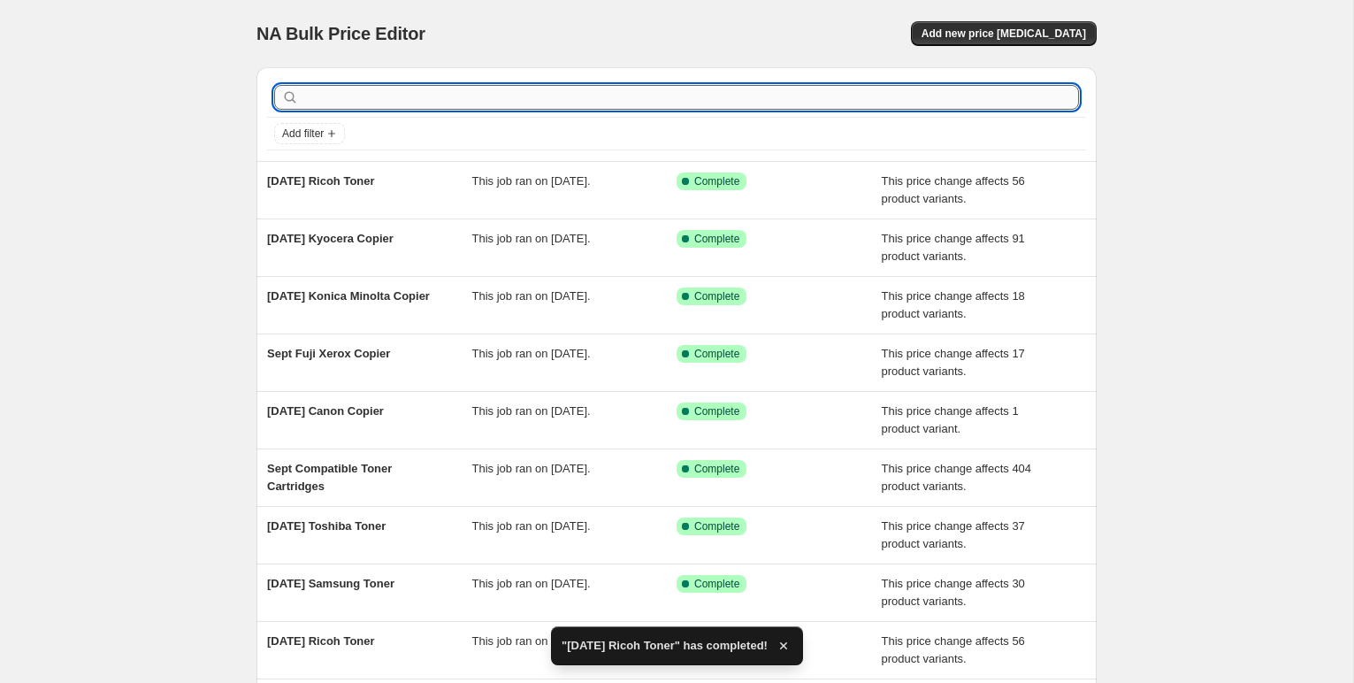
click at [321, 98] on input "text" at bounding box center [690, 97] width 776 height 25
type input "tosh"
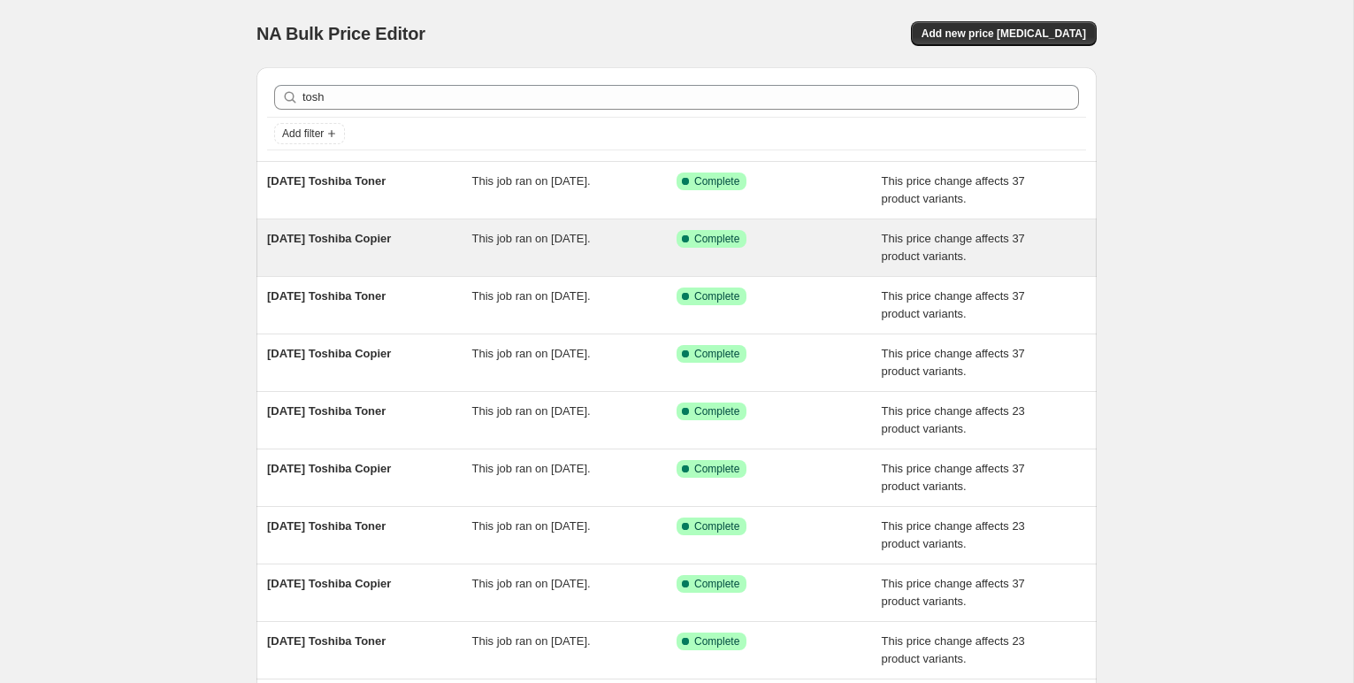
click at [388, 233] on span "[DATE] Toshiba Copier" at bounding box center [329, 238] width 124 height 13
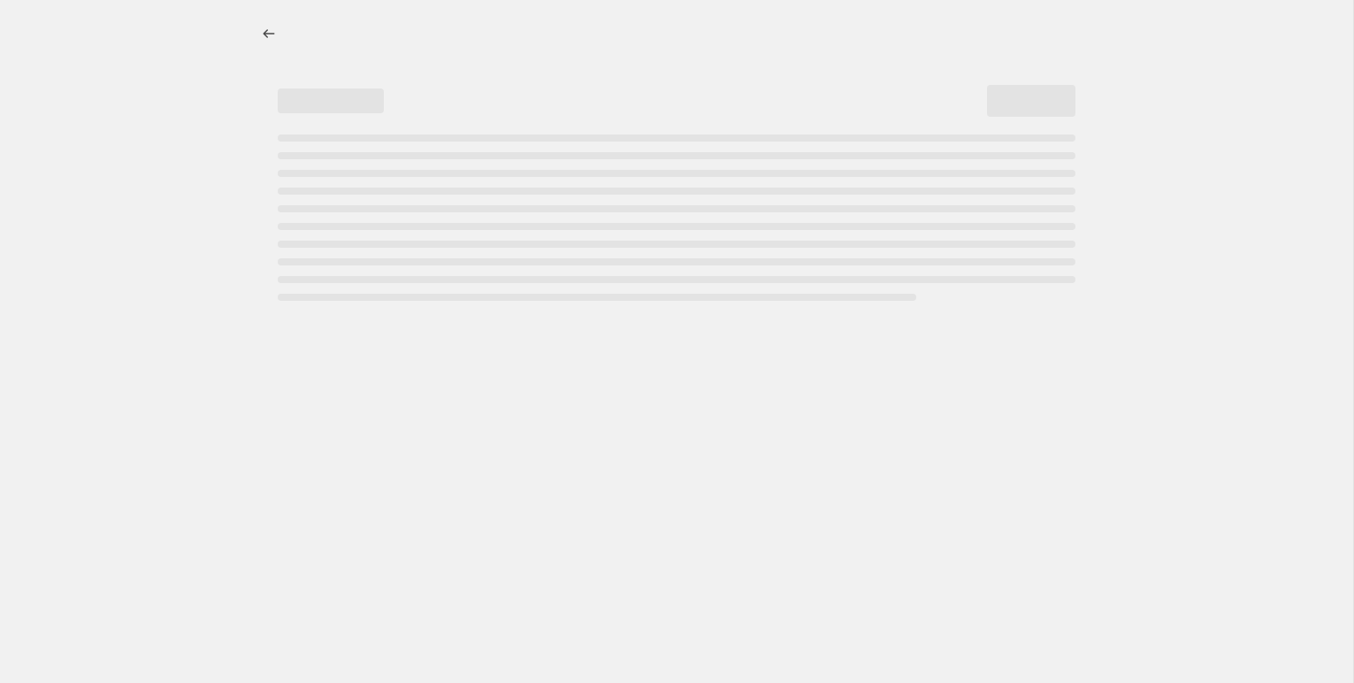
select select "pc"
select select "remove"
select select "collection"
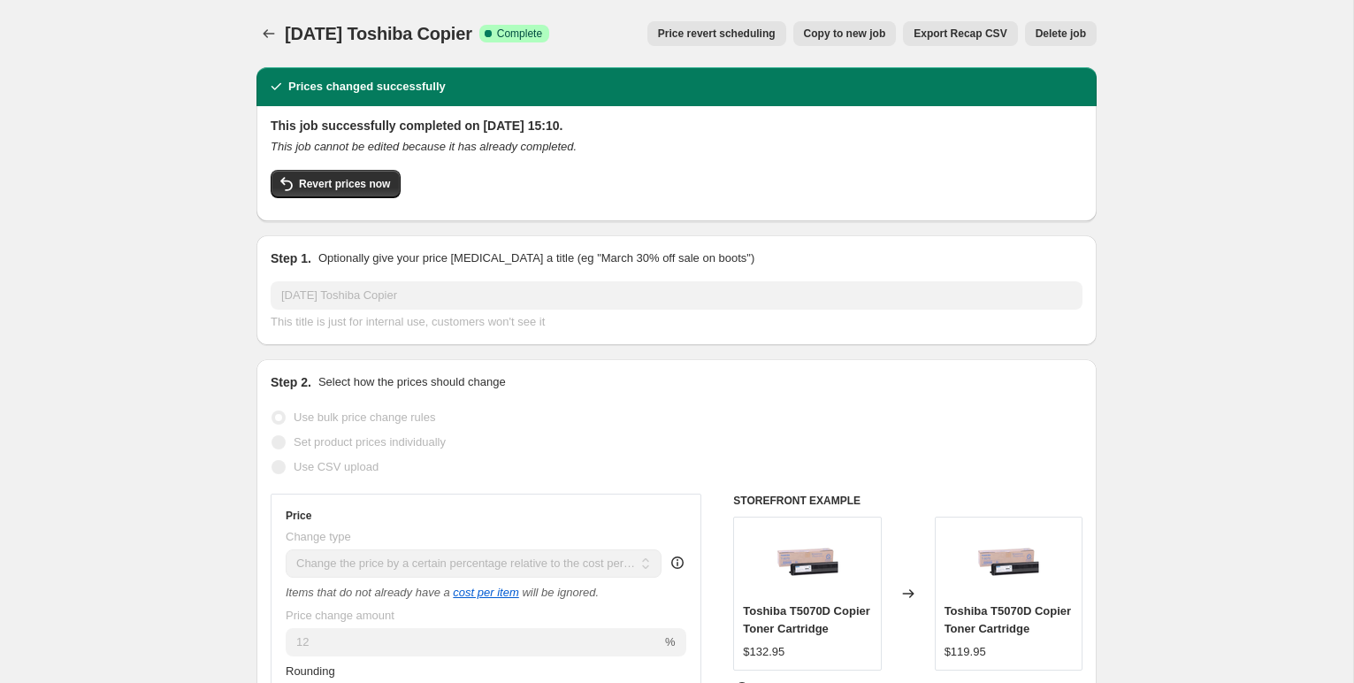
click at [838, 36] on span "Copy to new job" at bounding box center [845, 34] width 82 height 14
select select "pc"
select select "remove"
select select "collection"
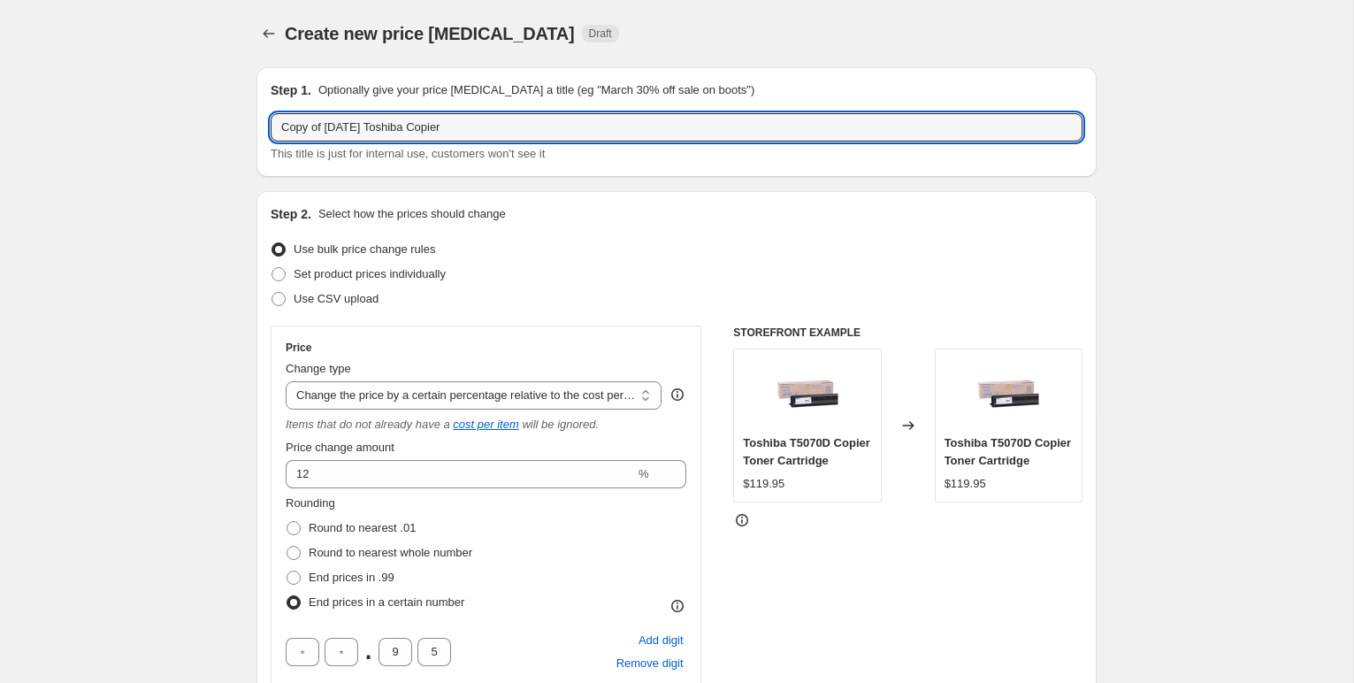
drag, startPoint x: 363, startPoint y: 127, endPoint x: 244, endPoint y: 126, distance: 119.4
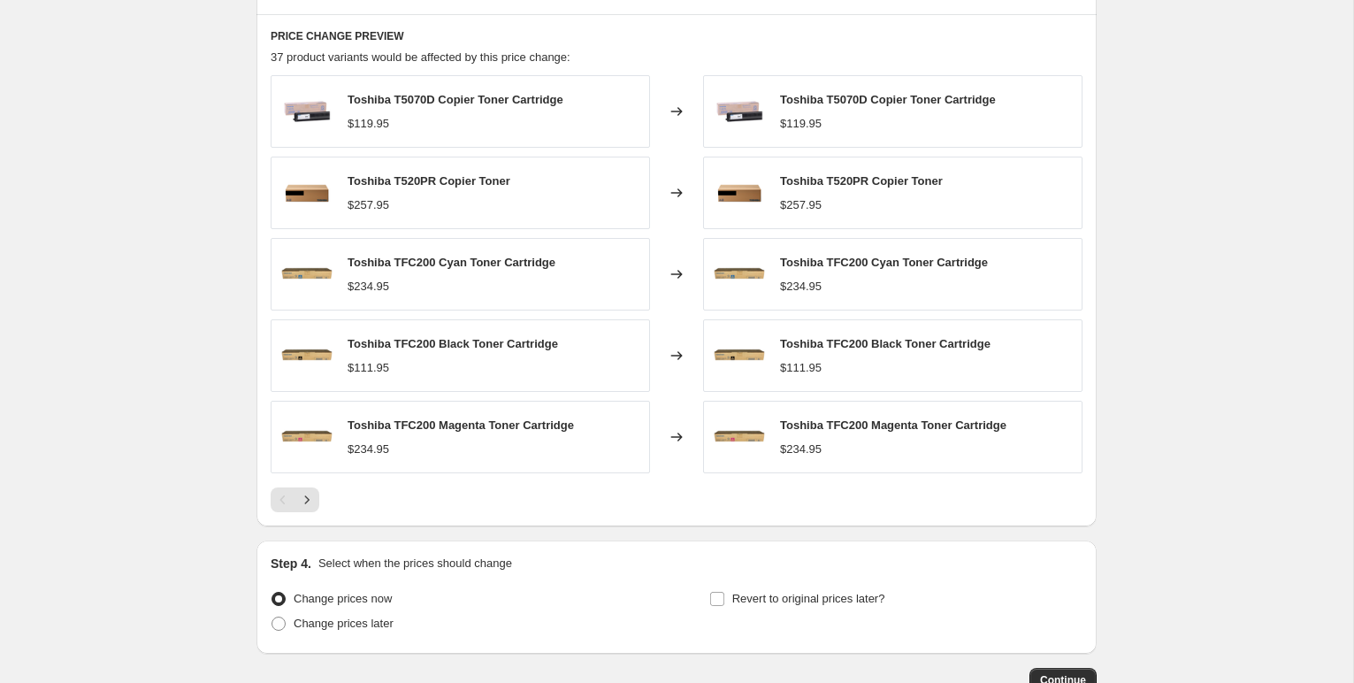
scroll to position [1409, 0]
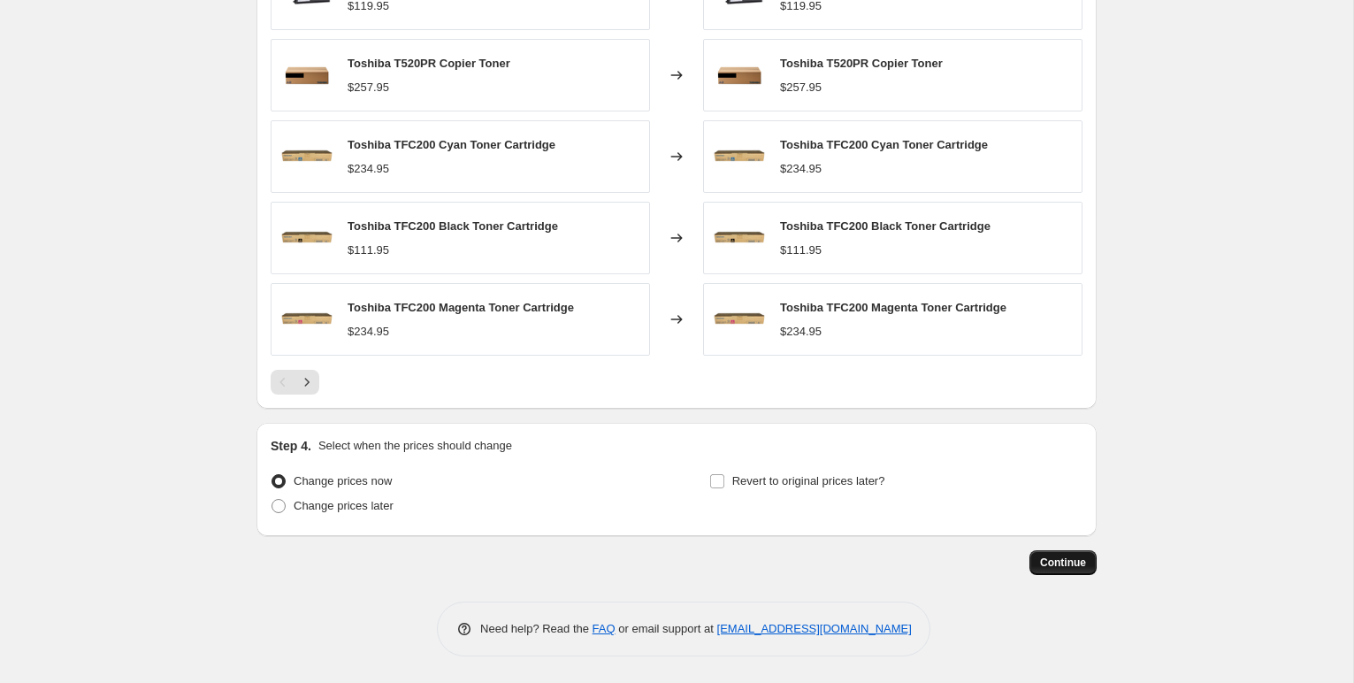
type input "Sept 2025 Toshiba Copier"
click at [1077, 567] on span "Continue" at bounding box center [1063, 562] width 46 height 14
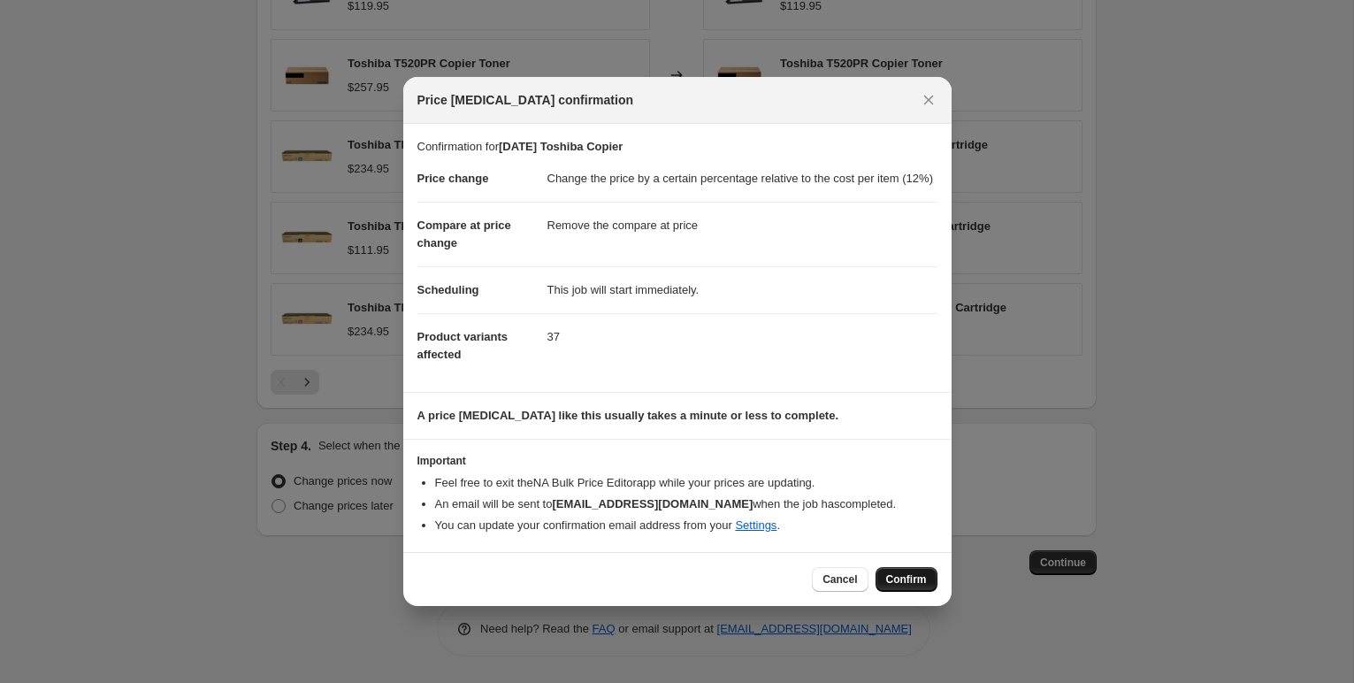
click at [895, 592] on button "Confirm" at bounding box center [906, 579] width 62 height 25
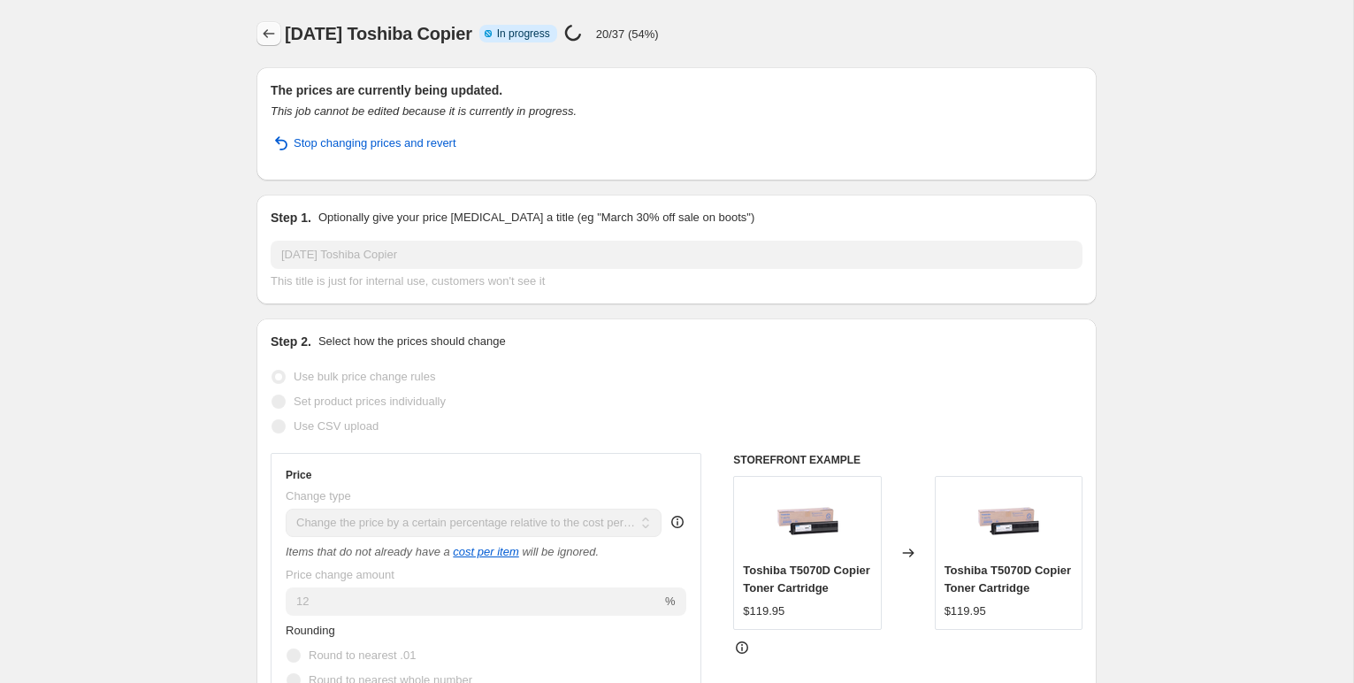
click at [271, 30] on icon "Price change jobs" at bounding box center [269, 34] width 18 height 18
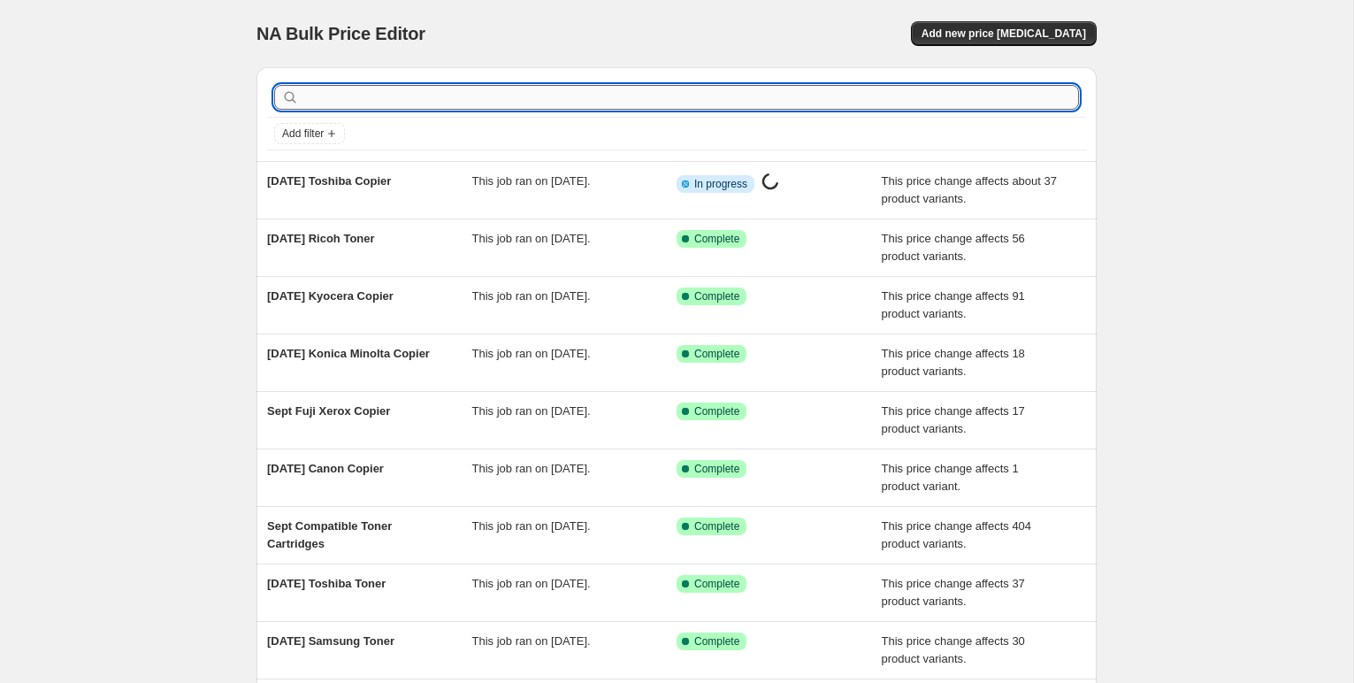
click at [324, 91] on input "text" at bounding box center [690, 97] width 776 height 25
type input "Espon"
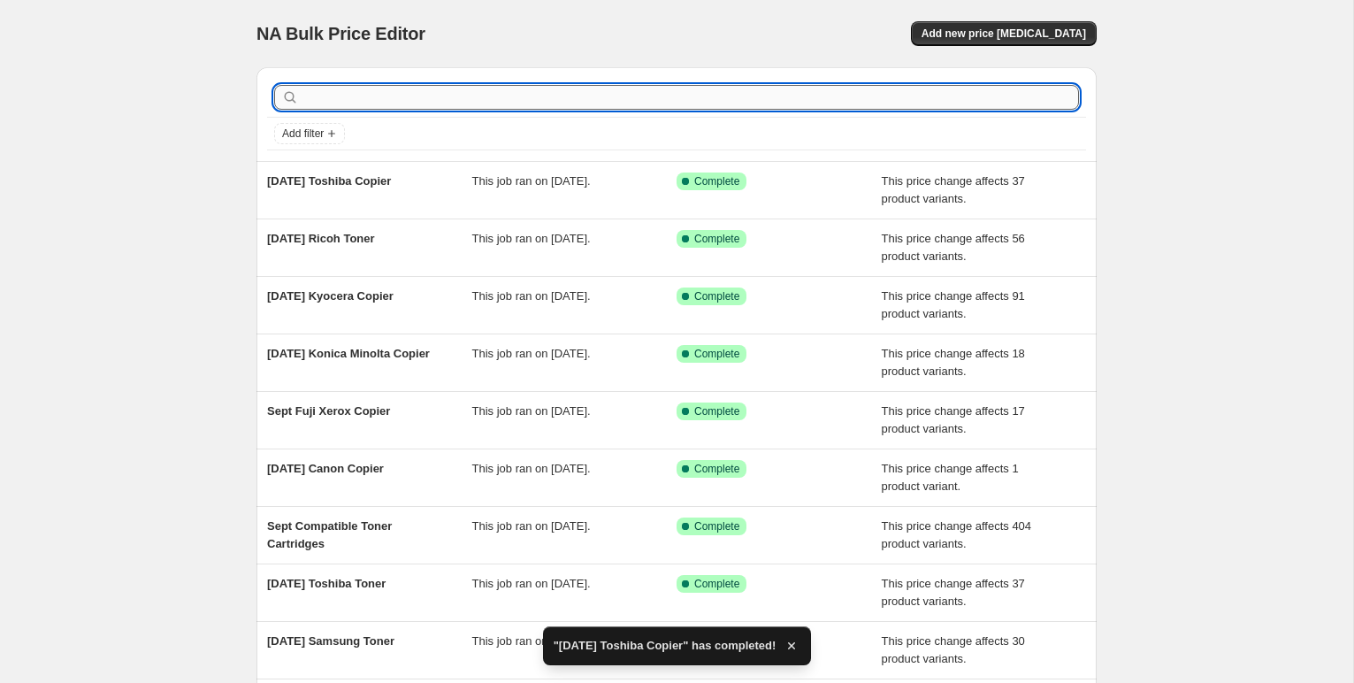
click at [348, 100] on input "text" at bounding box center [690, 97] width 776 height 25
type input "Espon"
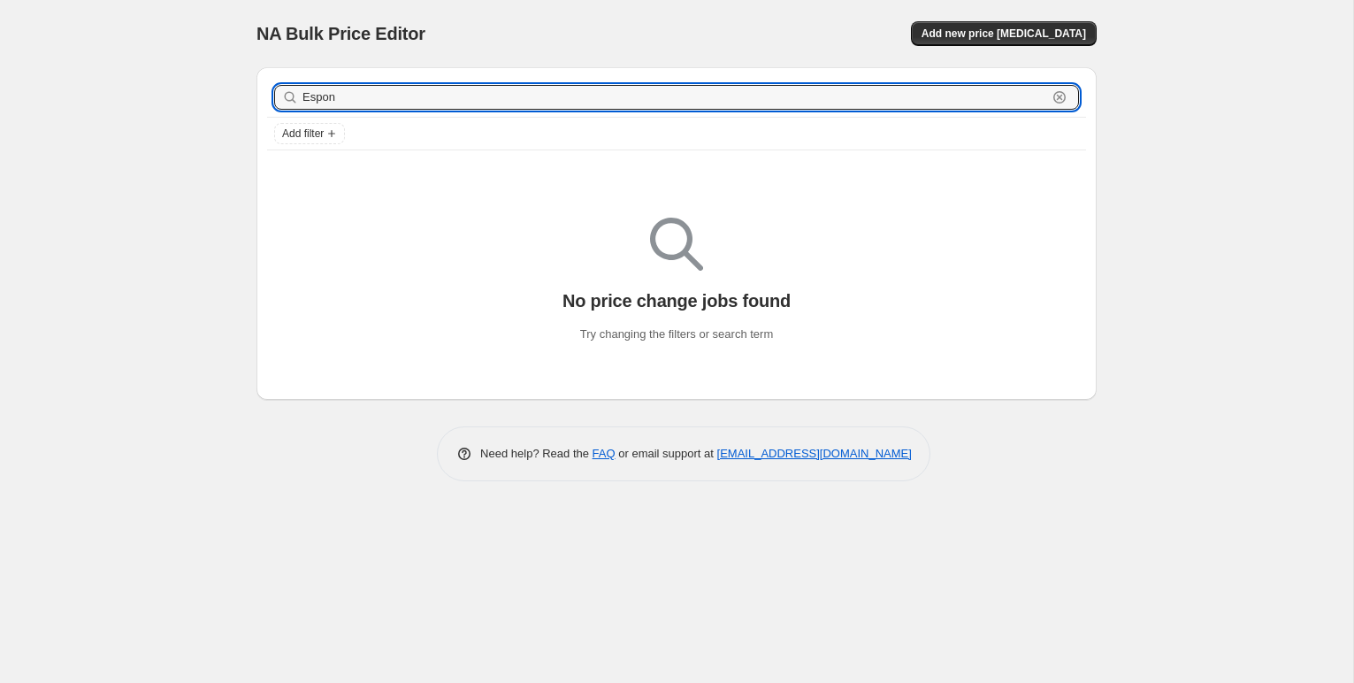
drag, startPoint x: 355, startPoint y: 95, endPoint x: 248, endPoint y: 88, distance: 106.3
click at [248, 90] on div "Espon Clear Add filter No price change jobs found Try changing the filters or s…" at bounding box center [669, 226] width 854 height 347
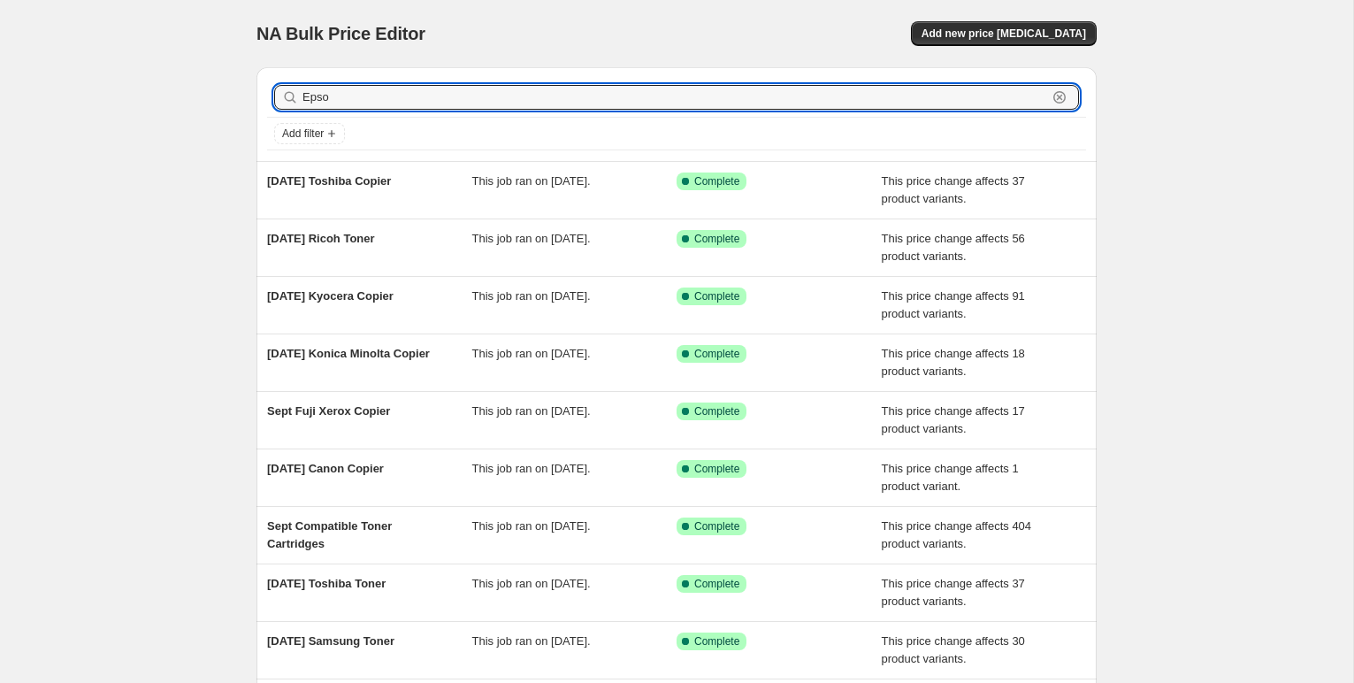
type input "Epson"
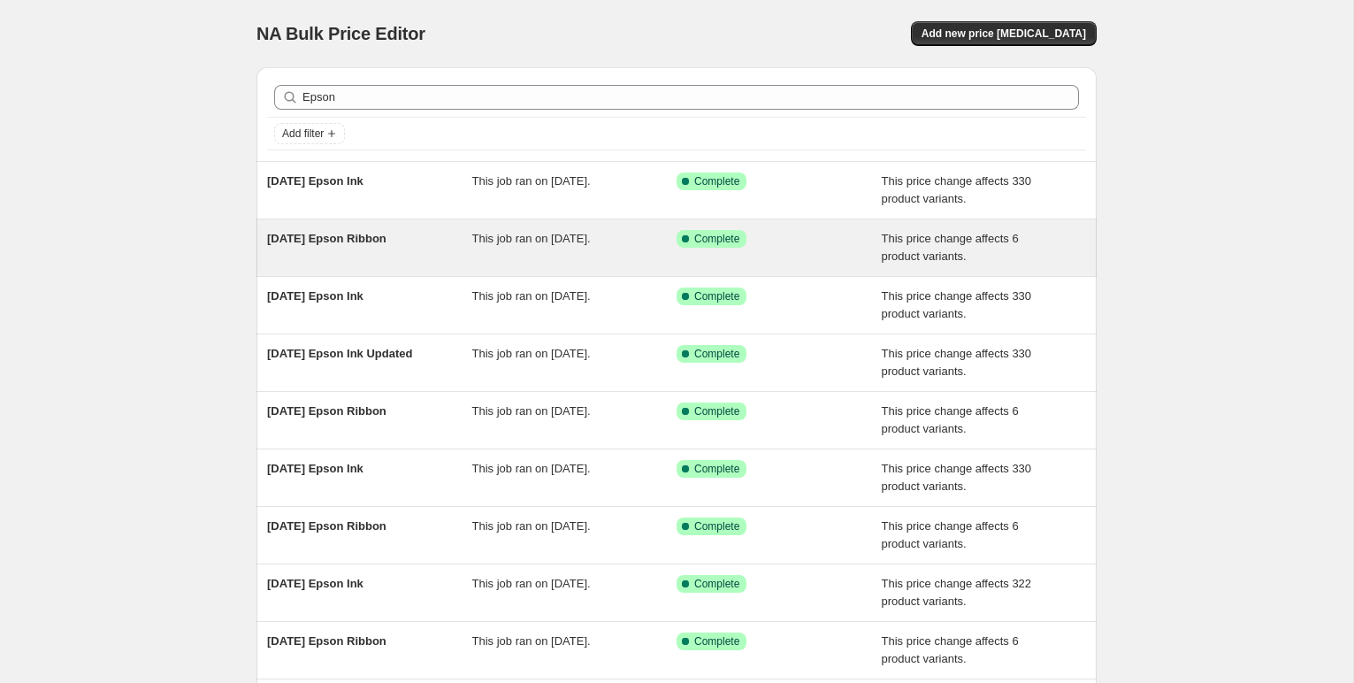
click at [386, 239] on span "[DATE] Epson Ribbon" at bounding box center [326, 238] width 119 height 13
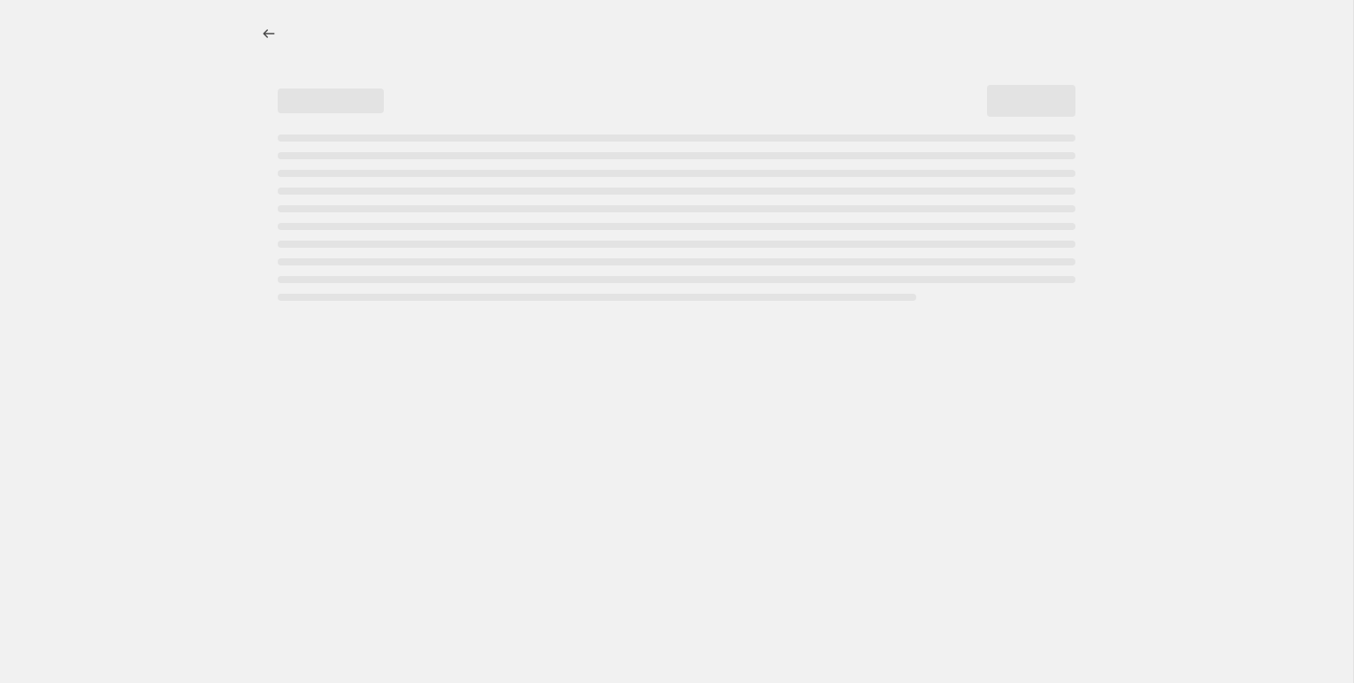
select select "pc"
select select "remove"
select select "collection"
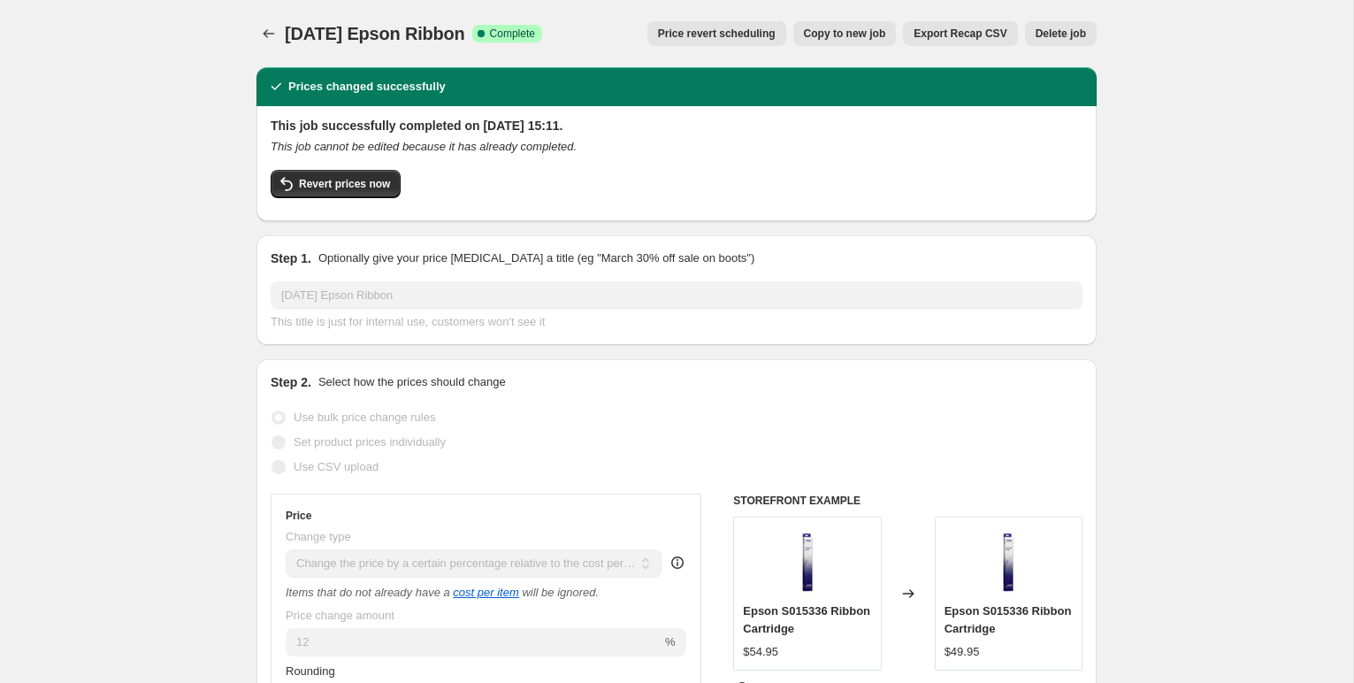
click at [845, 33] on span "Copy to new job" at bounding box center [845, 34] width 82 height 14
select select "pc"
select select "remove"
select select "collection"
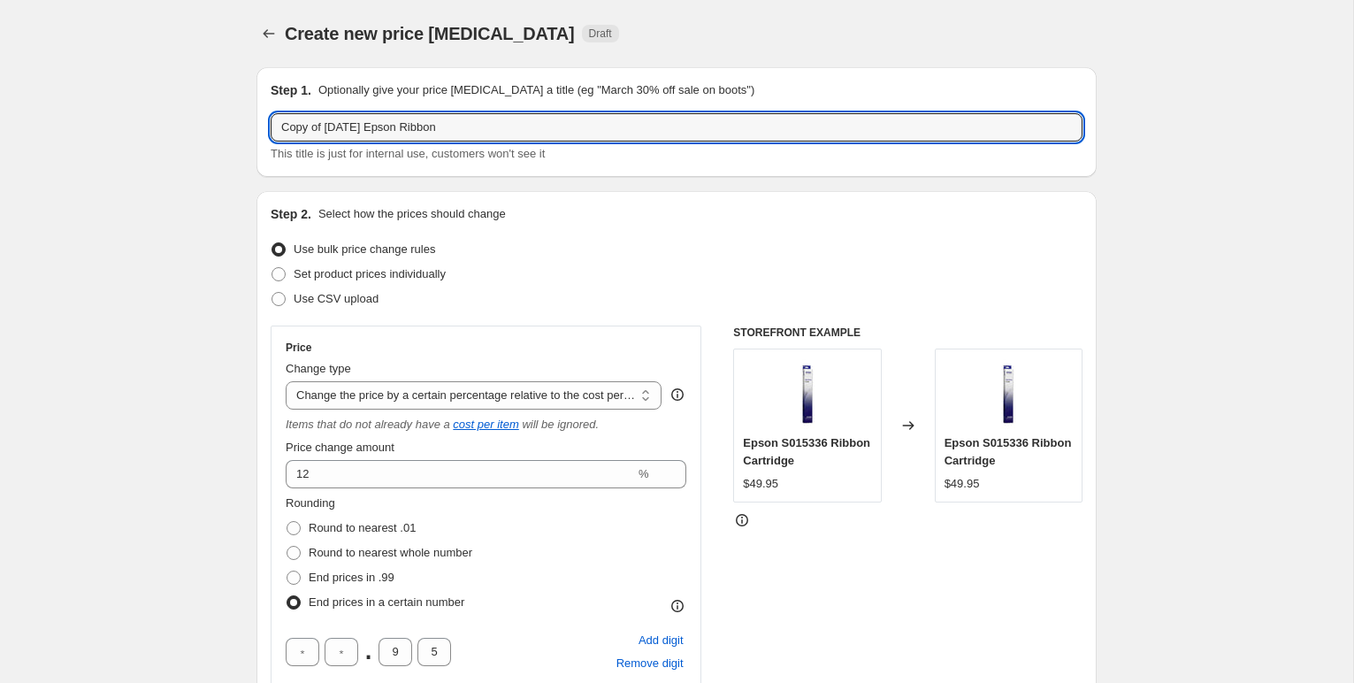
drag, startPoint x: 362, startPoint y: 129, endPoint x: 187, endPoint y: 130, distance: 174.2
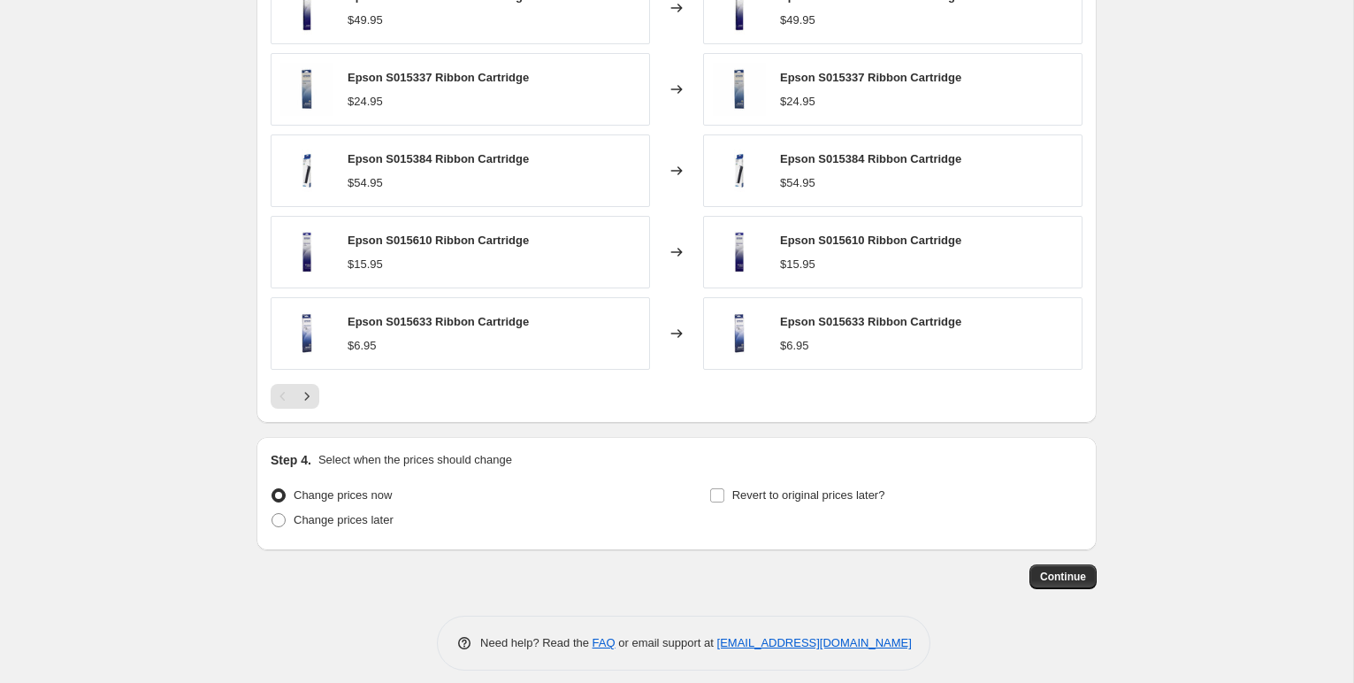
scroll to position [1409, 0]
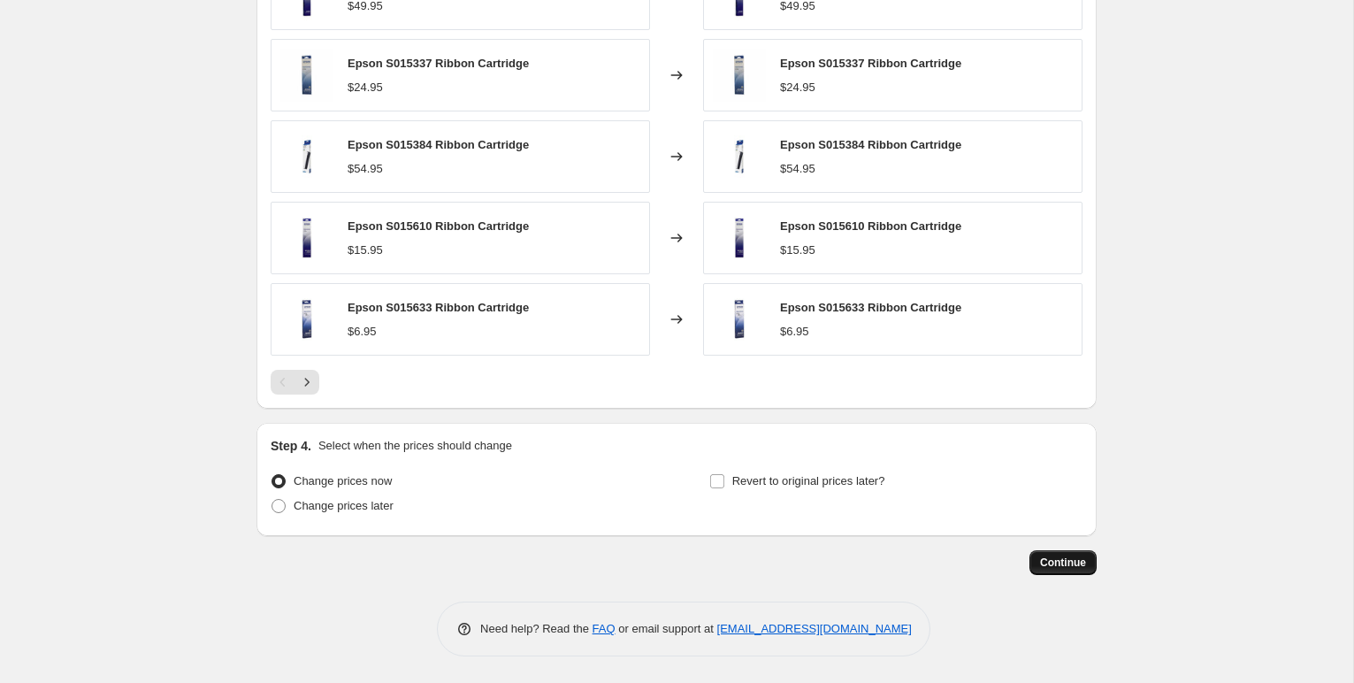
type input "Sept 2025 Epson Ribbon"
click at [1060, 559] on span "Continue" at bounding box center [1063, 562] width 46 height 14
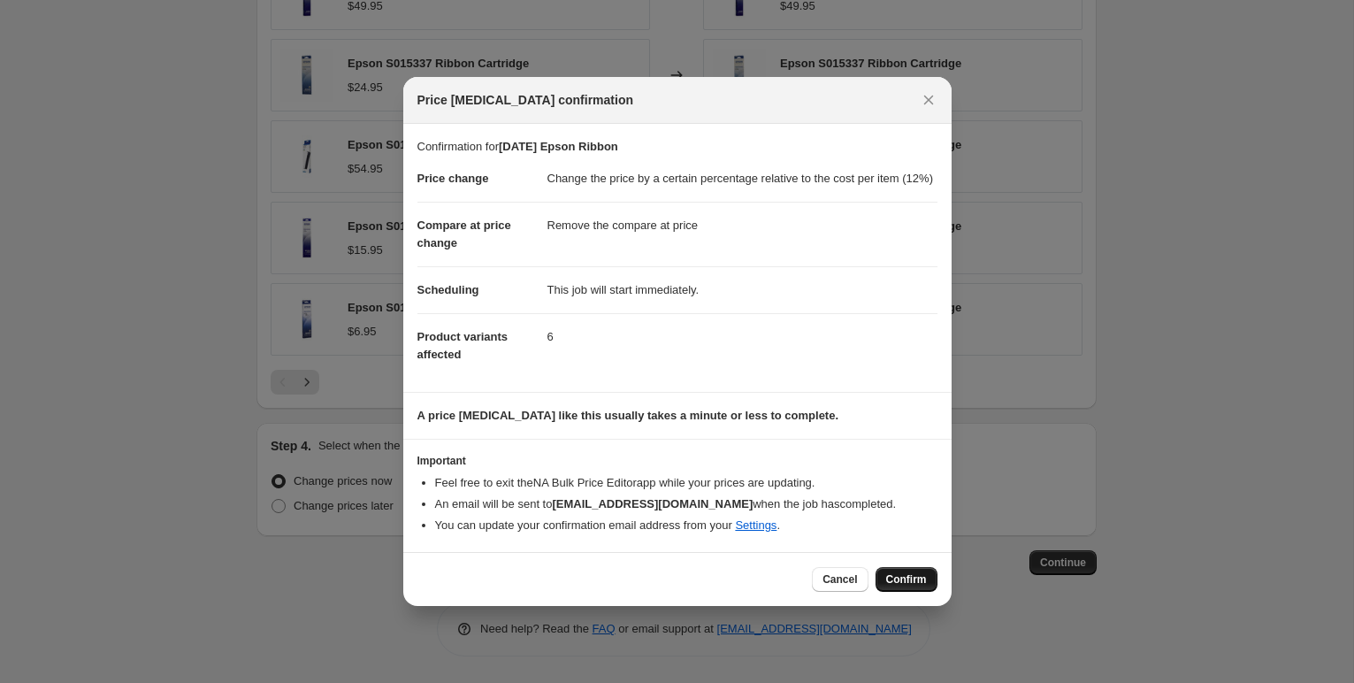
click at [903, 586] on span "Confirm" at bounding box center [906, 579] width 41 height 14
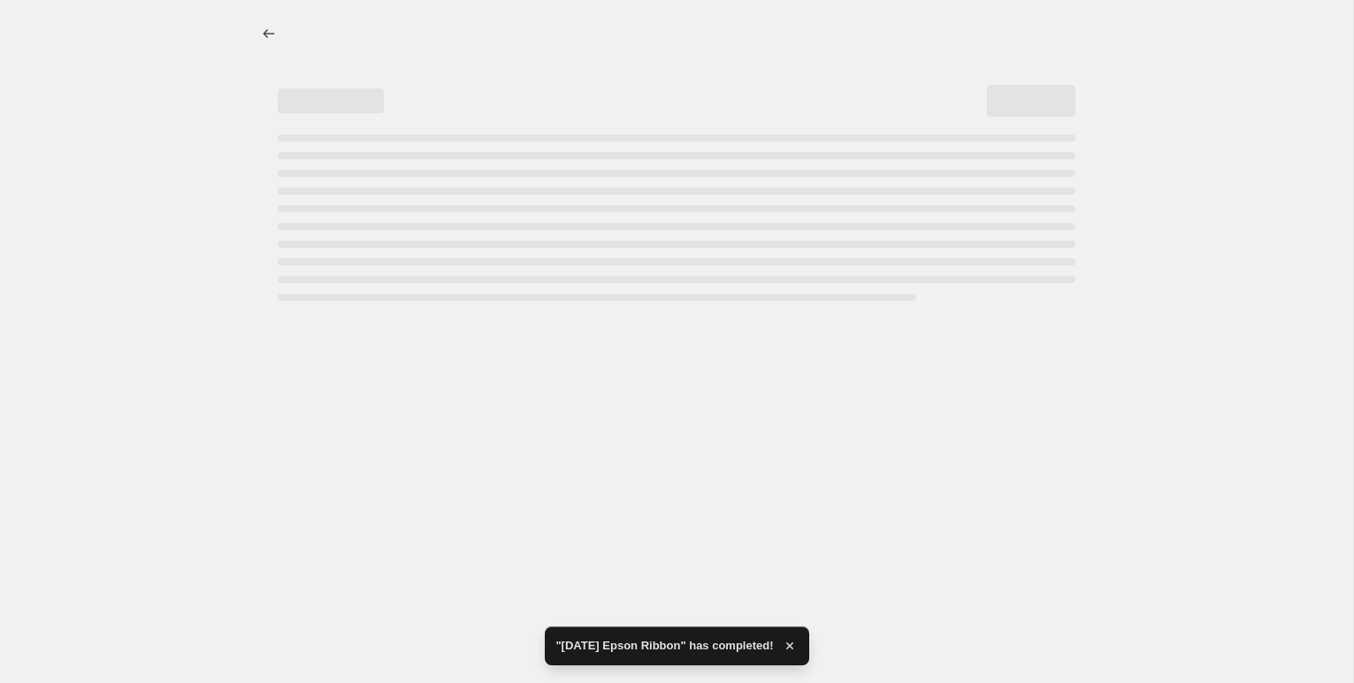
select select "pc"
select select "remove"
select select "collection"
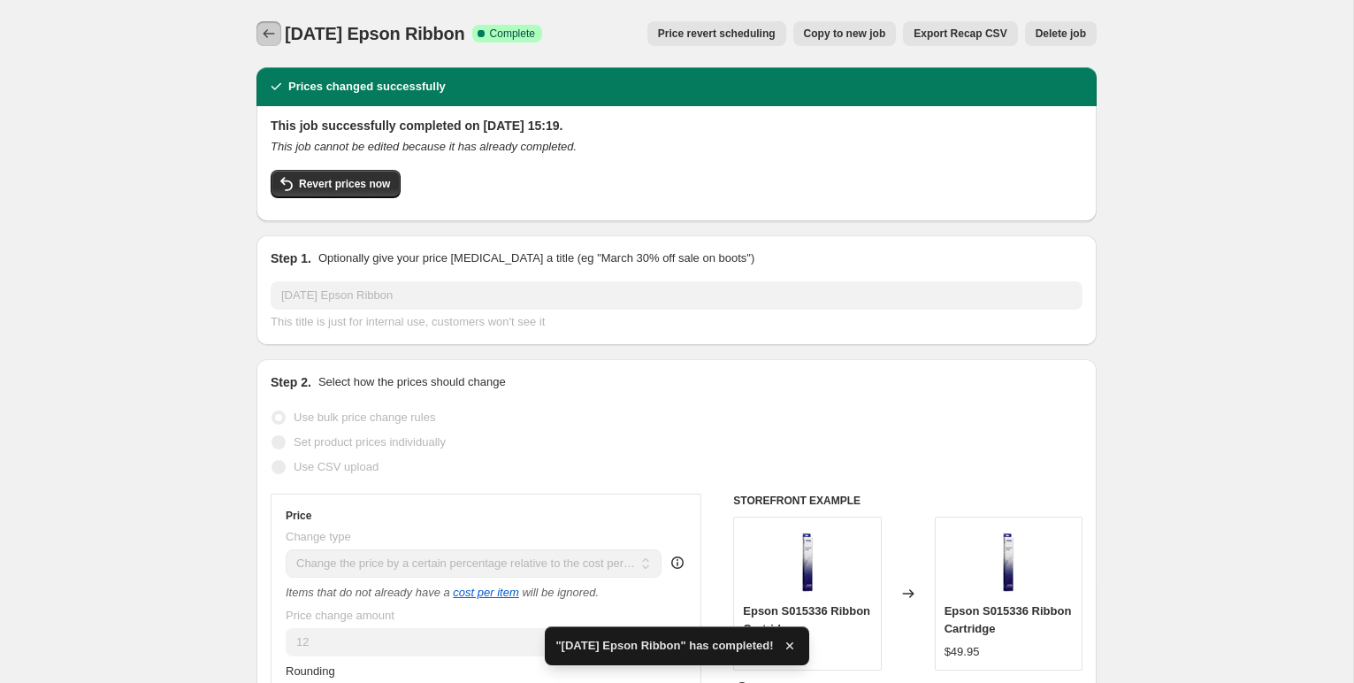
click at [262, 27] on icon "Price change jobs" at bounding box center [269, 34] width 18 height 18
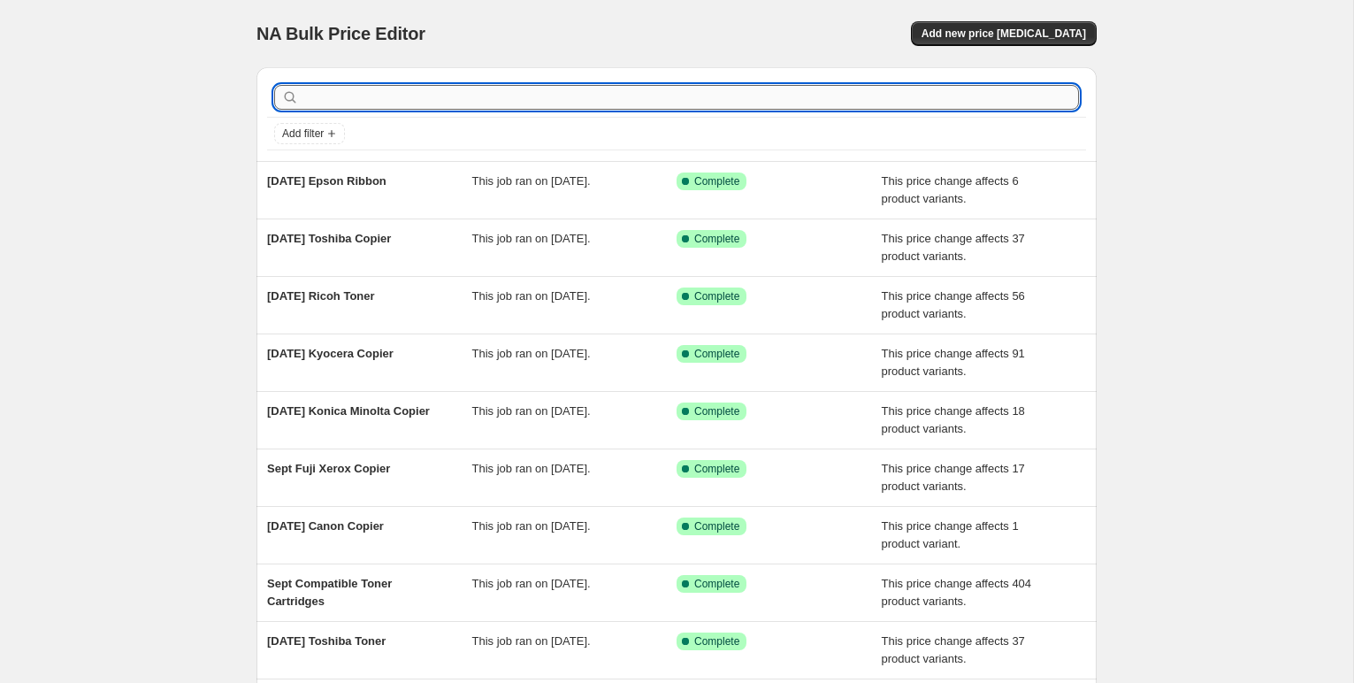
click at [317, 100] on input "text" at bounding box center [690, 97] width 776 height 25
type input "Oki"
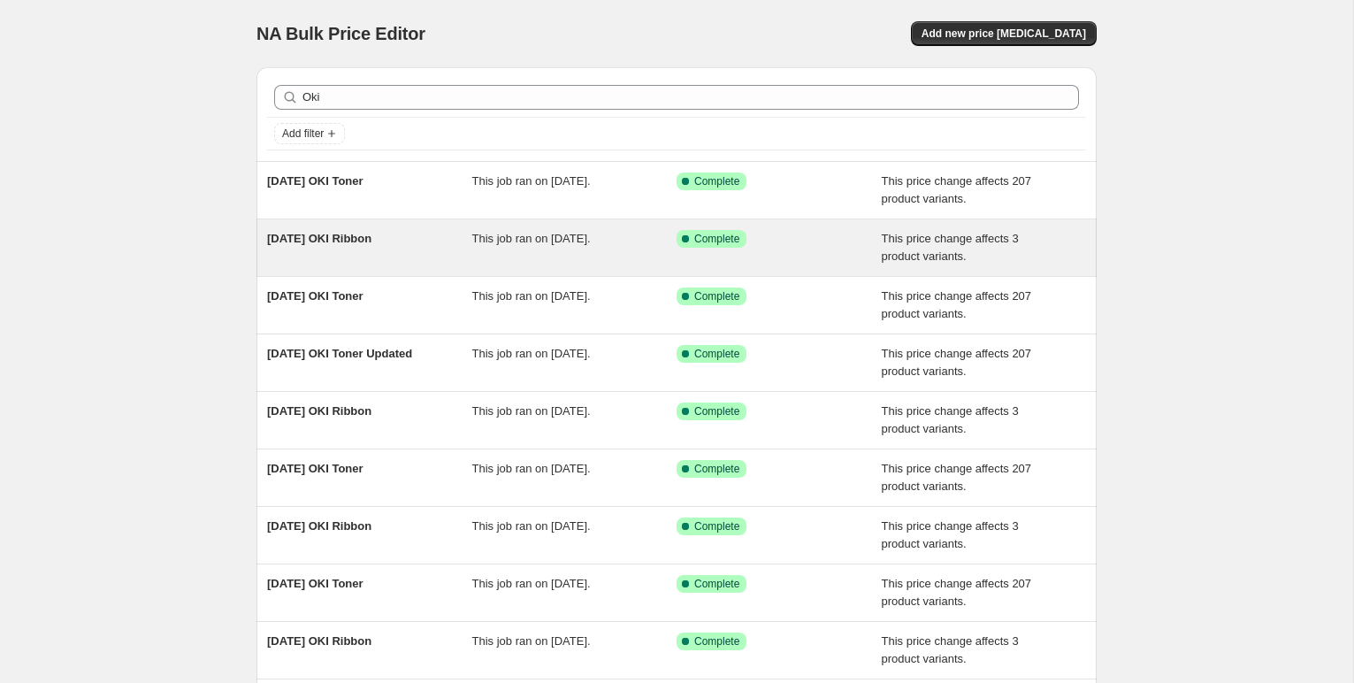
click at [320, 239] on span "[DATE] OKI Ribbon" at bounding box center [319, 238] width 104 height 13
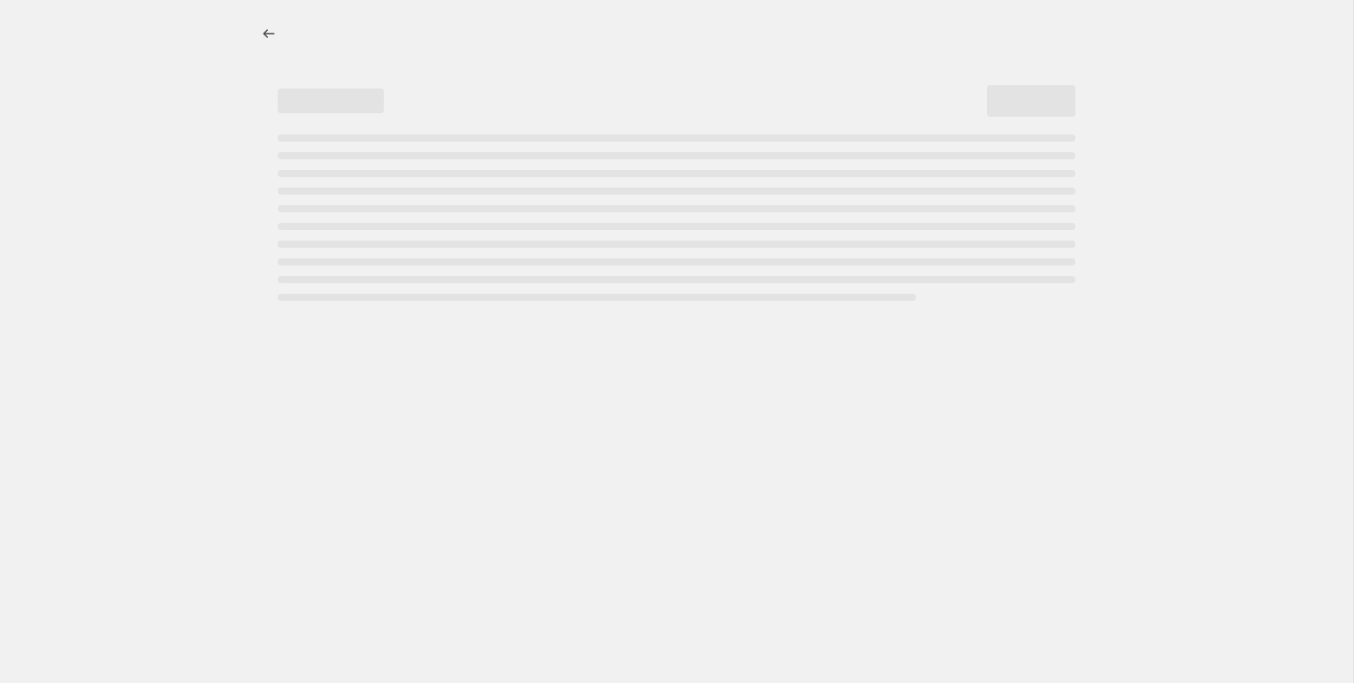
select select "pc"
select select "remove"
select select "collection"
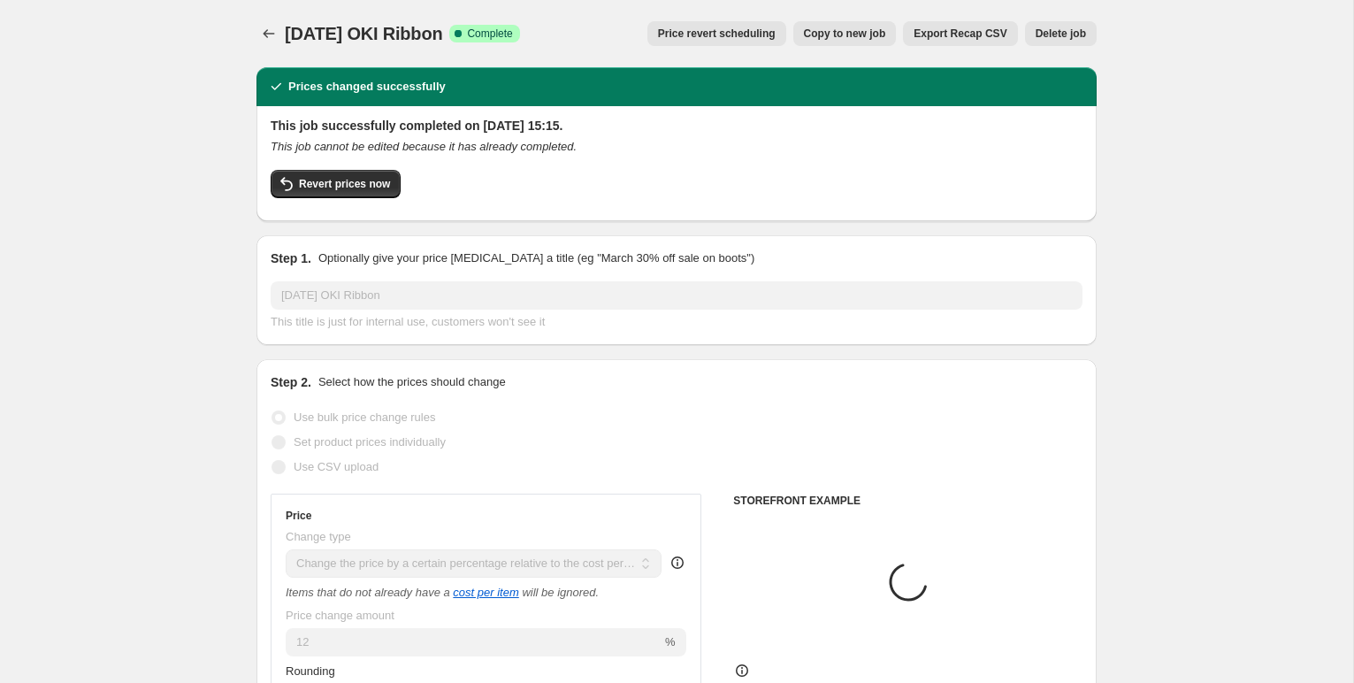
click at [853, 29] on span "Copy to new job" at bounding box center [845, 34] width 82 height 14
select select "pc"
select select "remove"
select select "collection"
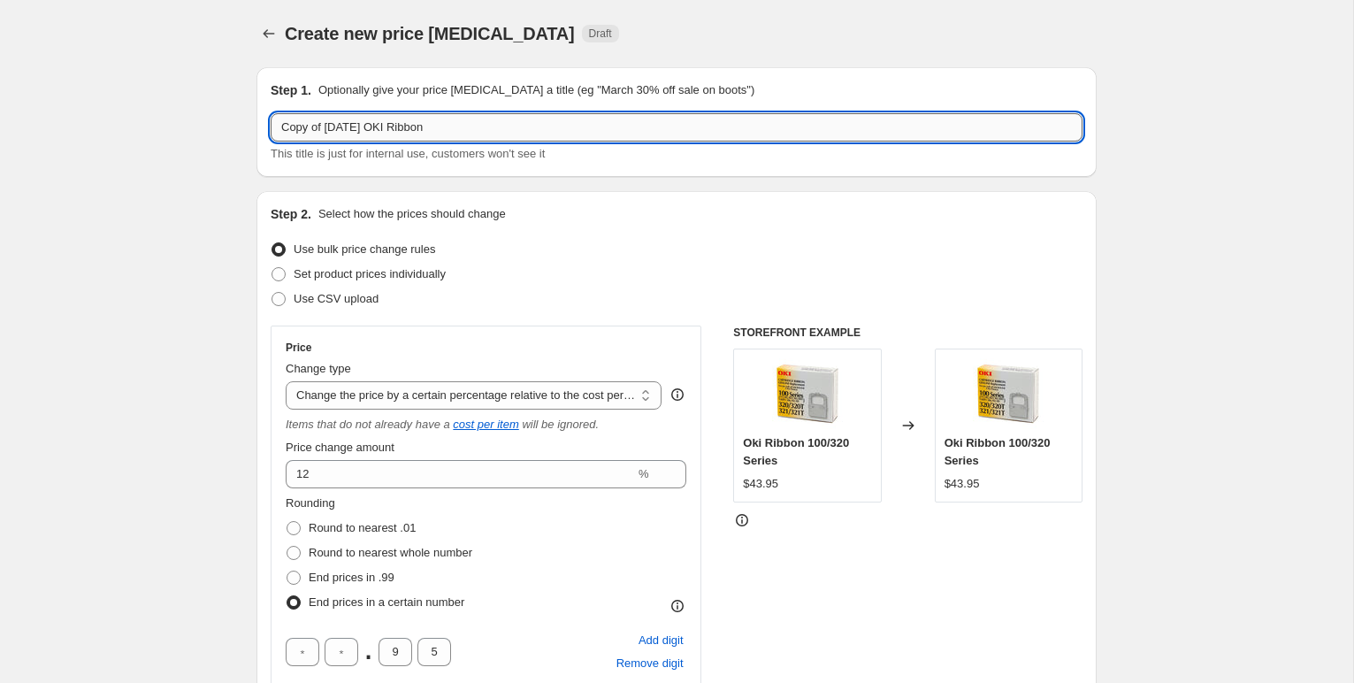
click at [363, 127] on input "Copy of August 2025 OKI Ribbon" at bounding box center [677, 127] width 812 height 28
drag, startPoint x: 352, startPoint y: 126, endPoint x: 263, endPoint y: 117, distance: 89.7
click at [260, 123] on div "Step 1. Optionally give your price change job a title (eg "March 30% off sale o…" at bounding box center [676, 122] width 840 height 110
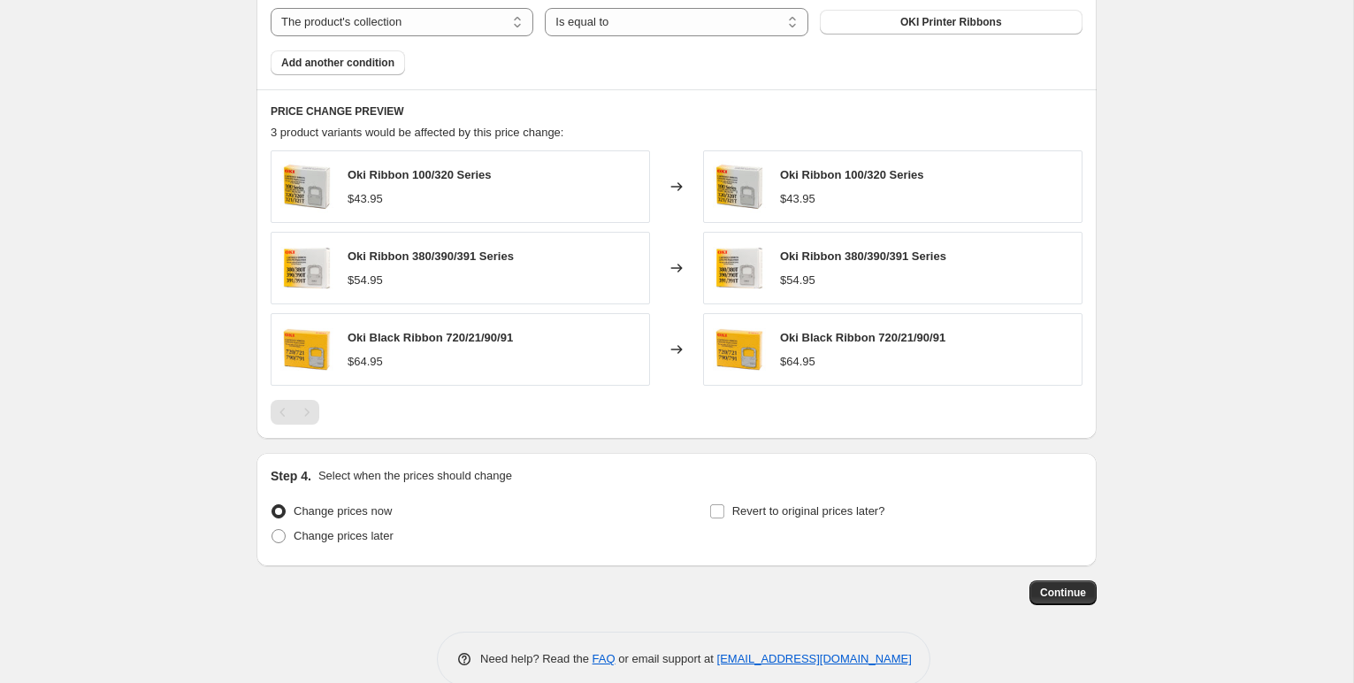
scroll to position [1247, 0]
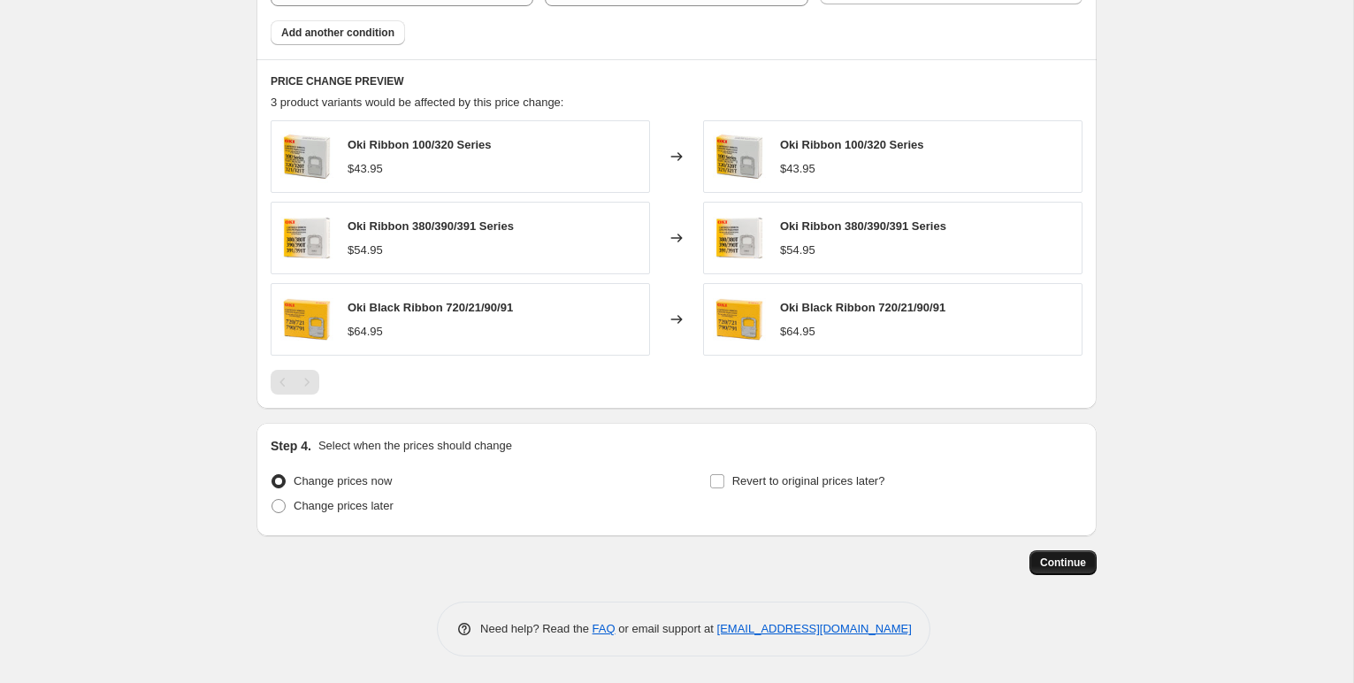
type input "Sept 2025 OKI Ribbon"
click at [1064, 572] on button "Continue" at bounding box center [1062, 562] width 67 height 25
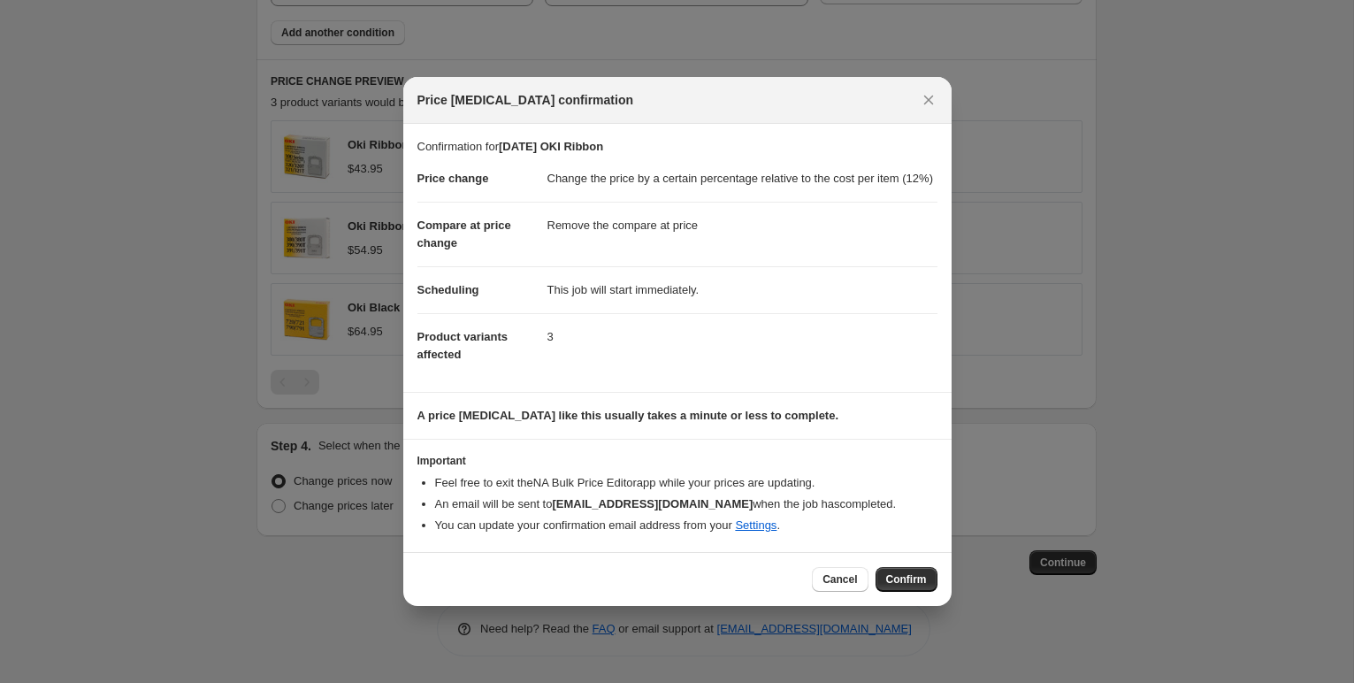
click at [904, 586] on span "Confirm" at bounding box center [906, 579] width 41 height 14
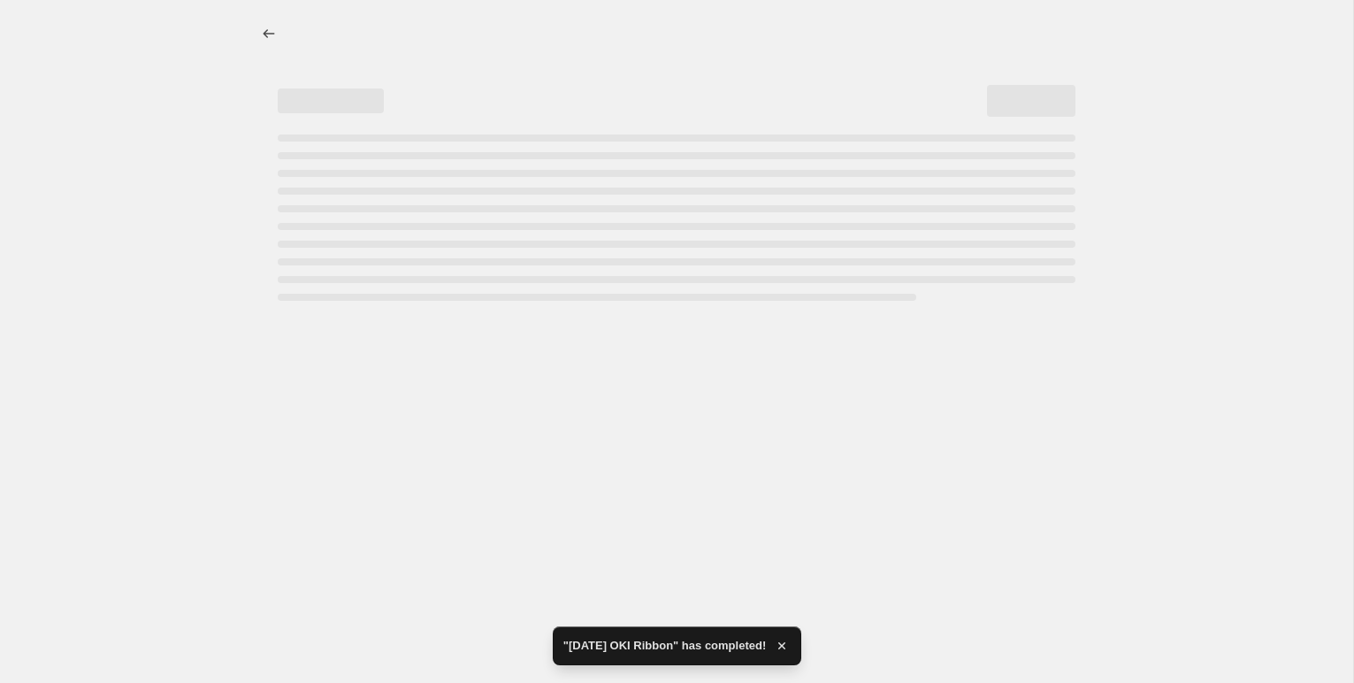
select select "pc"
select select "remove"
select select "collection"
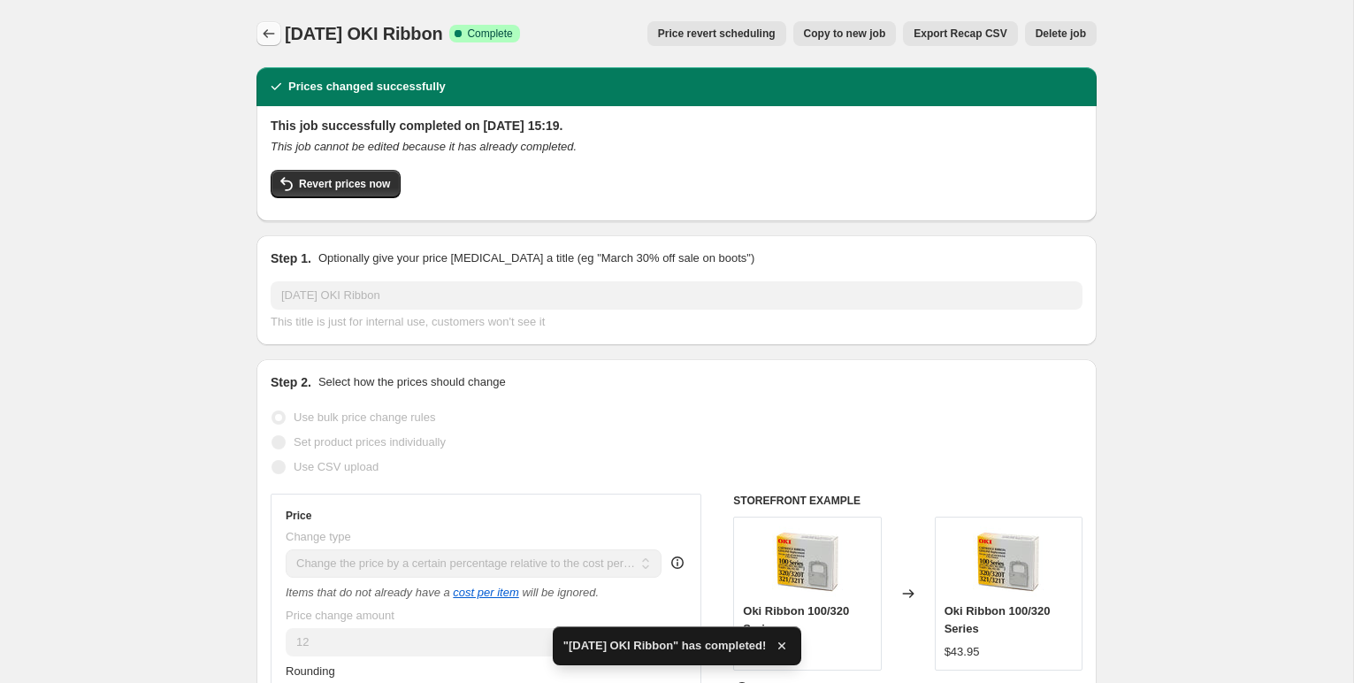
click at [268, 32] on icon "Price change jobs" at bounding box center [269, 34] width 18 height 18
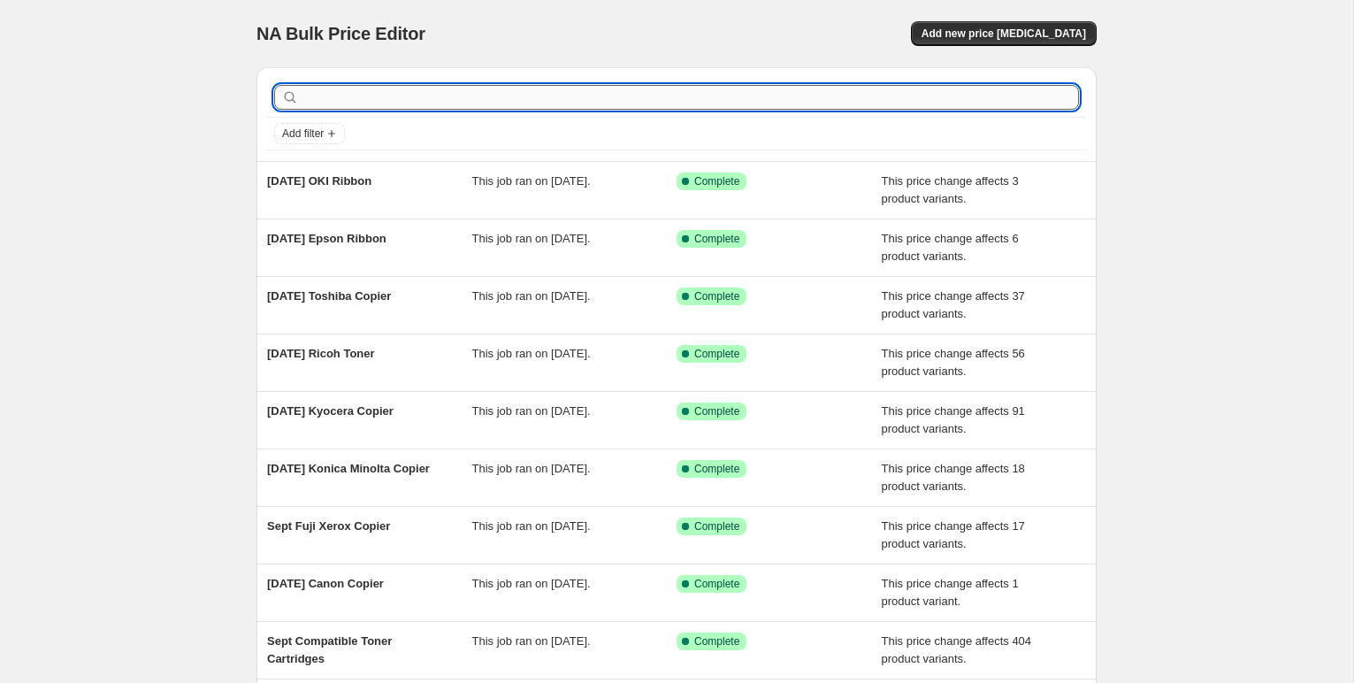
click at [378, 98] on input "text" at bounding box center [690, 97] width 776 height 25
type input "canon fa"
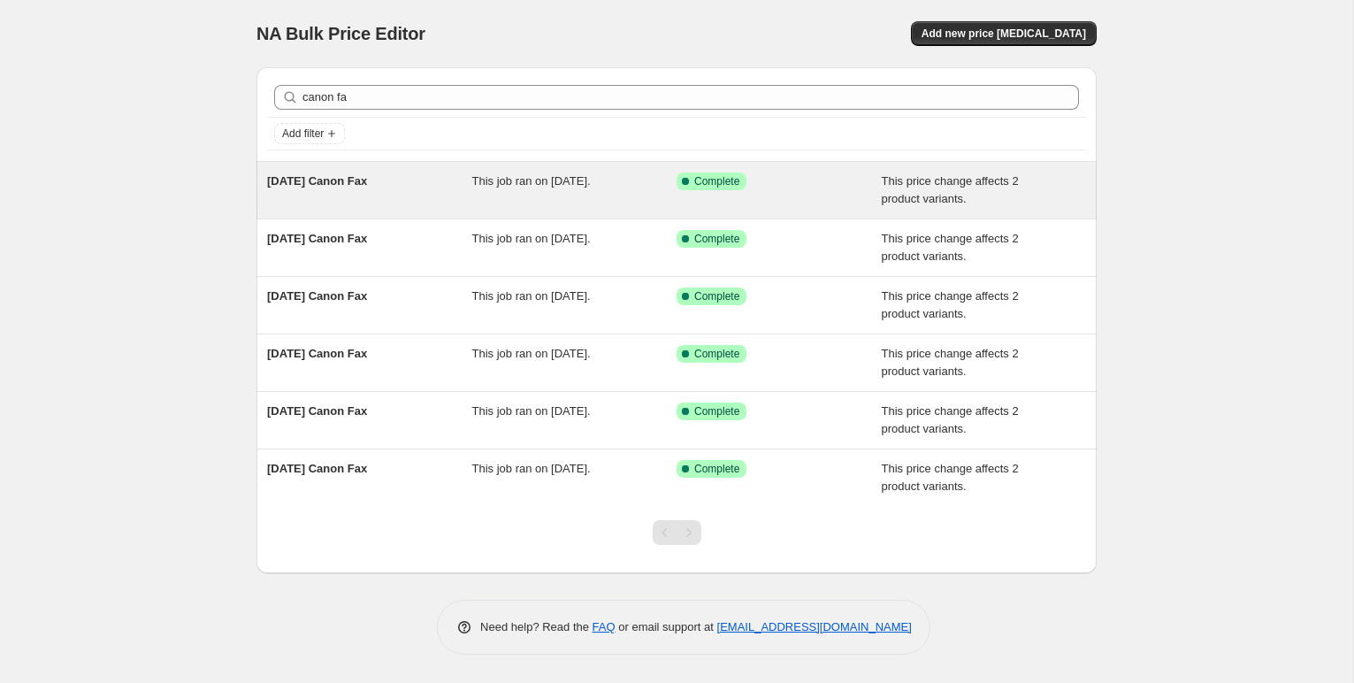
click at [367, 178] on span "[DATE] Canon Fax" at bounding box center [317, 180] width 100 height 13
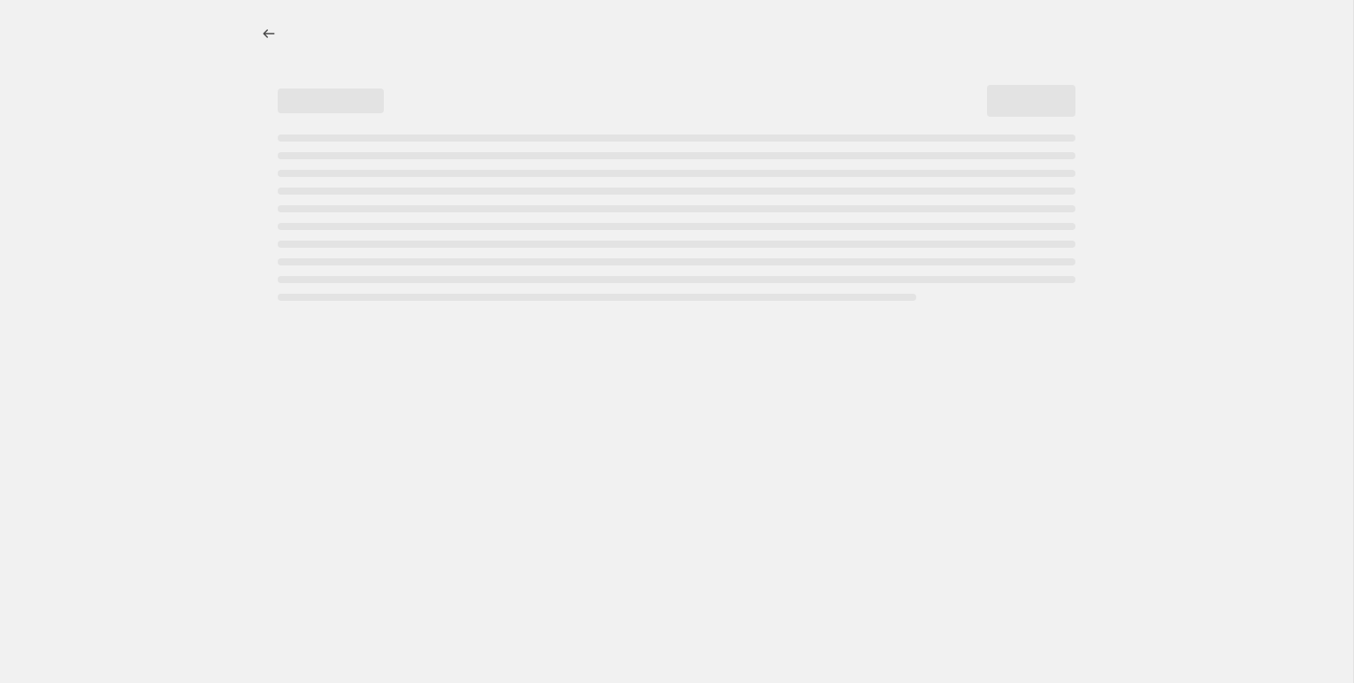
select select "pc"
select select "remove"
select select "collection"
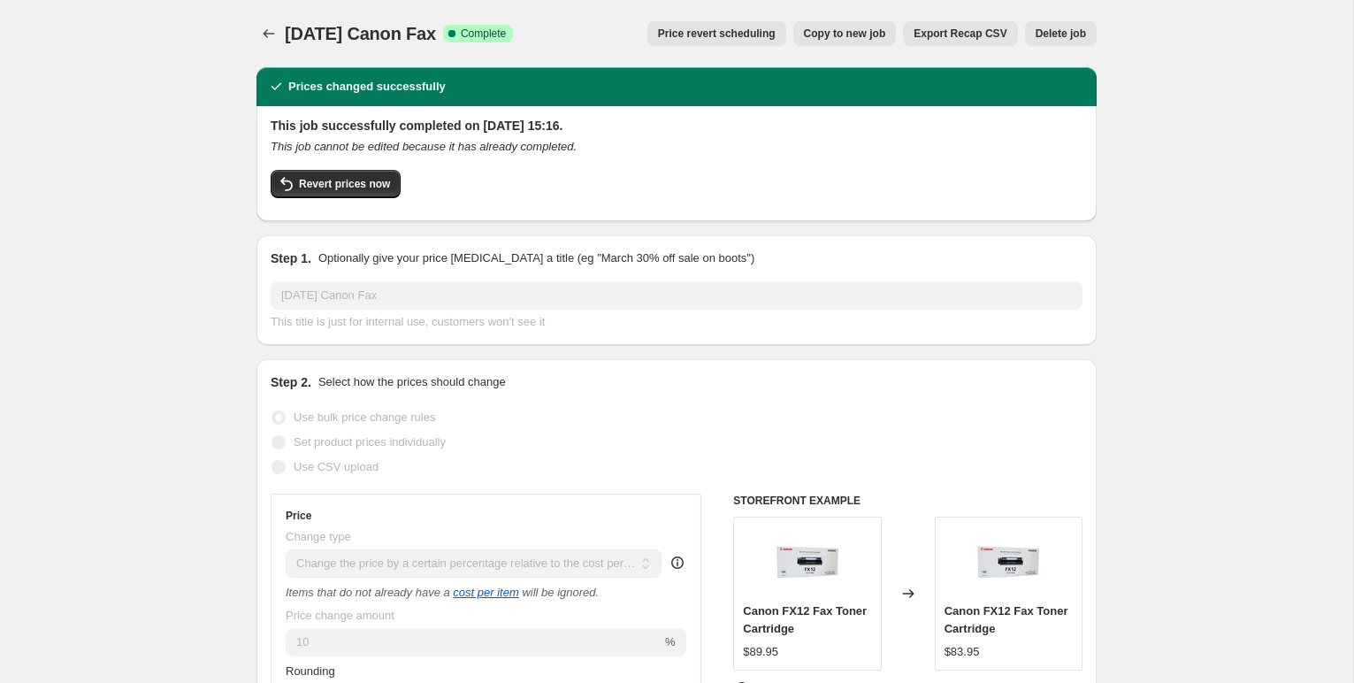
click at [818, 30] on span "Copy to new job" at bounding box center [845, 34] width 82 height 14
select select "pc"
select select "remove"
select select "collection"
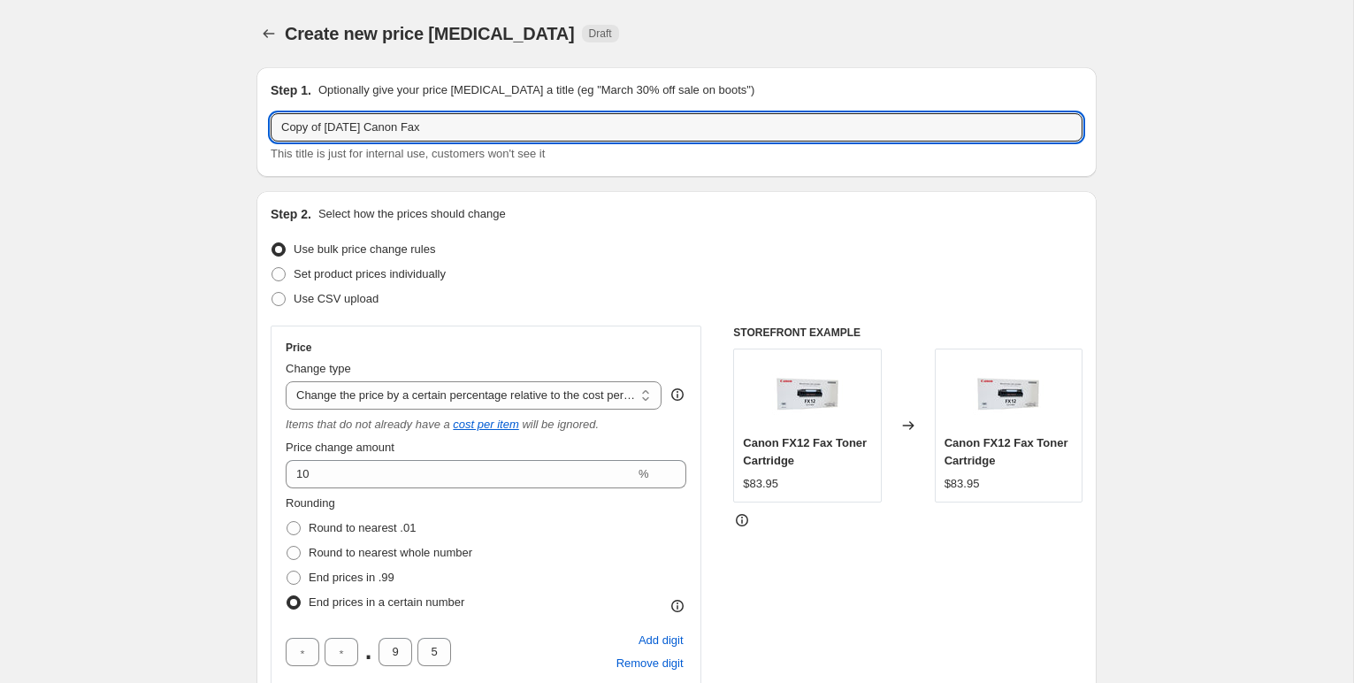
drag, startPoint x: 363, startPoint y: 129, endPoint x: 234, endPoint y: 125, distance: 129.2
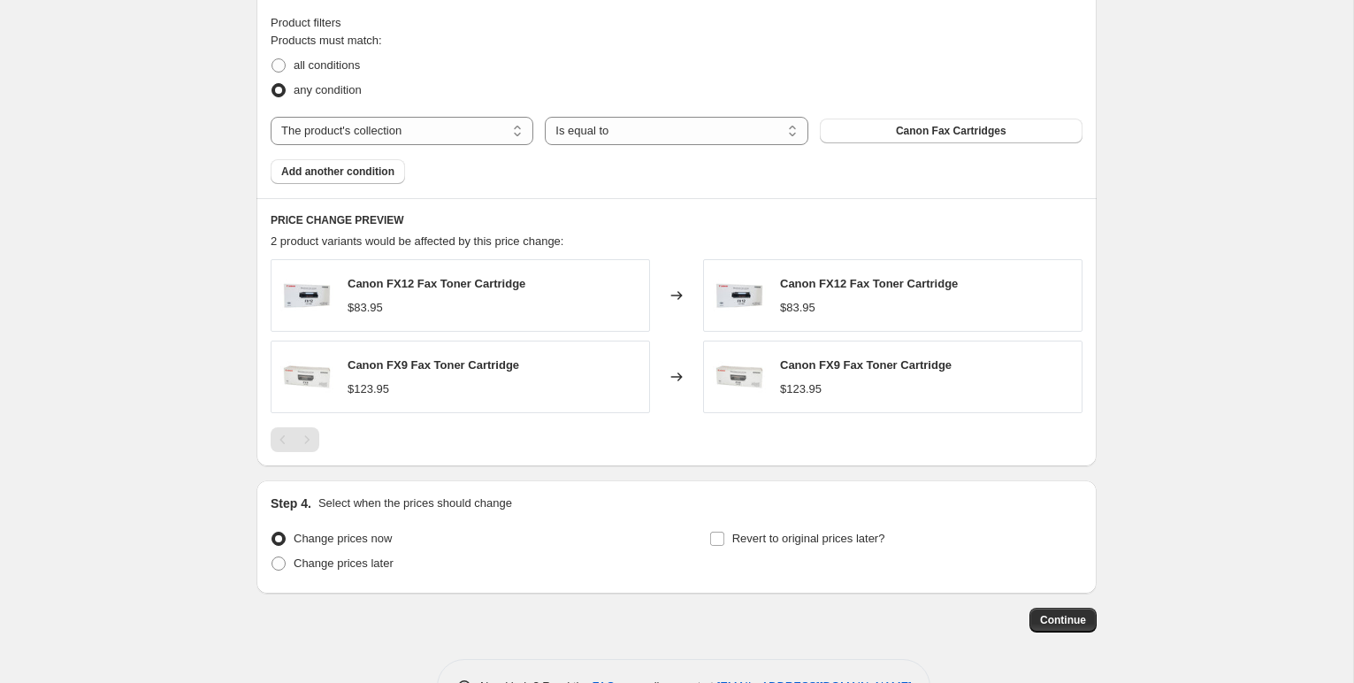
scroll to position [1165, 0]
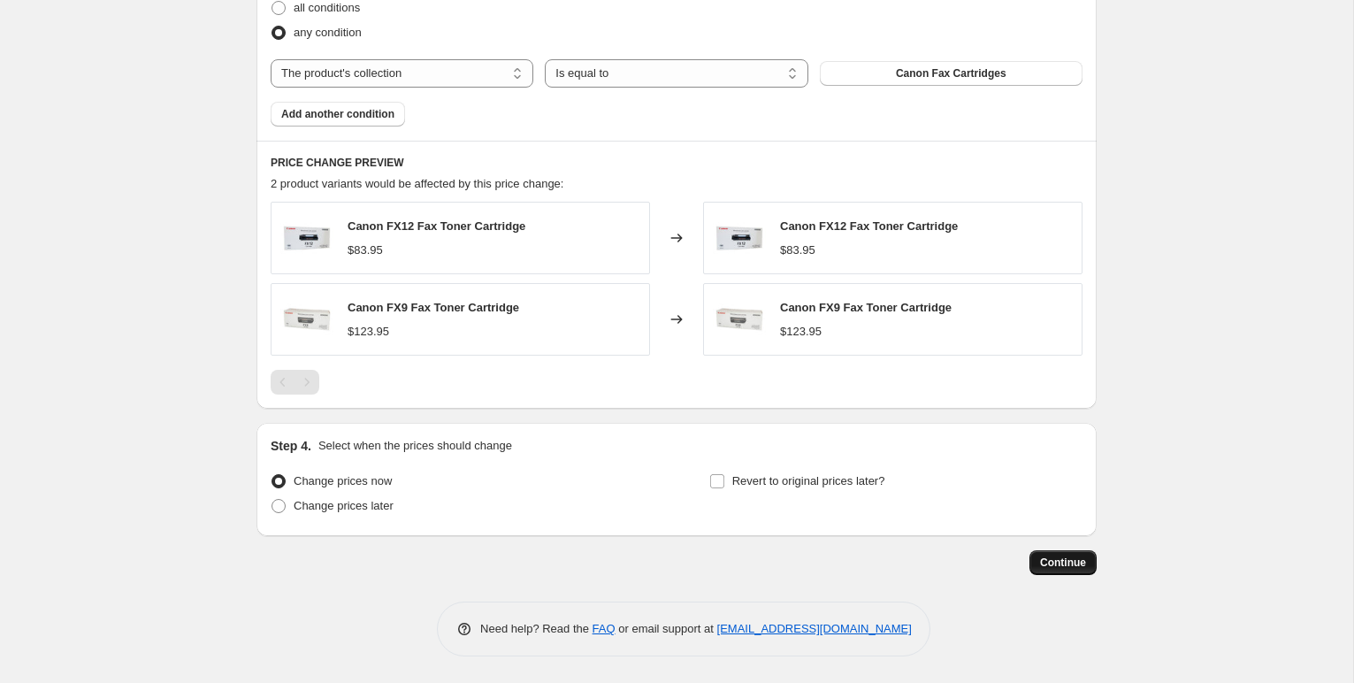
type input "Sept 2025 Canon Fax"
click at [1057, 560] on span "Continue" at bounding box center [1063, 562] width 46 height 14
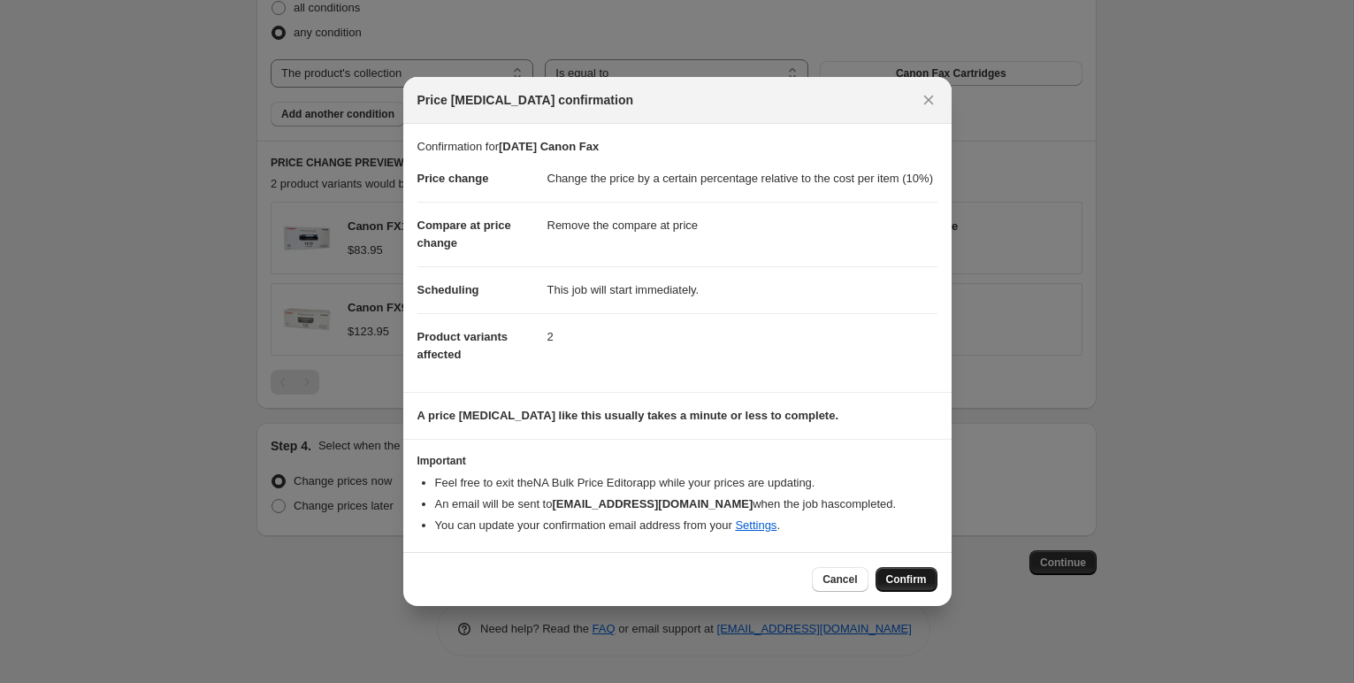
click at [909, 586] on span "Confirm" at bounding box center [906, 579] width 41 height 14
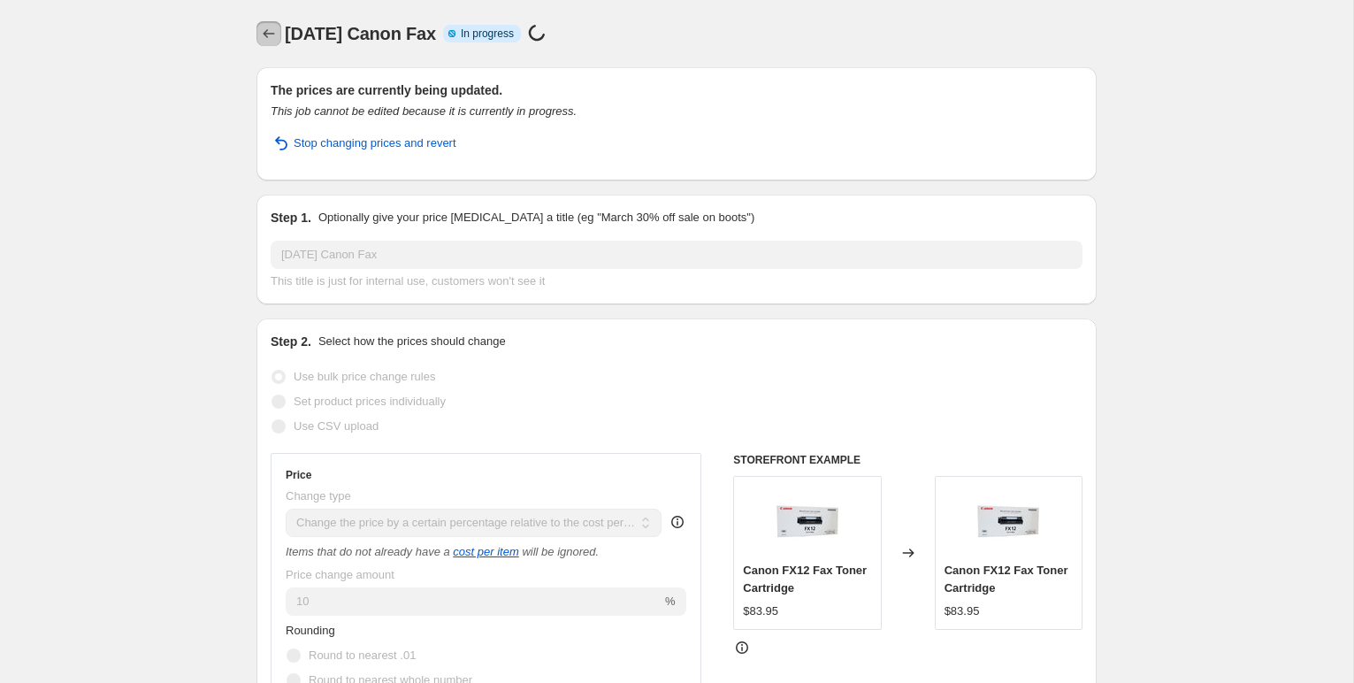
click at [269, 30] on icon "Price change jobs" at bounding box center [269, 34] width 18 height 18
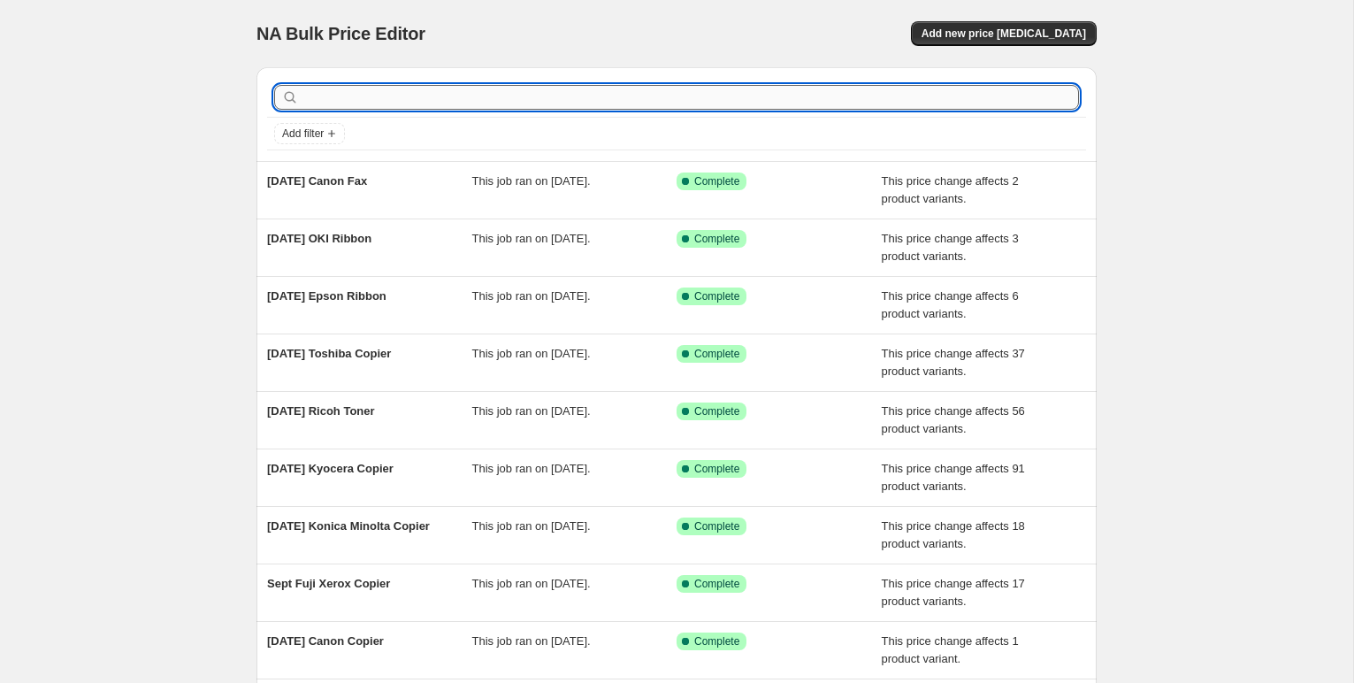
click at [343, 88] on input "text" at bounding box center [690, 97] width 776 height 25
click at [337, 101] on input "text" at bounding box center [690, 97] width 776 height 25
type input "brother"
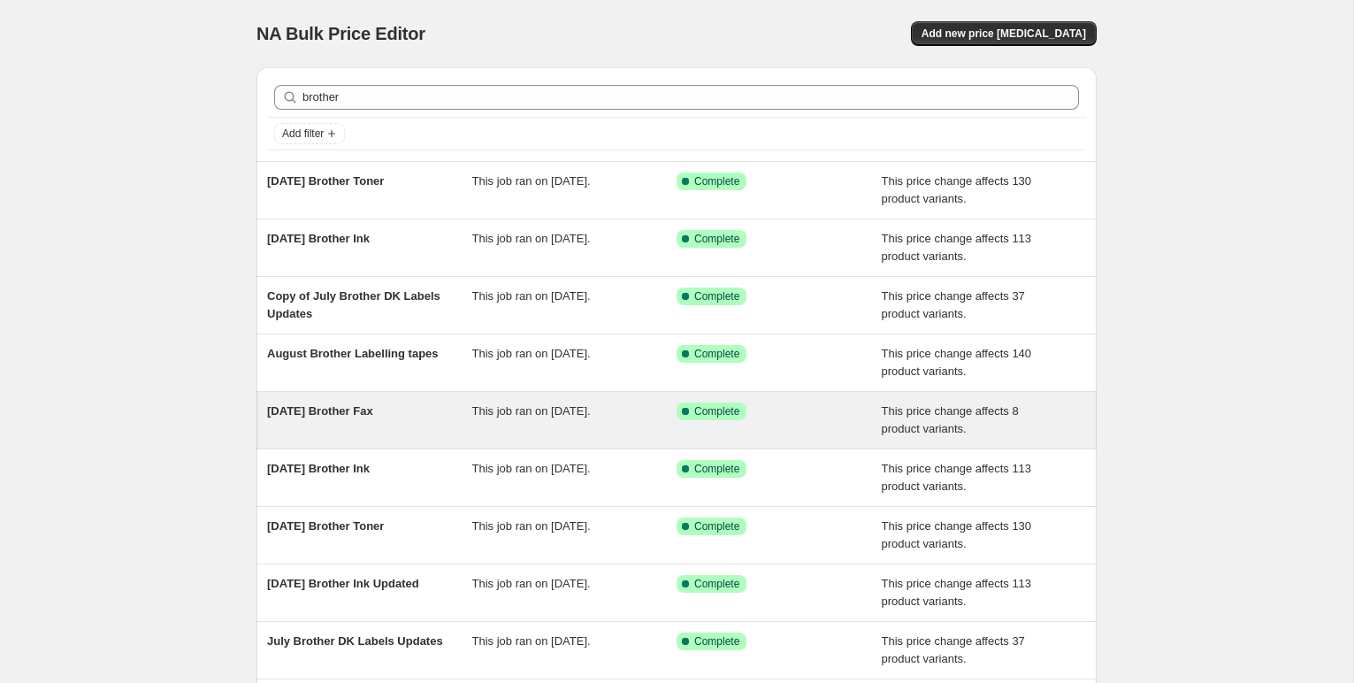
click at [351, 411] on span "[DATE] Brother Fax" at bounding box center [320, 410] width 106 height 13
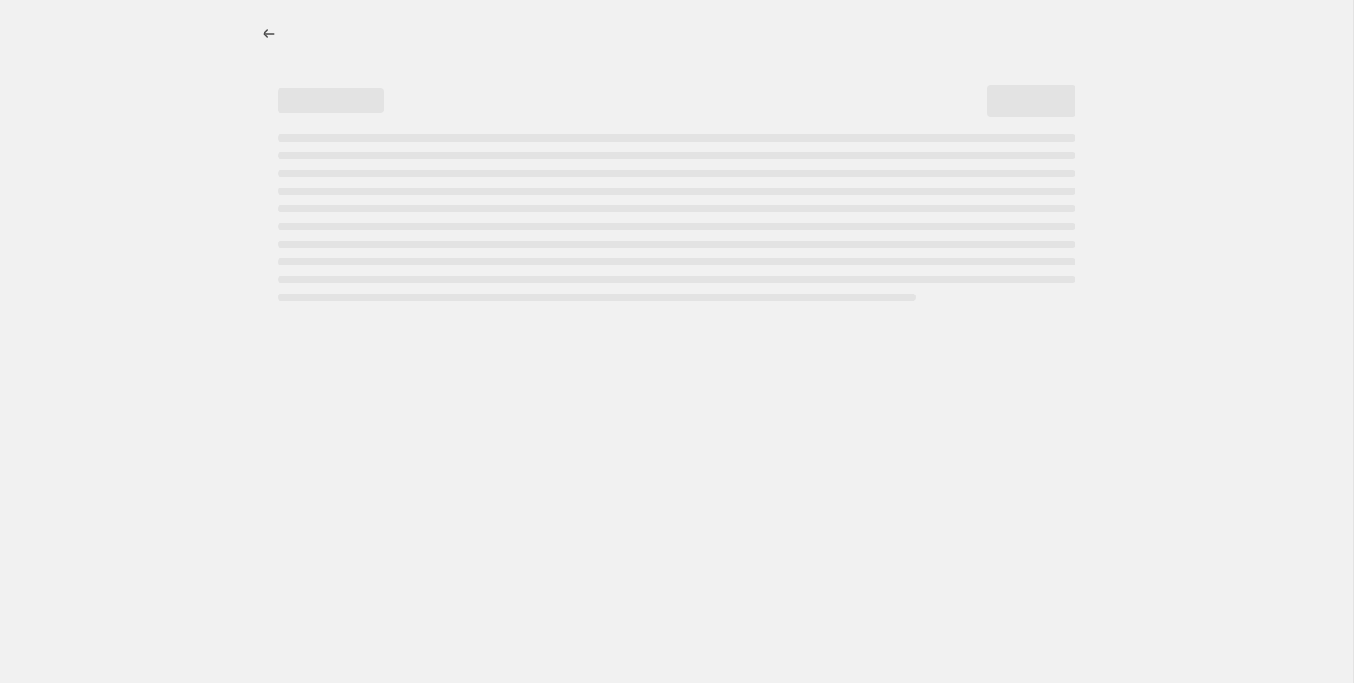
select select "pc"
select select "remove"
select select "collection"
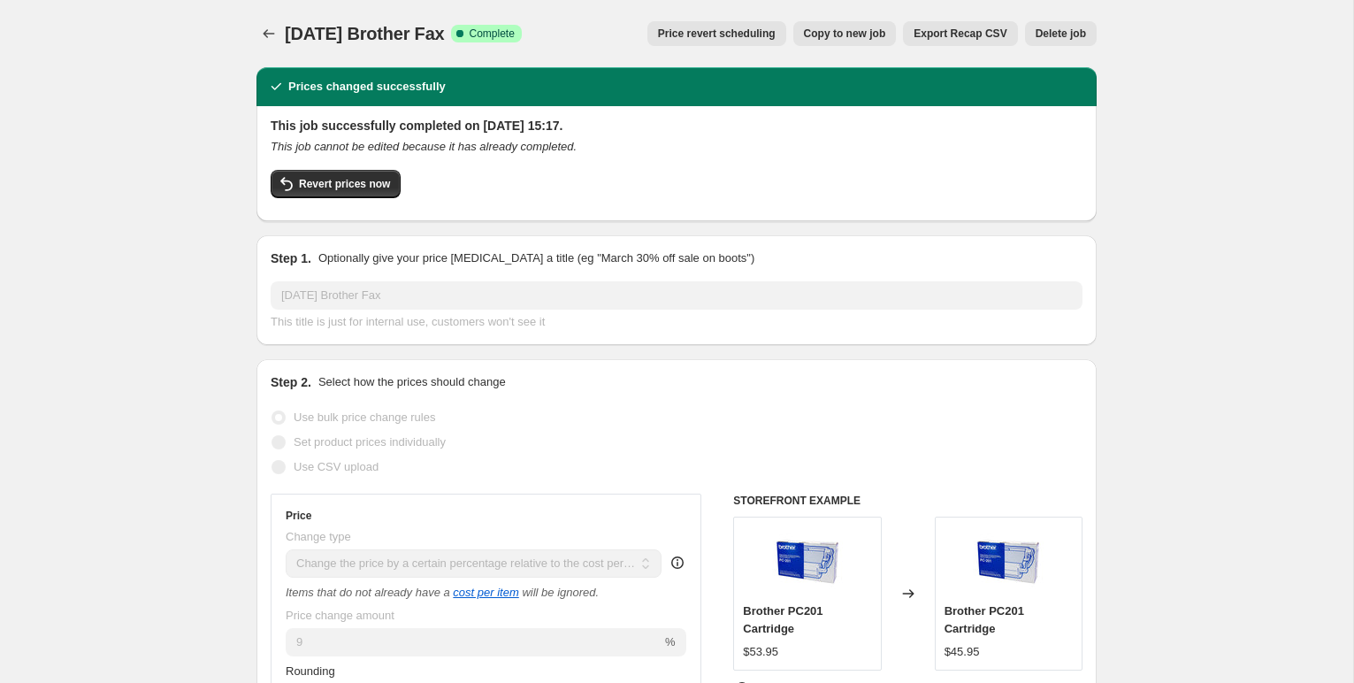
click at [838, 31] on span "Copy to new job" at bounding box center [845, 34] width 82 height 14
select select "pc"
select select "remove"
select select "collection"
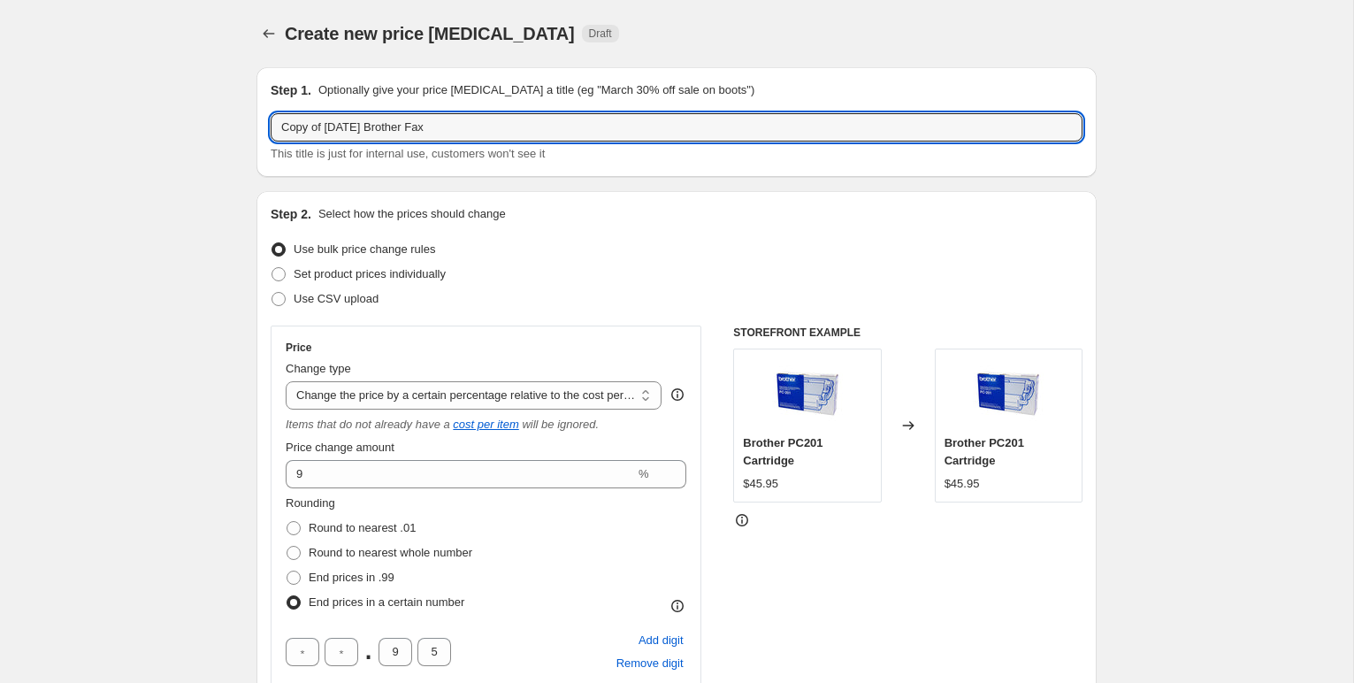
drag, startPoint x: 299, startPoint y: 124, endPoint x: 227, endPoint y: 118, distance: 71.8
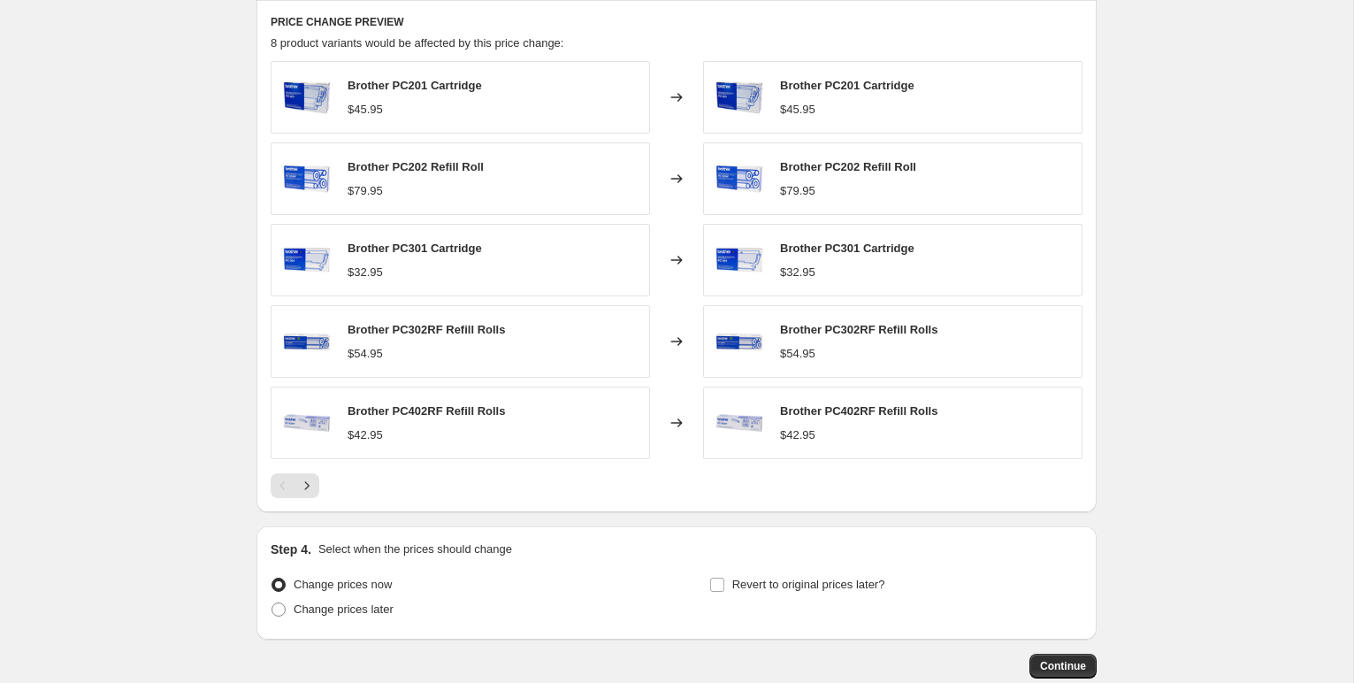
scroll to position [1409, 0]
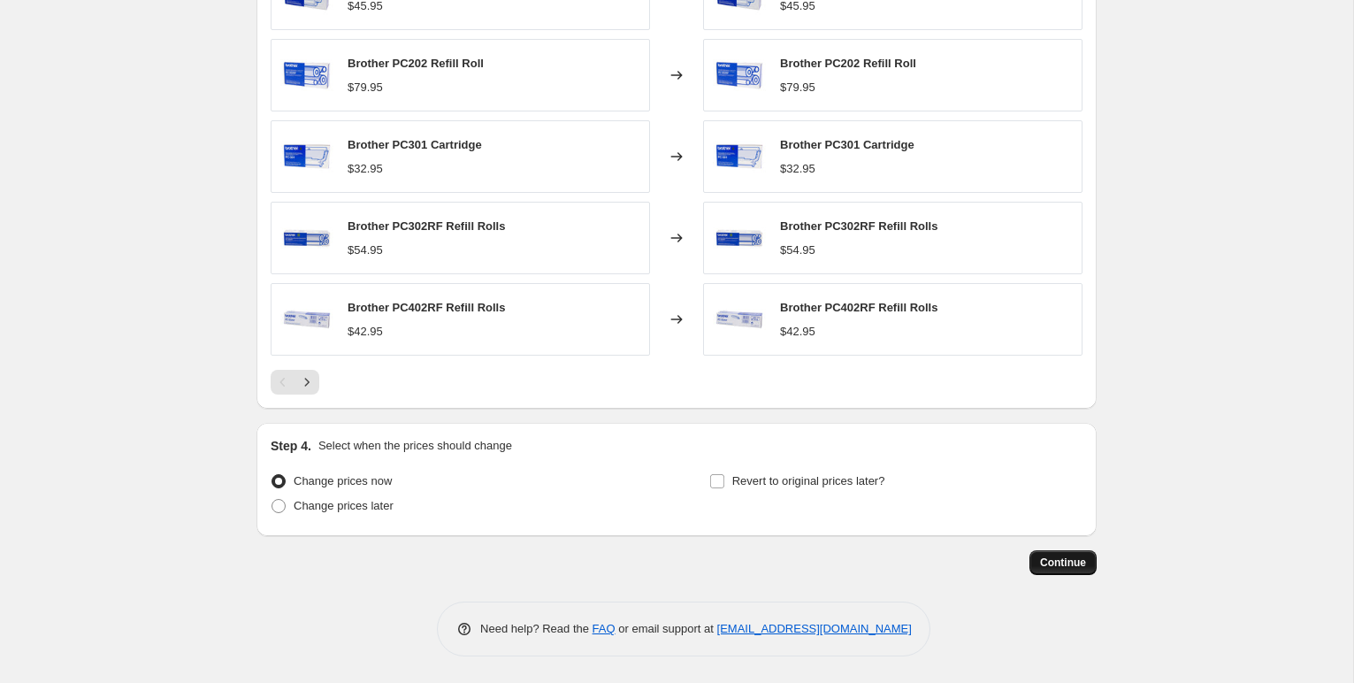
type input "Sept 2025 Brother Fax"
click at [1054, 565] on span "Continue" at bounding box center [1063, 562] width 46 height 14
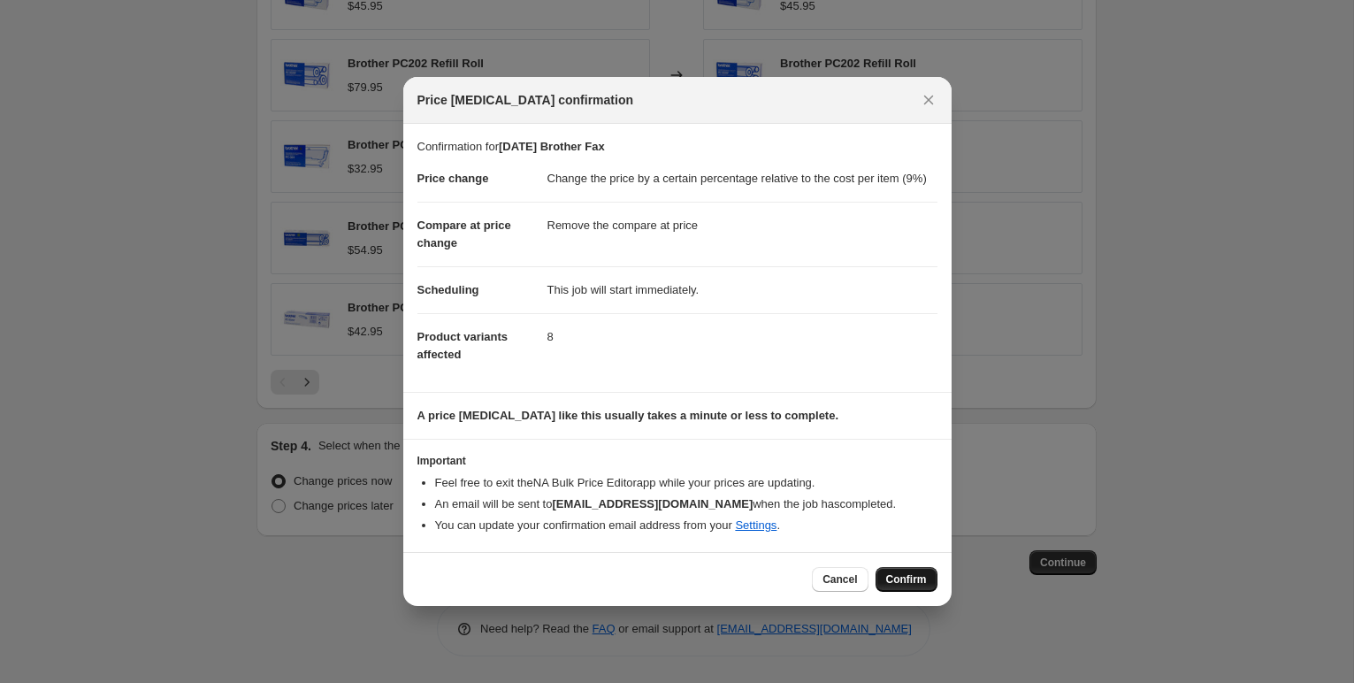
click at [906, 586] on span "Confirm" at bounding box center [906, 579] width 41 height 14
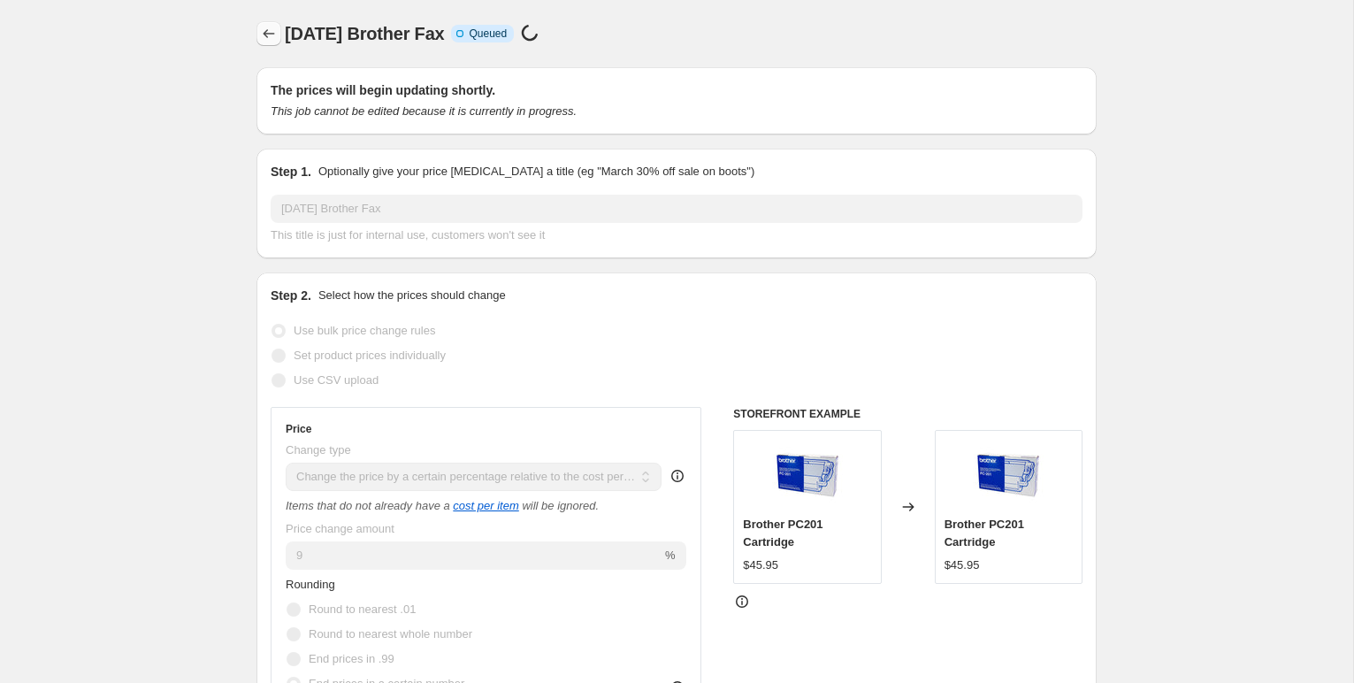
click at [268, 30] on icon "Price change jobs" at bounding box center [269, 34] width 18 height 18
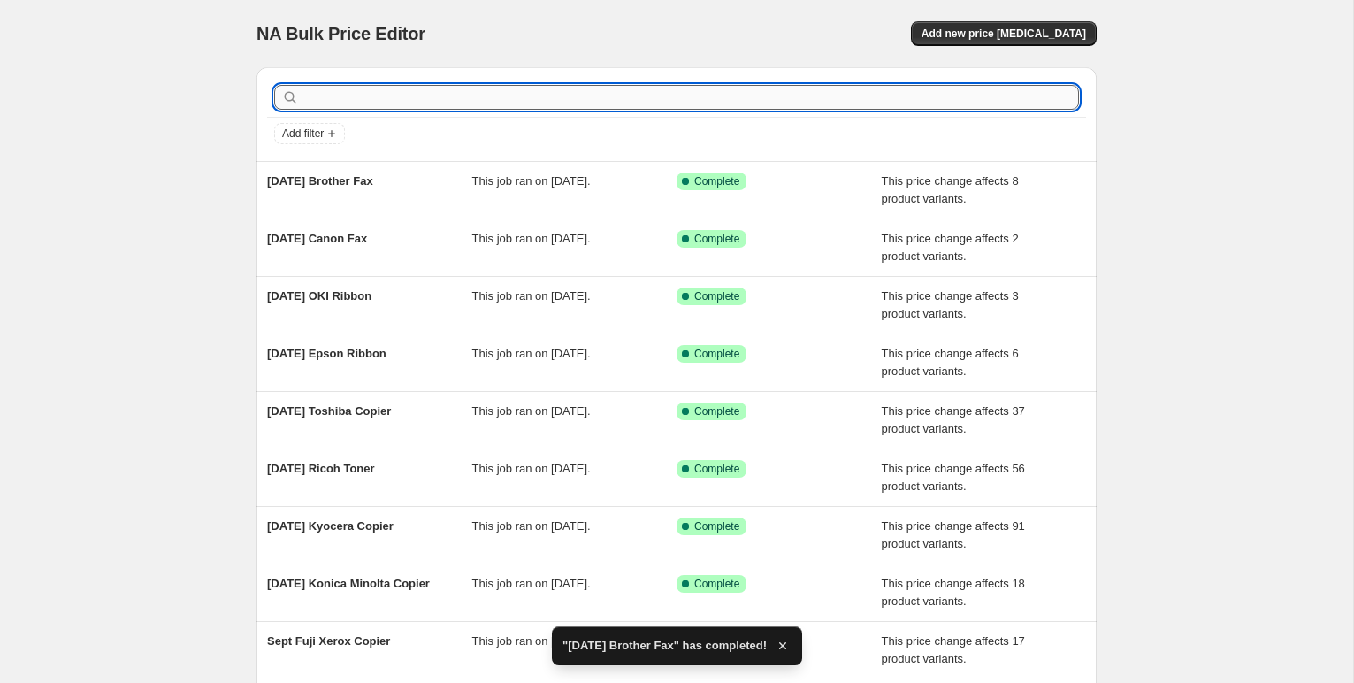
click at [372, 101] on input "text" at bounding box center [690, 97] width 776 height 25
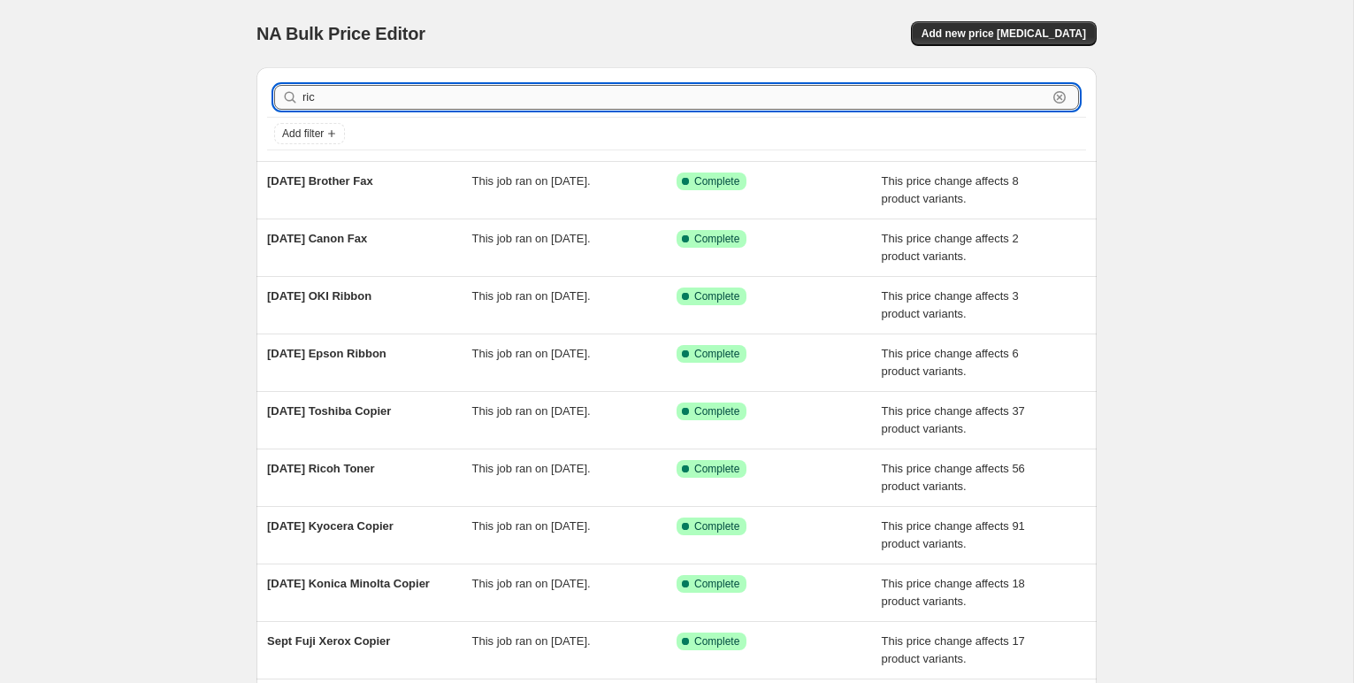
type input "rico"
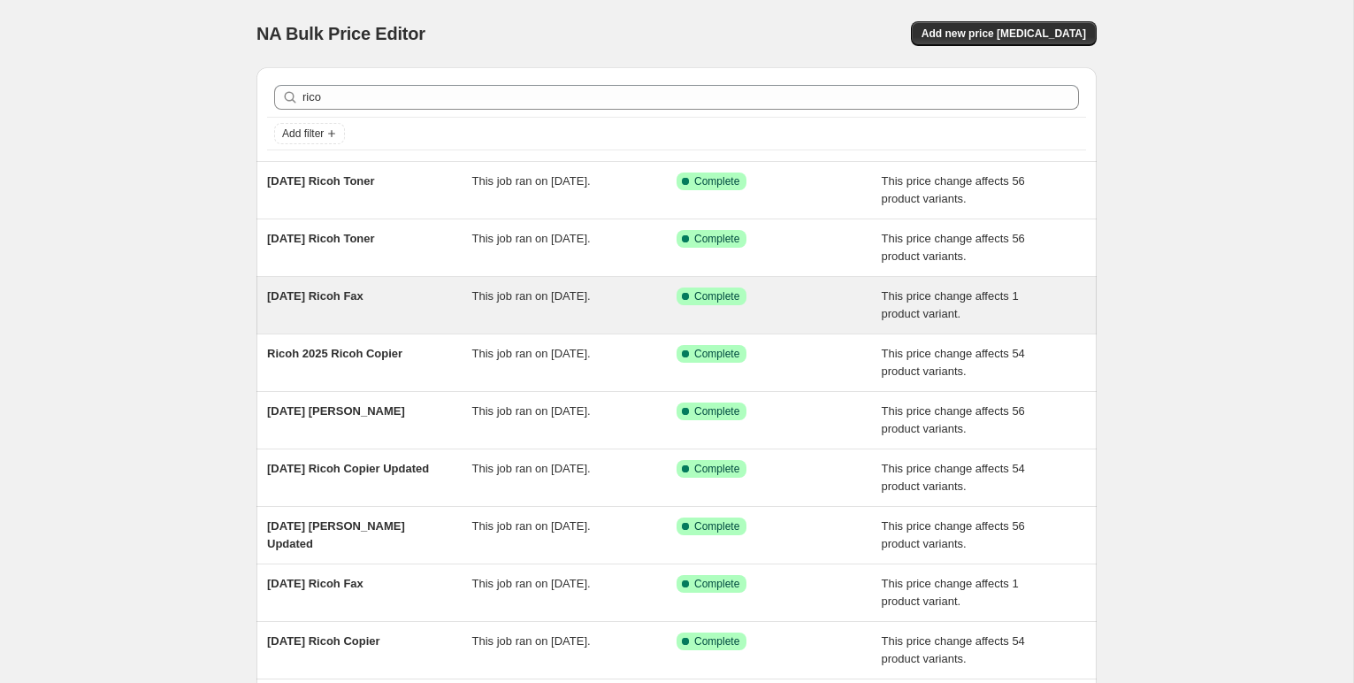
click at [363, 291] on span "[DATE] Ricoh Fax" at bounding box center [315, 295] width 96 height 13
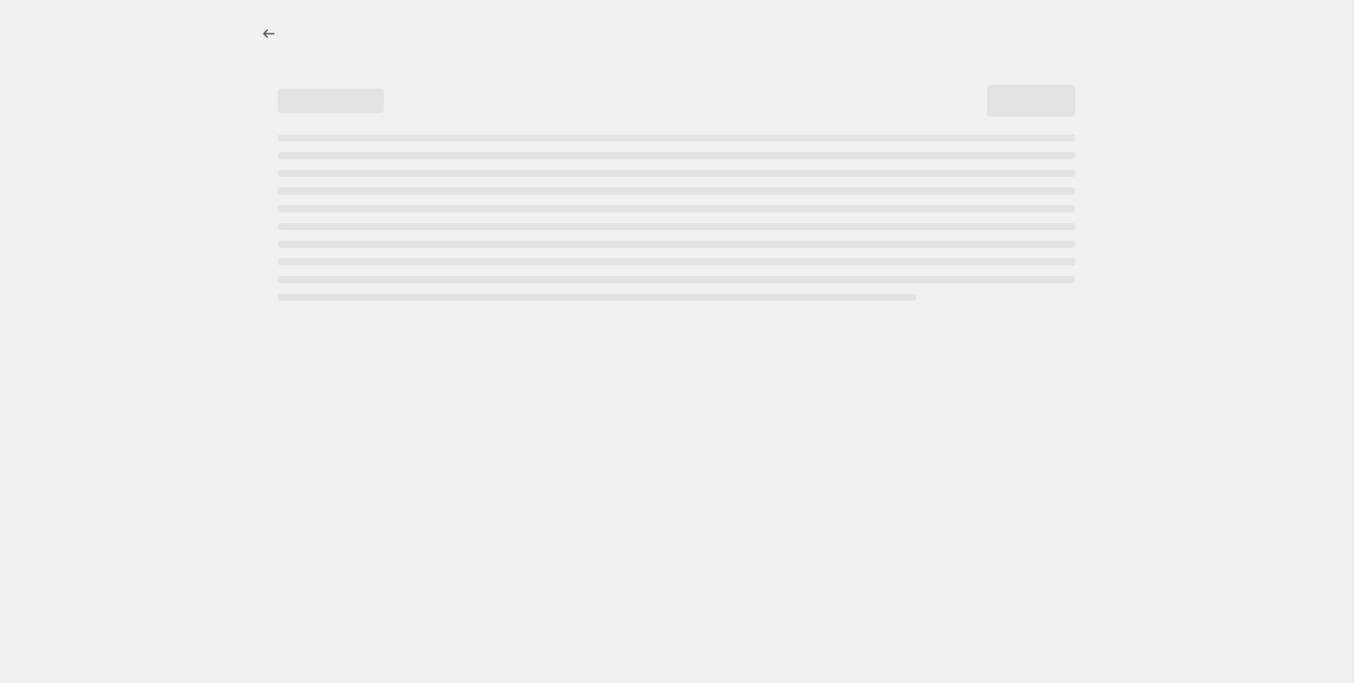
select select "pc"
select select "remove"
select select "collection"
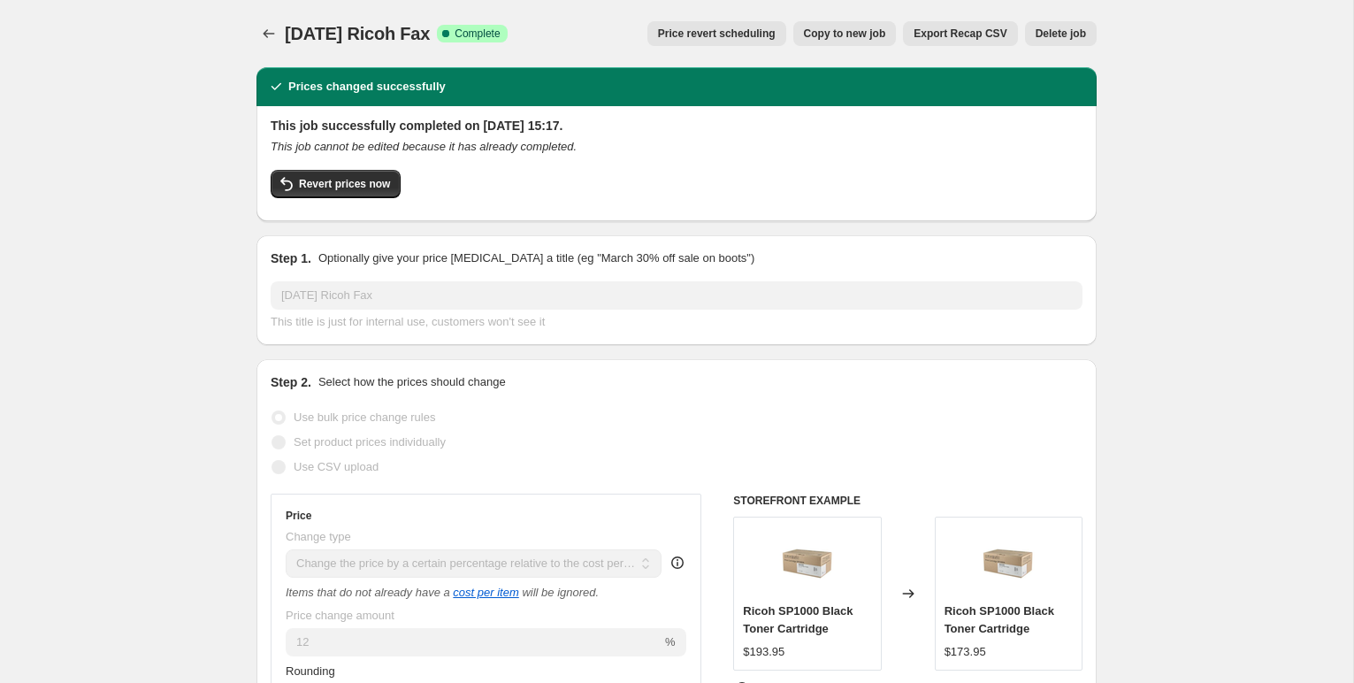
click at [805, 39] on span "Copy to new job" at bounding box center [845, 34] width 82 height 14
select select "pc"
select select "remove"
select select "collection"
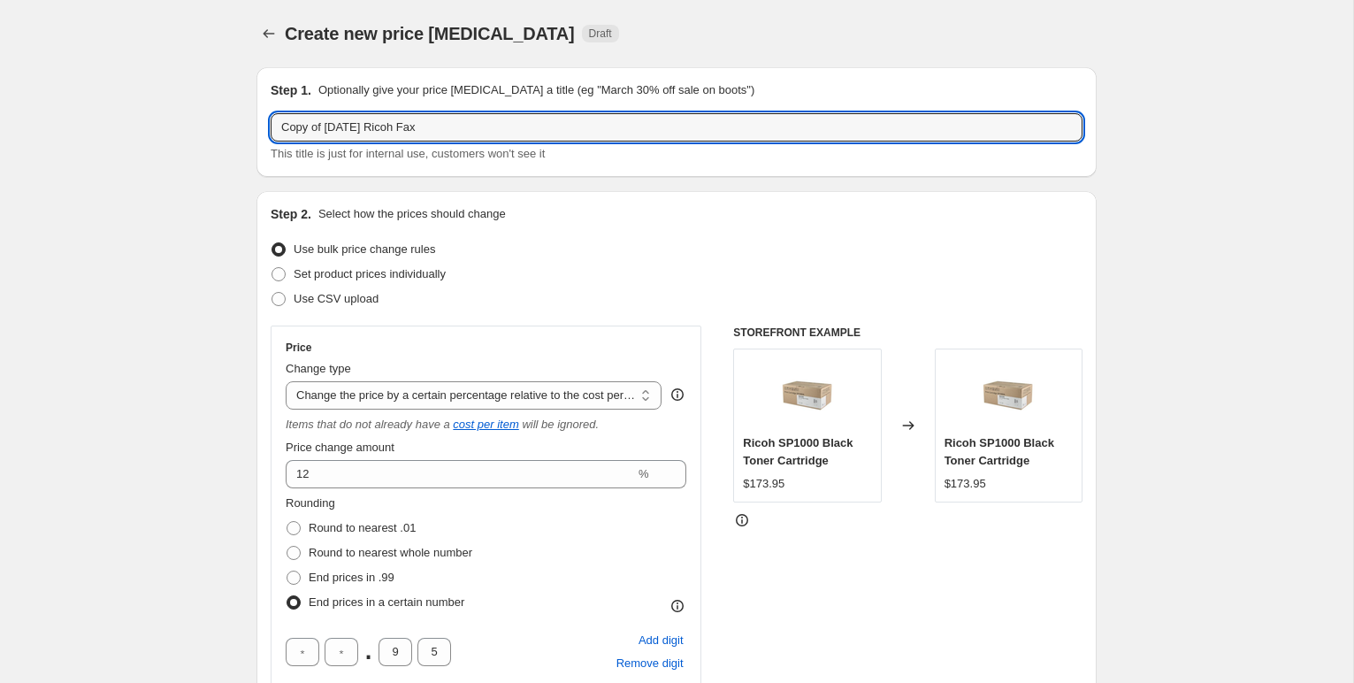
drag, startPoint x: 365, startPoint y: 128, endPoint x: 229, endPoint y: 121, distance: 136.3
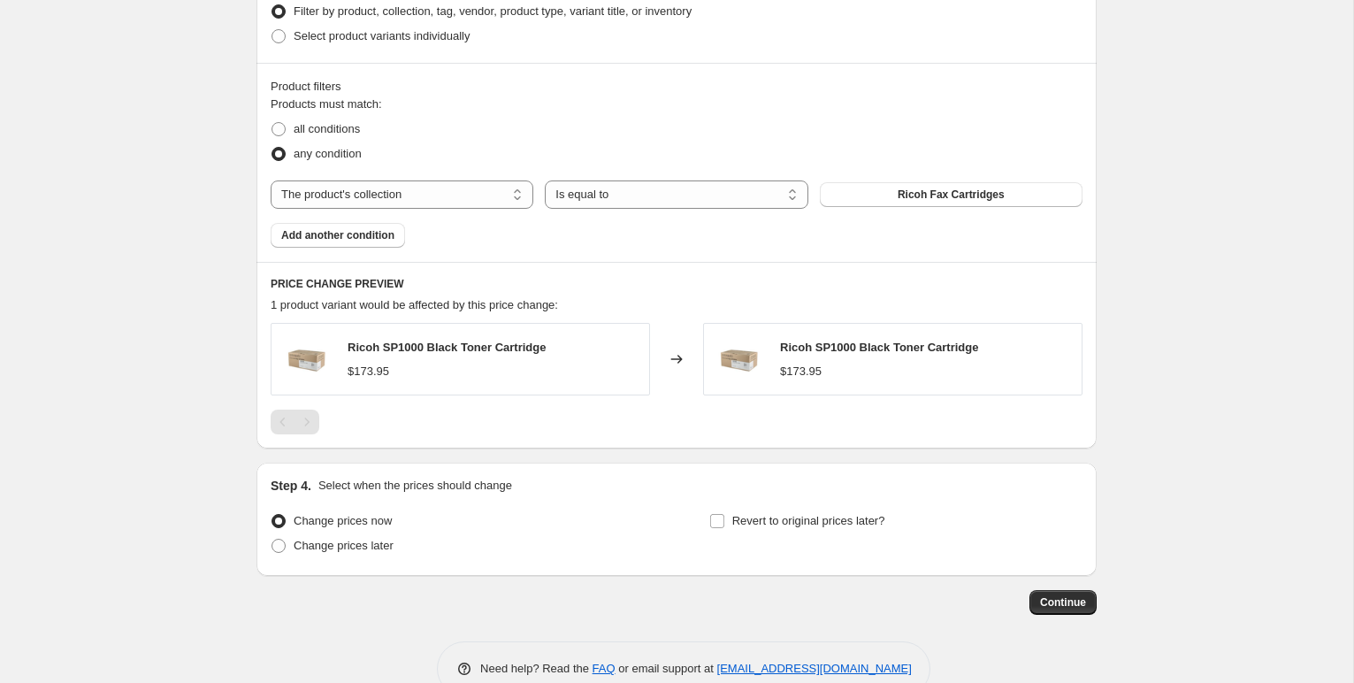
scroll to position [1049, 0]
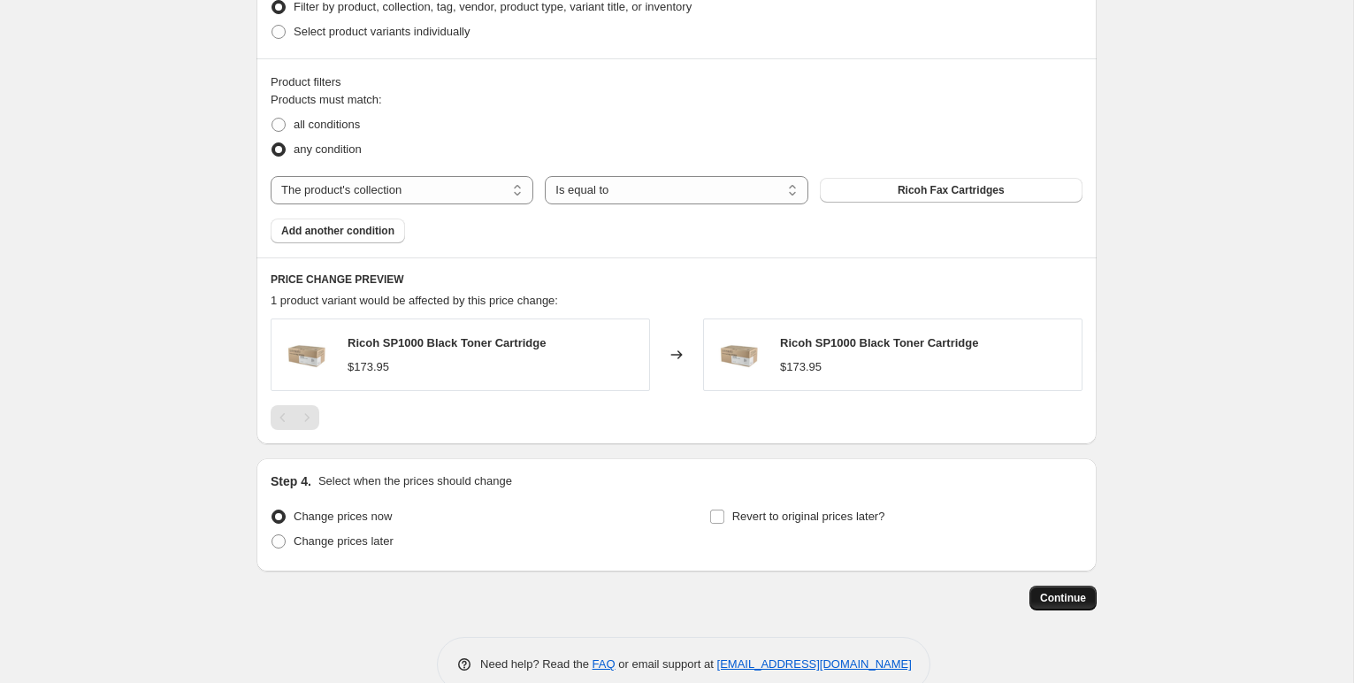
type input "Sept 2025 Ricoh Fax"
click at [1047, 590] on button "Continue" at bounding box center [1062, 597] width 67 height 25
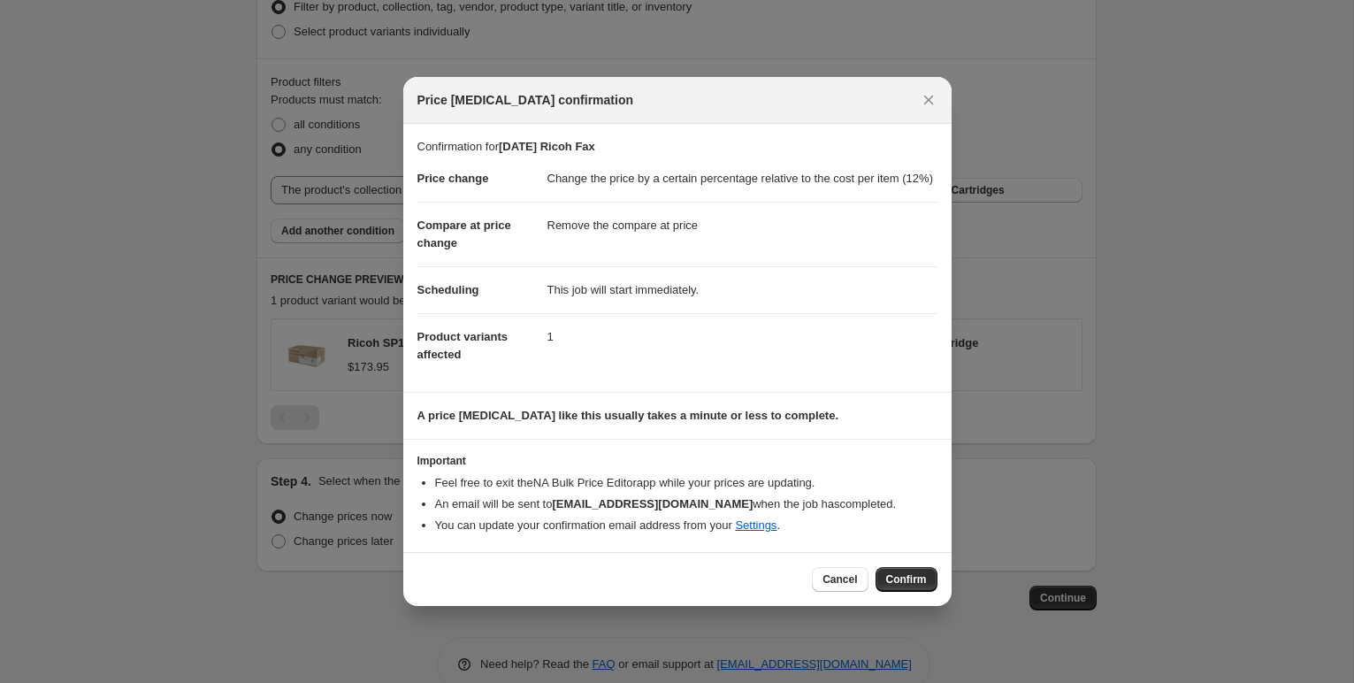
click at [898, 586] on span "Confirm" at bounding box center [906, 579] width 41 height 14
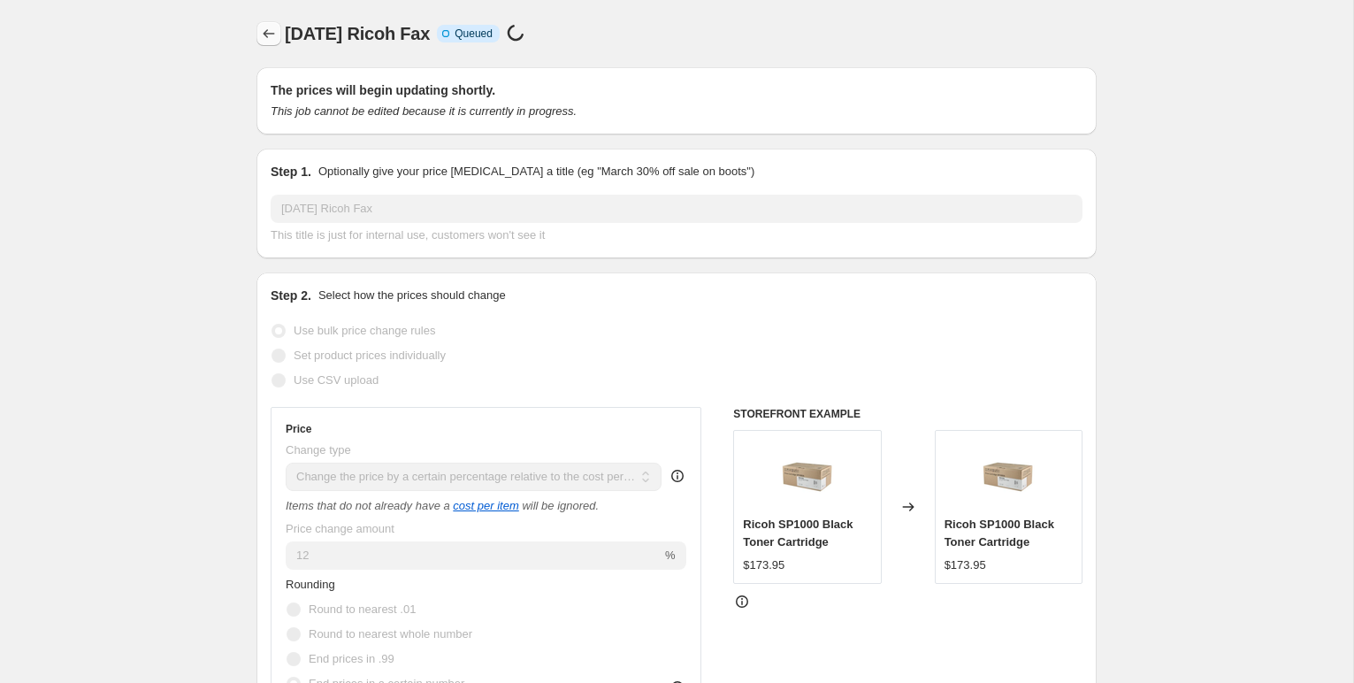
click at [263, 33] on icon "Price change jobs" at bounding box center [269, 34] width 18 height 18
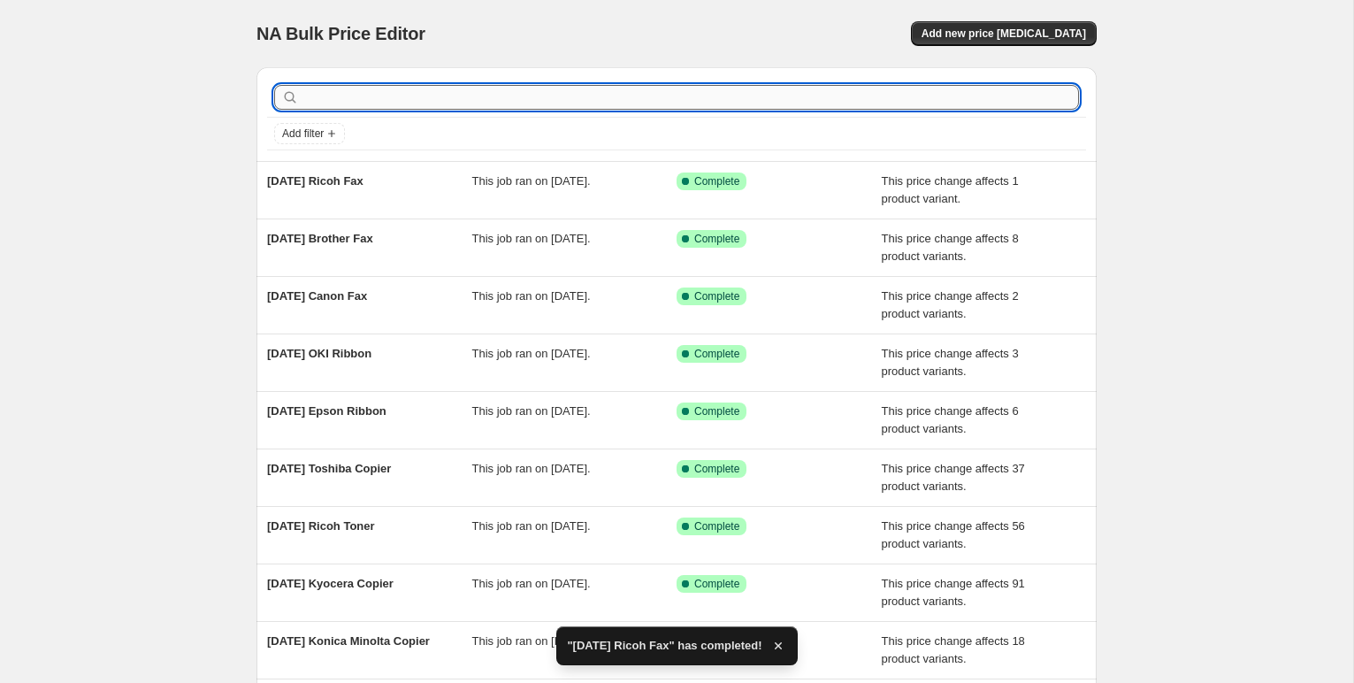
click at [326, 89] on input "text" at bounding box center [690, 97] width 776 height 25
type input "brother"
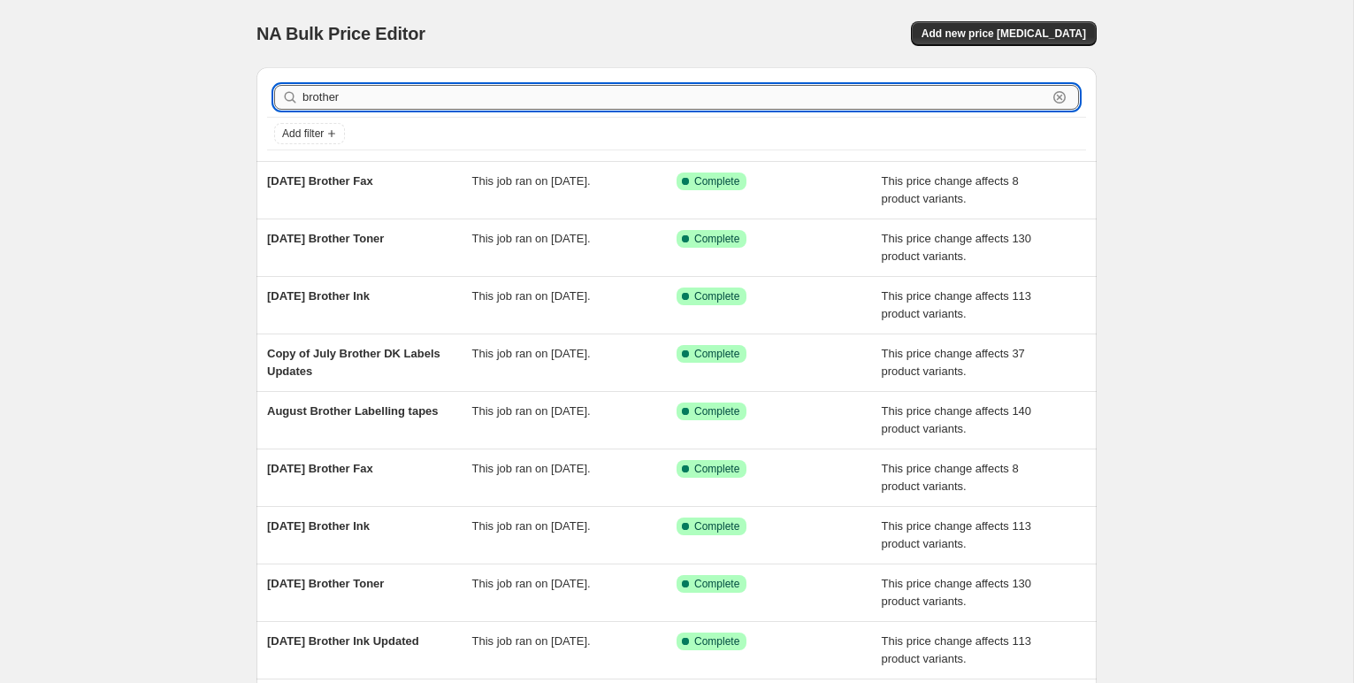
click at [350, 102] on input "brother" at bounding box center [674, 97] width 744 height 25
type input "brother lab"
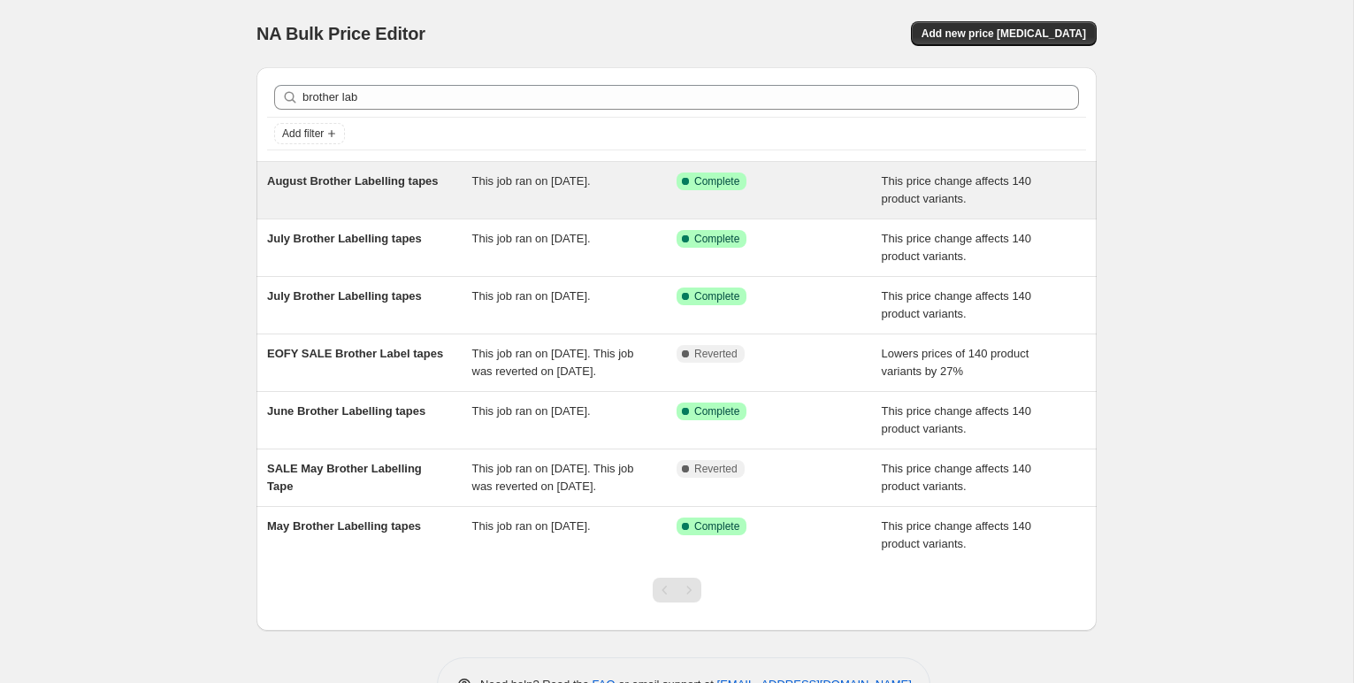
click at [352, 178] on span "August Brother Labelling tapes" at bounding box center [353, 180] width 172 height 13
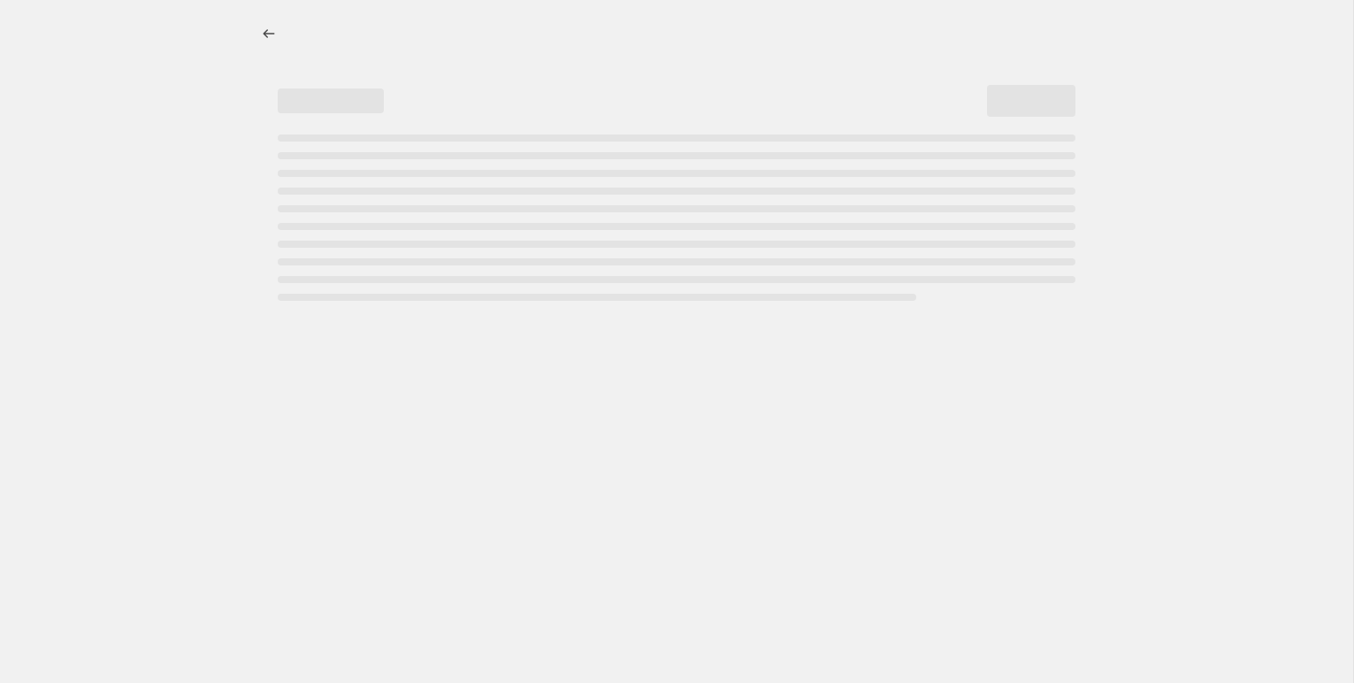
select select "pc"
select select "remove"
select select "collection"
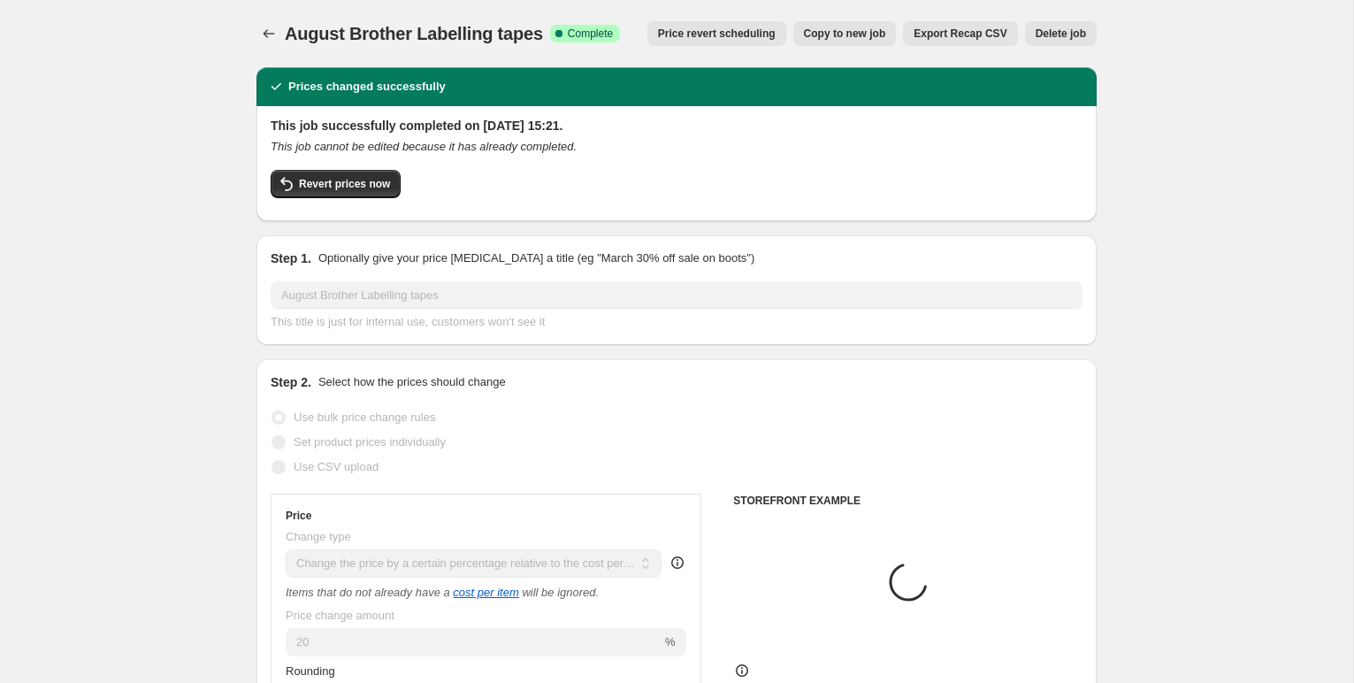
click at [856, 27] on span "Copy to new job" at bounding box center [845, 34] width 82 height 14
select select "pc"
select select "remove"
select select "collection"
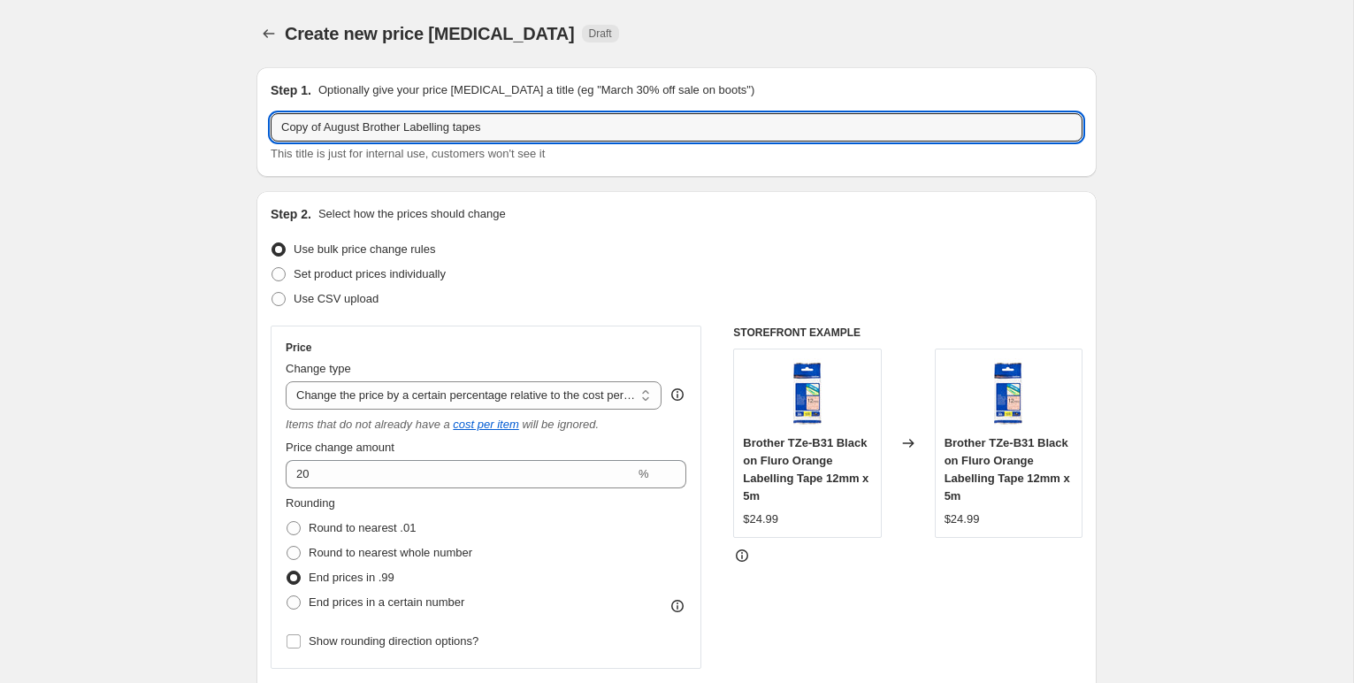
drag, startPoint x: 361, startPoint y: 127, endPoint x: 217, endPoint y: 120, distance: 144.3
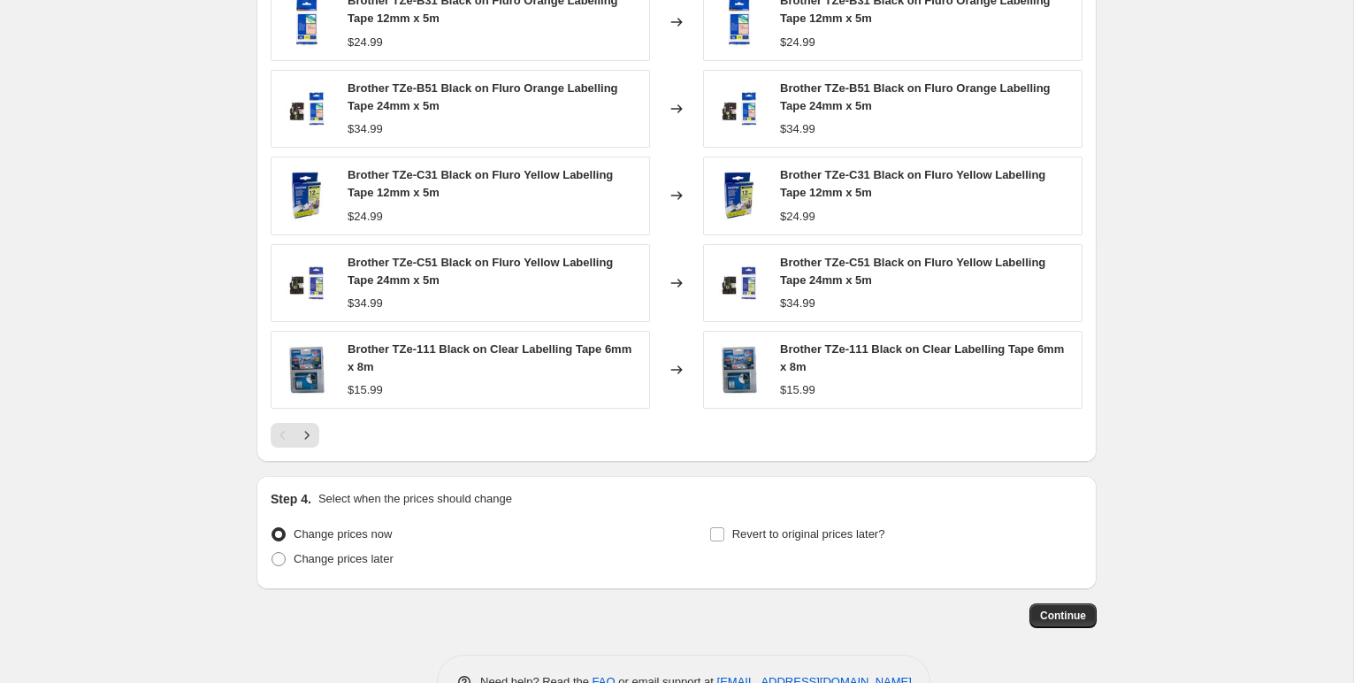
scroll to position [1335, 0]
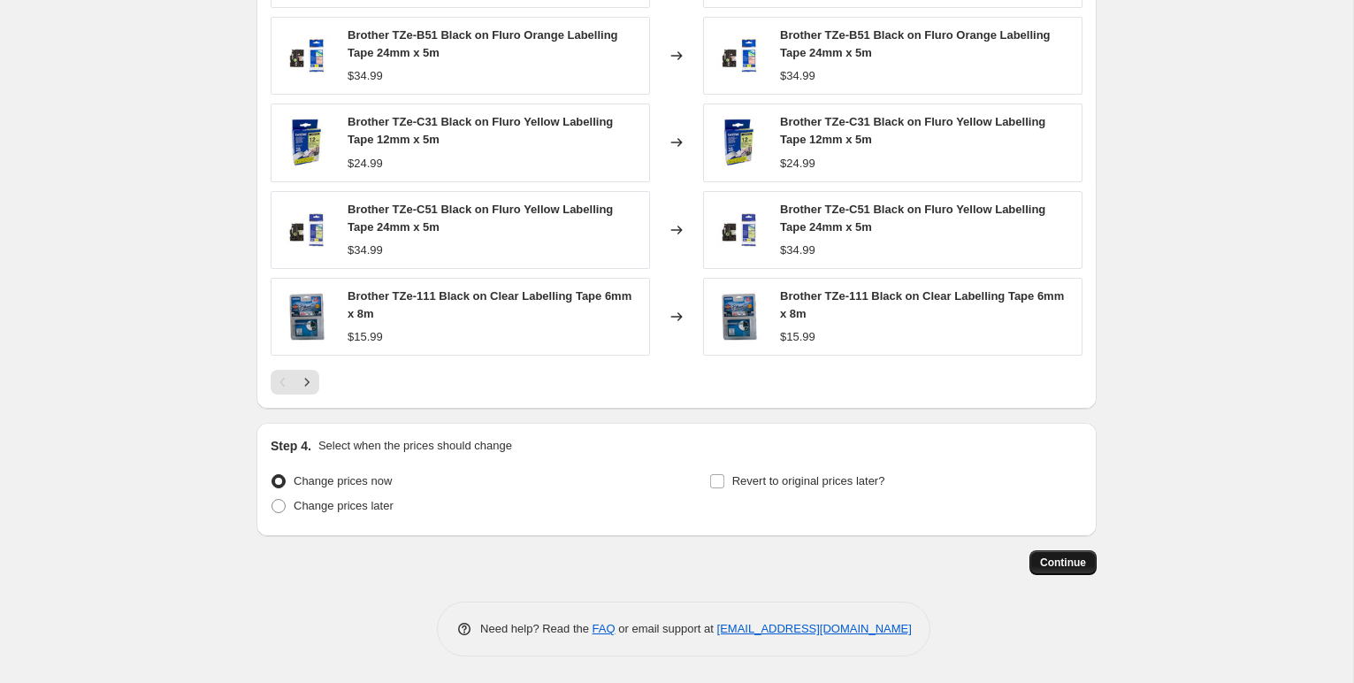
type input "Sept Brother Labelling tapes"
click at [1063, 560] on span "Continue" at bounding box center [1063, 562] width 46 height 14
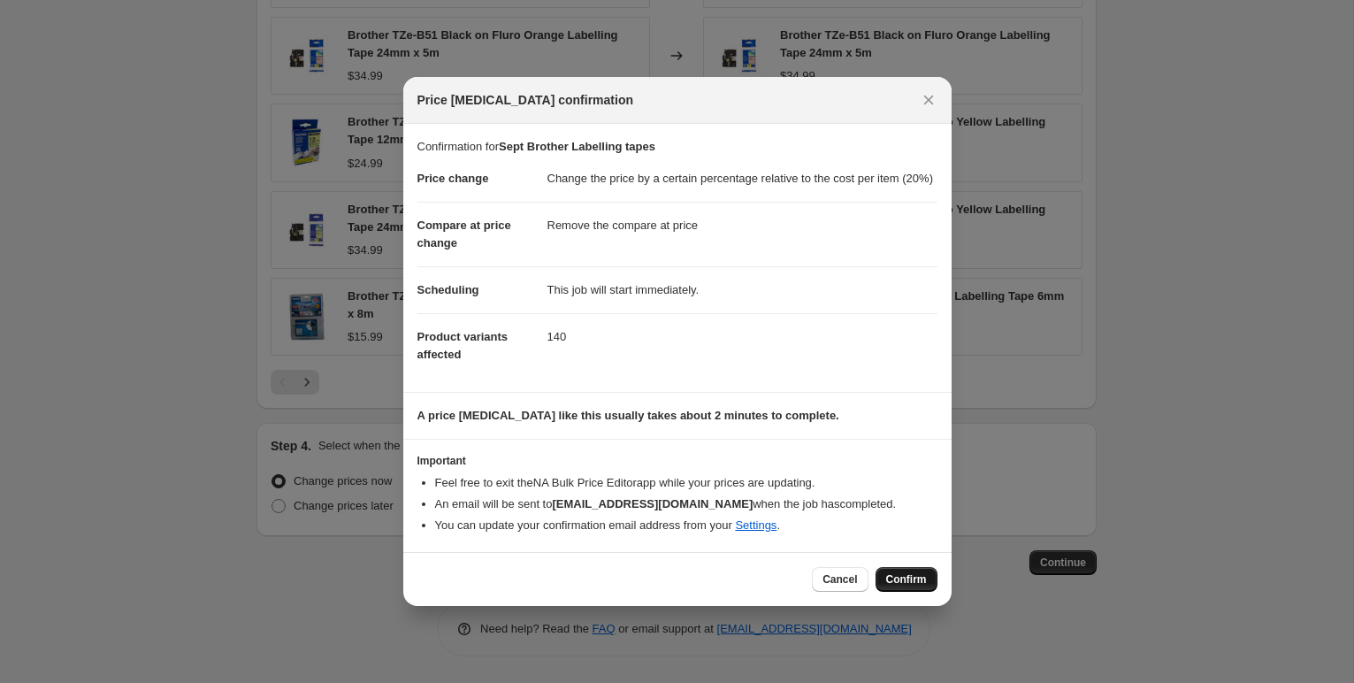
click at [893, 584] on span "Confirm" at bounding box center [906, 579] width 41 height 14
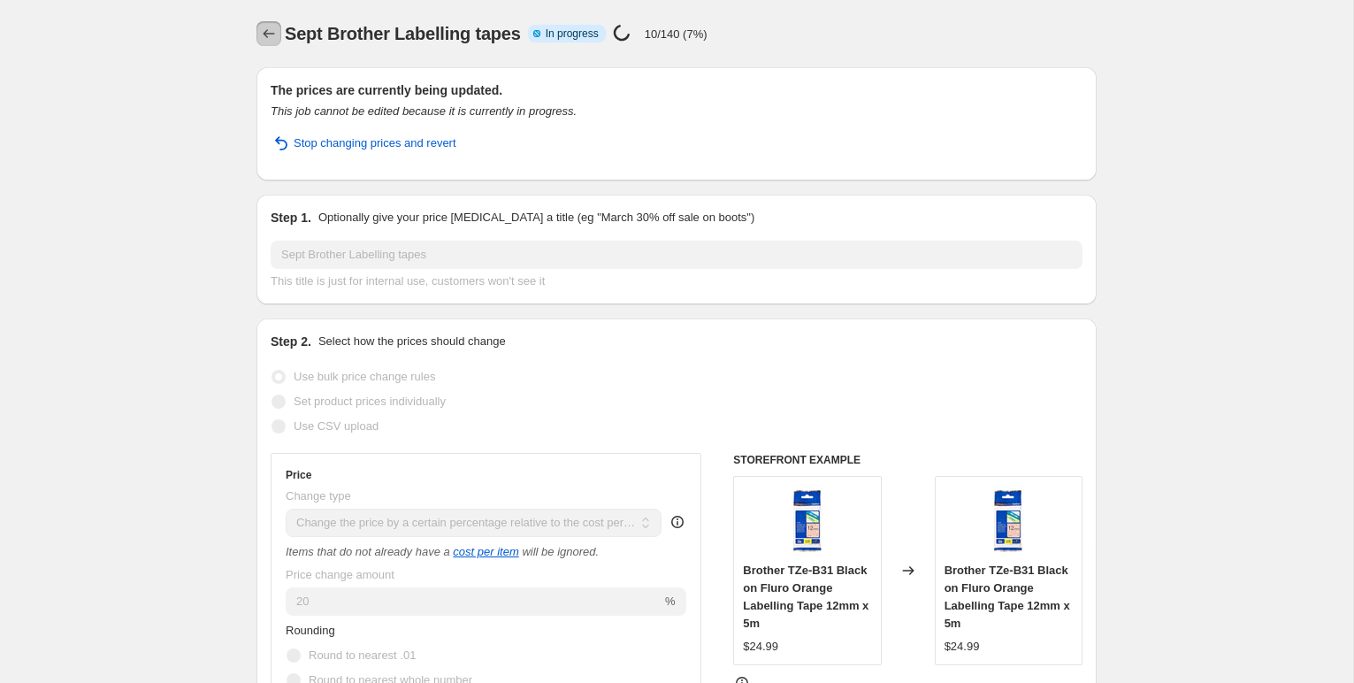
click at [273, 32] on icon "Price change jobs" at bounding box center [269, 34] width 18 height 18
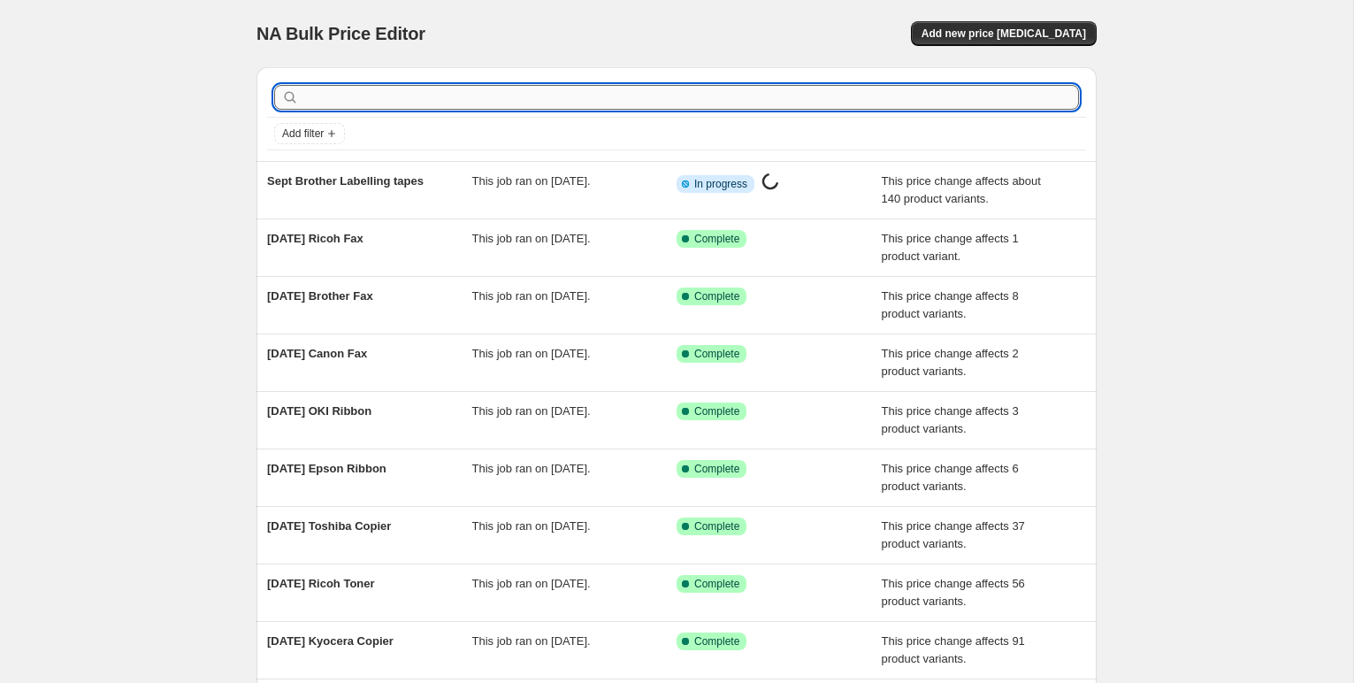
click at [313, 102] on input "text" at bounding box center [690, 97] width 776 height 25
type input "brother labe"
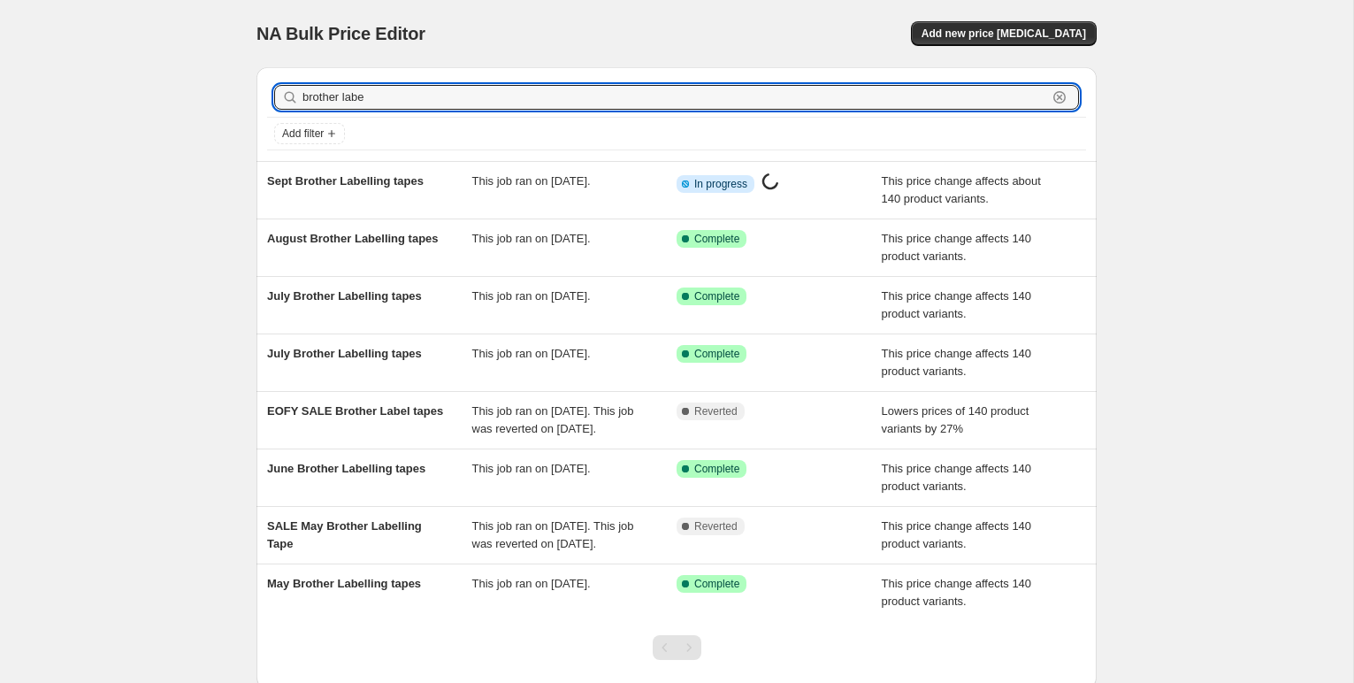
drag, startPoint x: 385, startPoint y: 96, endPoint x: 260, endPoint y: 98, distance: 124.7
click at [260, 98] on div "brother labe Clear Add filter" at bounding box center [676, 114] width 840 height 94
type input "august brother"
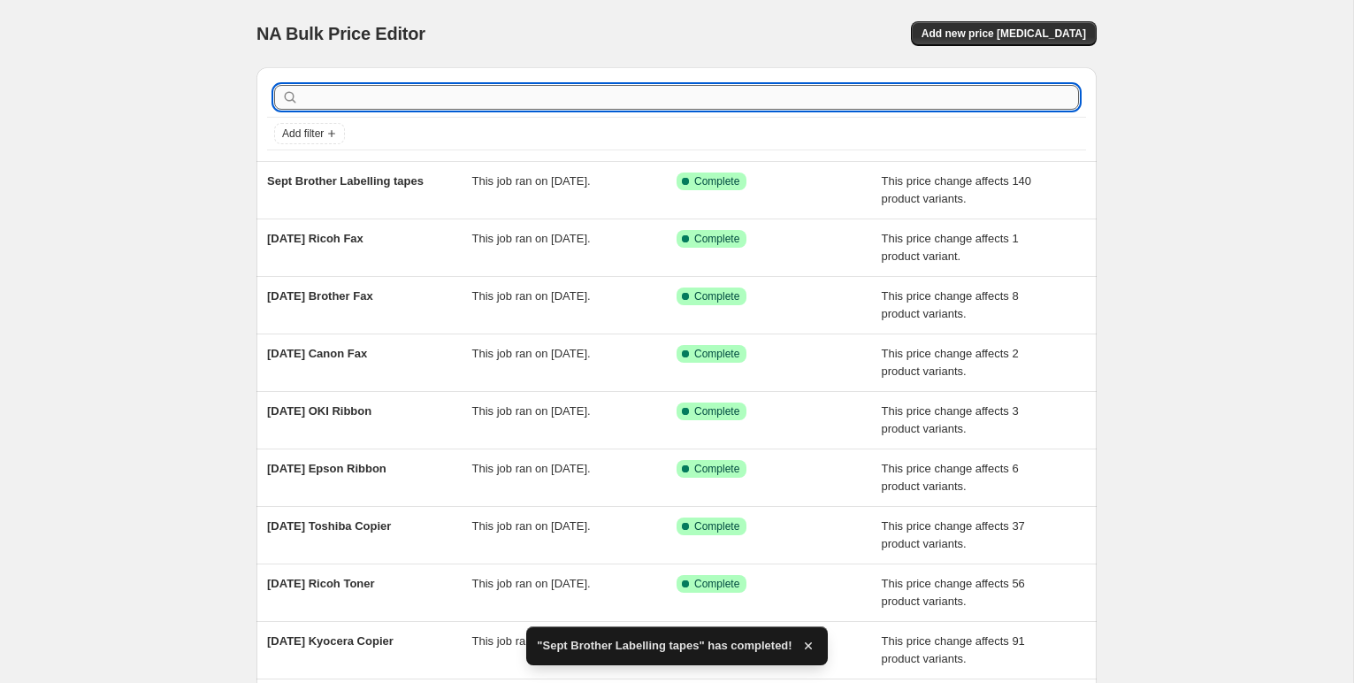
click at [333, 101] on input "text" at bounding box center [690, 97] width 776 height 25
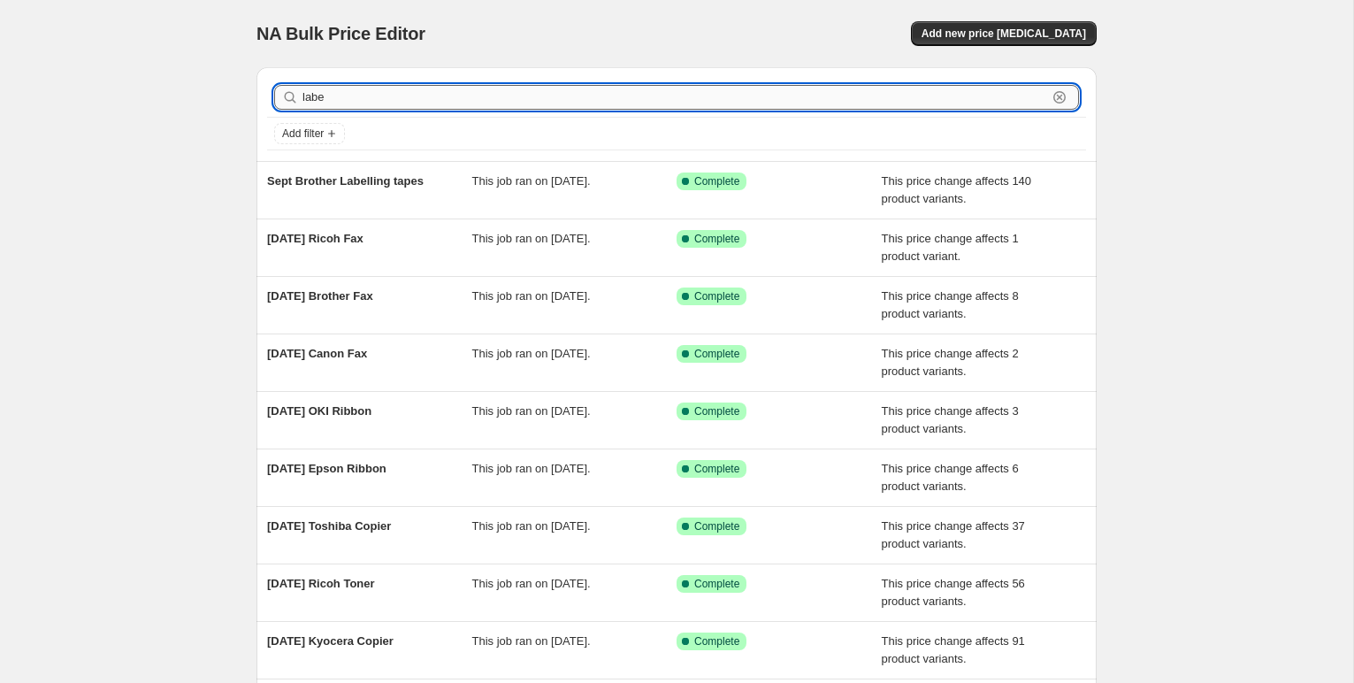
type input "label"
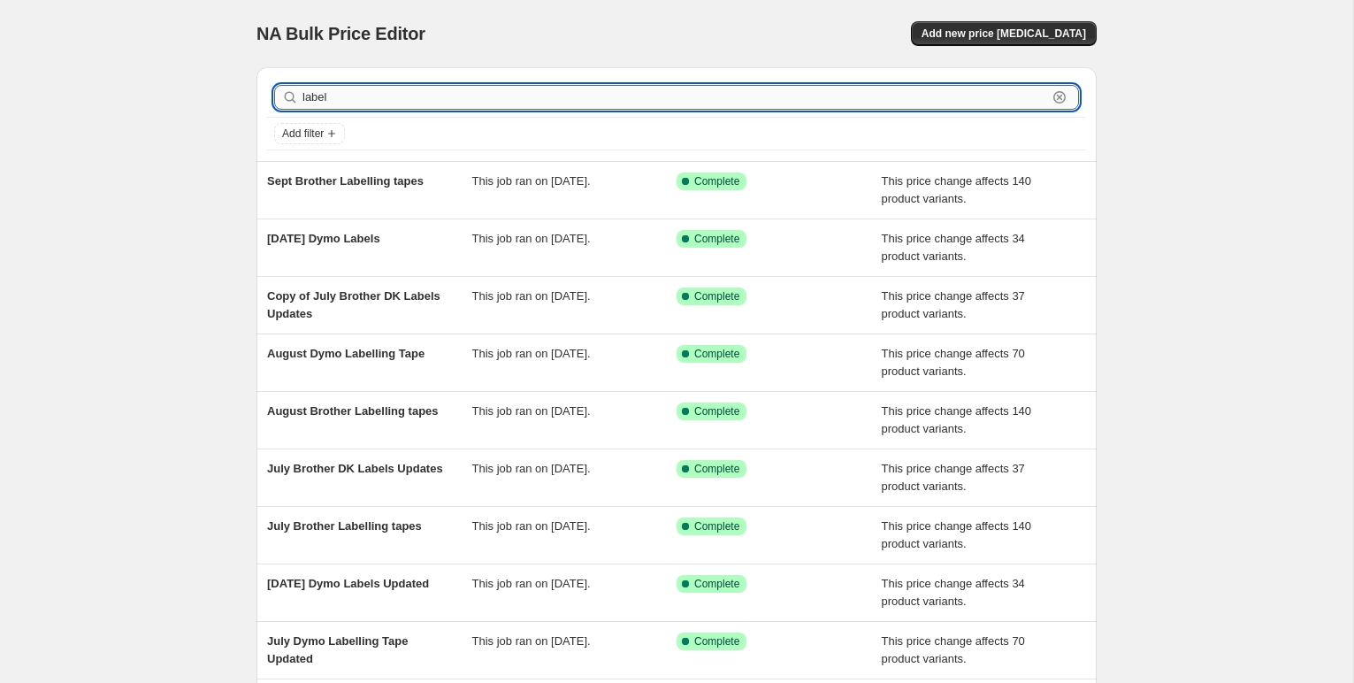
click at [334, 101] on input "label" at bounding box center [674, 97] width 744 height 25
type input "labels"
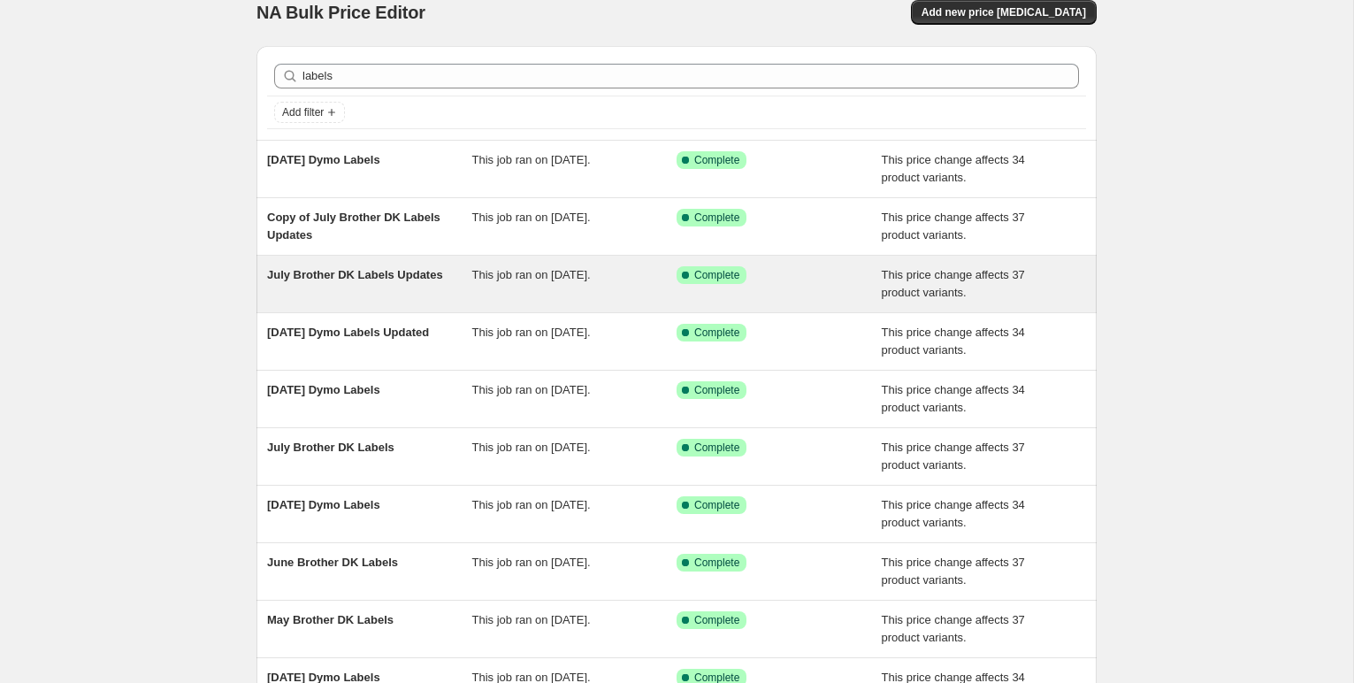
scroll to position [25, 0]
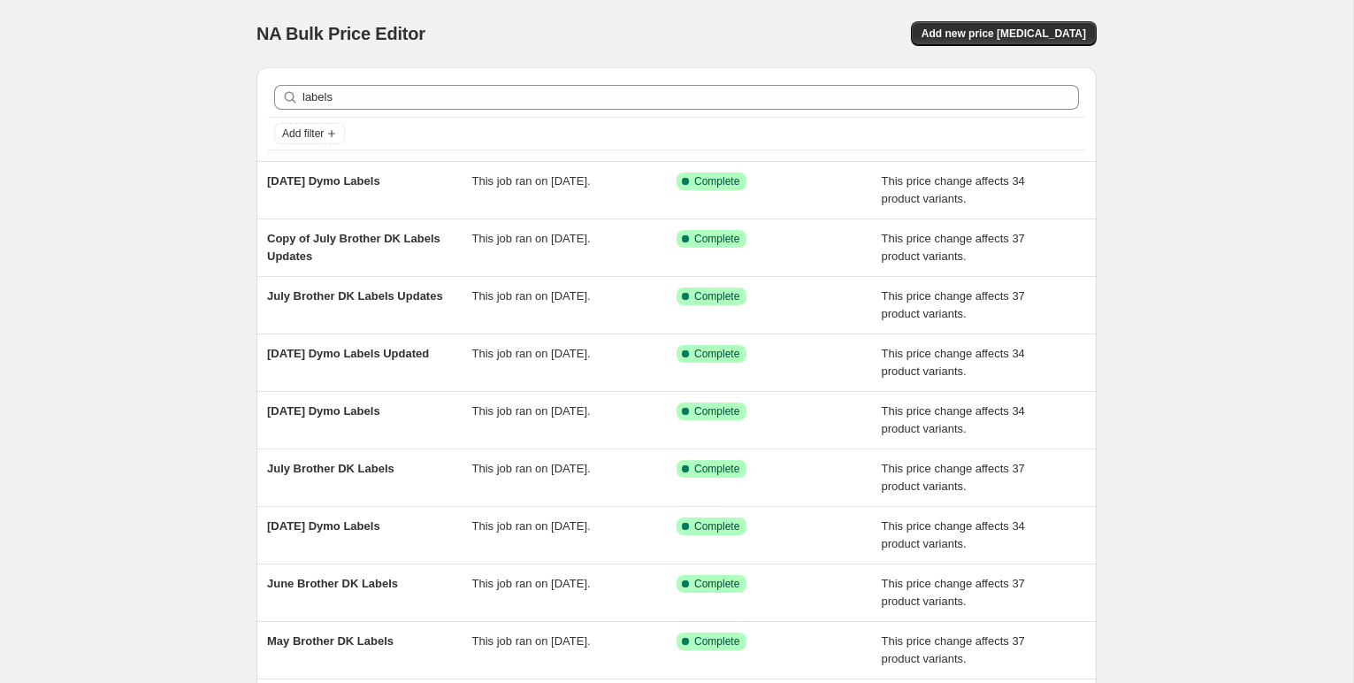
scroll to position [25, 0]
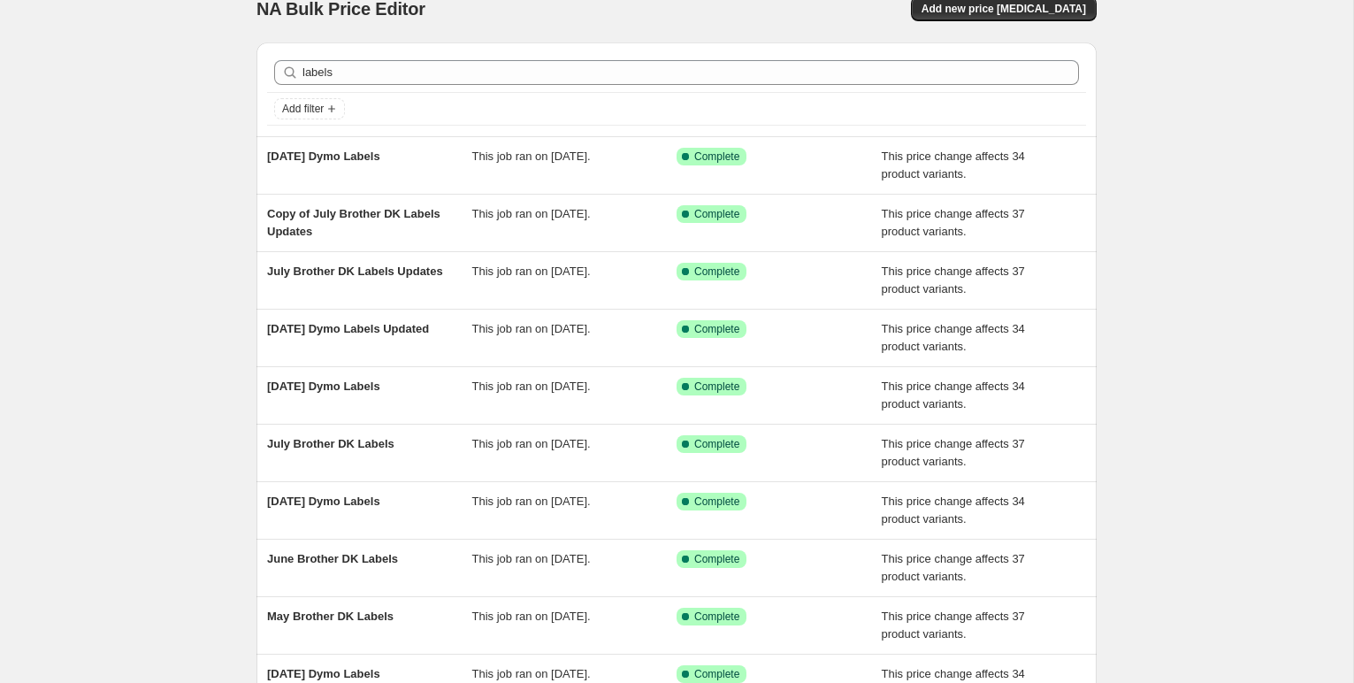
click at [351, 267] on span "July Brother DK Labels Updates" at bounding box center [355, 270] width 176 height 13
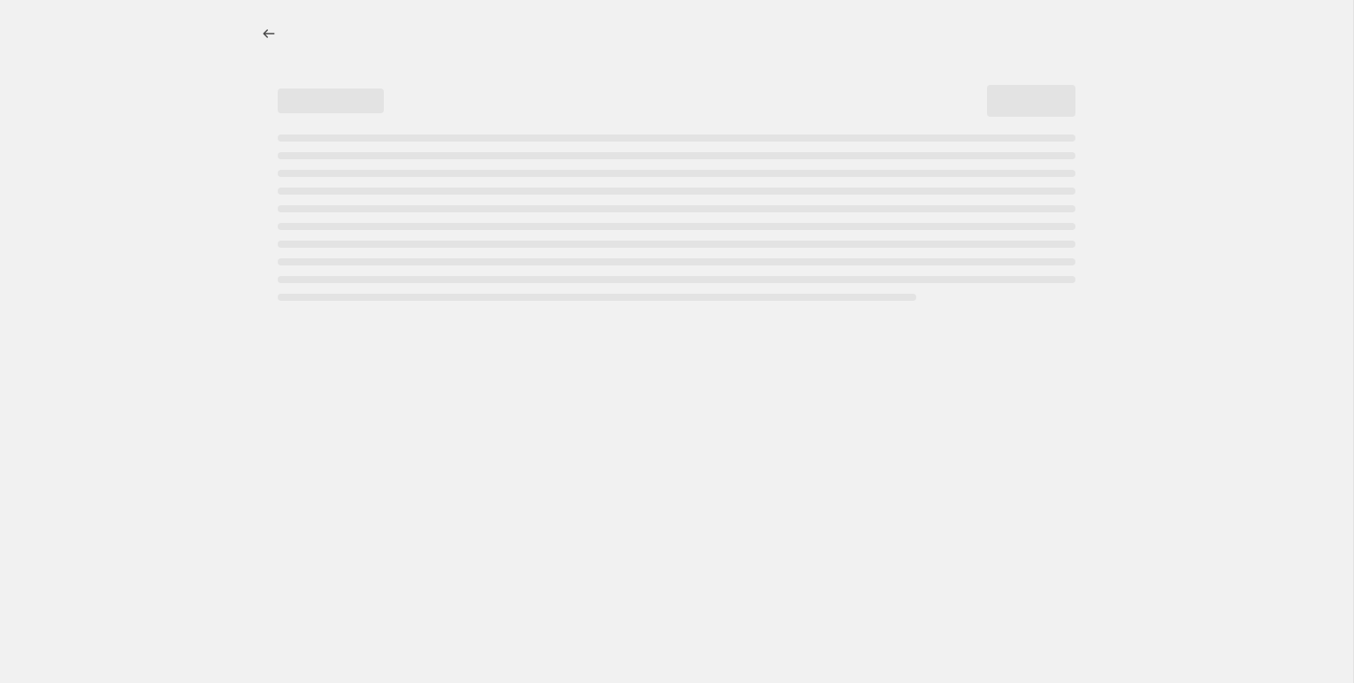
select select "pc"
select select "remove"
select select "collection"
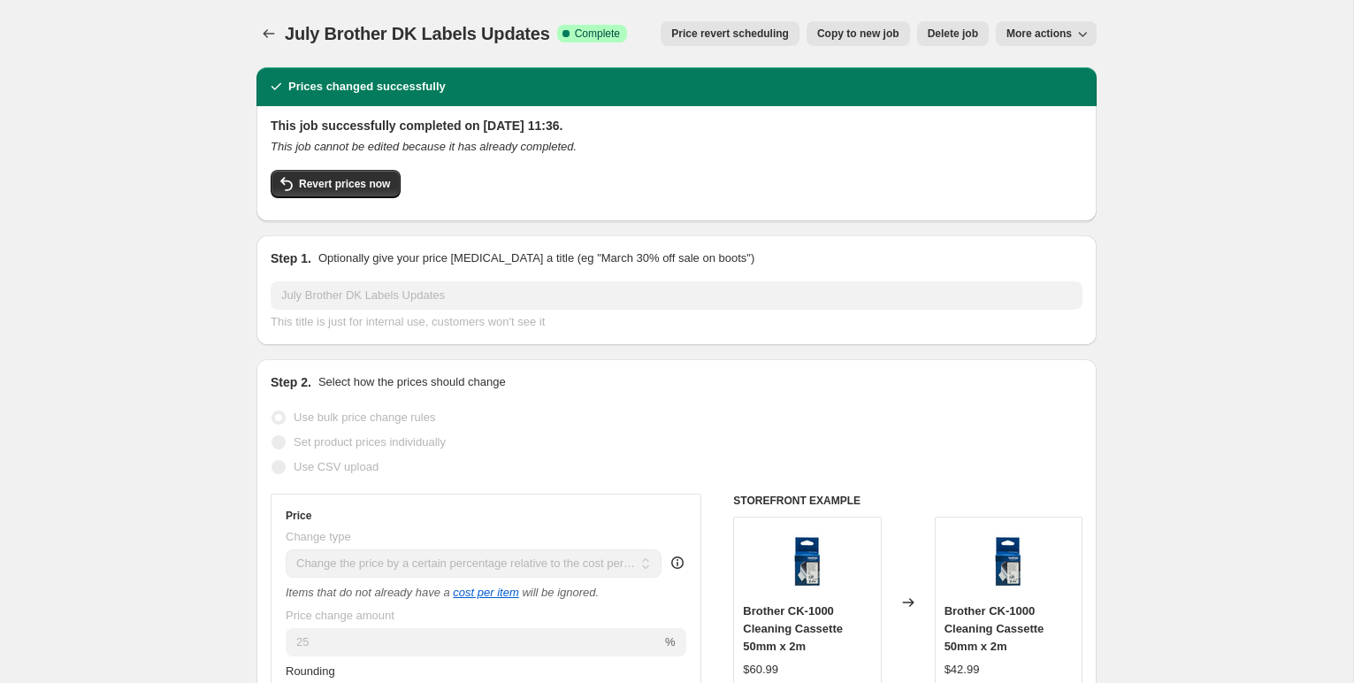
click at [857, 34] on span "Copy to new job" at bounding box center [858, 34] width 82 height 14
select select "pc"
select select "remove"
select select "collection"
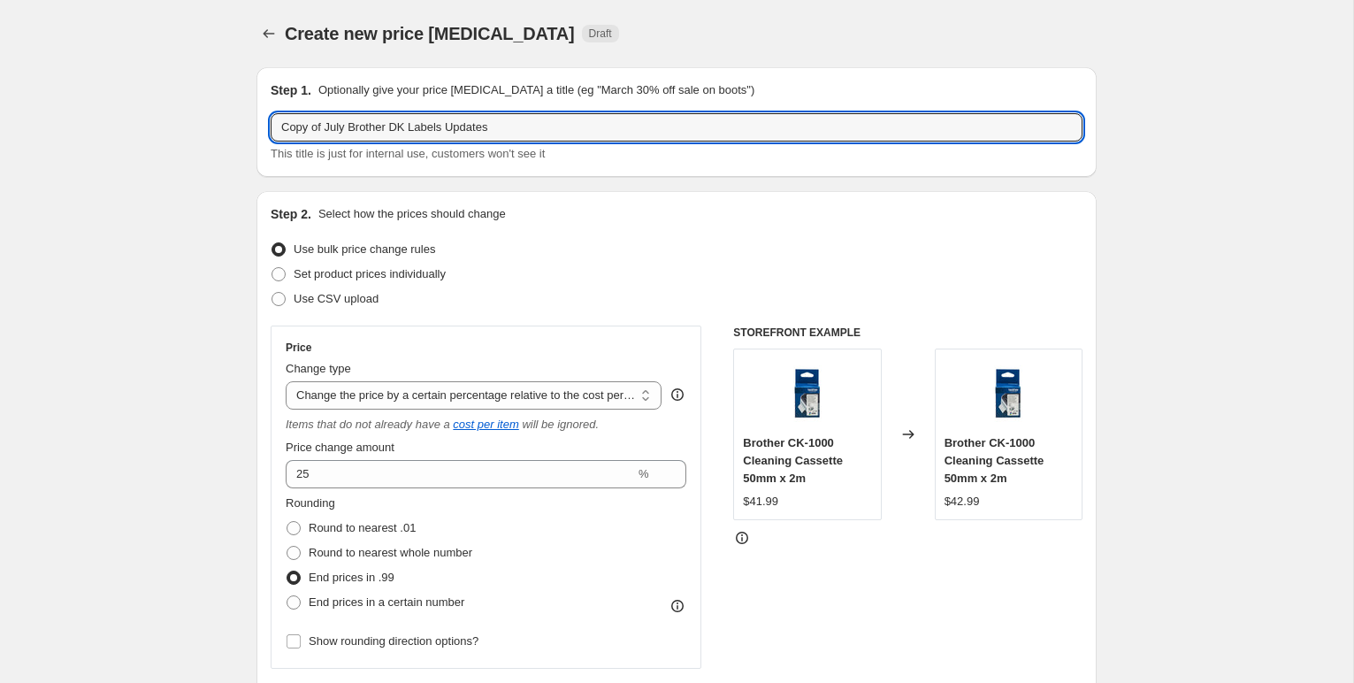
drag, startPoint x: 347, startPoint y: 128, endPoint x: 202, endPoint y: 121, distance: 146.1
click at [485, 125] on input "Sept Brother DK Labels Updates" at bounding box center [677, 127] width 812 height 28
type input "Sept Brother DK Labels"
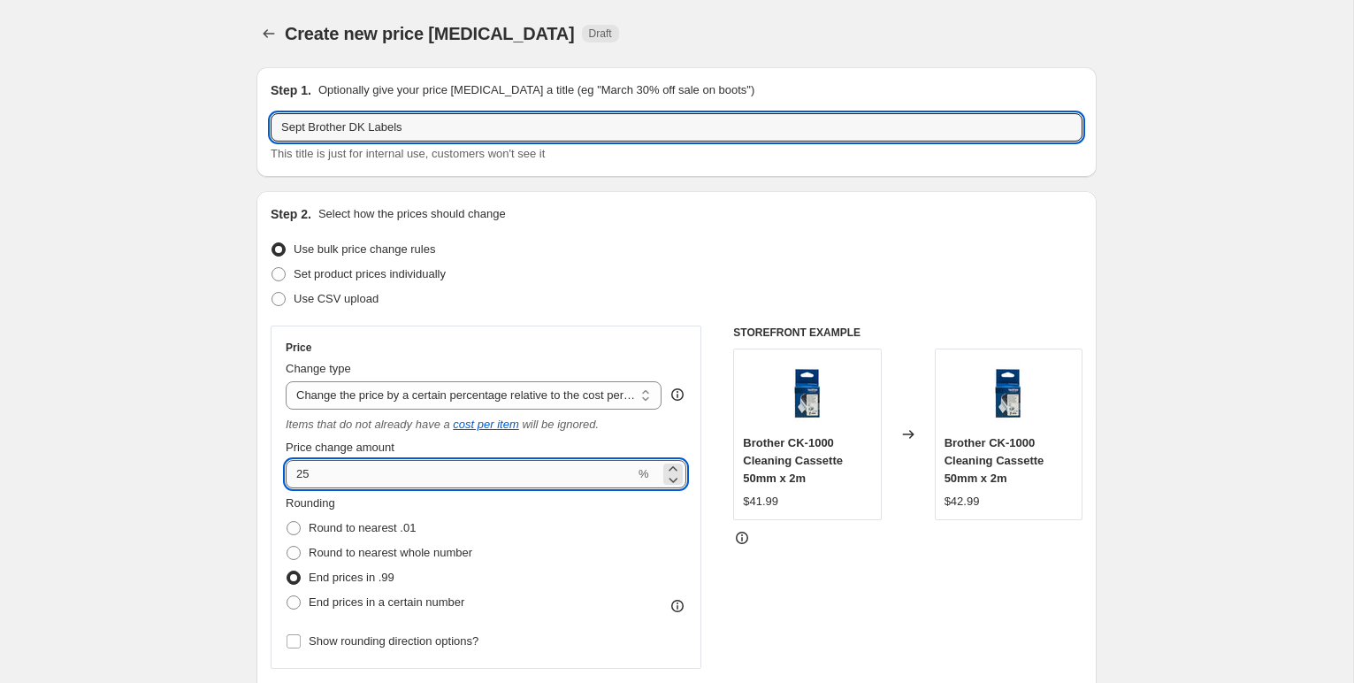
click at [315, 477] on input "25" at bounding box center [460, 474] width 349 height 28
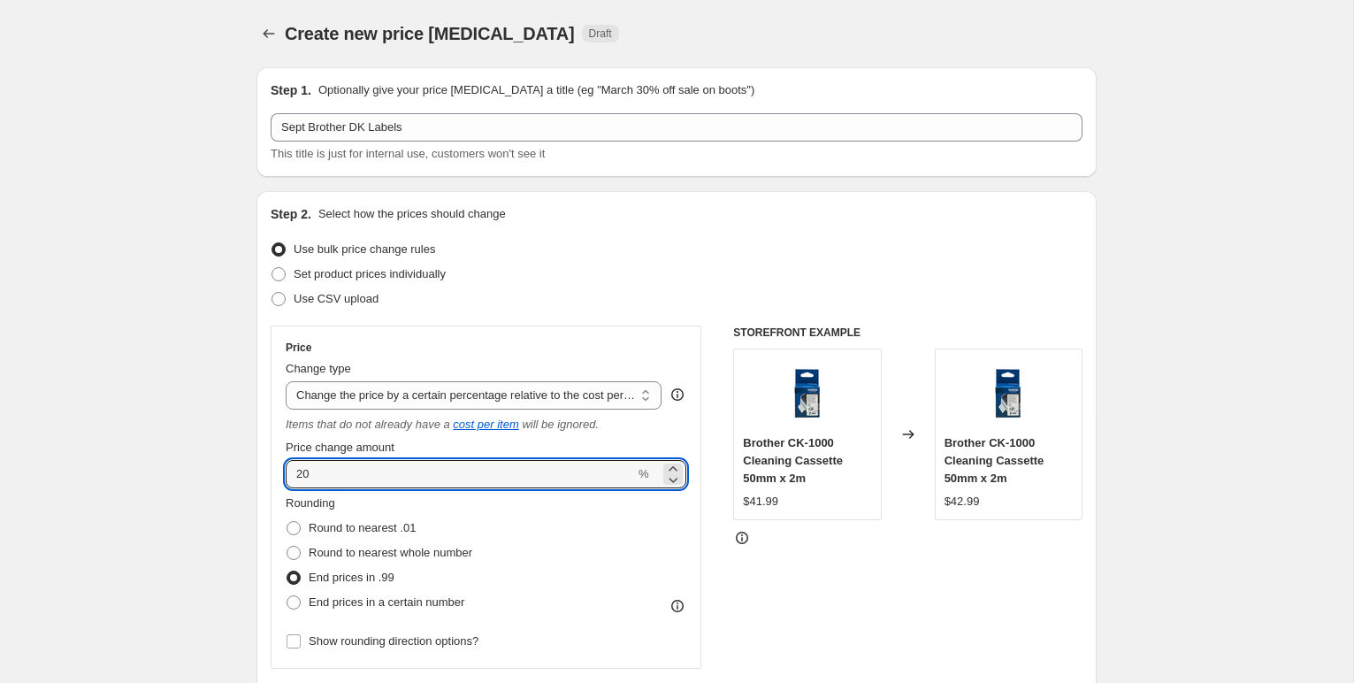
type input "20"
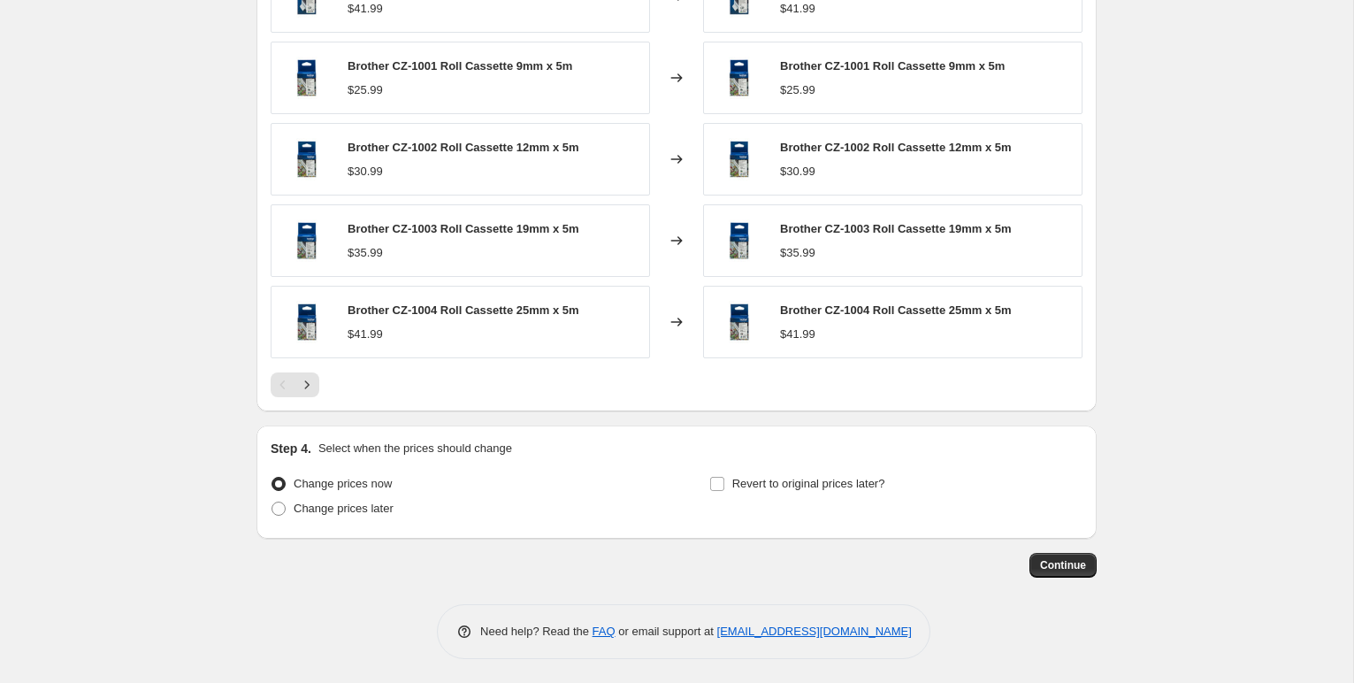
scroll to position [1307, 0]
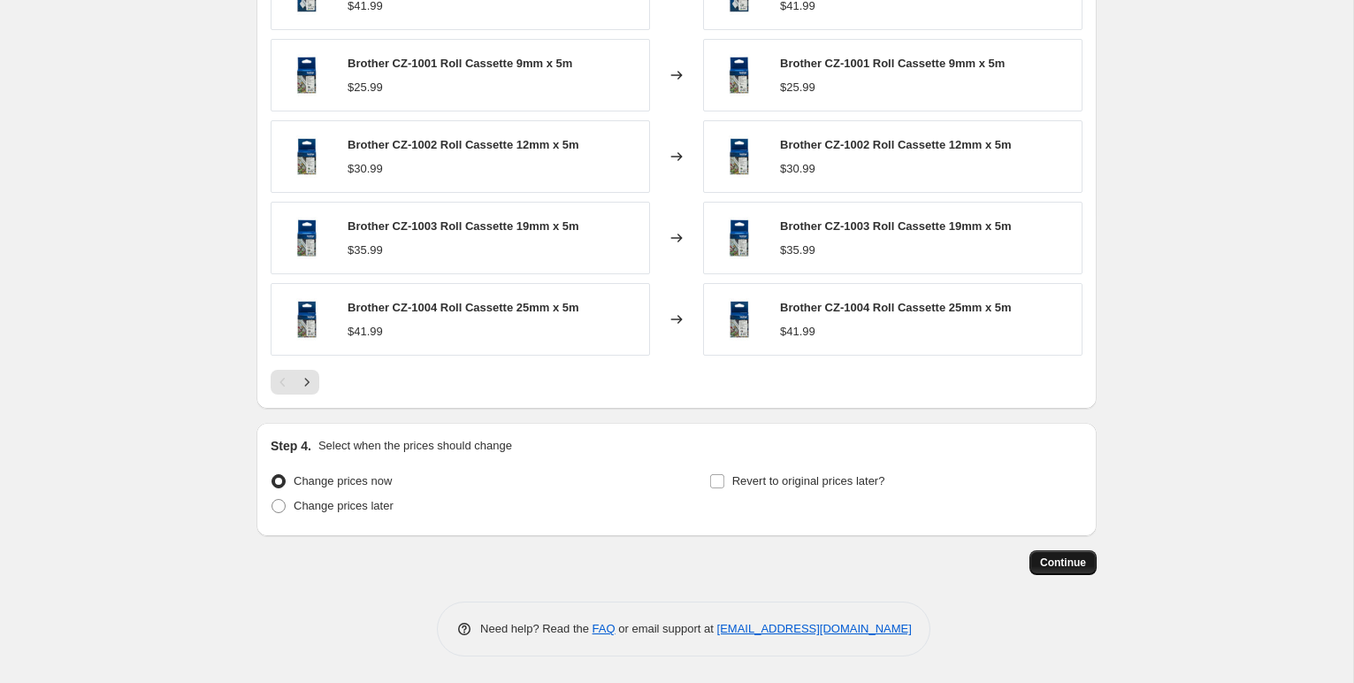
click at [1067, 554] on button "Continue" at bounding box center [1062, 562] width 67 height 25
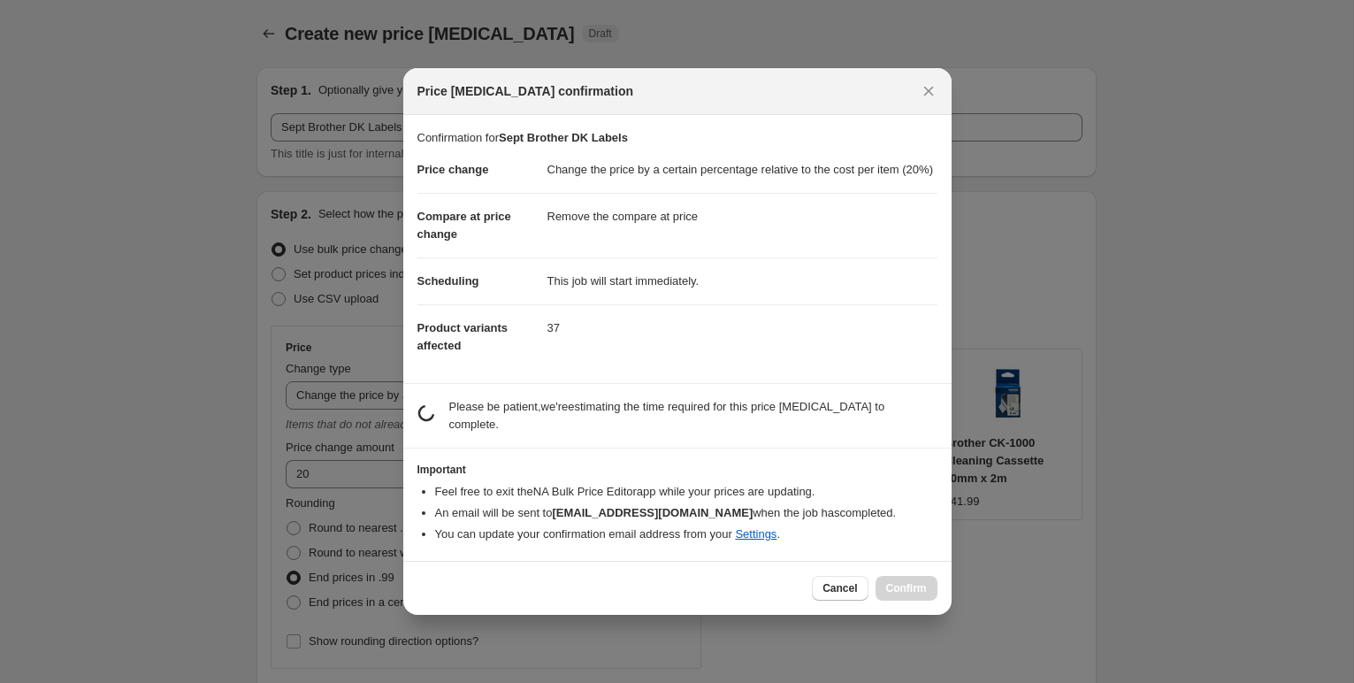
scroll to position [0, 0]
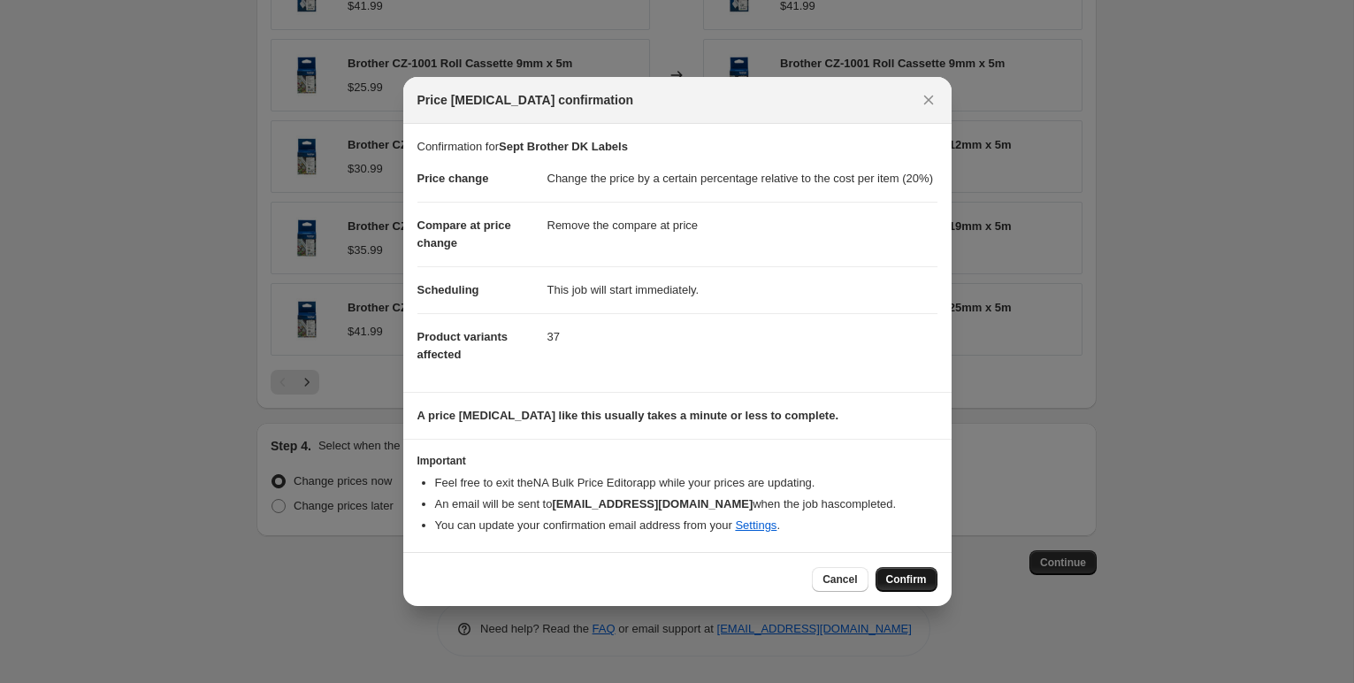
click at [900, 586] on span "Confirm" at bounding box center [906, 579] width 41 height 14
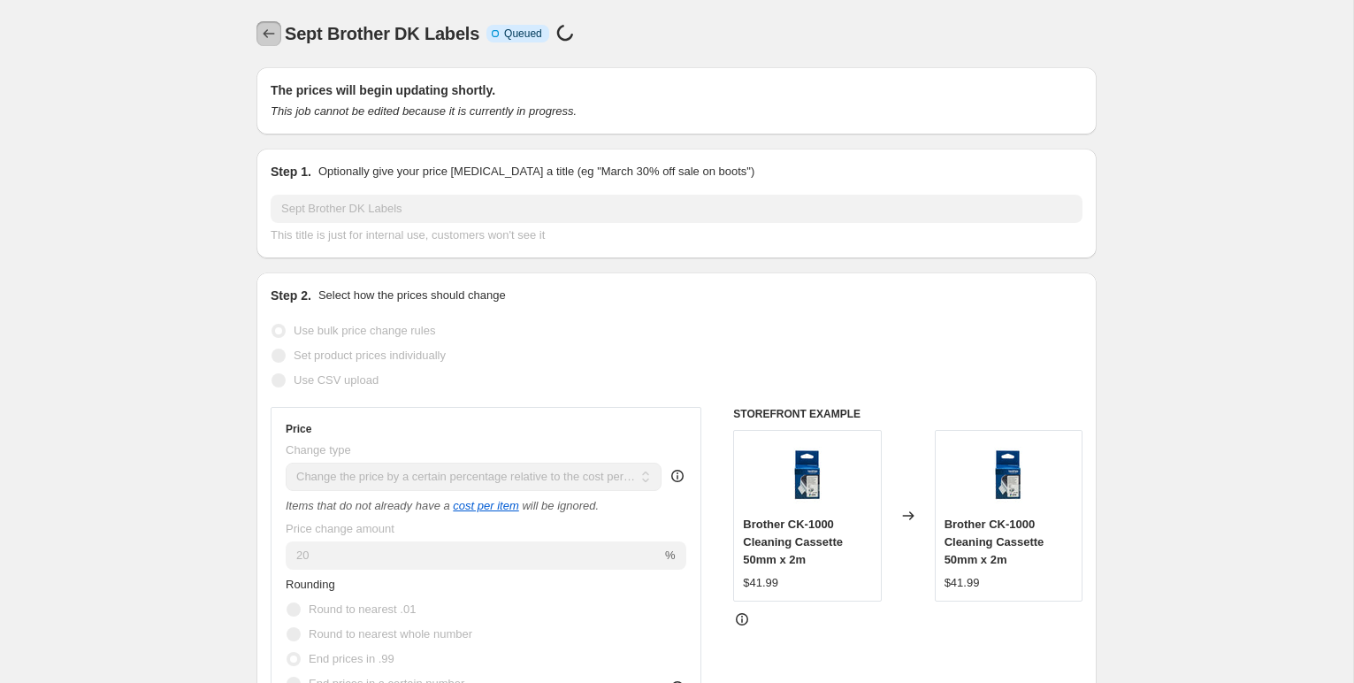
click at [271, 36] on icon "Price change jobs" at bounding box center [269, 34] width 18 height 18
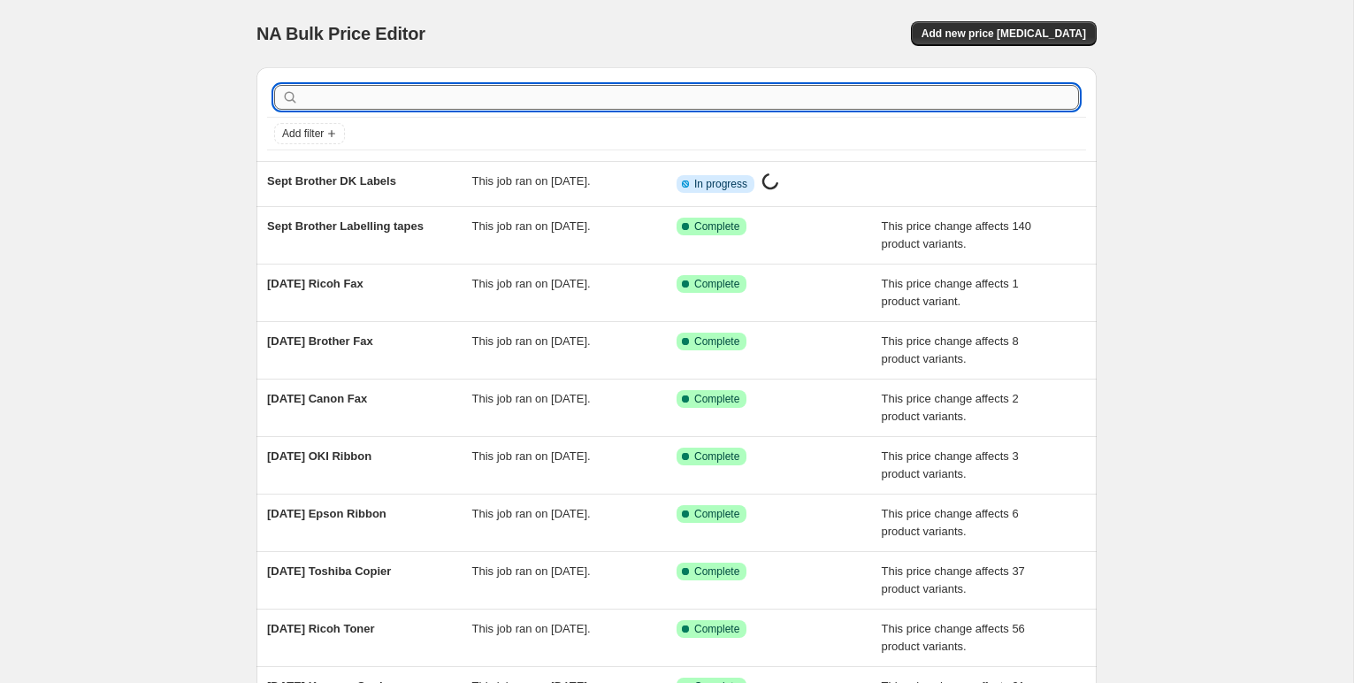
click at [310, 87] on input "text" at bounding box center [690, 97] width 776 height 25
type input "dymo"
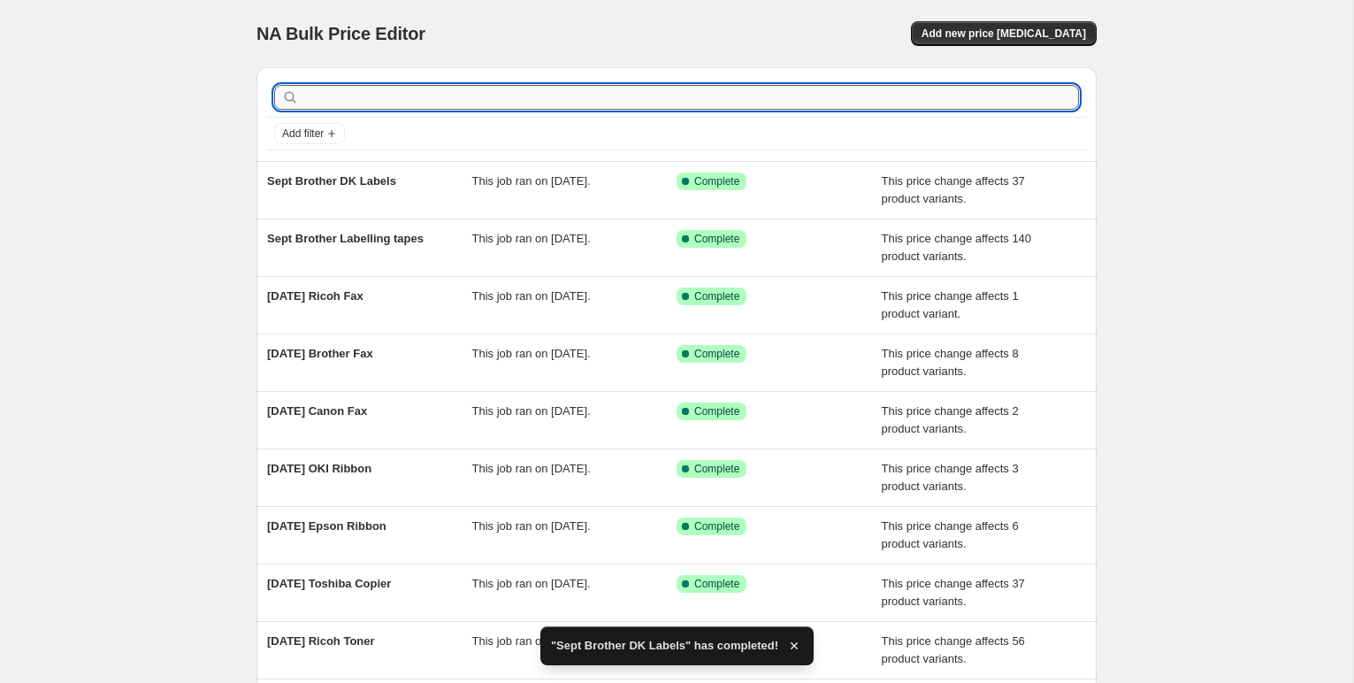
click at [339, 92] on input "text" at bounding box center [690, 97] width 776 height 25
type input "dymo"
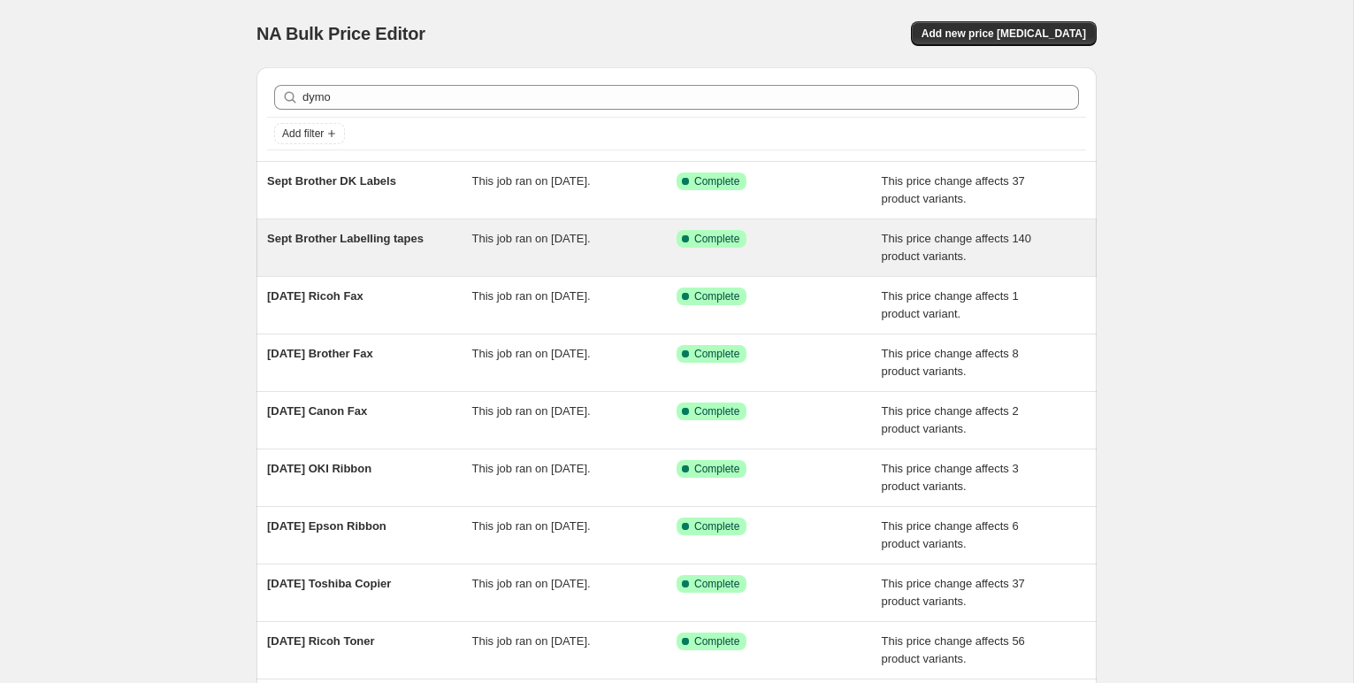
click at [361, 241] on span "Sept Brother Labelling tapes" at bounding box center [345, 238] width 156 height 13
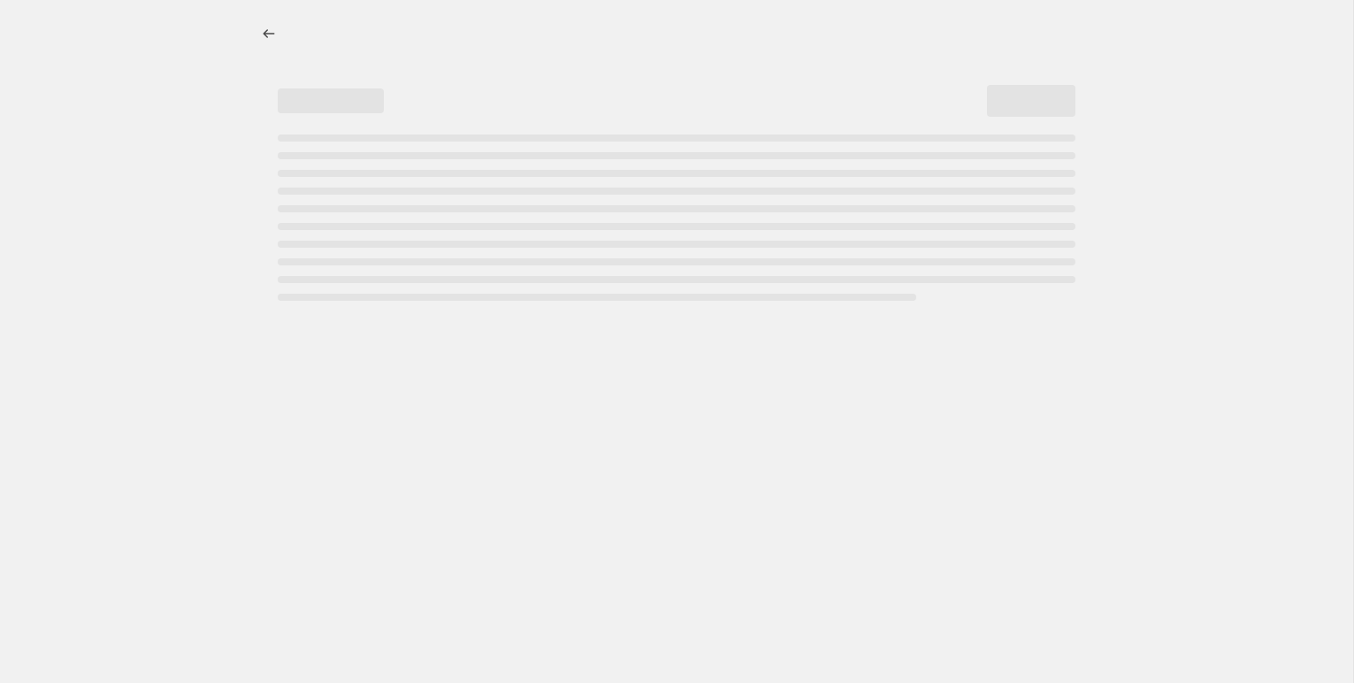
select select "pc"
select select "remove"
select select "collection"
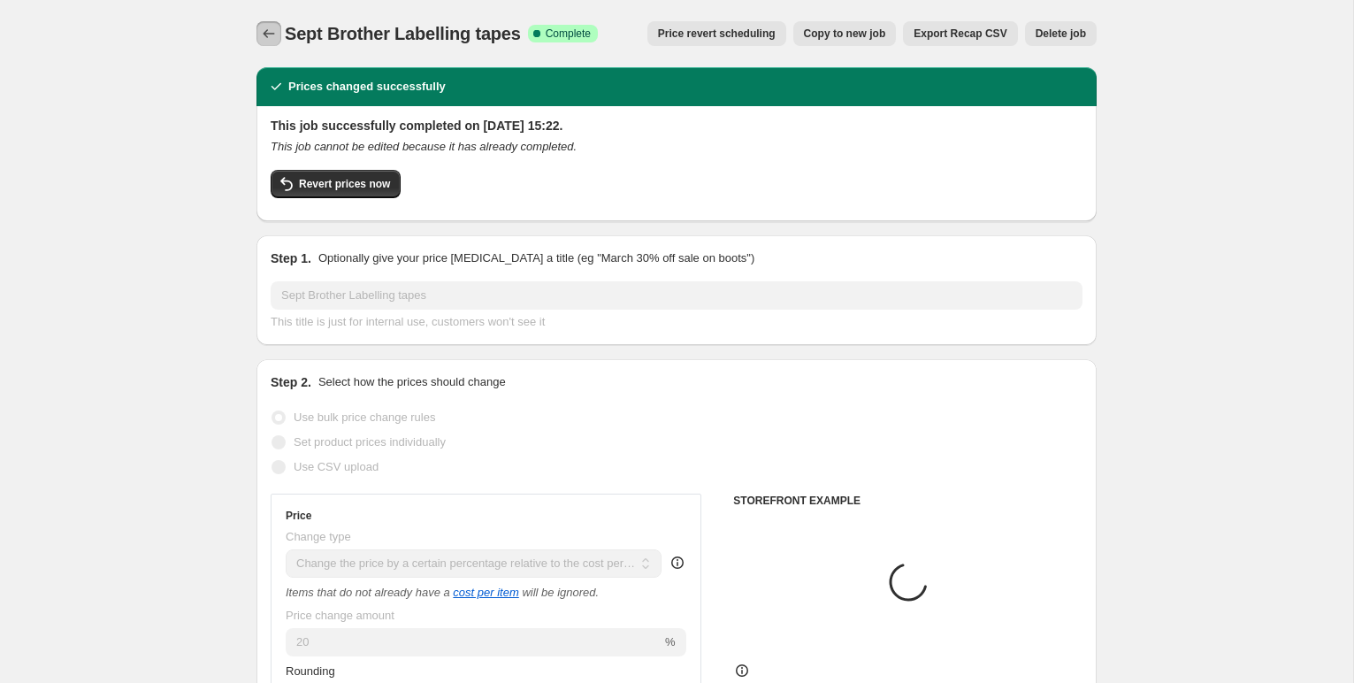
click at [262, 29] on icon "Price change jobs" at bounding box center [269, 34] width 18 height 18
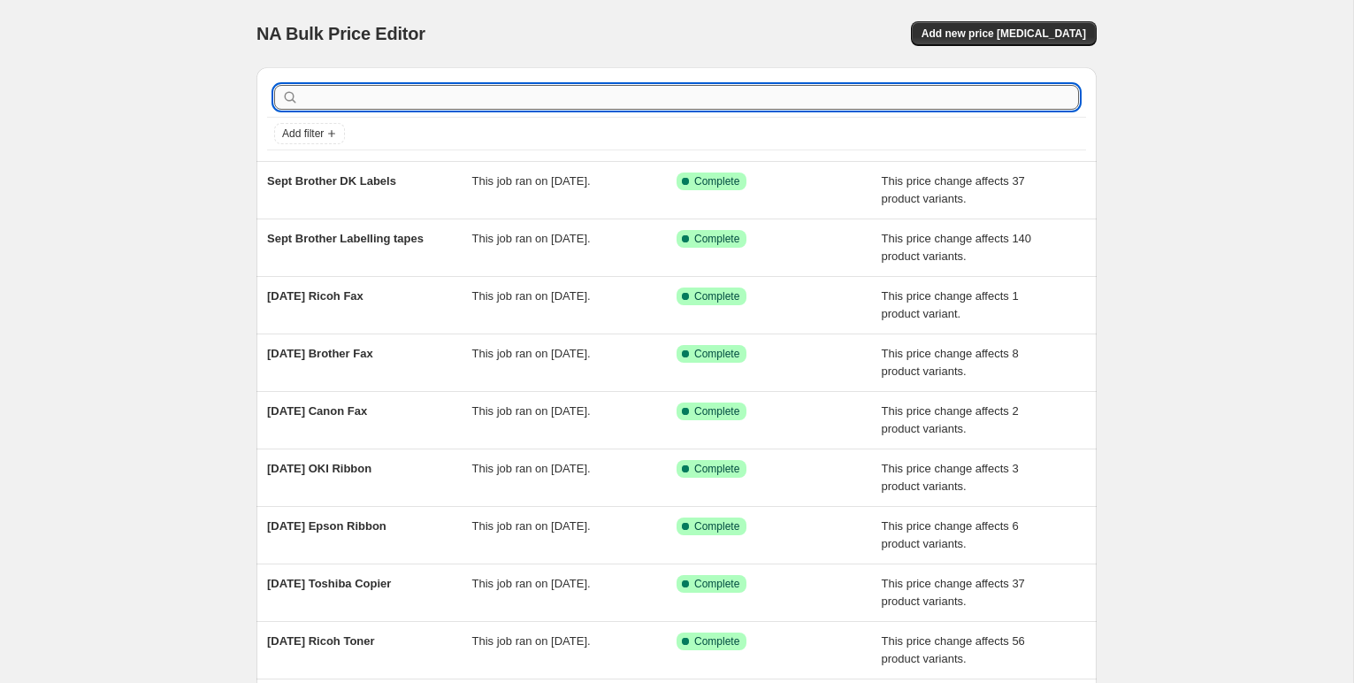
click at [341, 97] on input "text" at bounding box center [690, 97] width 776 height 25
type input "dymo"
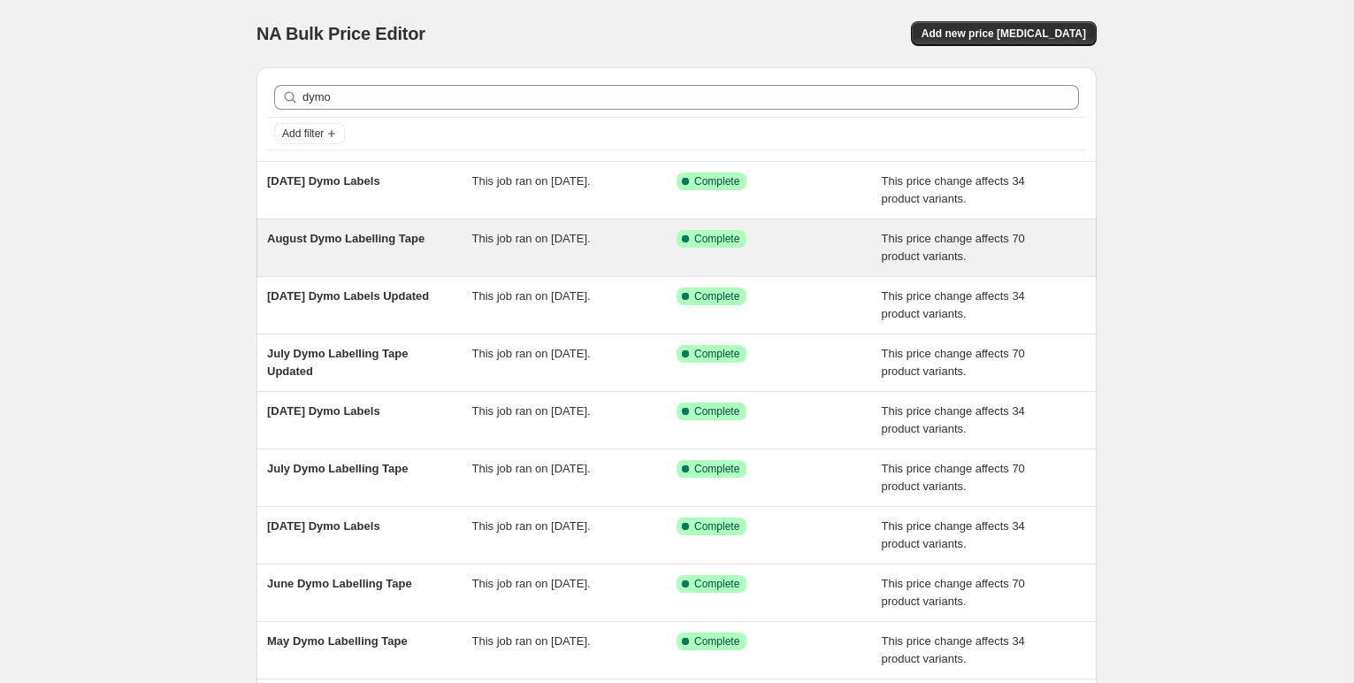
click at [356, 237] on span "August Dymo Labelling Tape" at bounding box center [345, 238] width 157 height 13
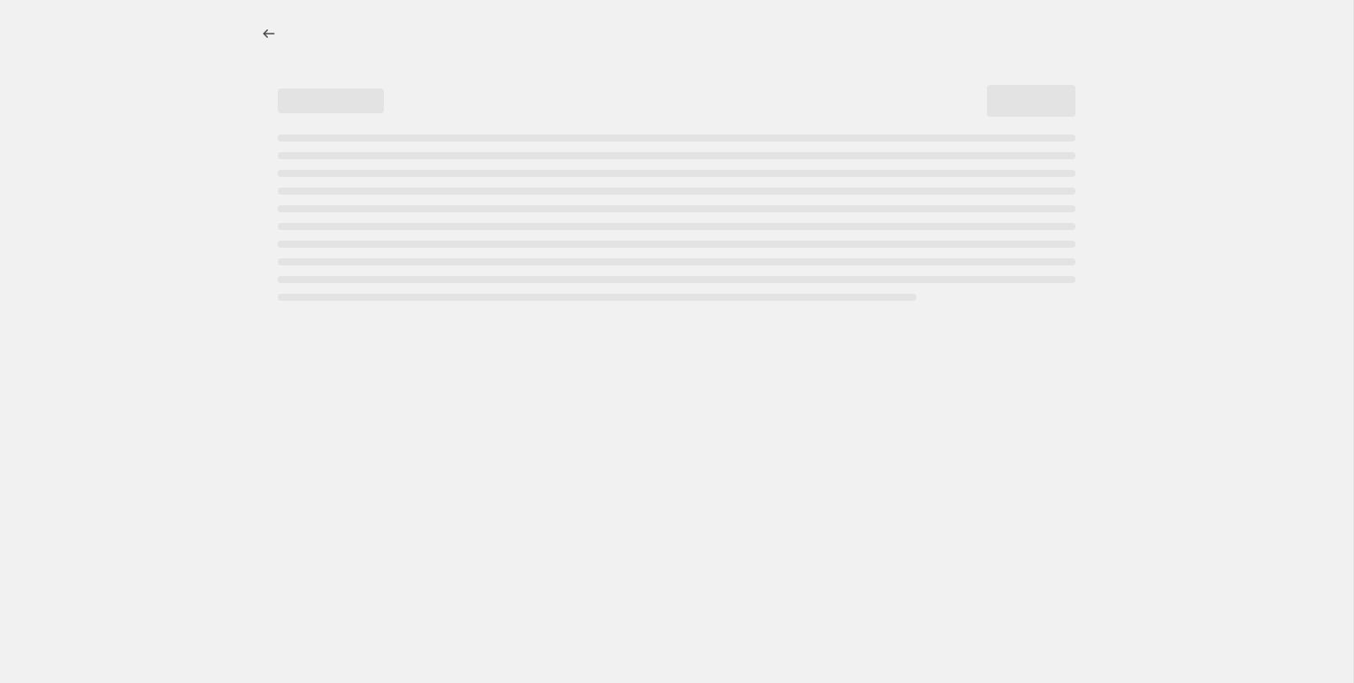
select select "pc"
select select "remove"
select select "collection"
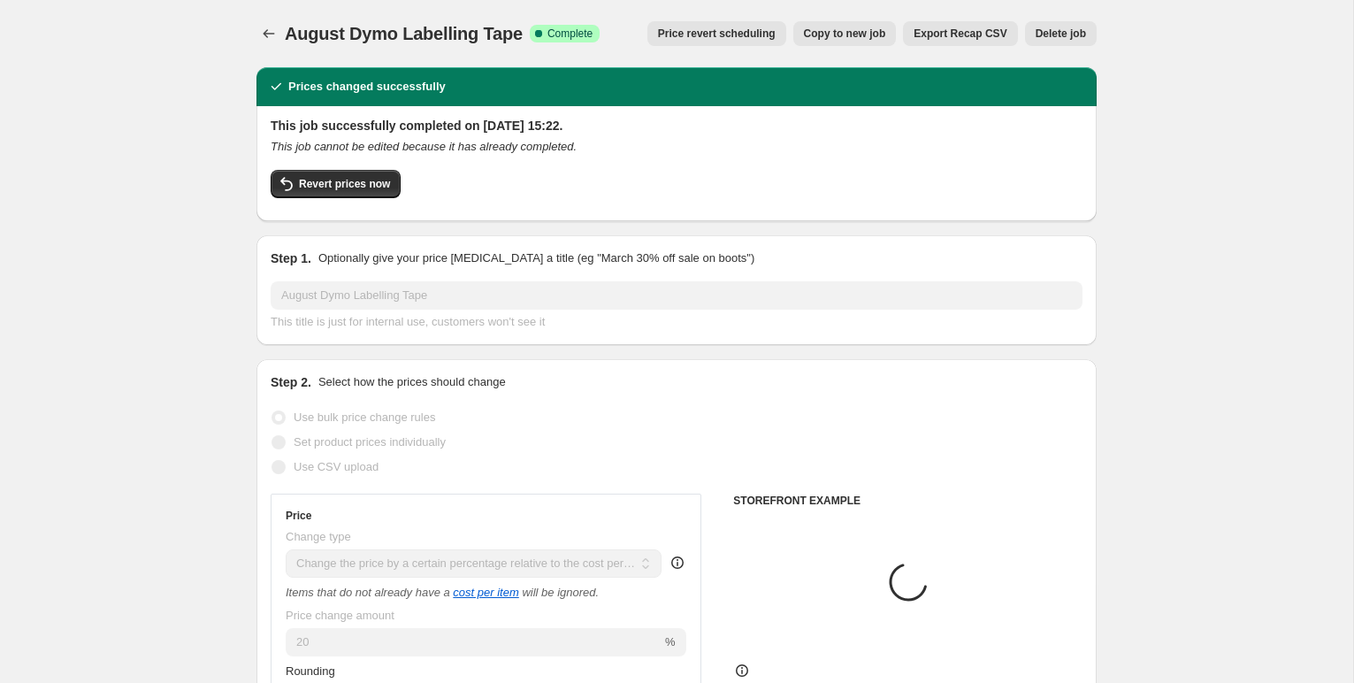
click at [859, 27] on span "Copy to new job" at bounding box center [845, 34] width 82 height 14
select select "pc"
select select "remove"
select select "collection"
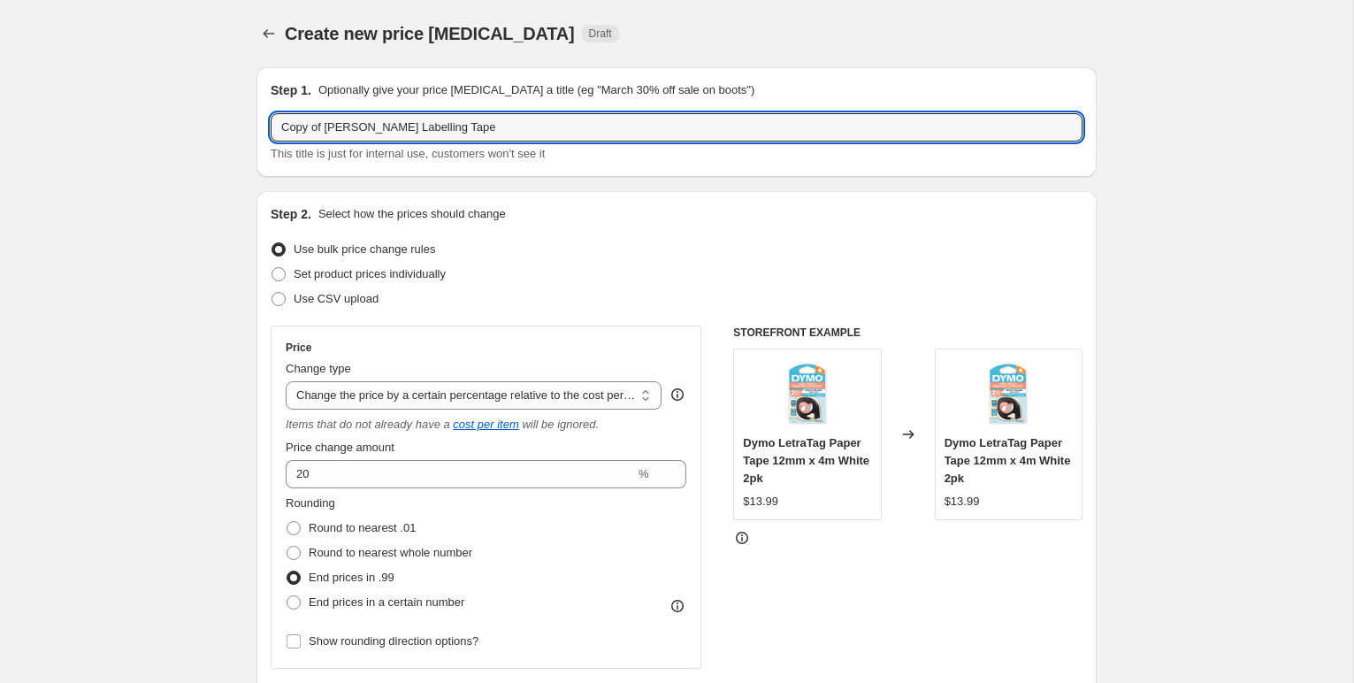
drag, startPoint x: 363, startPoint y: 128, endPoint x: 234, endPoint y: 116, distance: 129.7
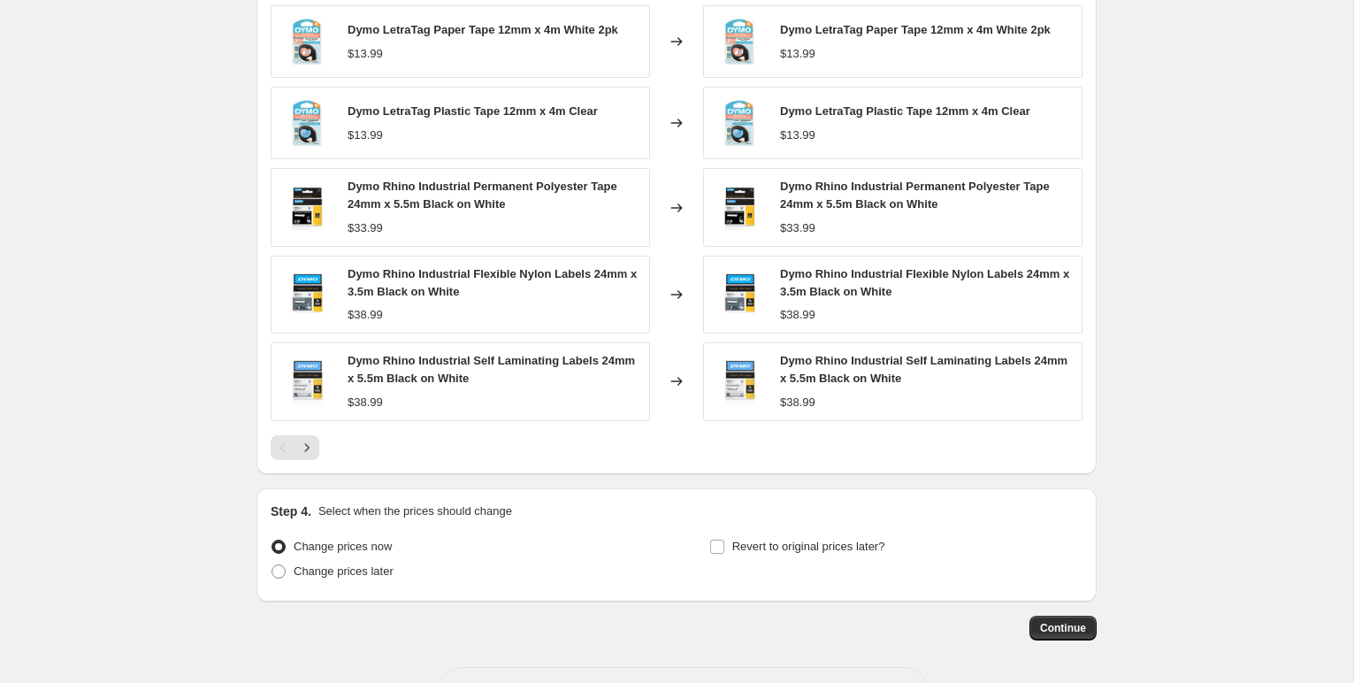
scroll to position [1286, 0]
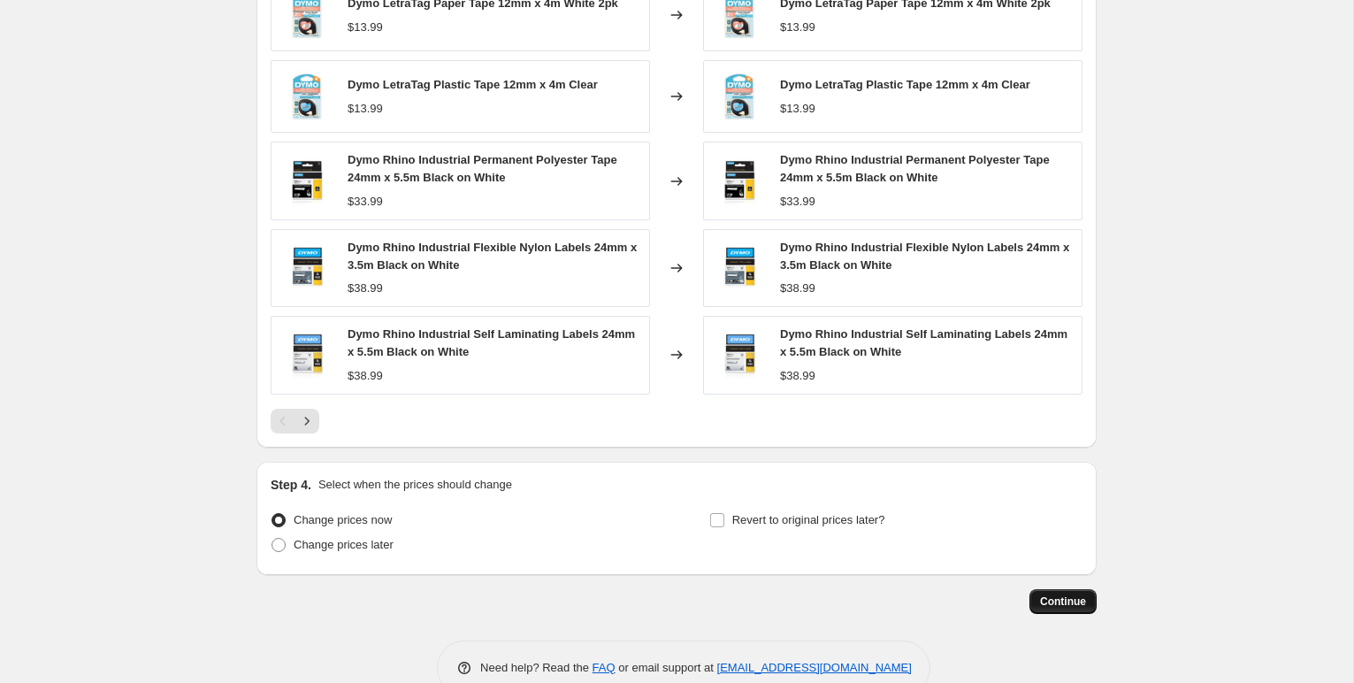
type input "Sept Dymo Labelling Tape"
click at [1072, 606] on span "Continue" at bounding box center [1063, 601] width 46 height 14
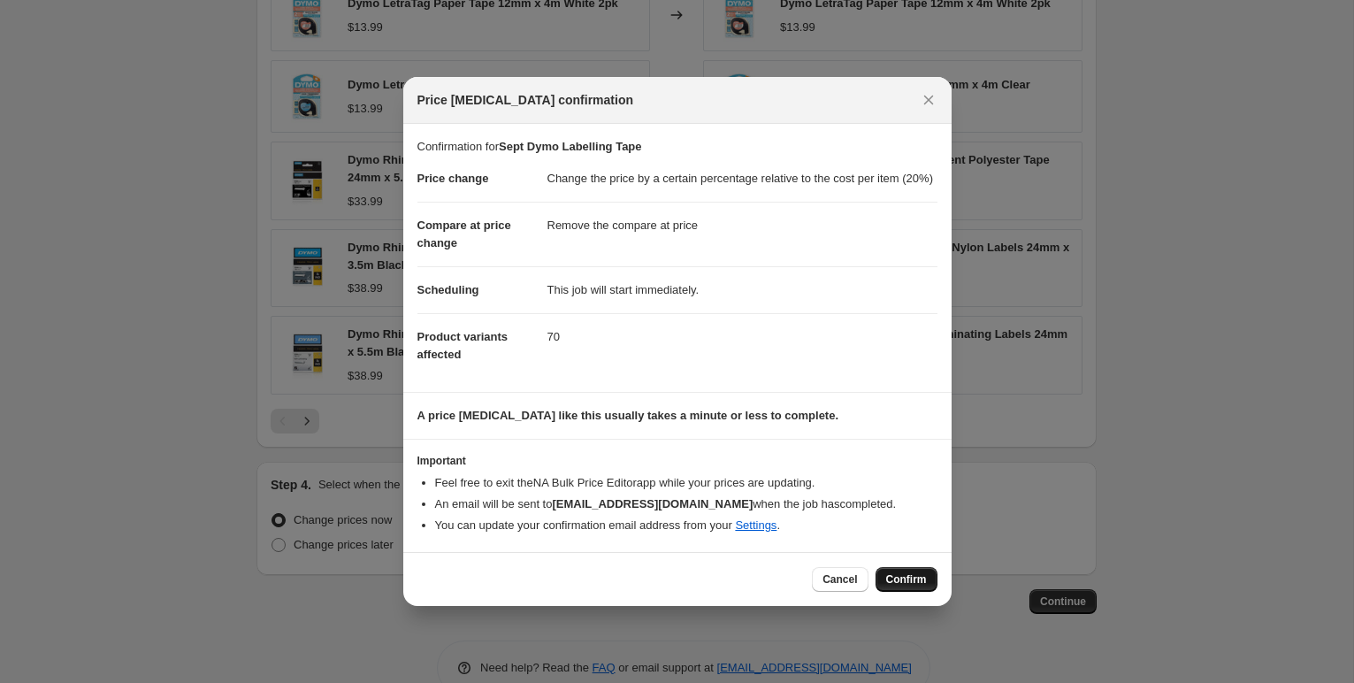
click at [904, 586] on span "Confirm" at bounding box center [906, 579] width 41 height 14
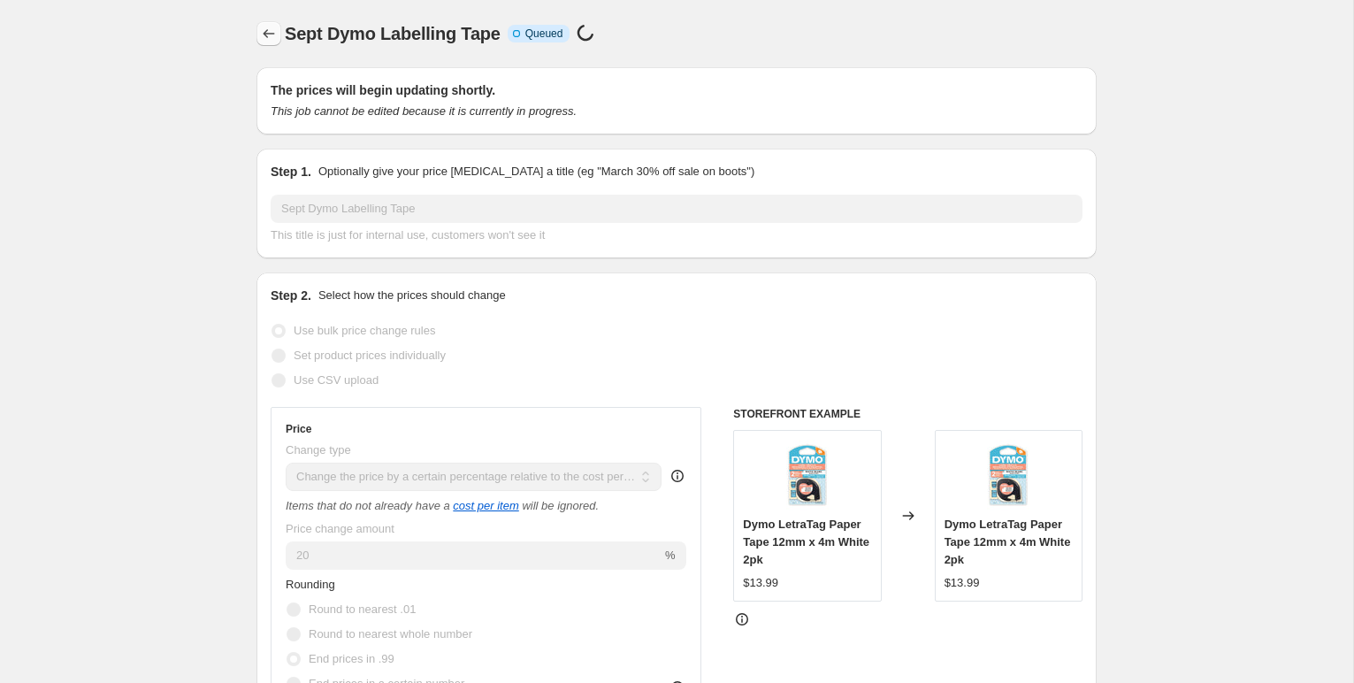
click at [263, 29] on icon "Price change jobs" at bounding box center [269, 34] width 18 height 18
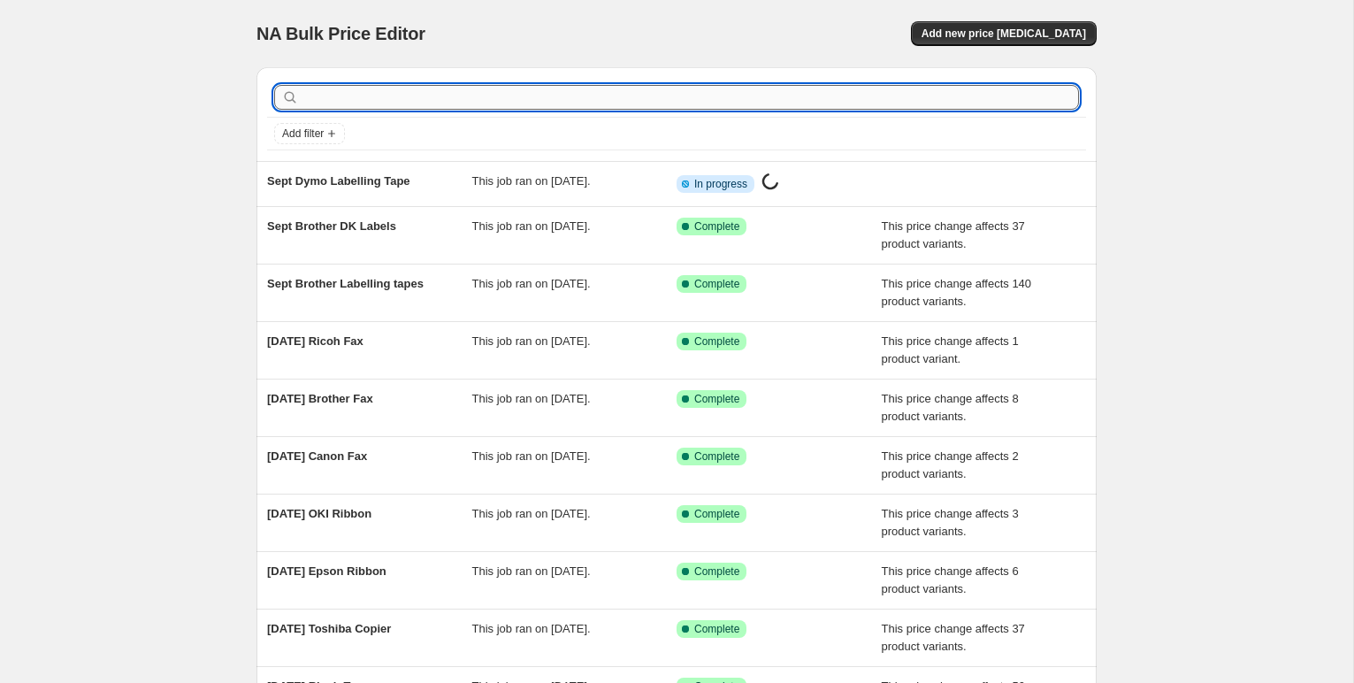
click at [344, 95] on input "text" at bounding box center [690, 97] width 776 height 25
type input "Dymo"
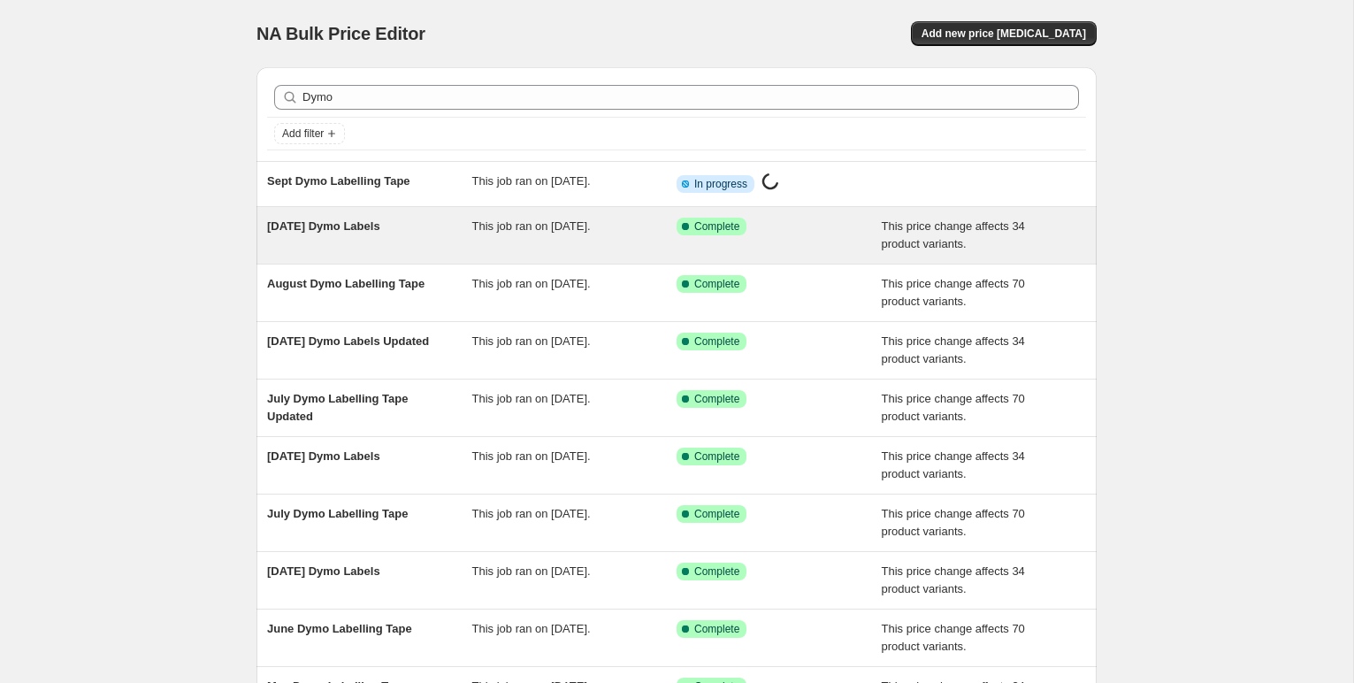
click at [372, 233] on span "[DATE] Dymo Labels" at bounding box center [323, 225] width 113 height 13
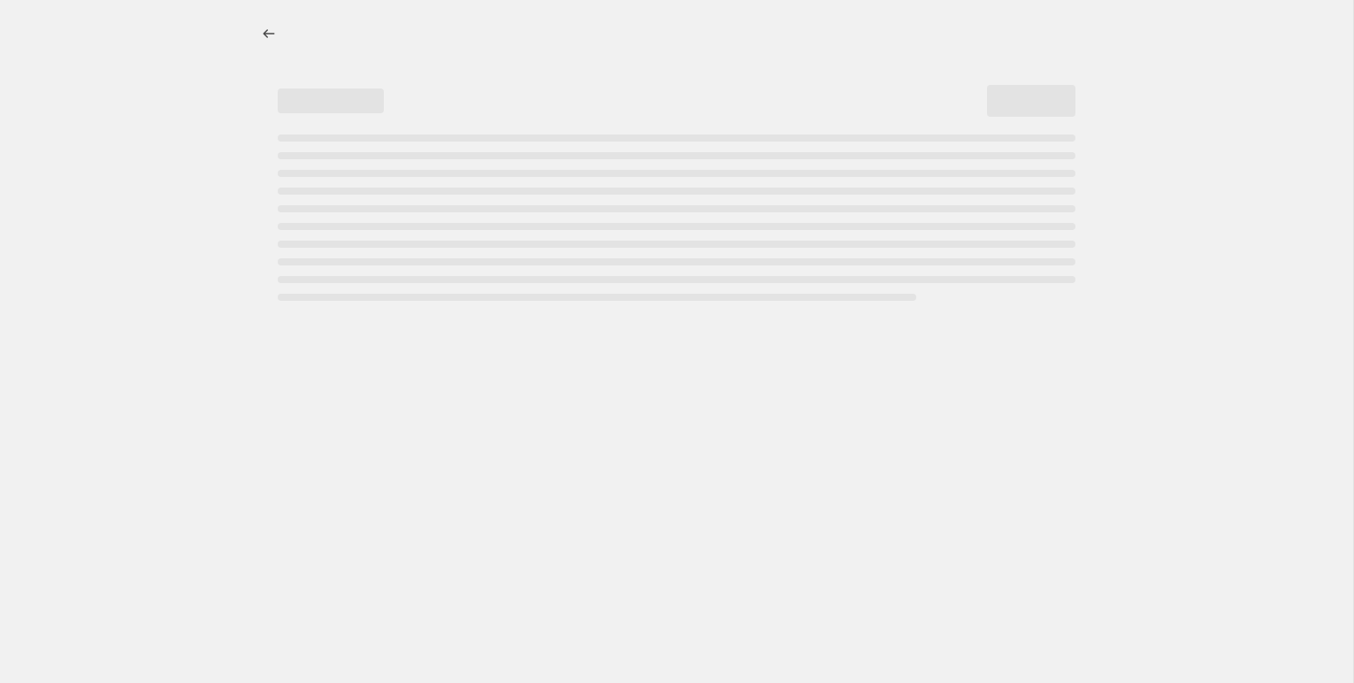
select select "pc"
select select "remove"
select select "collection"
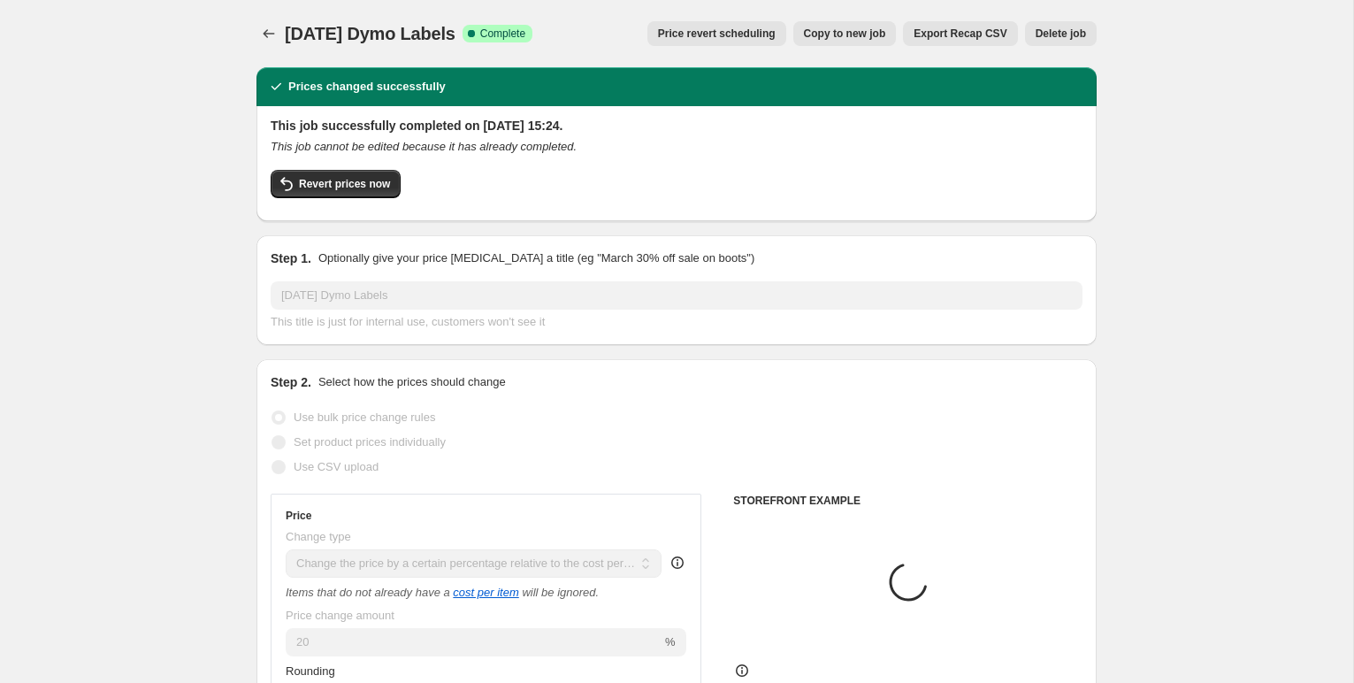
click at [813, 37] on span "Copy to new job" at bounding box center [845, 34] width 82 height 14
select select "pc"
select select "remove"
select select "collection"
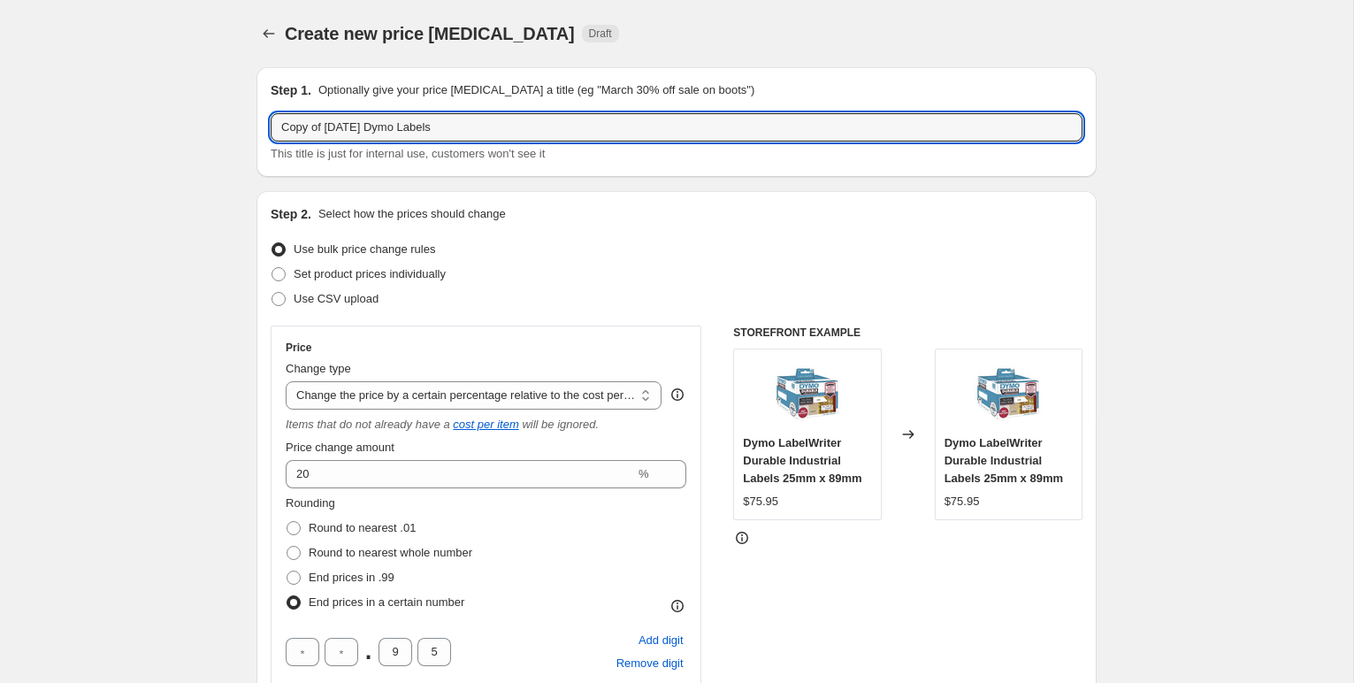
drag, startPoint x: 365, startPoint y: 127, endPoint x: 228, endPoint y: 123, distance: 137.1
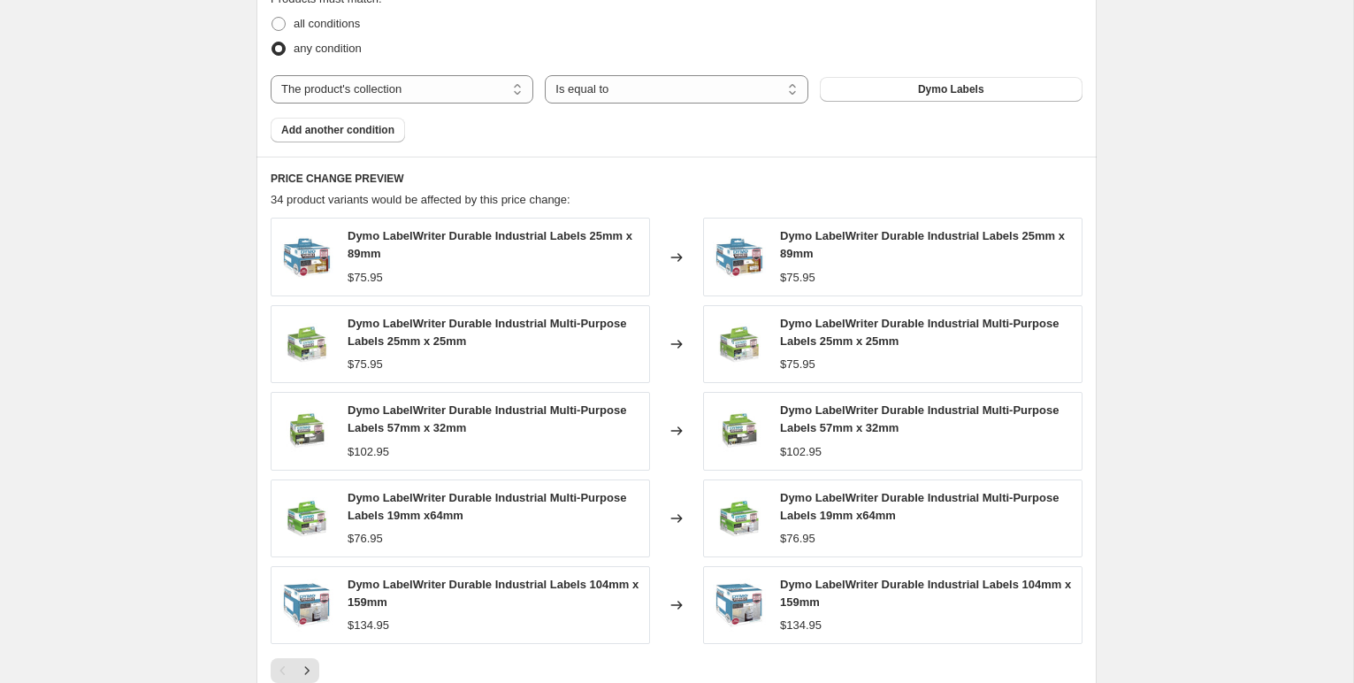
scroll to position [1438, 0]
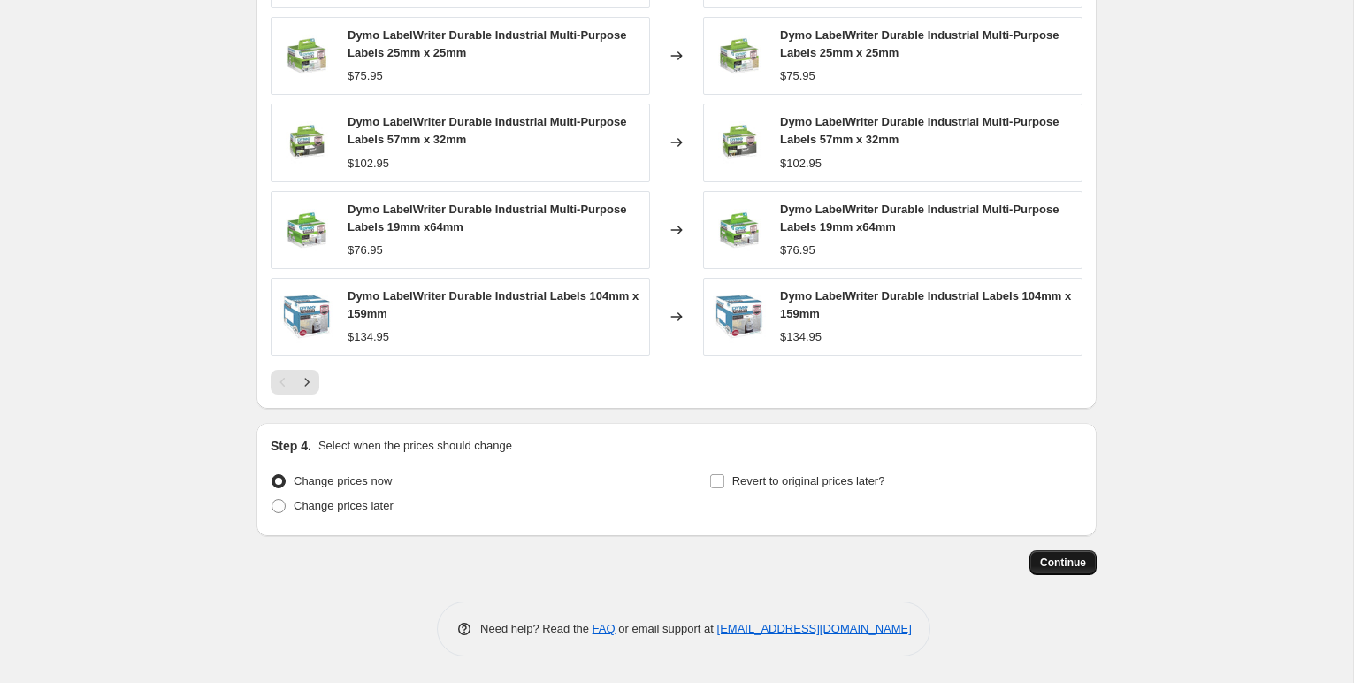
type input "Sept 2025 Dymo Labels"
click at [1072, 560] on span "Continue" at bounding box center [1063, 562] width 46 height 14
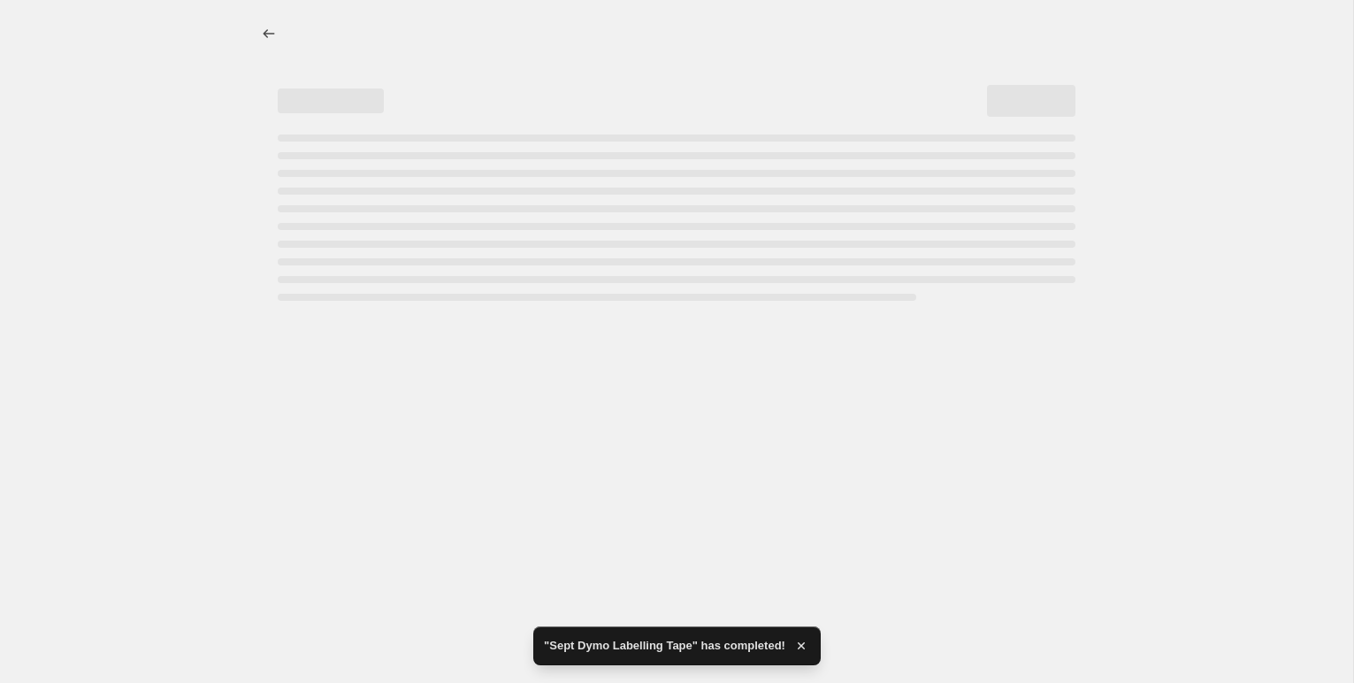
scroll to position [0, 0]
select select "pc"
select select "remove"
select select "collection"
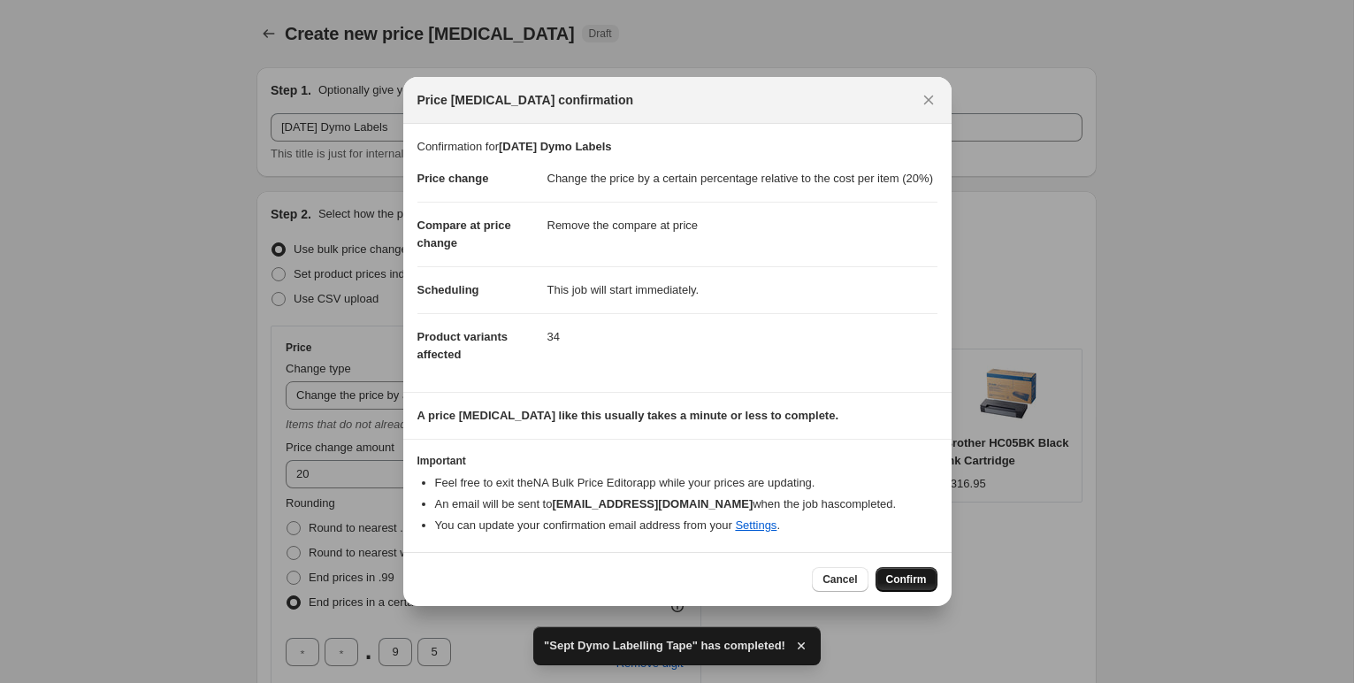
click at [902, 584] on span "Confirm" at bounding box center [906, 579] width 41 height 14
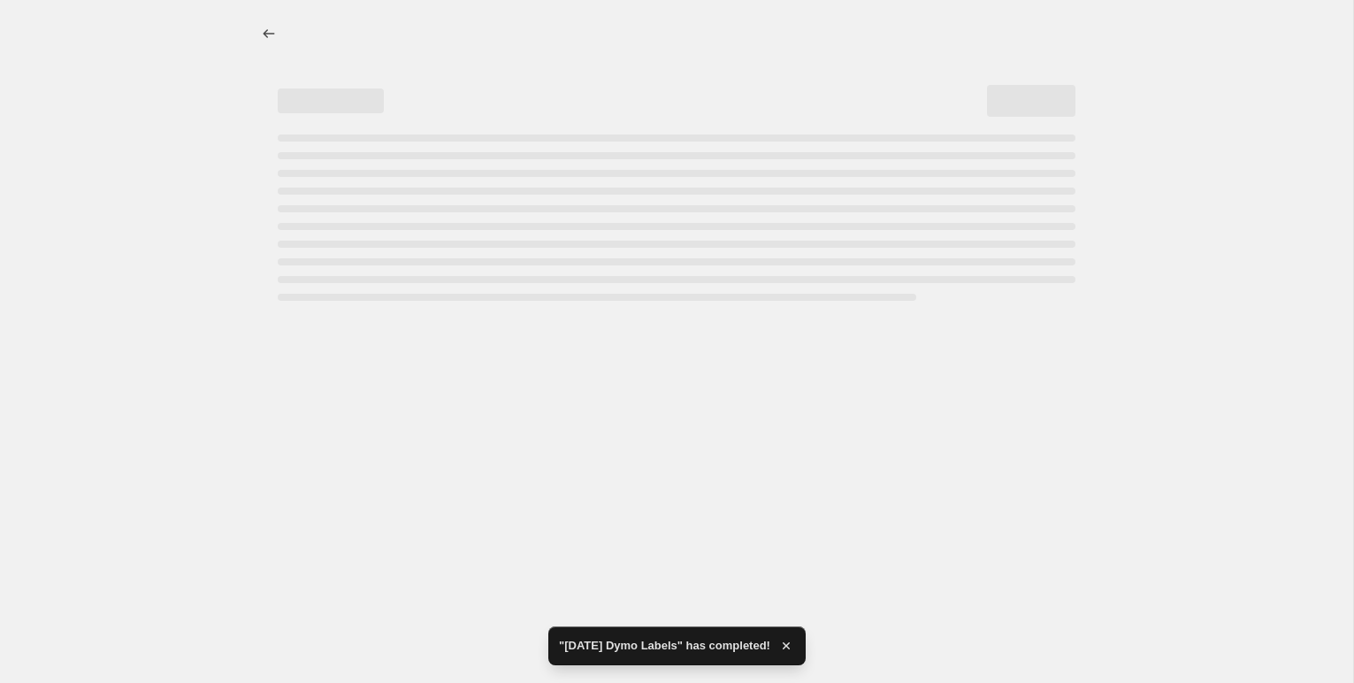
select select "pc"
select select "remove"
select select "collection"
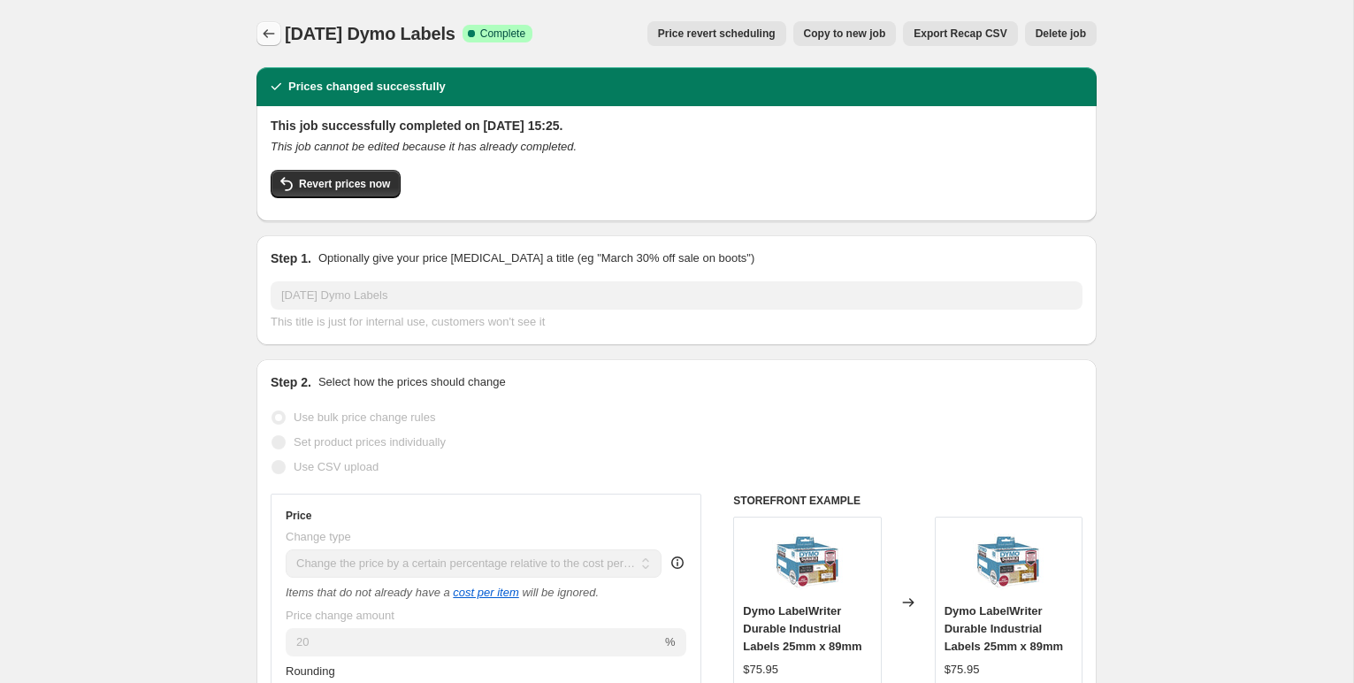
click at [271, 32] on icon "Price change jobs" at bounding box center [269, 34] width 18 height 18
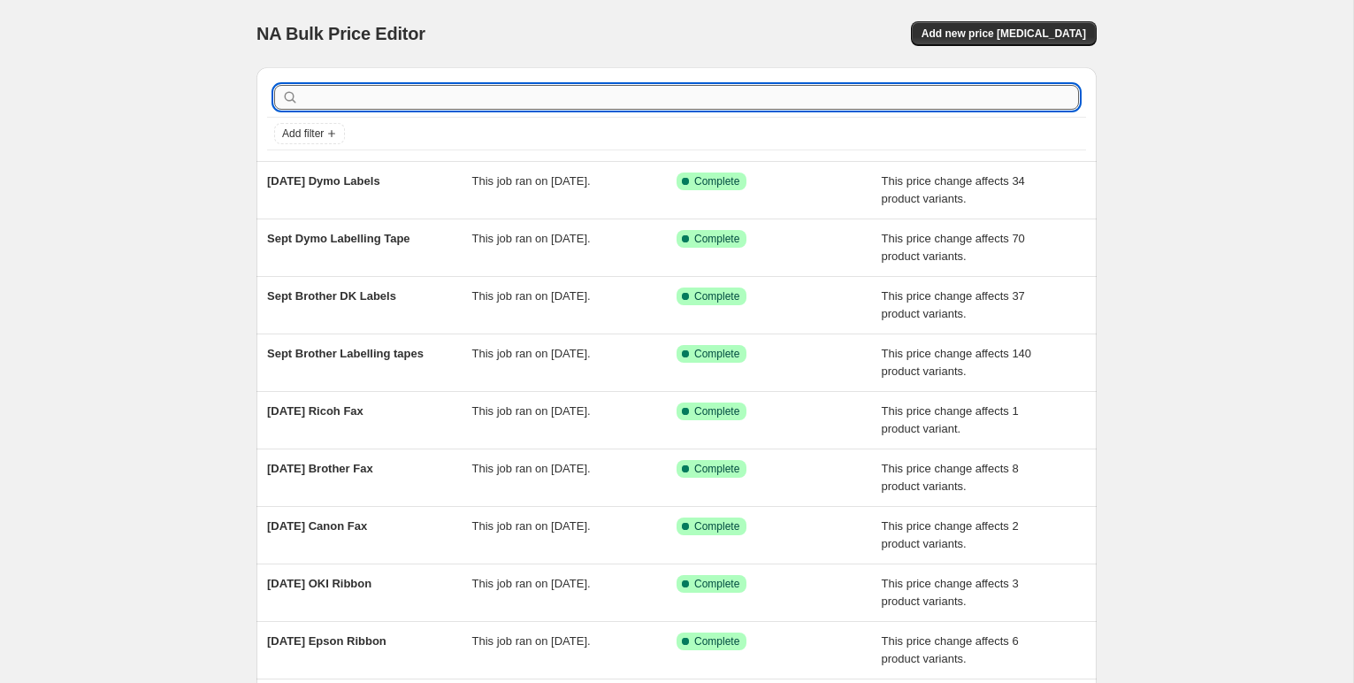
click at [467, 98] on input "text" at bounding box center [690, 97] width 776 height 25
type input "Epson"
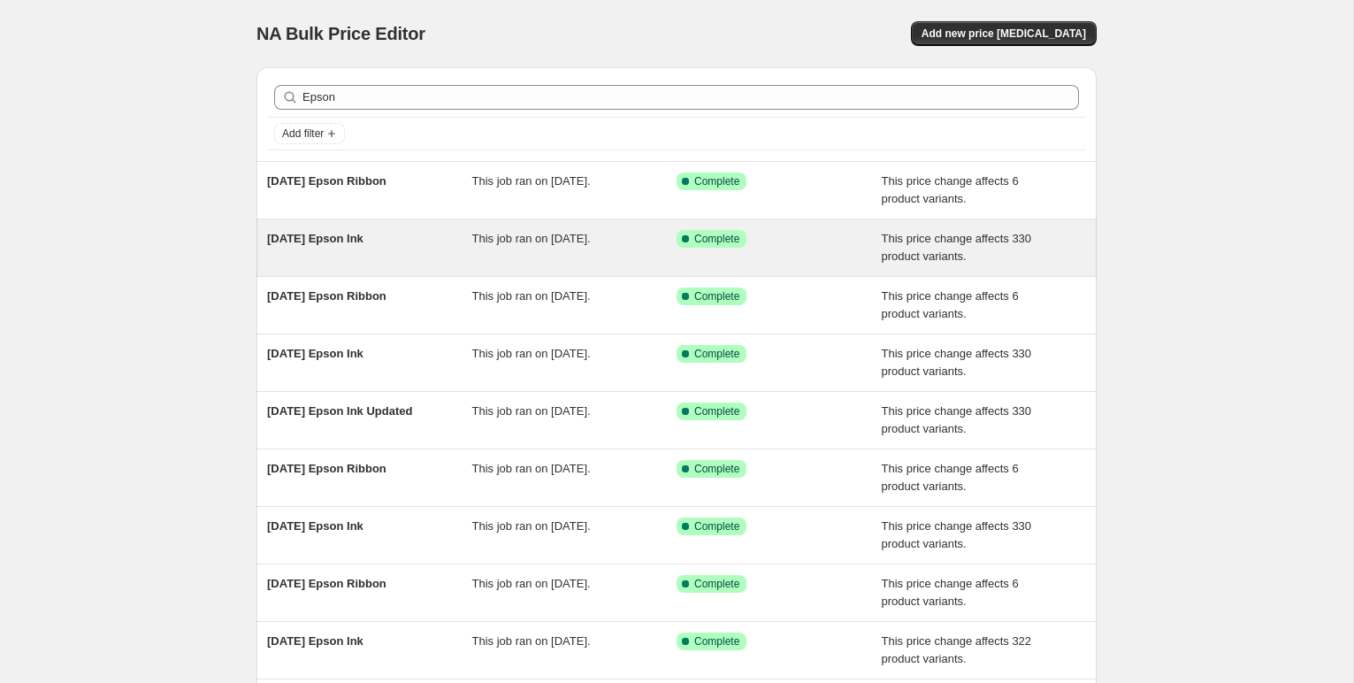
click at [362, 240] on span "[DATE] Epson Ink" at bounding box center [315, 238] width 96 height 13
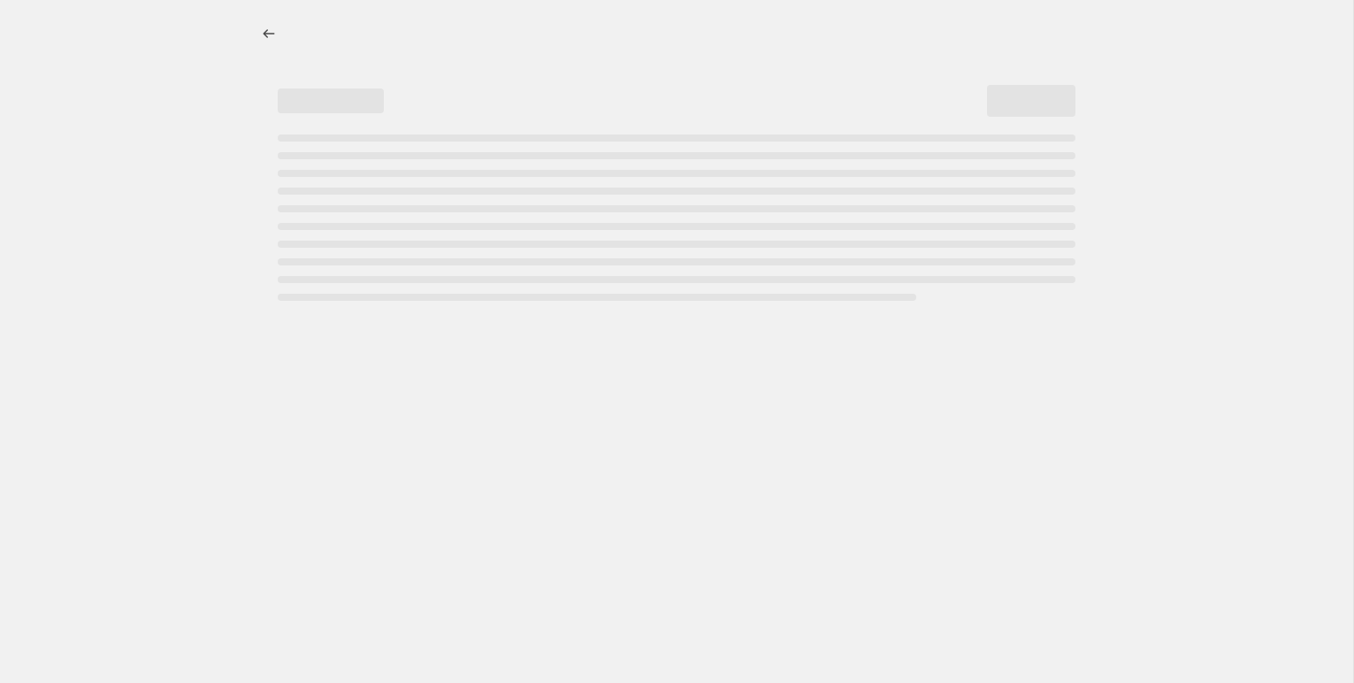
select select "pc"
select select "remove"
select select "collection"
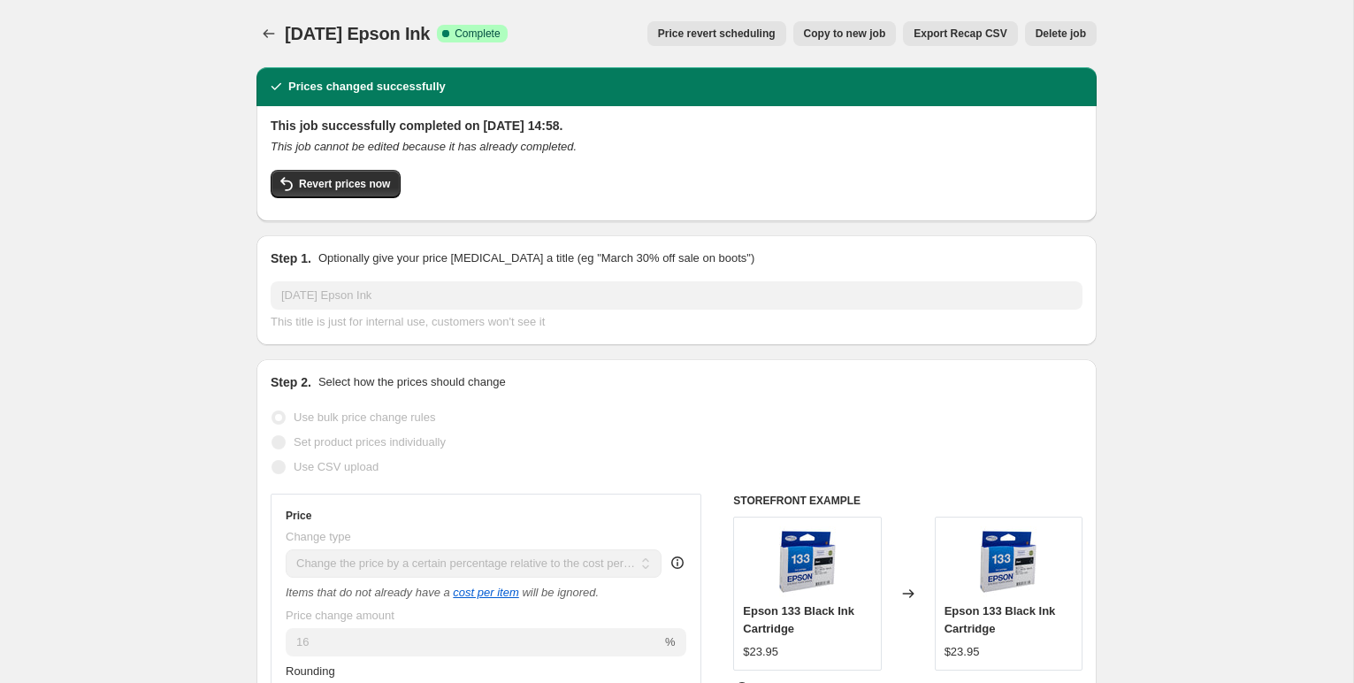
click at [831, 29] on span "Copy to new job" at bounding box center [845, 34] width 82 height 14
select select "pc"
select select "remove"
select select "collection"
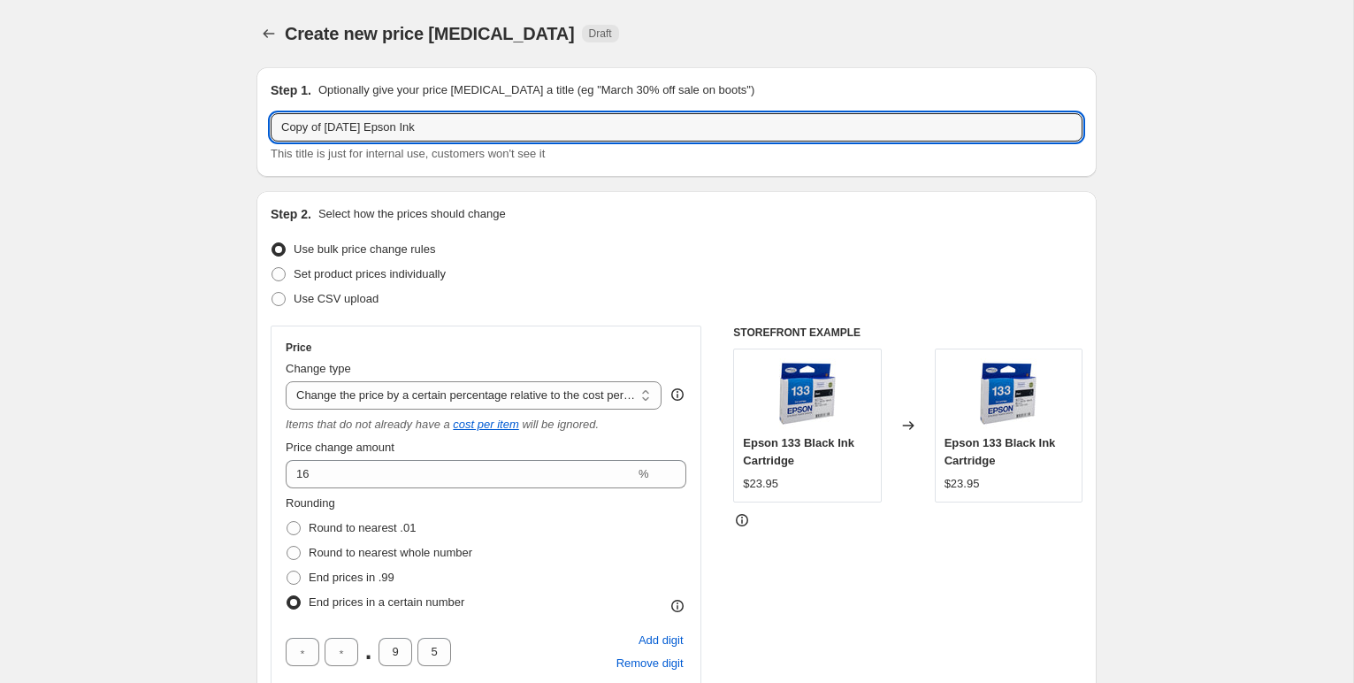
drag, startPoint x: 328, startPoint y: 127, endPoint x: 246, endPoint y: 129, distance: 82.2
click at [432, 129] on input "[DATE] Epson Ink" at bounding box center [677, 127] width 812 height 28
type input "Sept 2025 Epson Ink Updated"
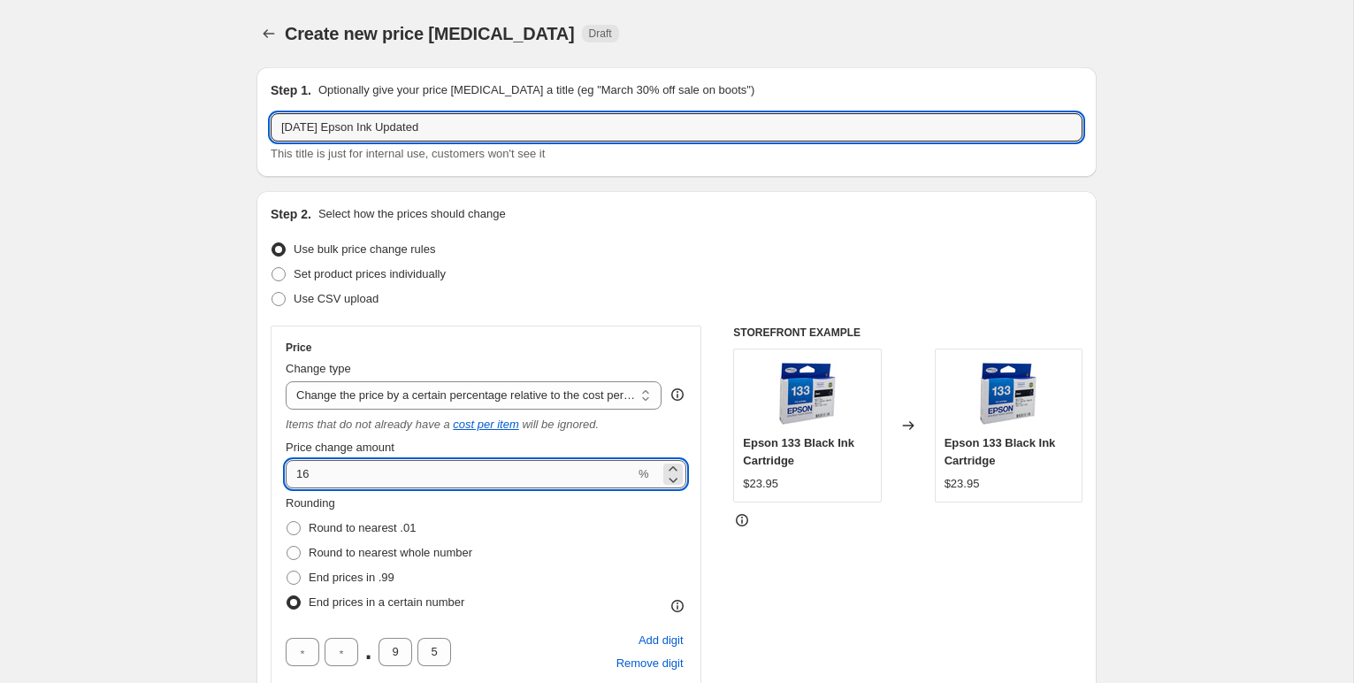
click at [324, 478] on input "16" at bounding box center [460, 474] width 349 height 28
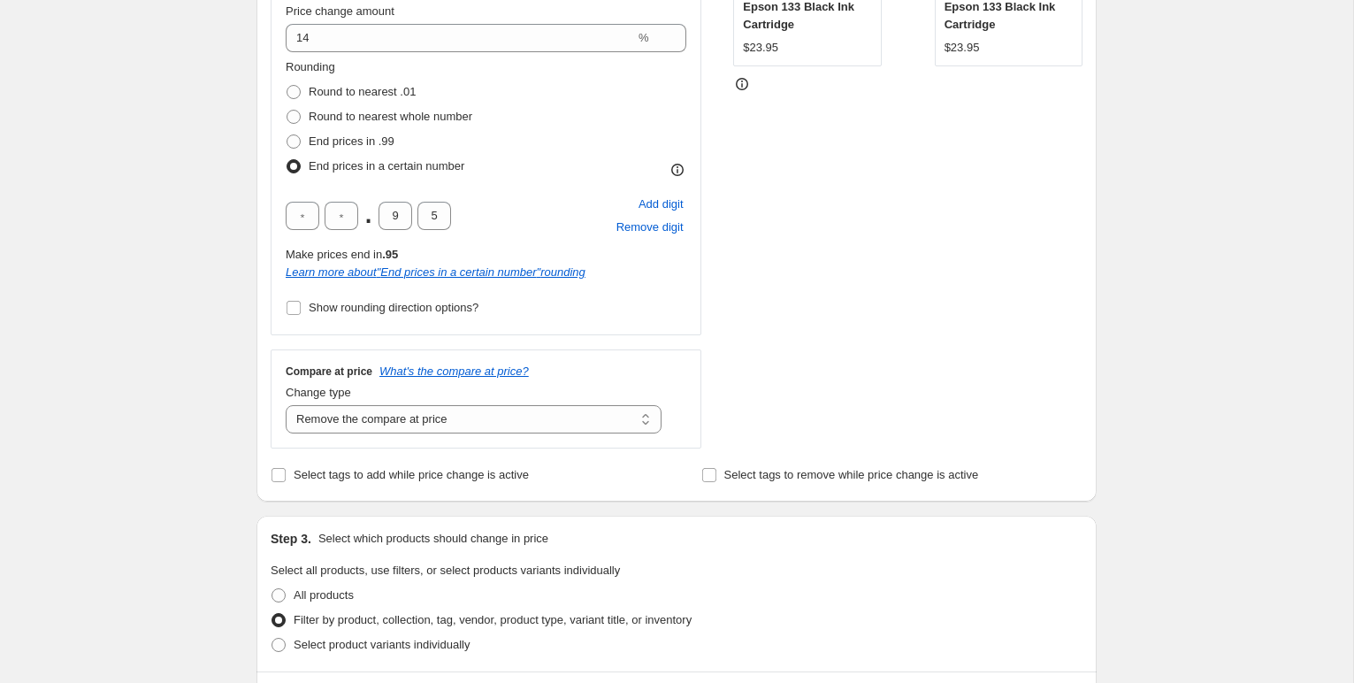
scroll to position [327, 0]
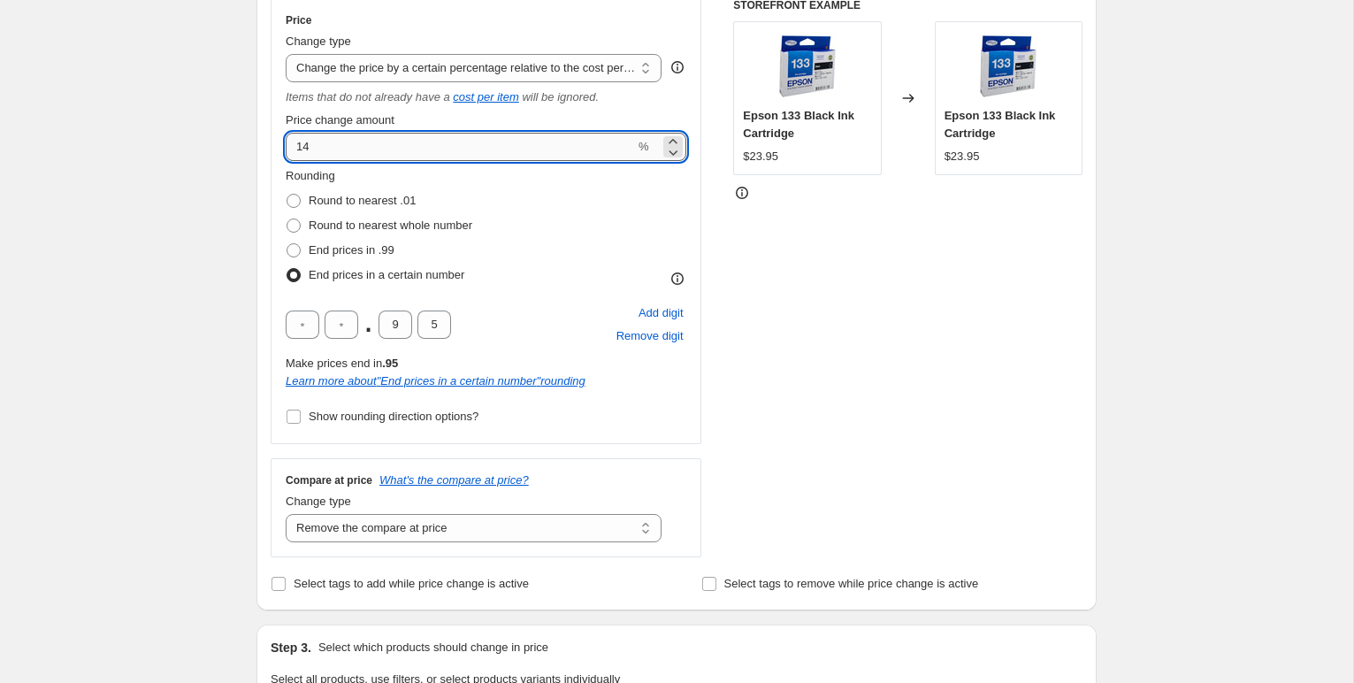
click at [318, 145] on input "14" at bounding box center [460, 147] width 349 height 28
type input "13"
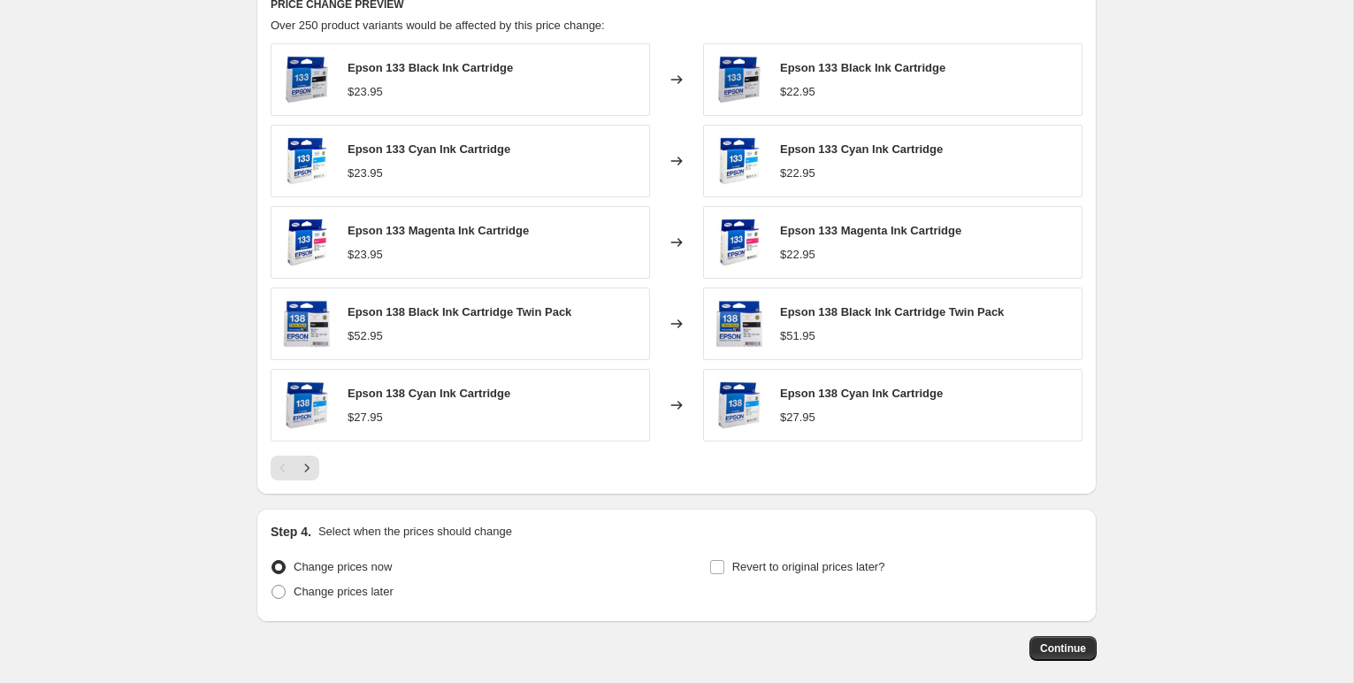
scroll to position [1324, 0]
click at [311, 468] on icon "Next" at bounding box center [307, 467] width 18 height 18
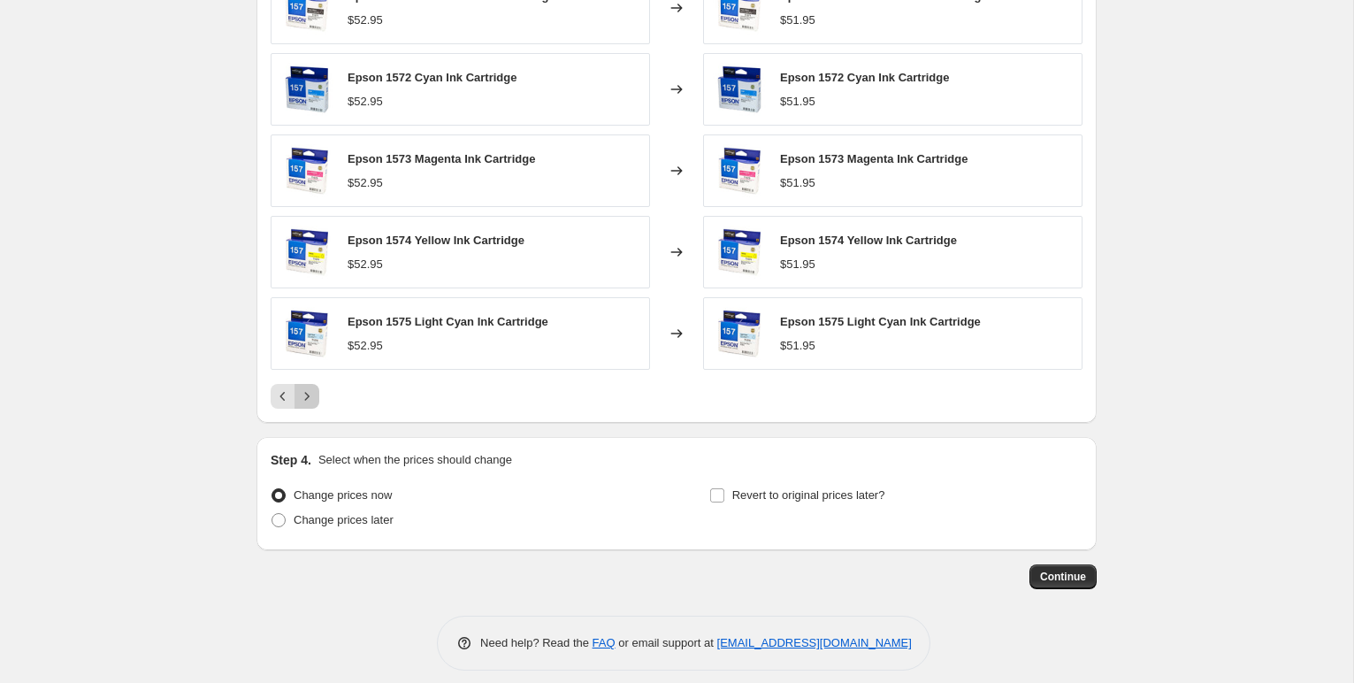
click at [306, 396] on icon "Next" at bounding box center [307, 396] width 18 height 18
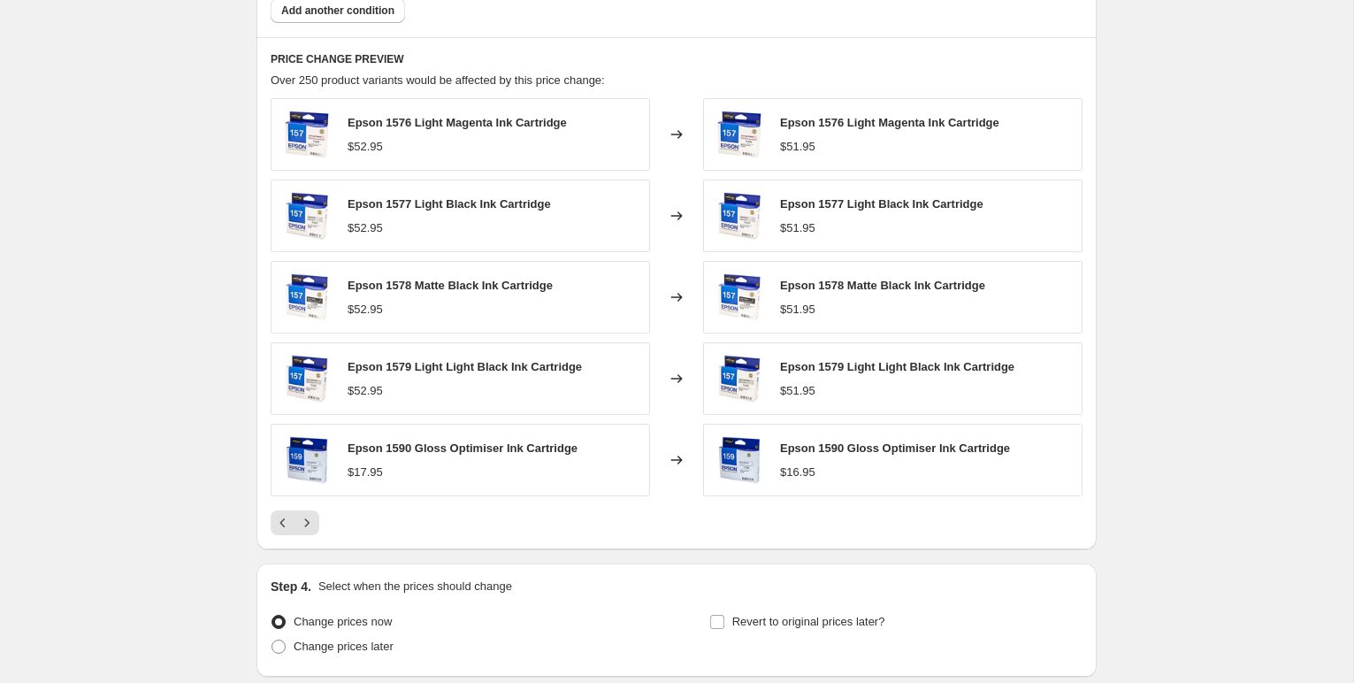
scroll to position [1409, 0]
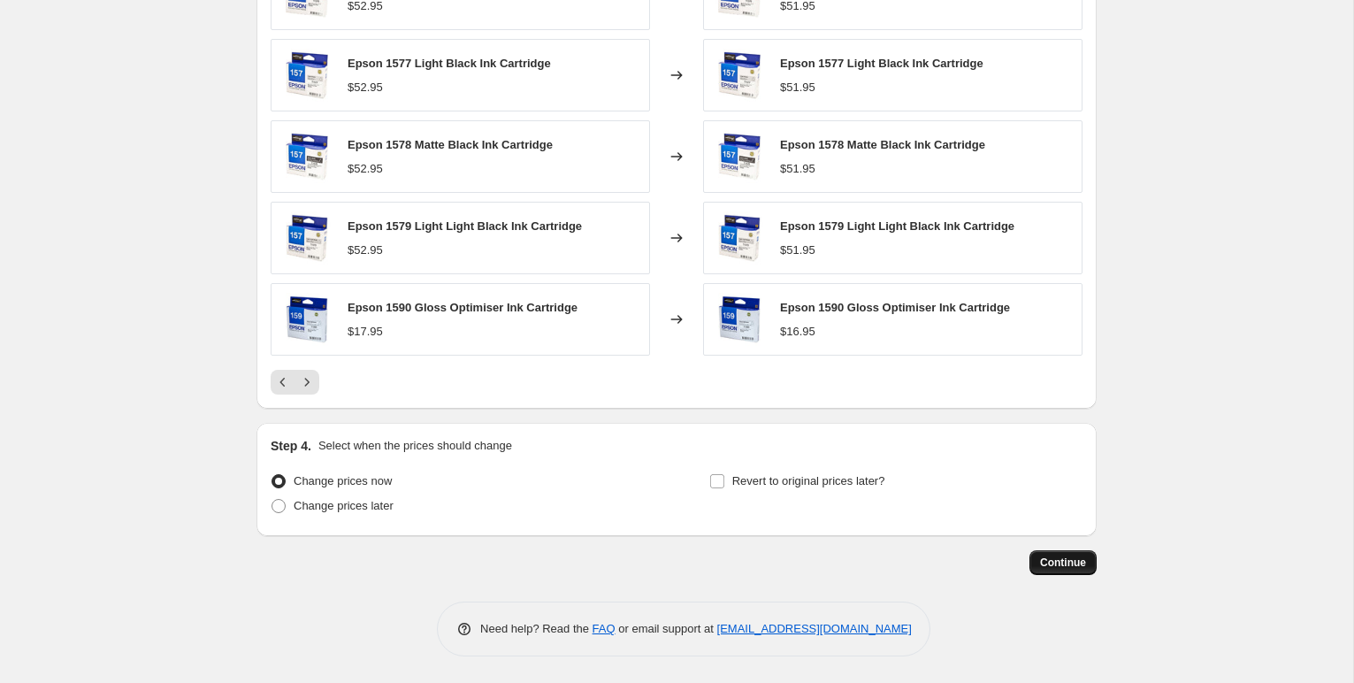
click at [1070, 559] on span "Continue" at bounding box center [1063, 562] width 46 height 14
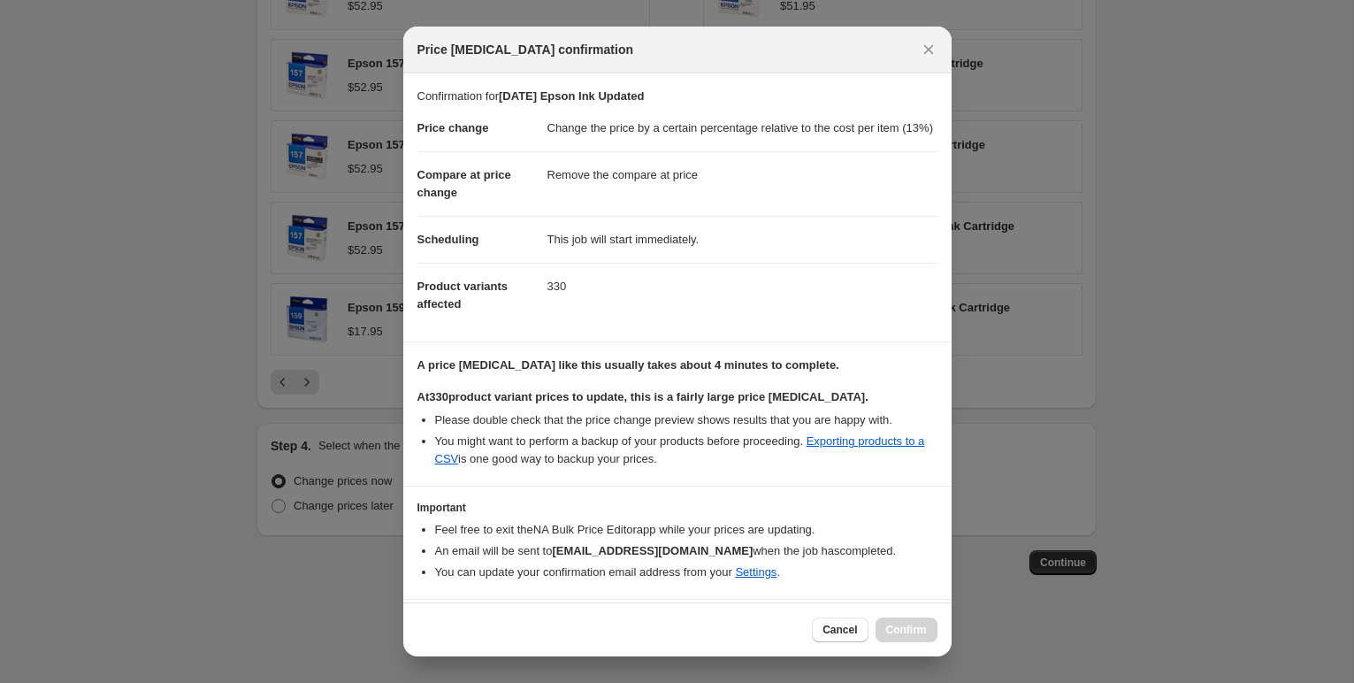
scroll to position [68, 0]
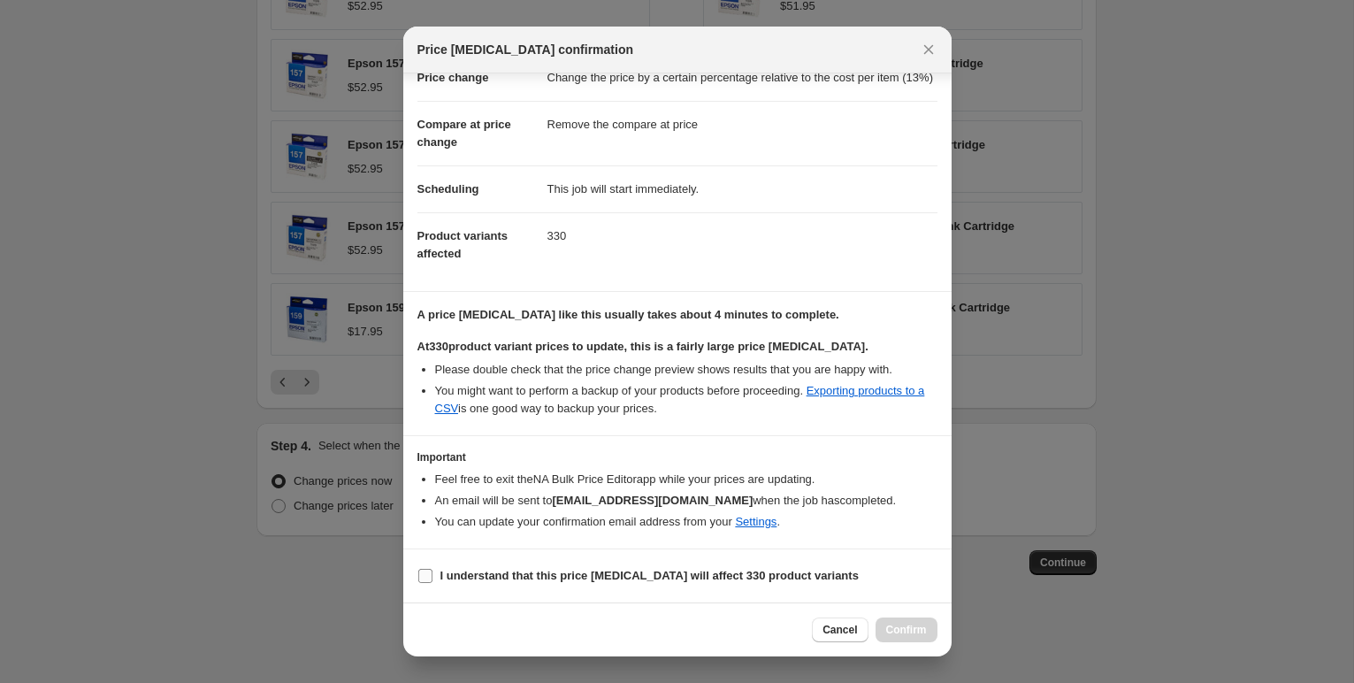
click at [429, 576] on input "I understand that this price [MEDICAL_DATA] will affect 330 product variants" at bounding box center [425, 576] width 14 height 14
checkbox input "true"
click at [891, 630] on span "Confirm" at bounding box center [906, 629] width 41 height 14
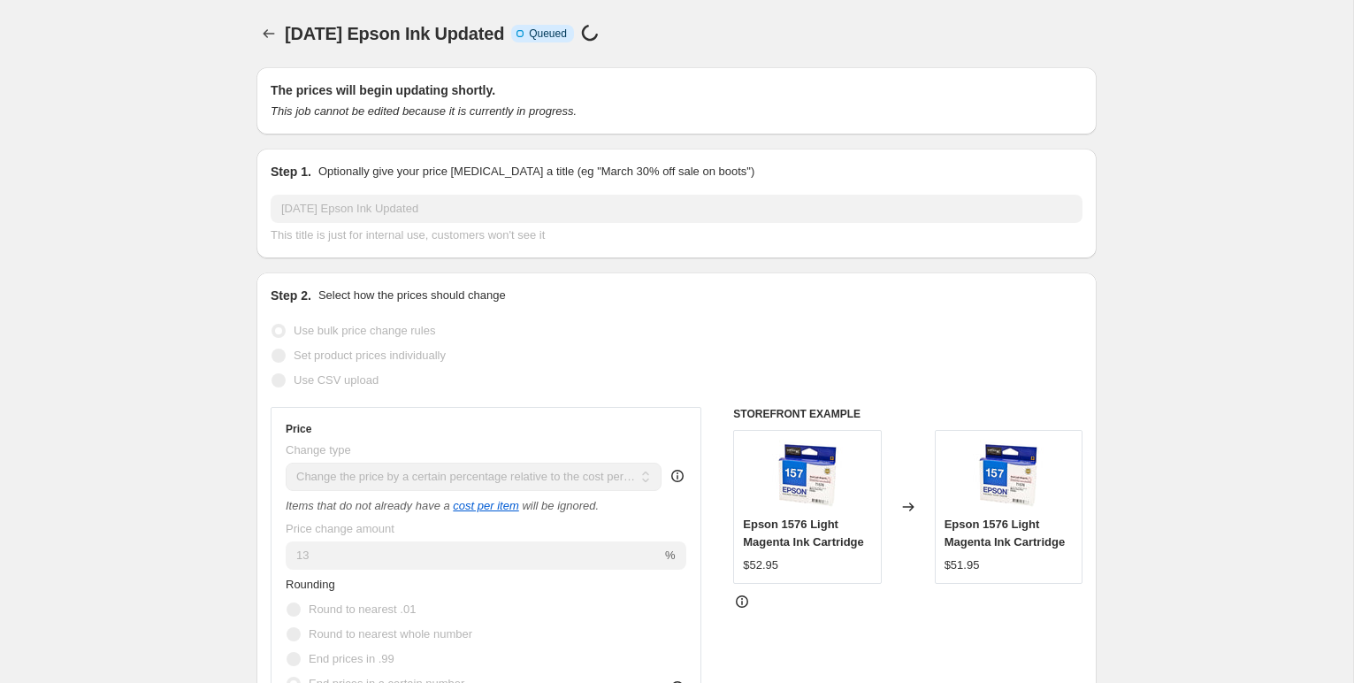
scroll to position [1409, 0]
